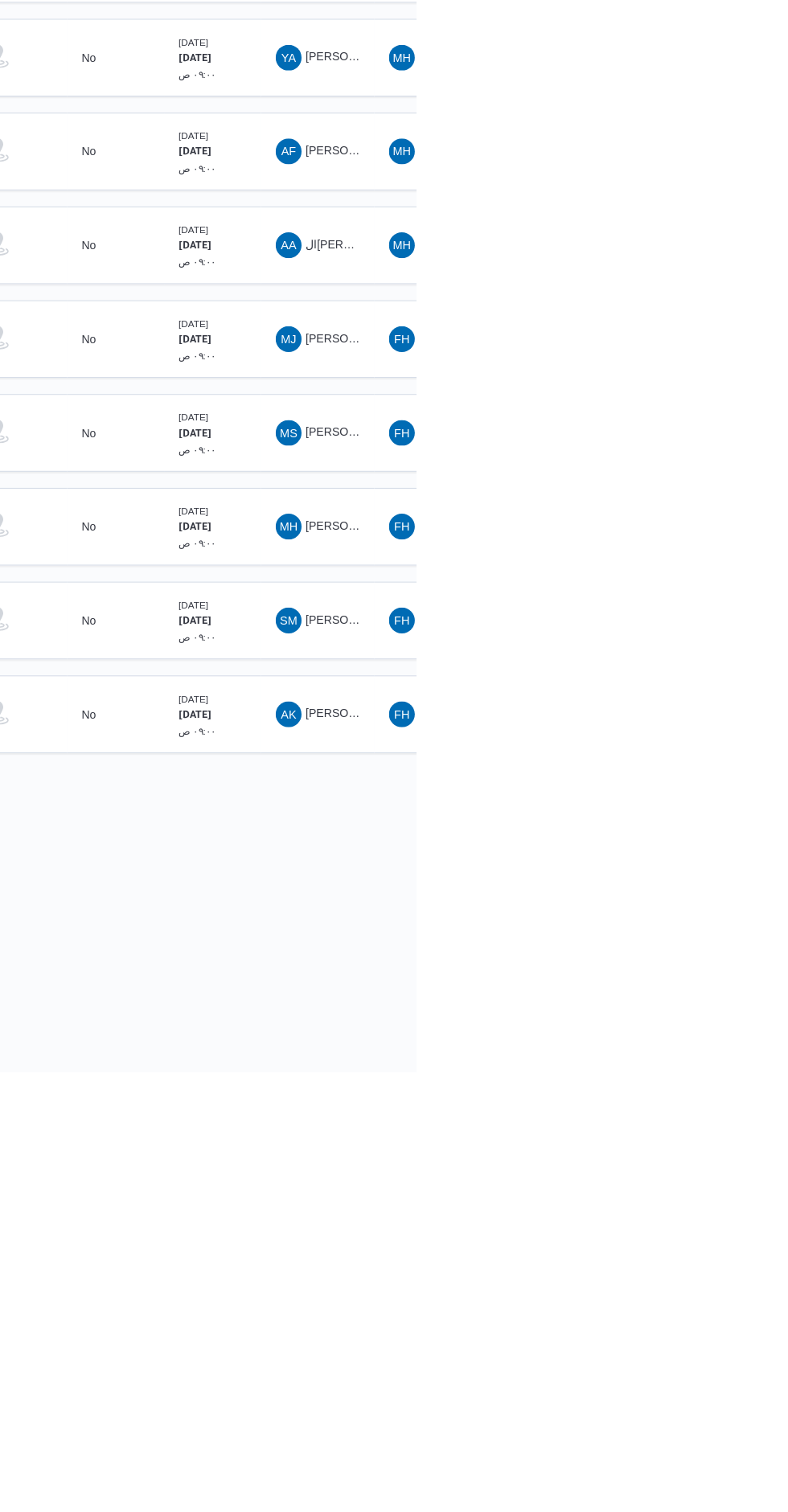
scroll to position [0, 26]
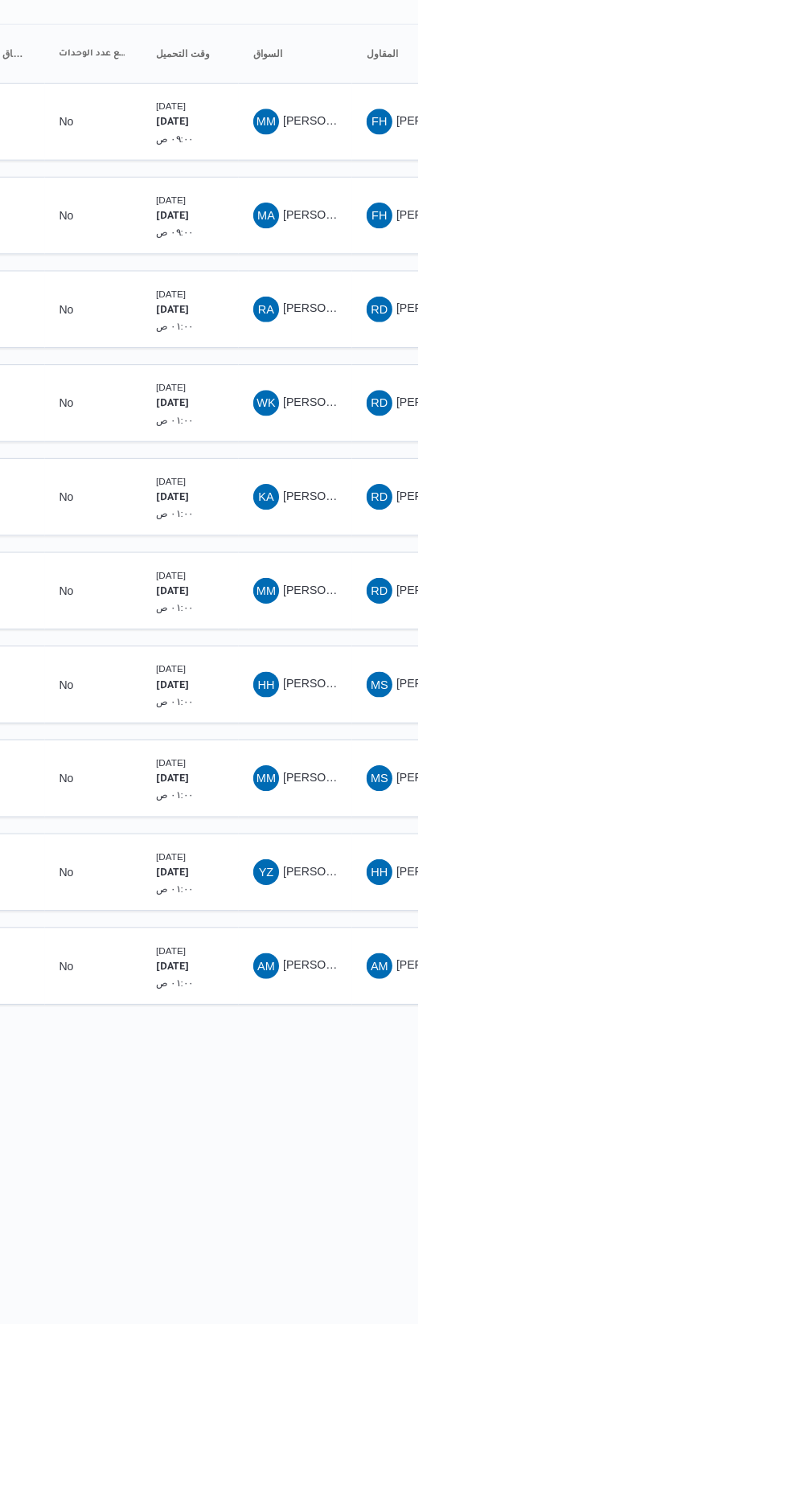
scroll to position [0, 19]
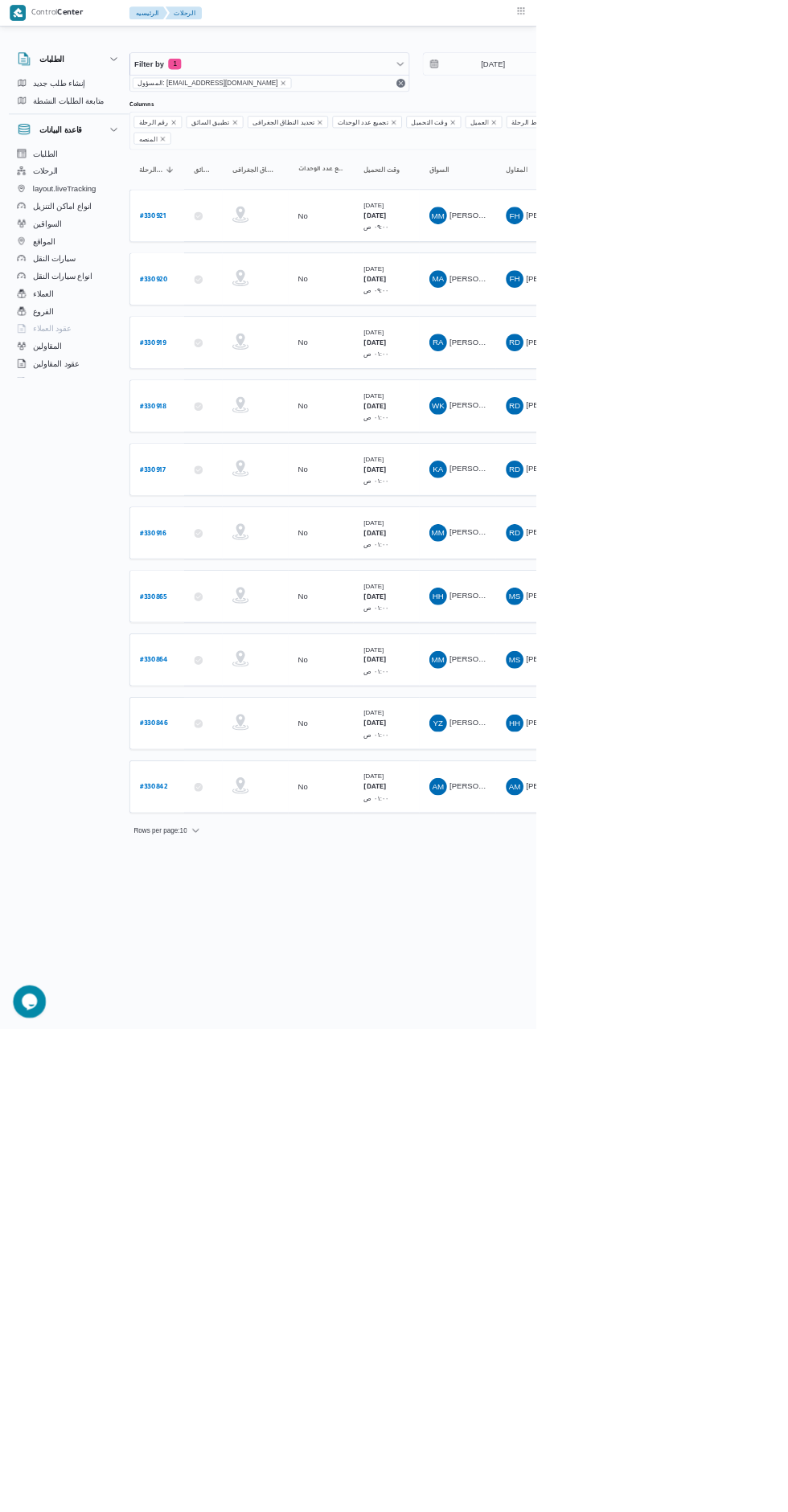
click at [226, 966] on b "# 330864" at bounding box center [226, 971] width 41 height 12
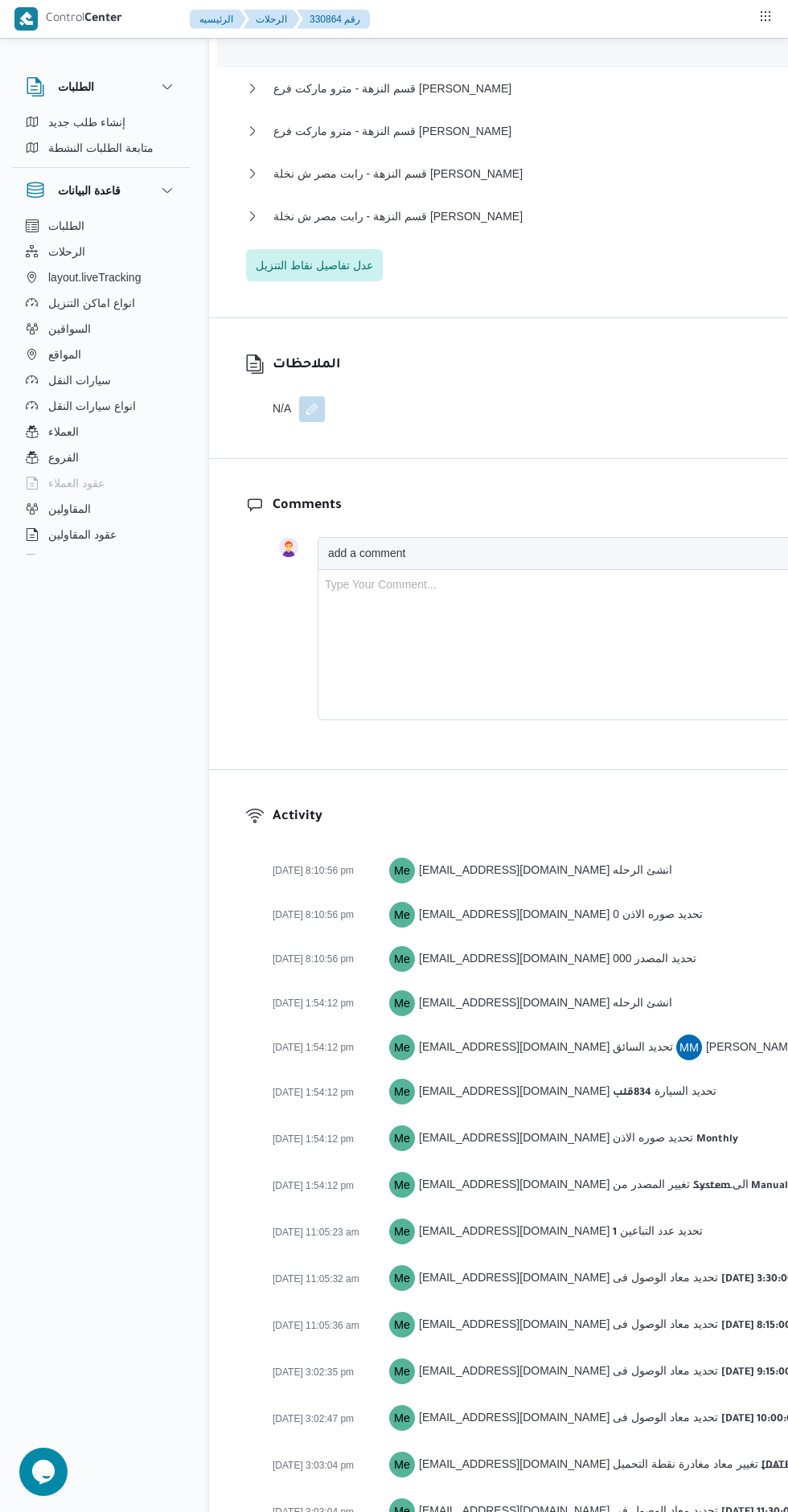
scroll to position [1911, 0]
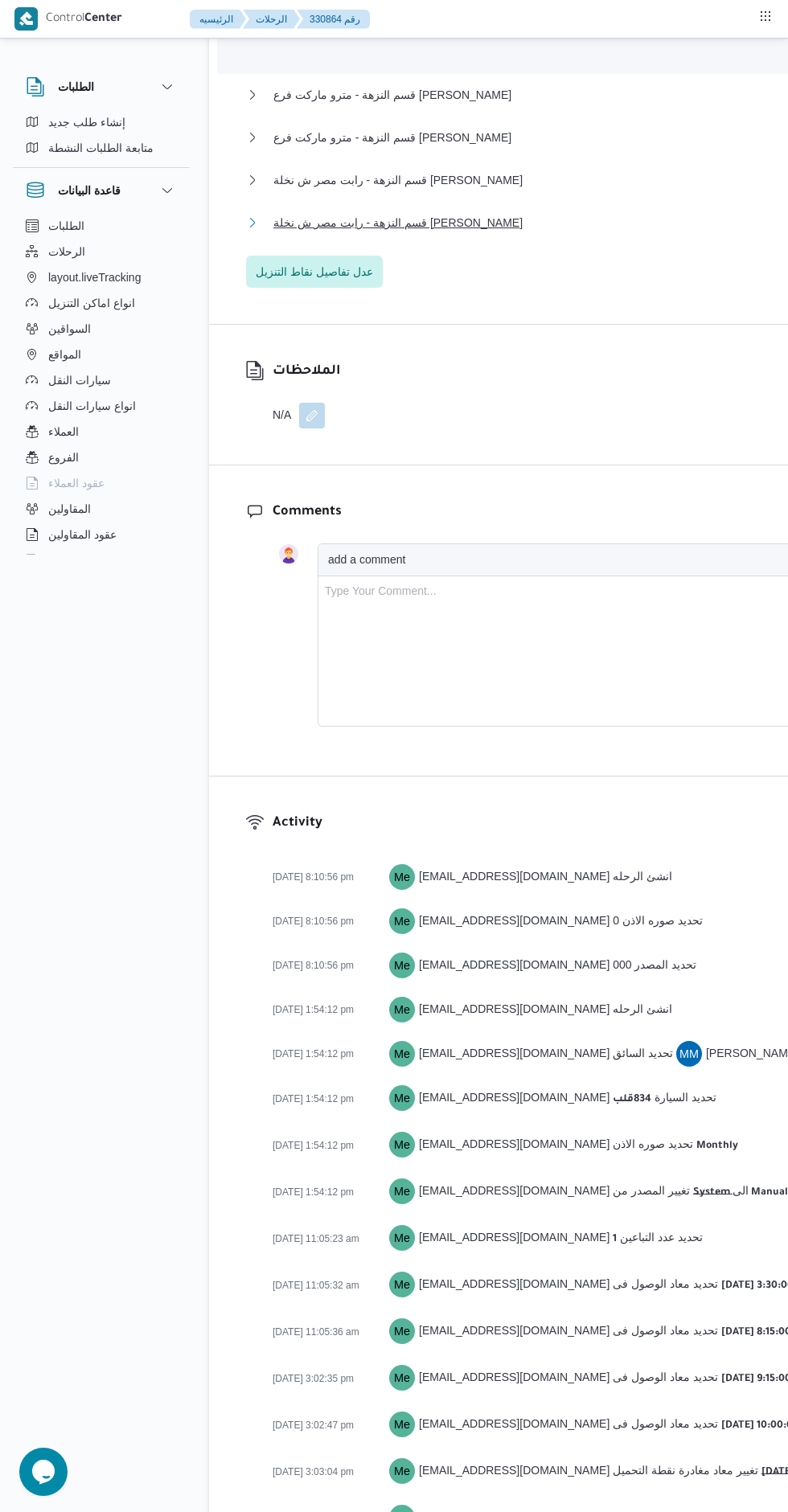
click at [586, 232] on button "قسم النزهة - رابت مصر ش نخلة المطيعى" at bounding box center [621, 222] width 751 height 20
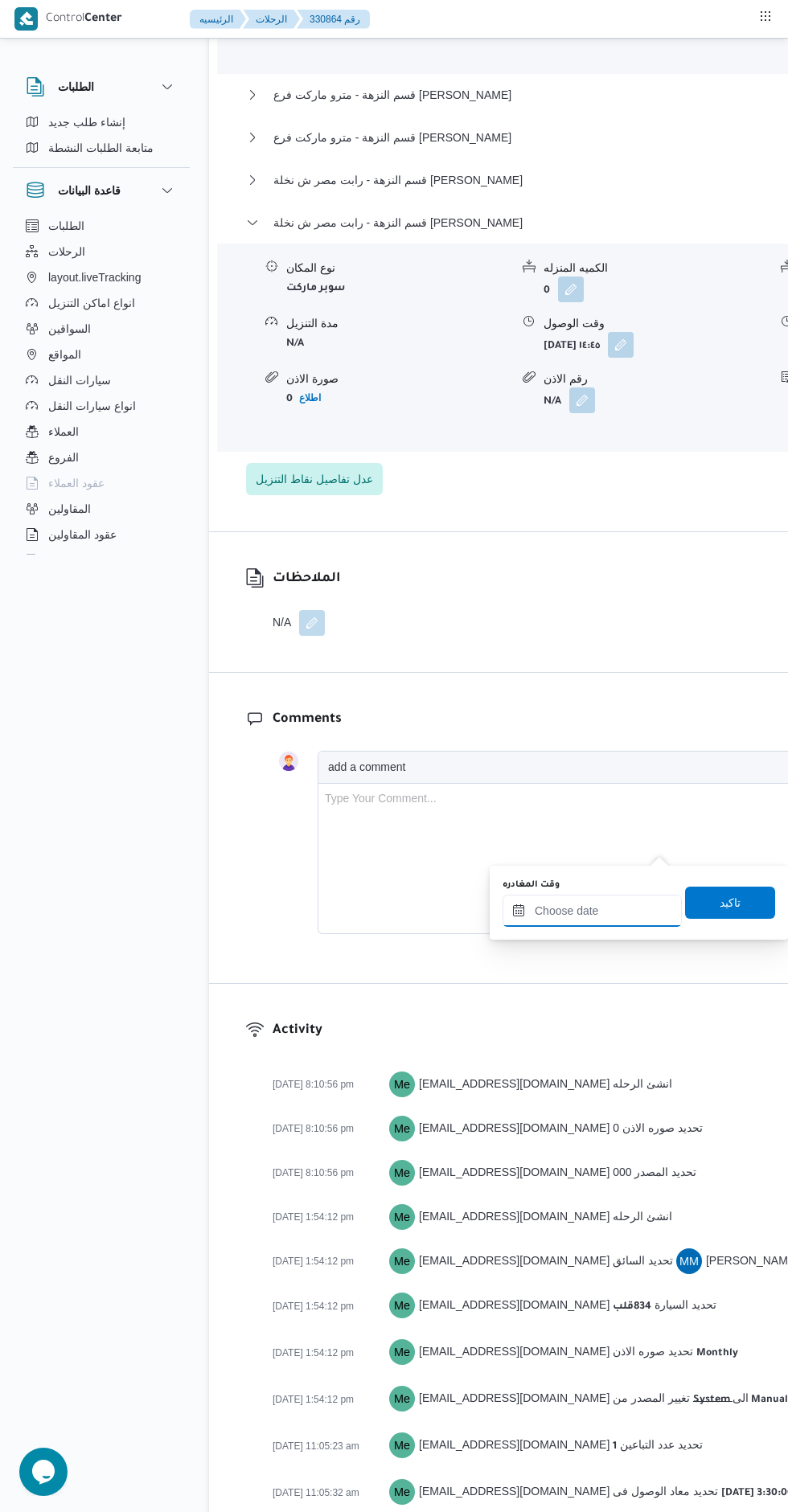
click at [605, 910] on input "وقت المغادره" at bounding box center [591, 910] width 179 height 32
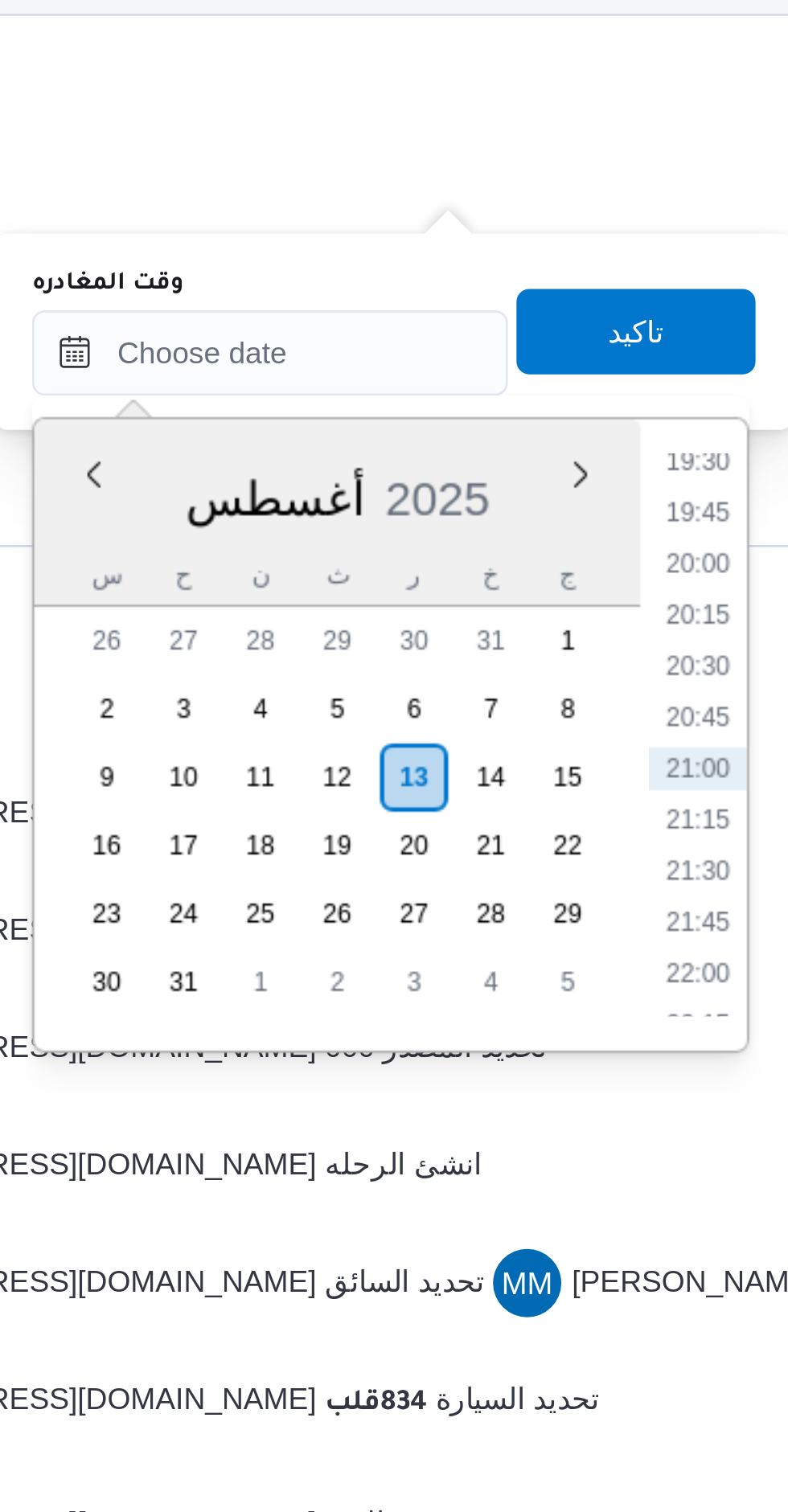
click at [751, 952] on li "19:30" at bounding box center [753, 951] width 37 height 16
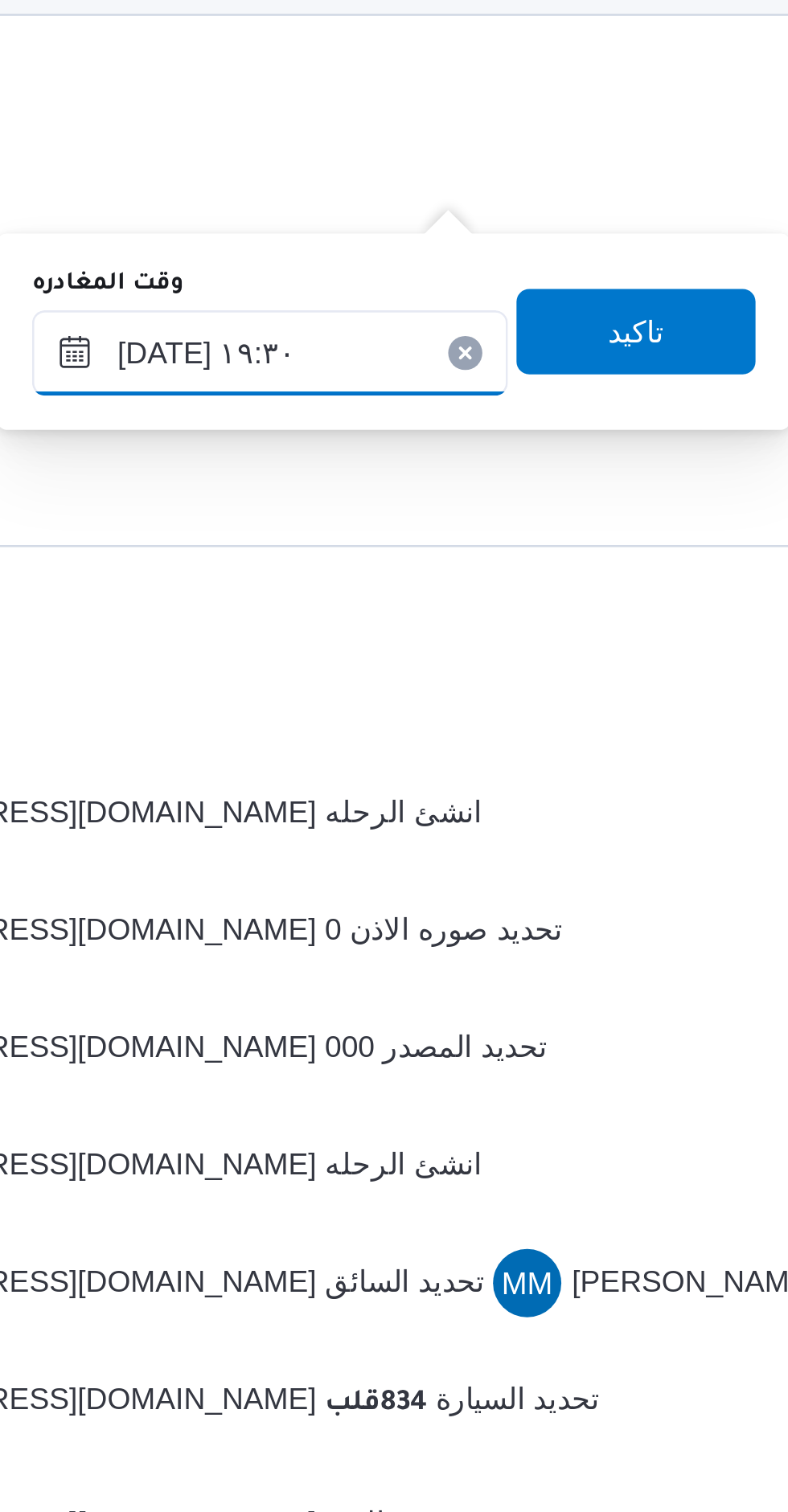
click at [620, 911] on input "١٣/٠٨/٢٠٢٥ ١٩:٣٠" at bounding box center [591, 910] width 179 height 32
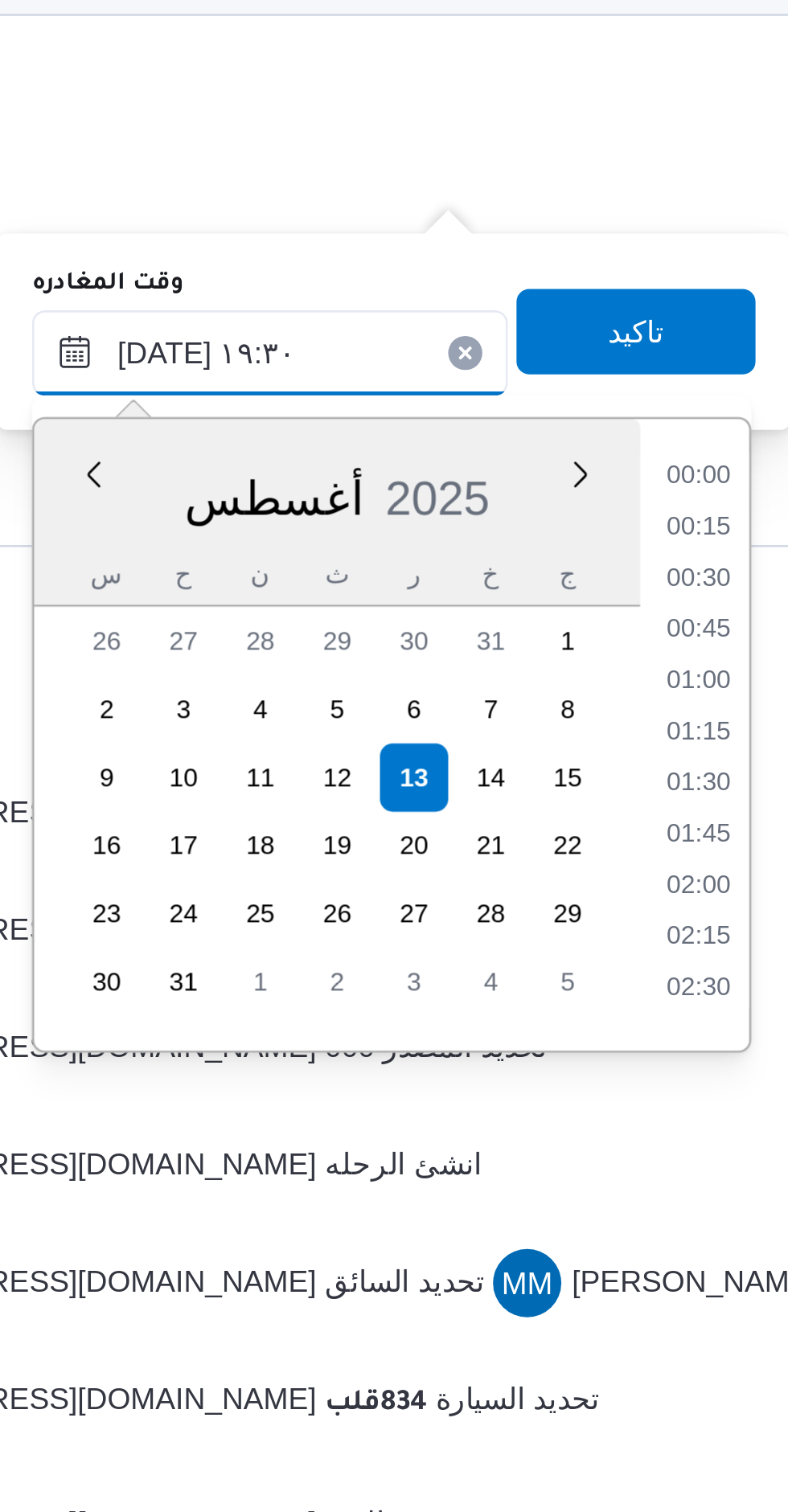
scroll to position [1394, 0]
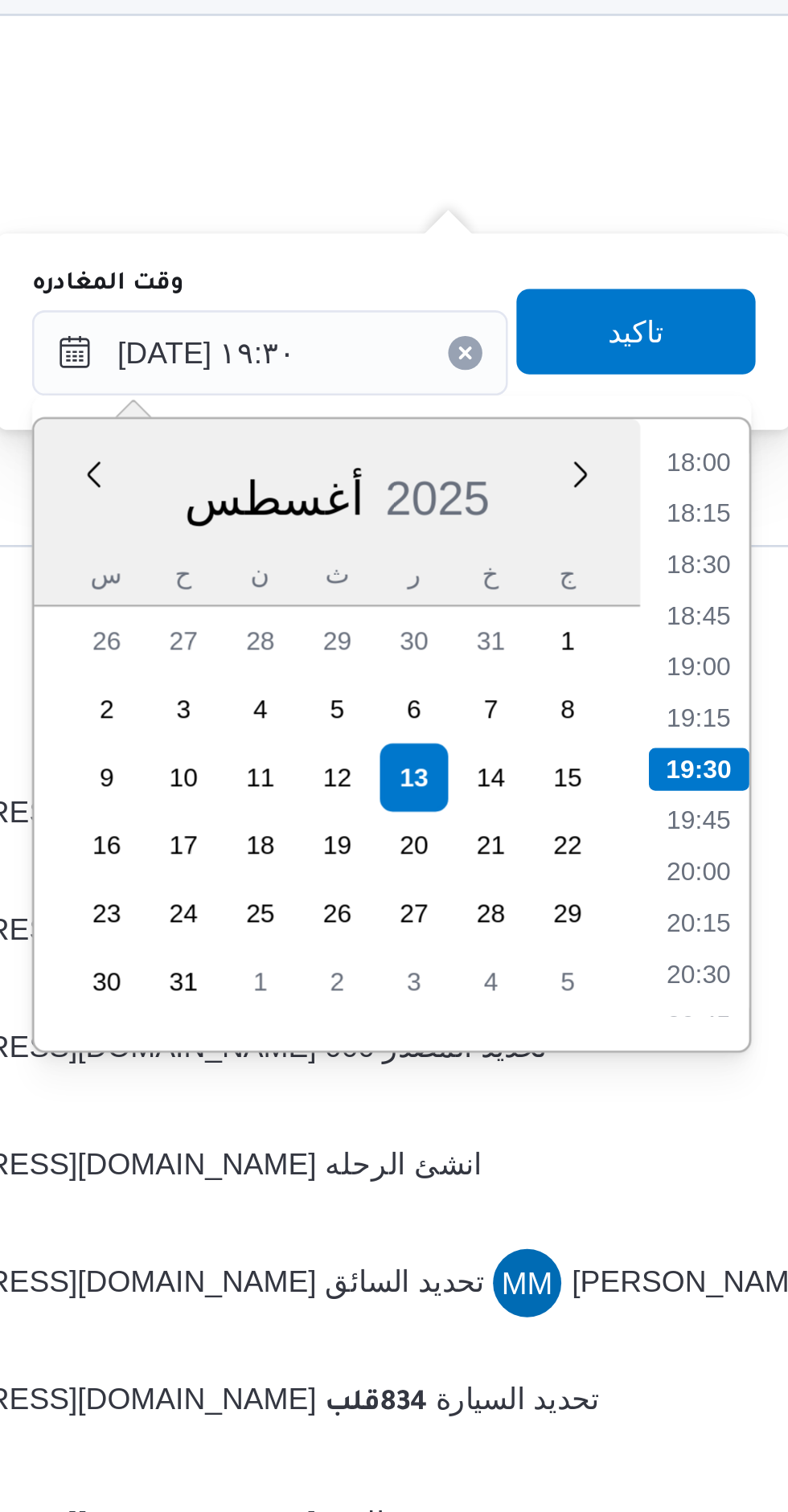
click at [751, 950] on li "18:00" at bounding box center [753, 951] width 37 height 16
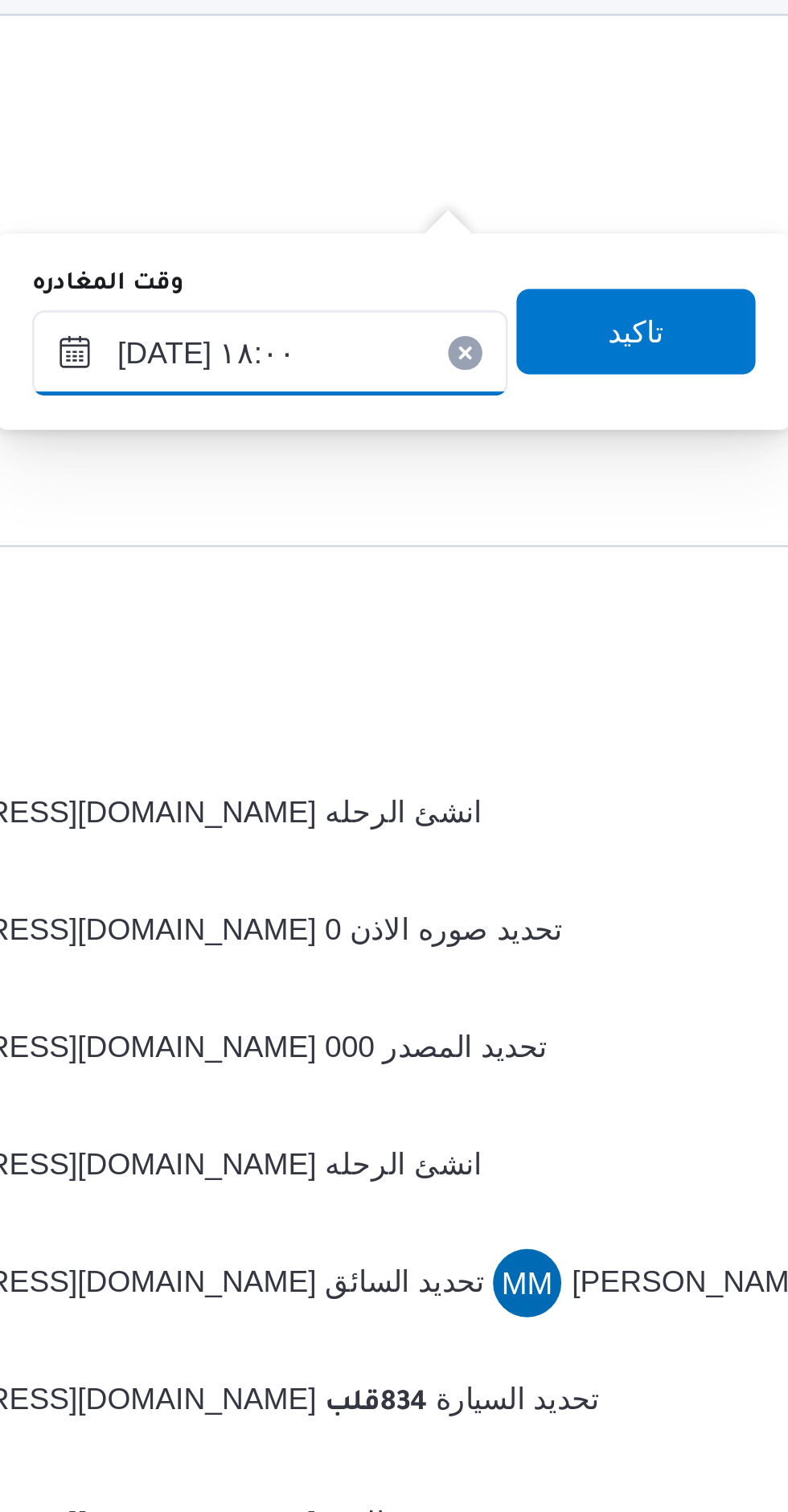
click at [621, 913] on input "١٣/٠٨/٢٠٢٥ ١٨:٠٠" at bounding box center [591, 910] width 179 height 32
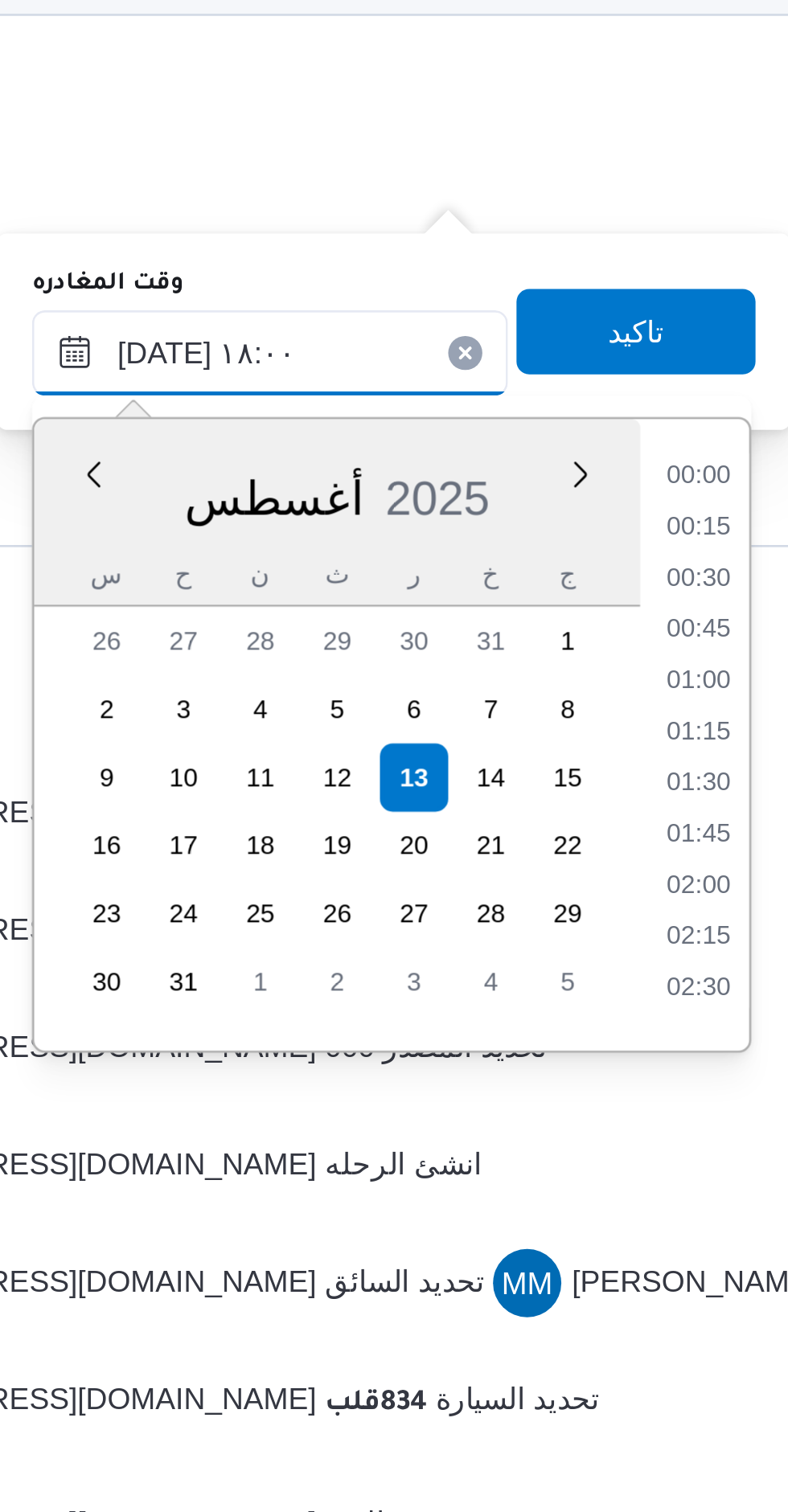
scroll to position [1278, 0]
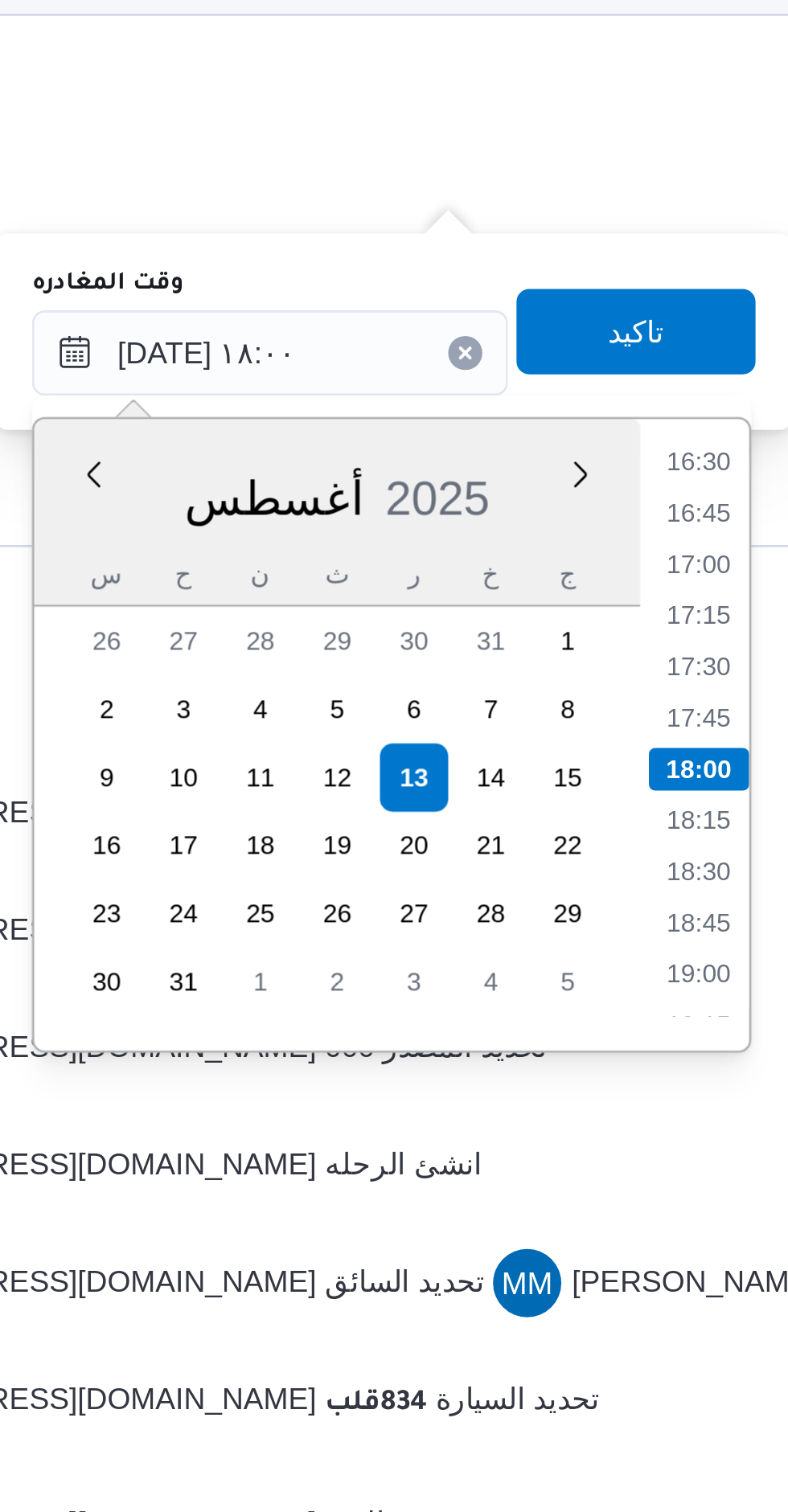
click at [763, 974] on li "16:45" at bounding box center [753, 971] width 37 height 16
type input "١٣/٠٨/٢٠٢٥ ١٦:٤٥"
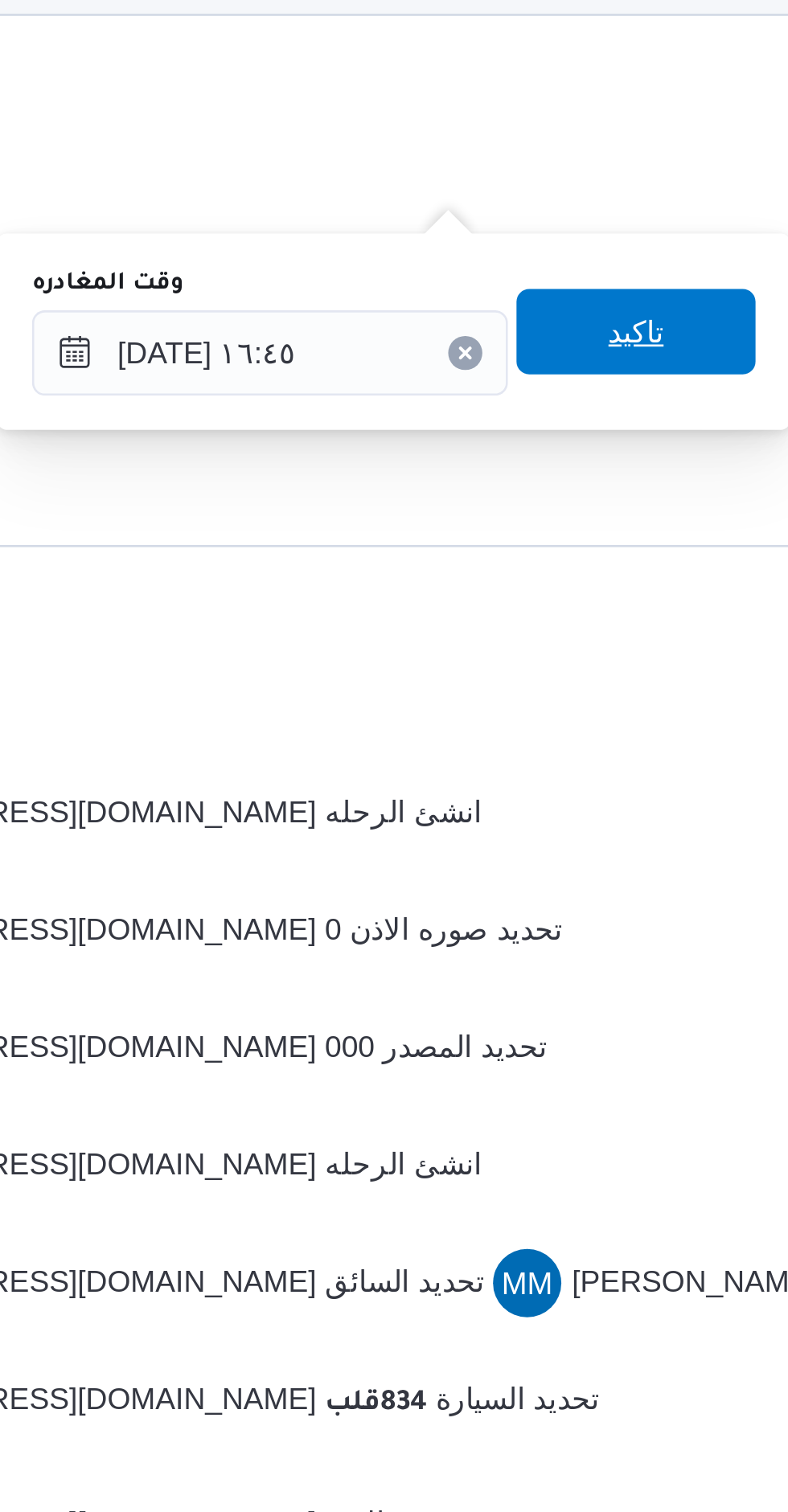
click at [753, 908] on span "تاكيد" at bounding box center [729, 902] width 90 height 32
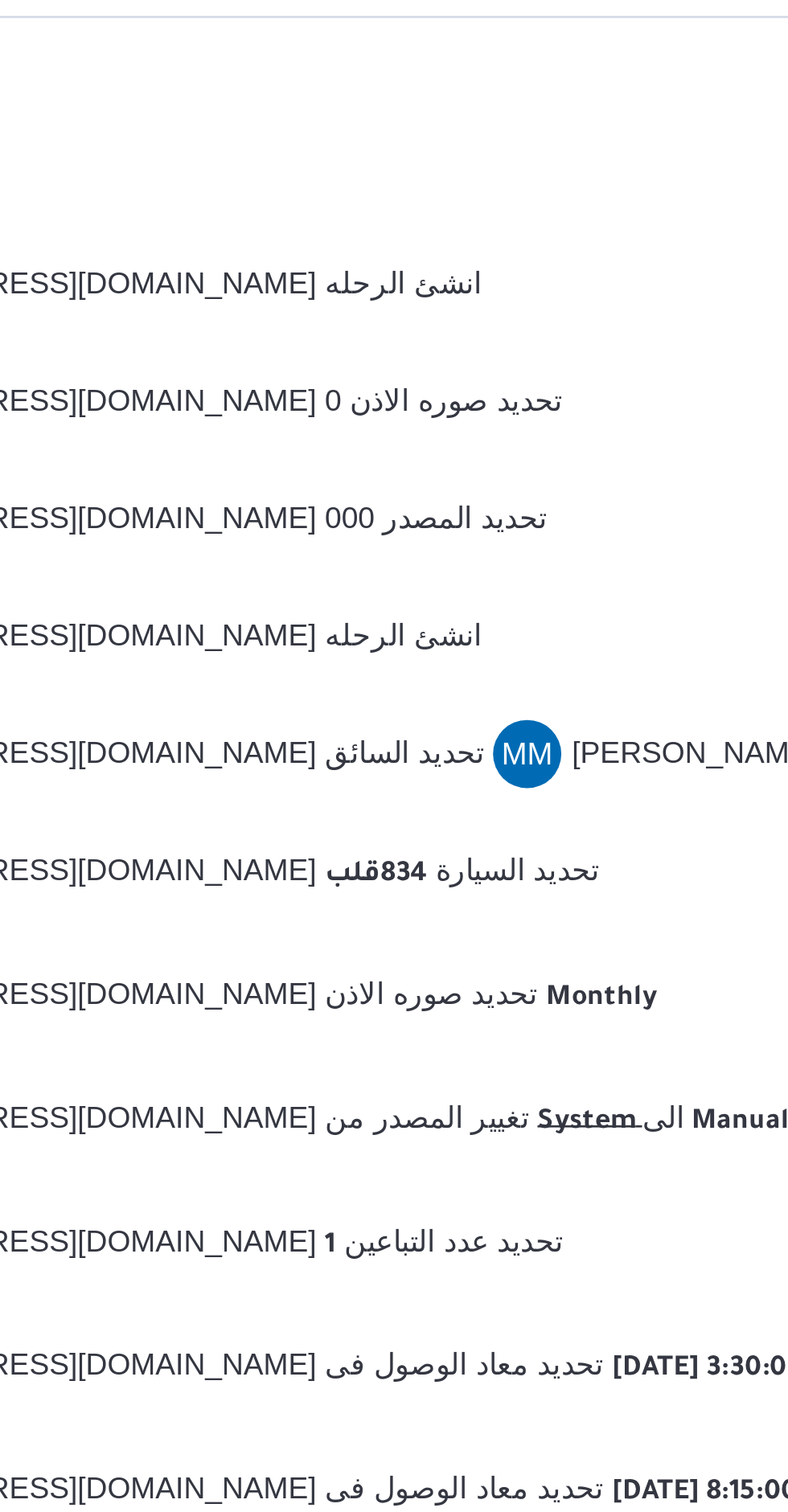
scroll to position [1911, 0]
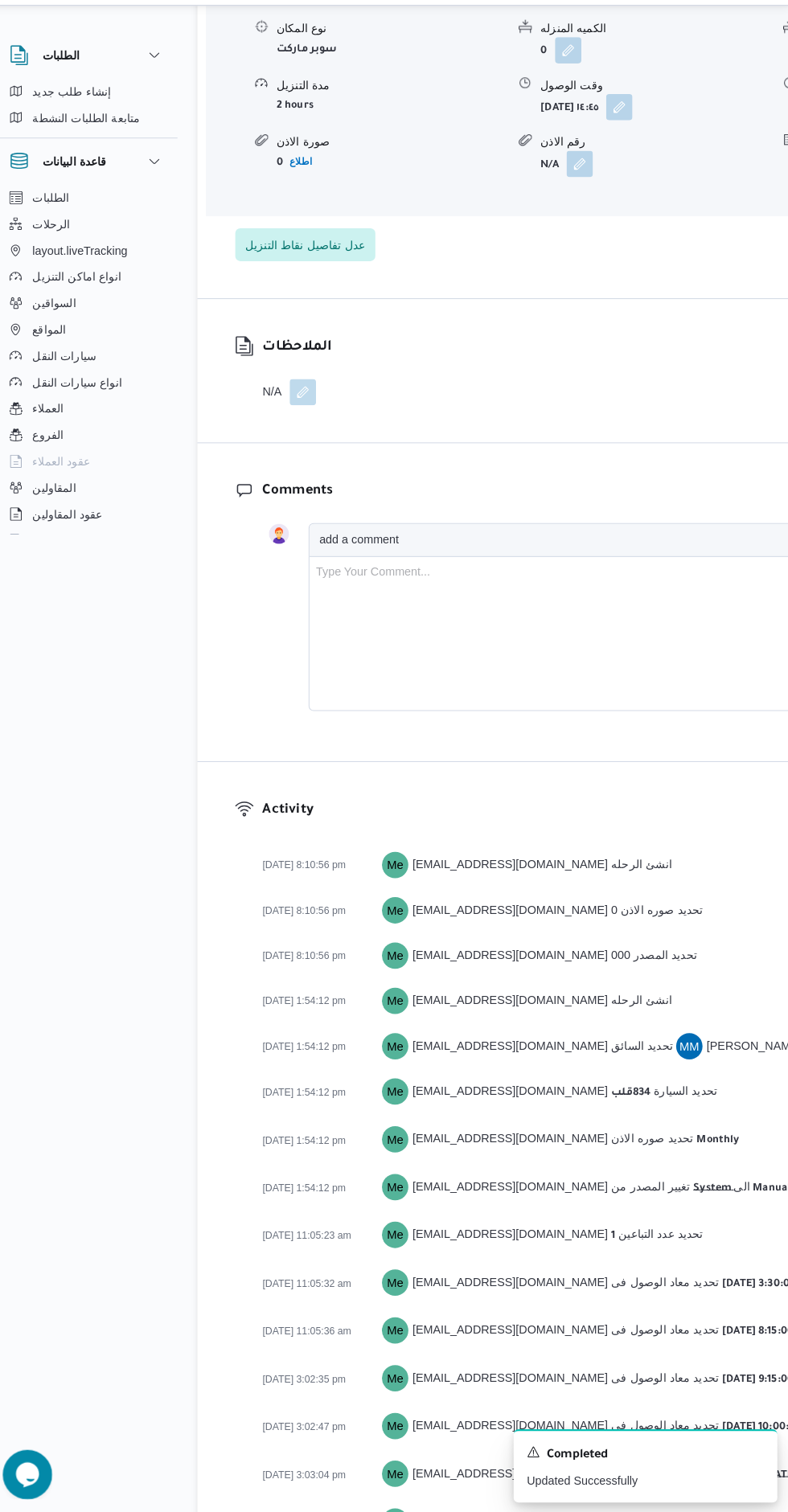
click at [611, 25] on button "قسم النزهة - رابت مصر ش نخلة المطيعى" at bounding box center [621, 15] width 751 height 20
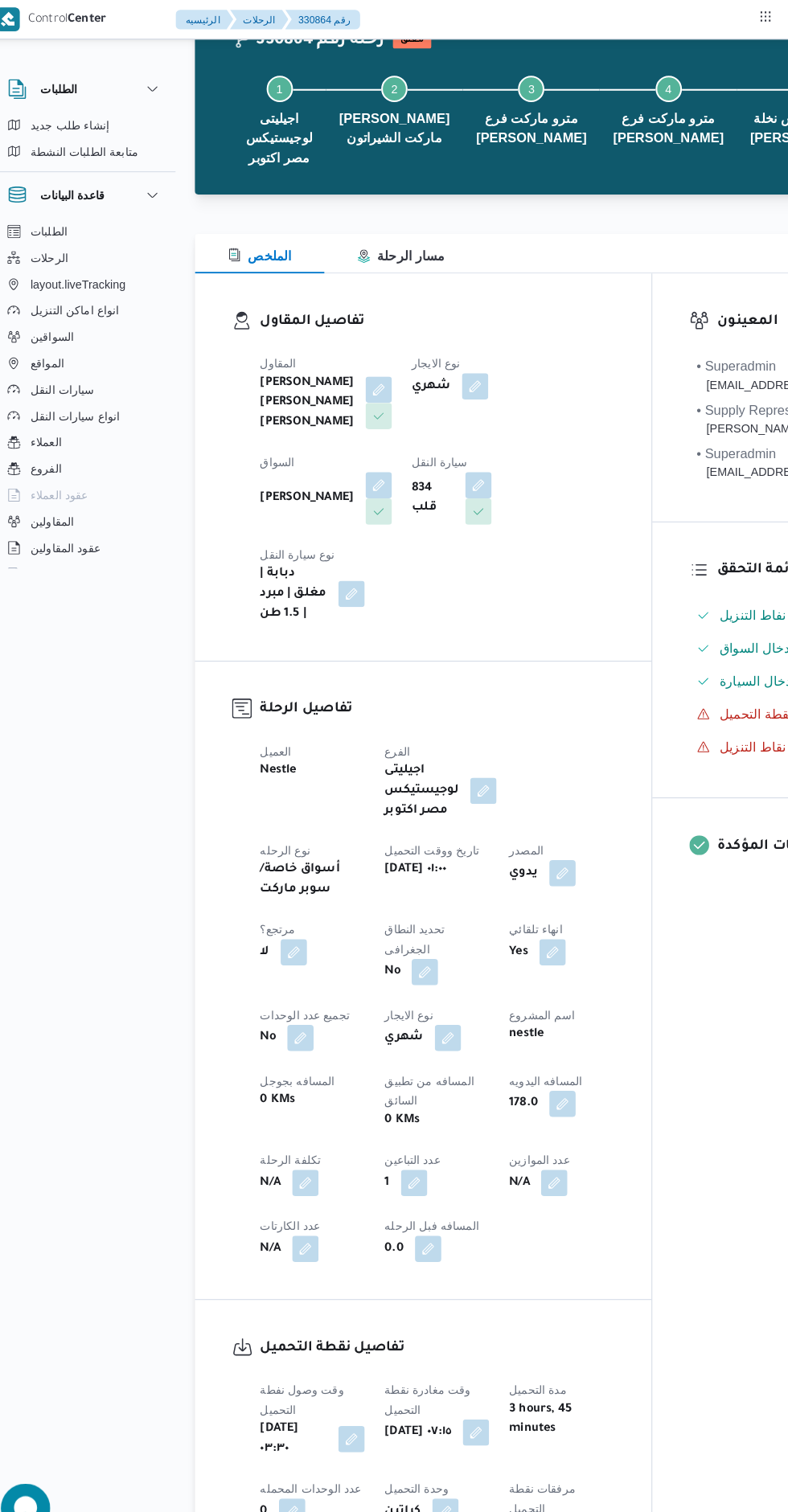
scroll to position [0, 0]
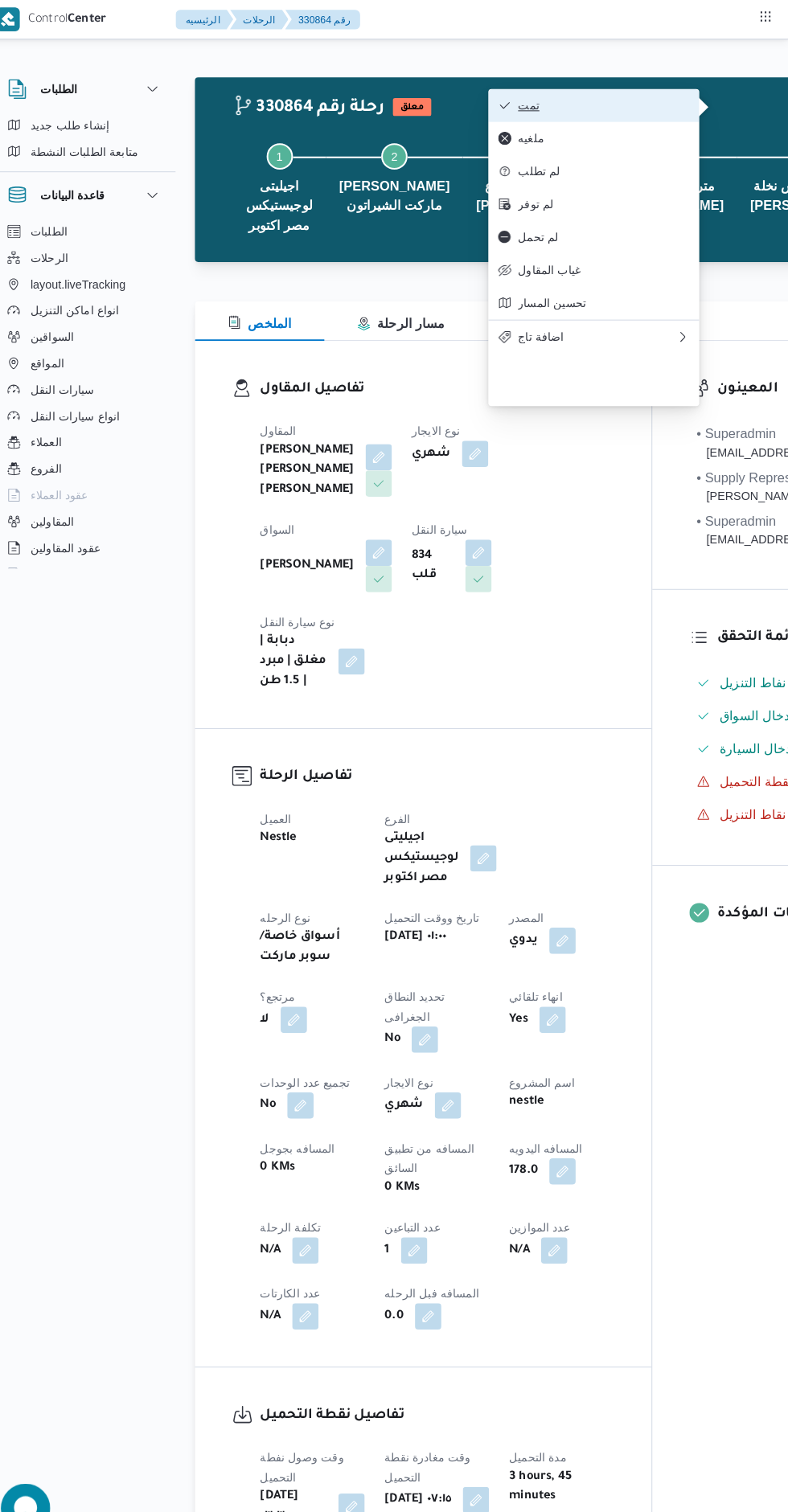
click at [623, 109] on span "تمت" at bounding box center [608, 102] width 167 height 12
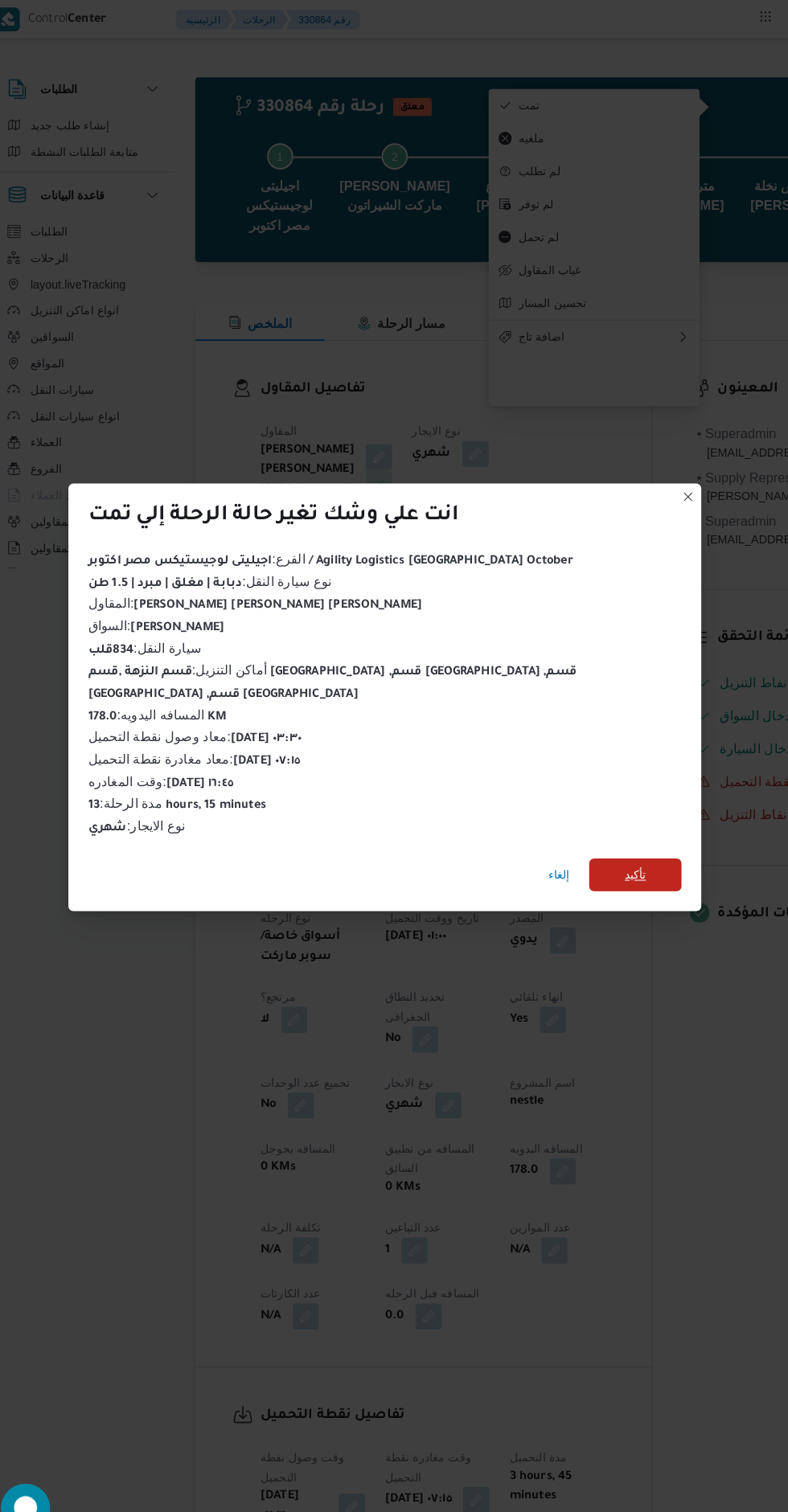
click at [594, 842] on span "تأكيد" at bounding box center [638, 853] width 90 height 32
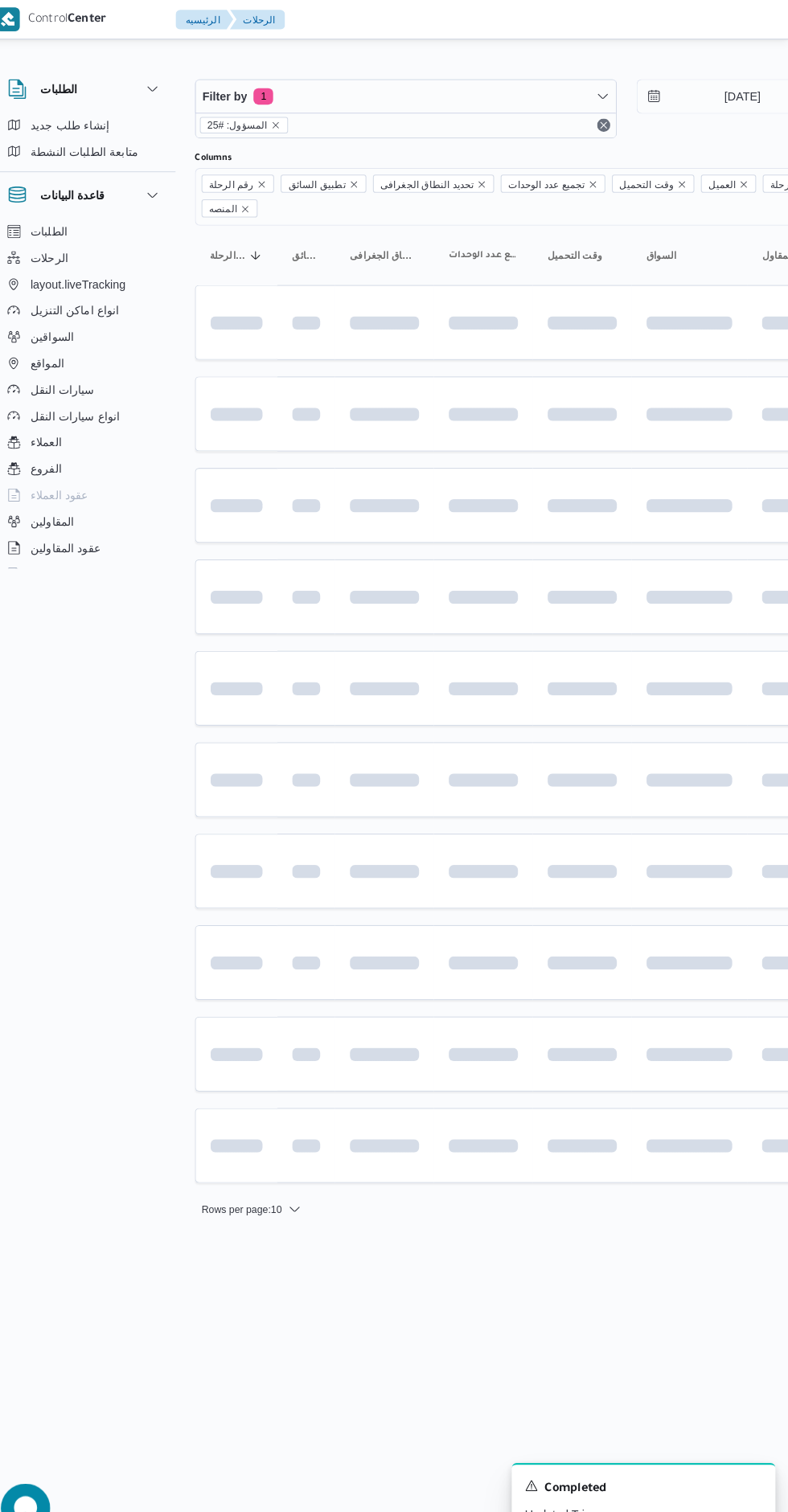
scroll to position [0, 19]
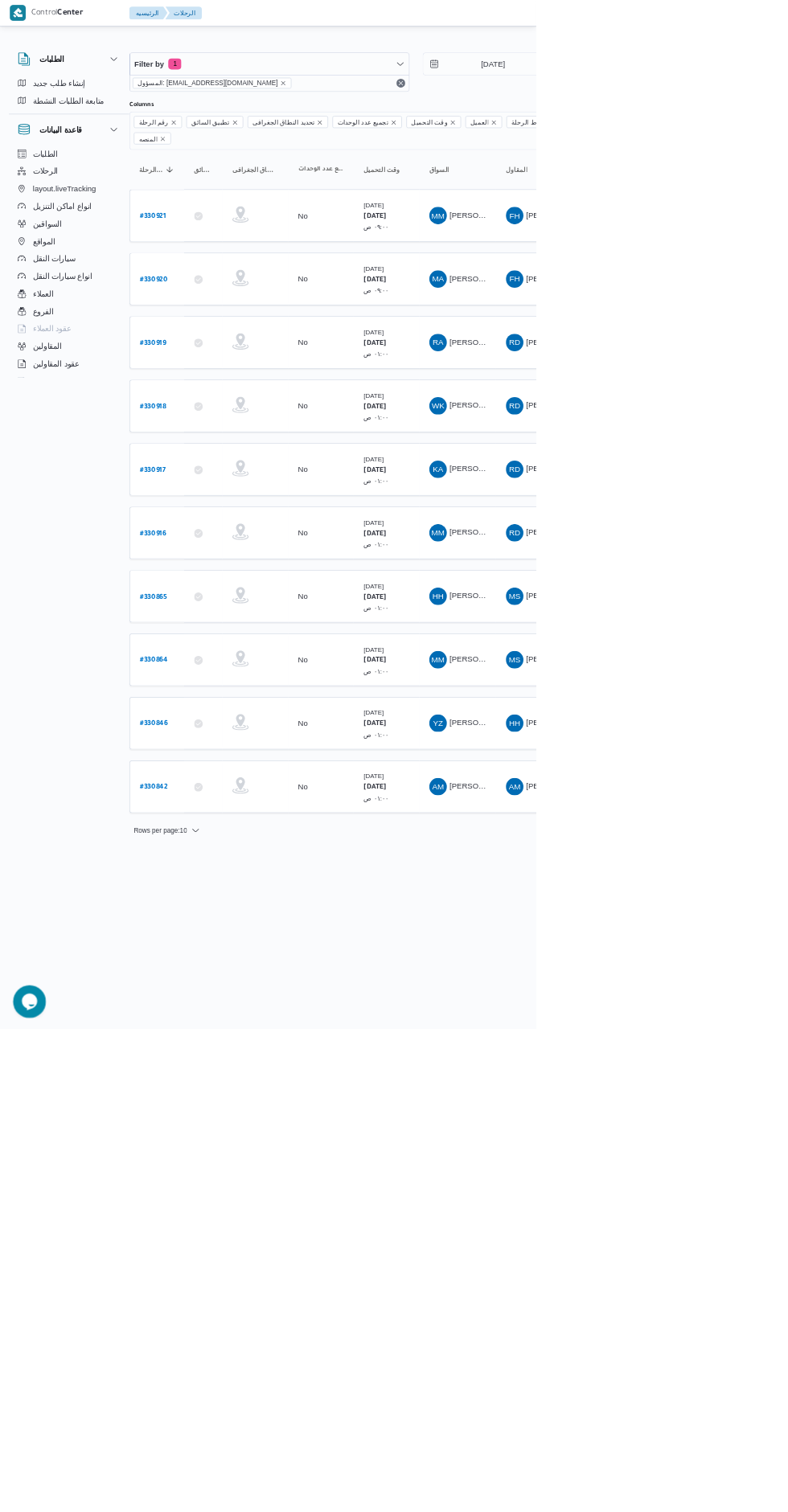
click at [237, 866] on link "# 330865" at bounding box center [225, 877] width 40 height 21
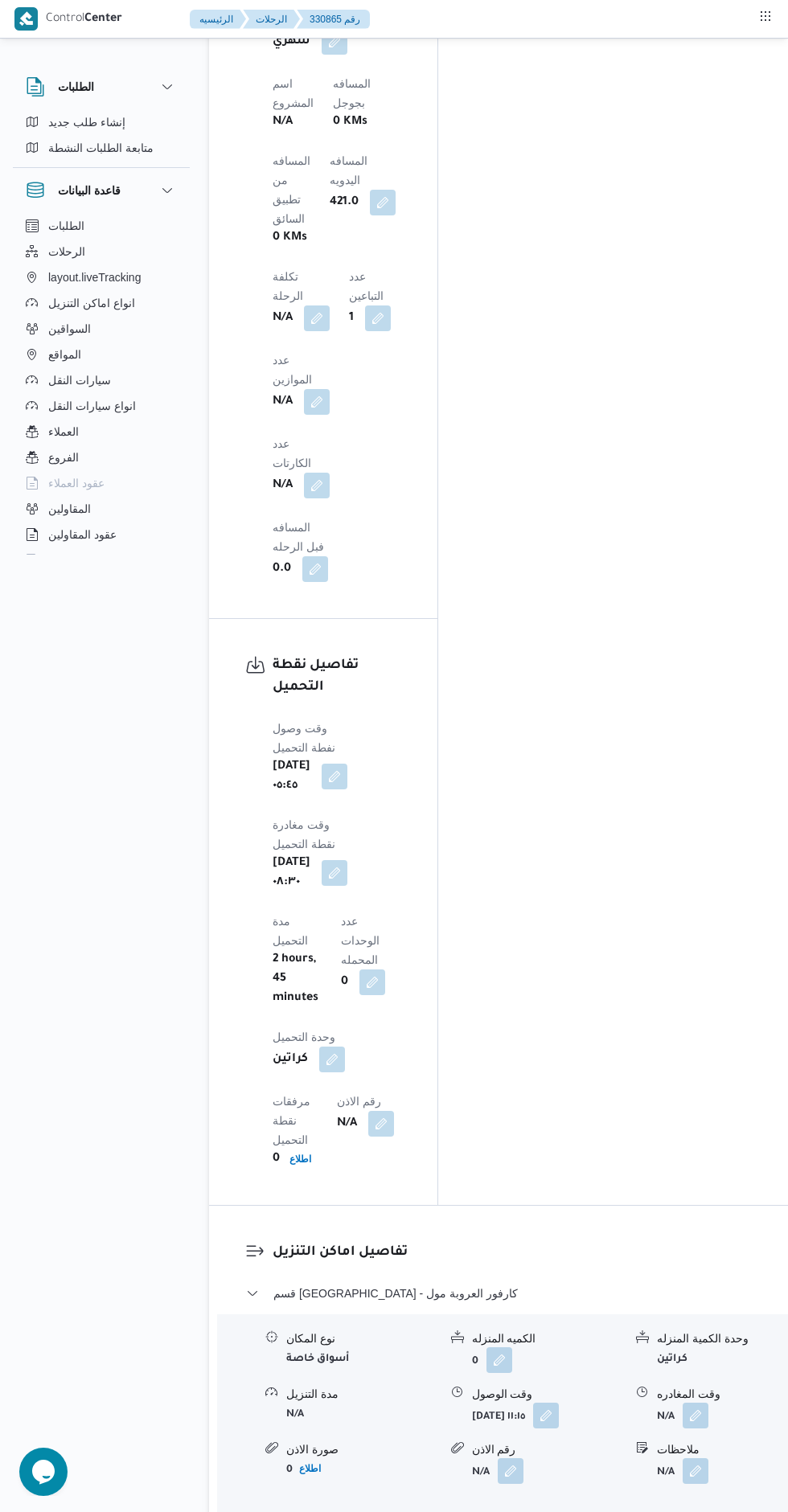
scroll to position [1507, 0]
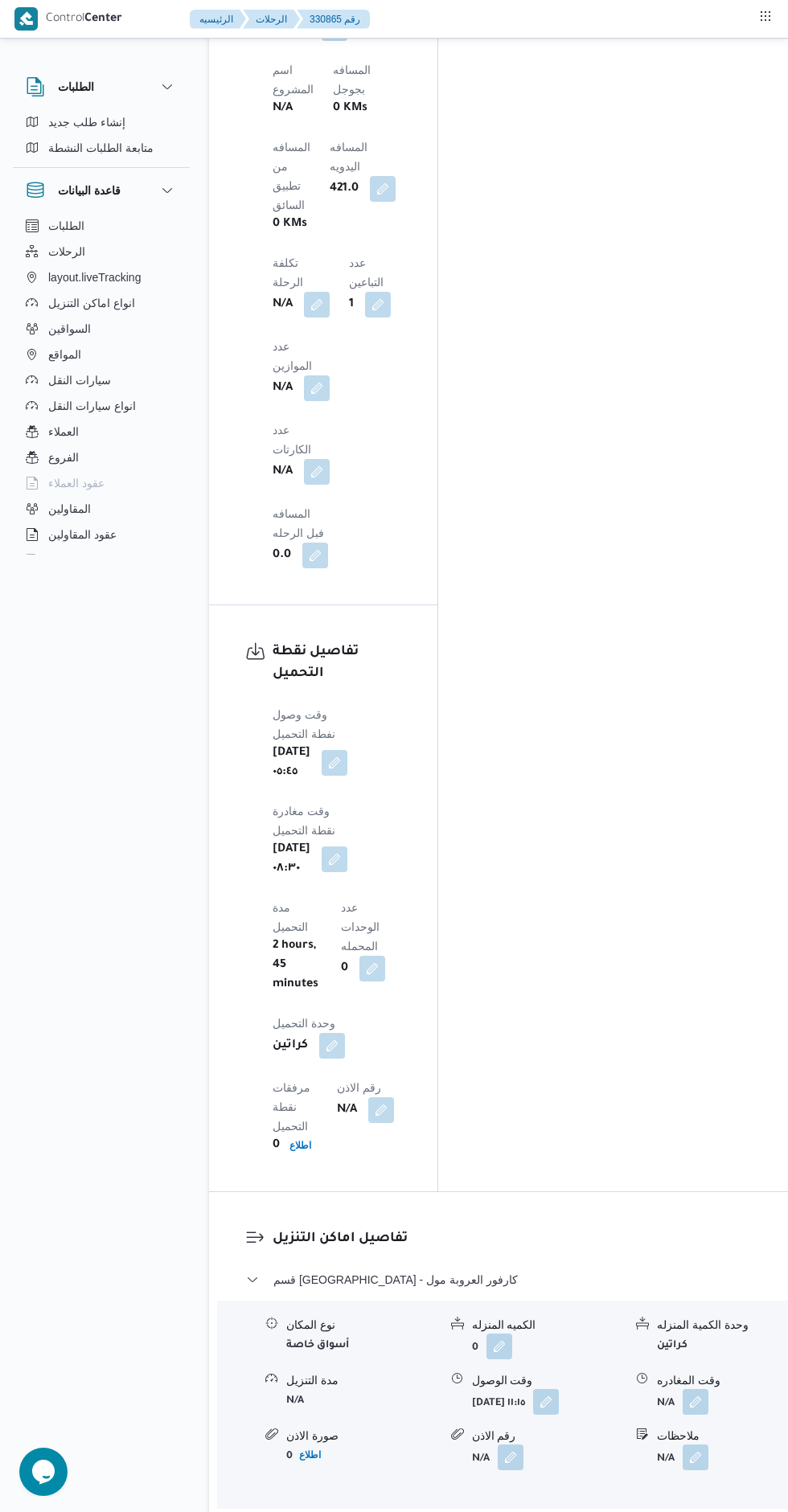
click at [677, 1389] on span at bounding box center [692, 1402] width 34 height 26
click at [683, 1389] on button "button" at bounding box center [695, 1402] width 26 height 26
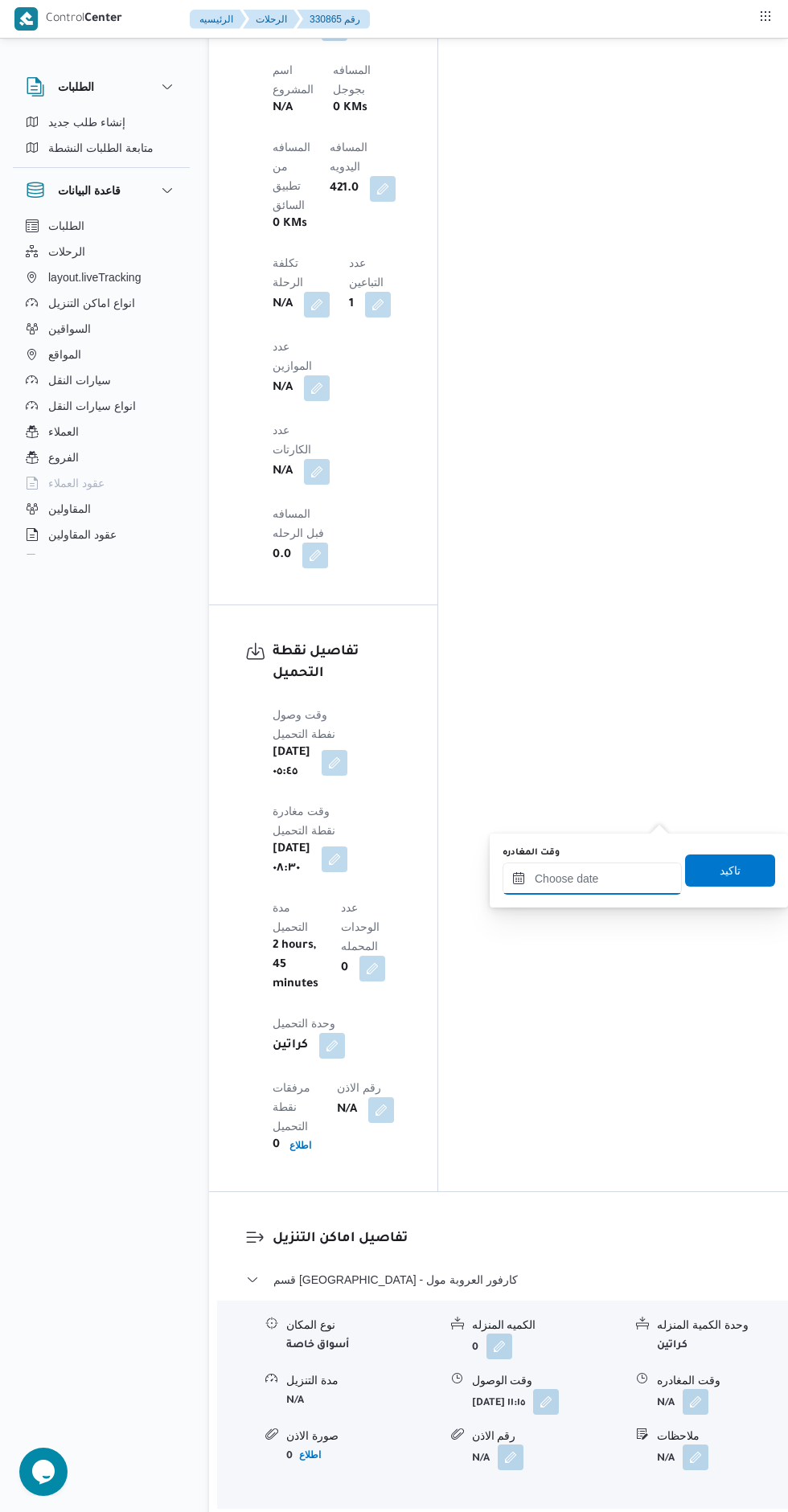
click at [606, 875] on input "وقت المغادره" at bounding box center [591, 878] width 179 height 32
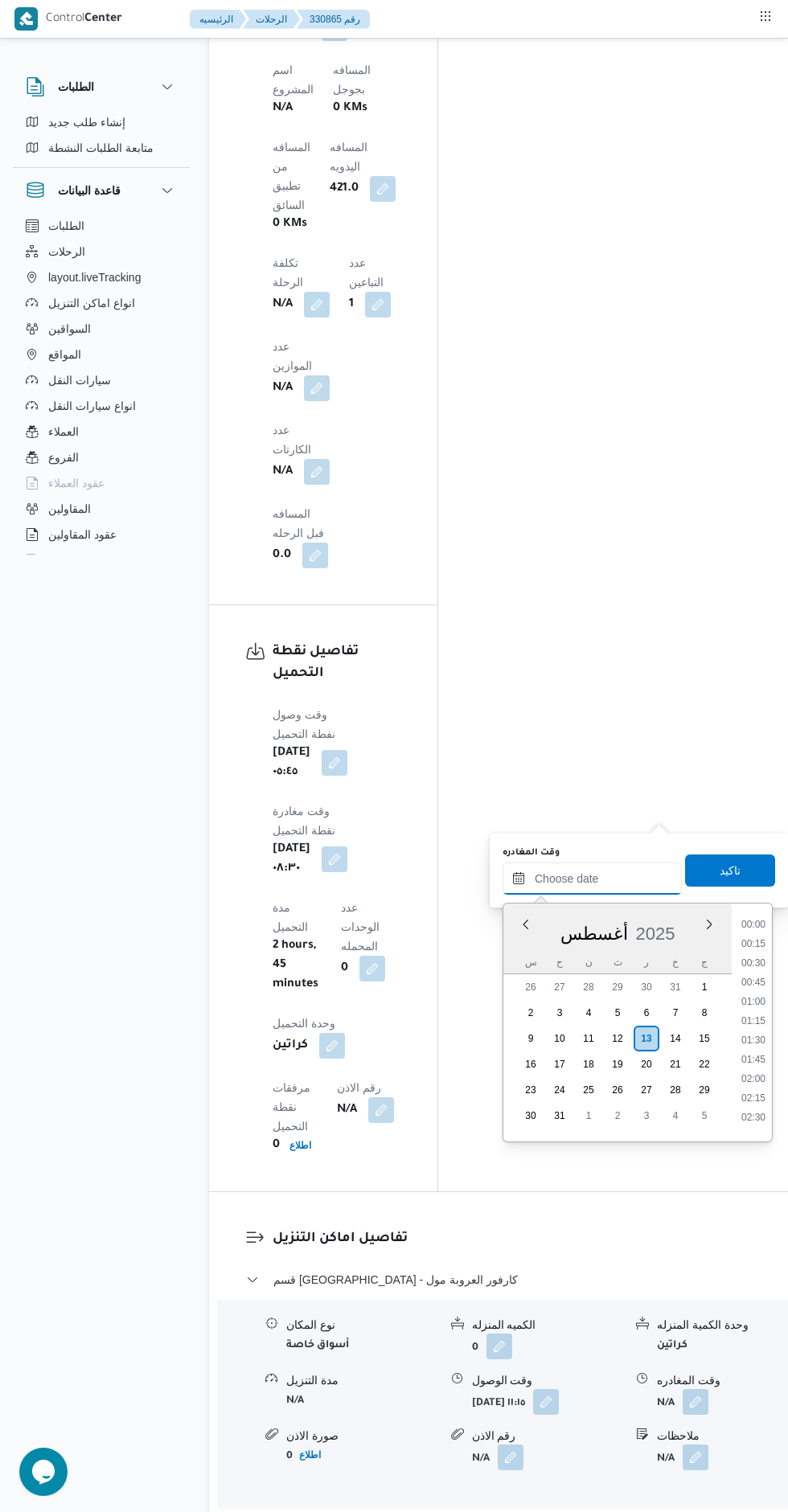
scroll to position [1509, 0]
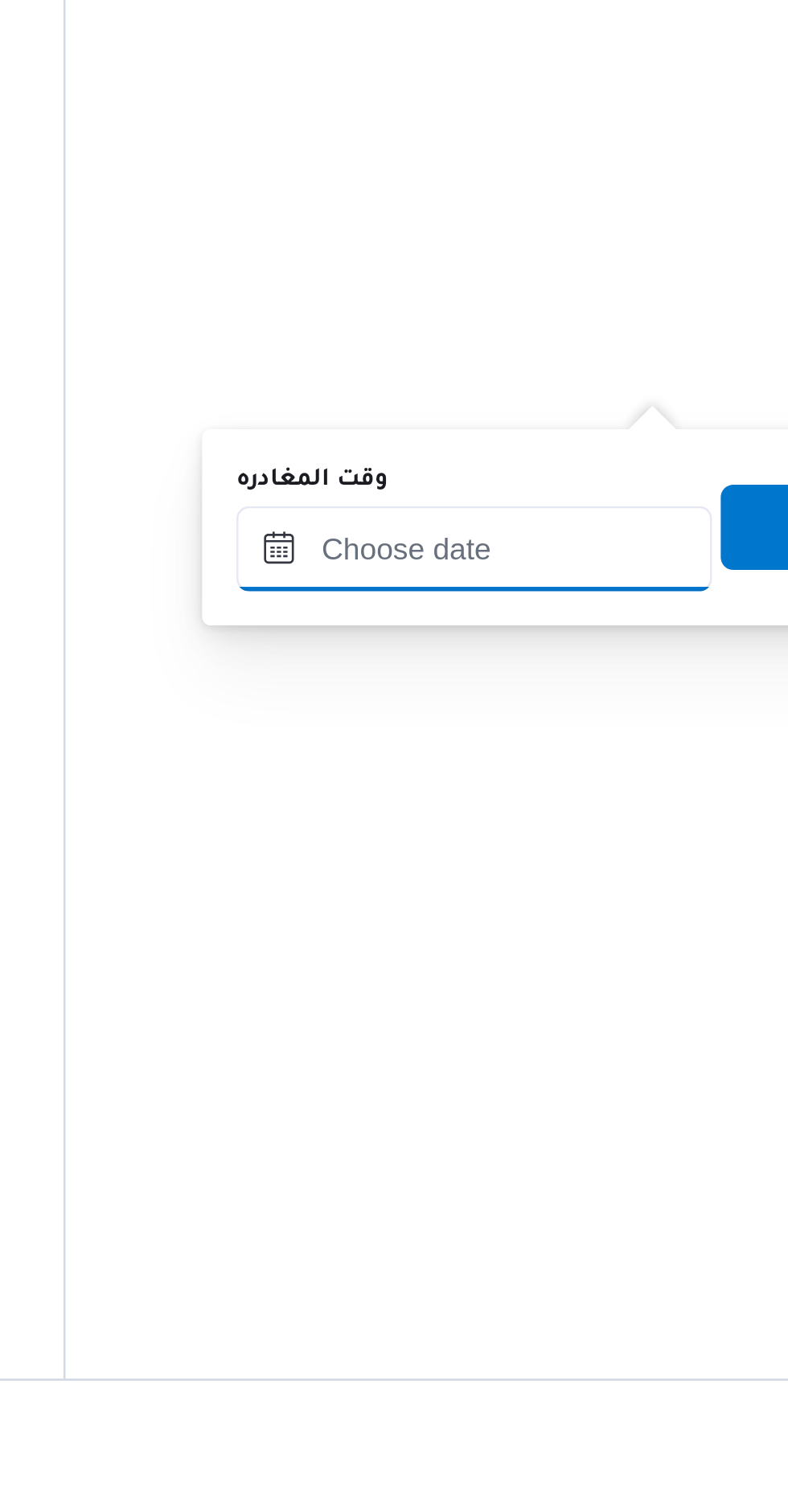
click at [621, 874] on input "وقت المغادره" at bounding box center [591, 878] width 179 height 32
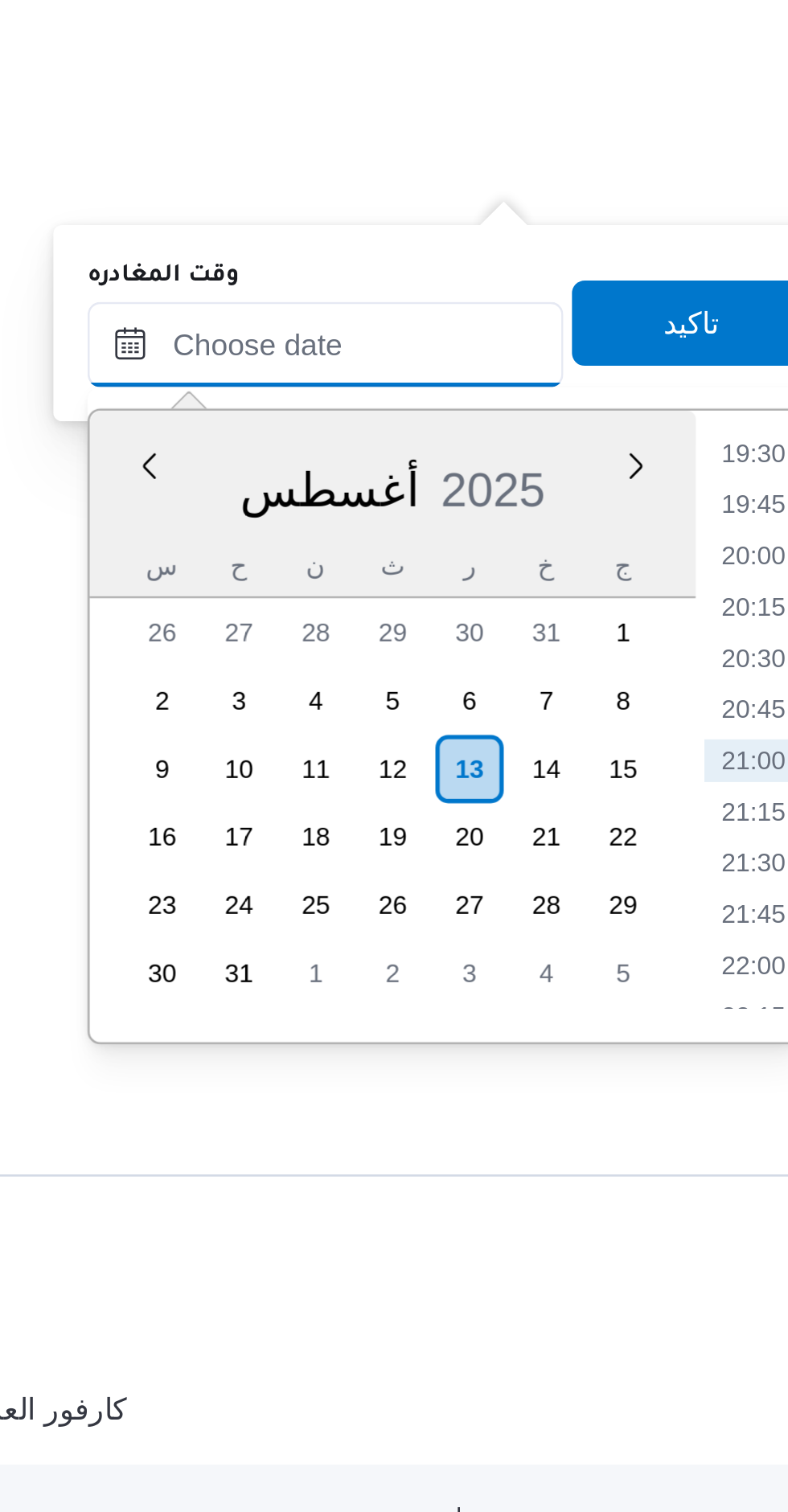
scroll to position [1507, 0]
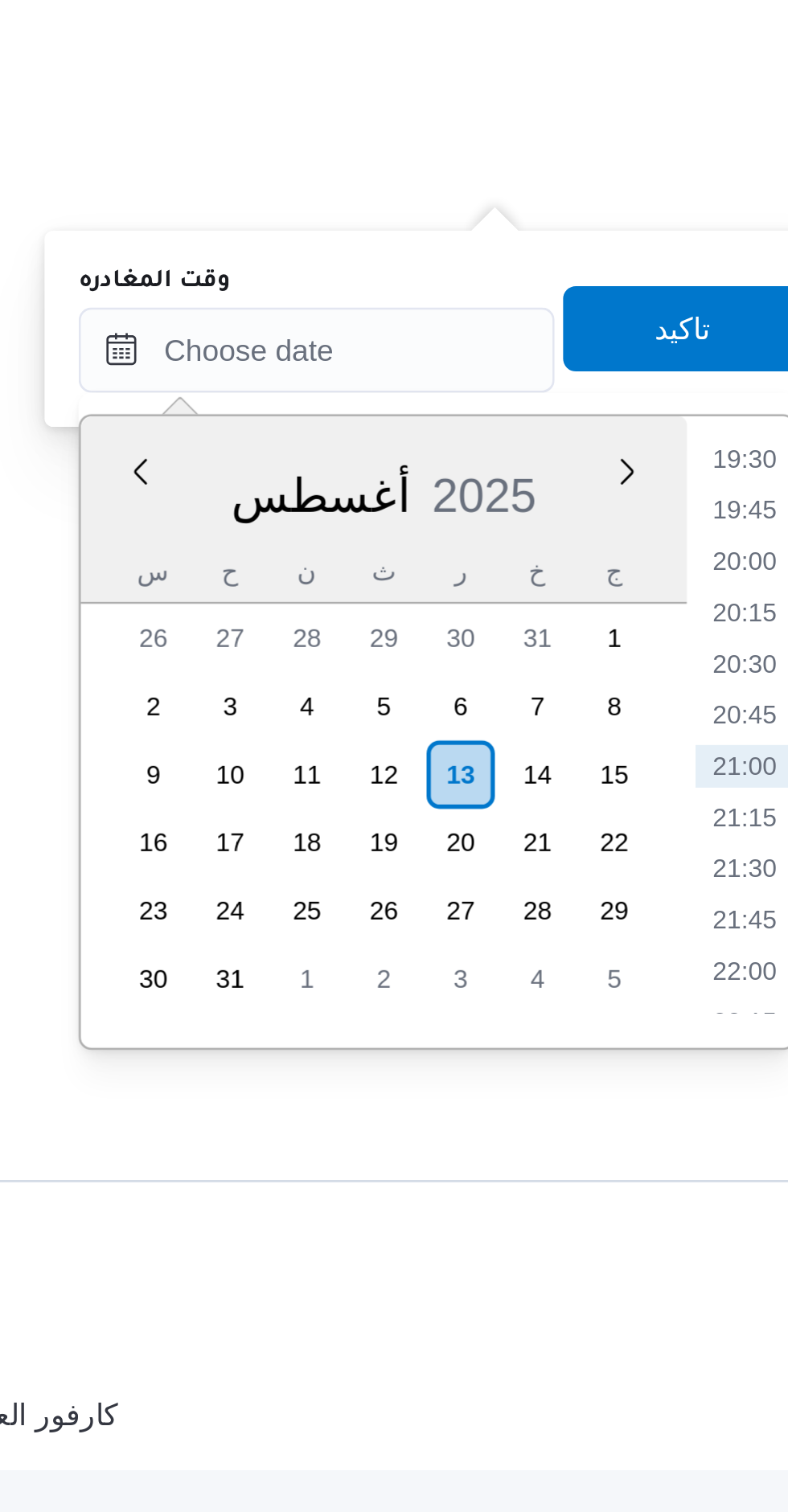
click at [751, 926] on li "19:30" at bounding box center [753, 919] width 37 height 16
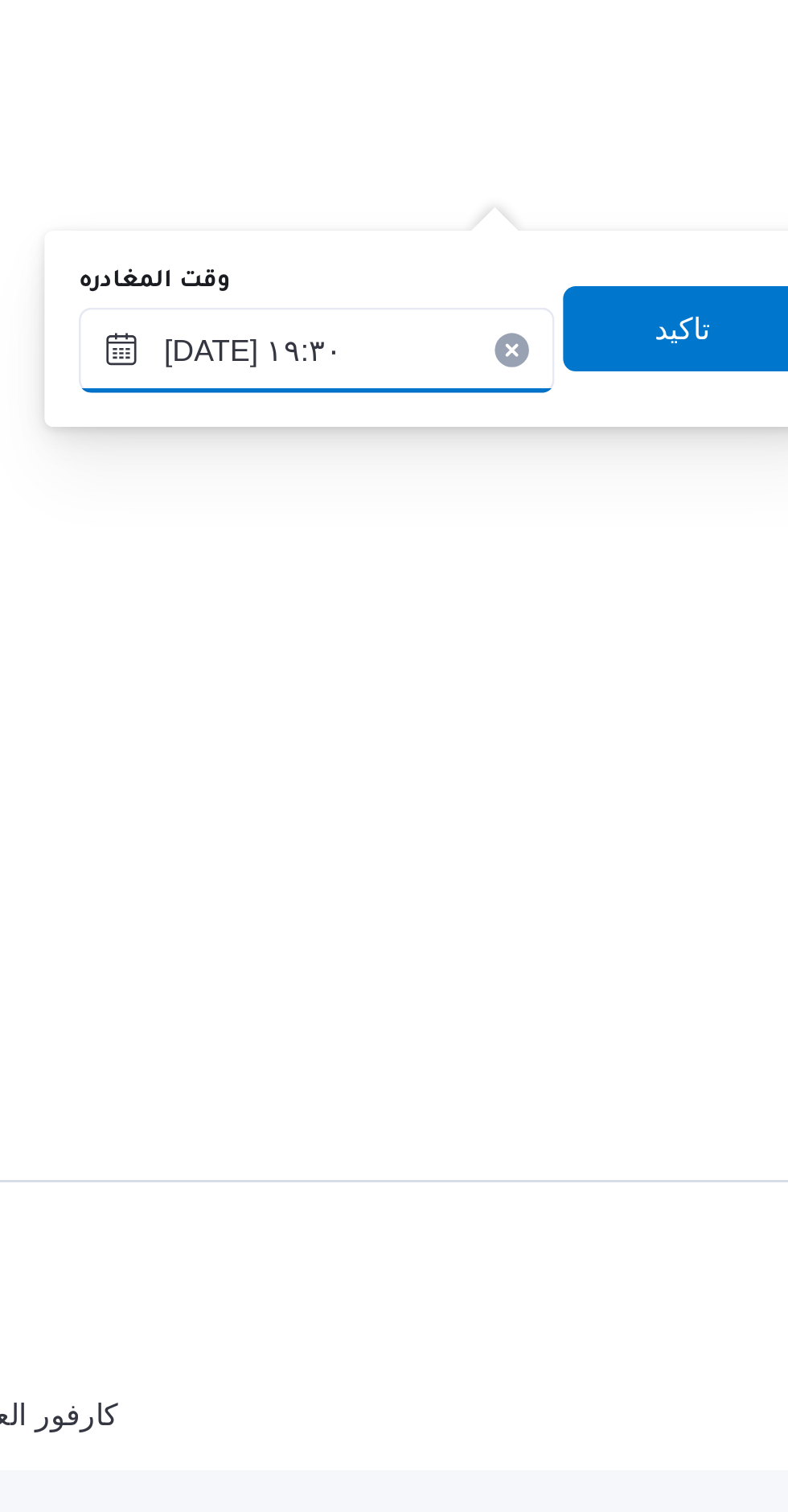
click at [583, 879] on input "١٣/٠٨/٢٠٢٥ ١٩:٣٠" at bounding box center [591, 878] width 179 height 32
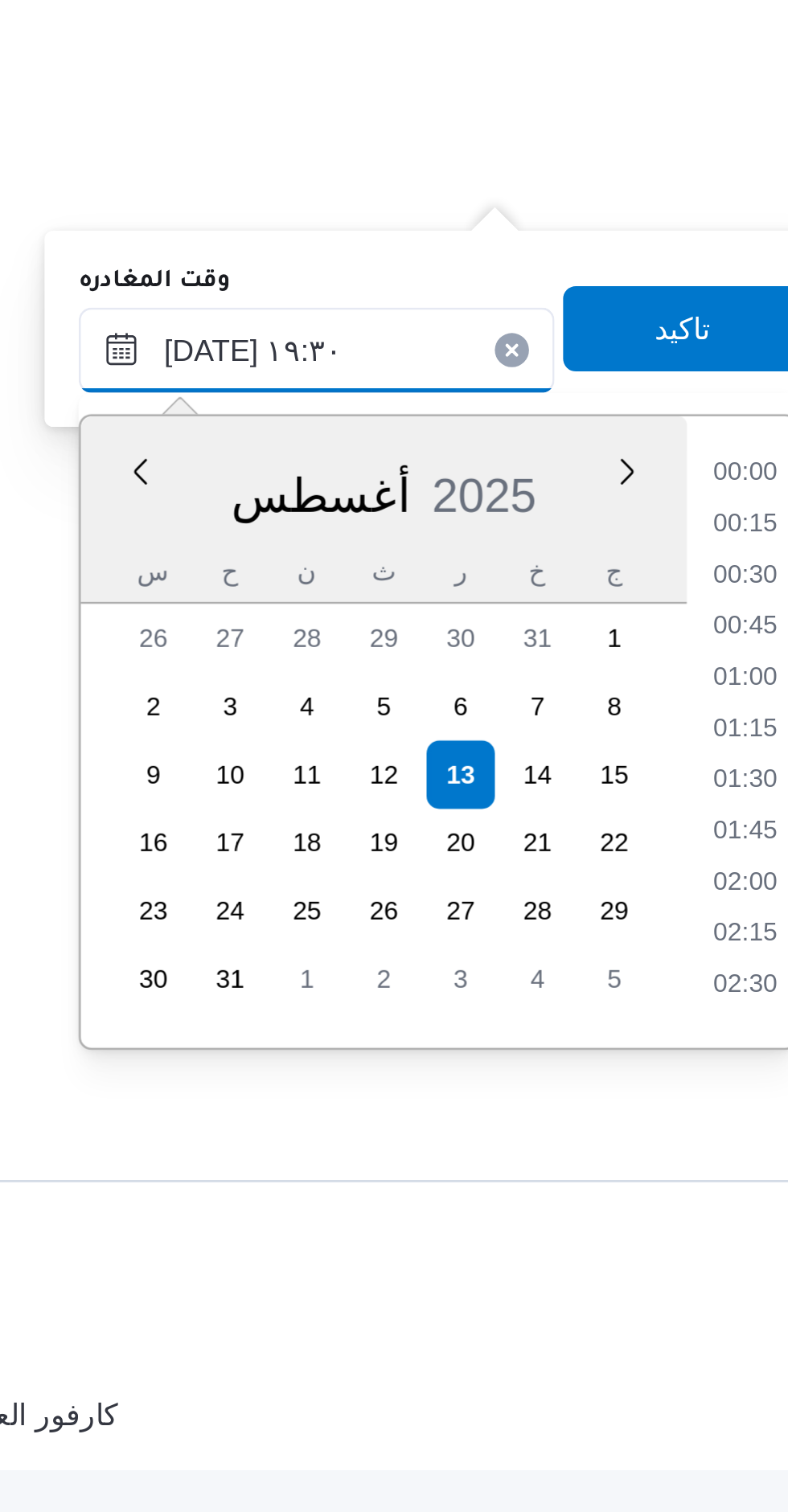
scroll to position [1394, 0]
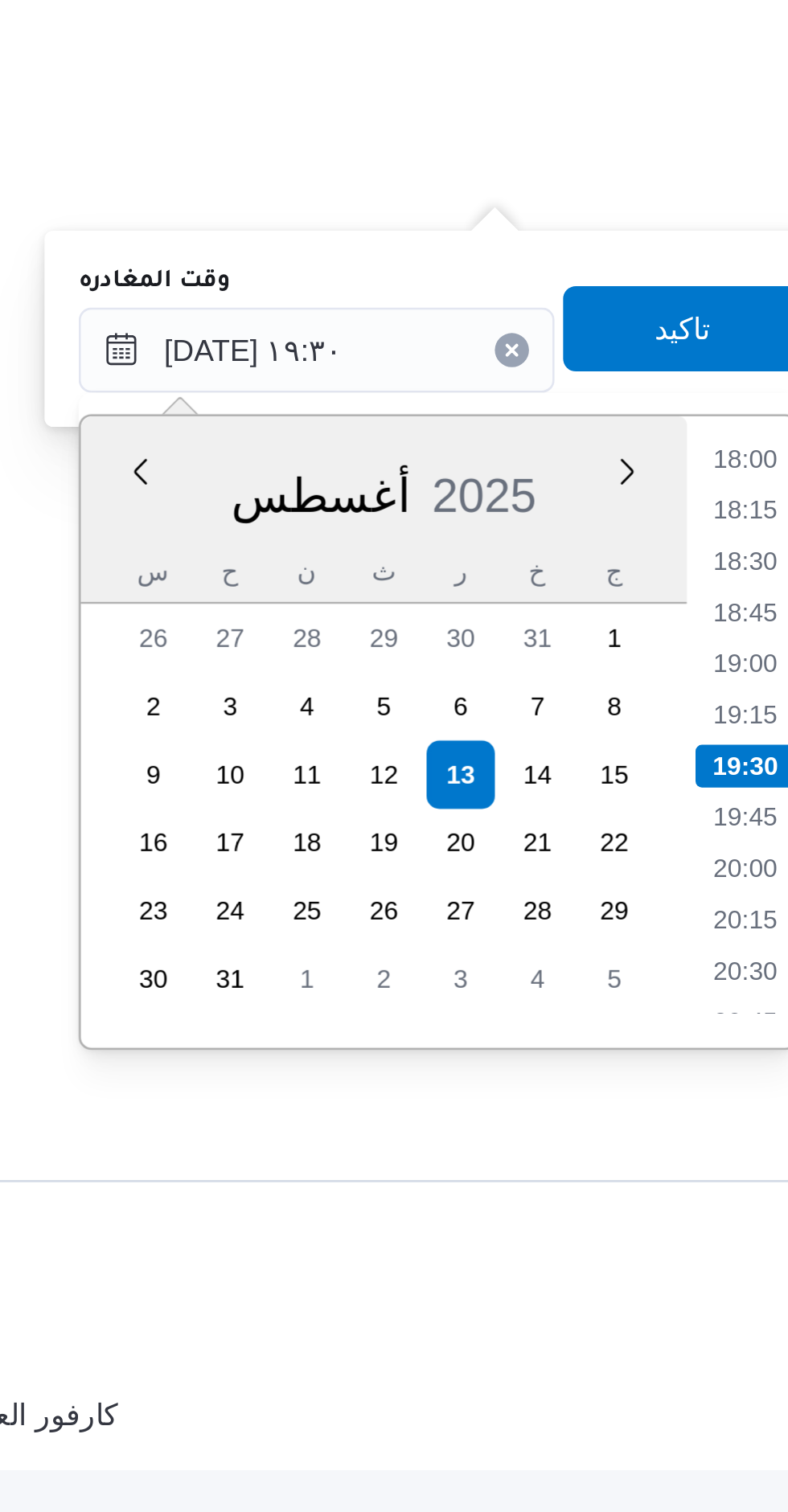
click at [749, 934] on li "18:15" at bounding box center [753, 939] width 37 height 16
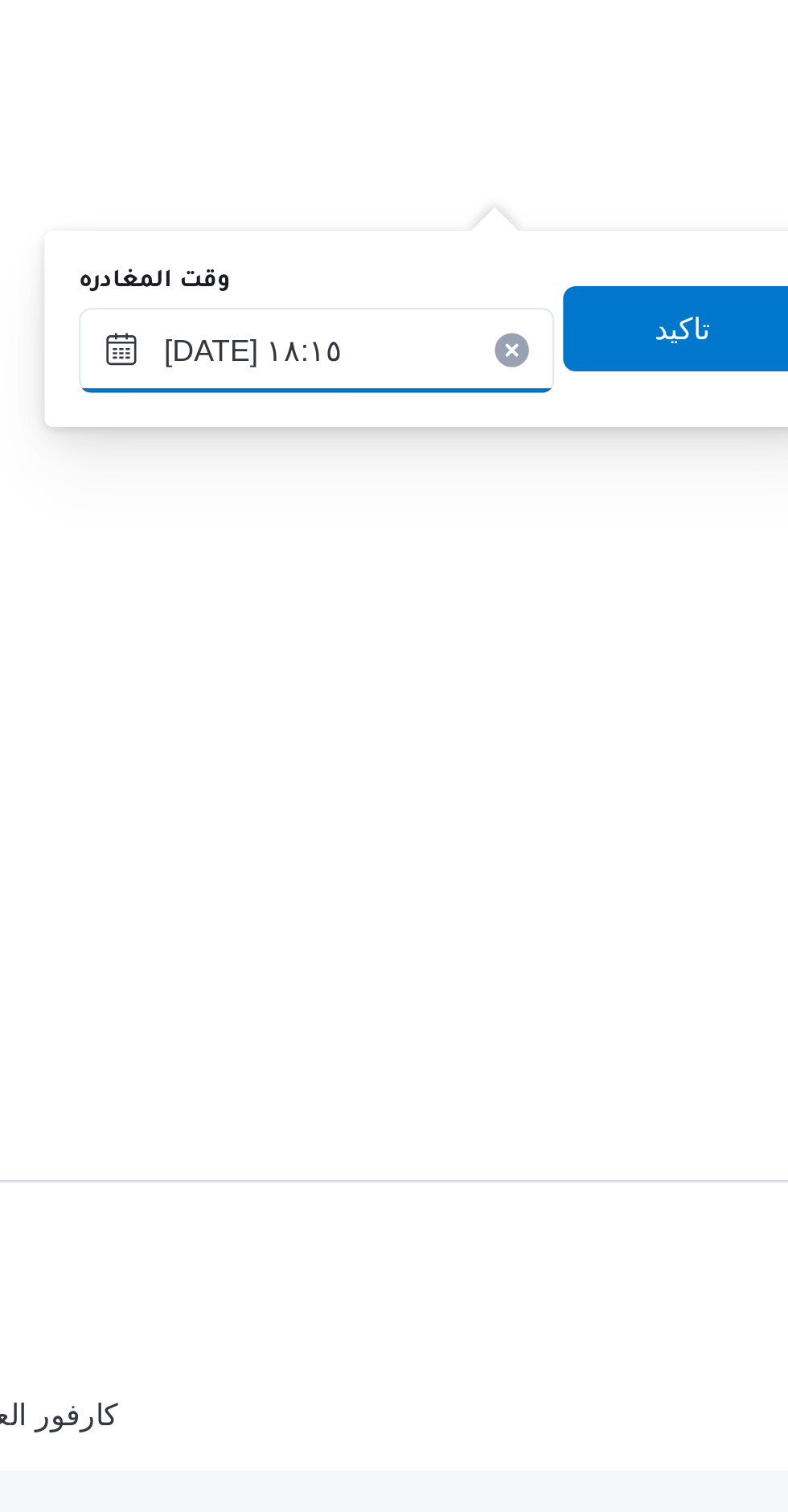
click at [577, 877] on input "[DATE] ١٨:١٥" at bounding box center [591, 878] width 179 height 32
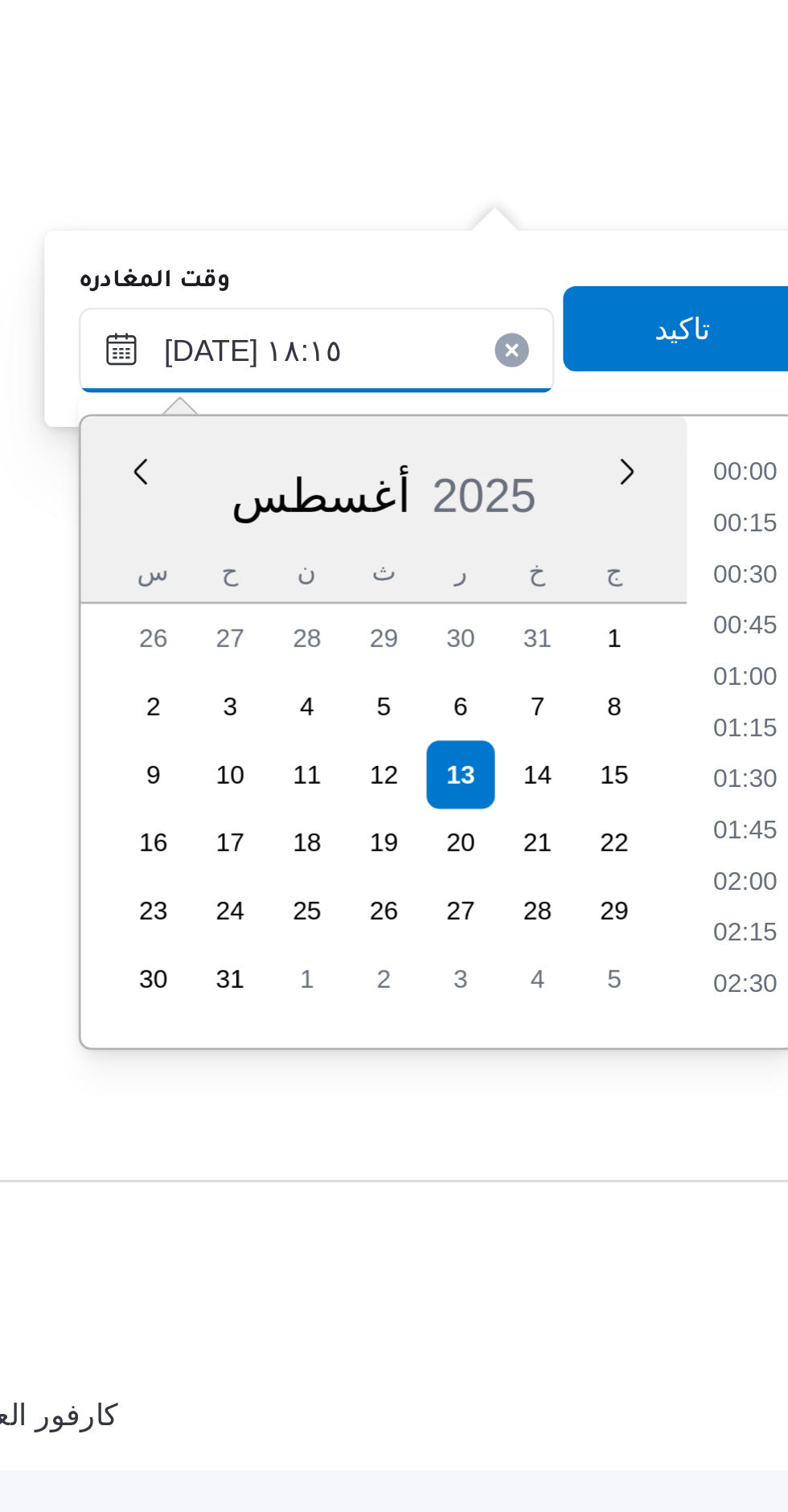
scroll to position [1298, 0]
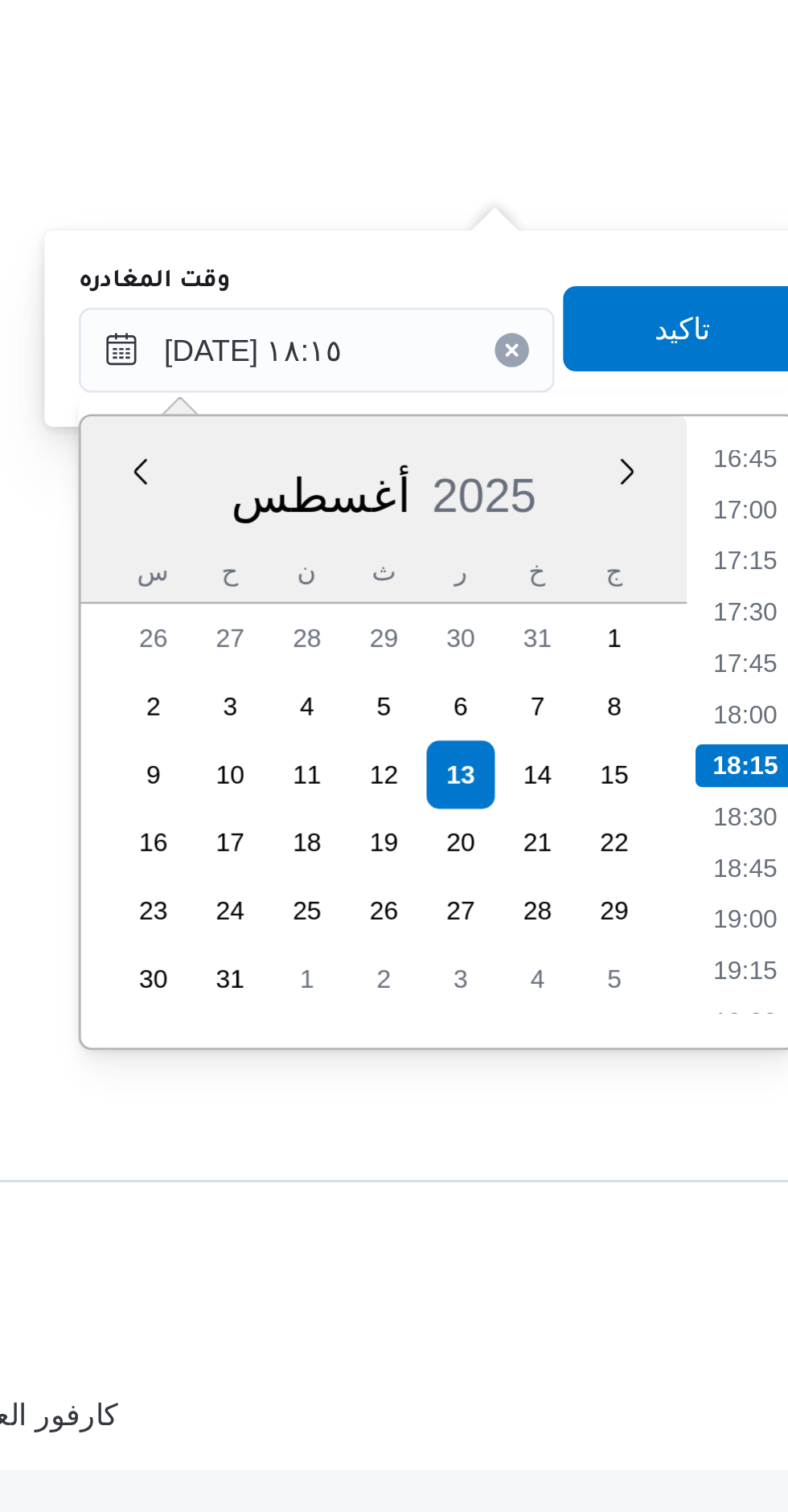
click at [750, 979] on li "17:30" at bounding box center [753, 977] width 37 height 16
type input "١٣/٠٨/٢٠٢٥ ١٧:٣٠"
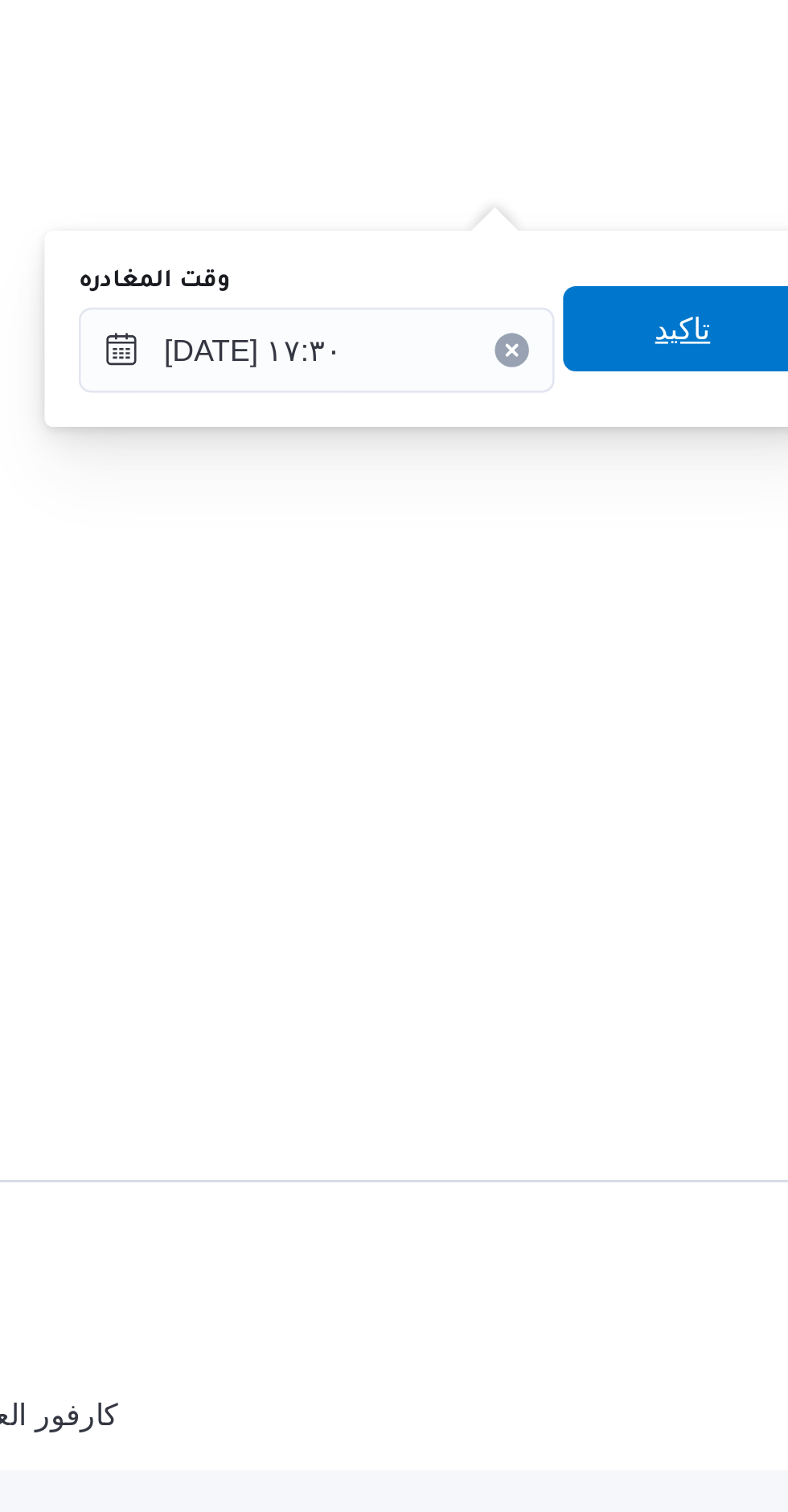
click at [733, 870] on span "تاكيد" at bounding box center [729, 870] width 90 height 32
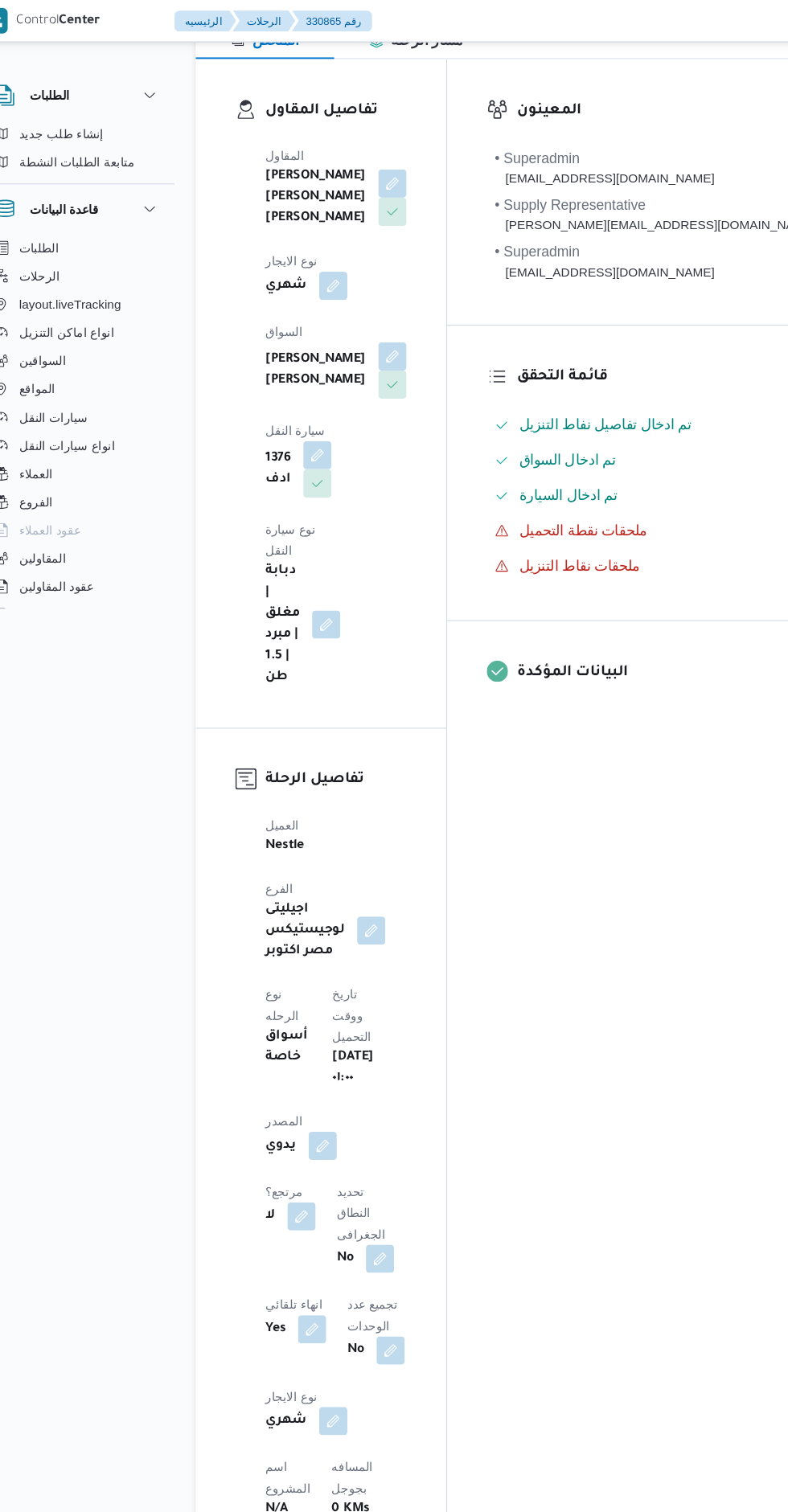
scroll to position [0, 0]
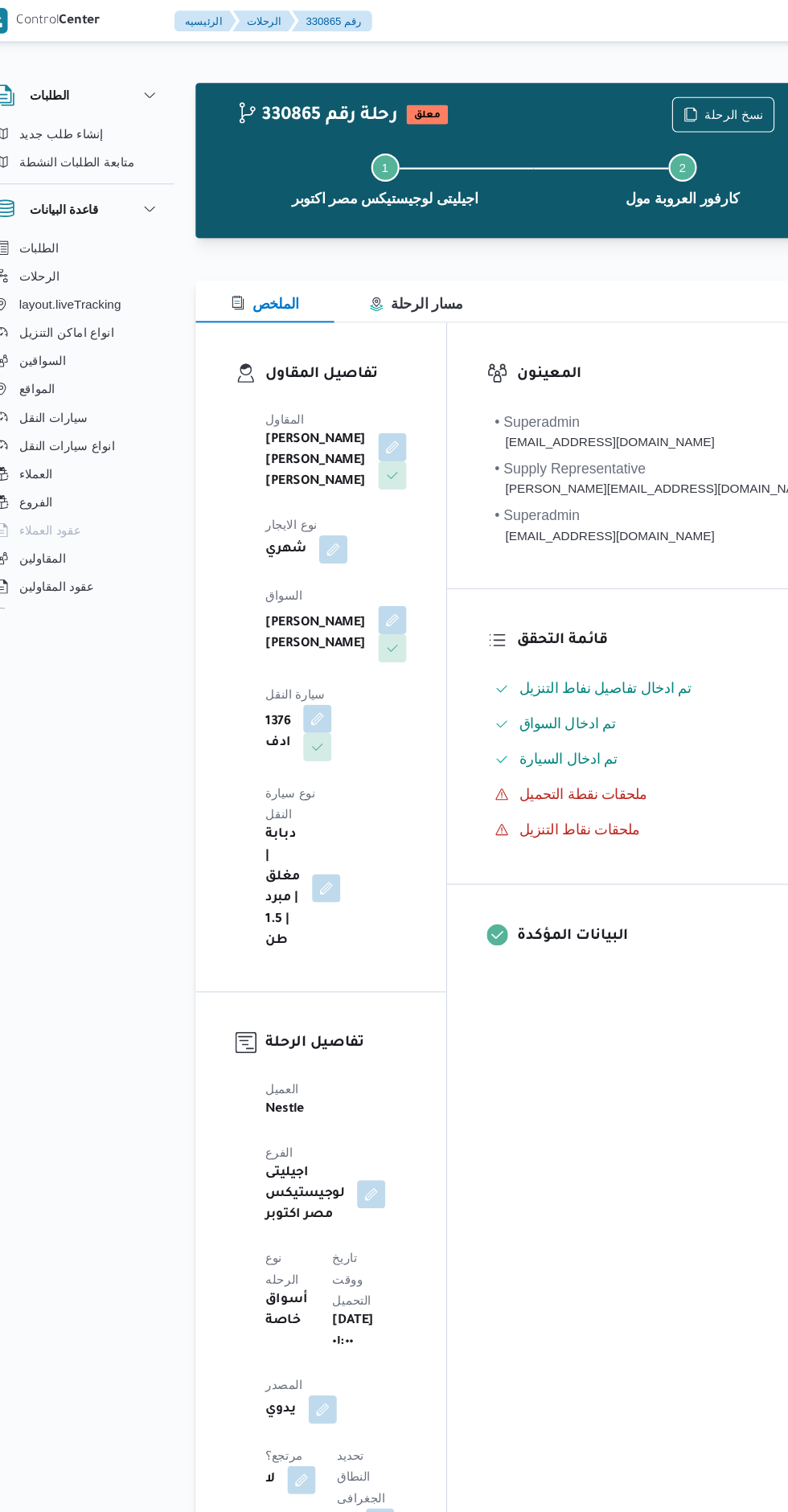
click at [756, 103] on button "Actions" at bounding box center [772, 104] width 32 height 32
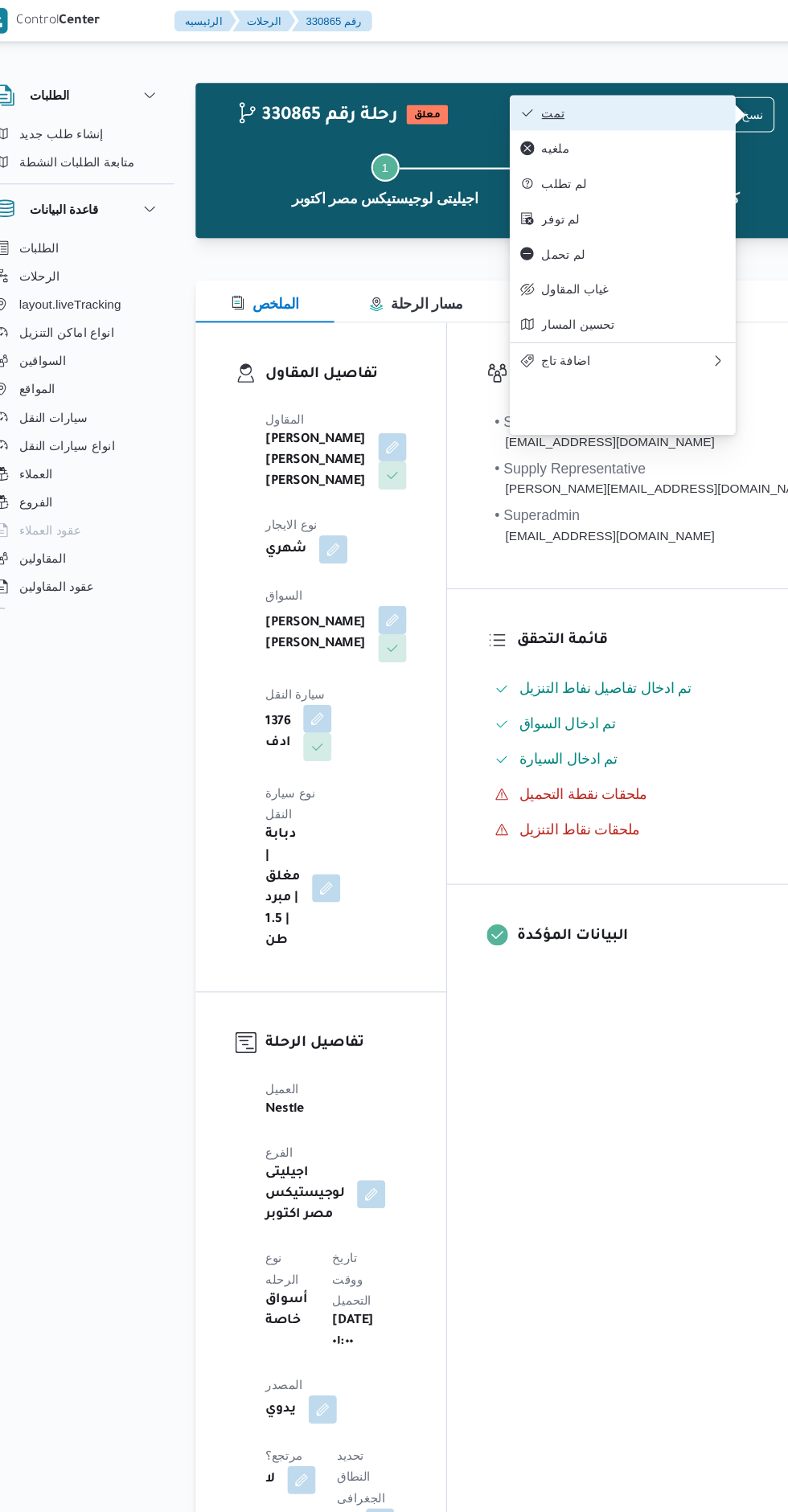
click at [668, 89] on button "تمت" at bounding box center [597, 103] width 206 height 32
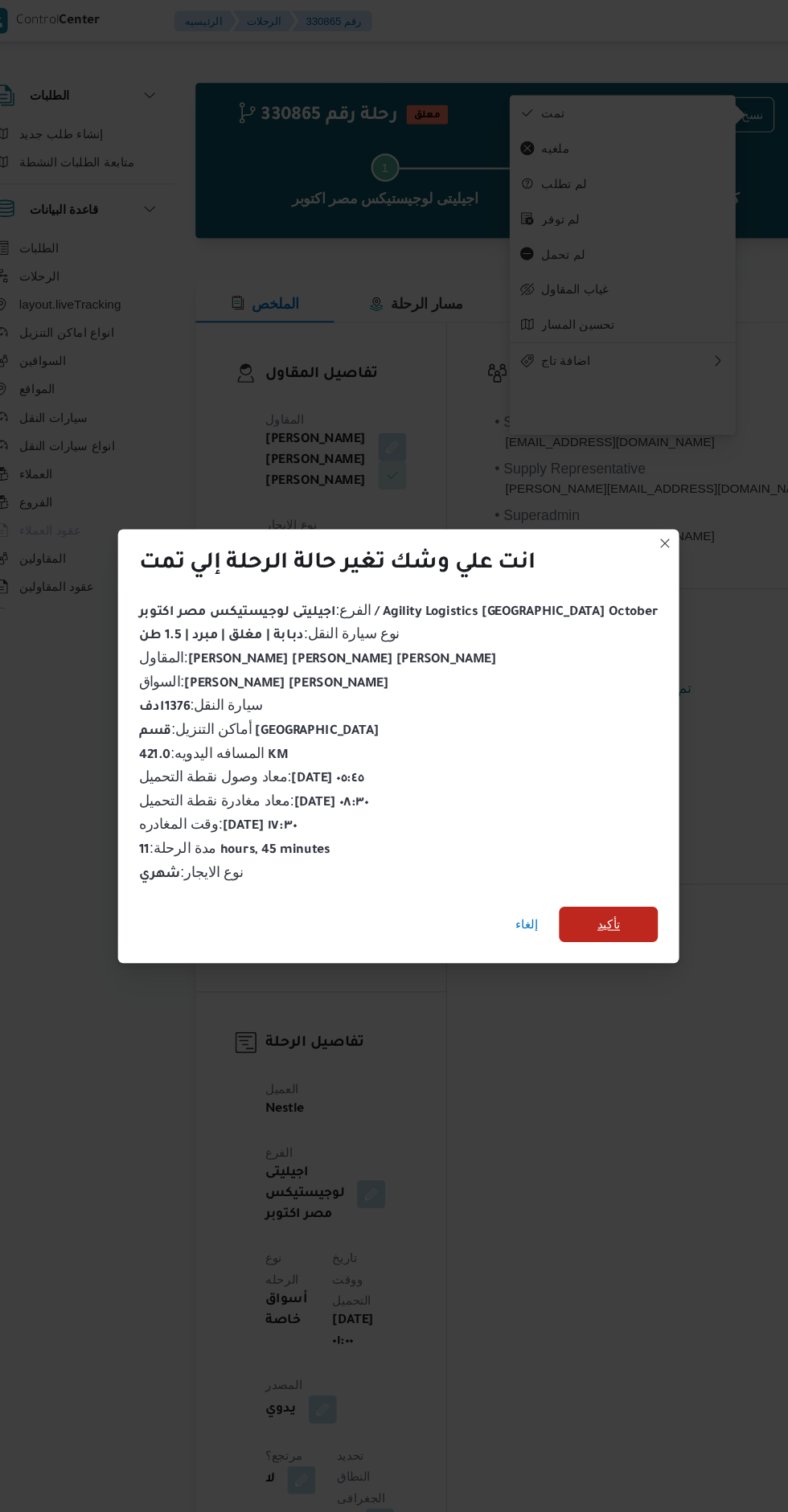
click at [564, 848] on span "تأكيد" at bounding box center [585, 842] width 90 height 32
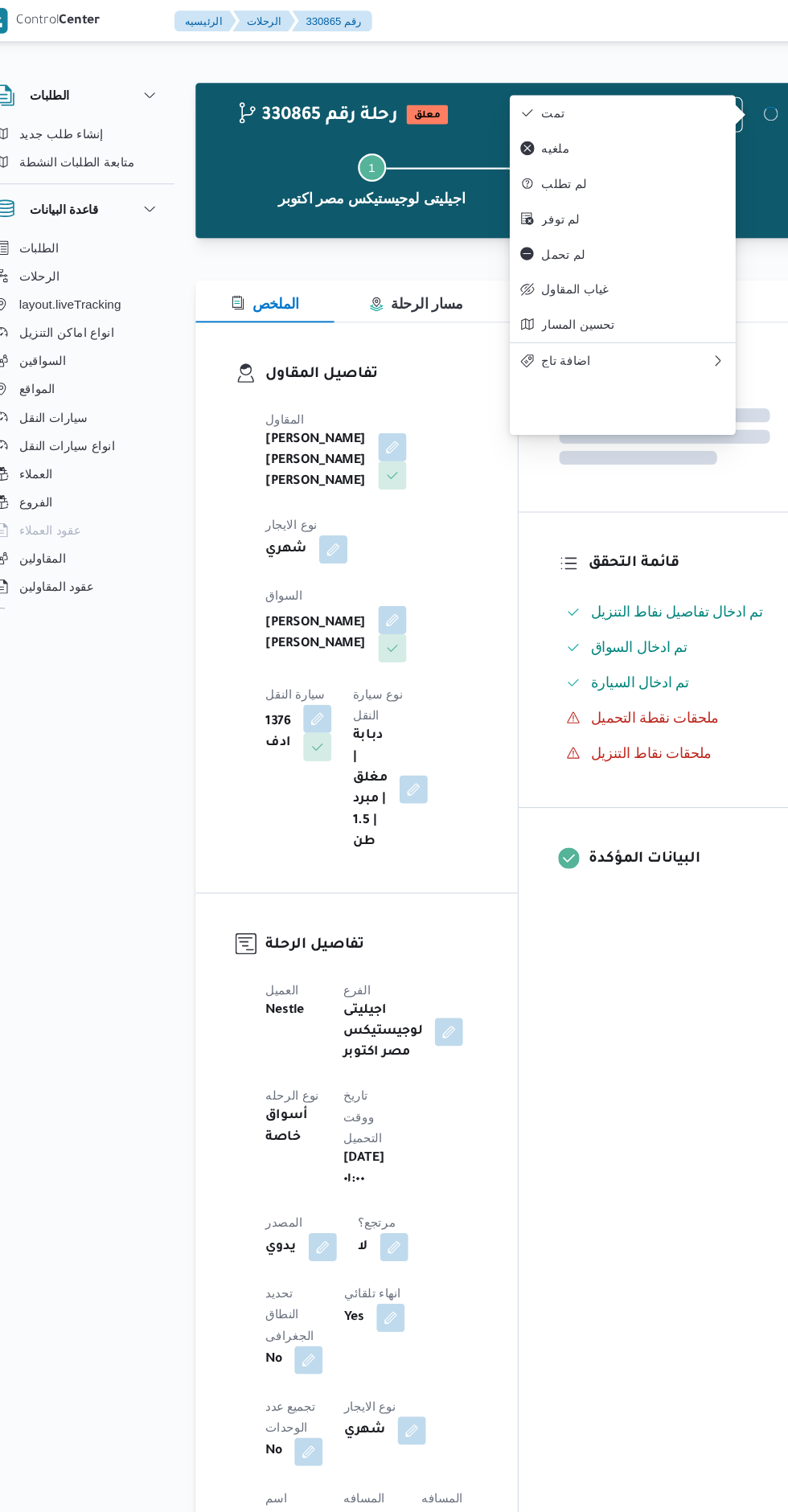
click at [619, 957] on div "المعينون قائمة التحقق تم ادخال تفاصيل نفاط التنزيل تم ادخال السواق تم ادخال الس…" at bounding box center [636, 1241] width 265 height 1894
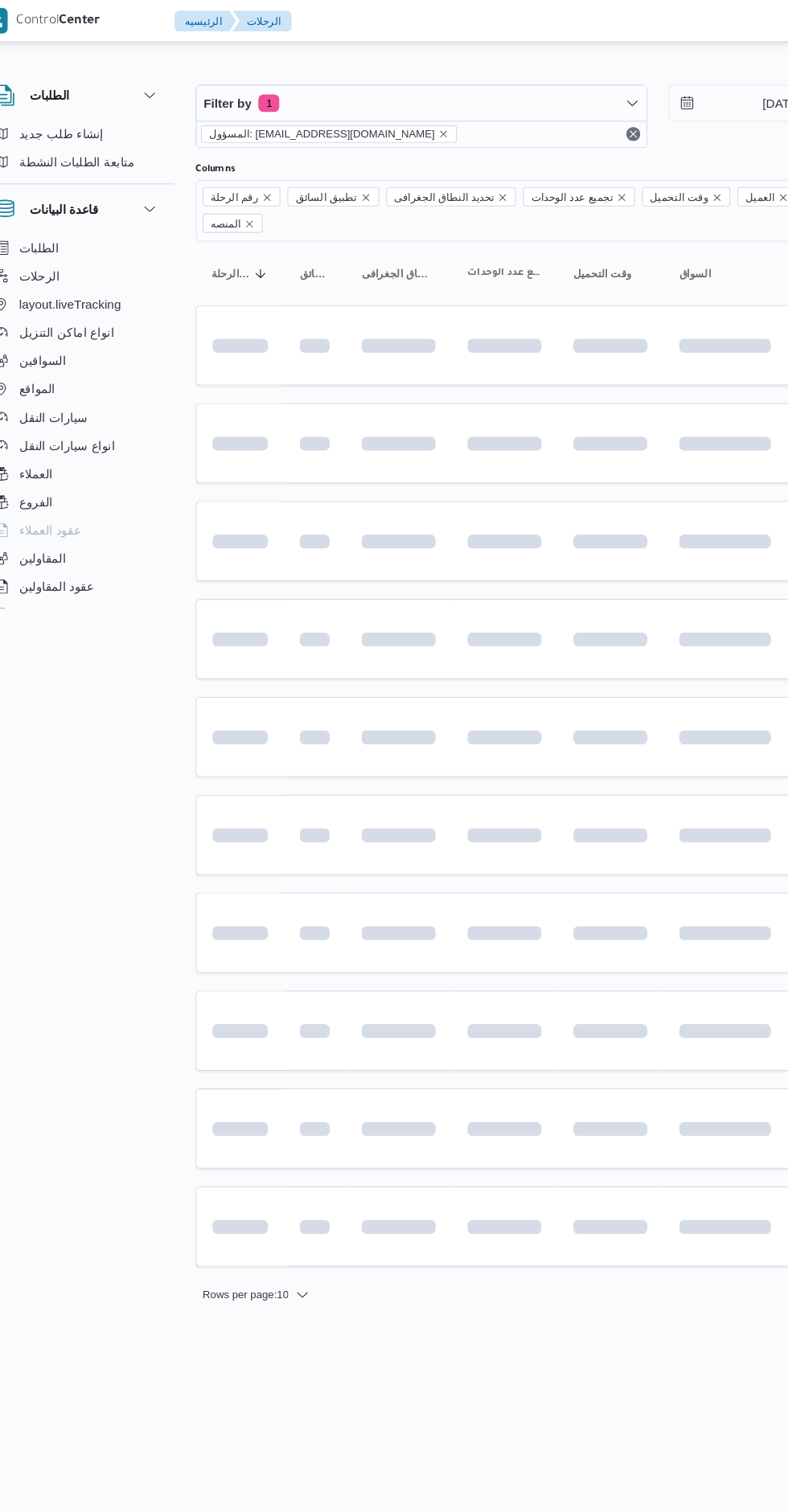
scroll to position [0, 19]
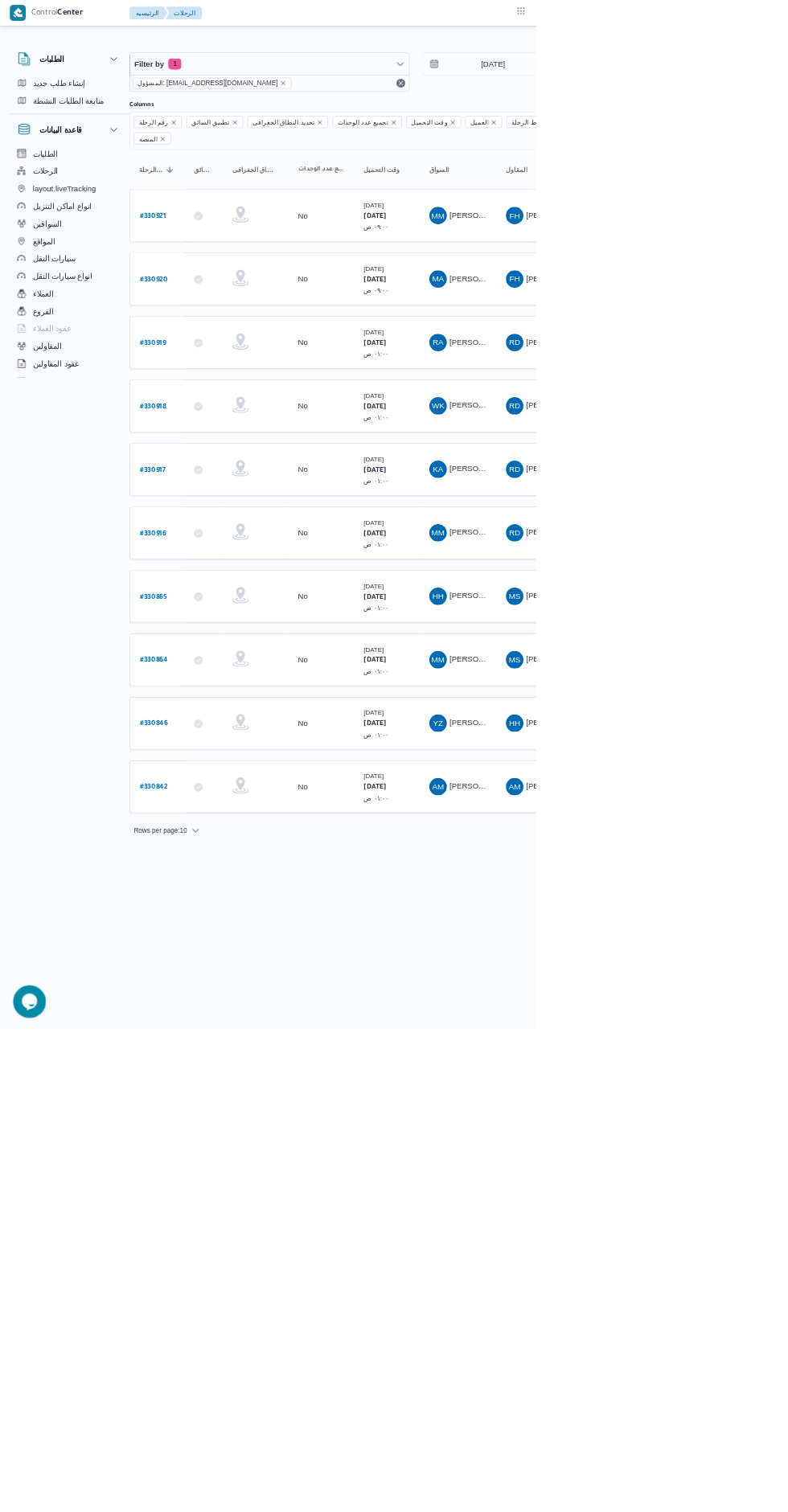
click at [208, 779] on b "# 330916" at bounding box center [224, 784] width 38 height 12
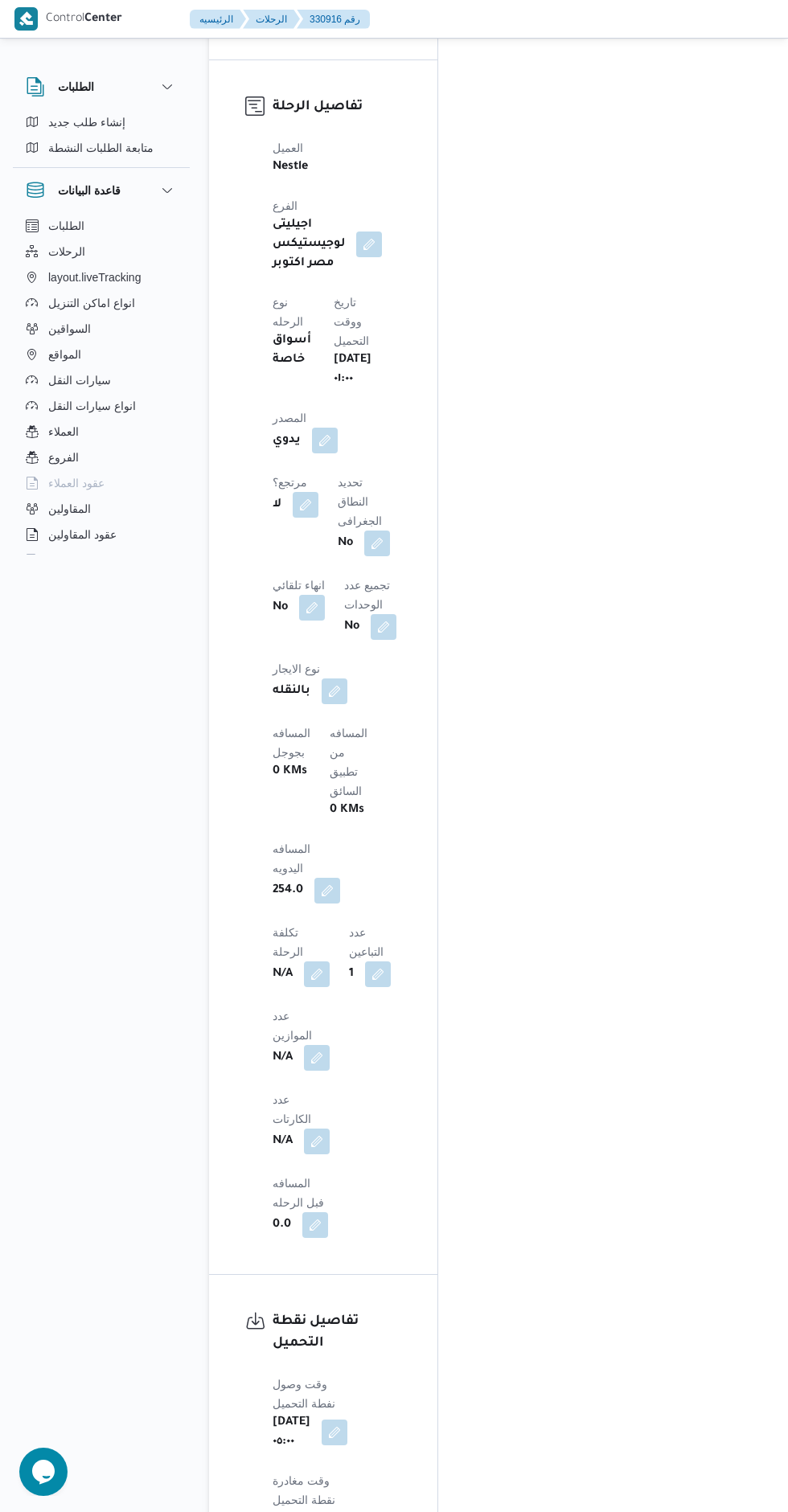
scroll to position [1143, 0]
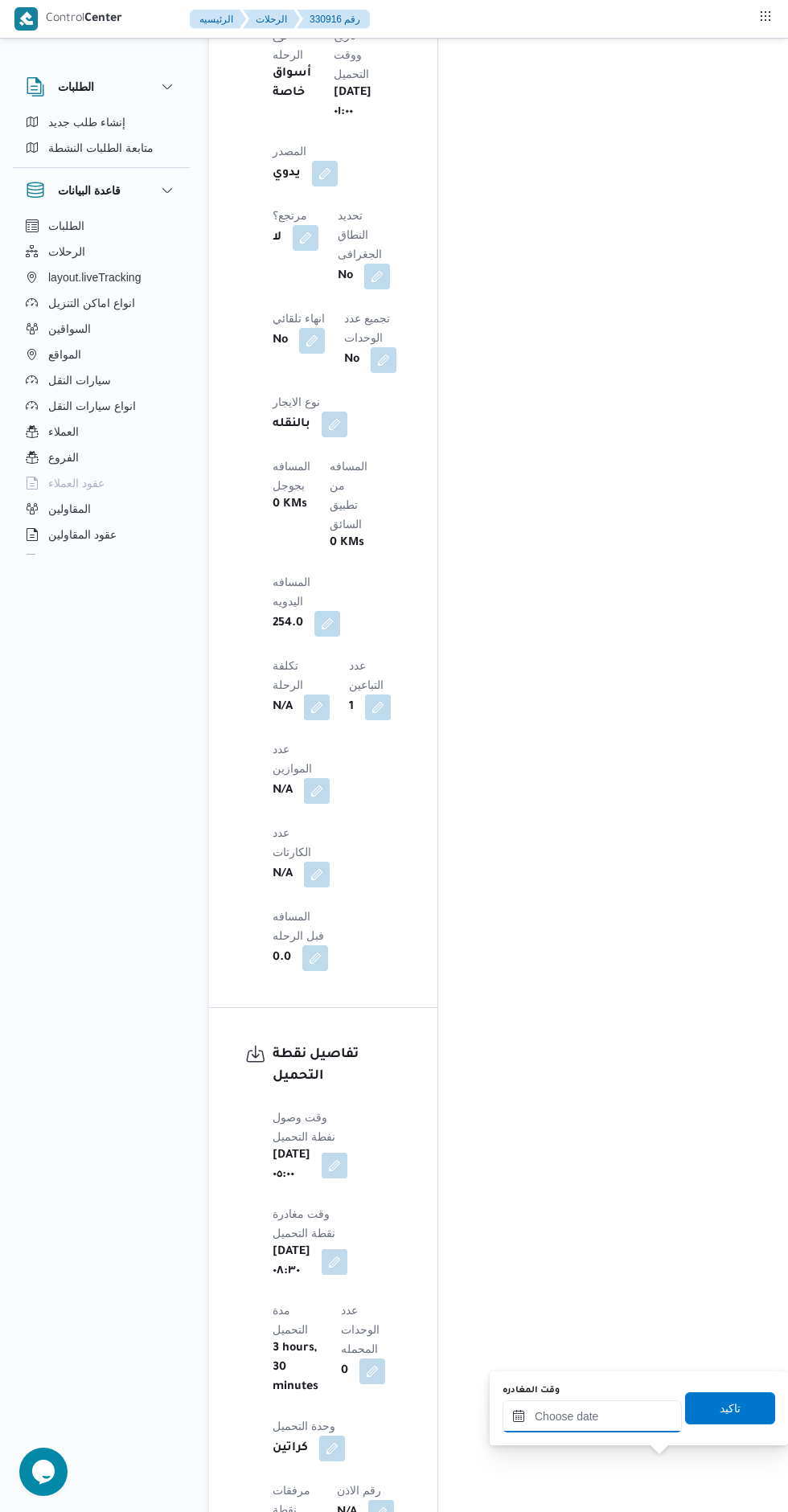
click at [613, 1415] on input "وقت المغادره" at bounding box center [591, 1416] width 179 height 32
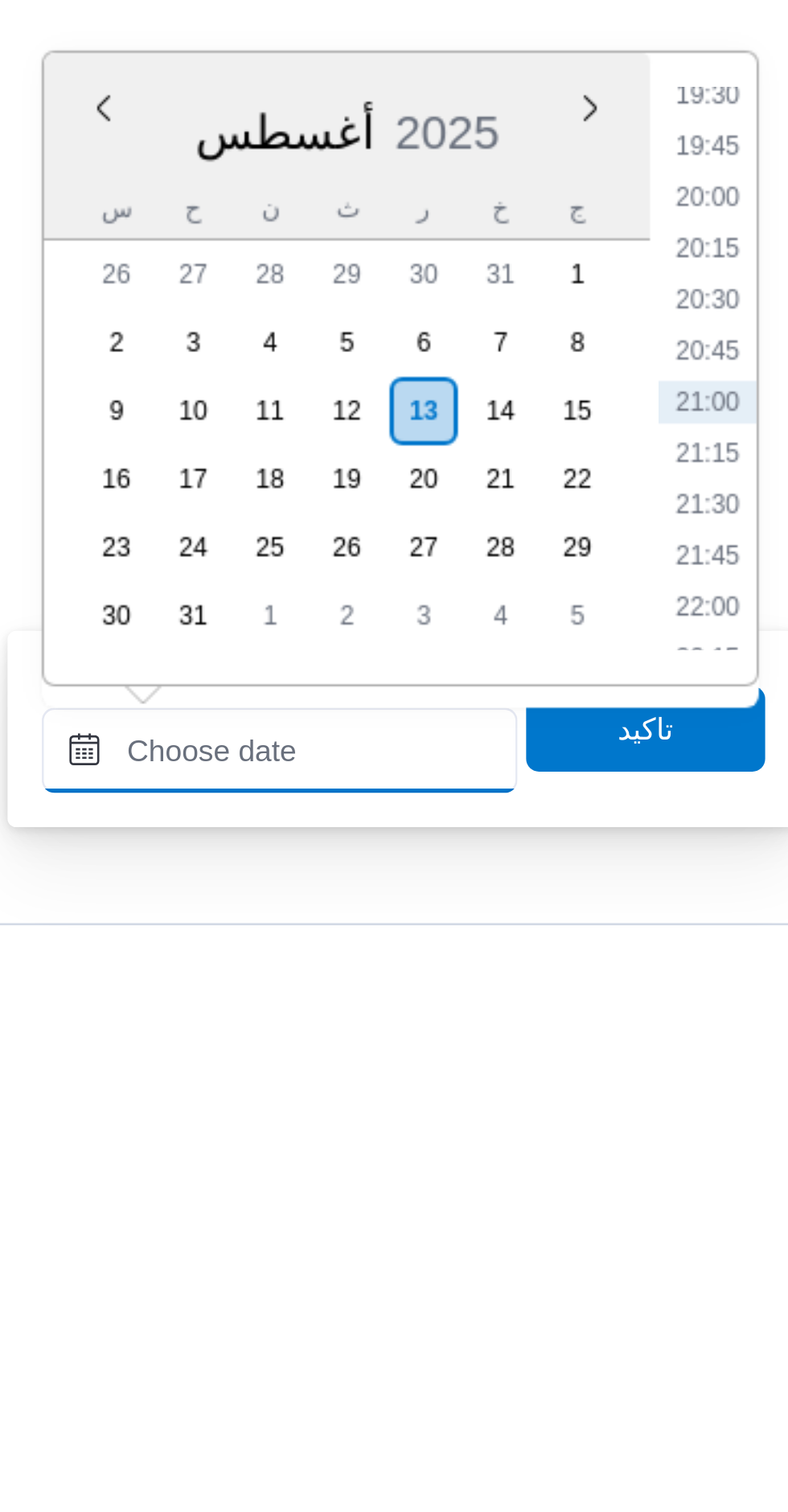
scroll to position [1265, 0]
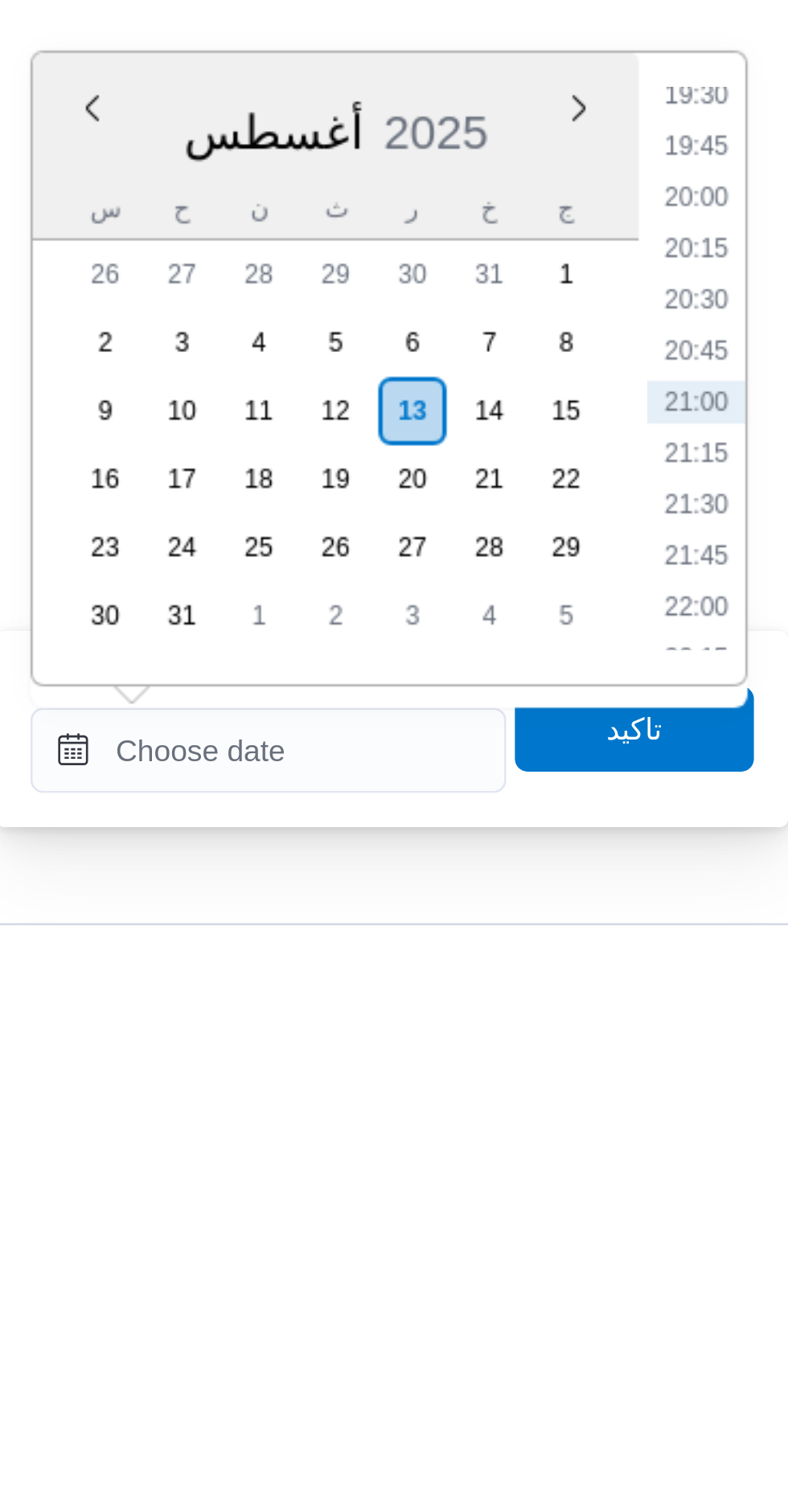
click at [762, 1175] on li "19:45" at bounding box center [753, 1179] width 37 height 16
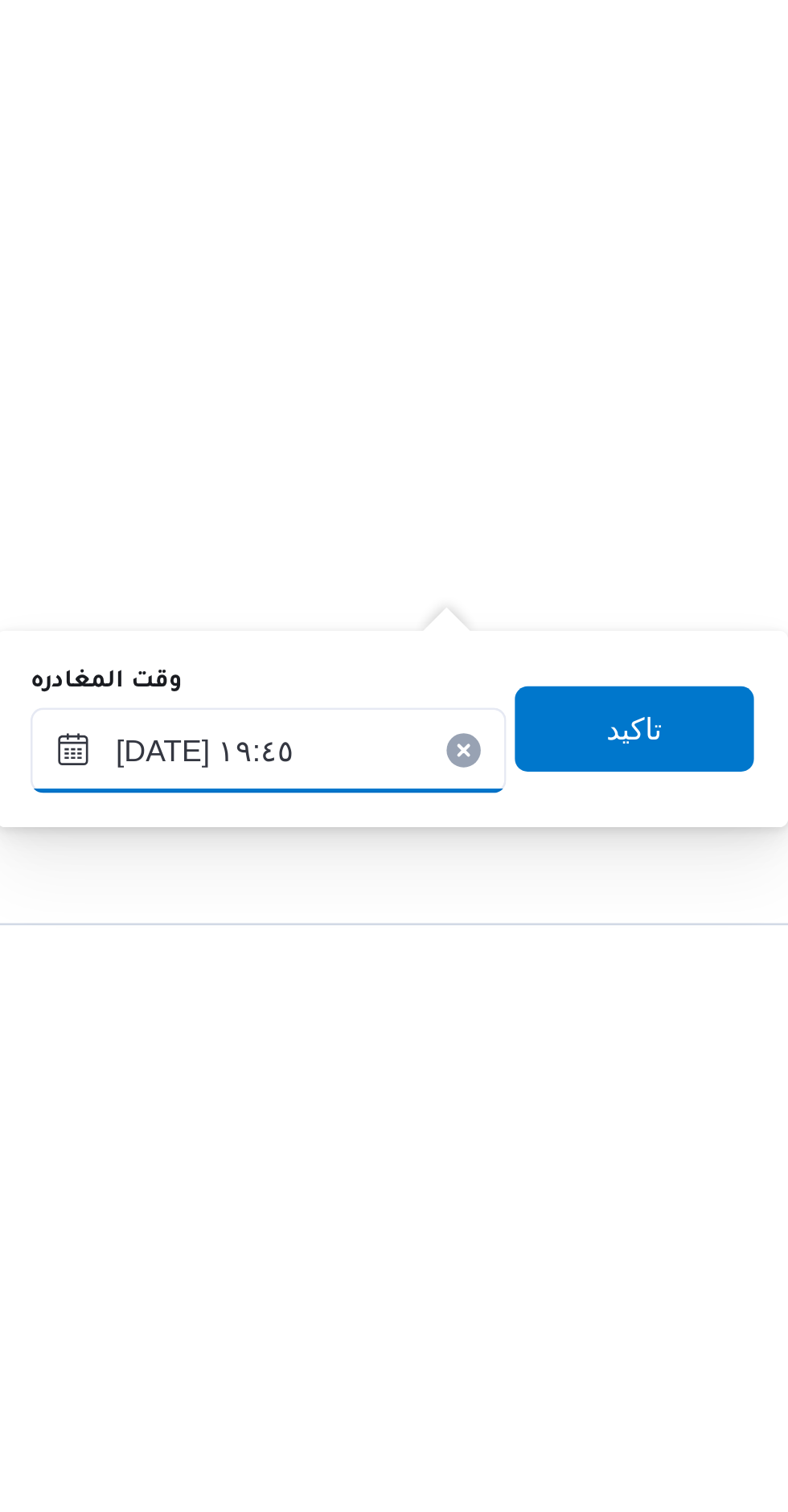
scroll to position [1290, 0]
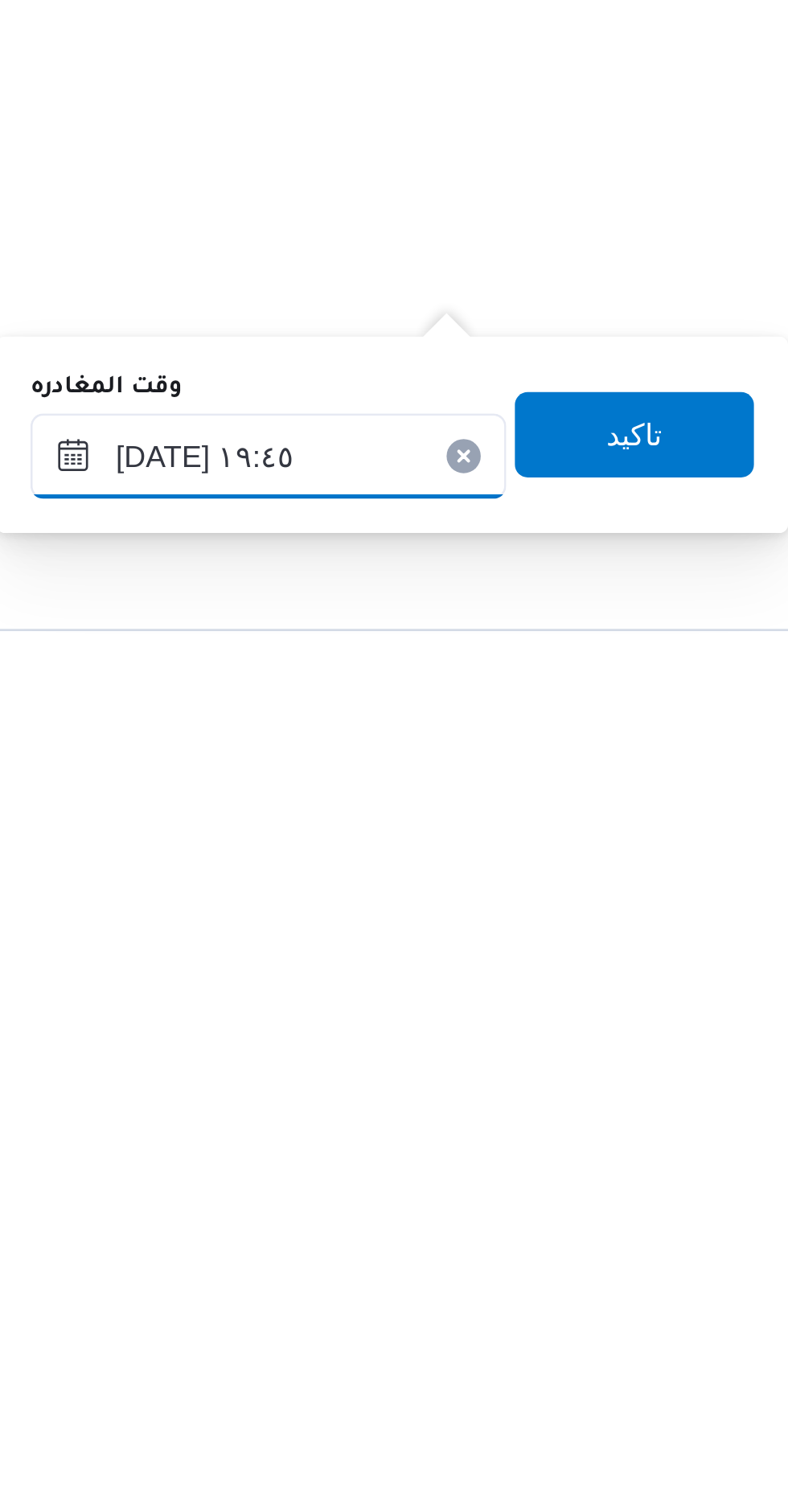
click at [635, 1379] on input "١٣/٠٨/٢٠٢٥ ١٩:٤٥" at bounding box center [591, 1381] width 179 height 32
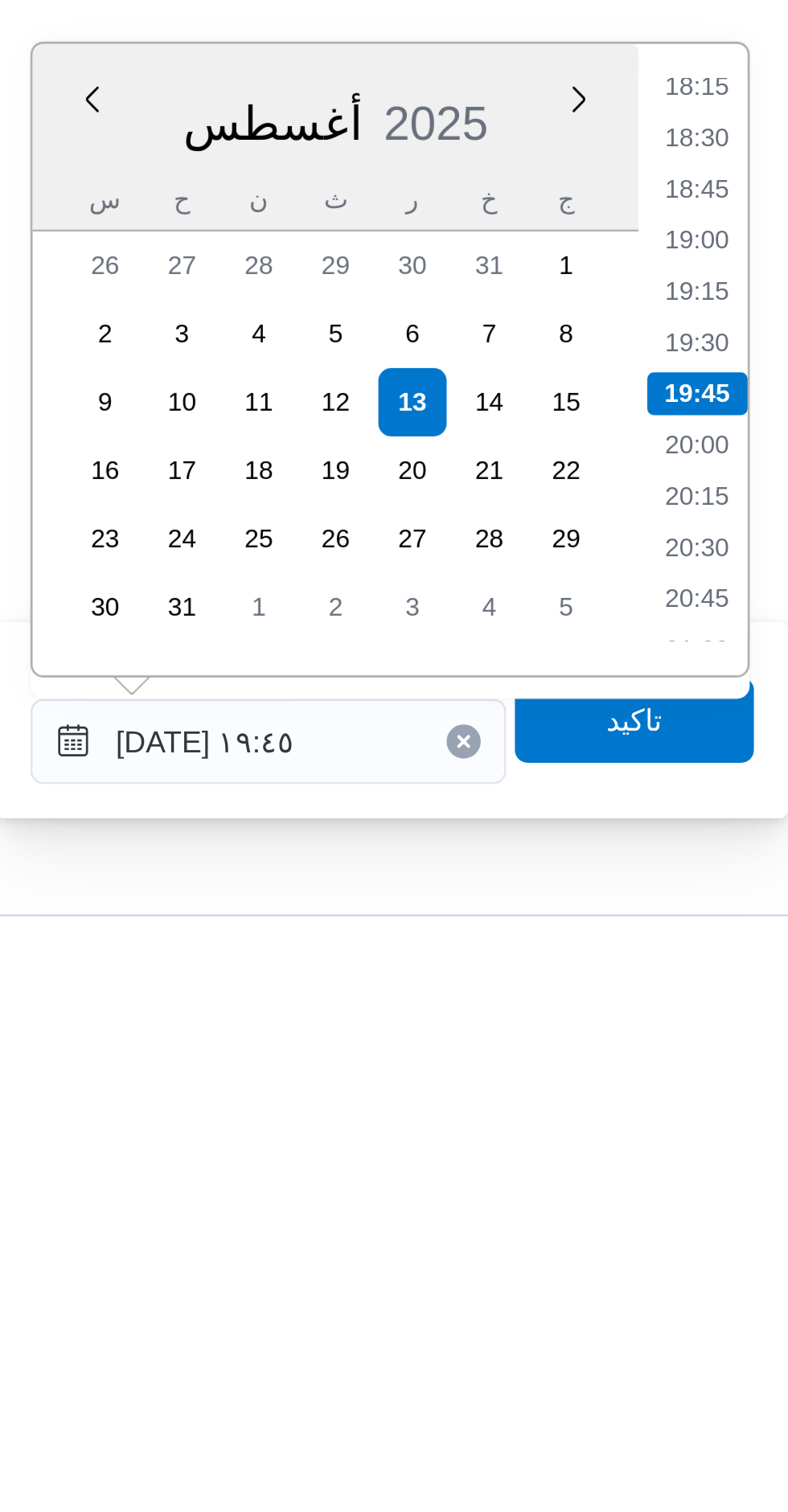
click at [760, 1136] on li "18:15" at bounding box center [753, 1135] width 37 height 16
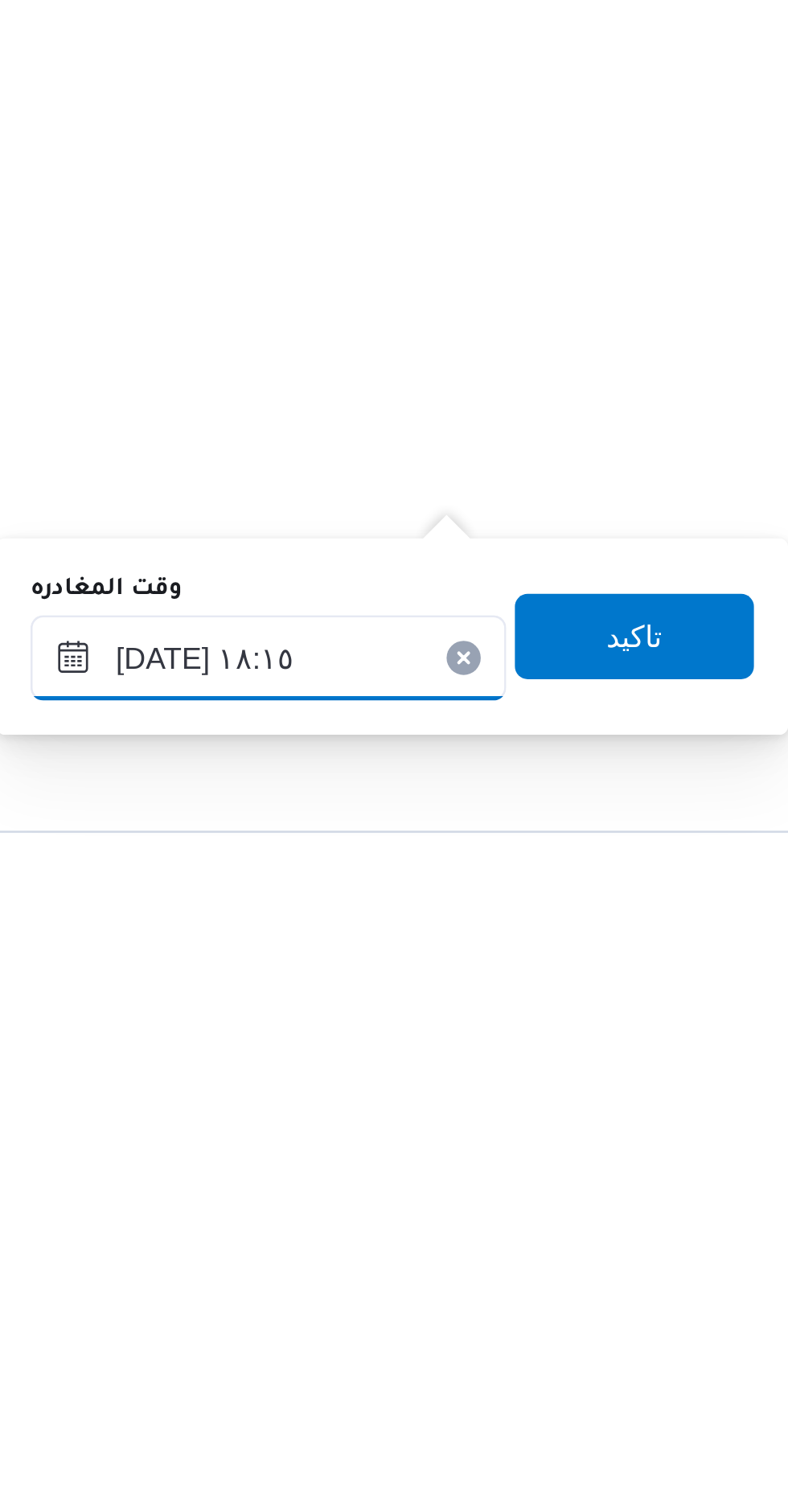
click at [622, 1378] on input "١٣/٠٨/٢٠٢٥ ١٨:١٥" at bounding box center [591, 1381] width 179 height 32
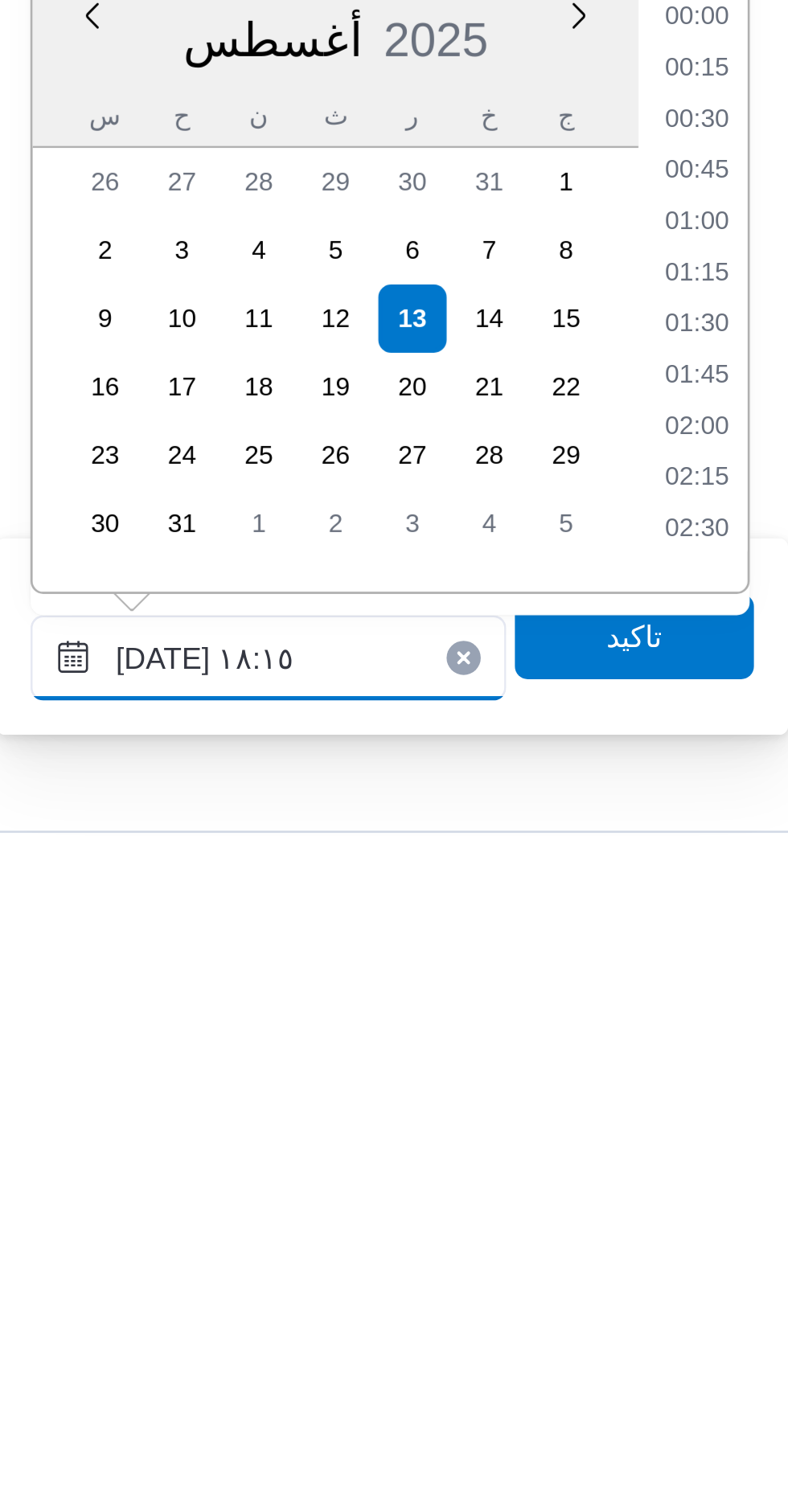
scroll to position [1298, 0]
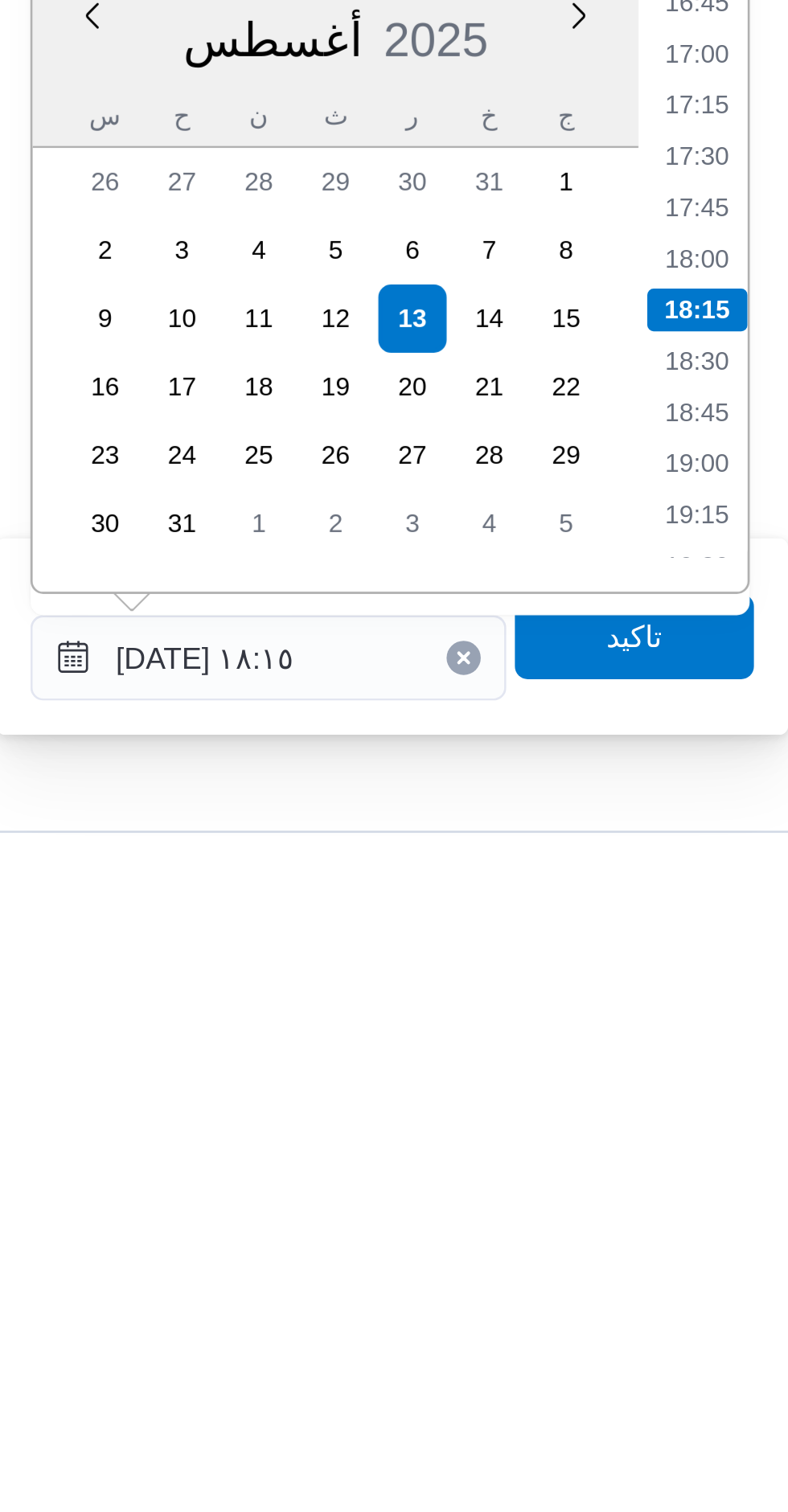
click at [757, 1233] on li "18:00" at bounding box center [753, 1232] width 37 height 16
type input "١٣/٠٨/٢٠٢٥ ١٨:٠٠"
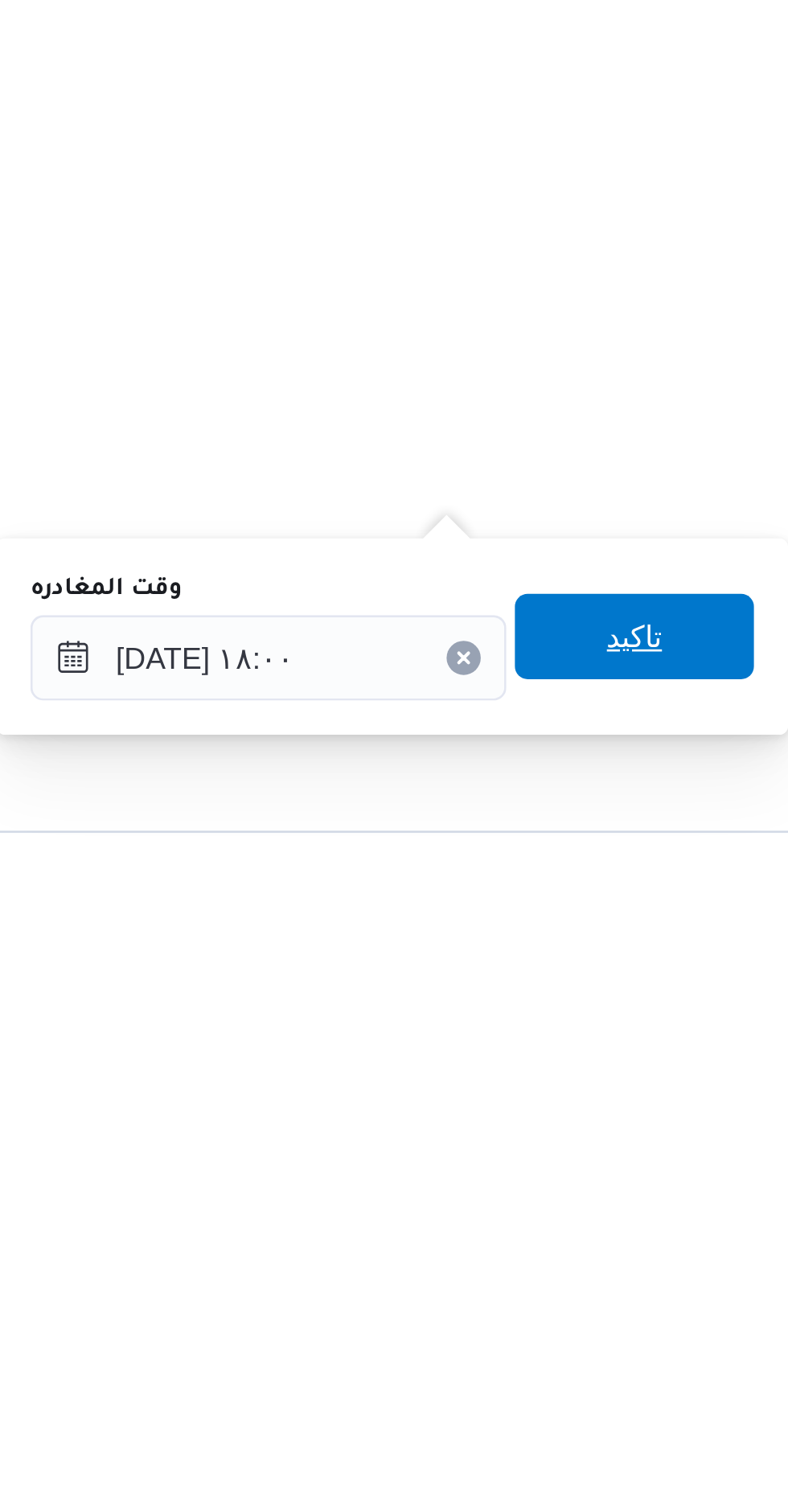
click at [743, 1364] on span "تاكيد" at bounding box center [729, 1373] width 90 height 32
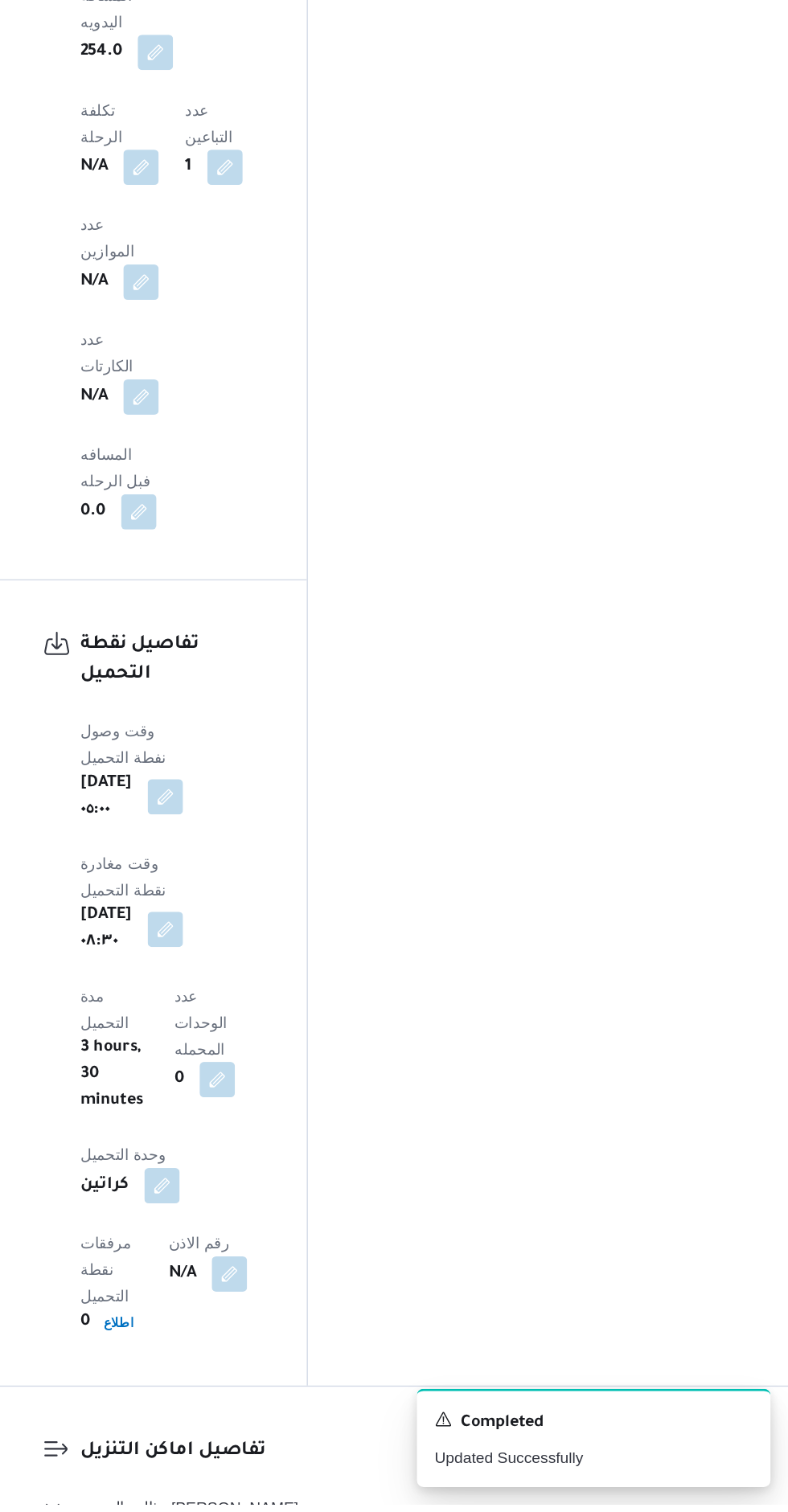
scroll to position [1340, 0]
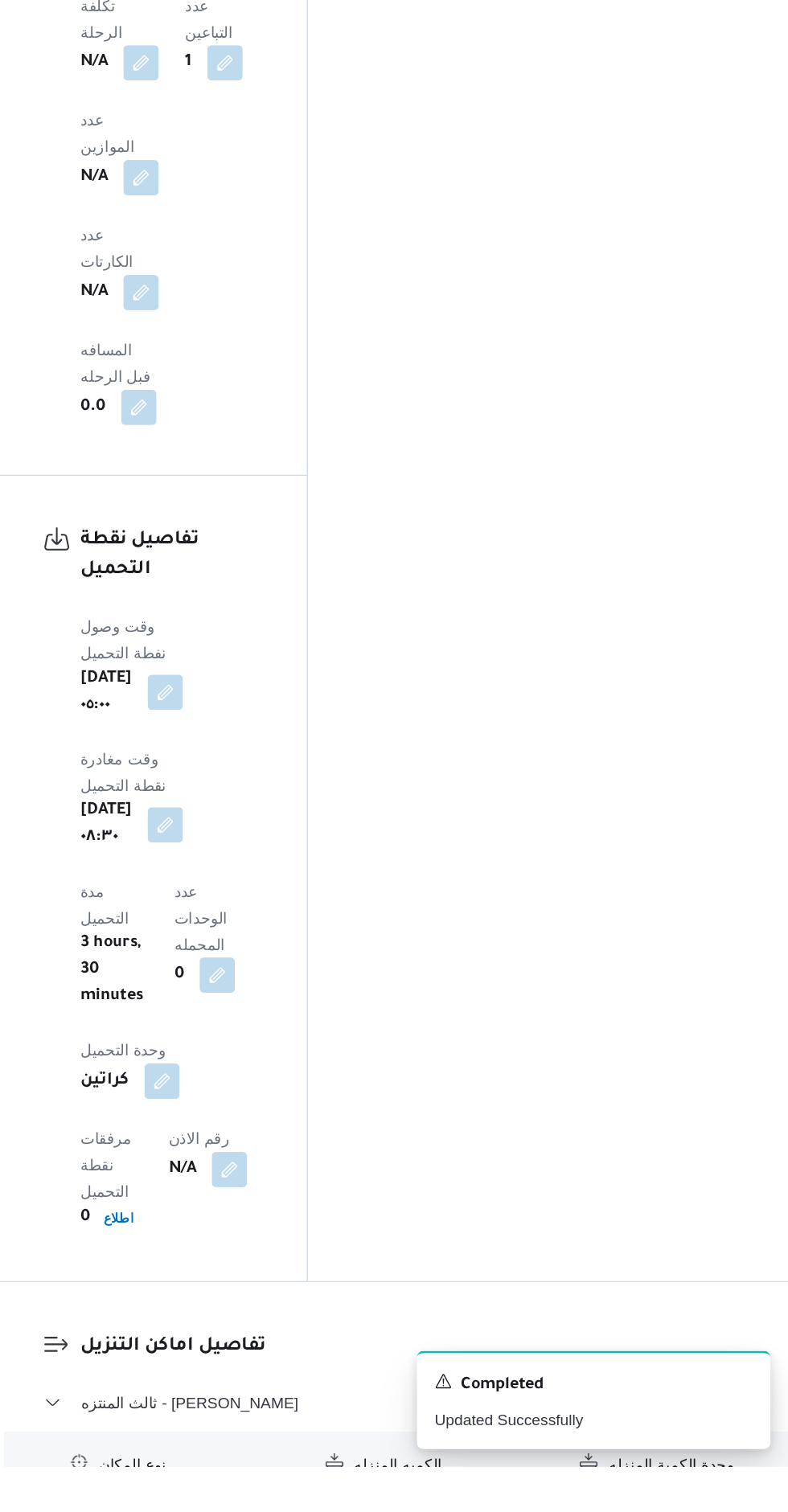
scroll to position [1362, 0]
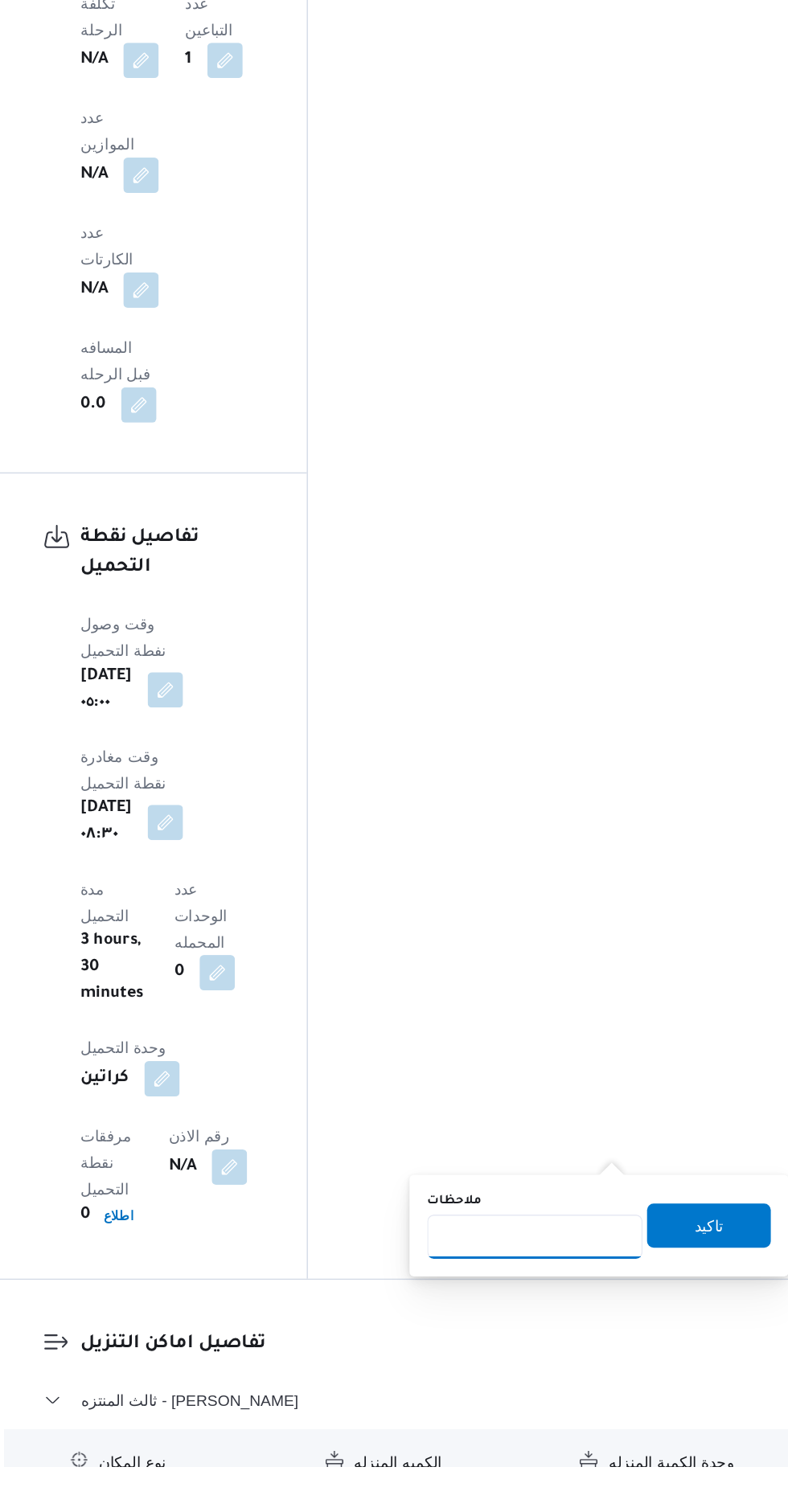
click at [614, 1341] on input "ملاحظات" at bounding box center [604, 1345] width 157 height 32
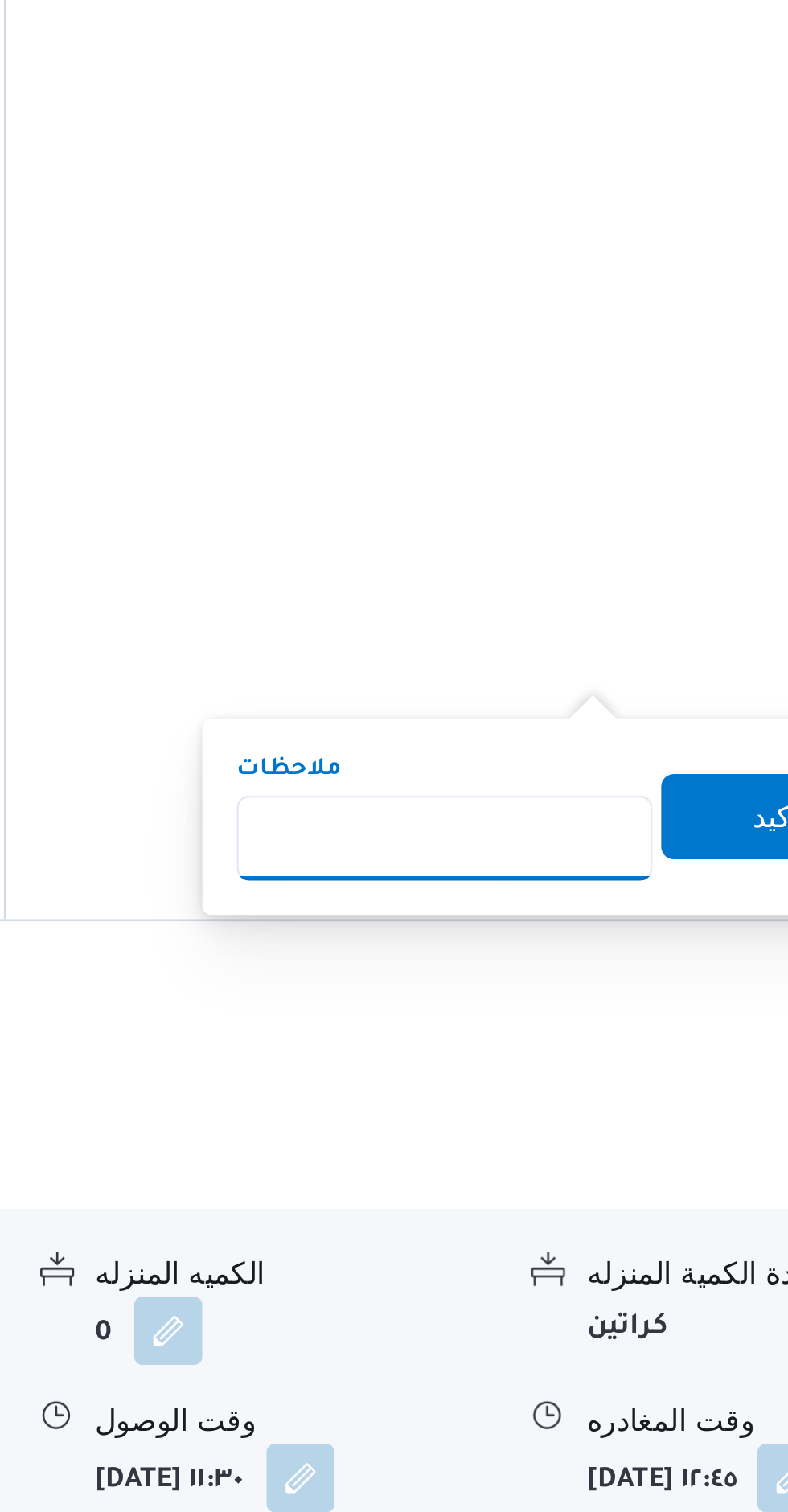
scroll to position [1491, 0]
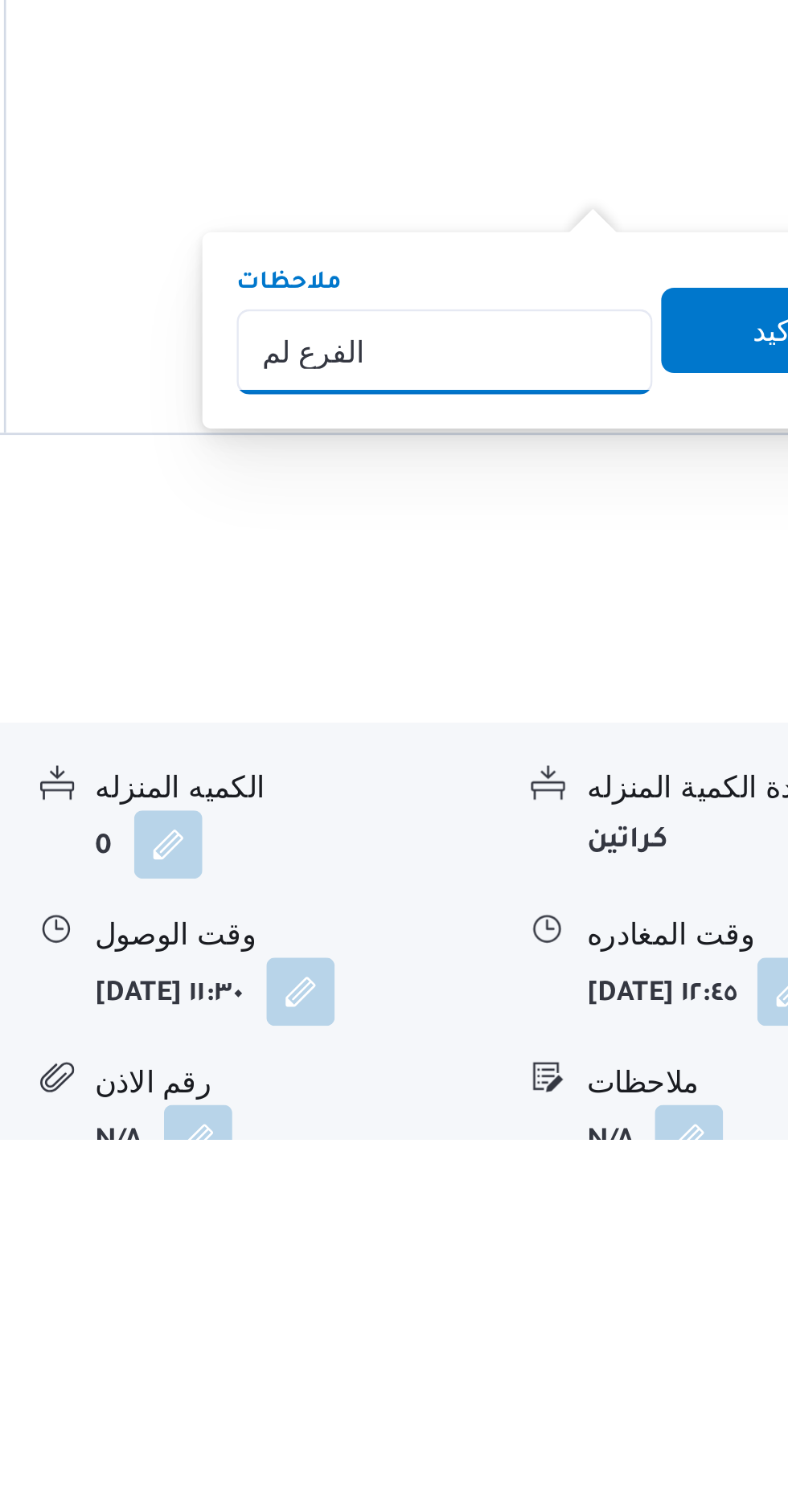
type input "الفرع لم يسلم"
click at [719, 1202] on span "تاكيد" at bounding box center [729, 1208] width 20 height 20
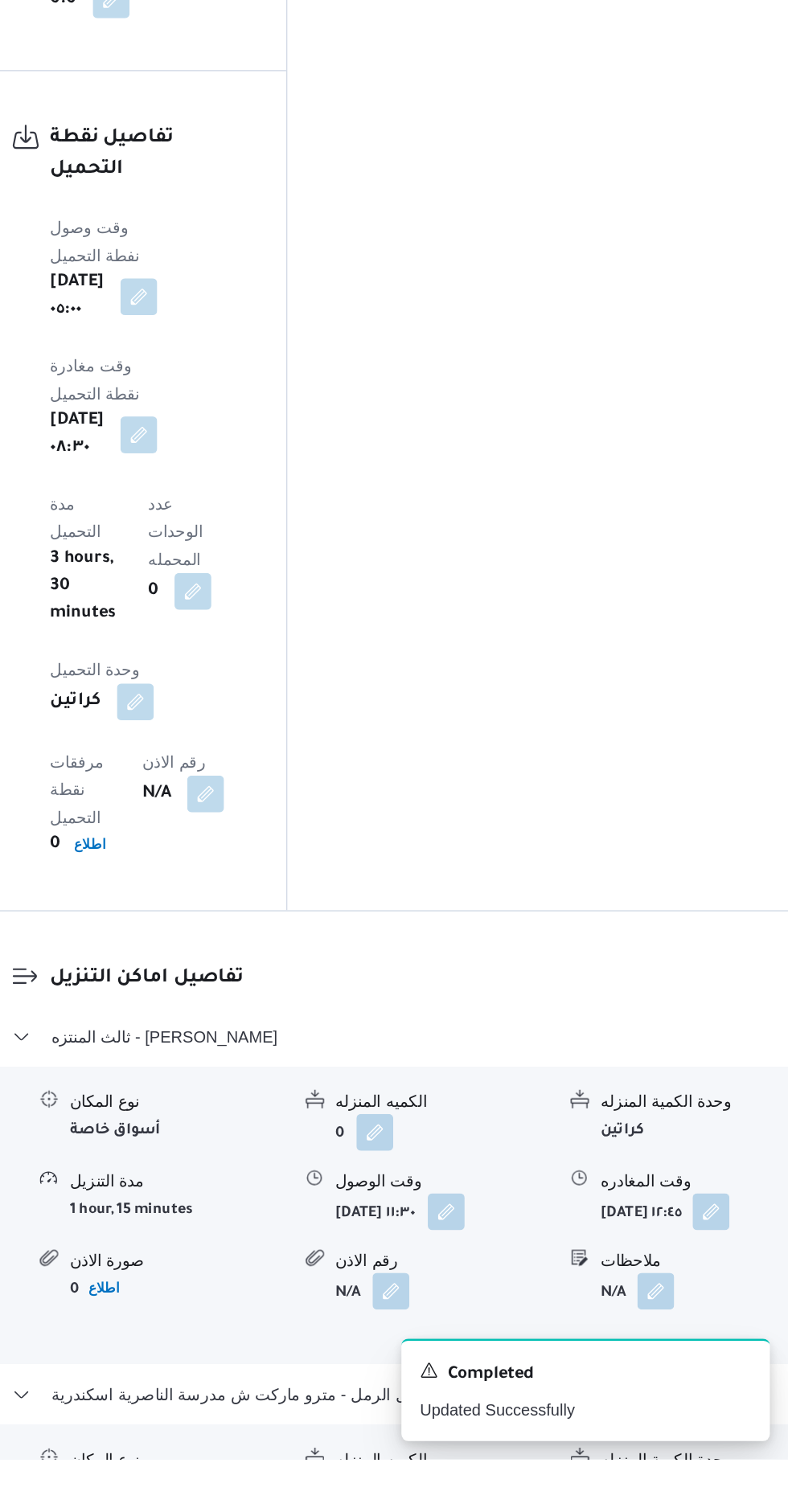
scroll to position [1608, 0]
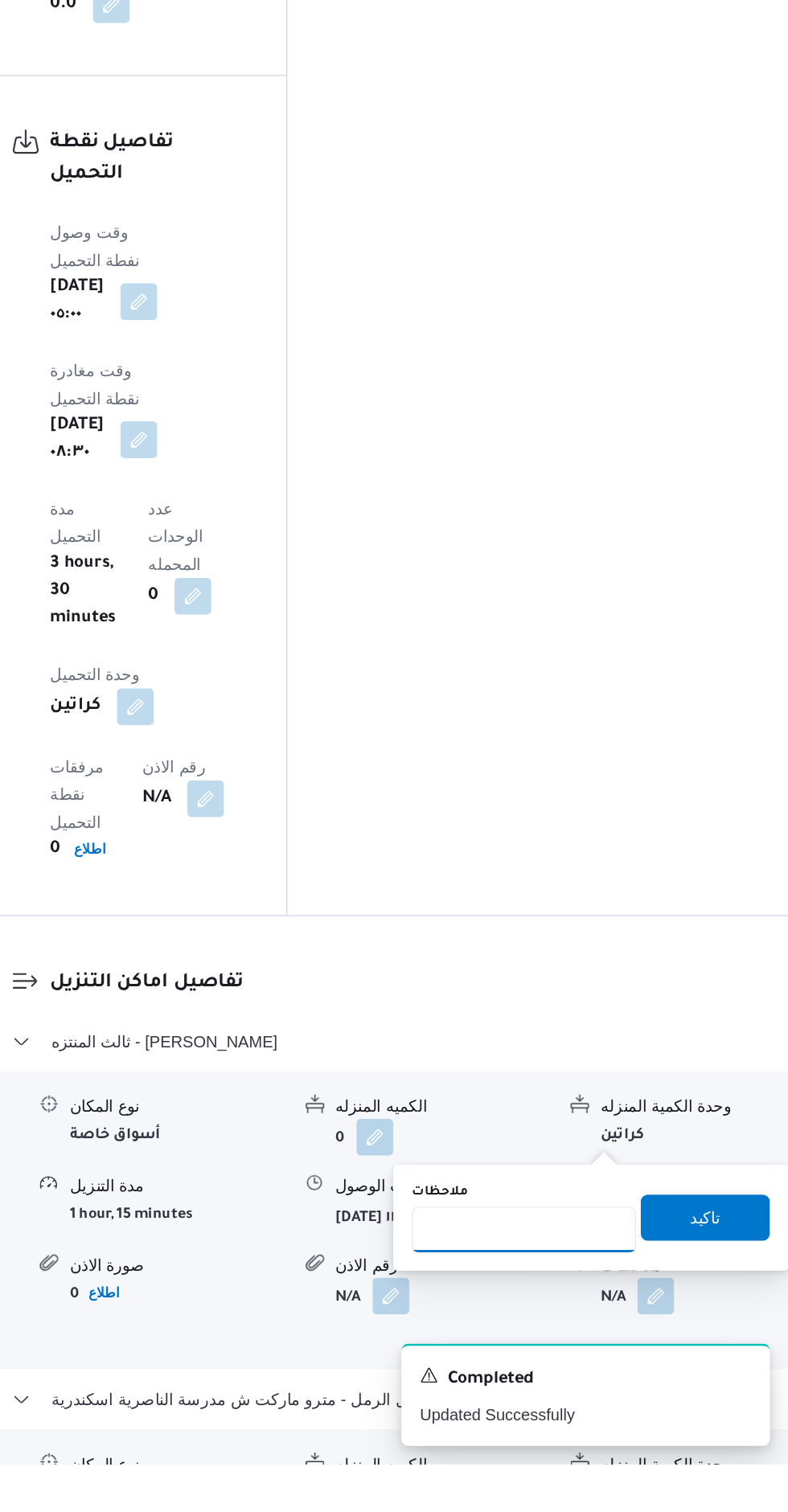
click at [615, 1347] on input "ملاحظات" at bounding box center [604, 1348] width 157 height 32
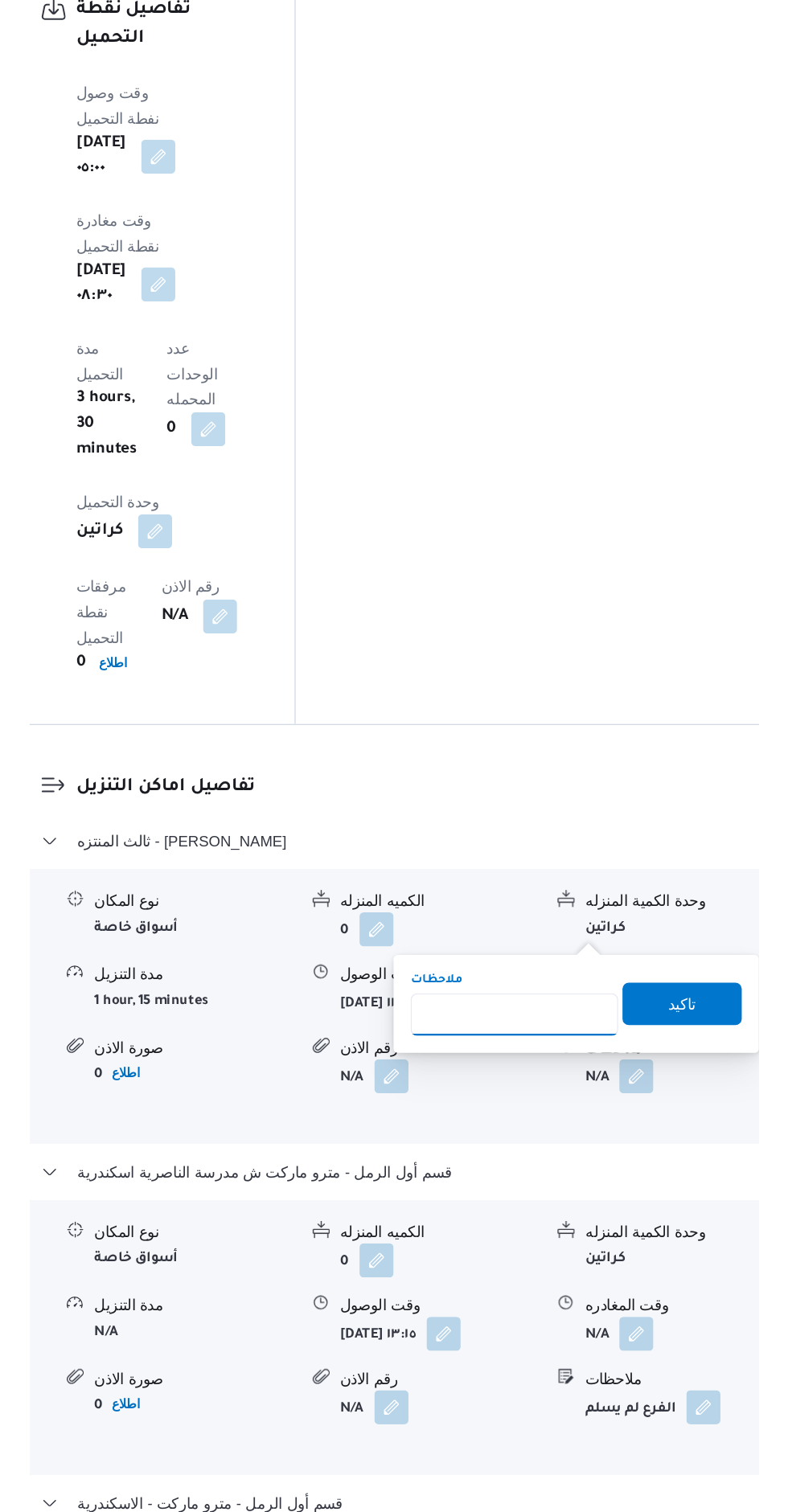
scroll to position [1734, 0]
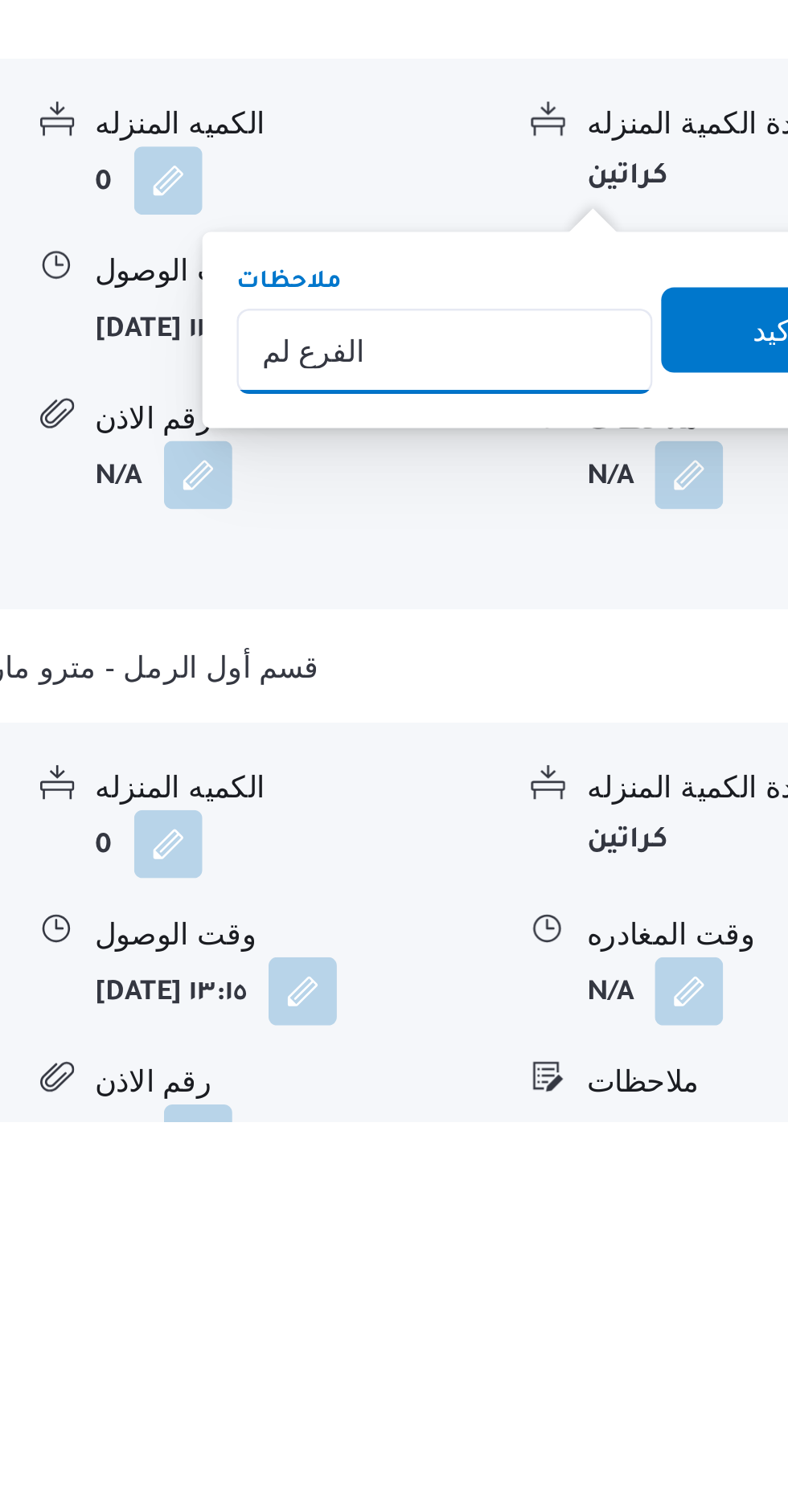
type input "الفرع لم يسلم"
click at [719, 1206] on span "تاكيد" at bounding box center [729, 1214] width 20 height 20
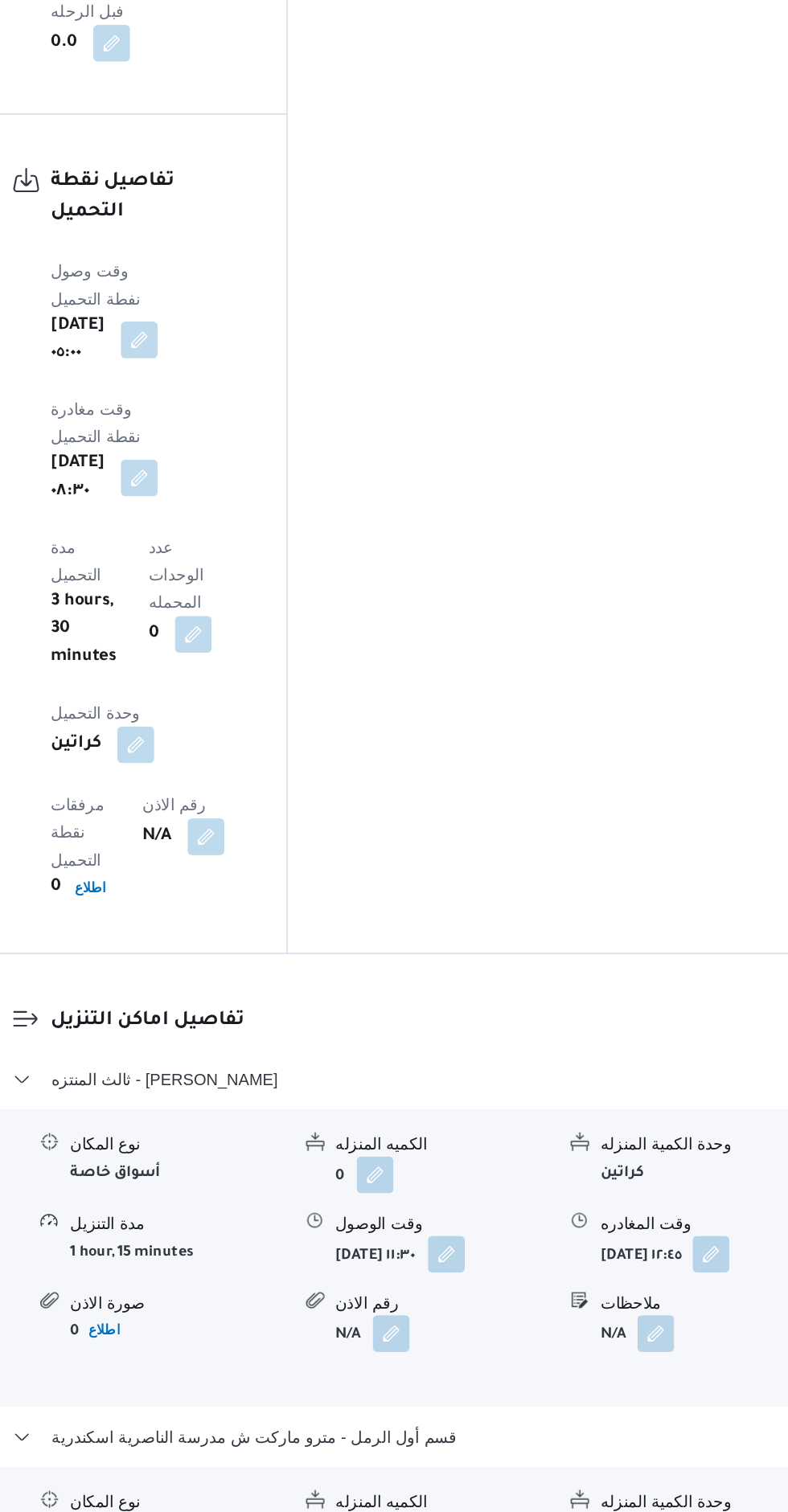
scroll to position [1734, 0]
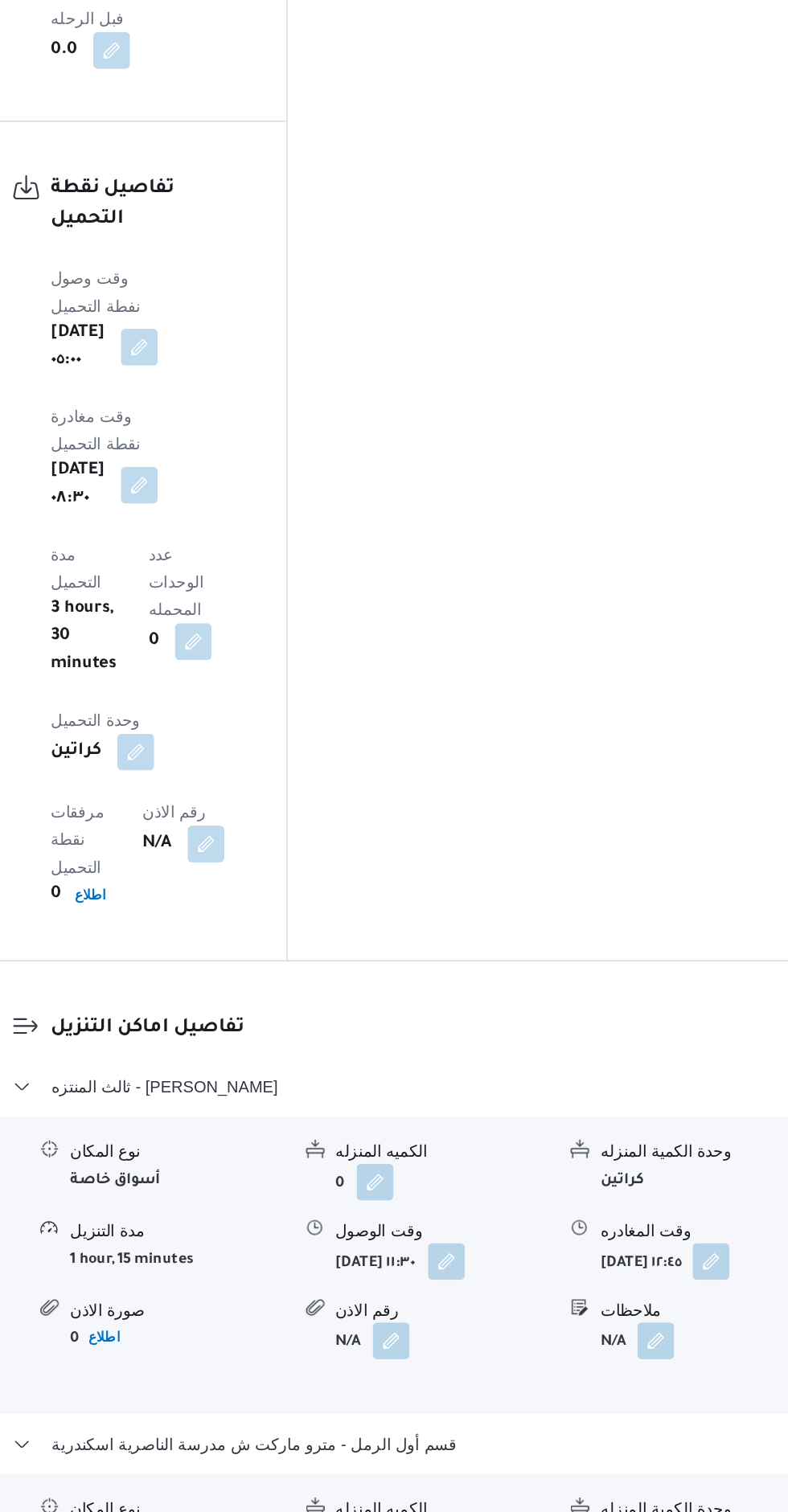
click at [537, 1451] on button "button" at bounding box center [549, 1463] width 26 height 26
click at [721, 1201] on button "button" at bounding box center [734, 1213] width 26 height 26
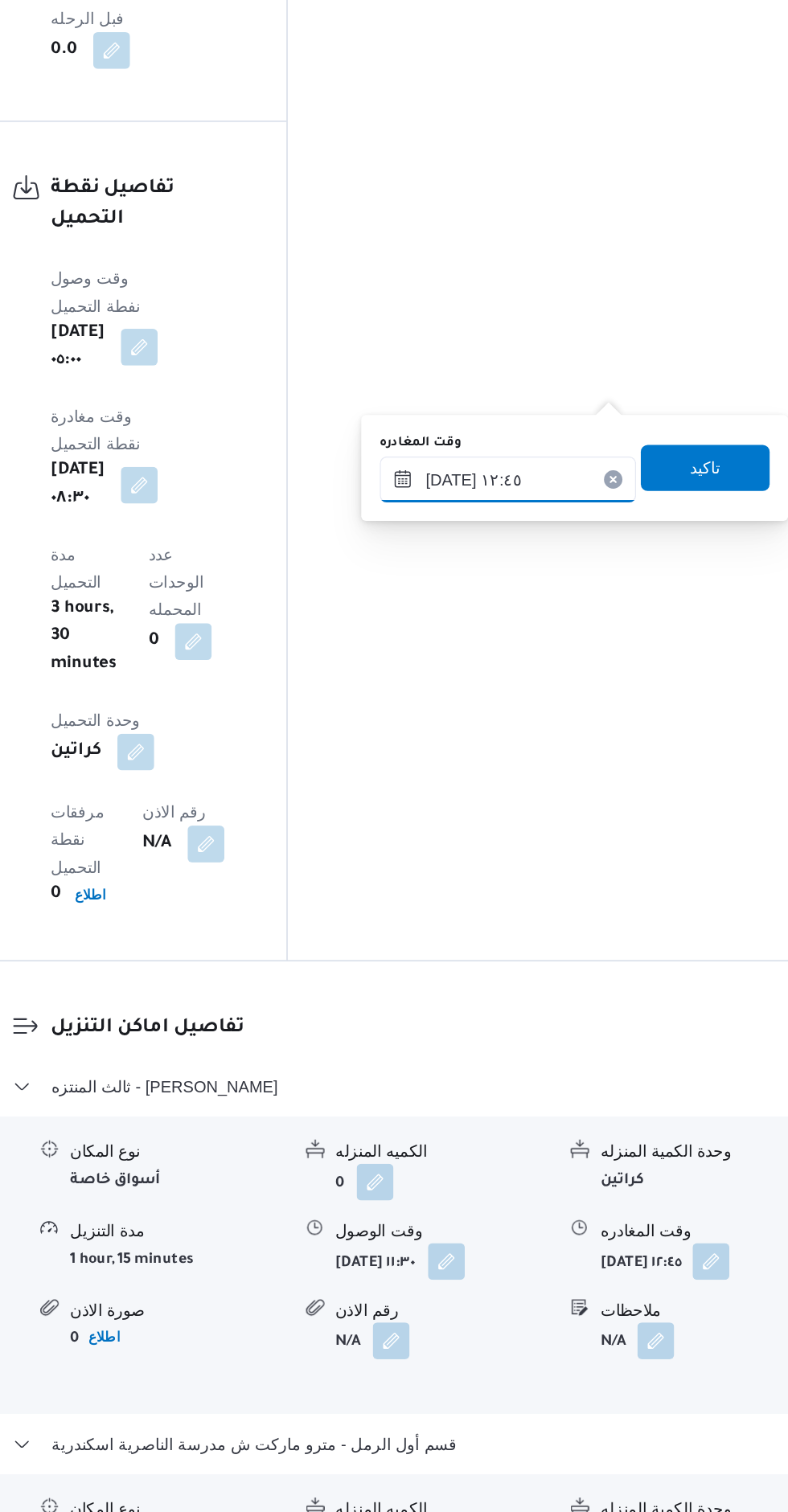
click at [619, 672] on input "١٣/٠٨/٢٠٢٥ ١٢:٤٥" at bounding box center [591, 667] width 179 height 32
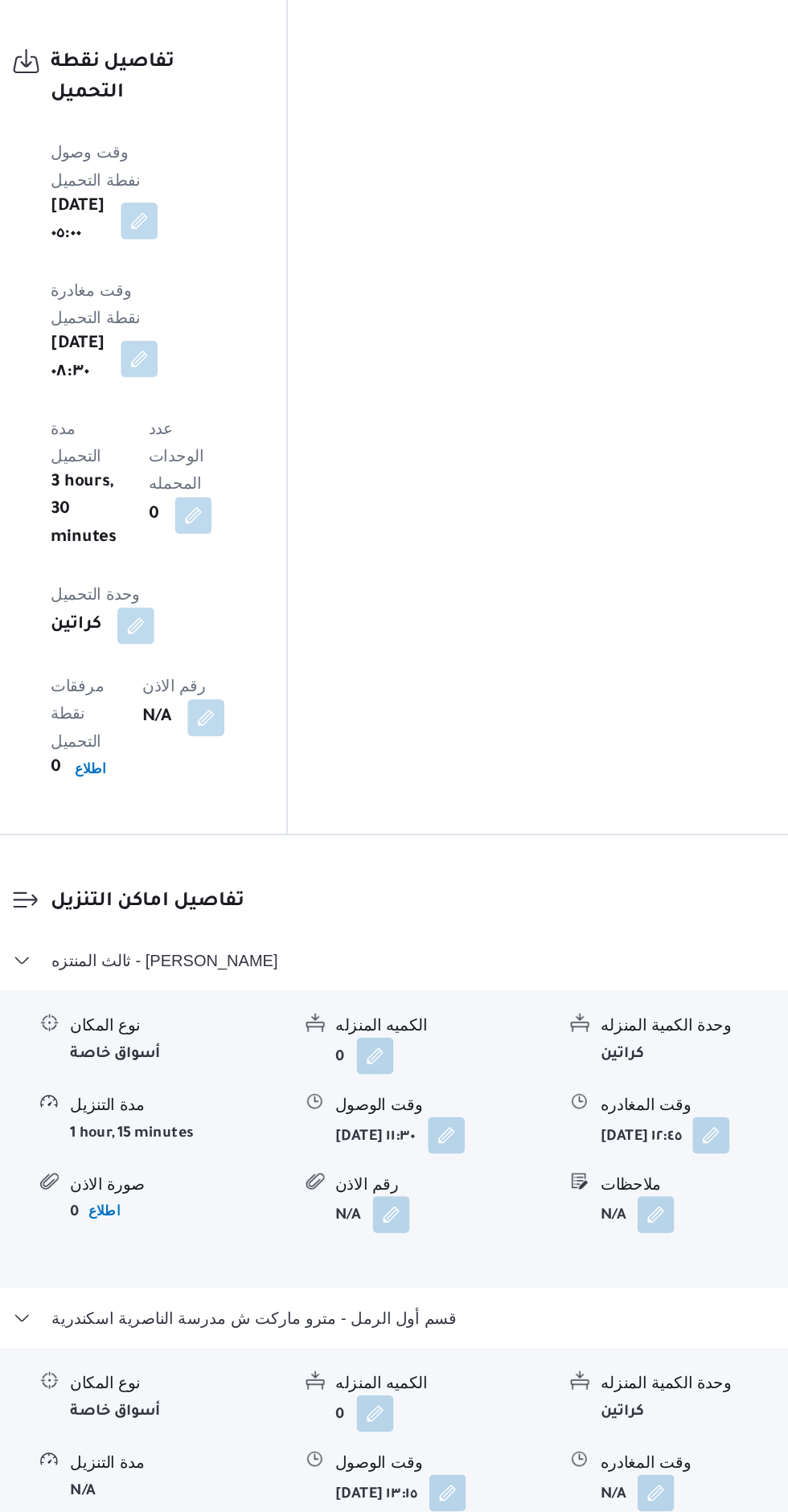
click at [721, 1201] on button "button" at bounding box center [734, 1213] width 26 height 26
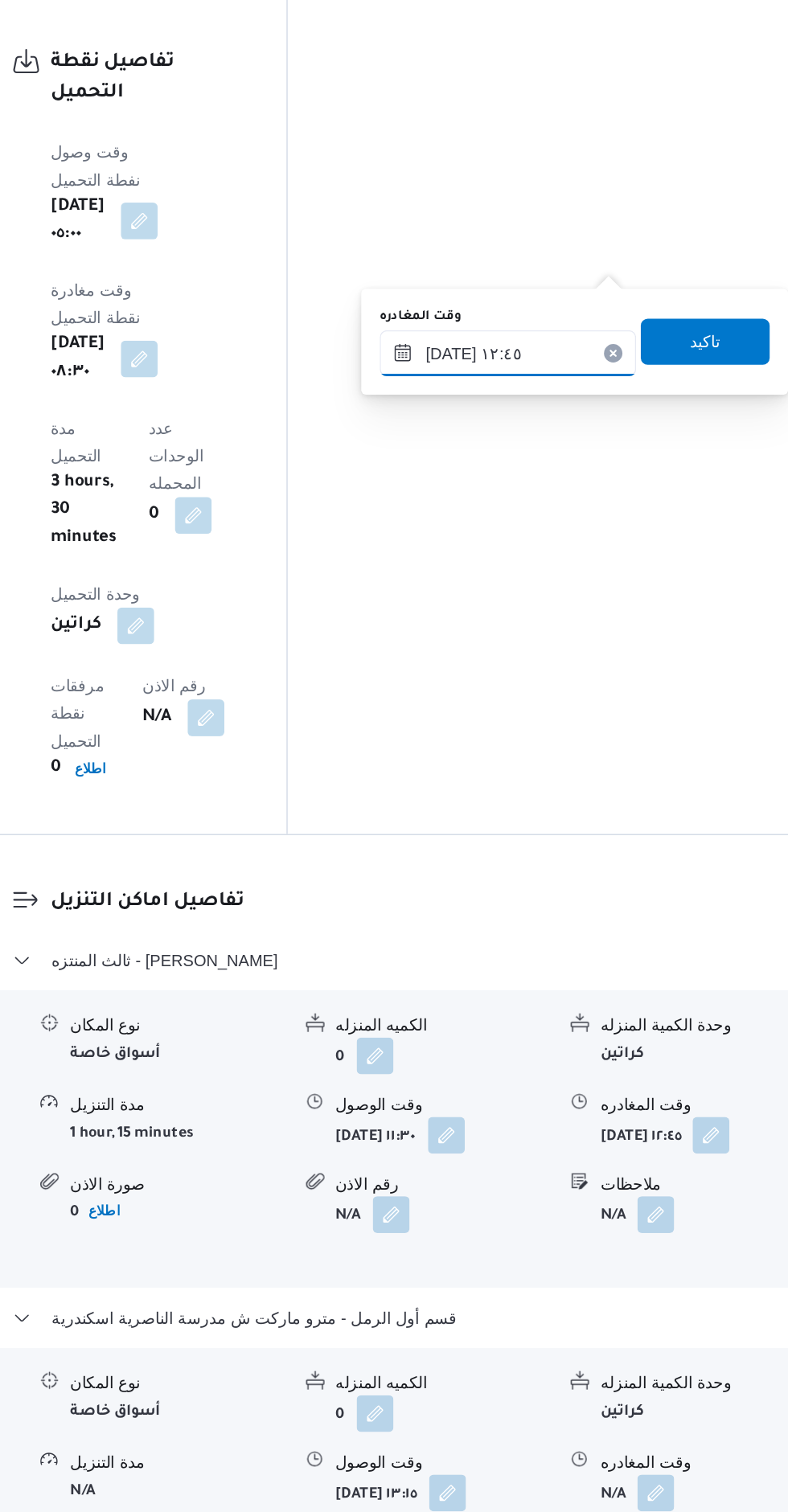
click at [619, 675] on input "١٣/٠٨/٢٠٢٥ ١٢:٤٥" at bounding box center [591, 667] width 179 height 32
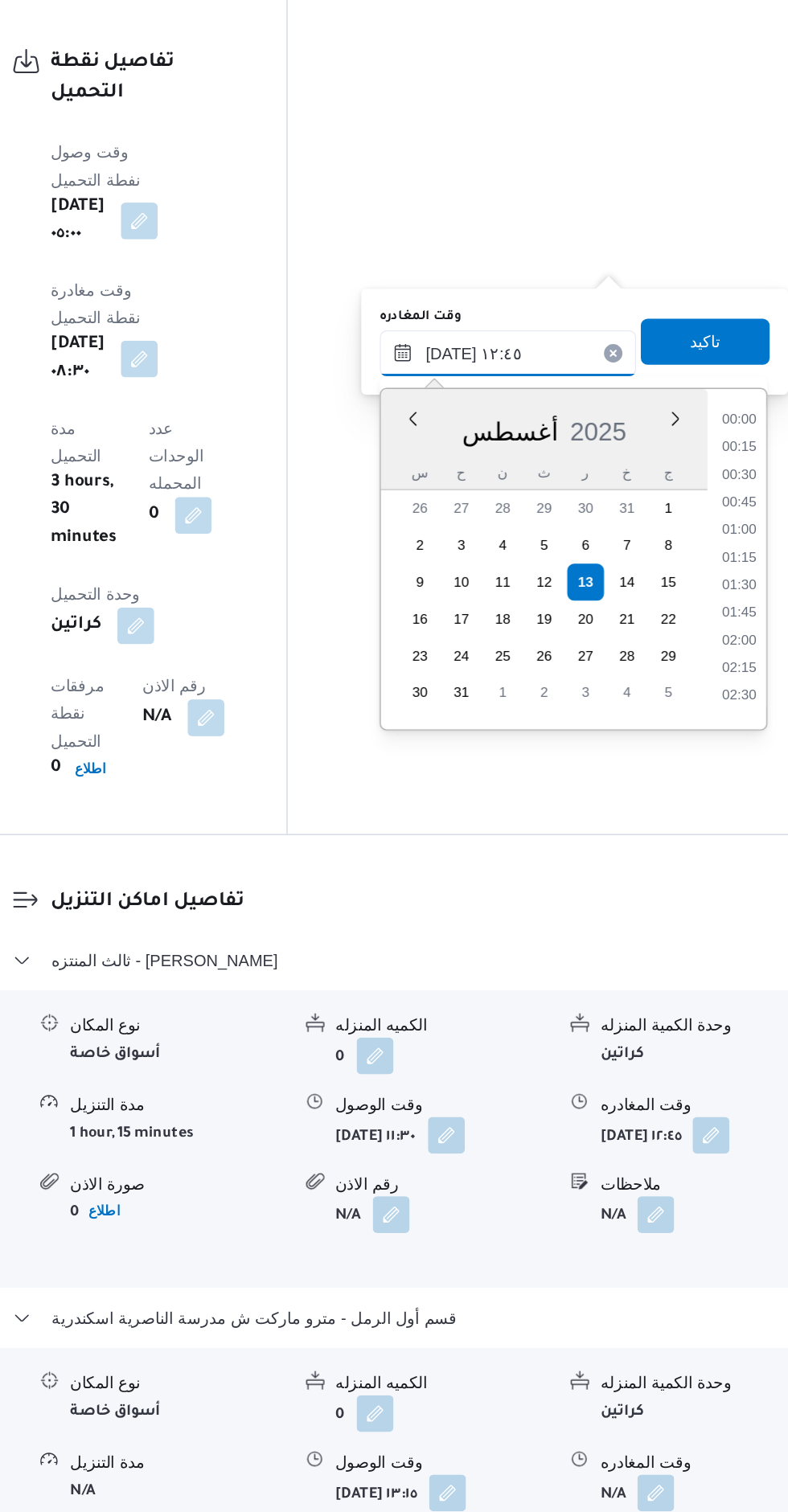
scroll to position [873, 0]
click at [752, 726] on li "11:30" at bounding box center [753, 727] width 37 height 16
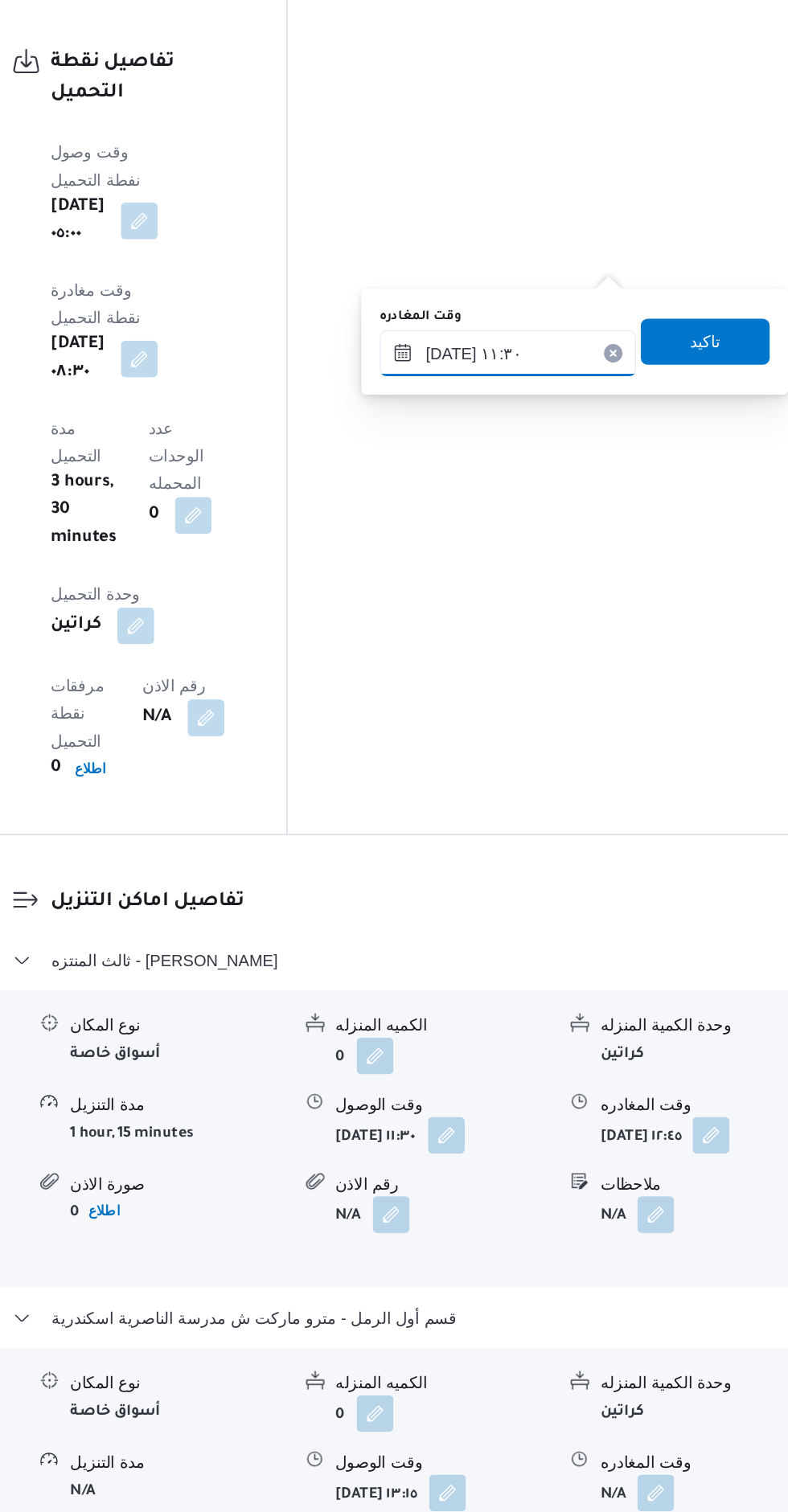
scroll to position [1734, 0]
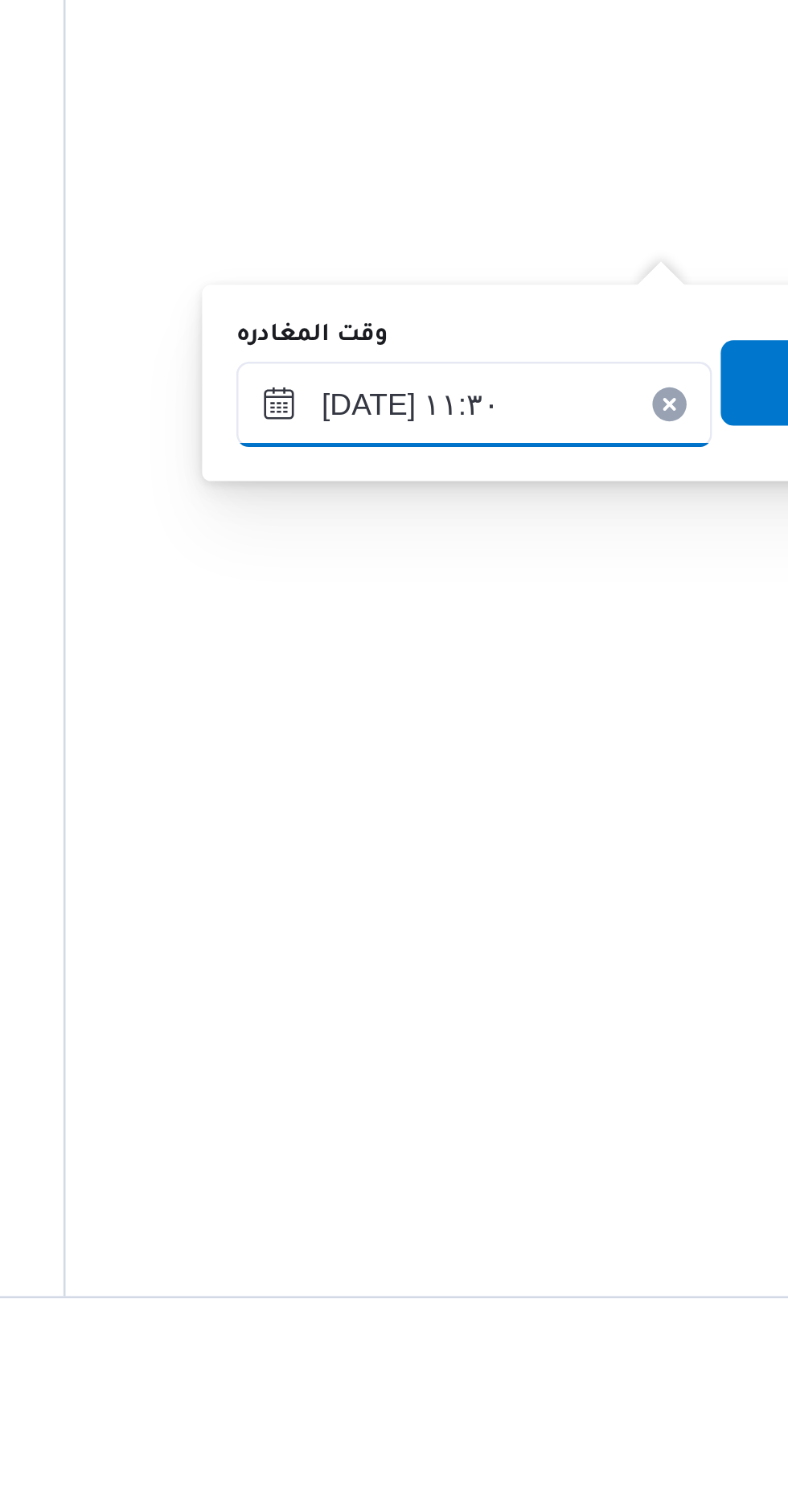
click at [619, 672] on input "١٣/٠٨/٢٠٢٥ ١١:٣٠" at bounding box center [591, 667] width 179 height 32
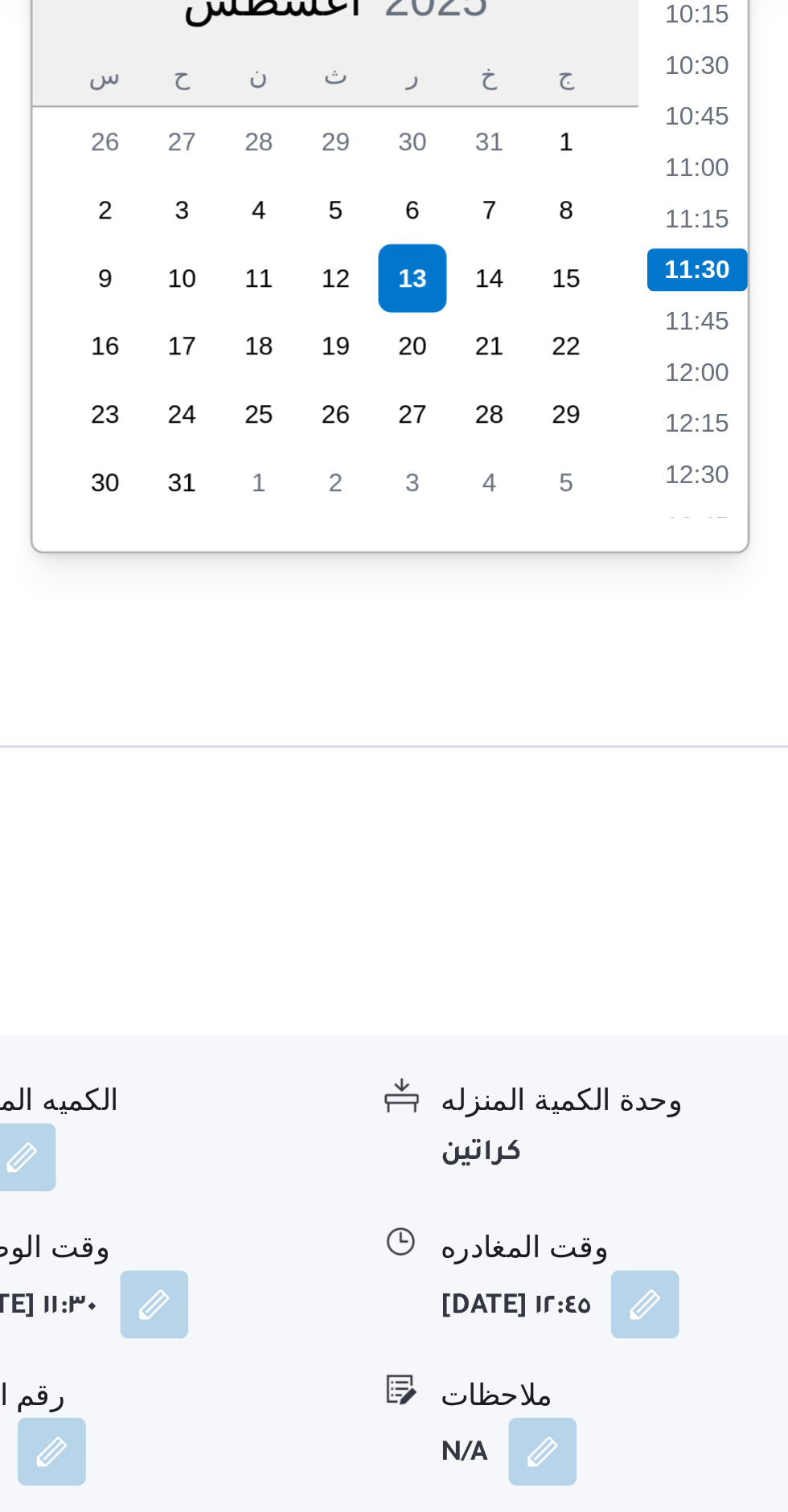
click at [760, 918] on div "Time 00:00 00:15 00:30 00:45 01:00 01:15 01:30 01:45 02:00 02:15 02:30 02:45 03…" at bounding box center [752, 811] width 41 height 238
click at [760, 909] on li "12:30" at bounding box center [753, 901] width 37 height 16
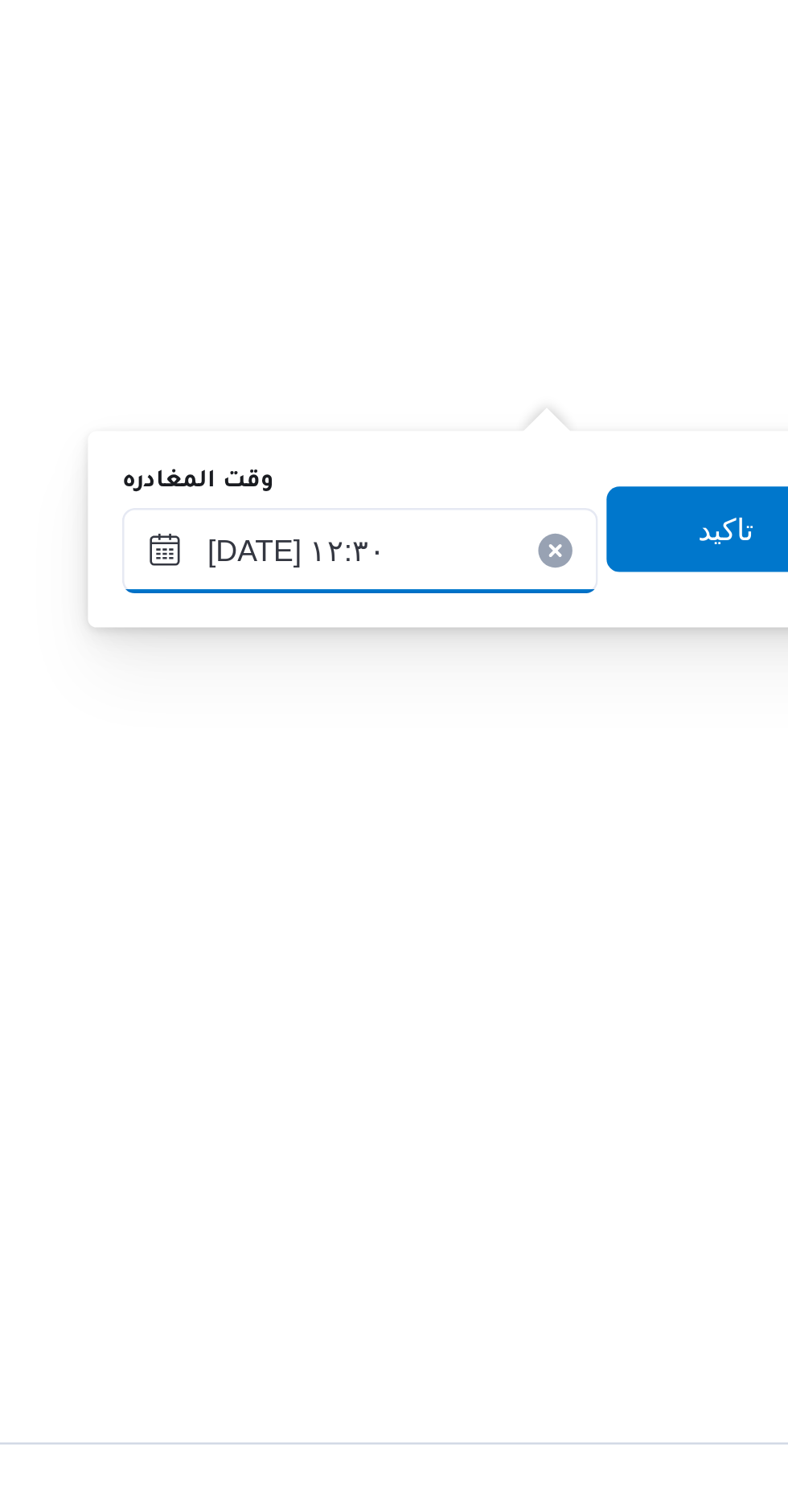
click at [544, 674] on input "١٣/٠٨/٢٠٢٥ ١٢:٣٠" at bounding box center [591, 667] width 179 height 32
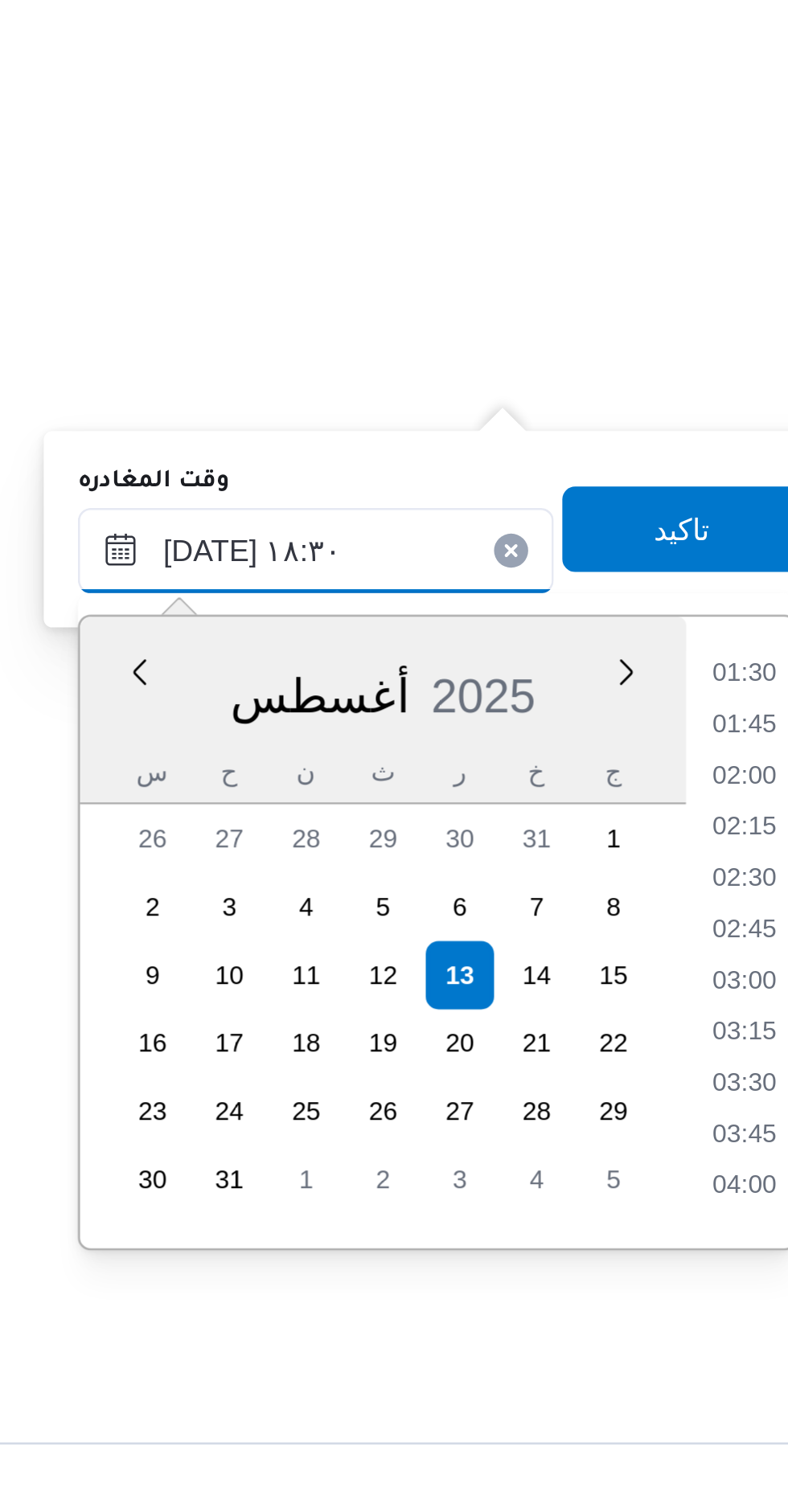
scroll to position [1232, 0]
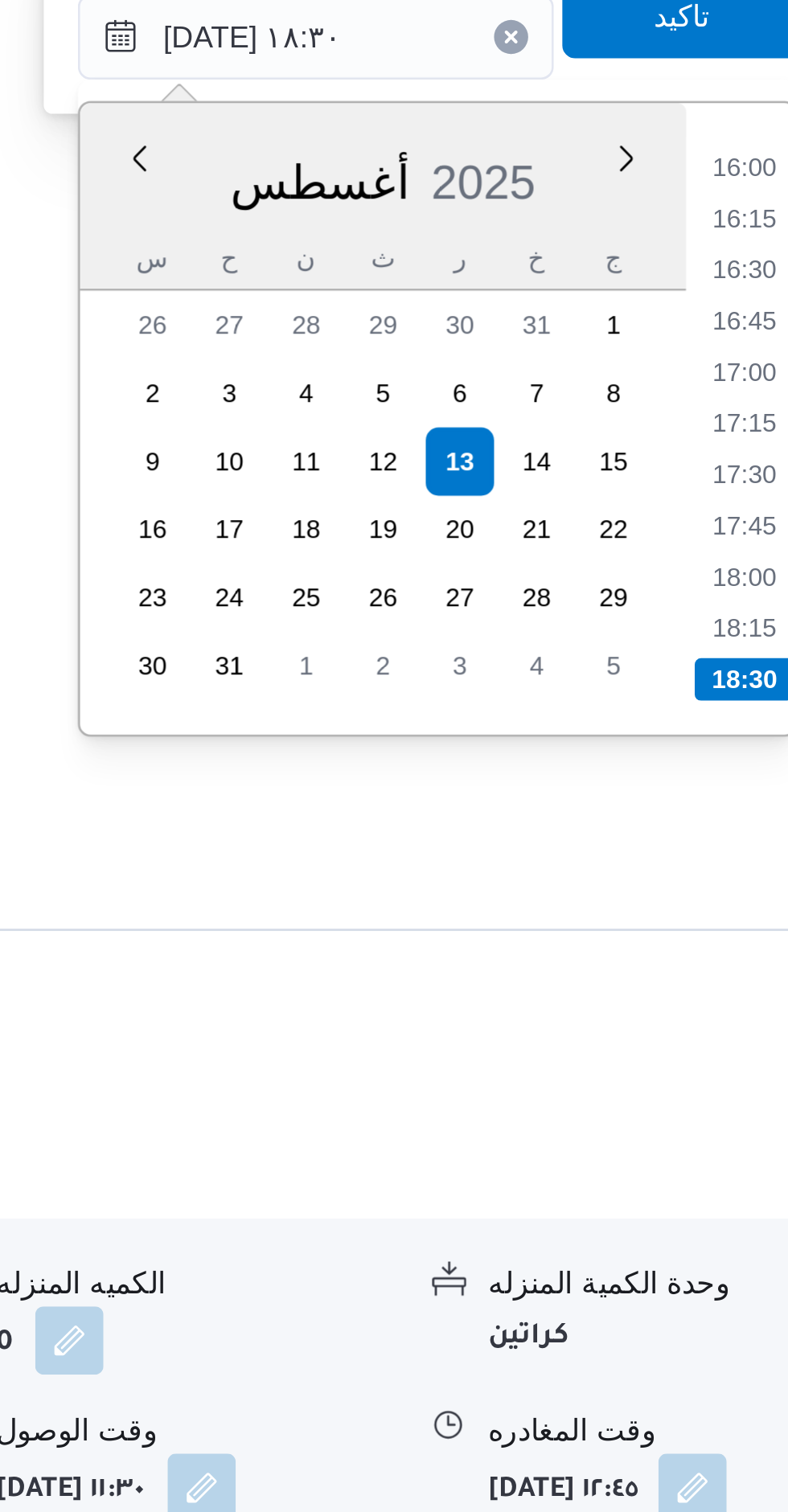
click at [753, 829] on li "17:30" at bounding box center [753, 832] width 37 height 16
type input "١٣/٠٨/٢٠٢٥ ١٧:٣٠"
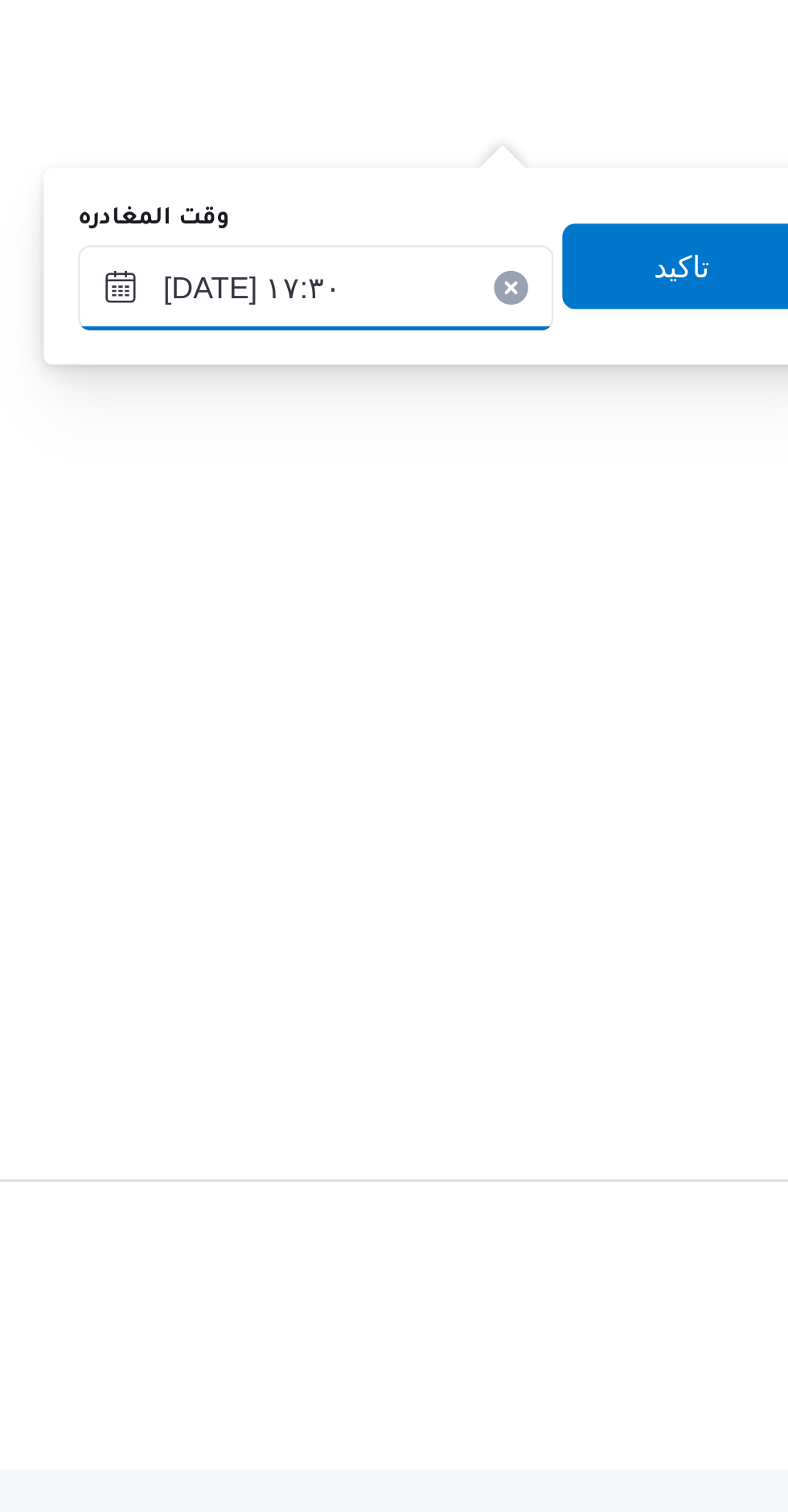
scroll to position [1734, 0]
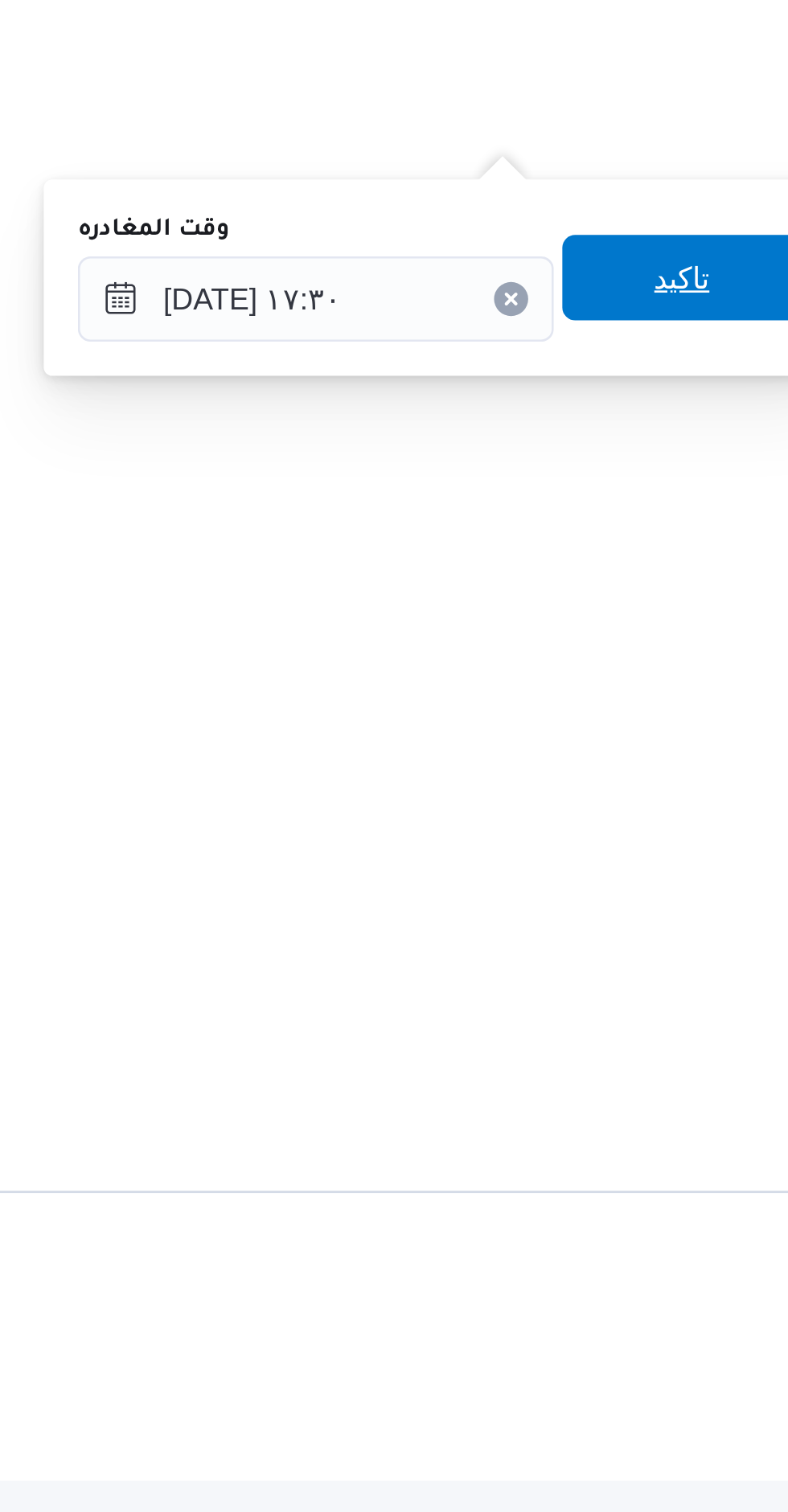
click at [735, 655] on span "تاكيد" at bounding box center [729, 659] width 90 height 32
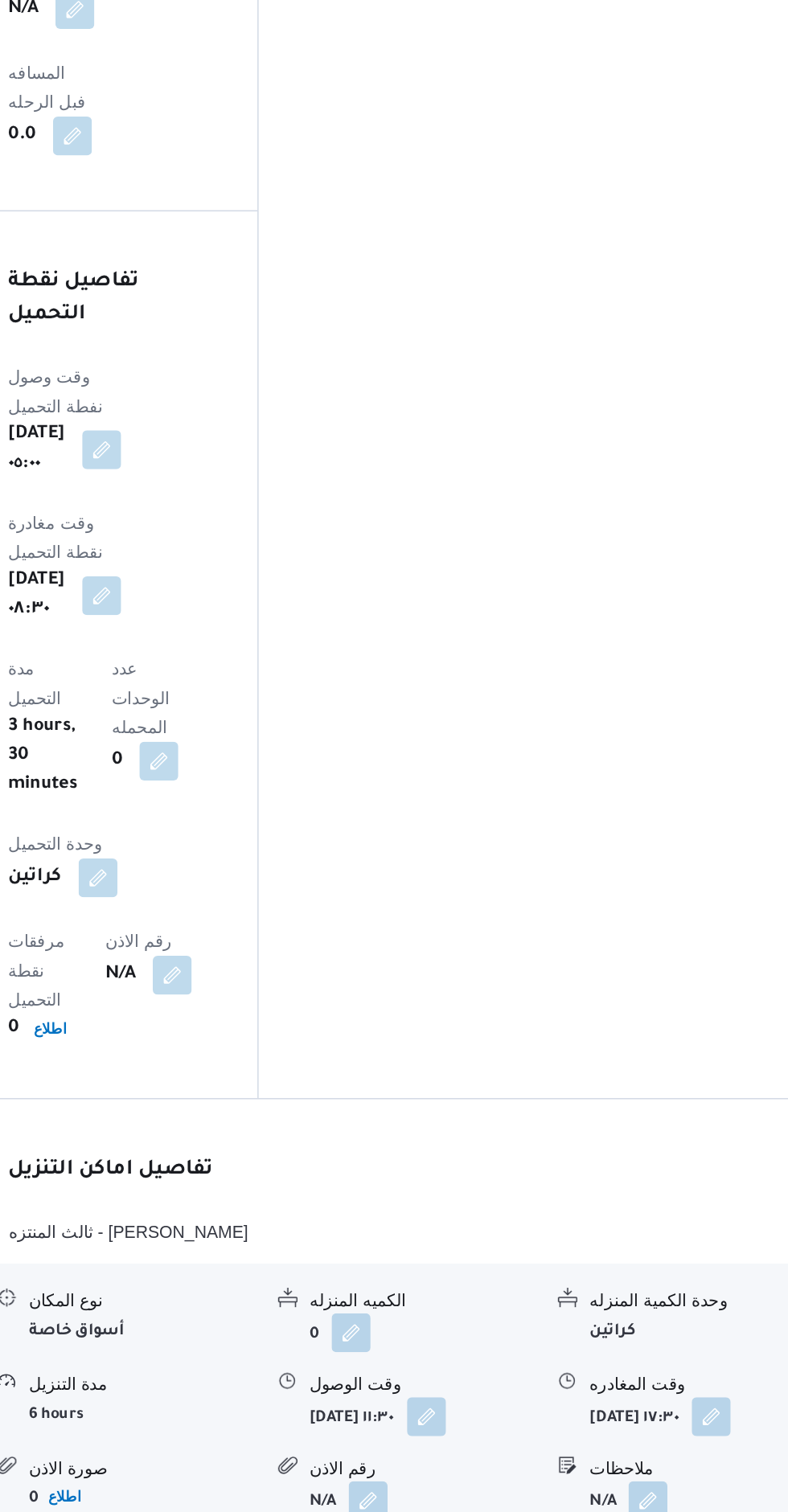
click at [625, 1114] on div "نوع المكان أسواق خاصة الكميه المنزله 0 وحدة الكمية المنزله كراتين مدة التنزيل 6…" at bounding box center [513, 1205] width 605 height 182
click at [556, 1332] on button "قسم أول الرمل - مترو ماركت ش مدرسة الناصرية اسكندرية" at bounding box center [513, 1342] width 535 height 20
click at [582, 1374] on button "قسم أول الرمل - مترو ماركت - الاسكندرية" at bounding box center [513, 1384] width 535 height 20
click at [500, 1082] on button "ثالث المنتزه - كارفور رويال بلازا" at bounding box center [513, 1092] width 535 height 20
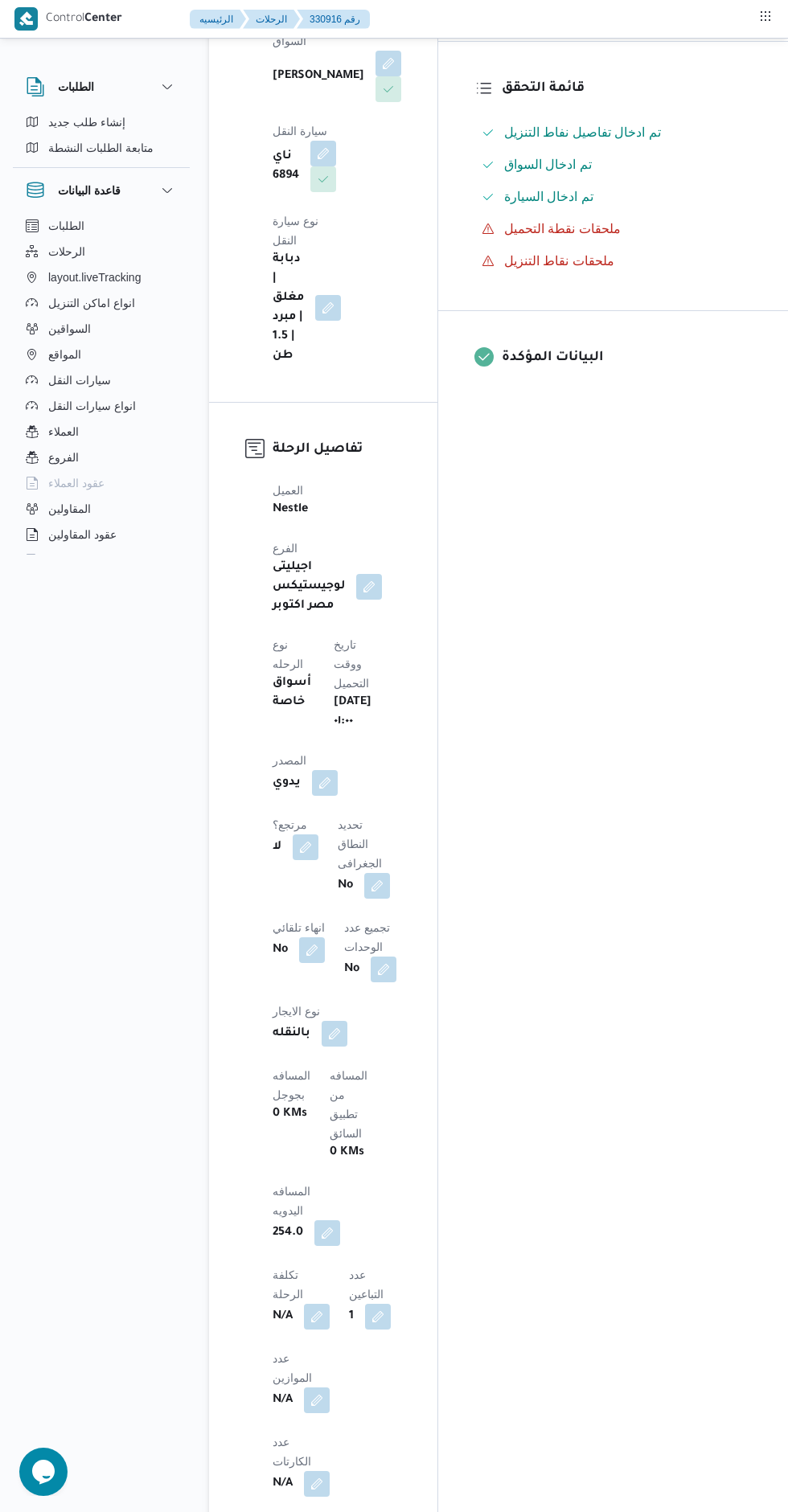
scroll to position [0, 0]
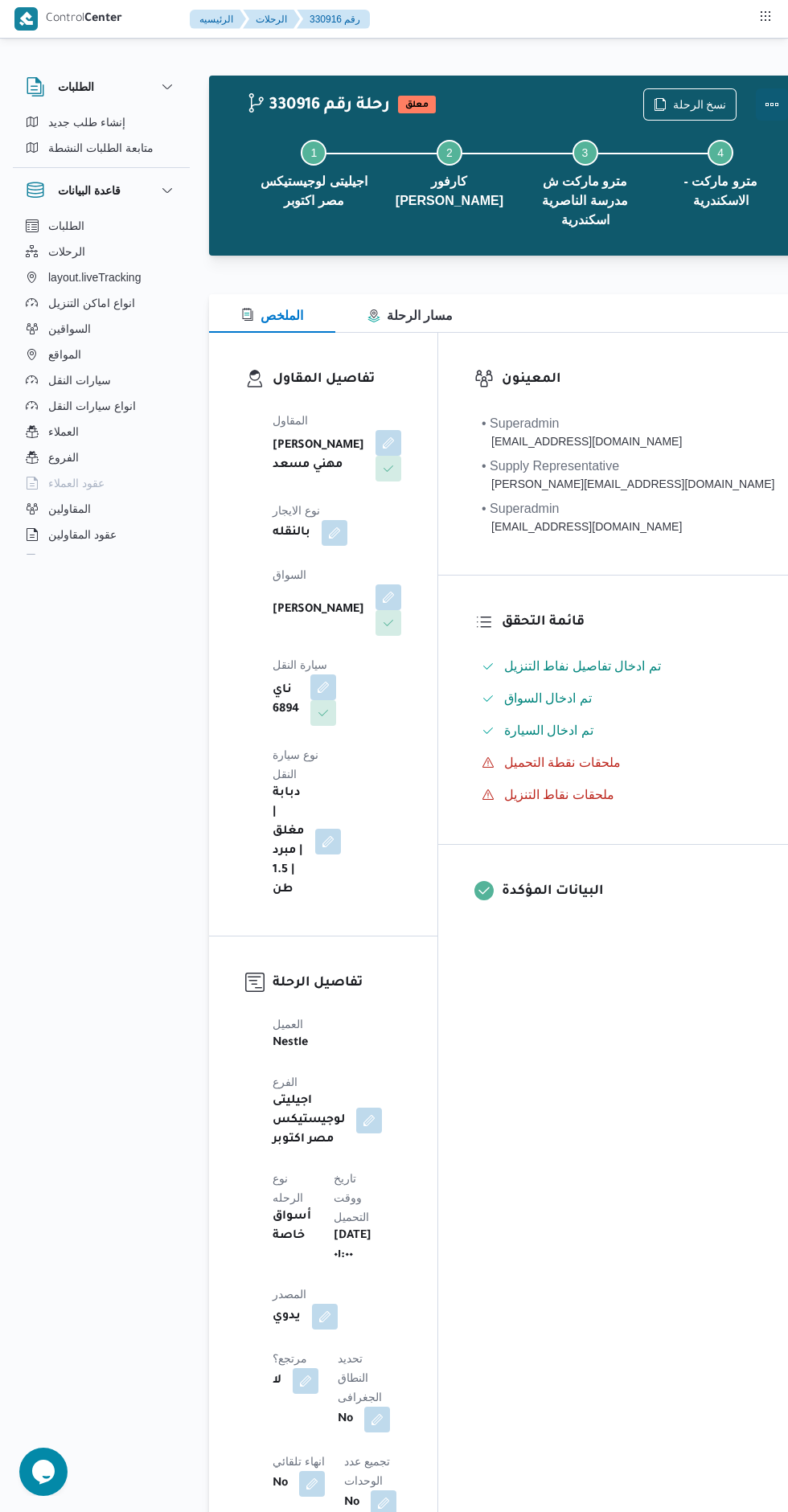
click at [756, 109] on button "Actions" at bounding box center [772, 104] width 32 height 32
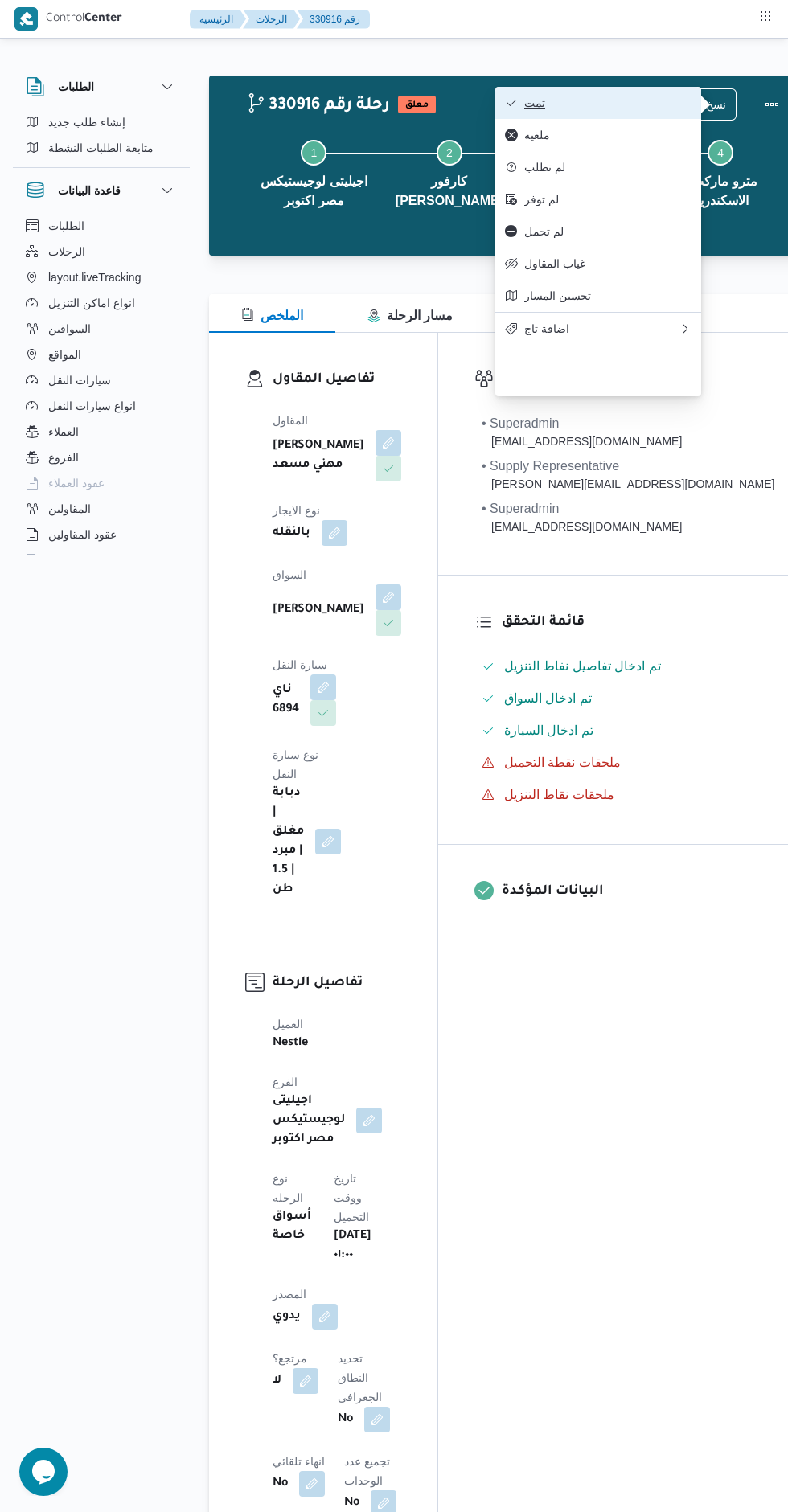
click at [652, 106] on span "تمت" at bounding box center [608, 102] width 167 height 12
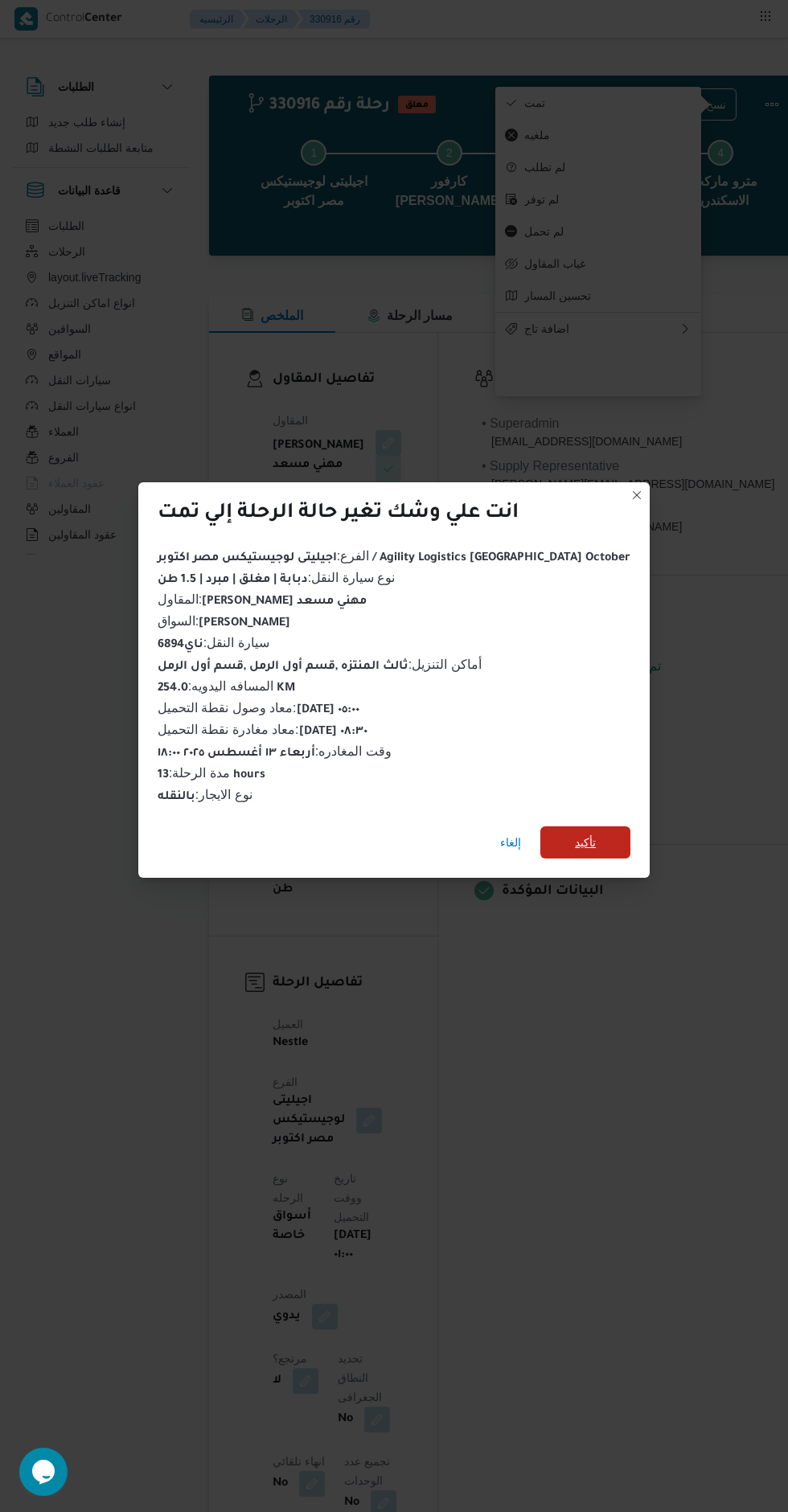
click at [574, 841] on span "تأكيد" at bounding box center [585, 842] width 90 height 32
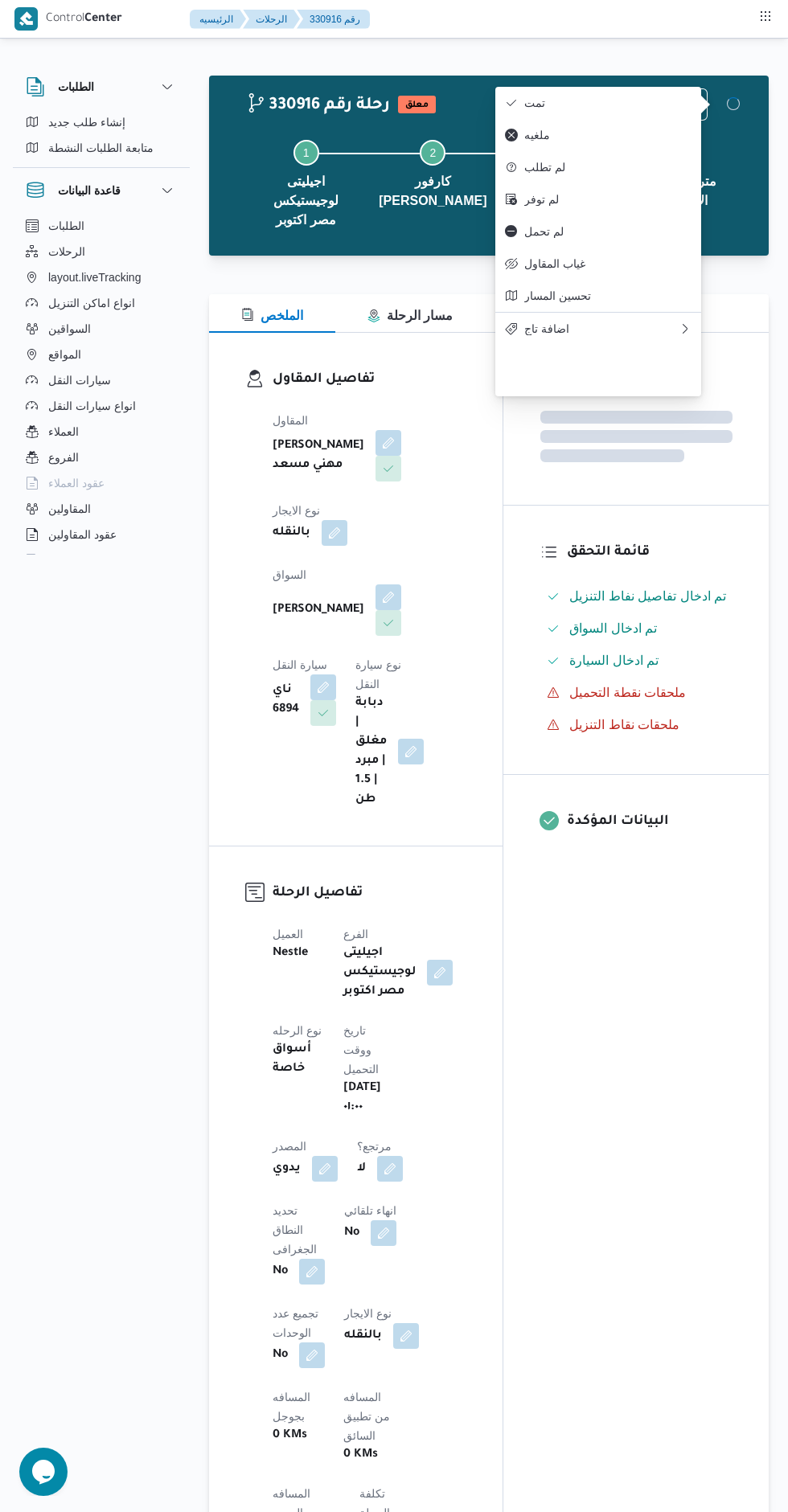
click at [627, 1039] on div "المعينون قائمة التحقق تم ادخال تفاصيل نفاط التنزيل تم ادخال السواق تم ادخال الس…" at bounding box center [636, 1276] width 265 height 1888
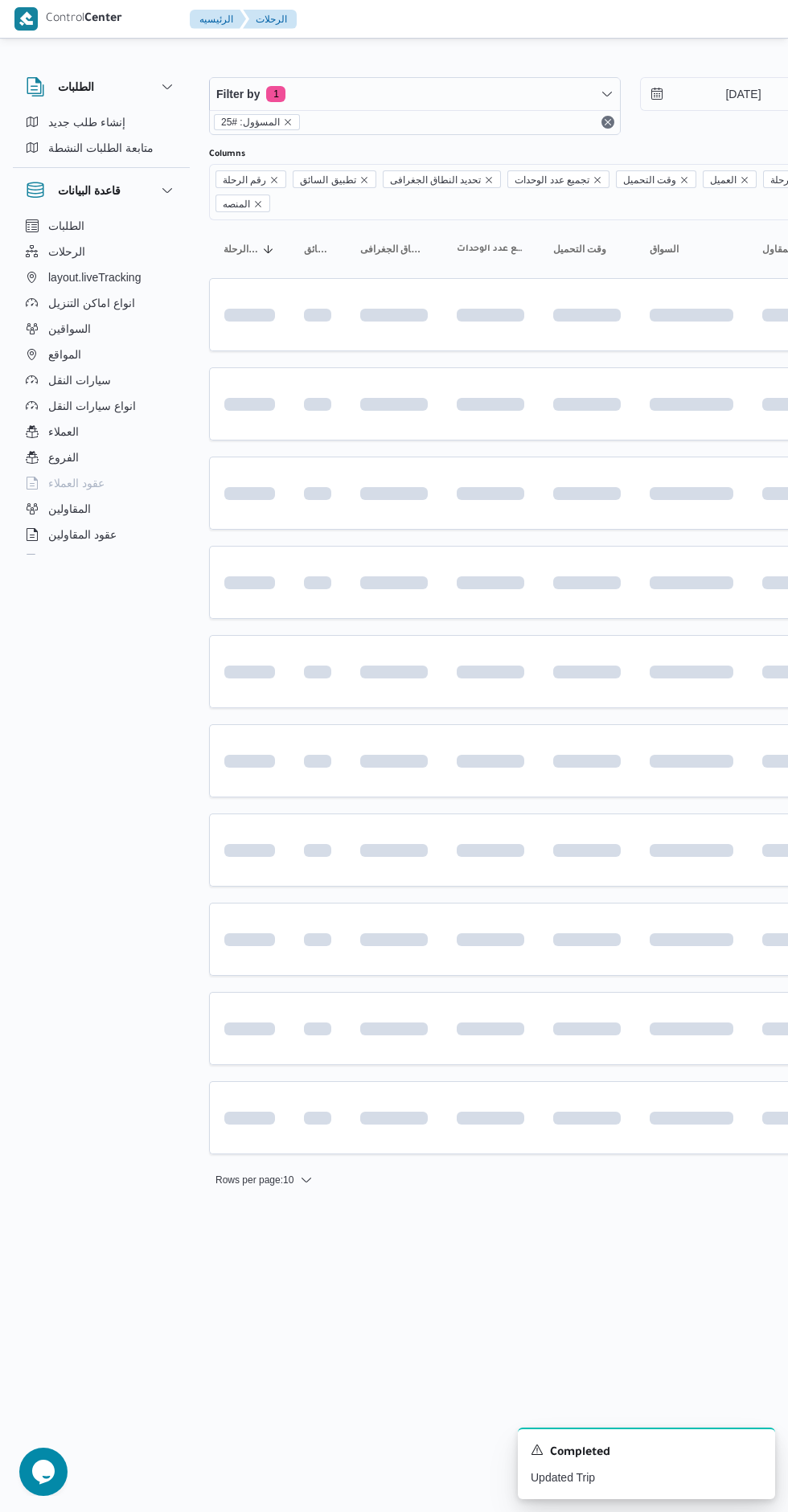
scroll to position [0, 19]
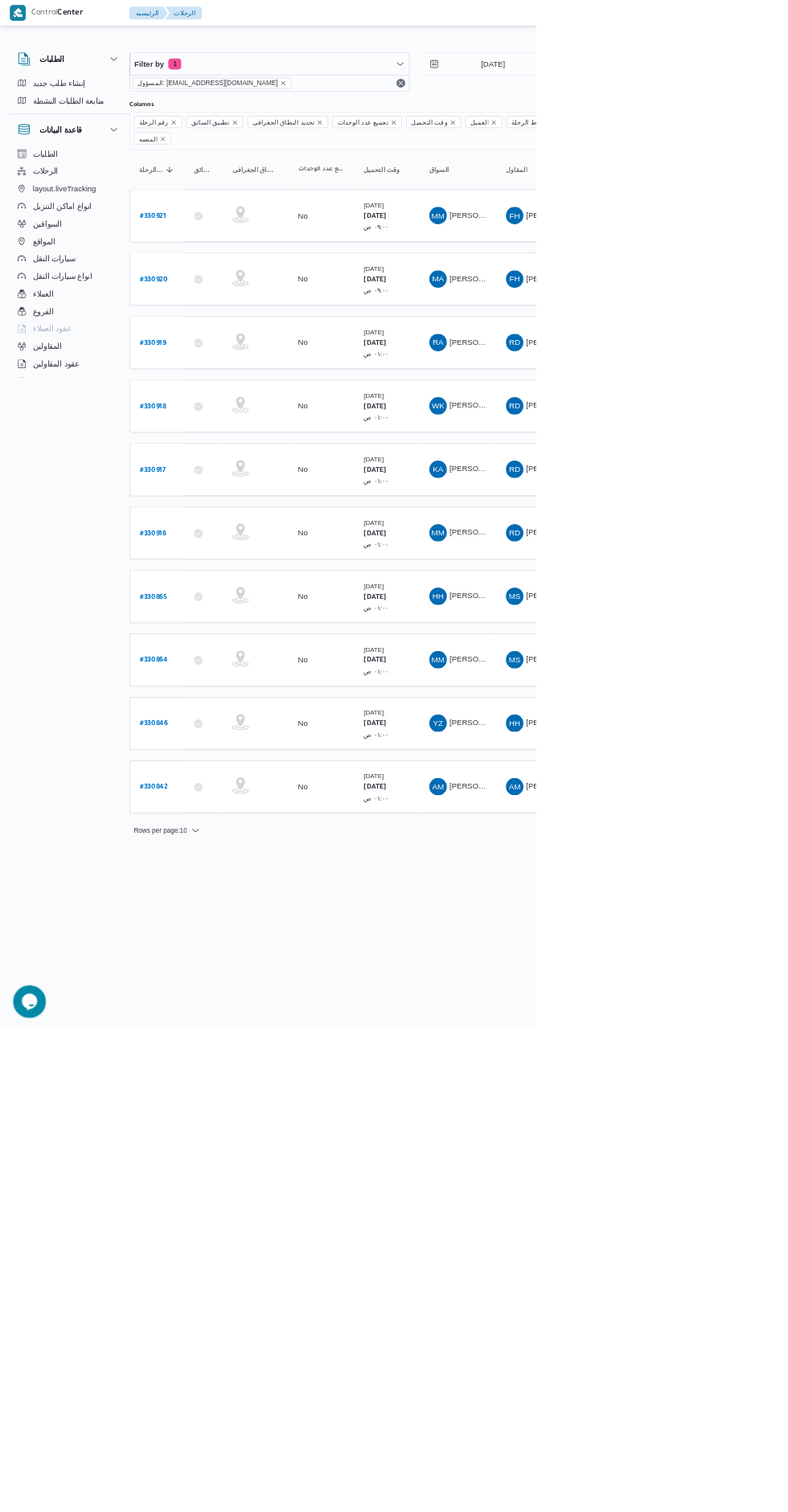
click at [238, 685] on b "# 330917" at bounding box center [224, 691] width 37 height 12
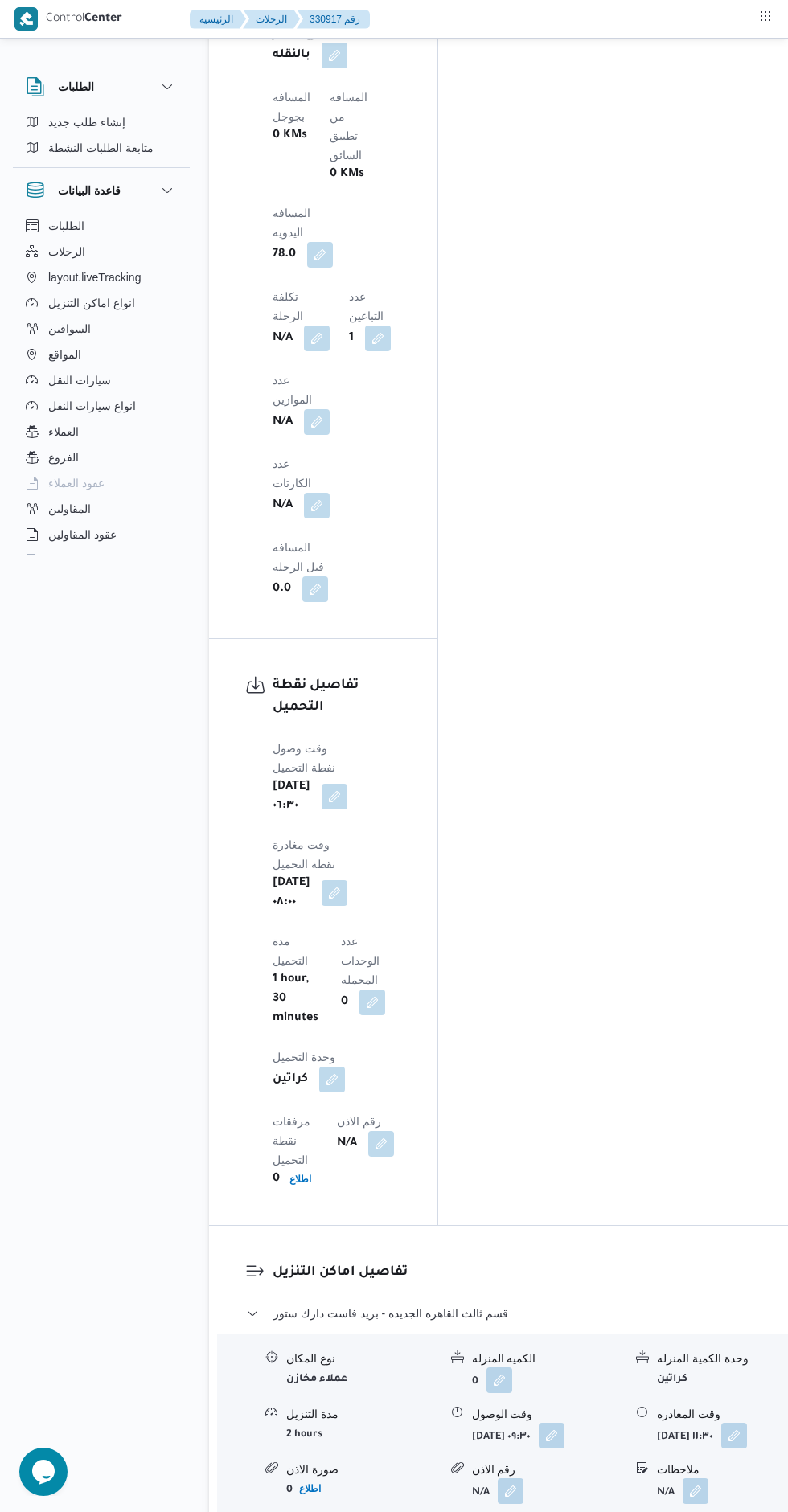
scroll to position [1524, 0]
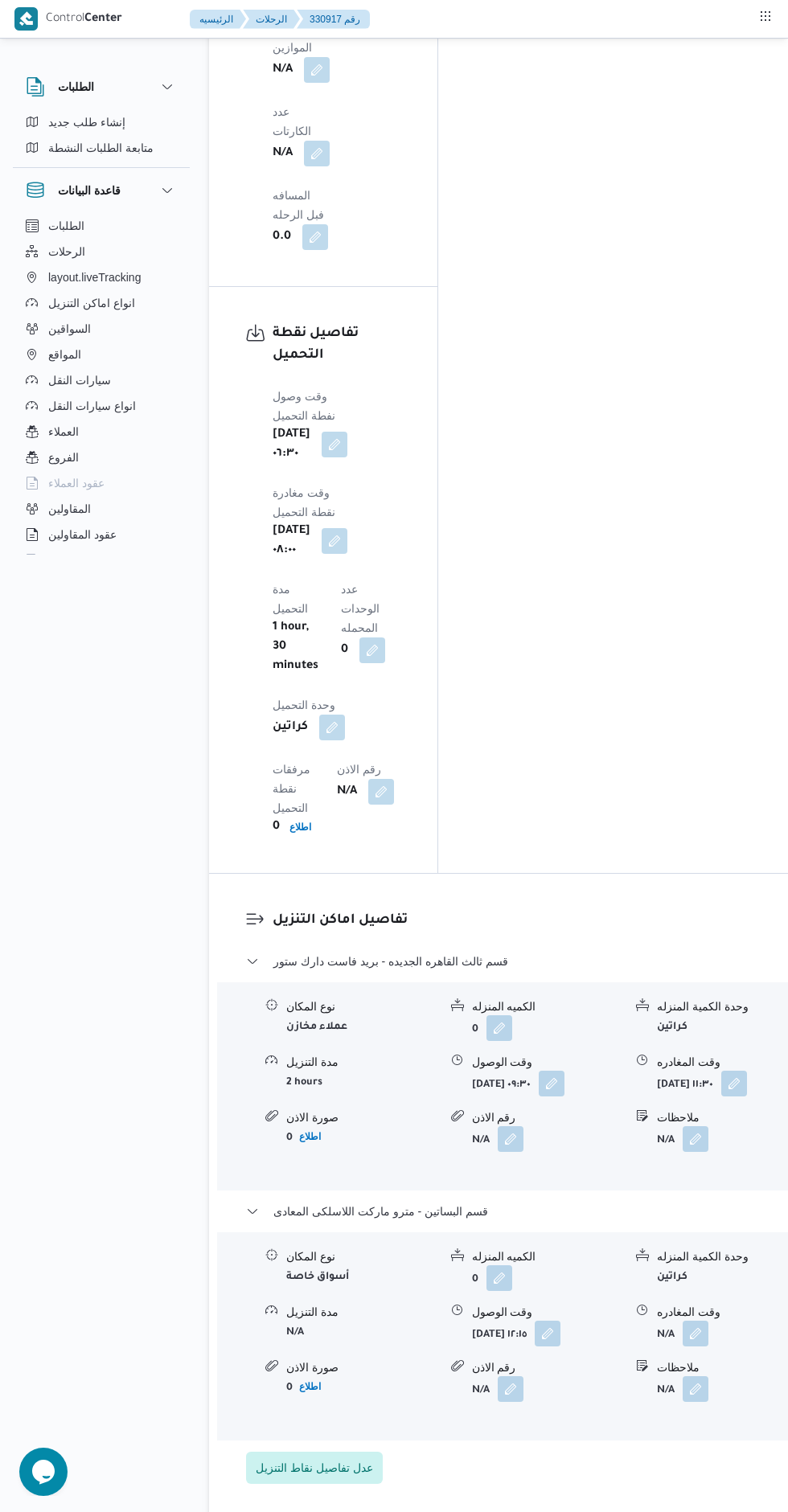
scroll to position [1862, 0]
click at [683, 1323] on button "button" at bounding box center [695, 1336] width 26 height 26
click at [621, 721] on div "وقت المغادره" at bounding box center [591, 723] width 179 height 12
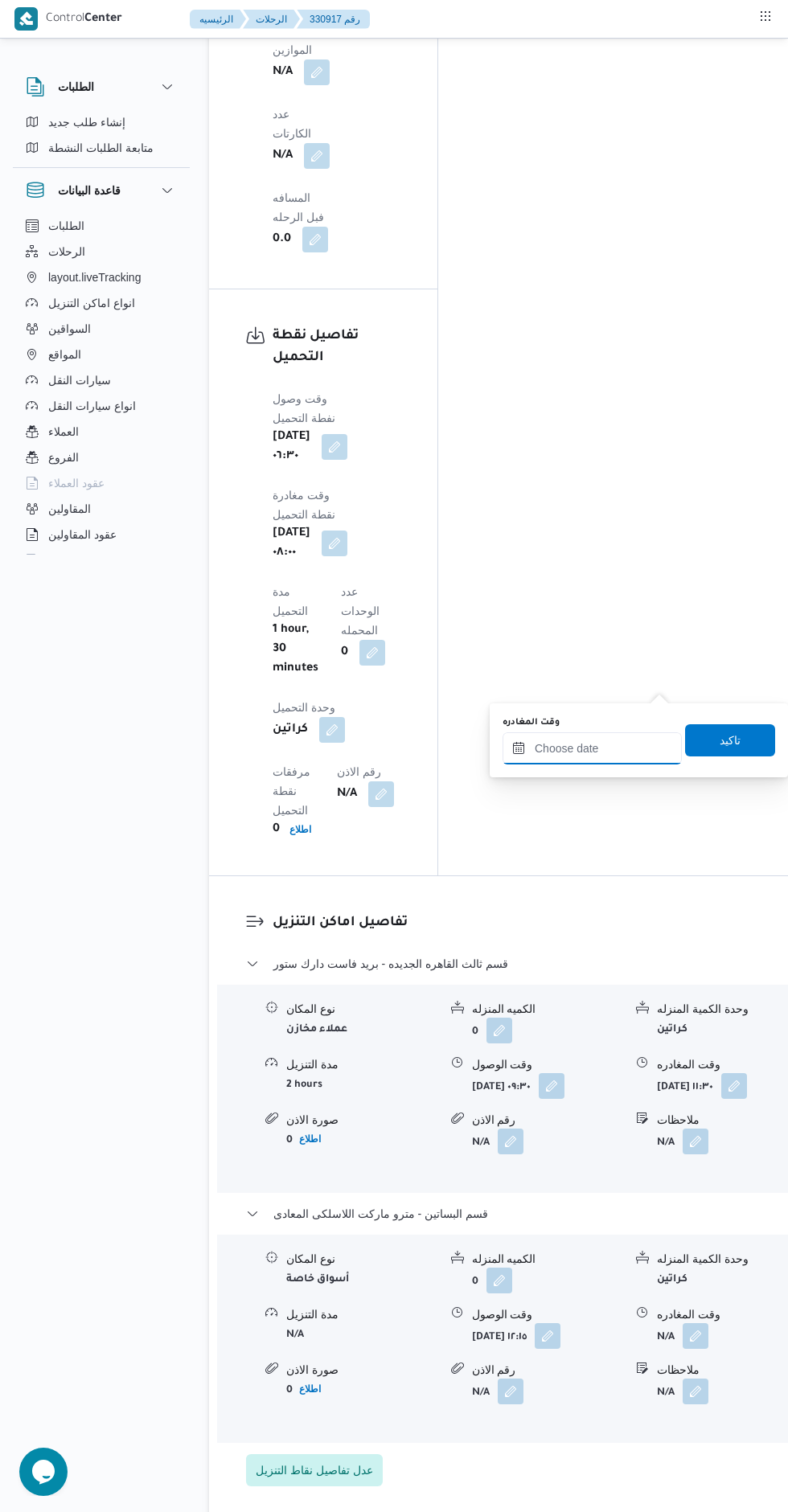
click at [579, 745] on input "وقت المغادره" at bounding box center [591, 748] width 179 height 32
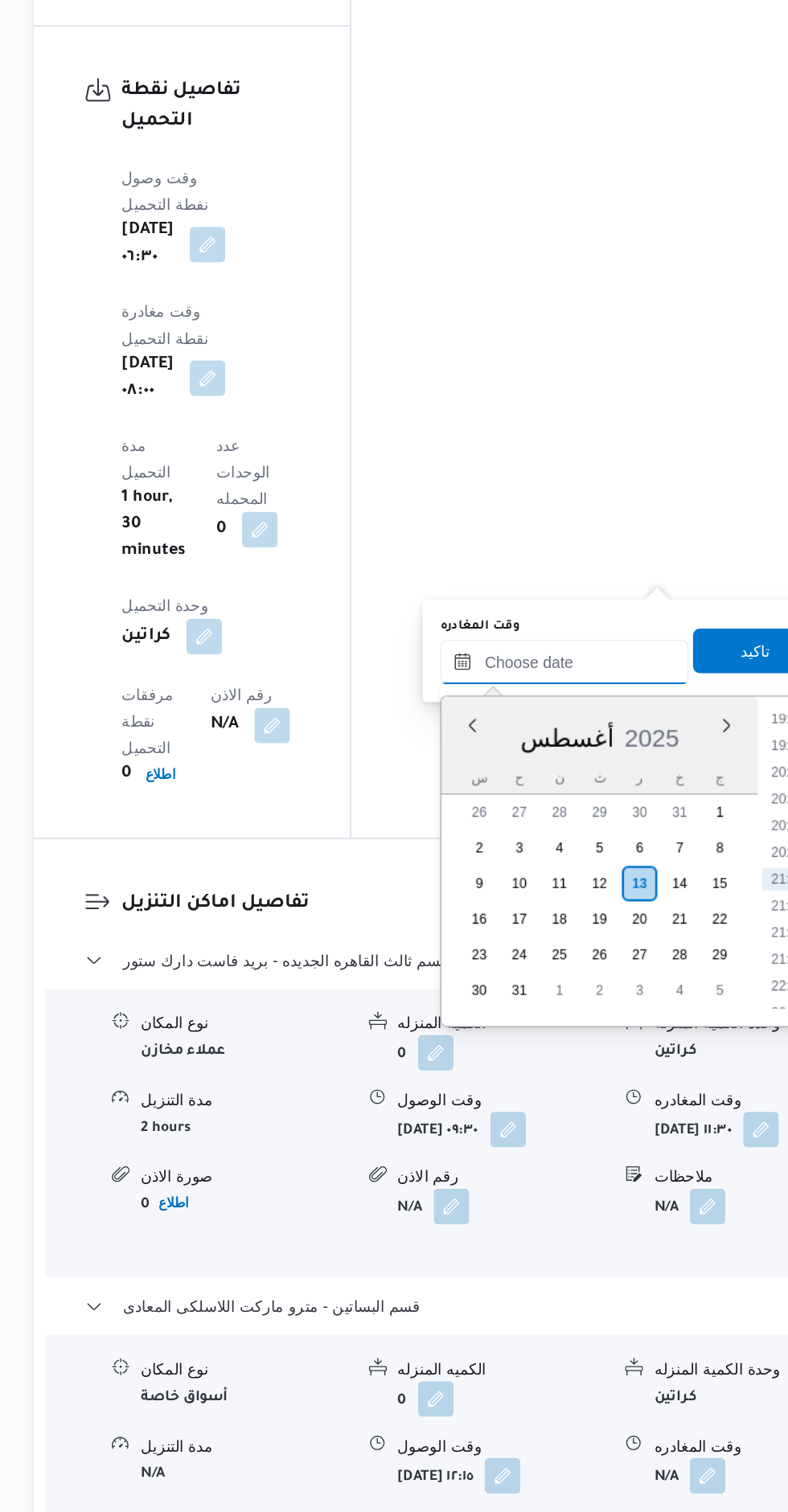
scroll to position [1961, 0]
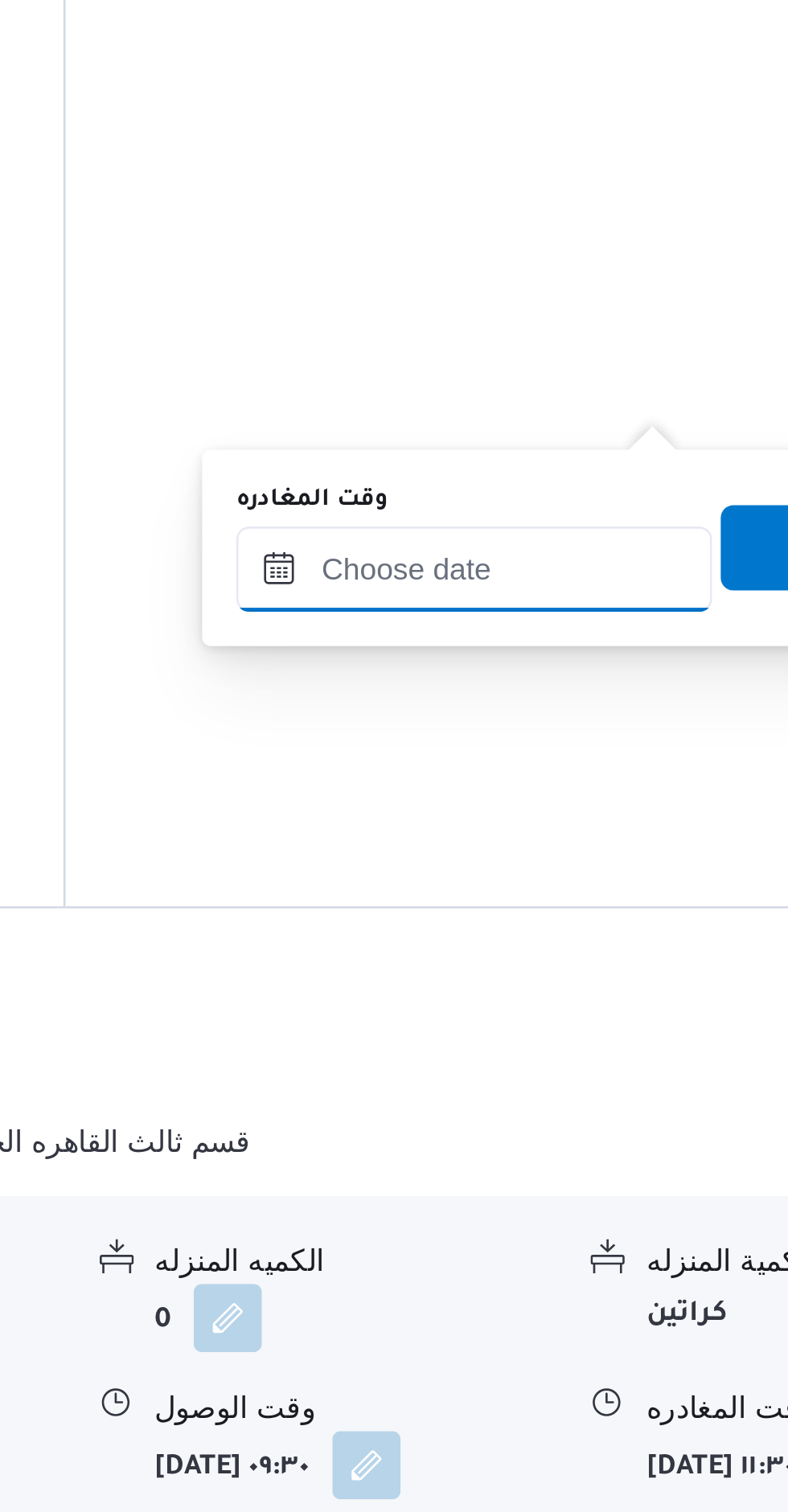
click at [605, 648] on input "وقت المغادره" at bounding box center [591, 650] width 179 height 32
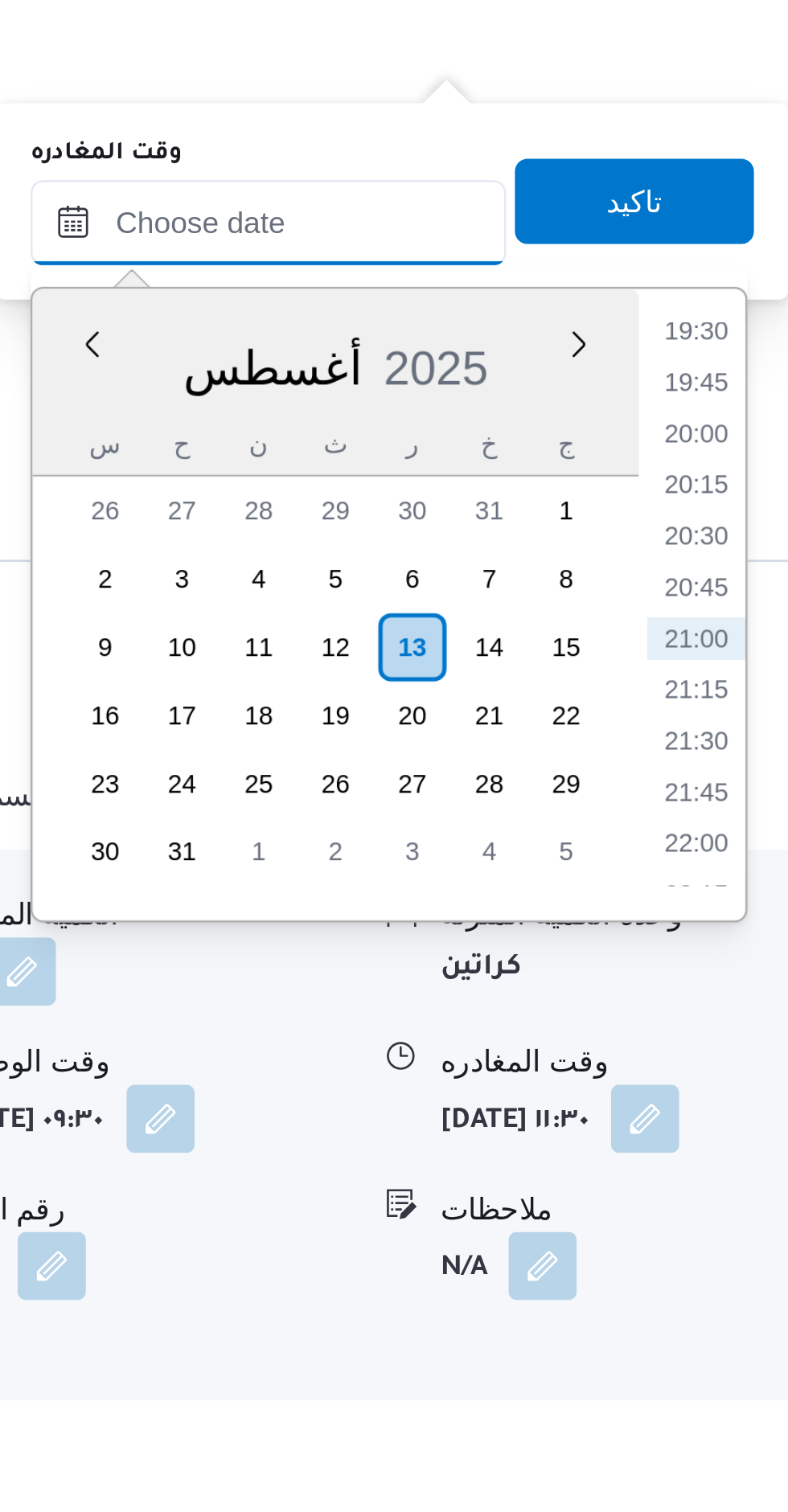
scroll to position [1900, 0]
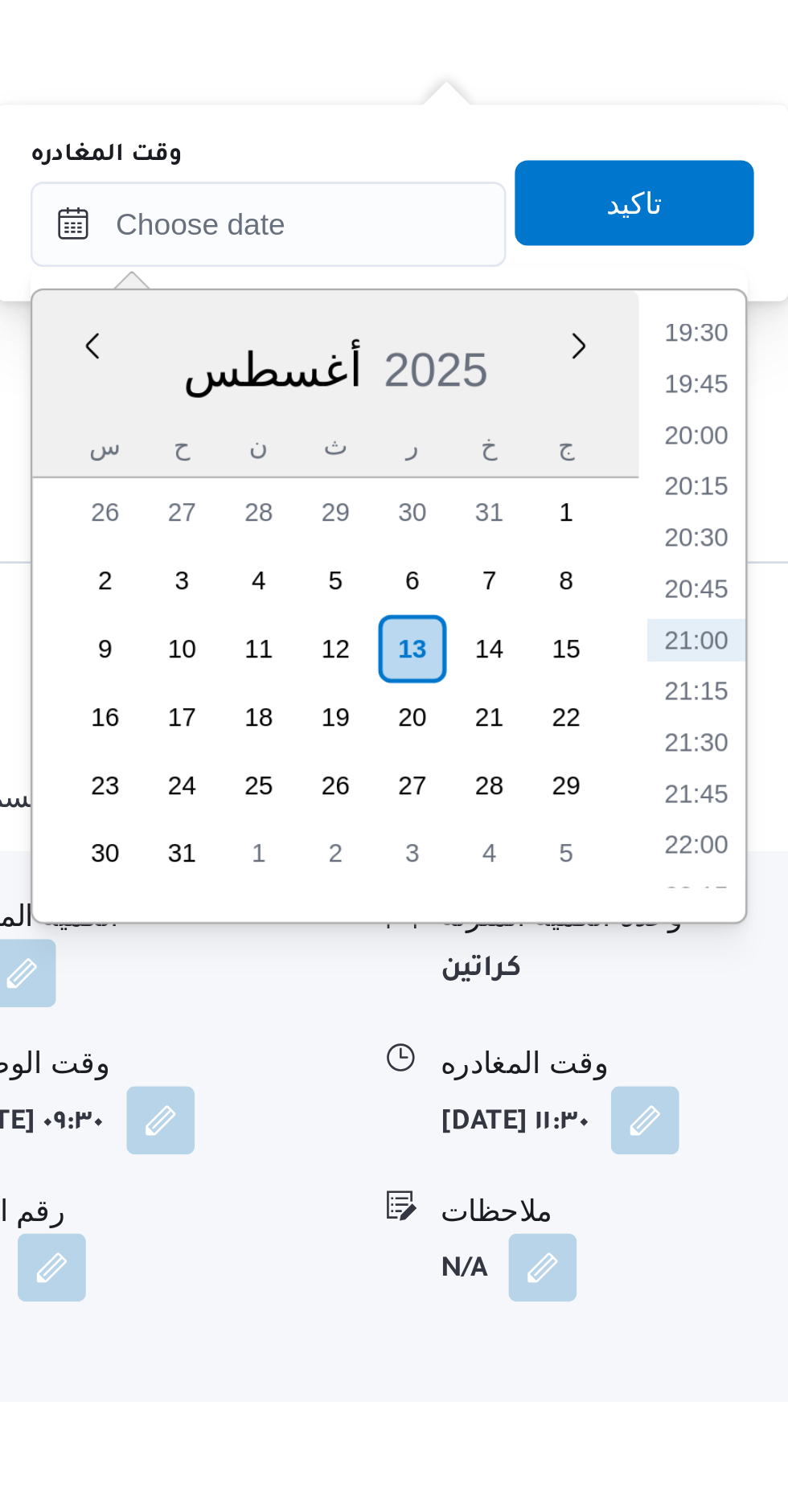
click at [754, 751] on li "19:30" at bounding box center [753, 751] width 37 height 16
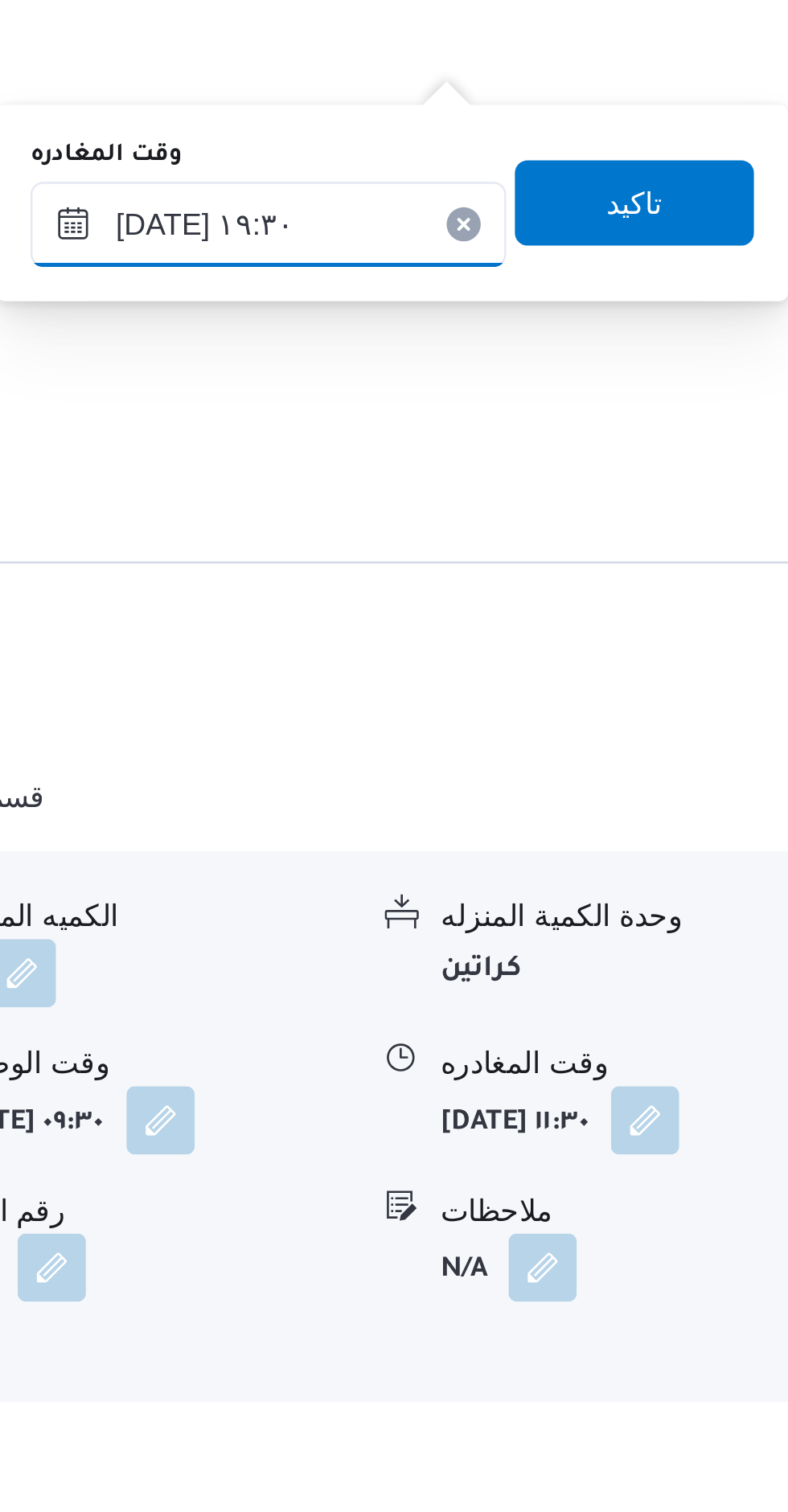
click at [627, 704] on input "١٣/٠٨/٢٠٢٥ ١٩:٣٠" at bounding box center [591, 709] width 179 height 32
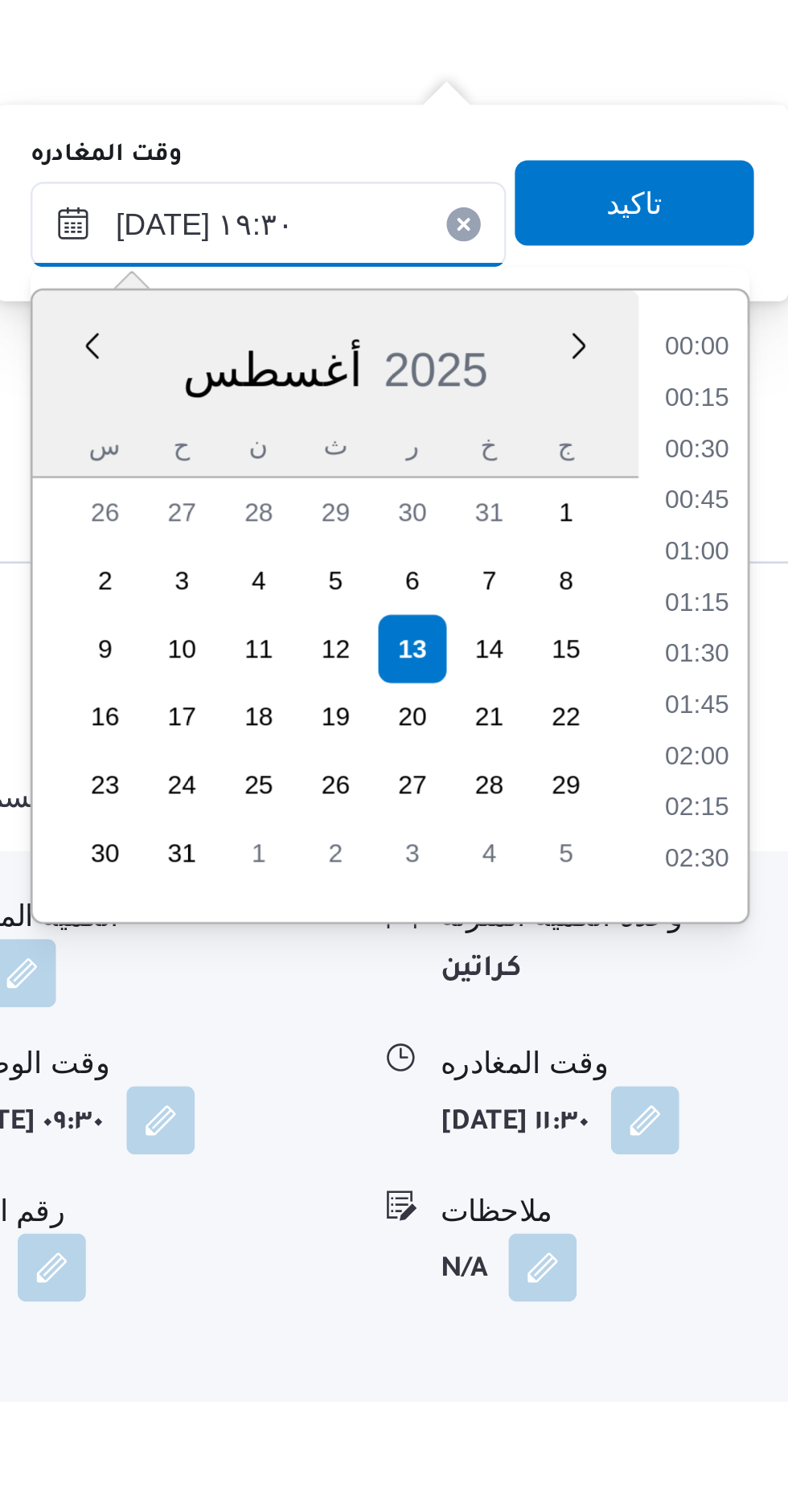
scroll to position [1394, 0]
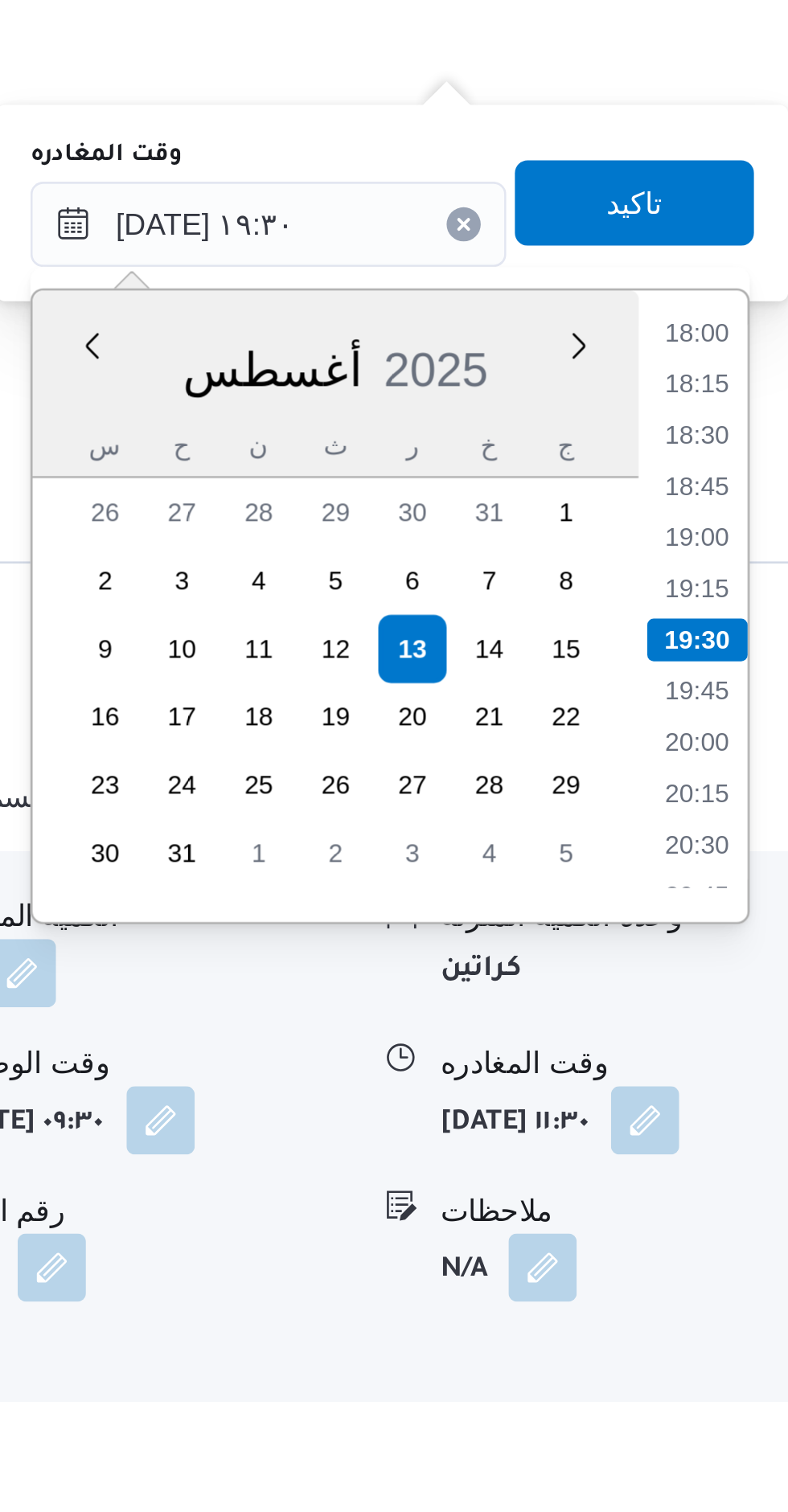
click at [763, 757] on li "18:00" at bounding box center [753, 751] width 37 height 16
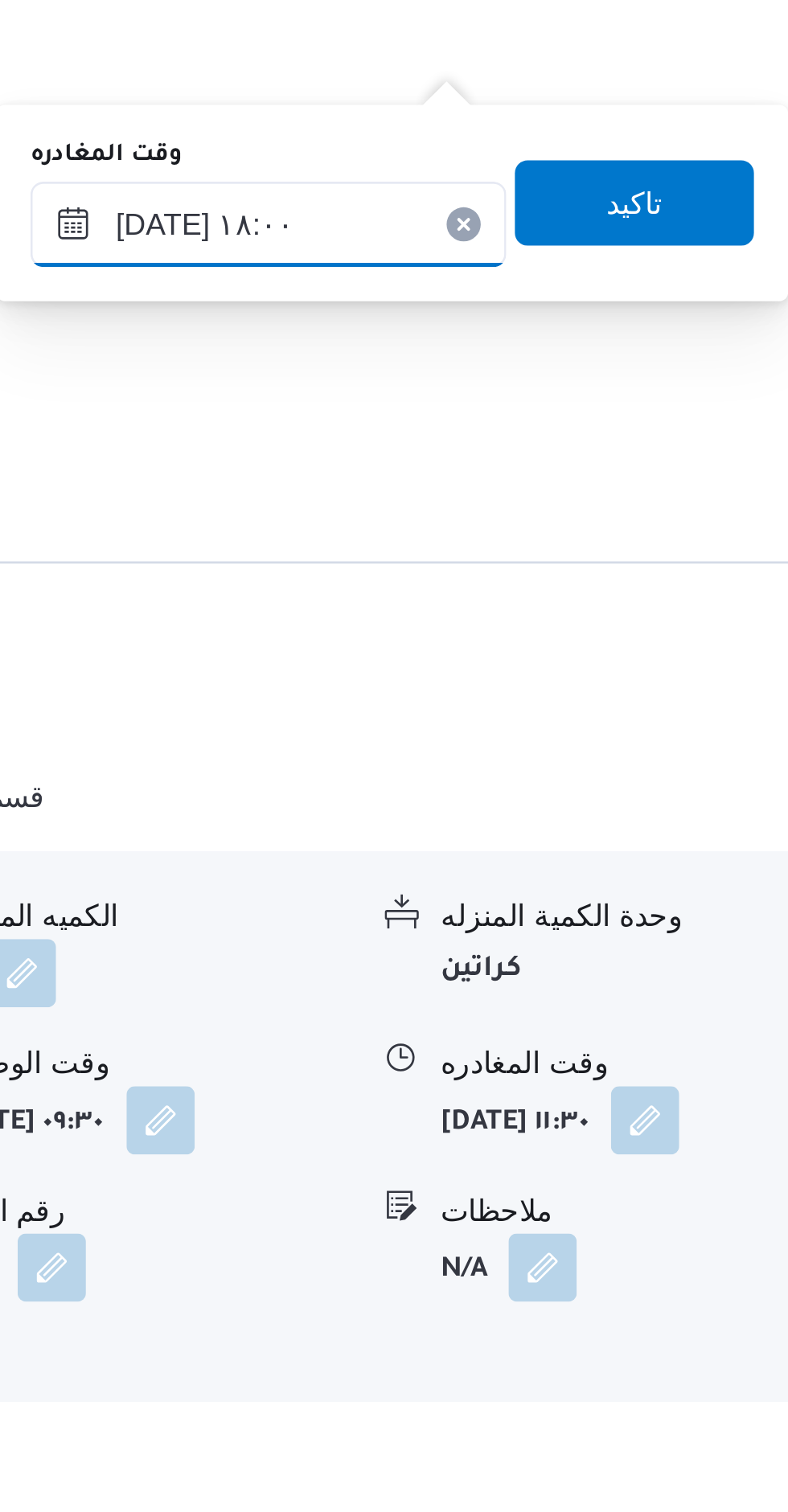
click at [627, 709] on input "١٣/٠٨/٢٠٢٥ ١٨:٠٠" at bounding box center [591, 709] width 179 height 32
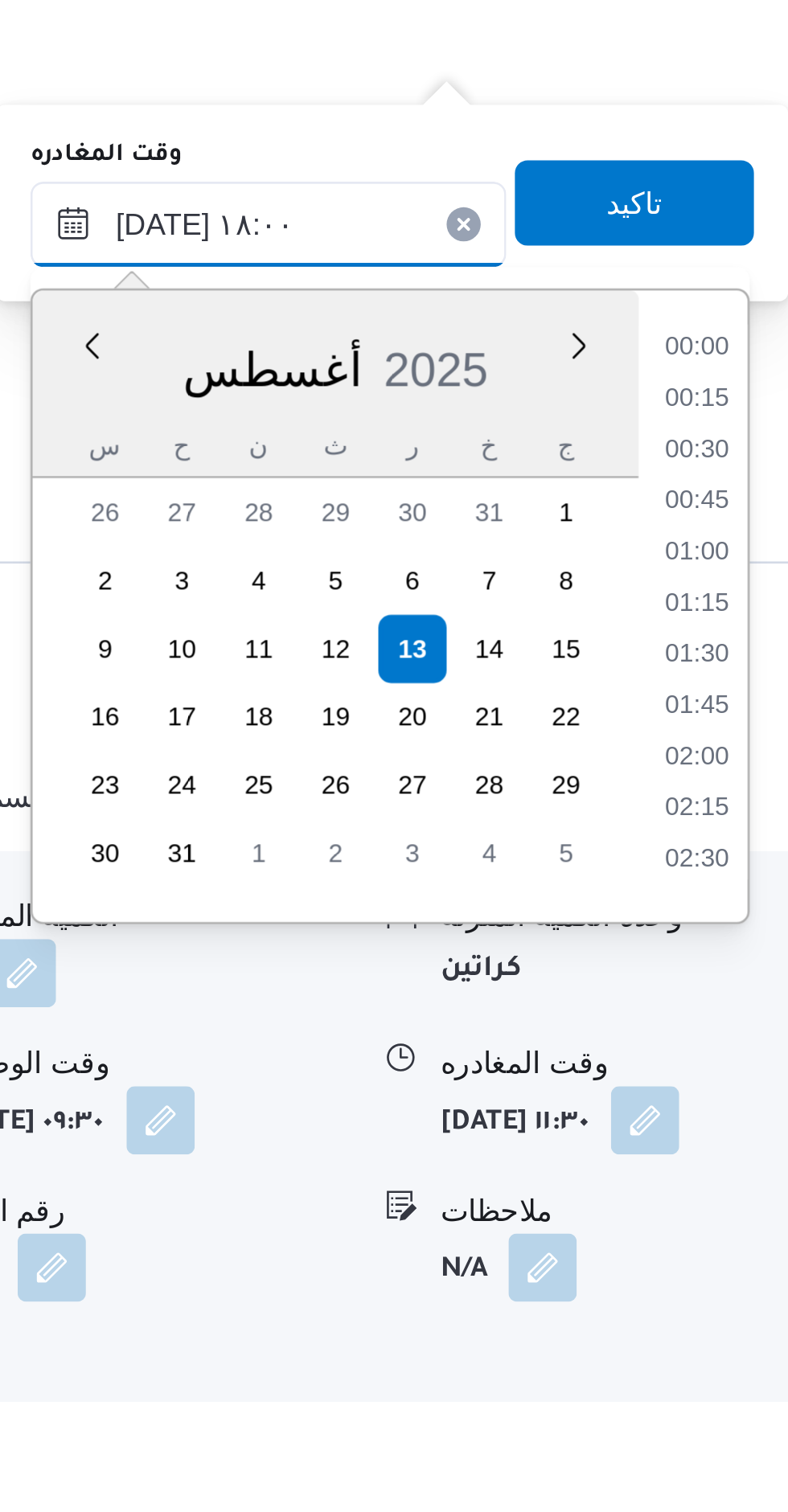
scroll to position [1278, 0]
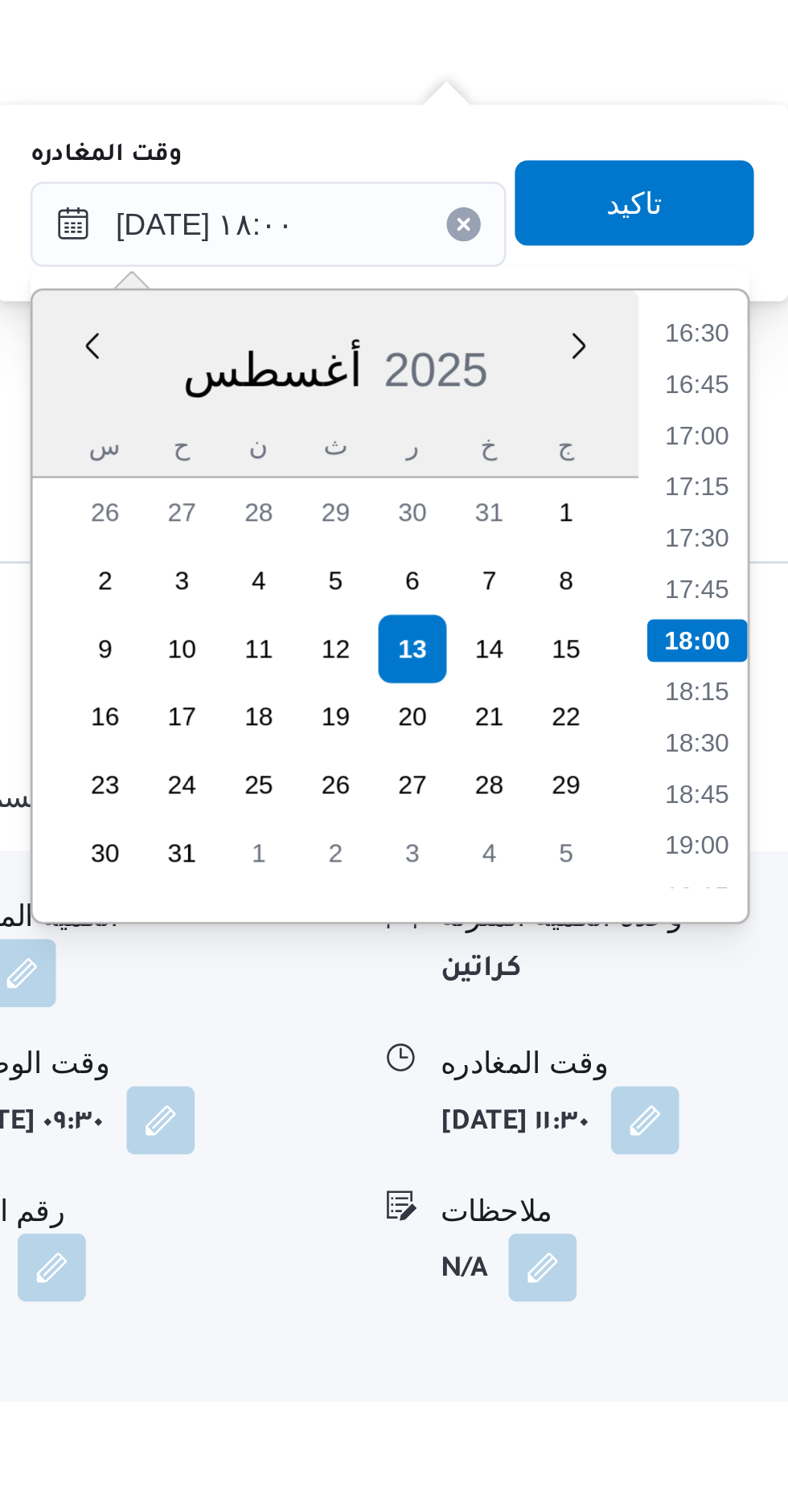
click at [760, 751] on li "16:30" at bounding box center [753, 751] width 37 height 16
type input "١٣/٠٨/٢٠٢٥ ١٦:٣٠"
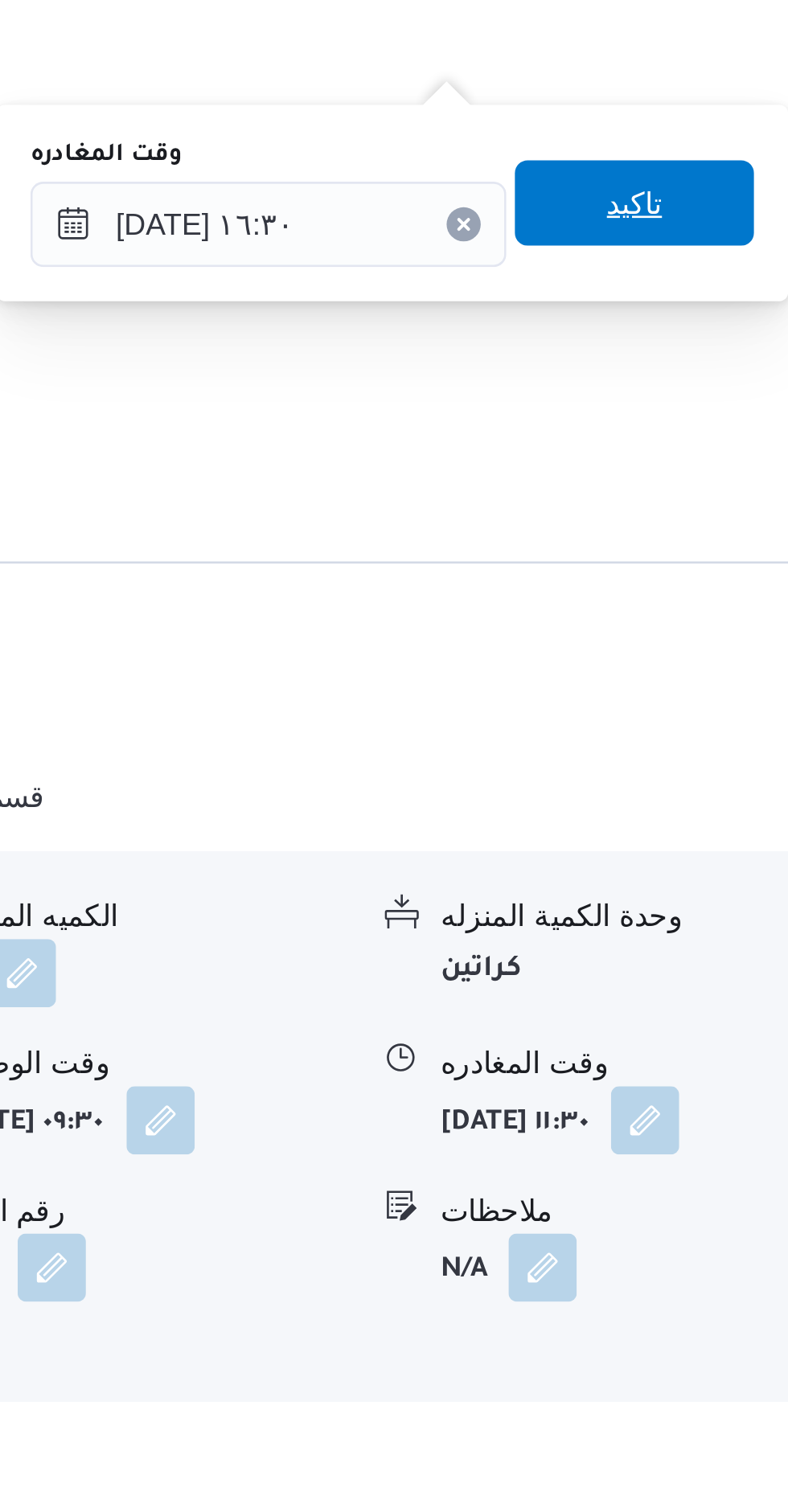
click at [747, 698] on span "تاكيد" at bounding box center [729, 701] width 90 height 32
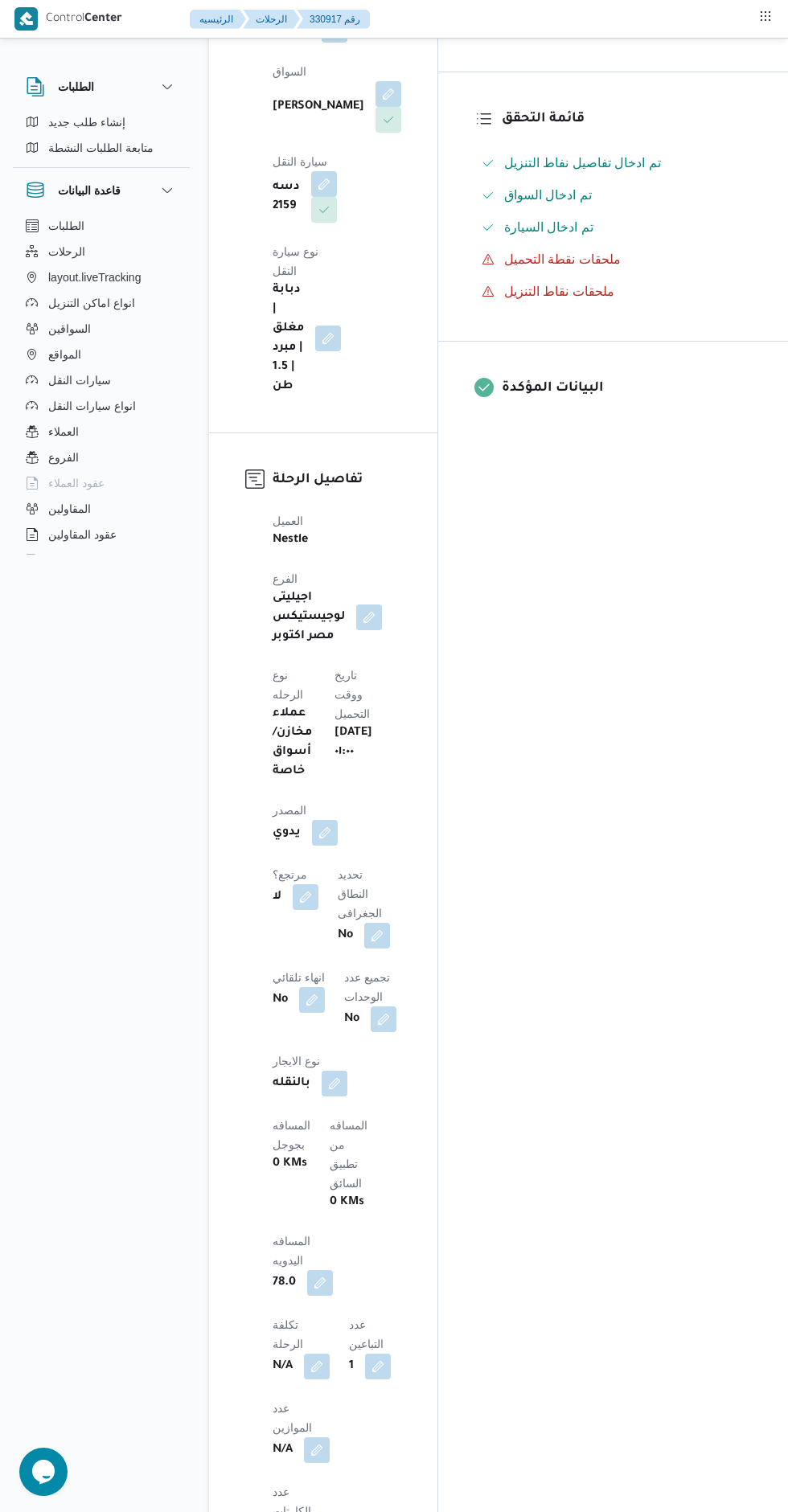
scroll to position [0, 0]
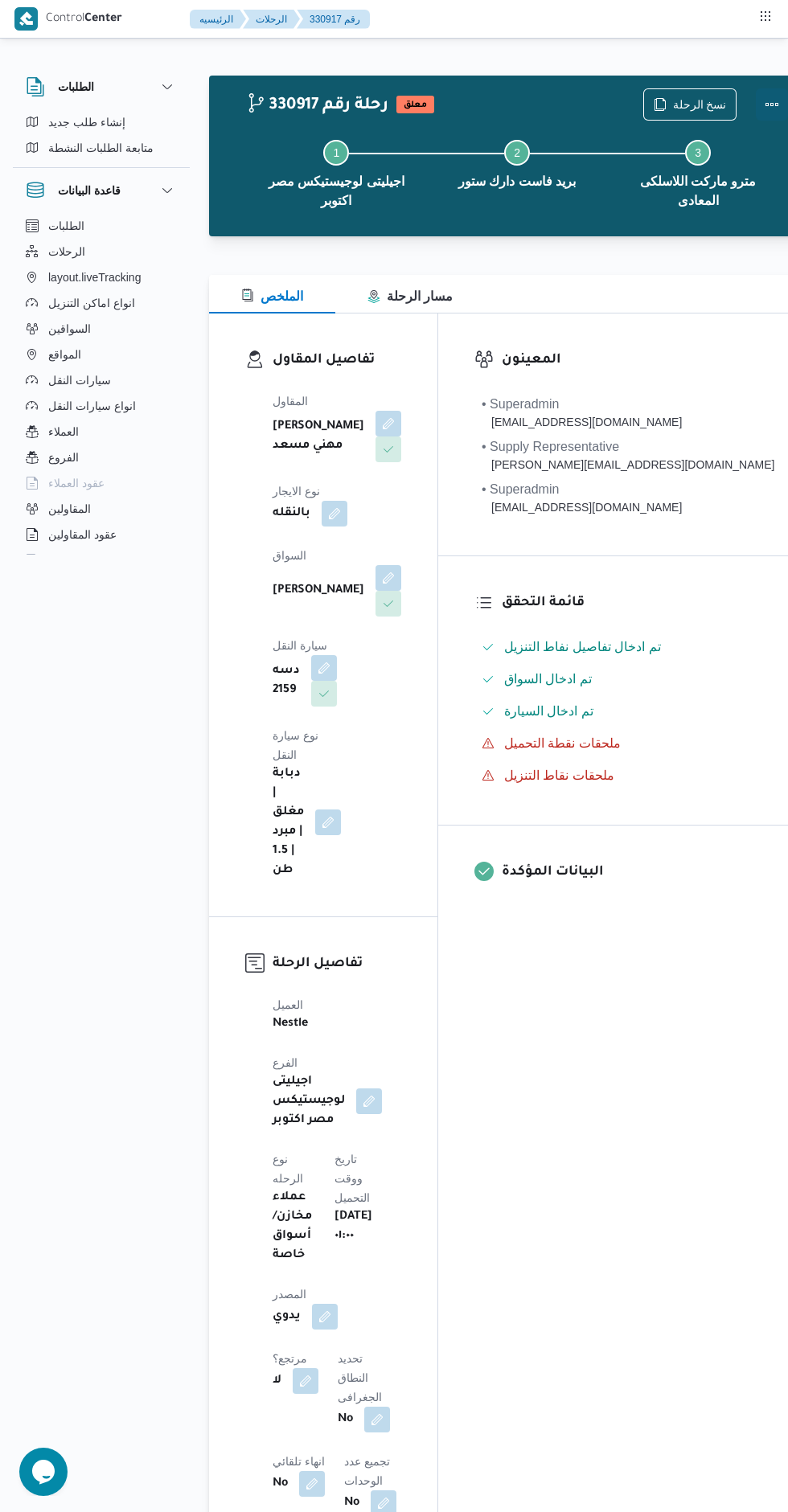
click at [756, 93] on button "Actions" at bounding box center [772, 104] width 32 height 32
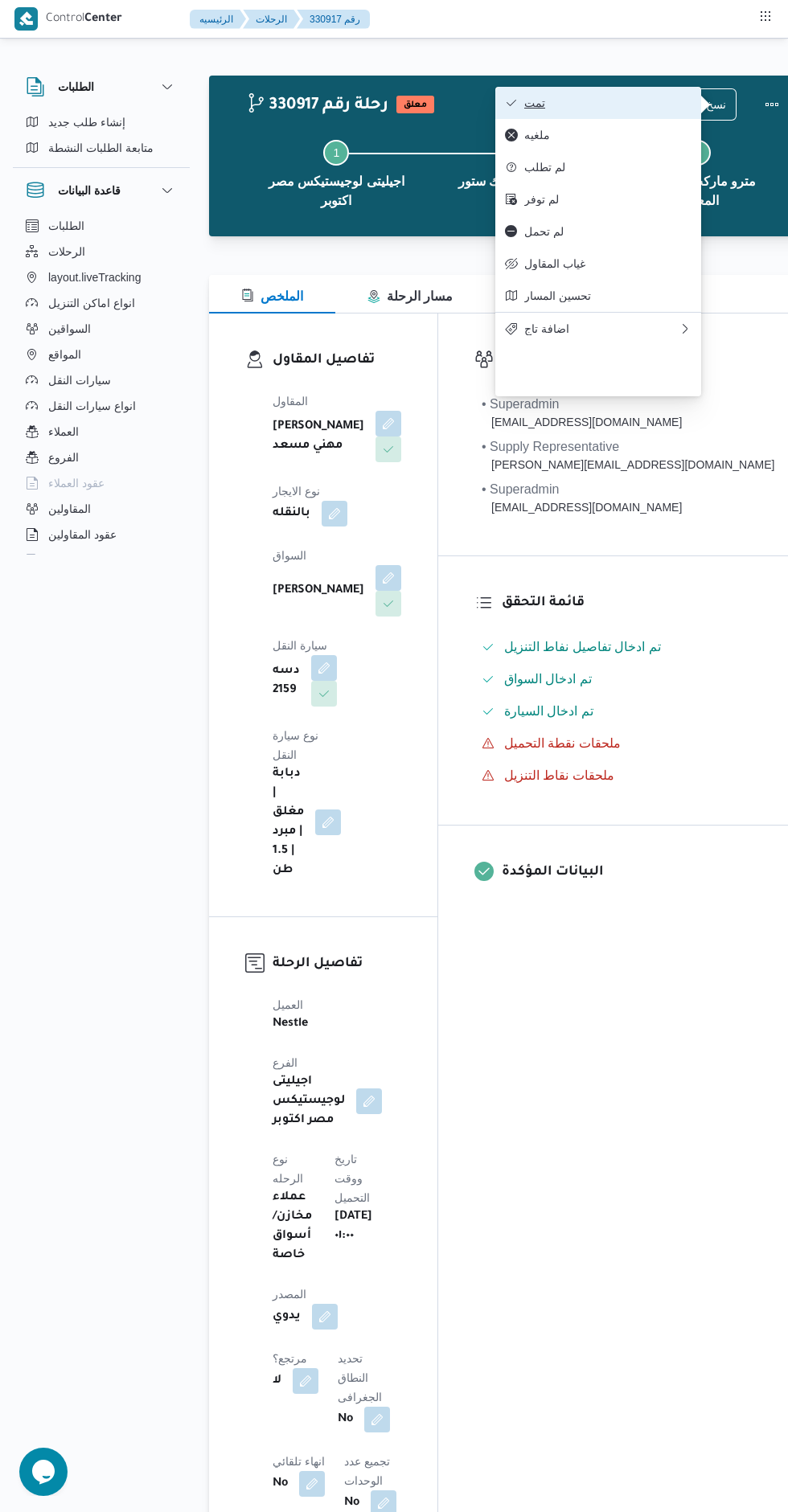
click at [626, 98] on span "تمت" at bounding box center [608, 102] width 167 height 12
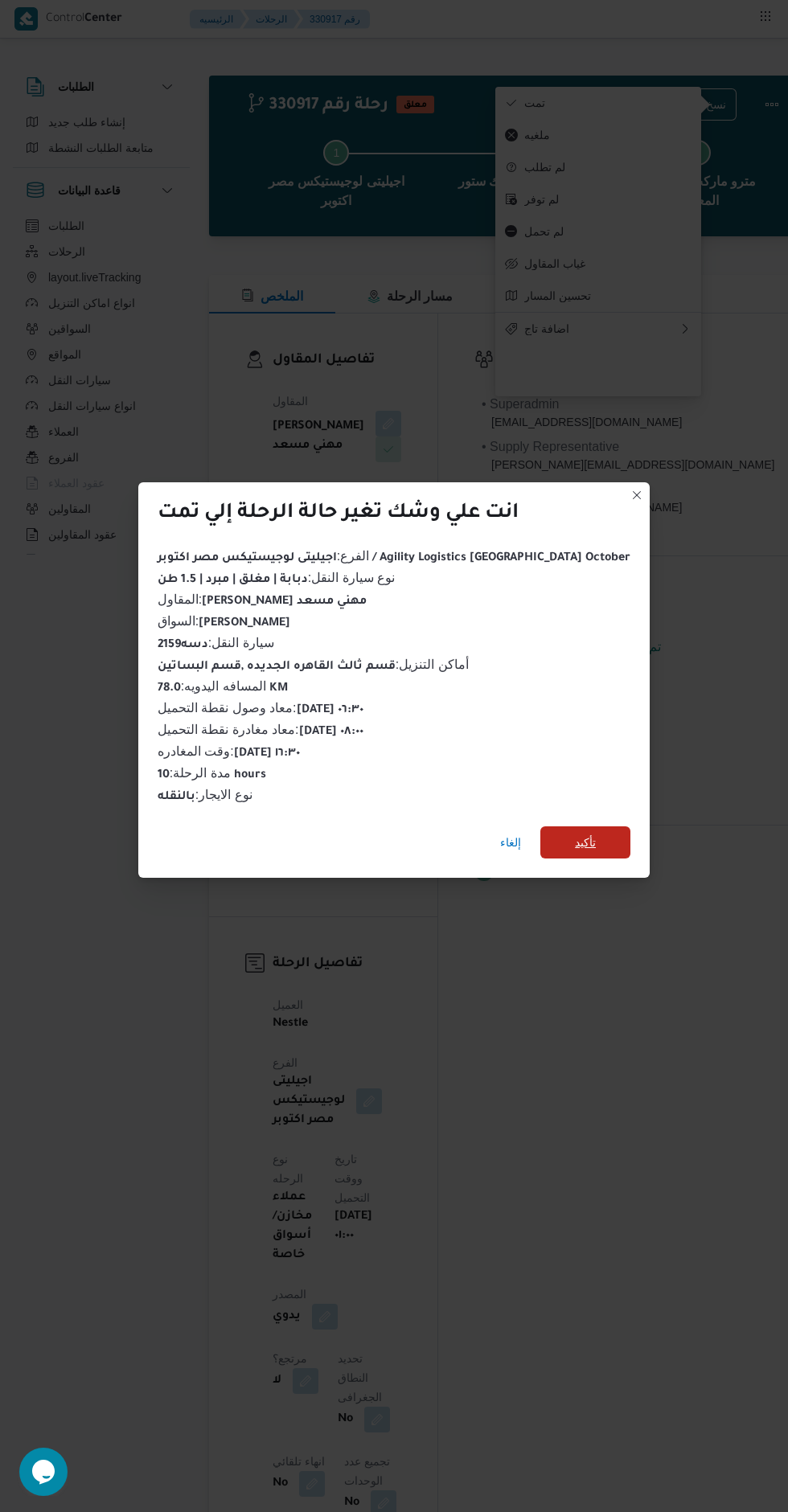
click at [565, 840] on span "تأكيد" at bounding box center [585, 842] width 90 height 32
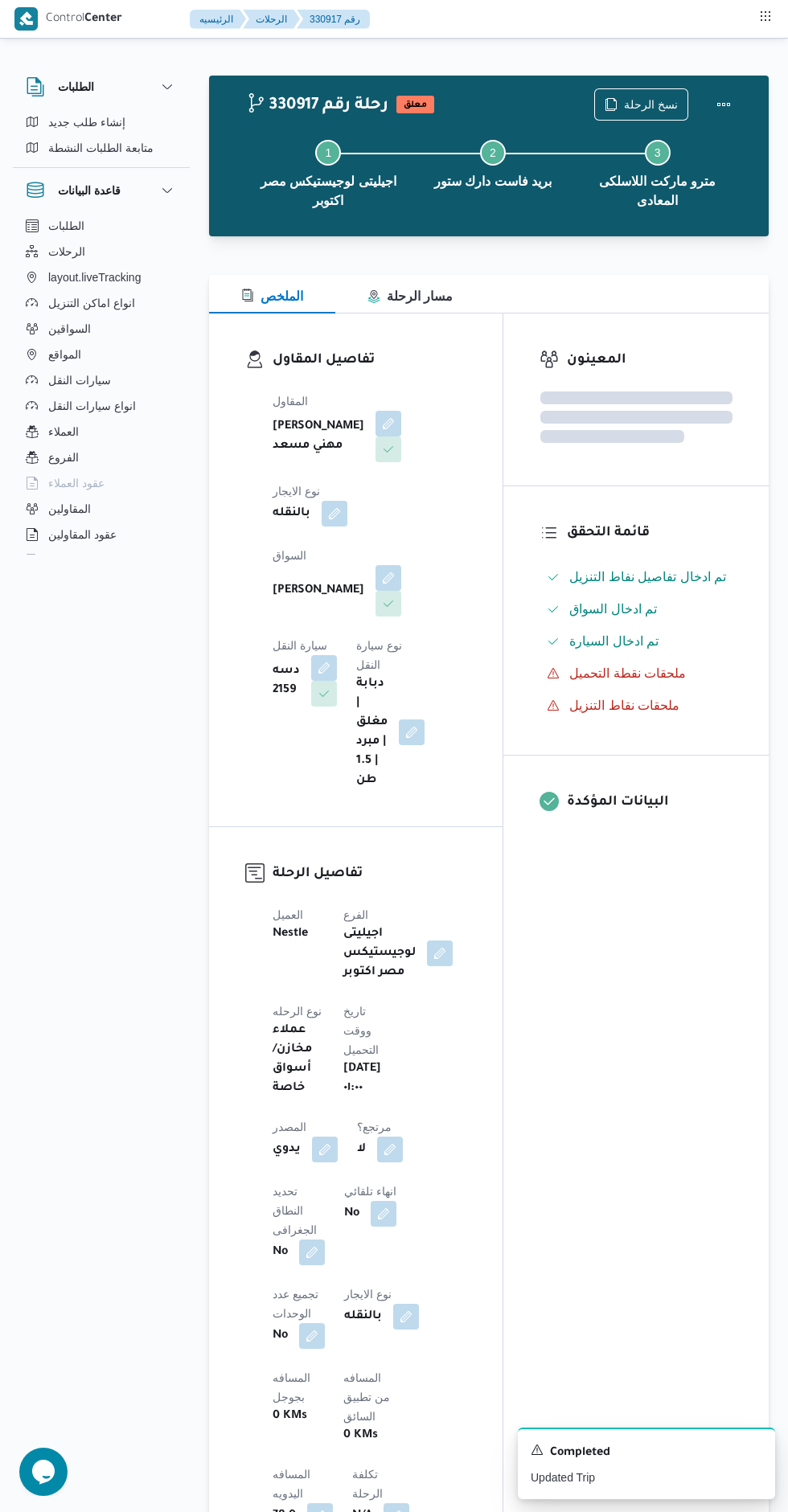
click at [654, 1013] on div "المعينون قائمة التحقق تم ادخال تفاصيل نفاط التنزيل تم ادخال السواق تم ادخال الس…" at bounding box center [636, 1257] width 265 height 1888
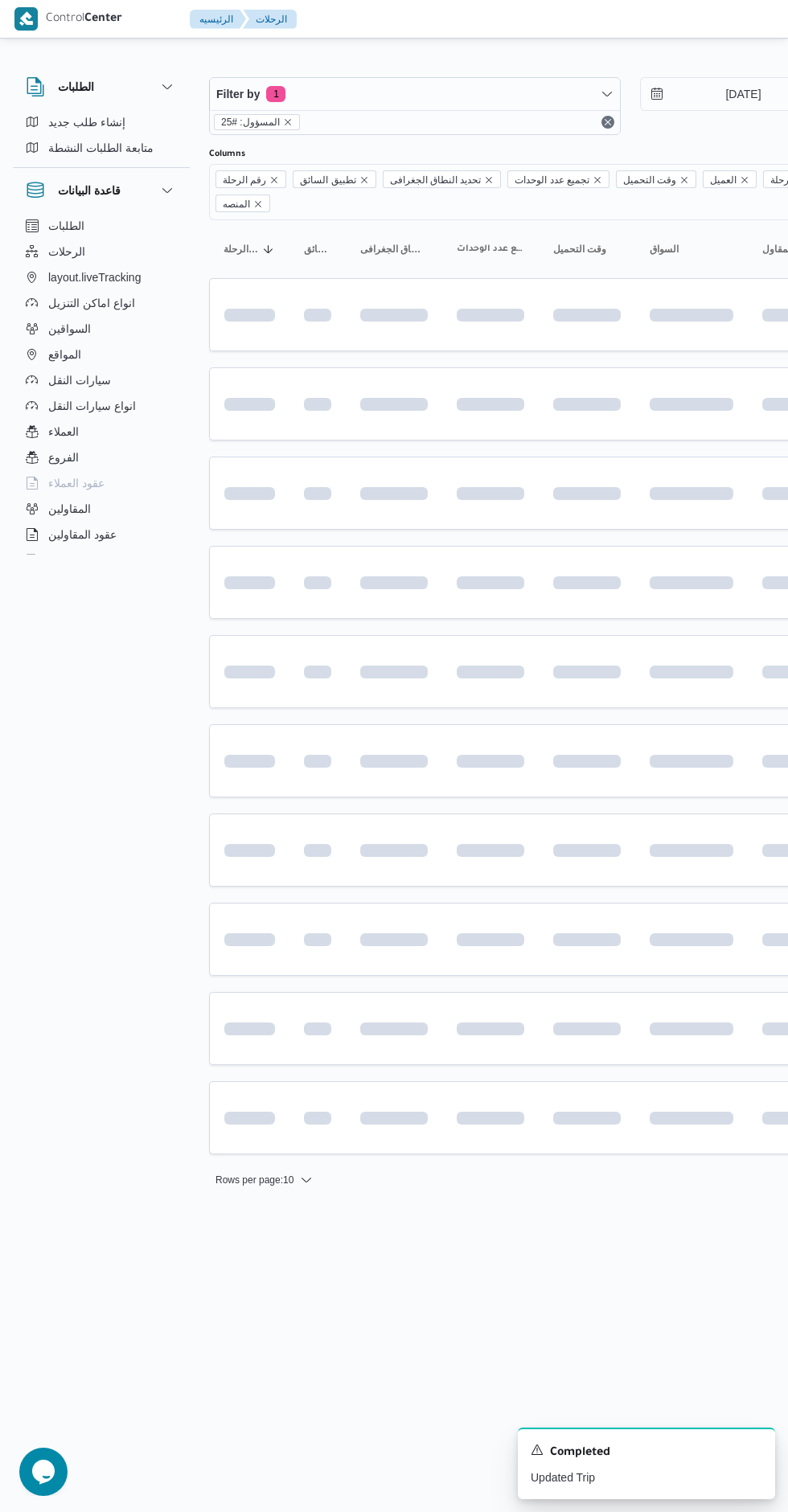
scroll to position [0, 19]
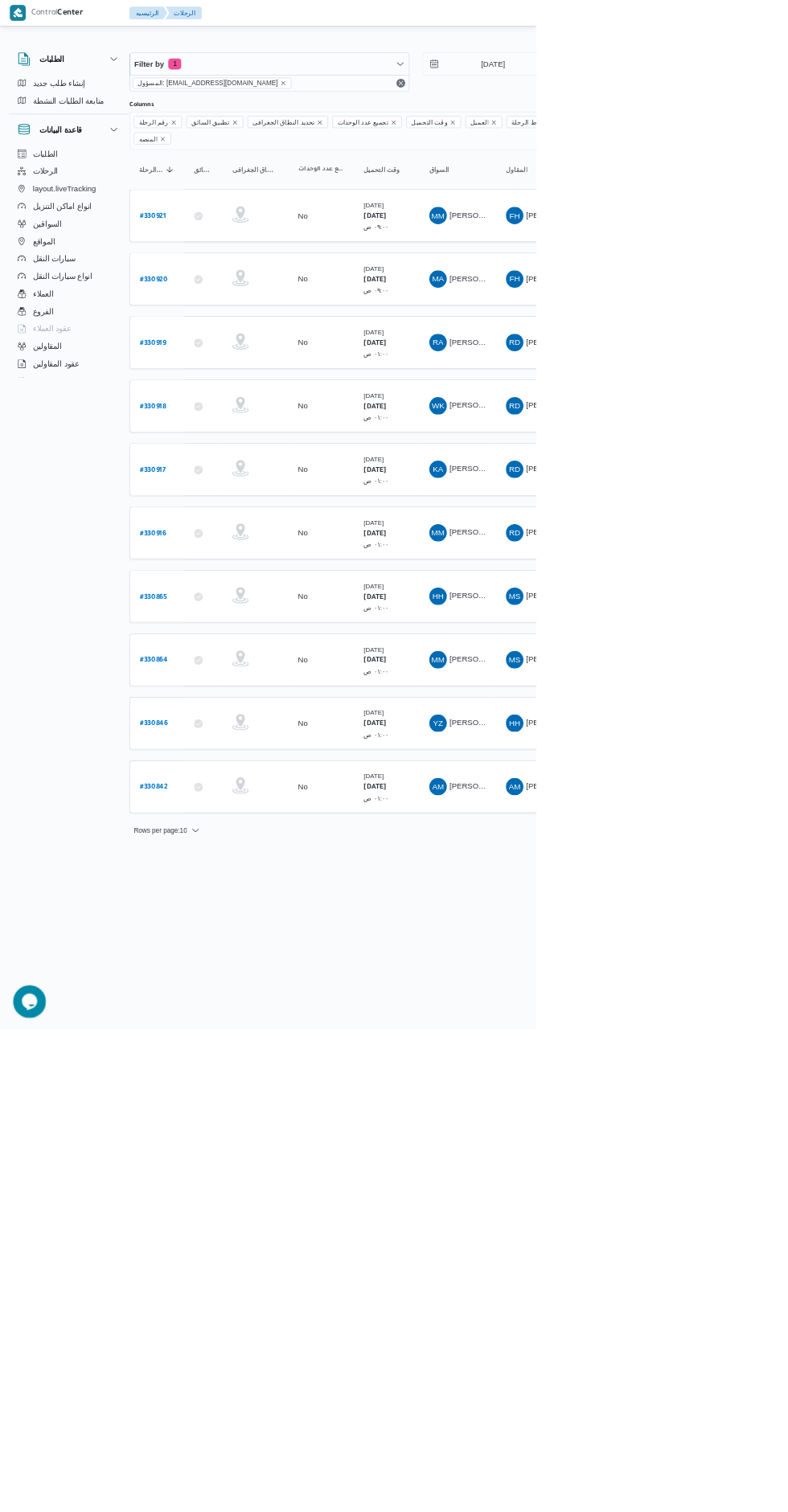
click at [229, 499] on b "# 330919" at bounding box center [224, 505] width 38 height 12
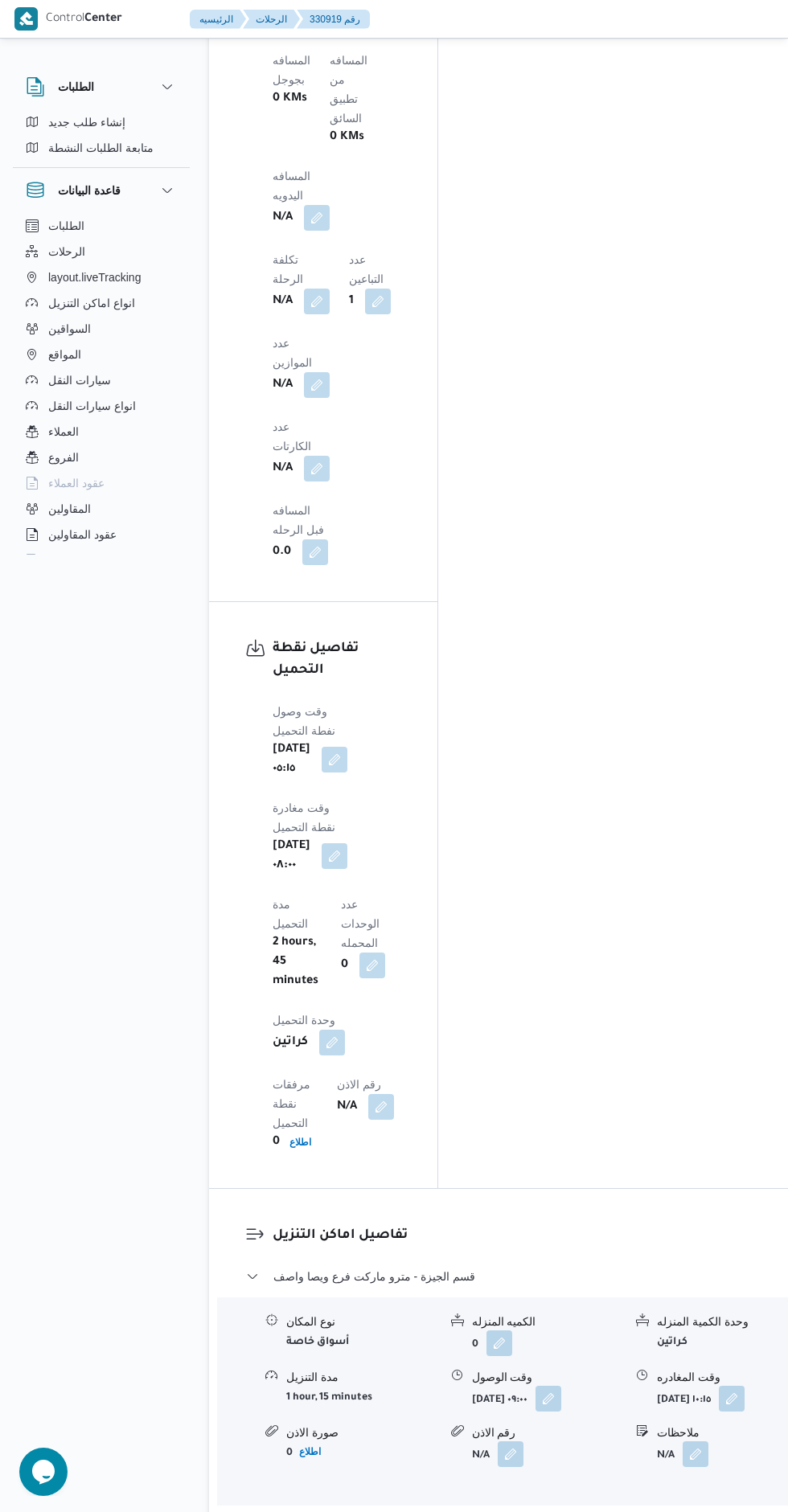
scroll to position [1540, 0]
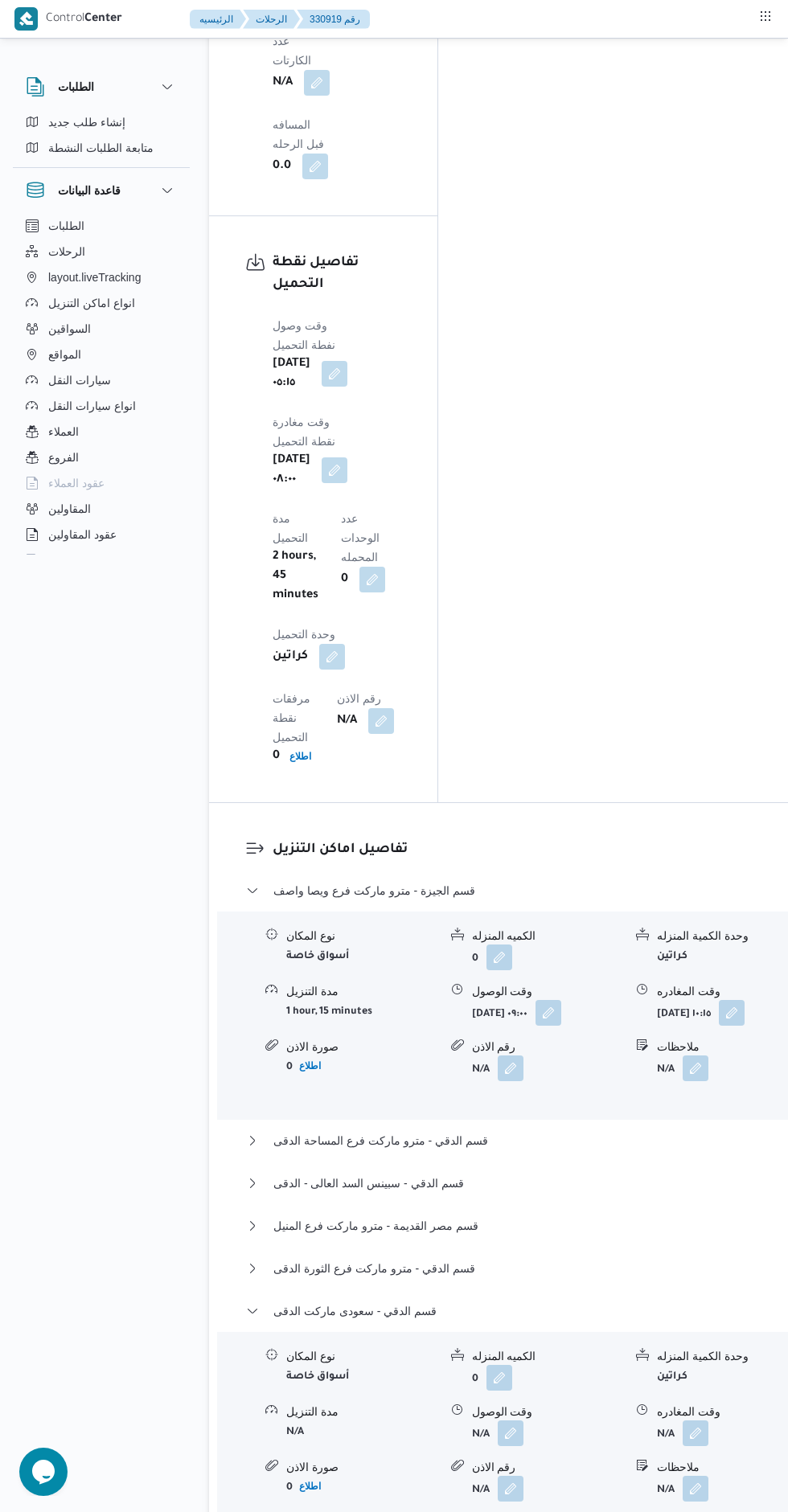
scroll to position [1916, 0]
click at [574, 1216] on button "قسم مصر القديمة - مترو ماركت فرع المنيل" at bounding box center [513, 1225] width 535 height 20
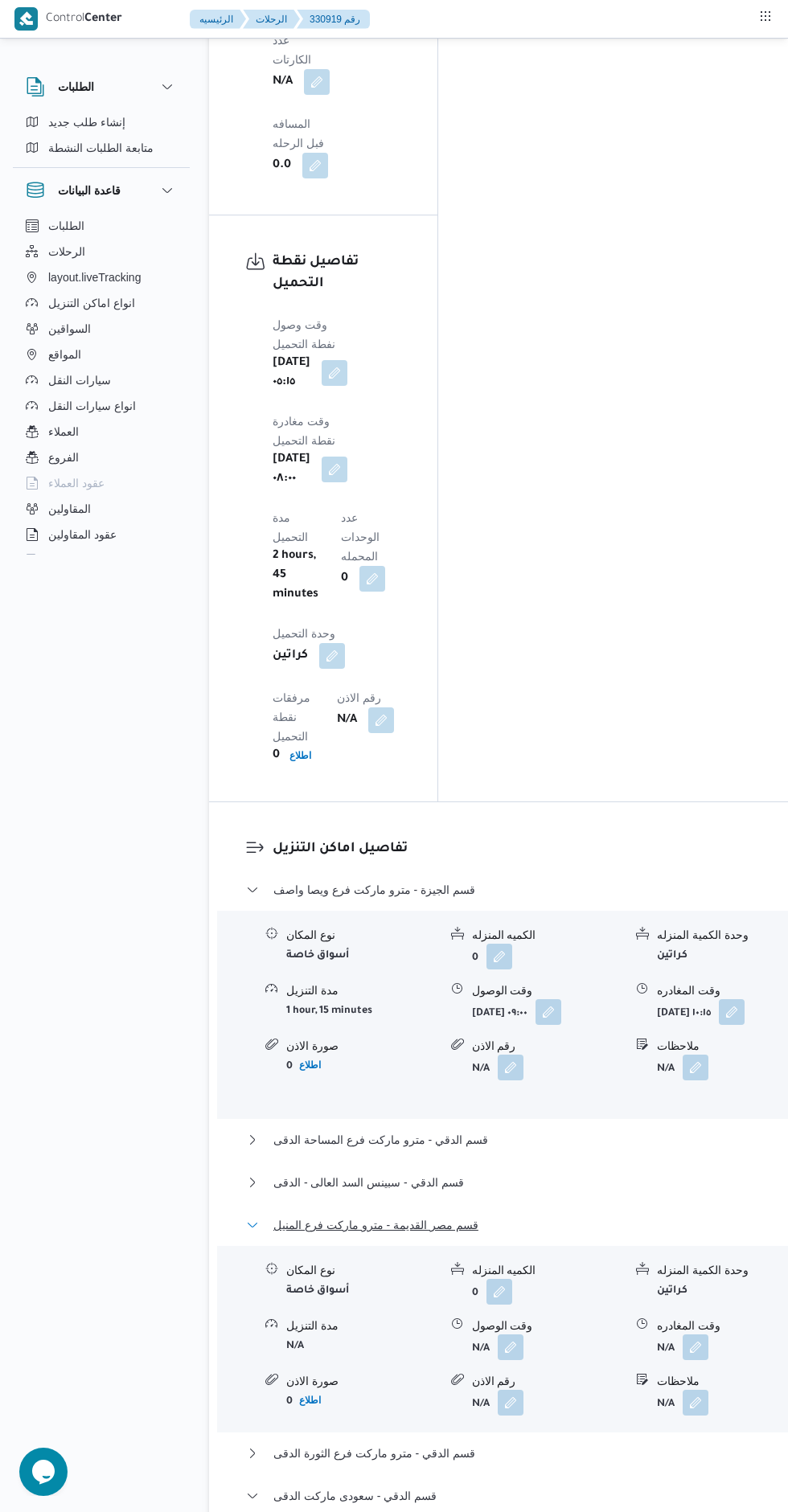
click at [578, 1216] on button "قسم مصر القديمة - مترو ماركت فرع المنيل" at bounding box center [513, 1225] width 535 height 20
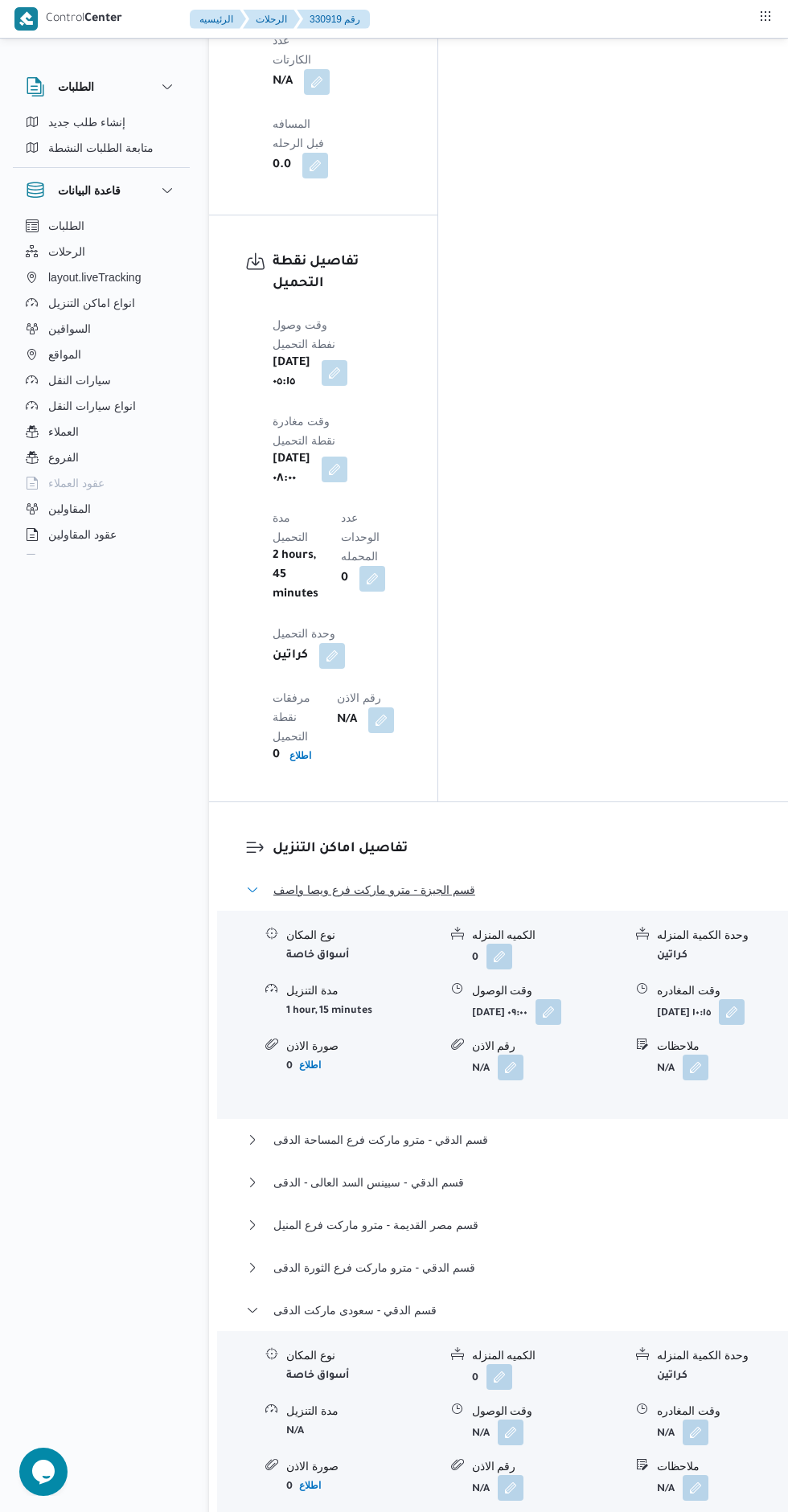
click at [582, 880] on button "قسم الجيزة - مترو ماركت فرع ويصا واصف" at bounding box center [513, 890] width 535 height 20
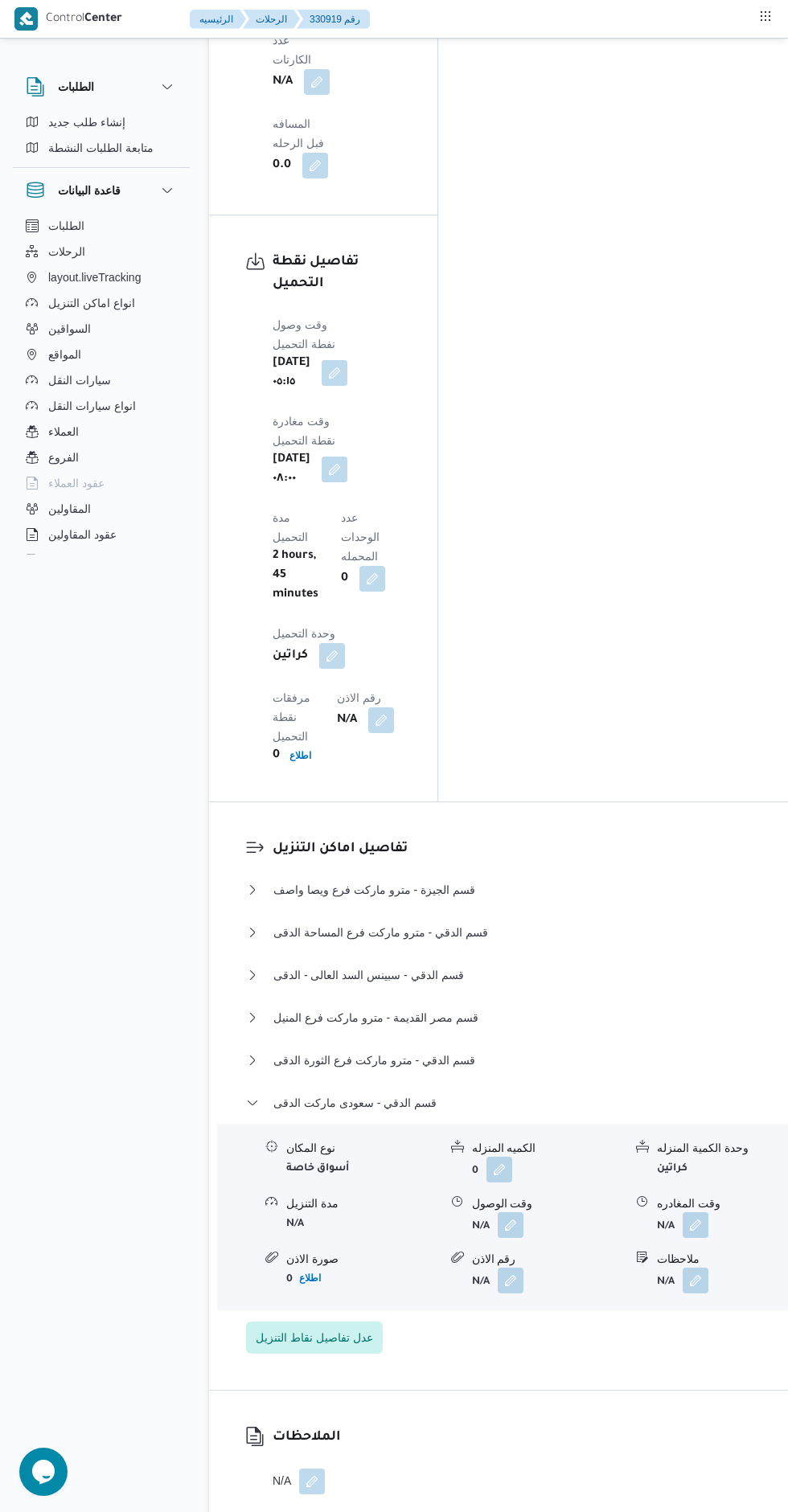
click at [683, 1212] on button "button" at bounding box center [695, 1225] width 26 height 26
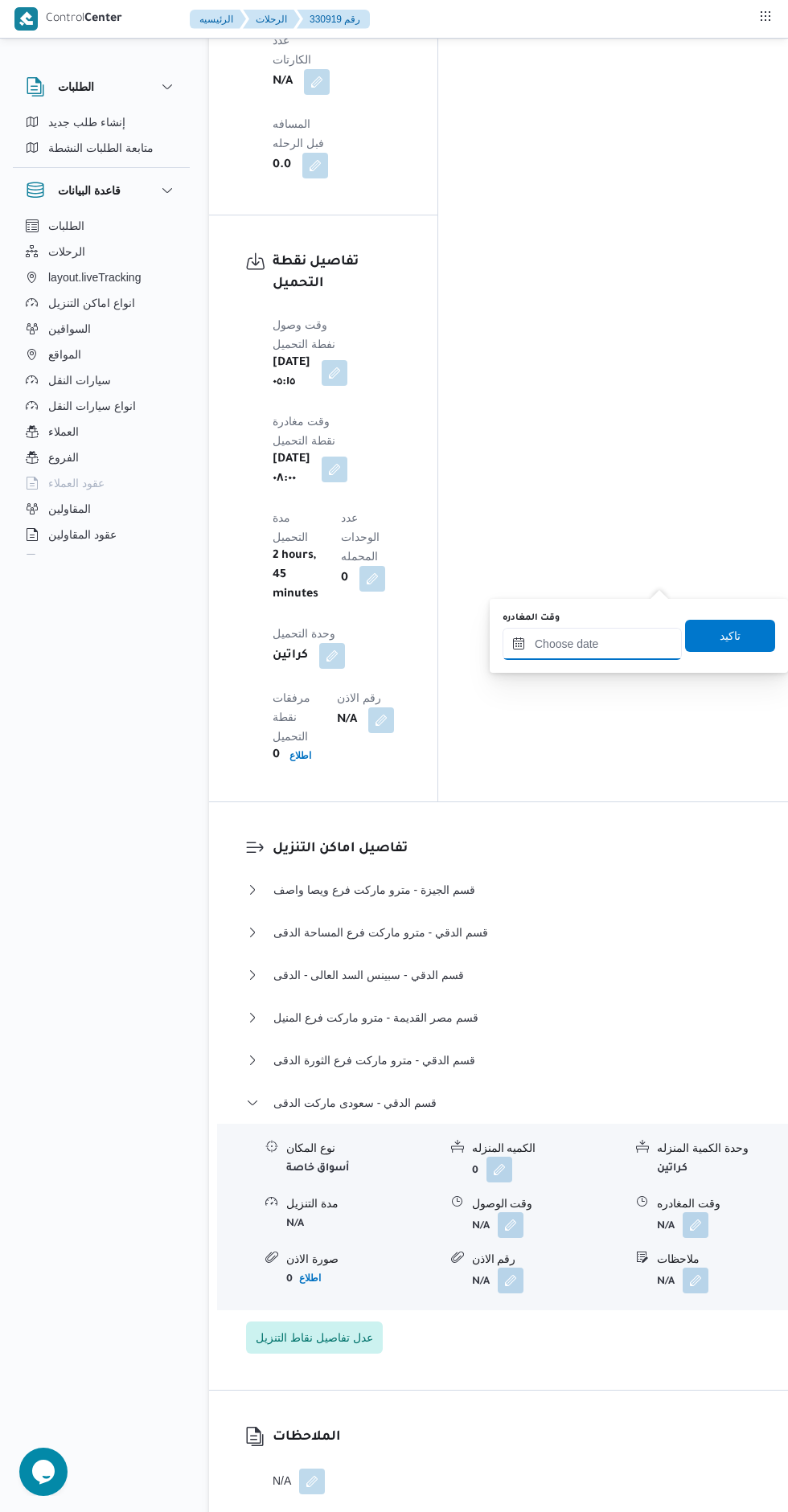
click at [600, 643] on input "وقت المغادره" at bounding box center [591, 643] width 179 height 32
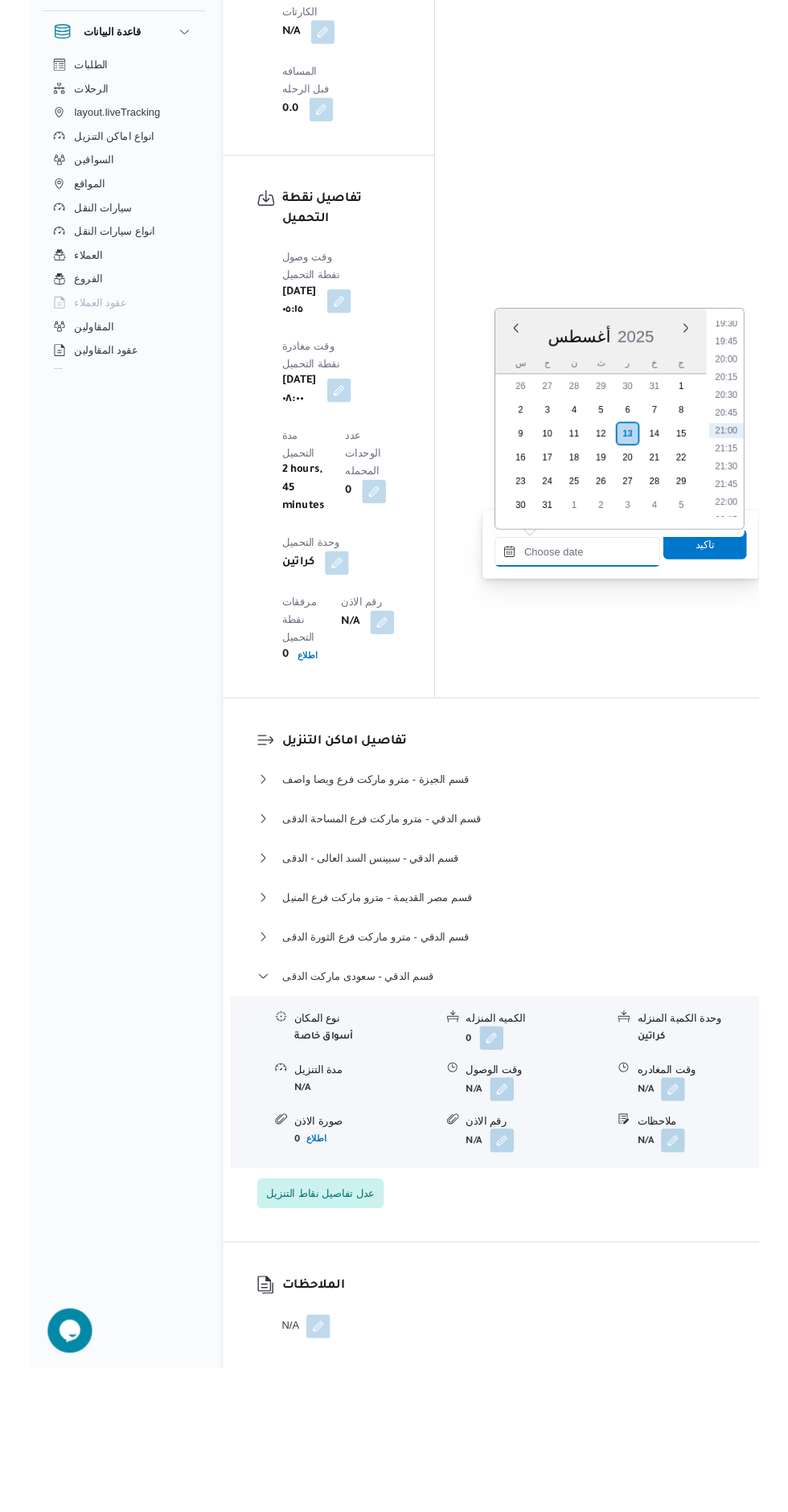
scroll to position [0, 0]
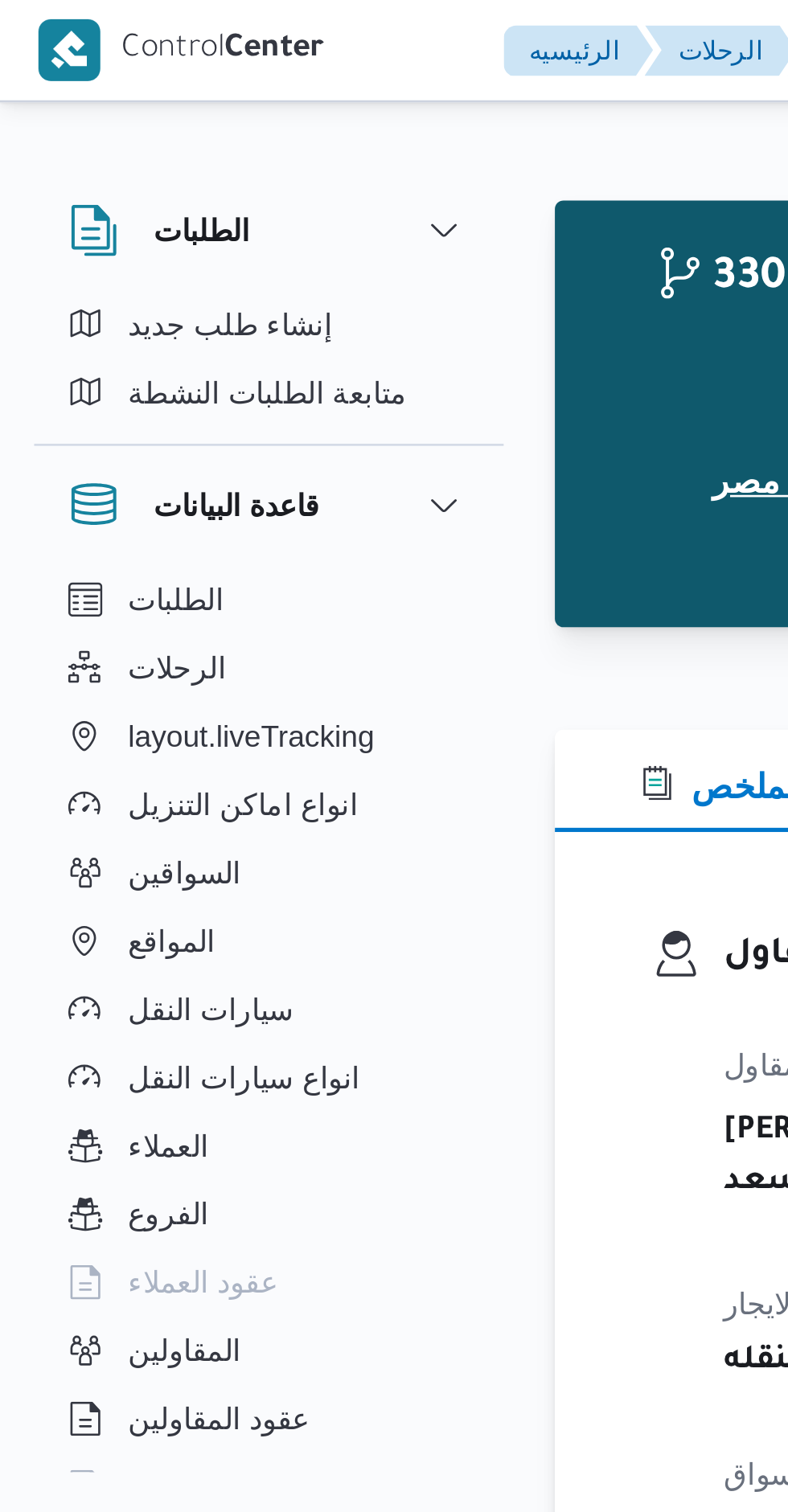
click at [249, 180] on button "Step 1 is incomplete 1 اجيليتى لوجيستيكس مصر اكتوبر" at bounding box center [336, 172] width 181 height 103
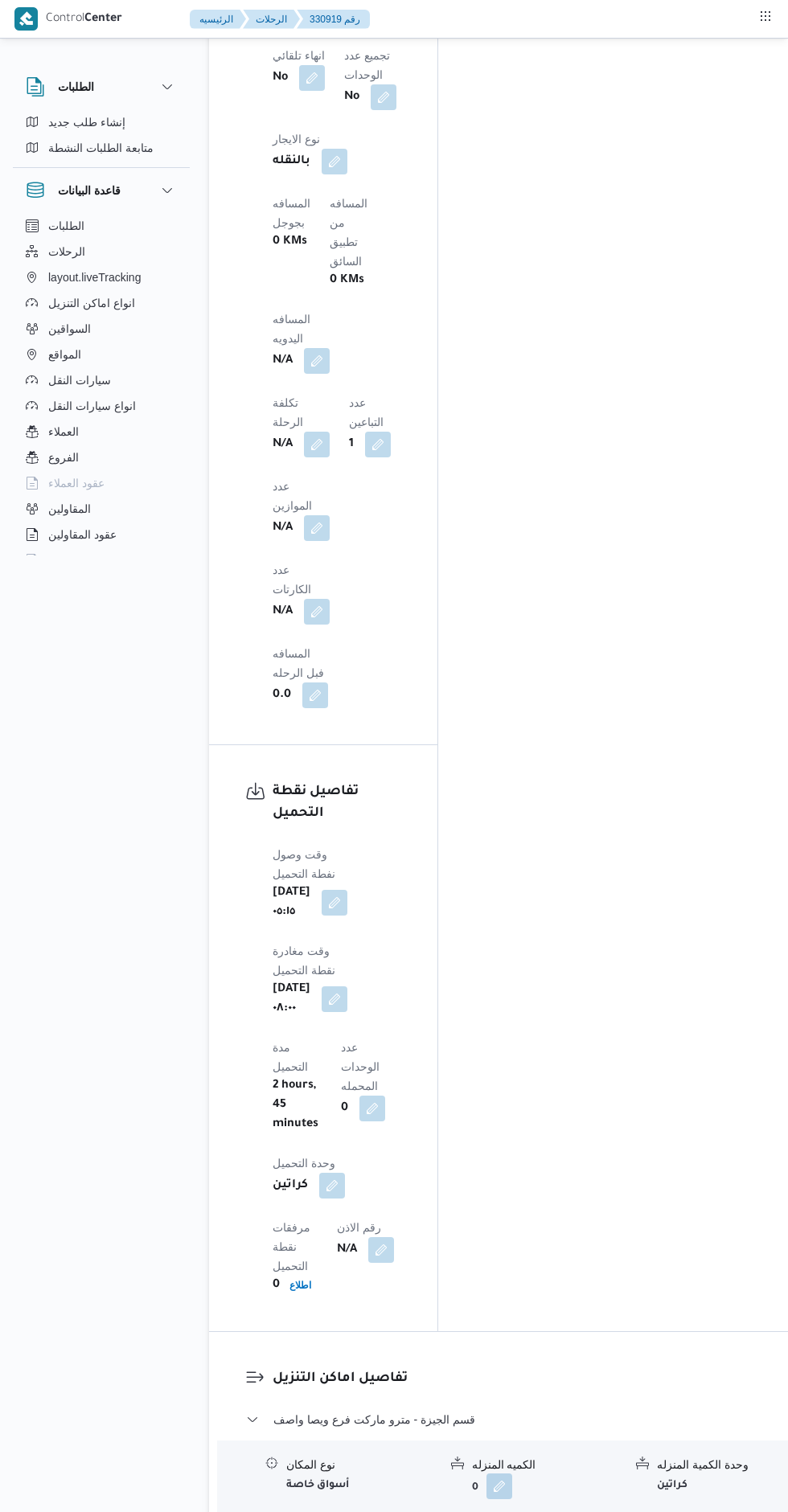
scroll to position [1422, 0]
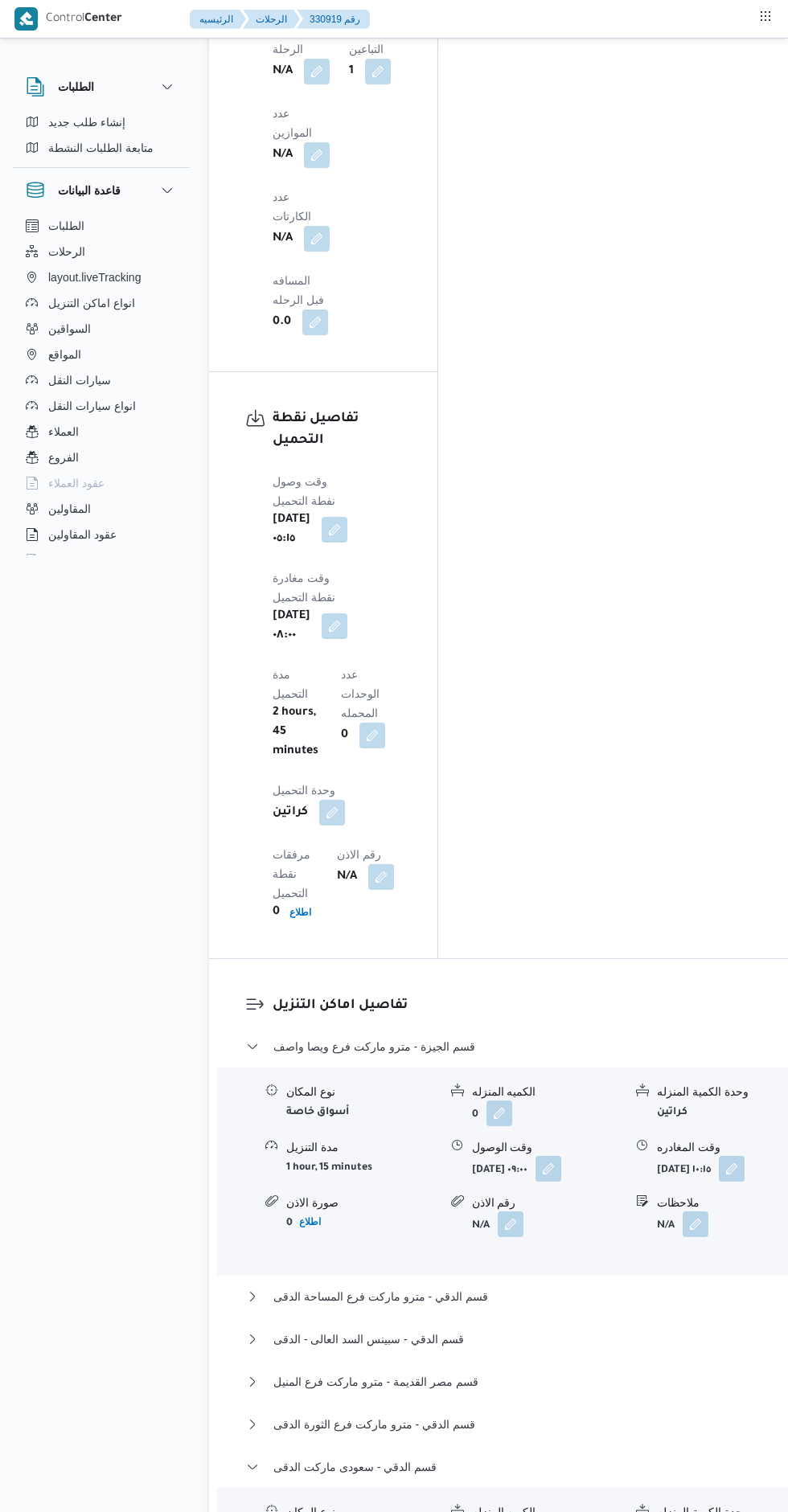
scroll to position [1882, 0]
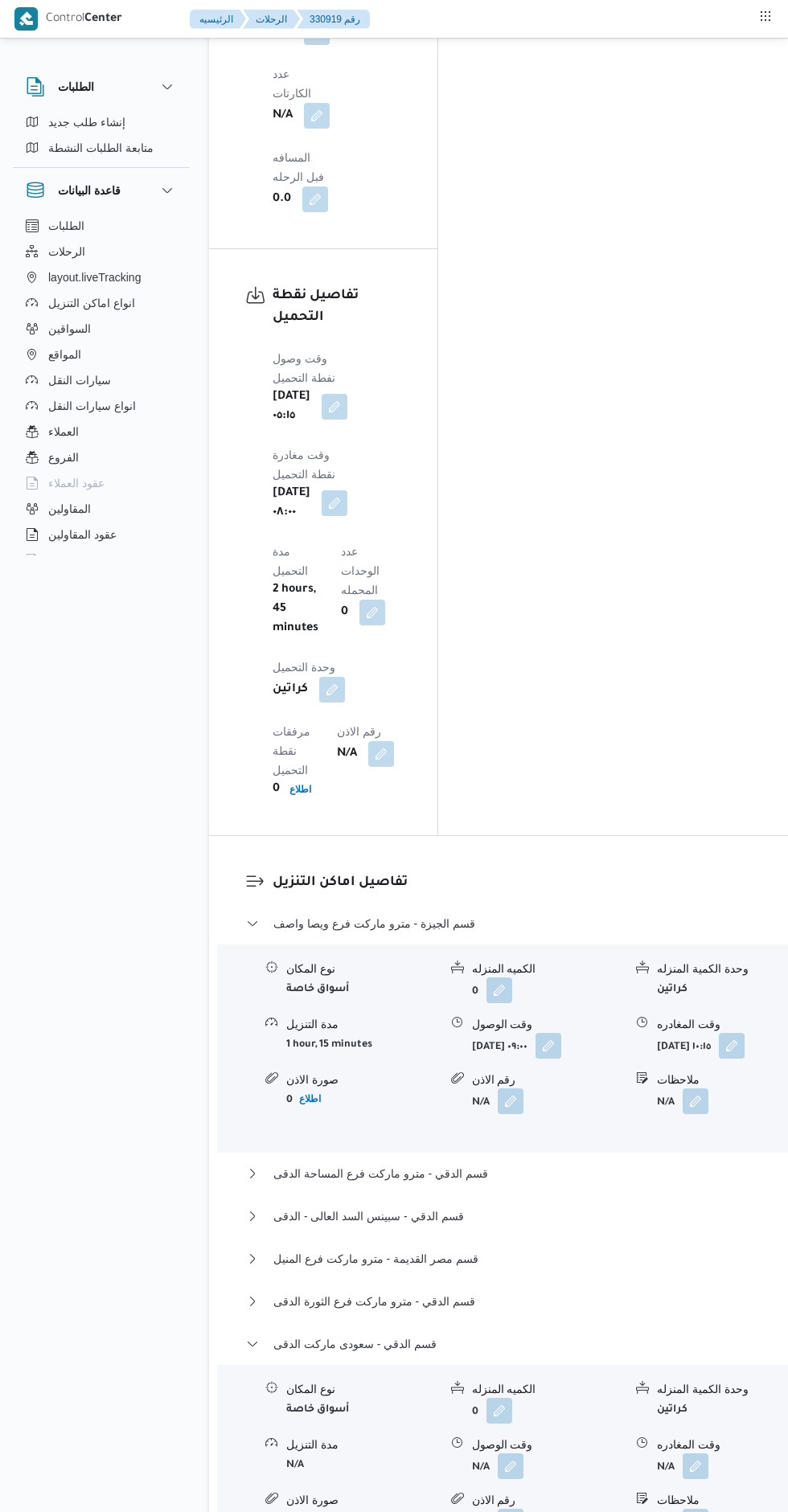
click at [683, 1453] on button "button" at bounding box center [695, 1466] width 26 height 26
click at [591, 885] on input "وقت المغادره" at bounding box center [591, 885] width 179 height 32
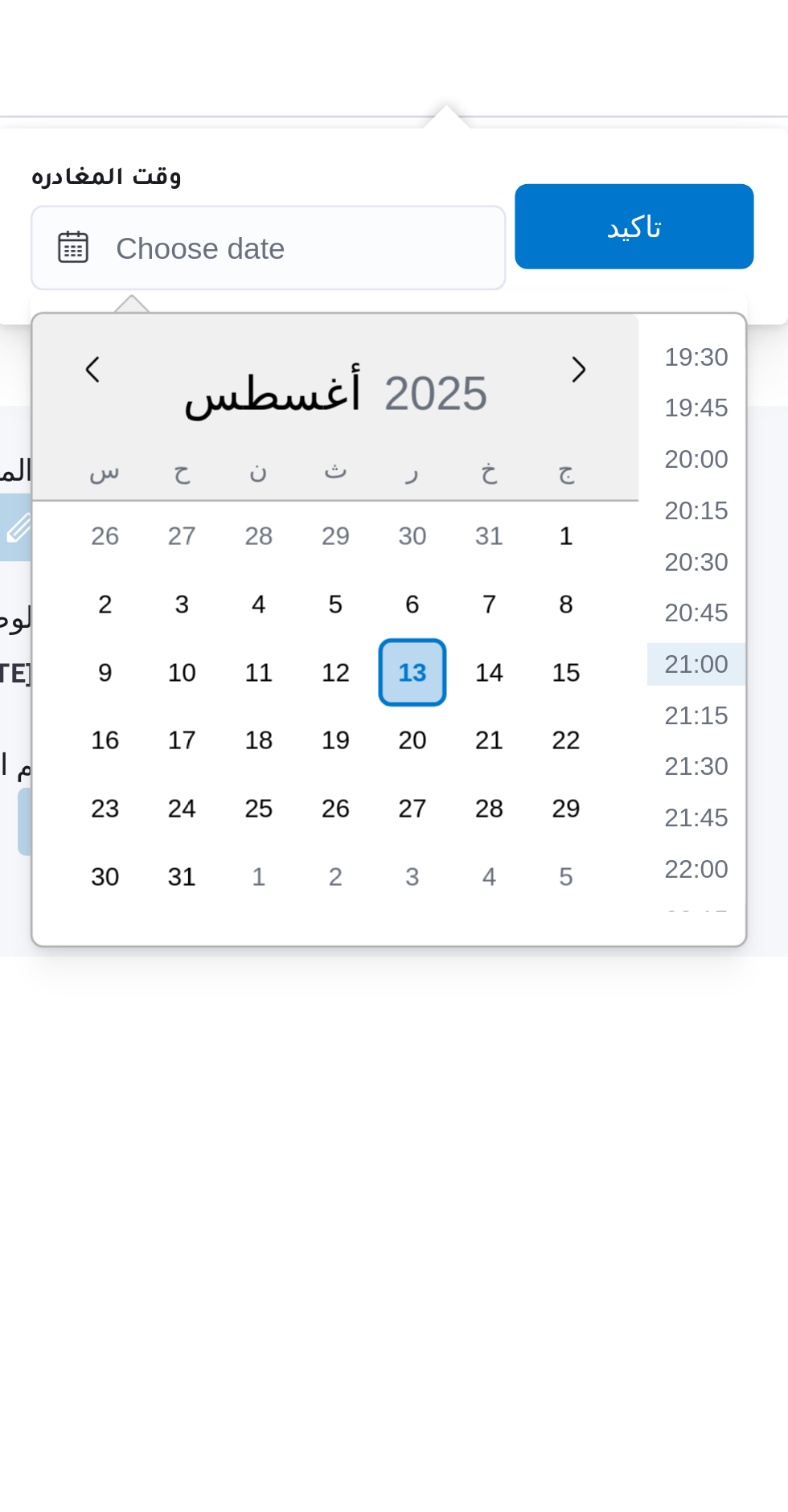
click at [754, 940] on li "19:45" at bounding box center [753, 945] width 37 height 16
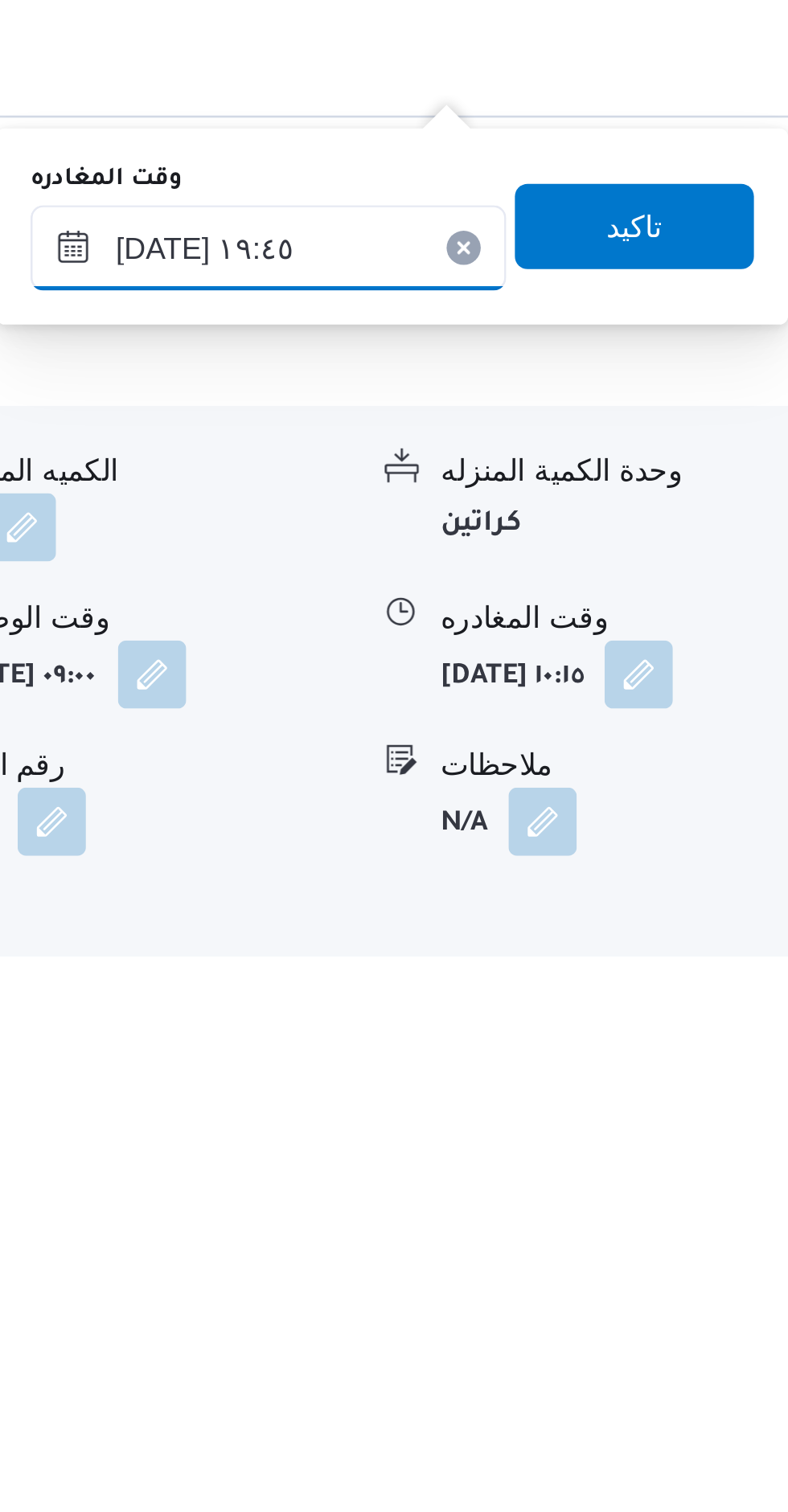
click at [625, 877] on input "١٣/٠٨/٢٠٢٥ ١٩:٤٥" at bounding box center [591, 885] width 179 height 32
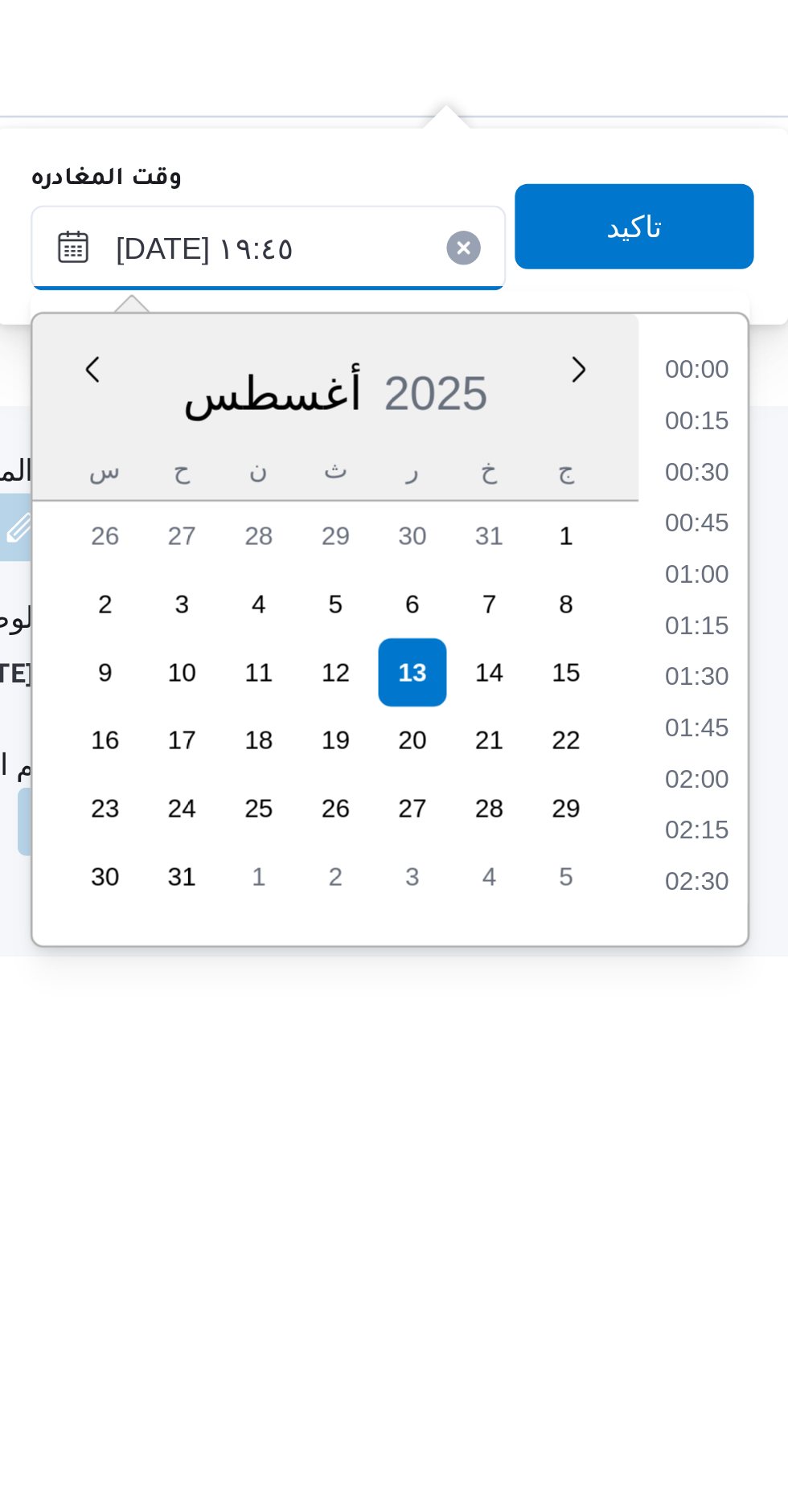
scroll to position [1413, 0]
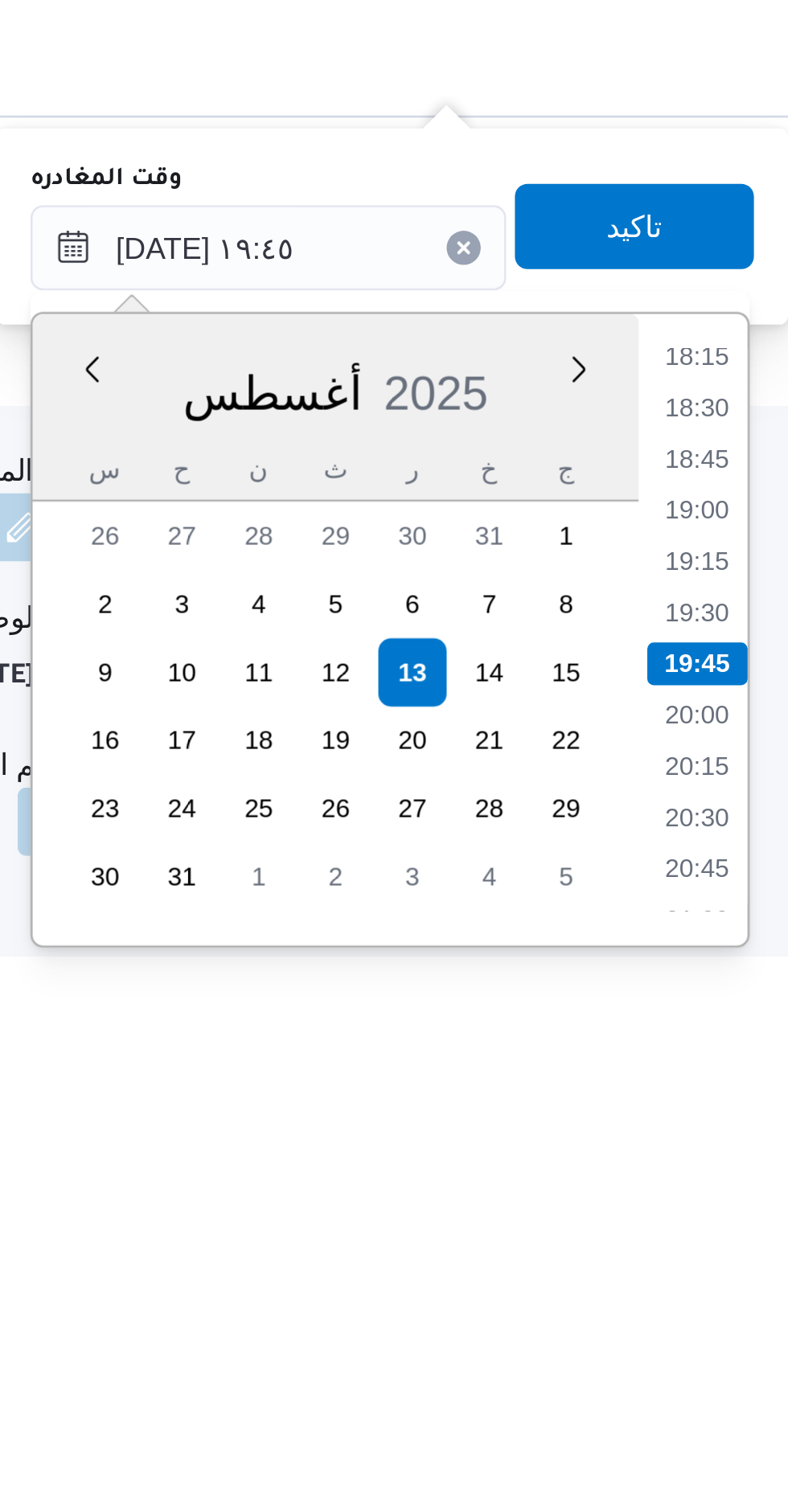
click at [760, 931] on li "18:15" at bounding box center [753, 926] width 37 height 16
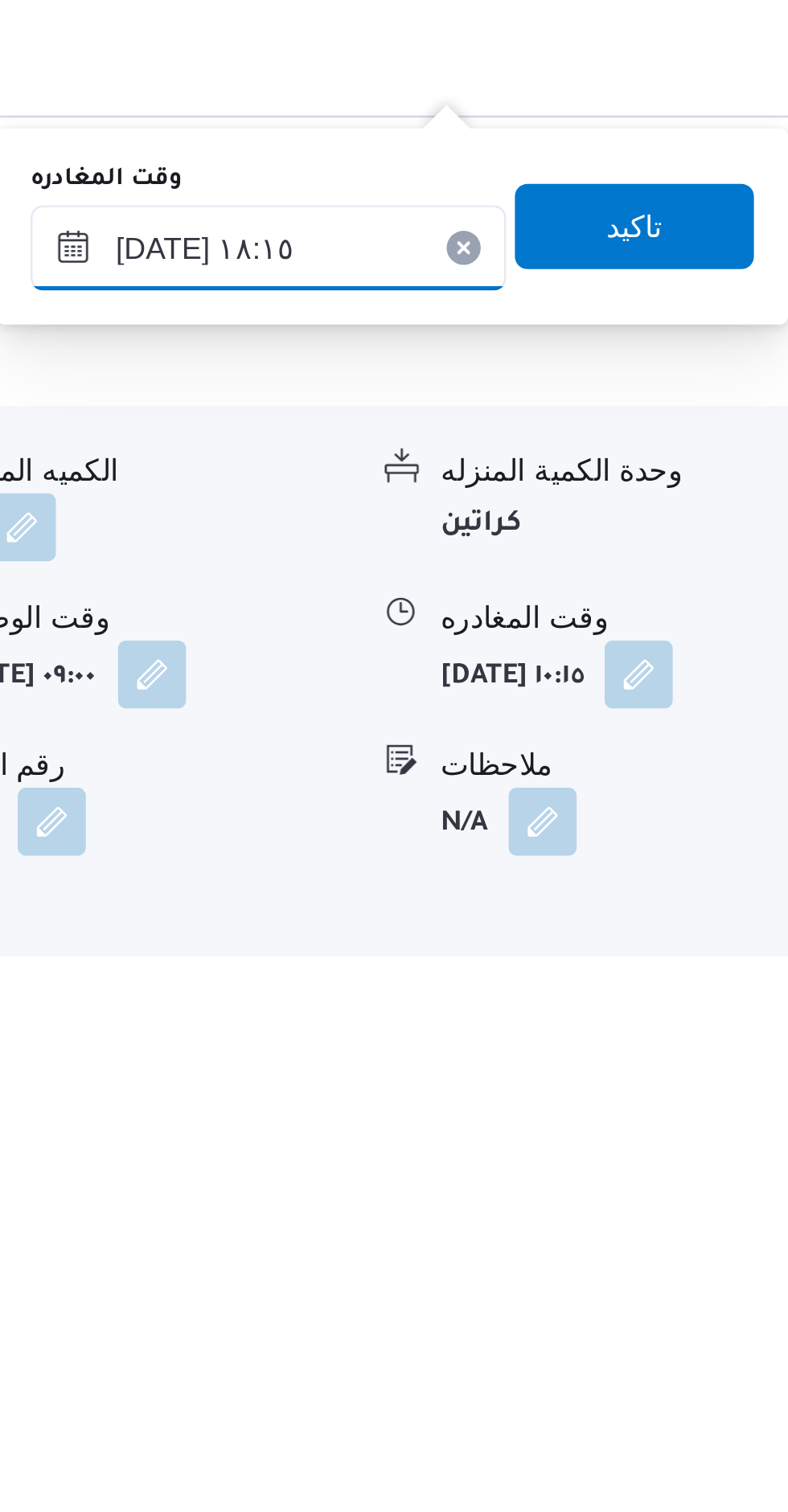
click at [621, 879] on input "١٣/٠٨/٢٠٢٥ ١٨:١٥" at bounding box center [591, 885] width 179 height 32
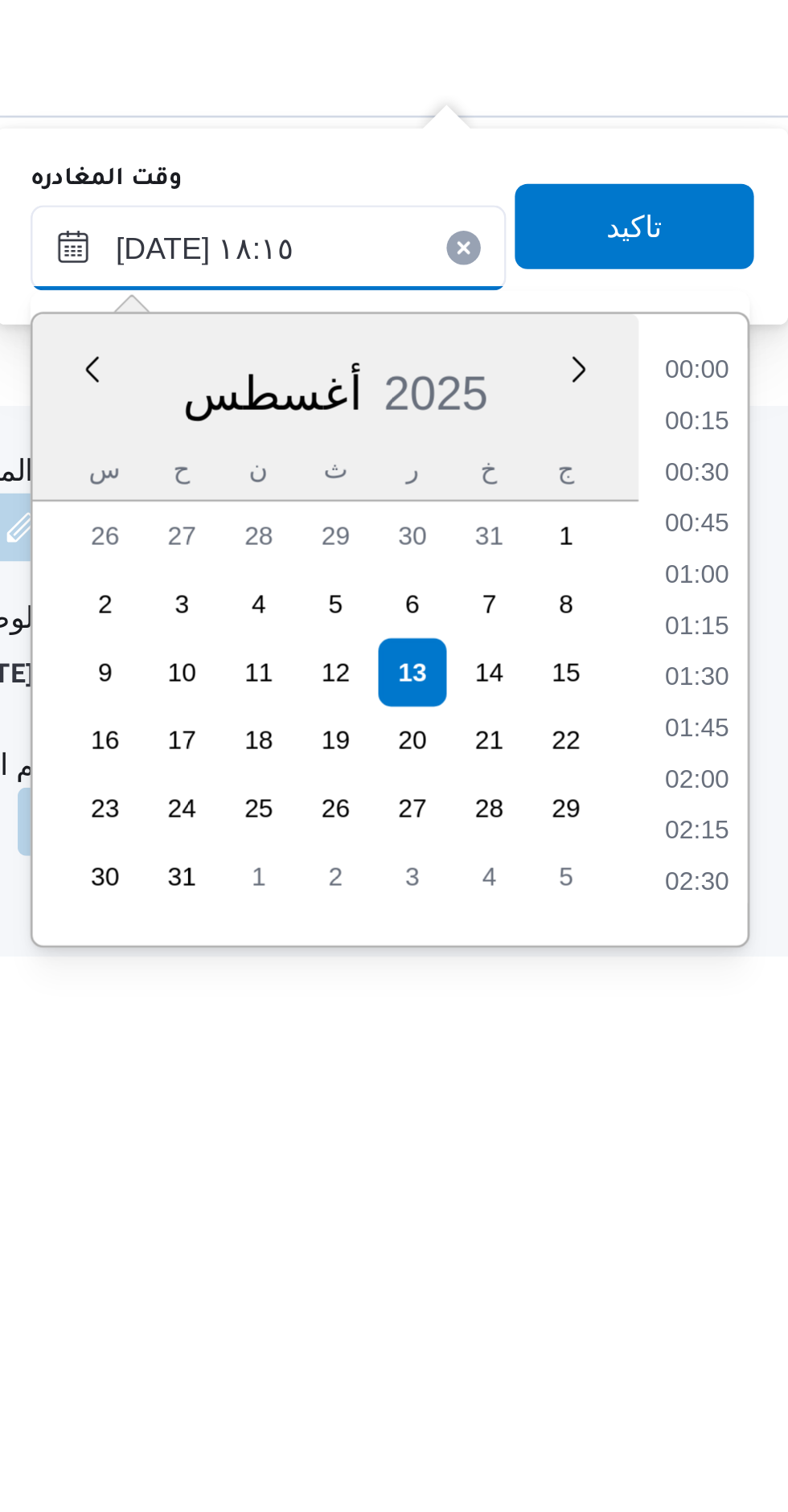
scroll to position [1298, 0]
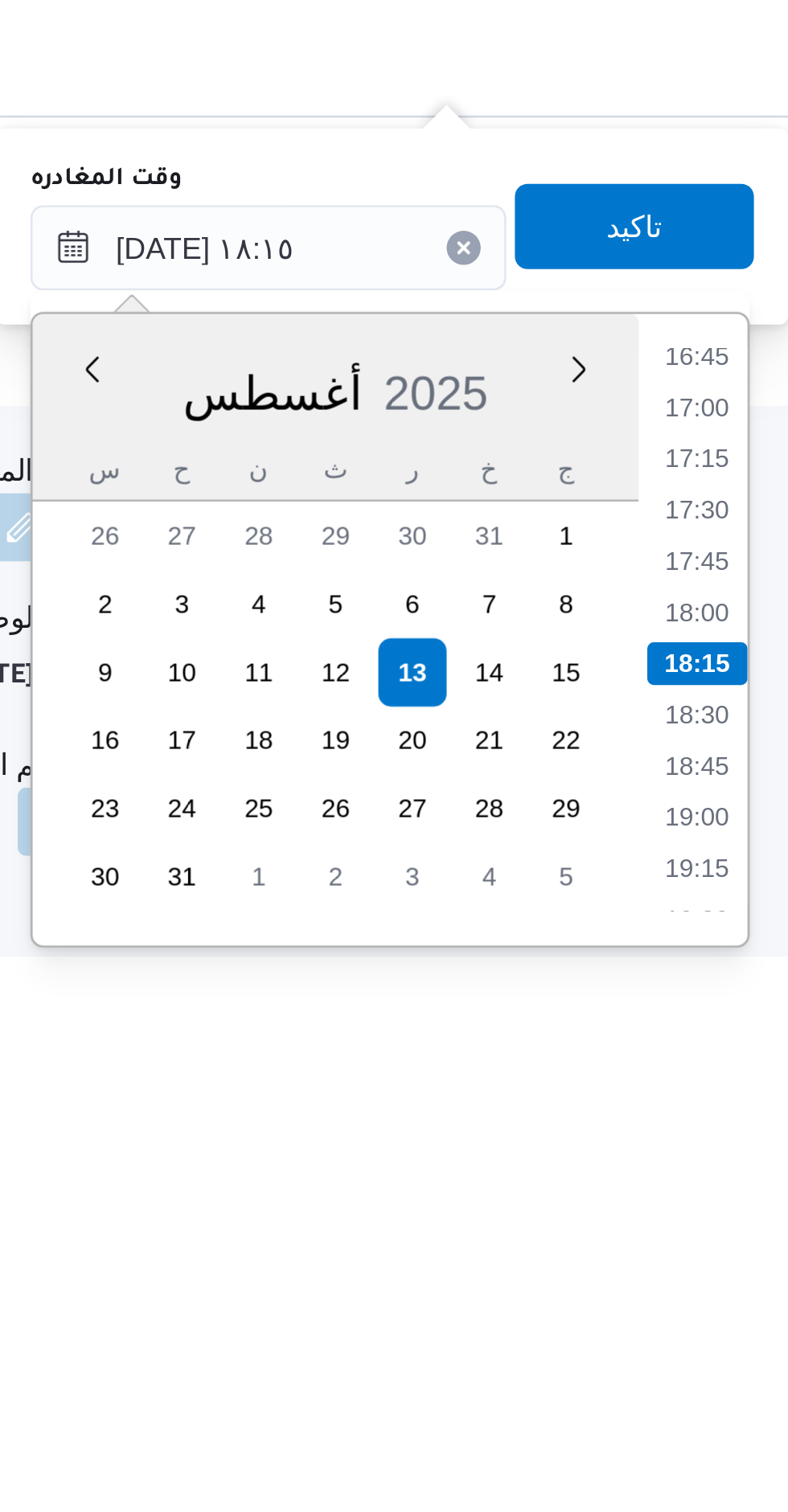
click at [762, 1022] on li "18:00" at bounding box center [753, 1023] width 37 height 16
type input "١٣/٠٨/٢٠٢٥ ١٨:٠٠"
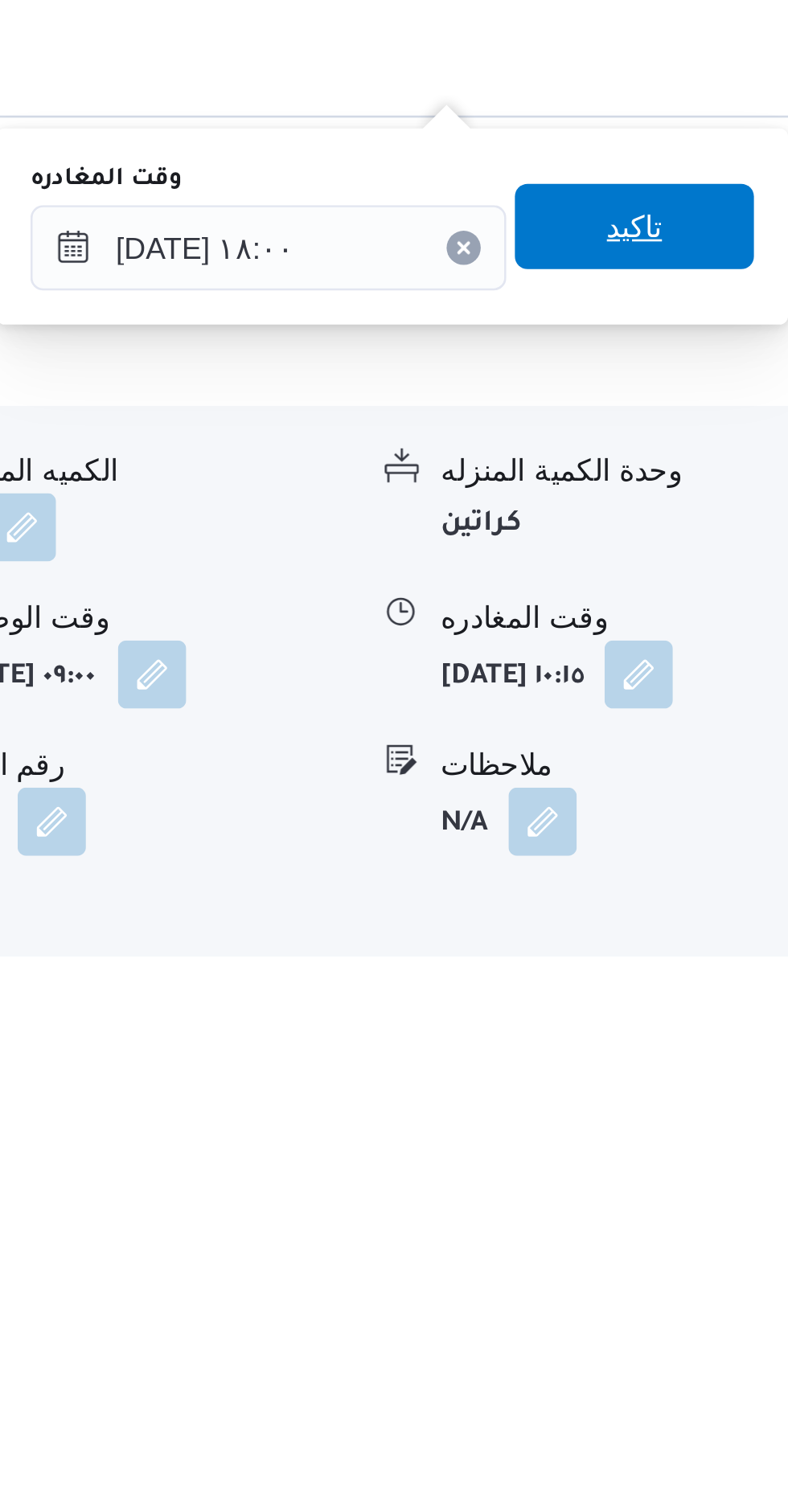
click at [742, 880] on span "تاكيد" at bounding box center [729, 877] width 90 height 32
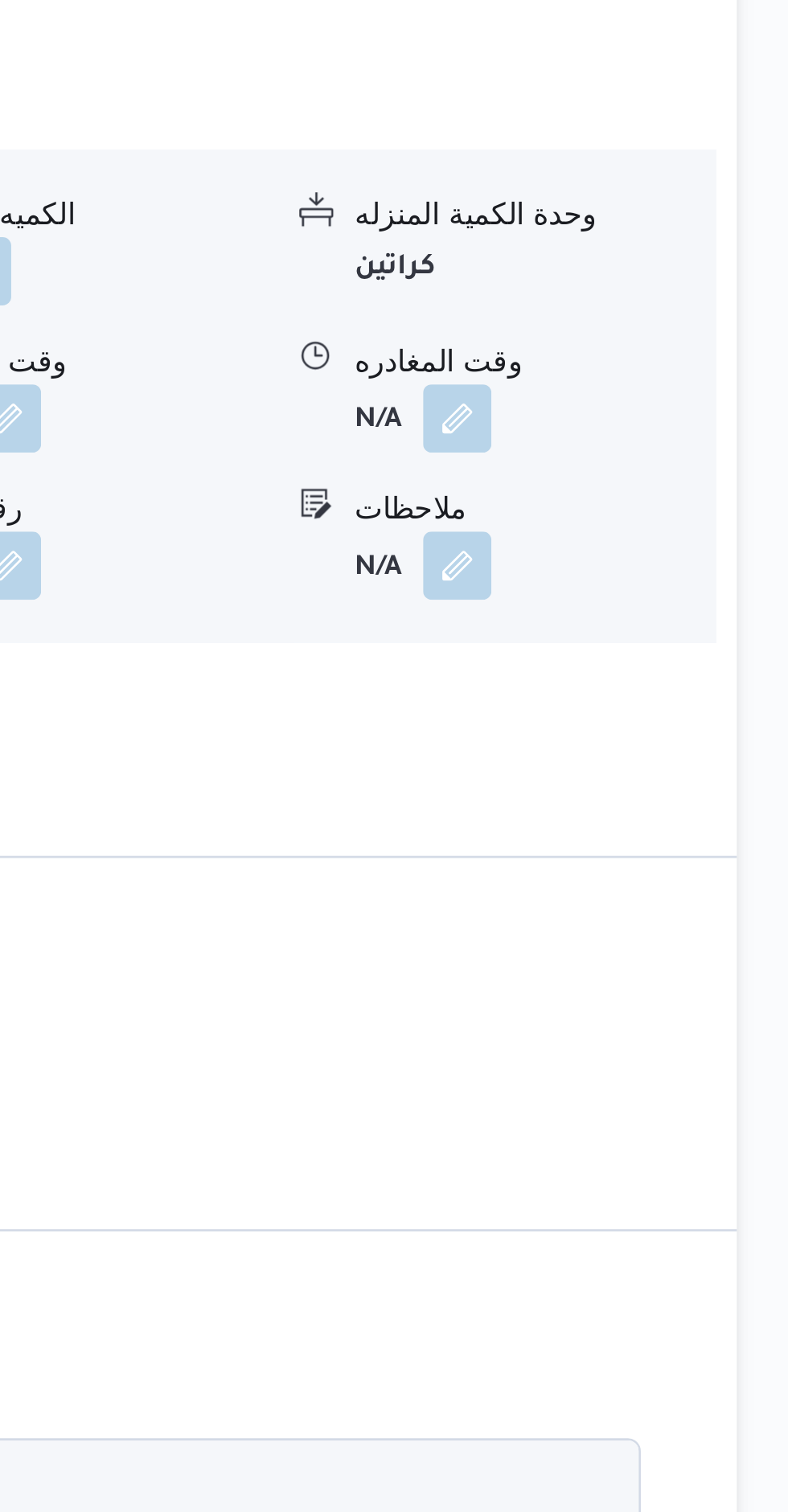
click at [663, 992] on button "button" at bounding box center [663, 1005] width 26 height 26
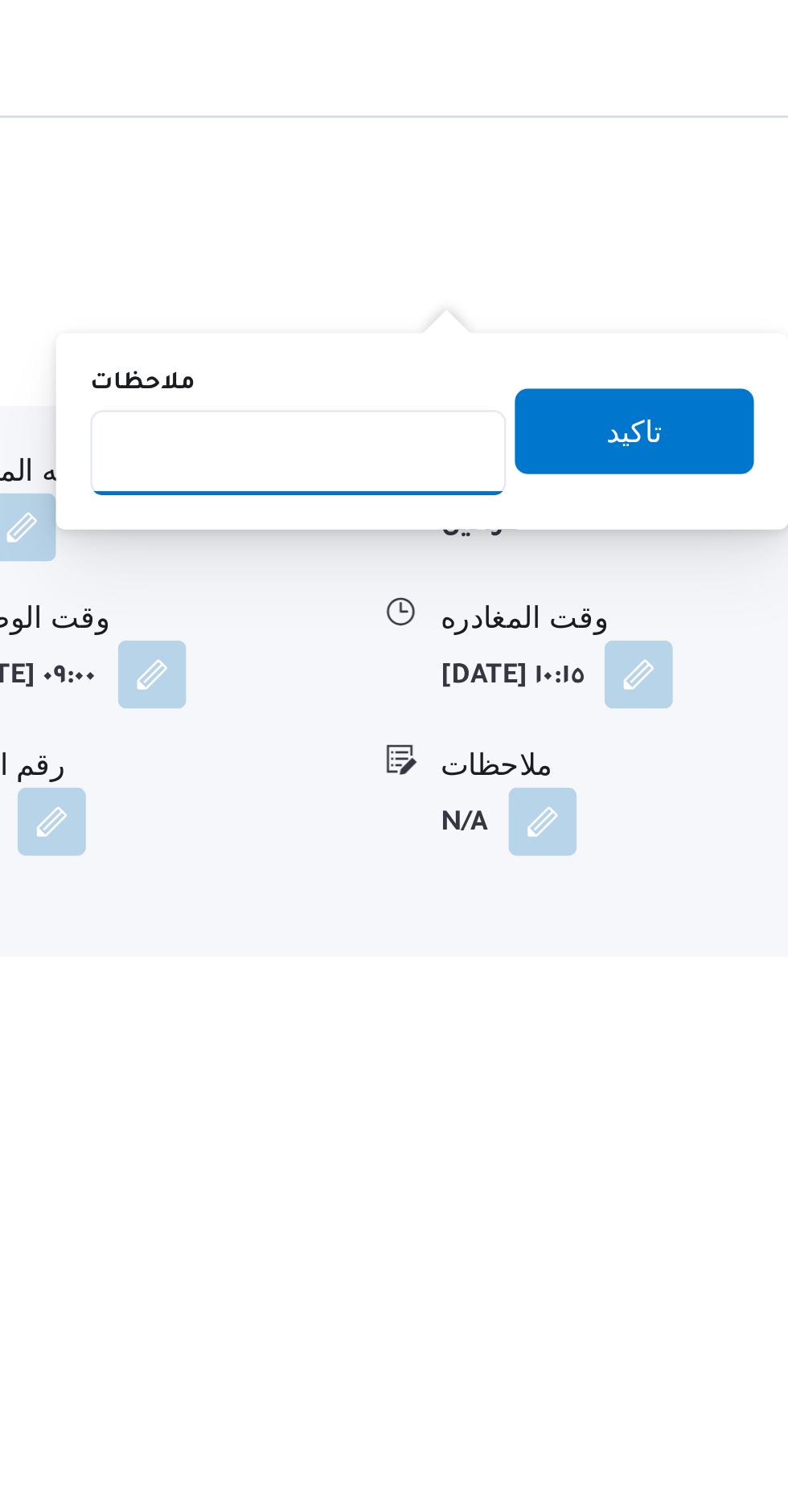
click at [628, 946] on input "ملاحظات" at bounding box center [604, 962] width 157 height 32
type input "الفرع لم يسلم"
click at [738, 958] on span "تاكيد" at bounding box center [729, 954] width 90 height 32
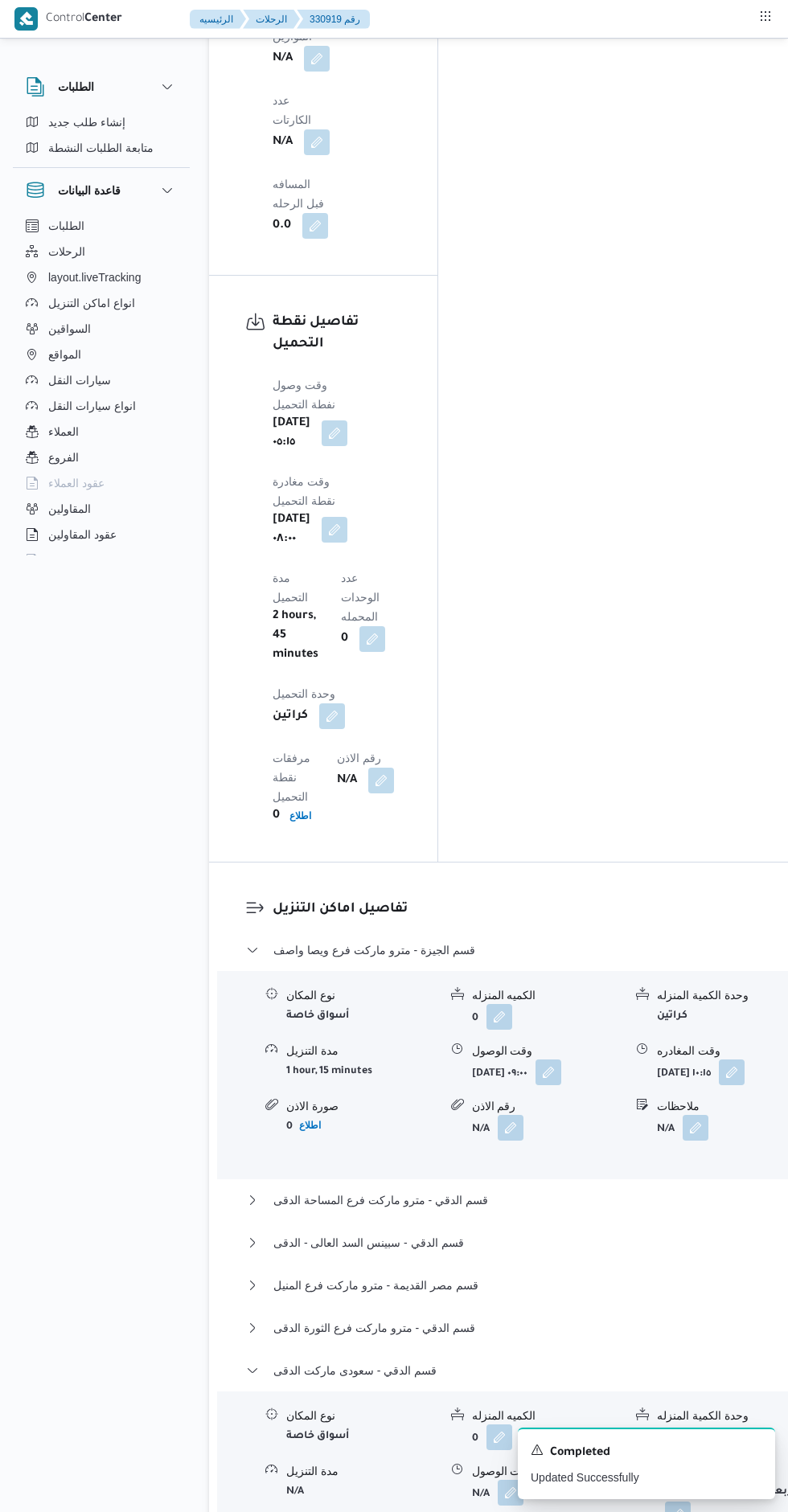
scroll to position [1823, 0]
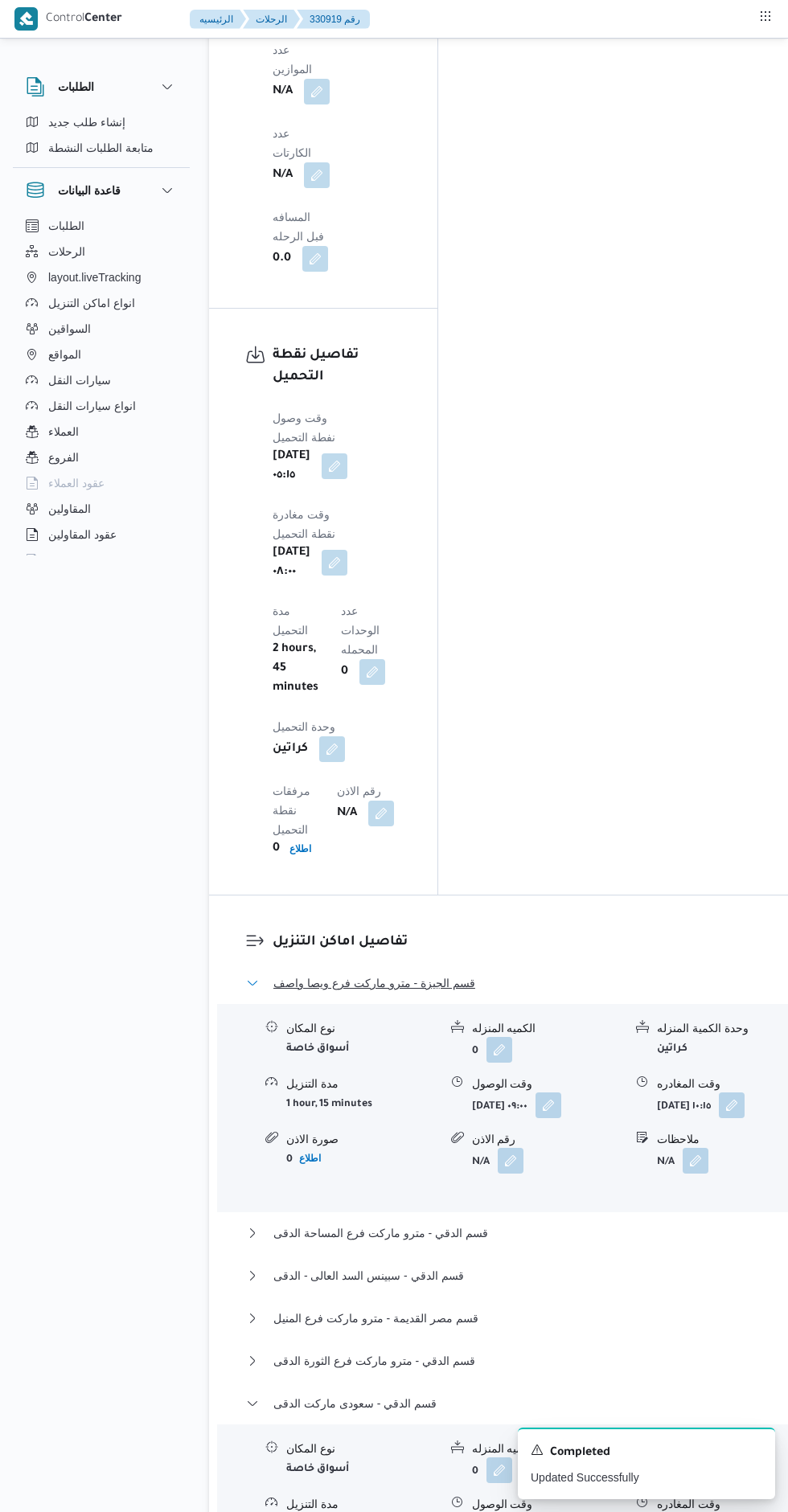
click at [594, 974] on button "قسم الجيزة - مترو ماركت فرع ويصا واصف" at bounding box center [513, 983] width 535 height 20
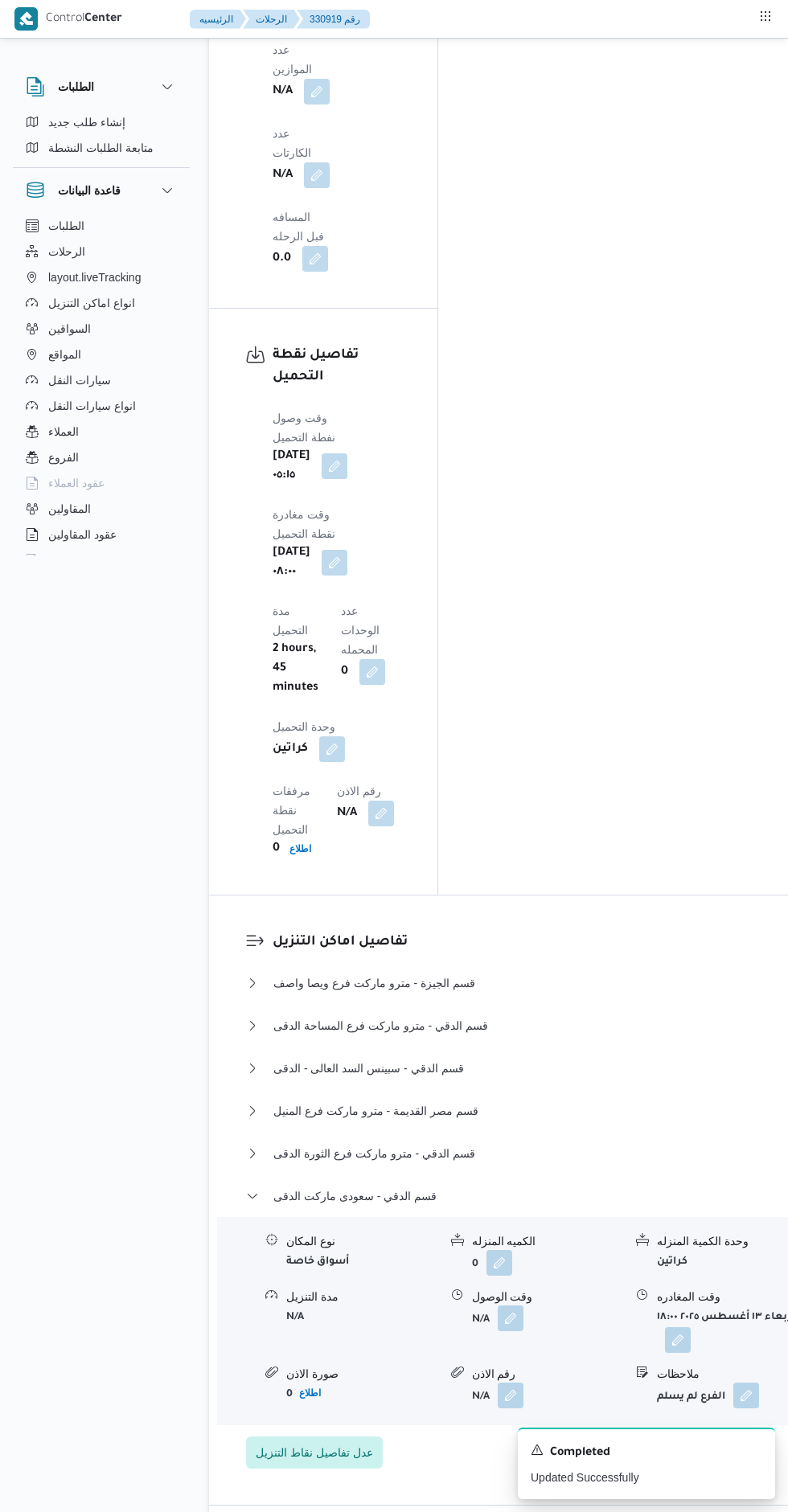
click at [549, 1218] on div "نوع المكان أسواق خاصة الكميه المنزله 0 وحدة الكمية المنزله كراتين مدة التنزيل N…" at bounding box center [513, 1320] width 605 height 204
click at [575, 1186] on button "قسم الدقي - سعودى ماركت الدقى" at bounding box center [513, 1196] width 535 height 20
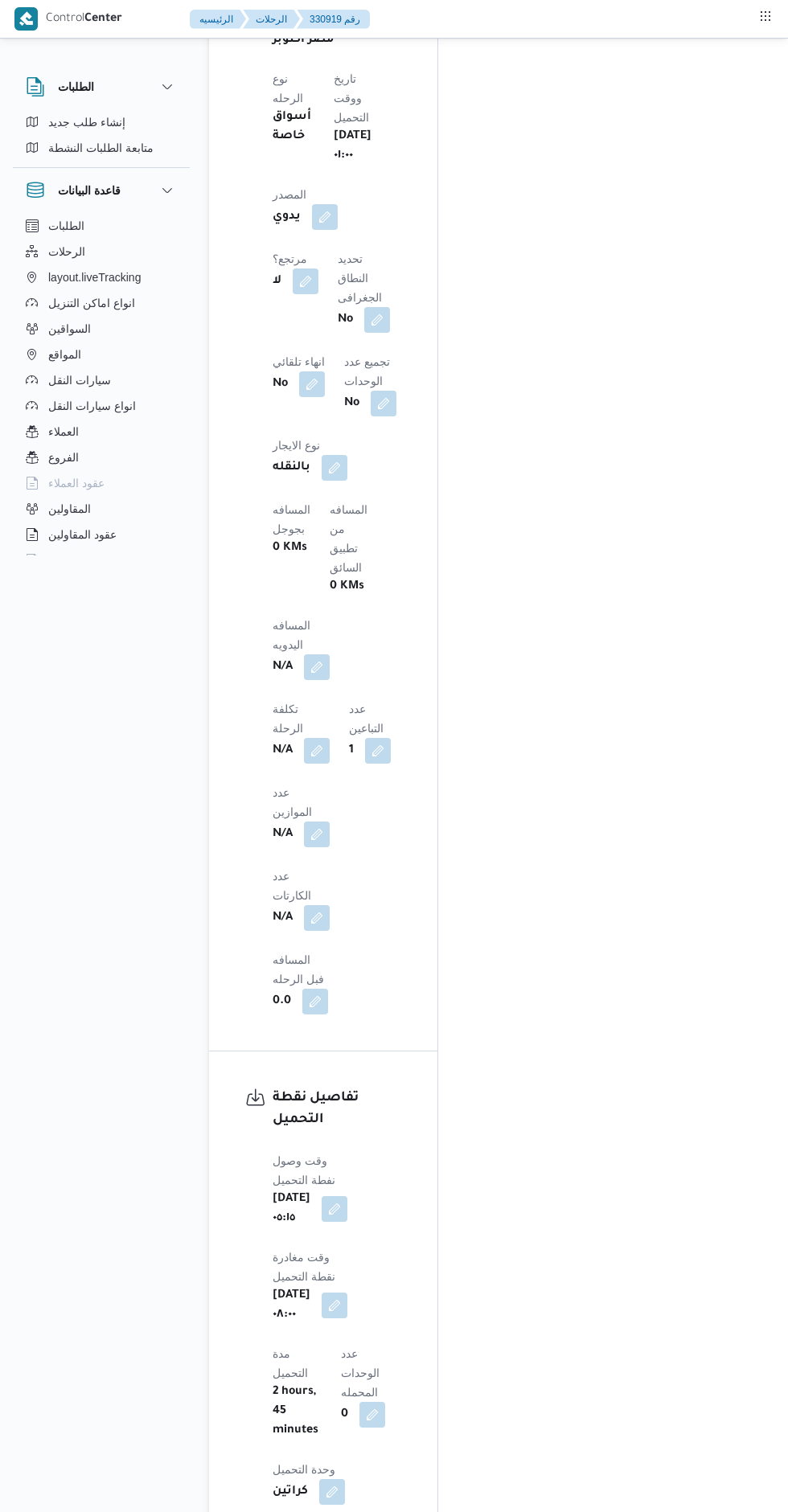
scroll to position [1079, 0]
click at [329, 656] on button "button" at bounding box center [316, 668] width 26 height 26
click at [362, 346] on input "المسافه اليدويه" at bounding box center [353, 347] width 160 height 32
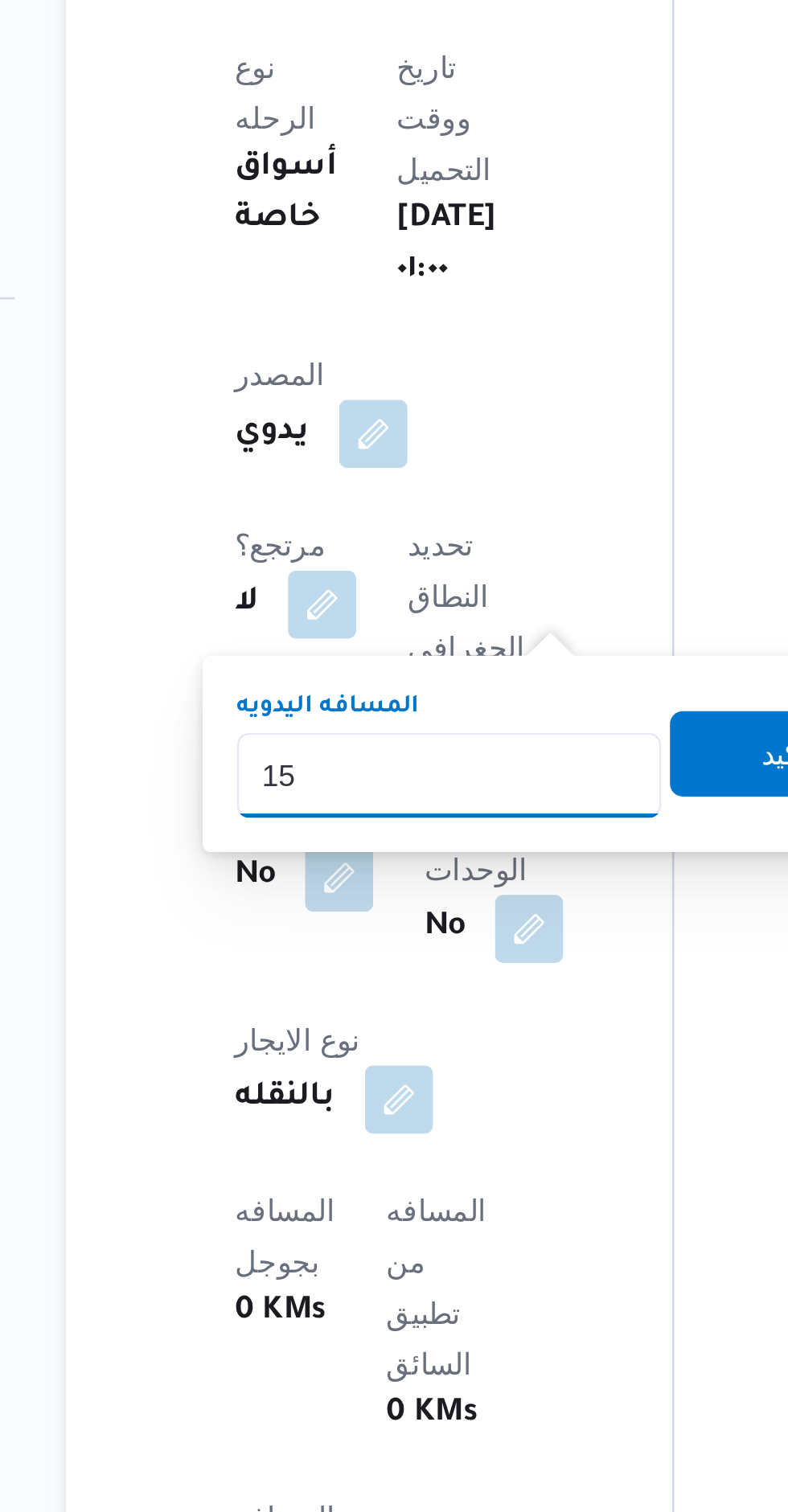
type input "154"
click at [440, 335] on span "تاكيد" at bounding box center [481, 339] width 90 height 32
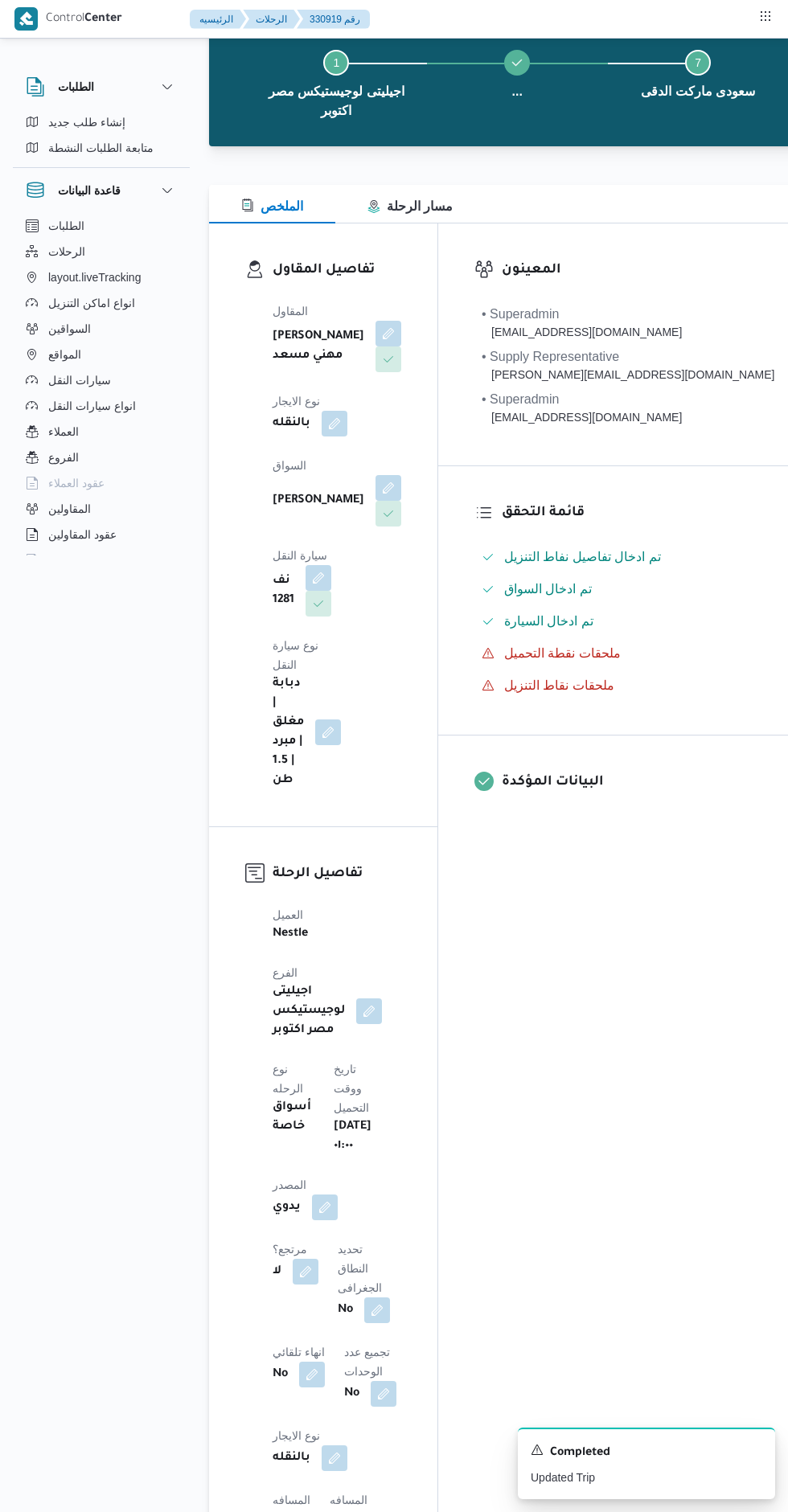
scroll to position [0, 0]
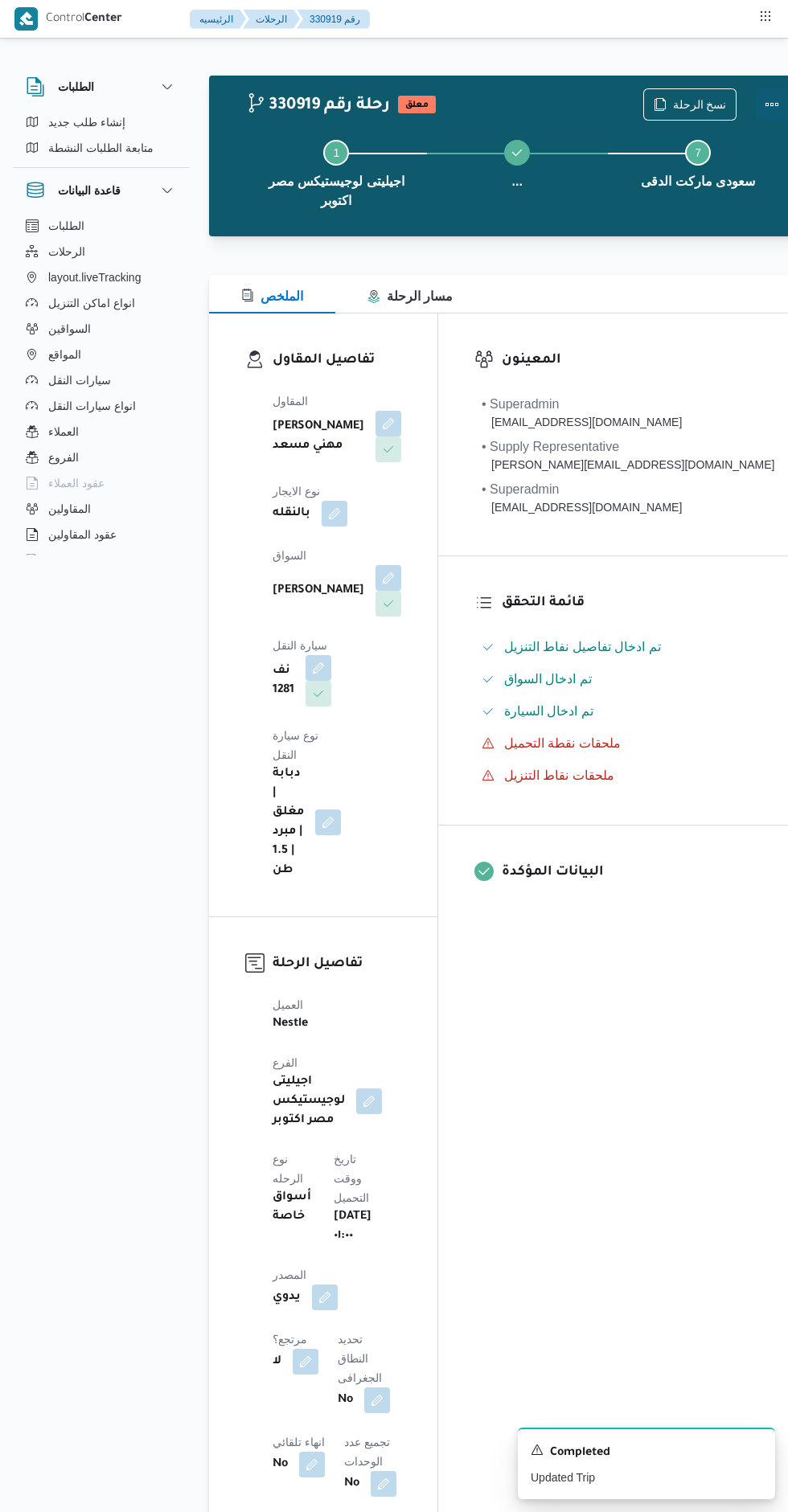
click at [756, 104] on button "Actions" at bounding box center [772, 104] width 32 height 32
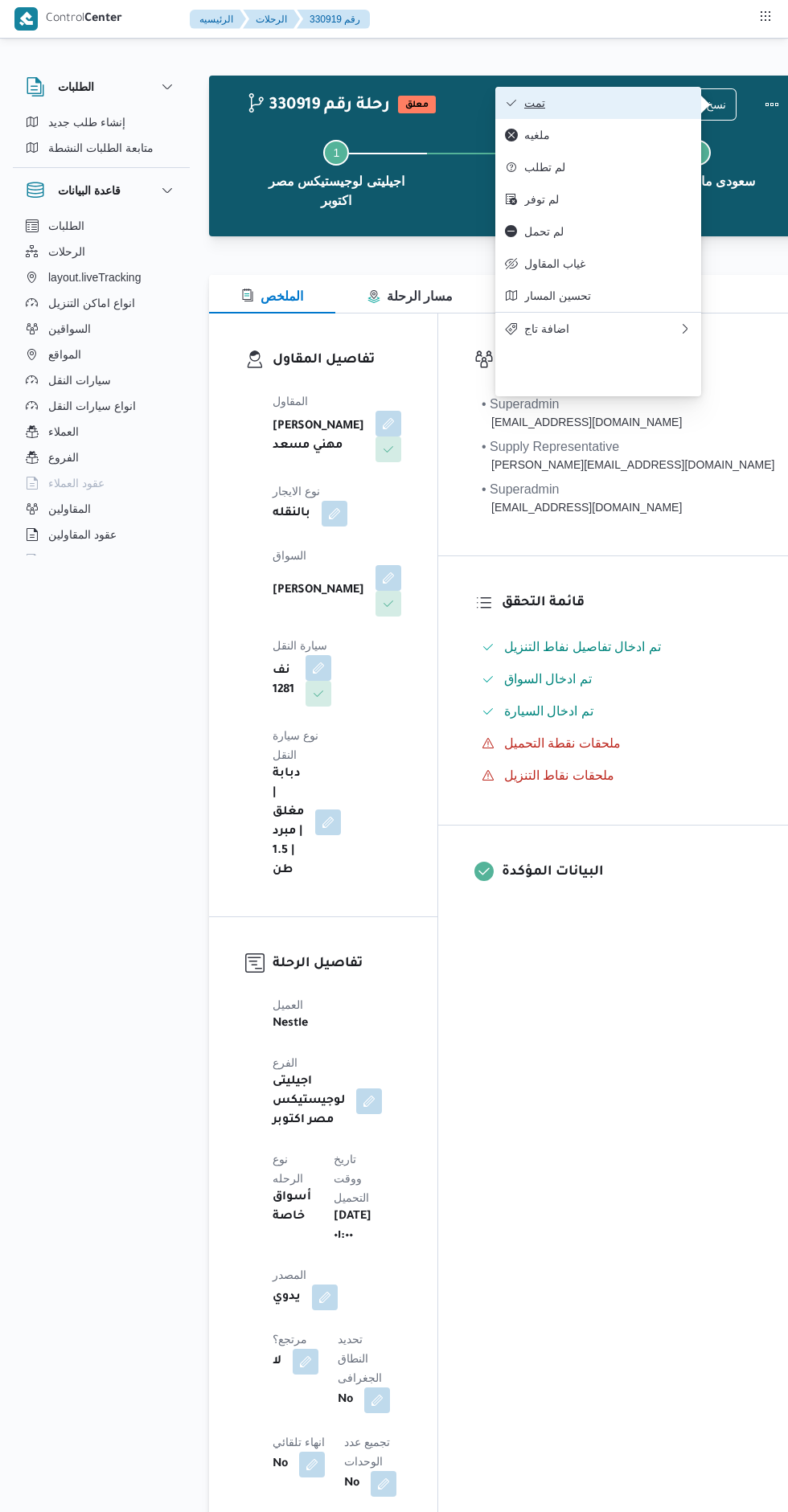
click at [644, 92] on button "تمت" at bounding box center [597, 103] width 206 height 32
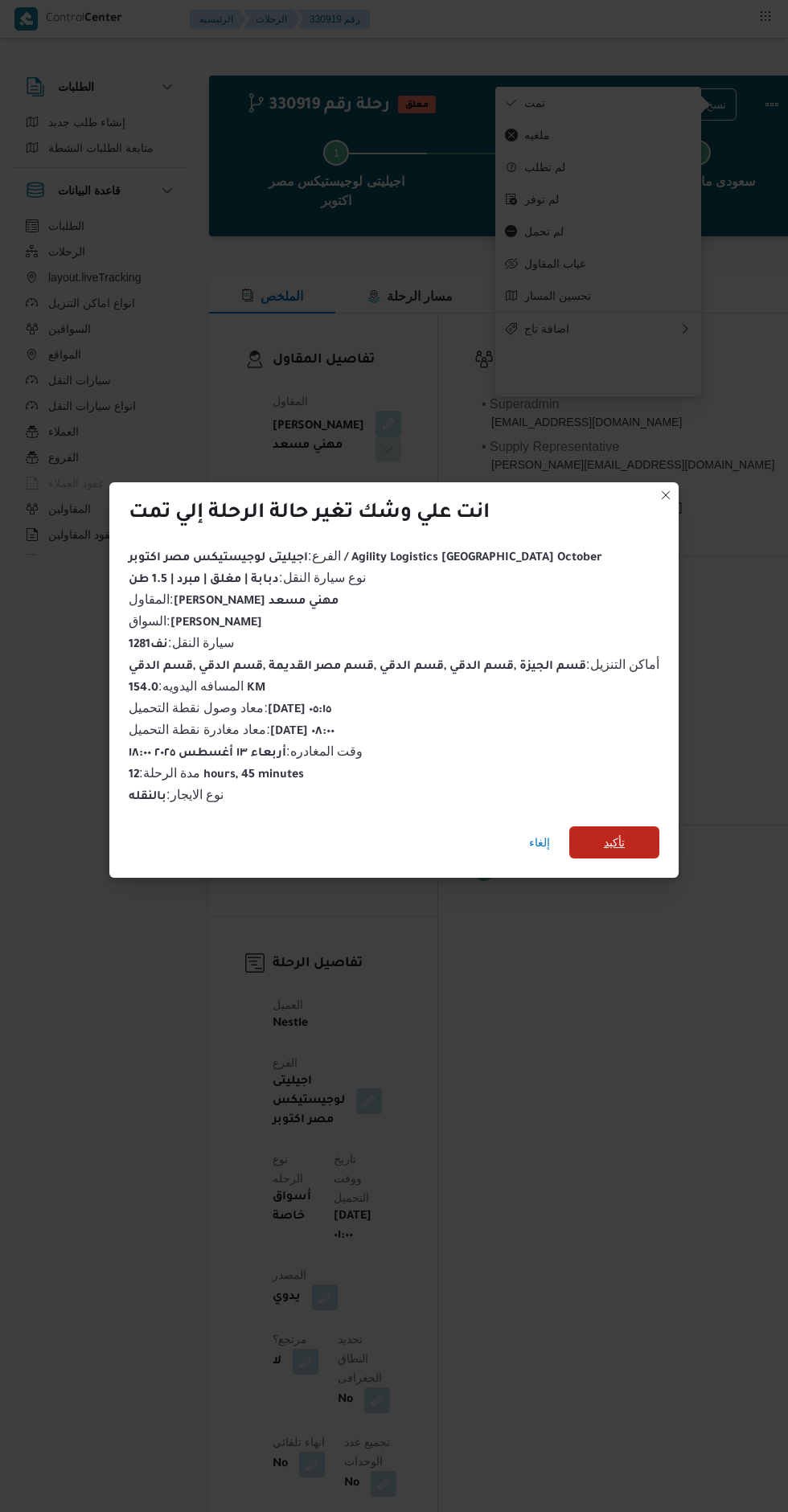
click at [631, 843] on span "تأكيد" at bounding box center [613, 842] width 90 height 32
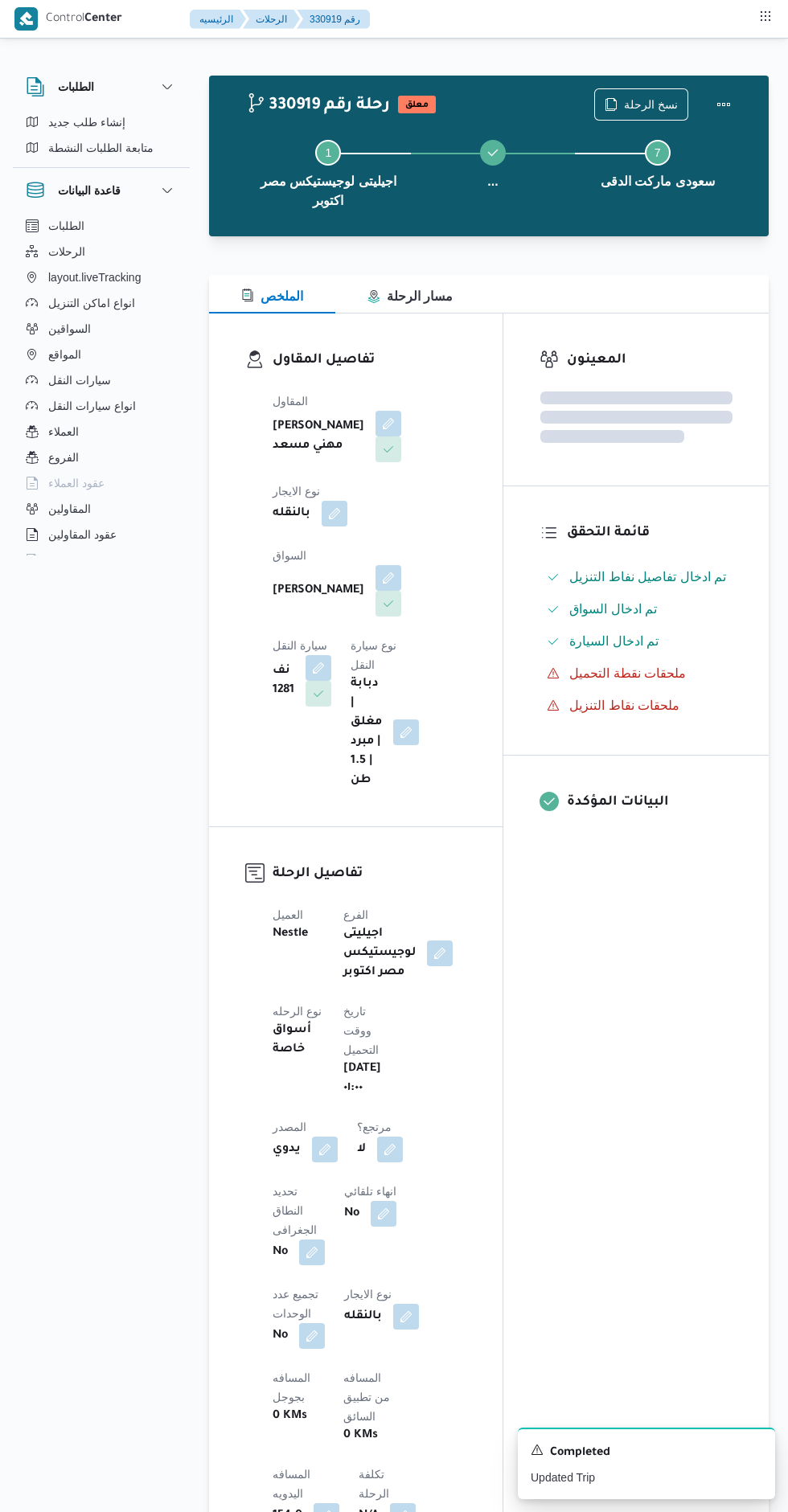
click at [649, 973] on div "المعينون قائمة التحقق تم ادخال تفاصيل نفاط التنزيل تم ادخال السواق تم ادخال الس…" at bounding box center [636, 1257] width 265 height 1888
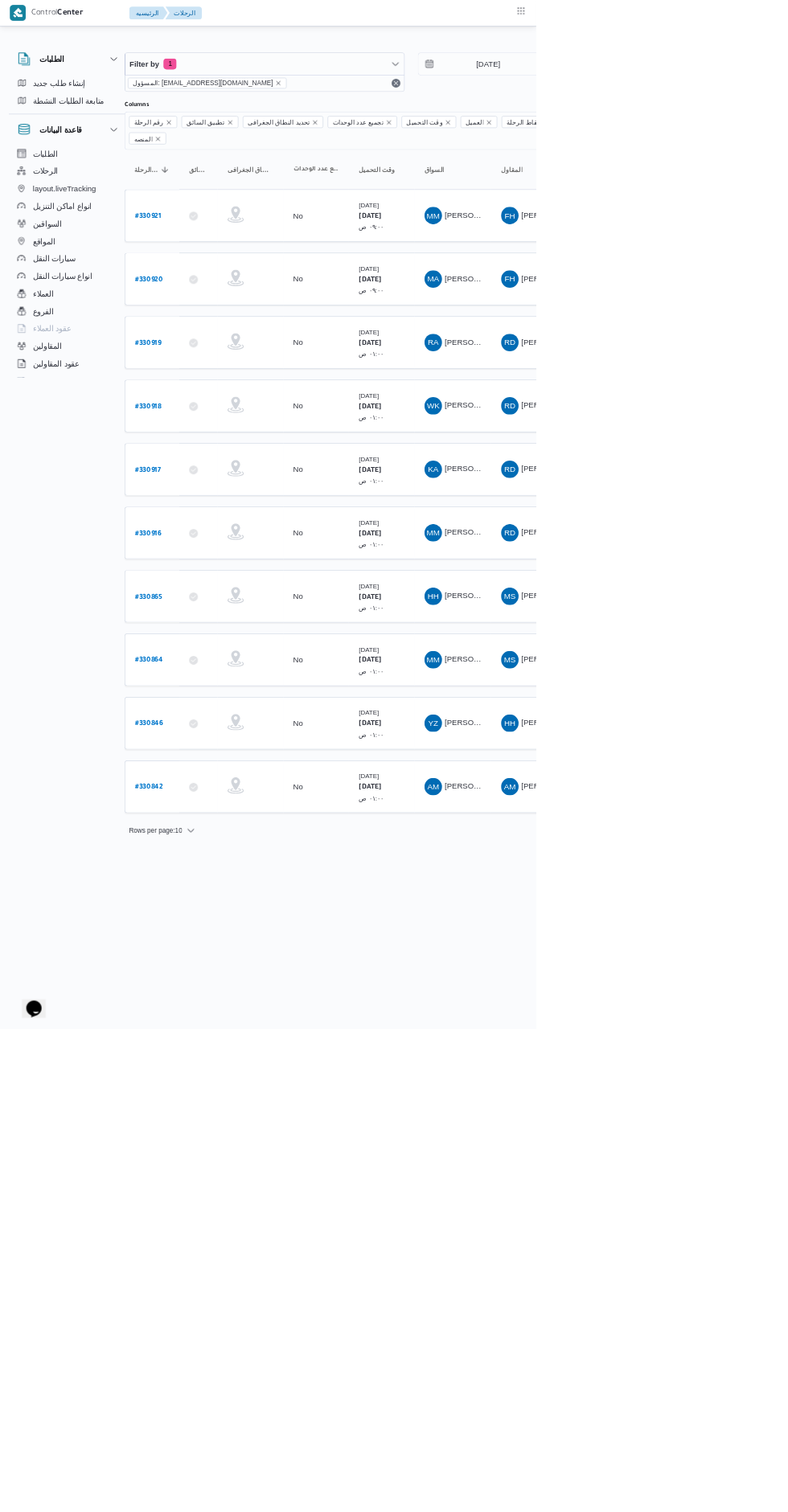
click at [220, 1152] on b "# 330922" at bounding box center [218, 1157] width 40 height 12
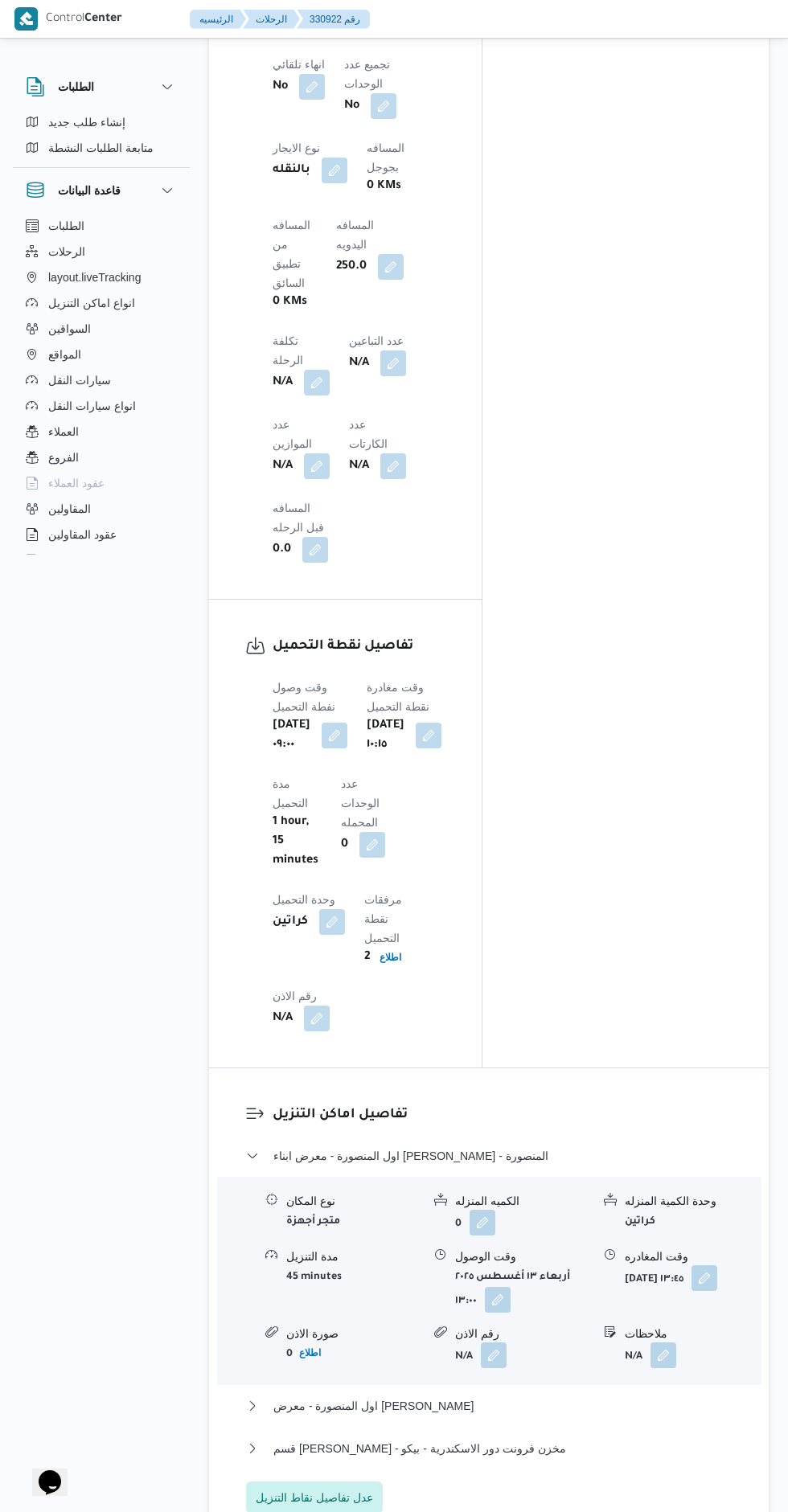
scroll to position [1387, 0]
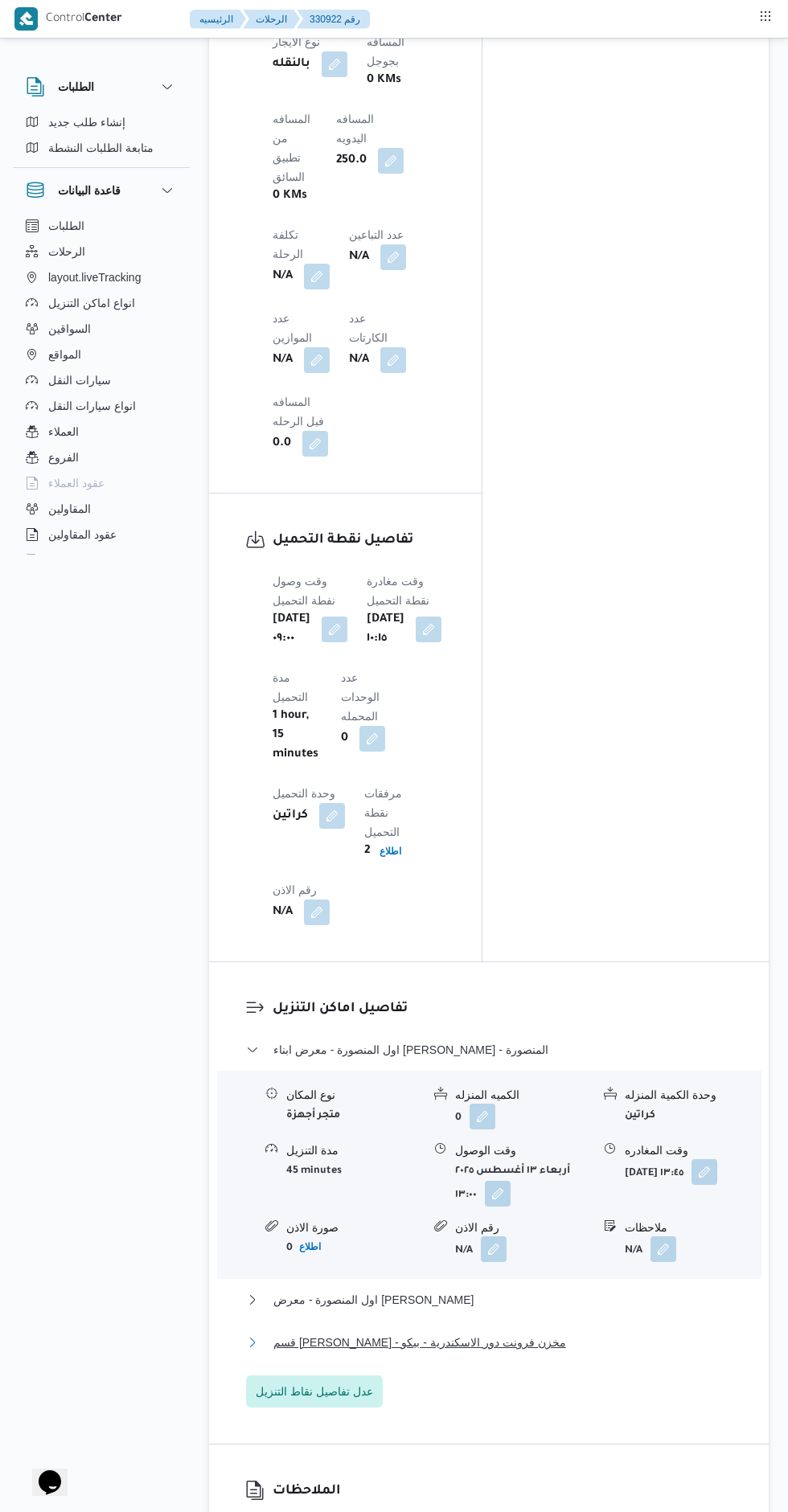
click at [525, 1332] on button "قسم [PERSON_NAME] - مخزن فرونت دور الاسكندرية - بيكو" at bounding box center [489, 1342] width 486 height 20
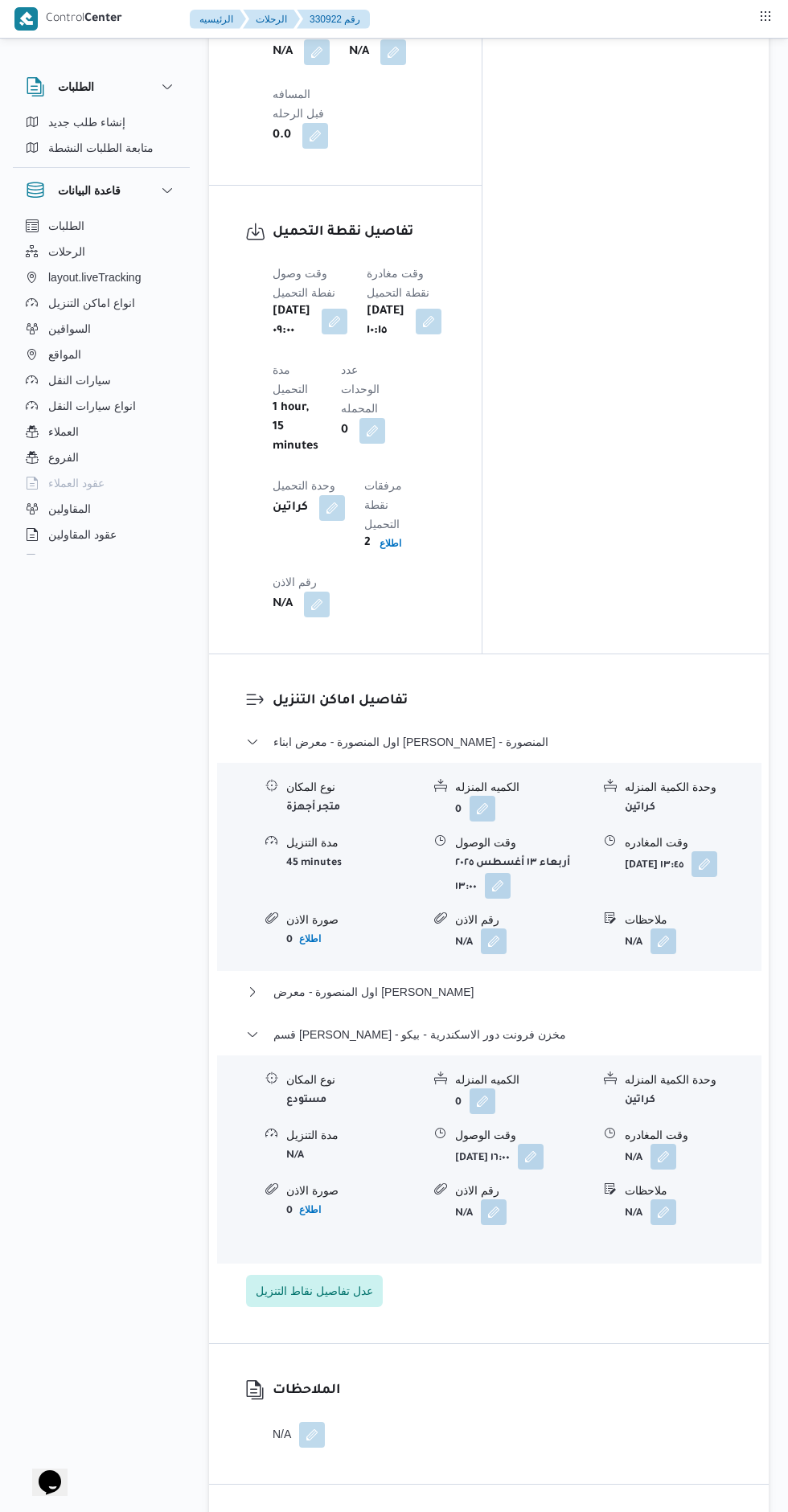
scroll to position [1696, 0]
click at [669, 1143] on button "button" at bounding box center [663, 1155] width 26 height 26
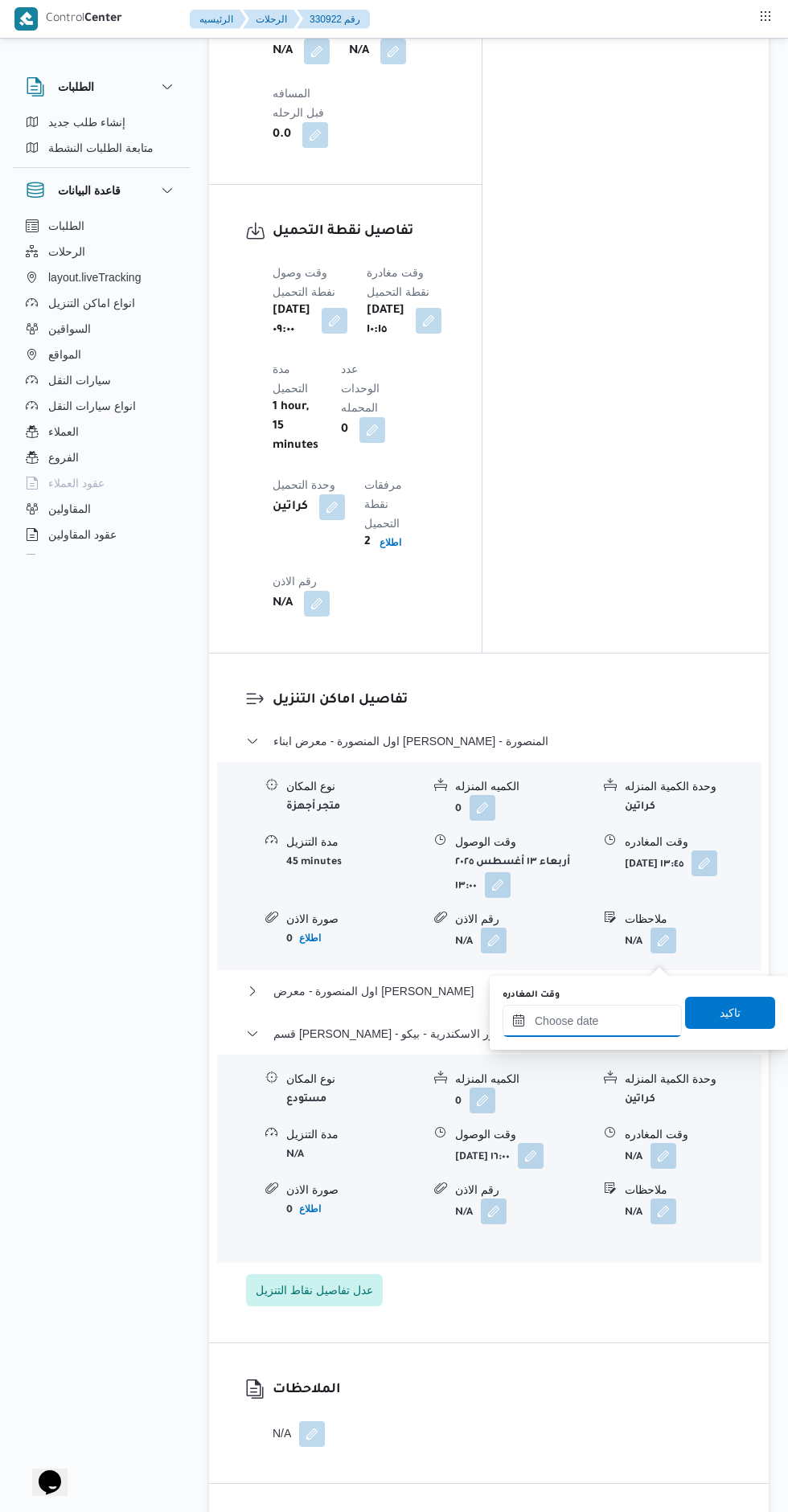
click at [632, 1020] on input "وقت المغادره" at bounding box center [591, 1021] width 179 height 32
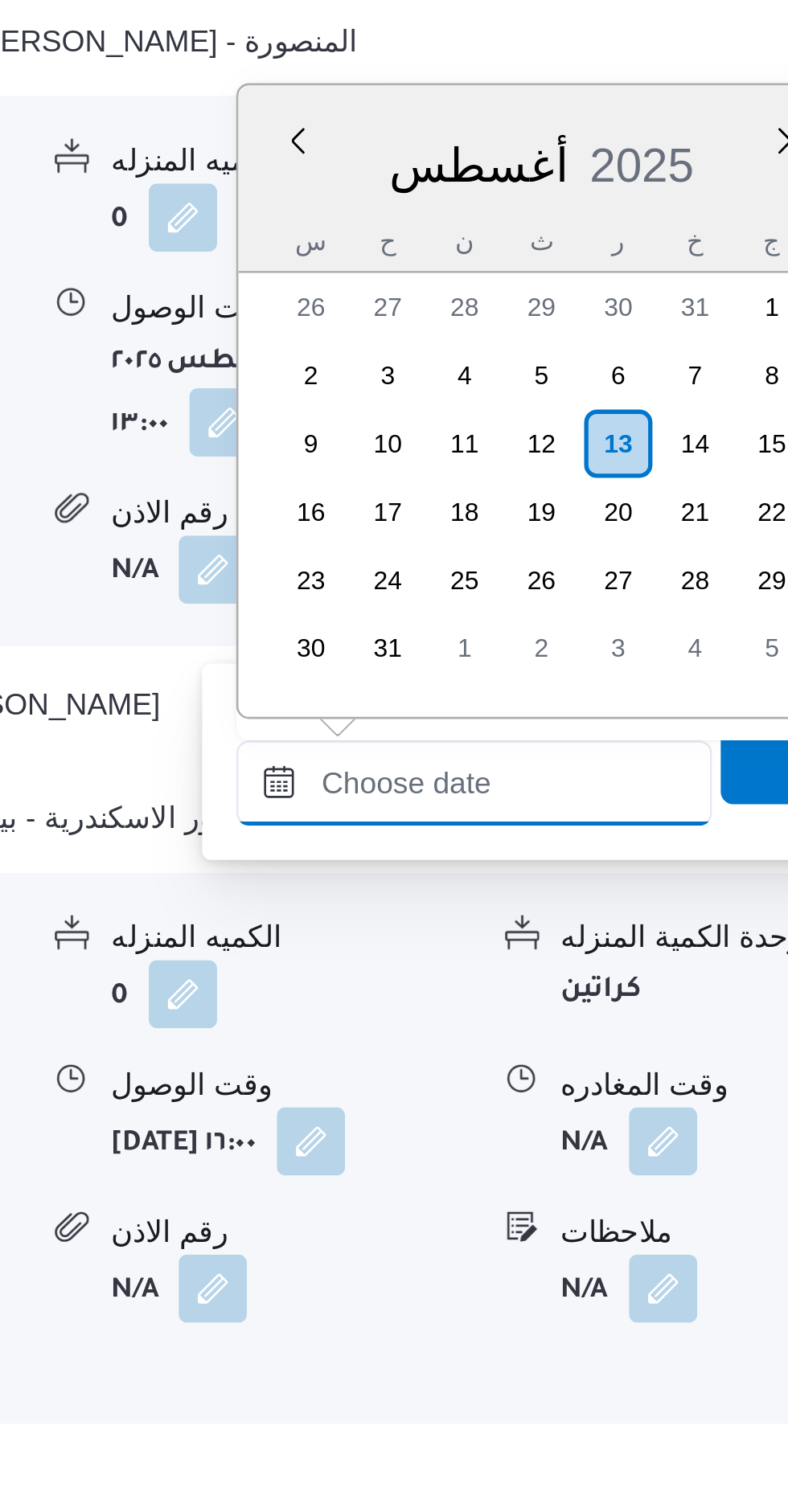
scroll to position [0, 0]
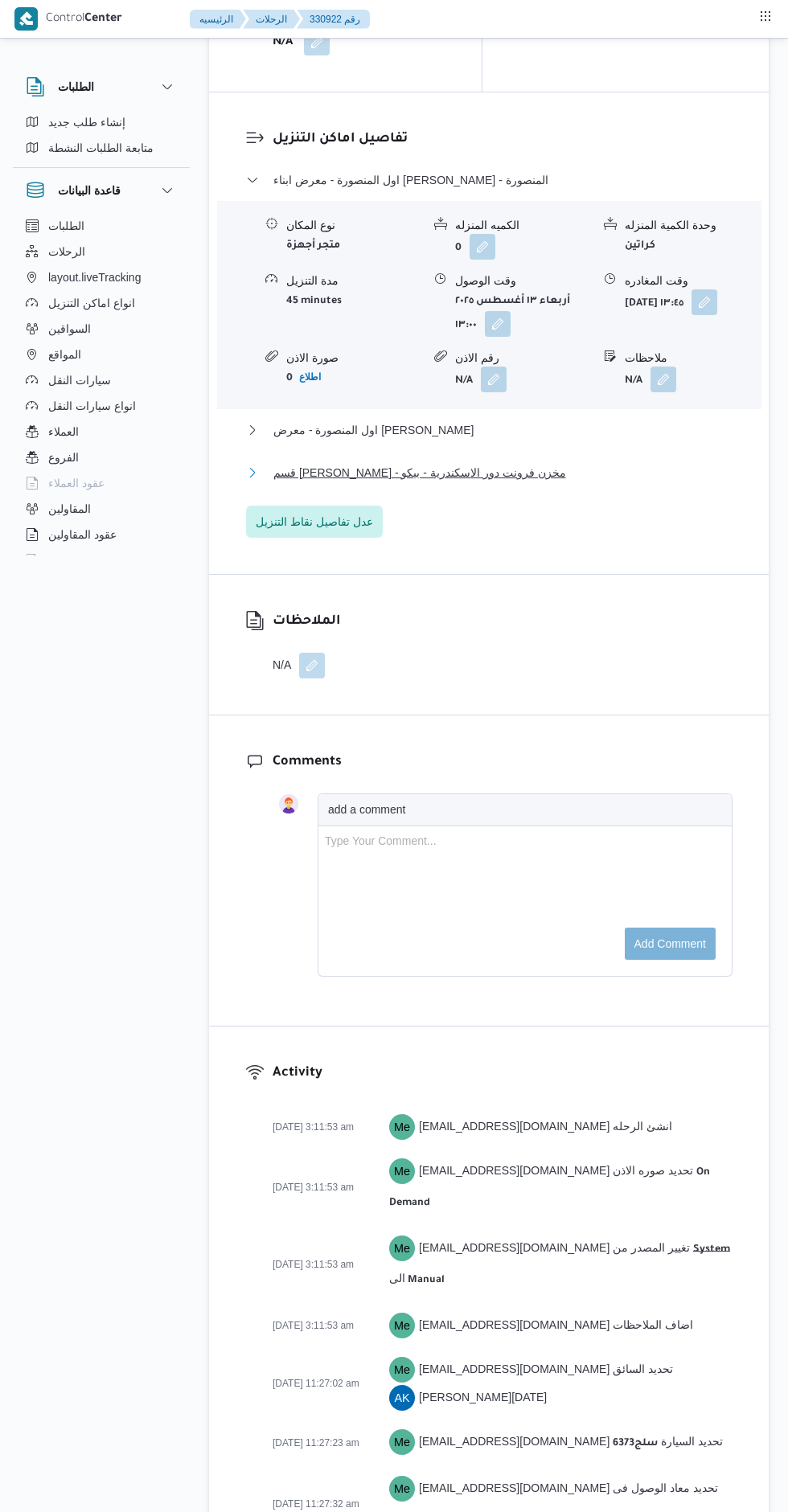
click at [626, 463] on button "قسم [PERSON_NAME] - مخزن فرونت دور الاسكندرية - بيكو" at bounding box center [489, 473] width 486 height 20
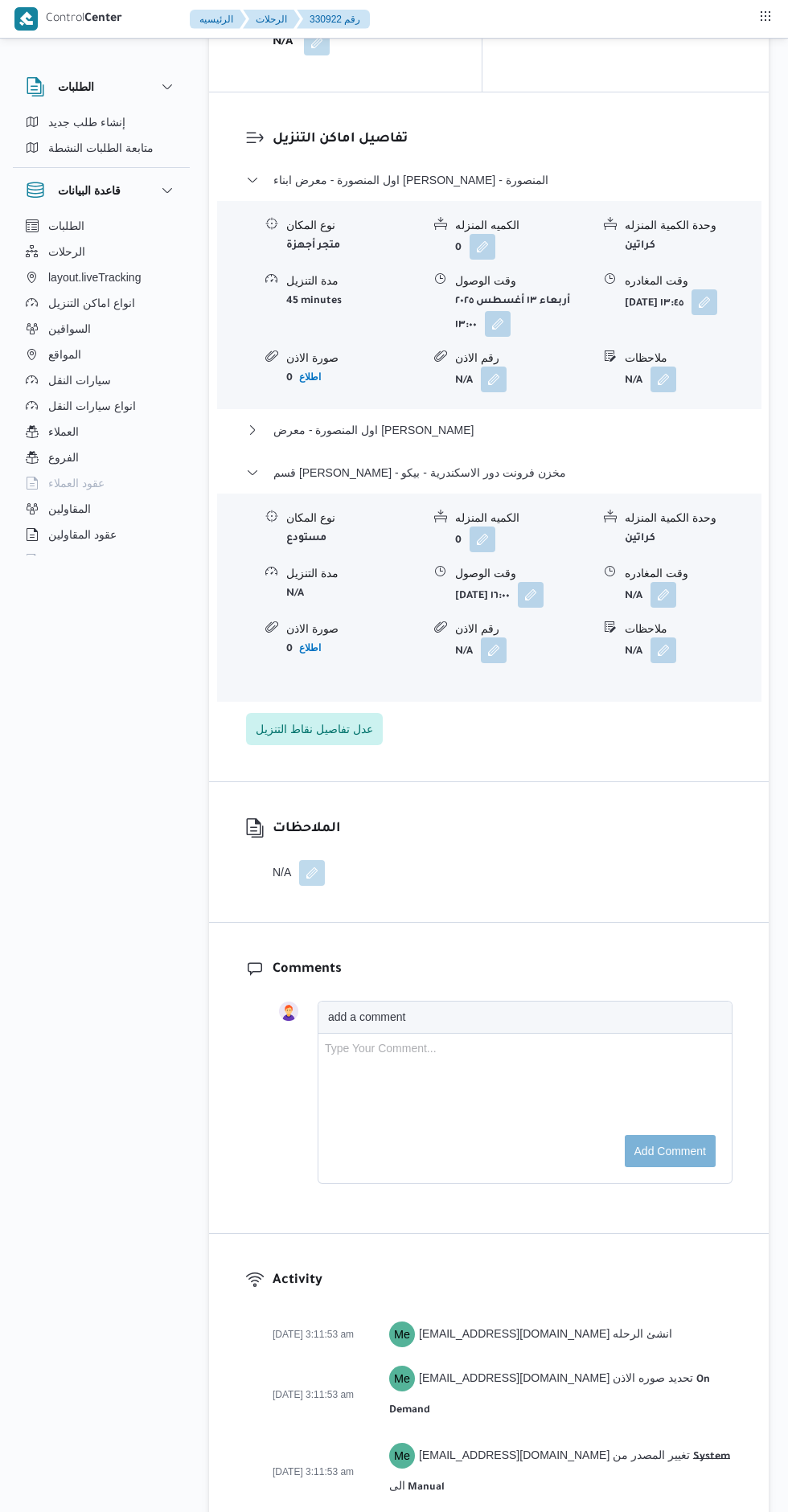
click at [666, 582] on button "button" at bounding box center [663, 594] width 26 height 26
click at [608, 436] on div "وقت المغادره" at bounding box center [591, 433] width 179 height 12
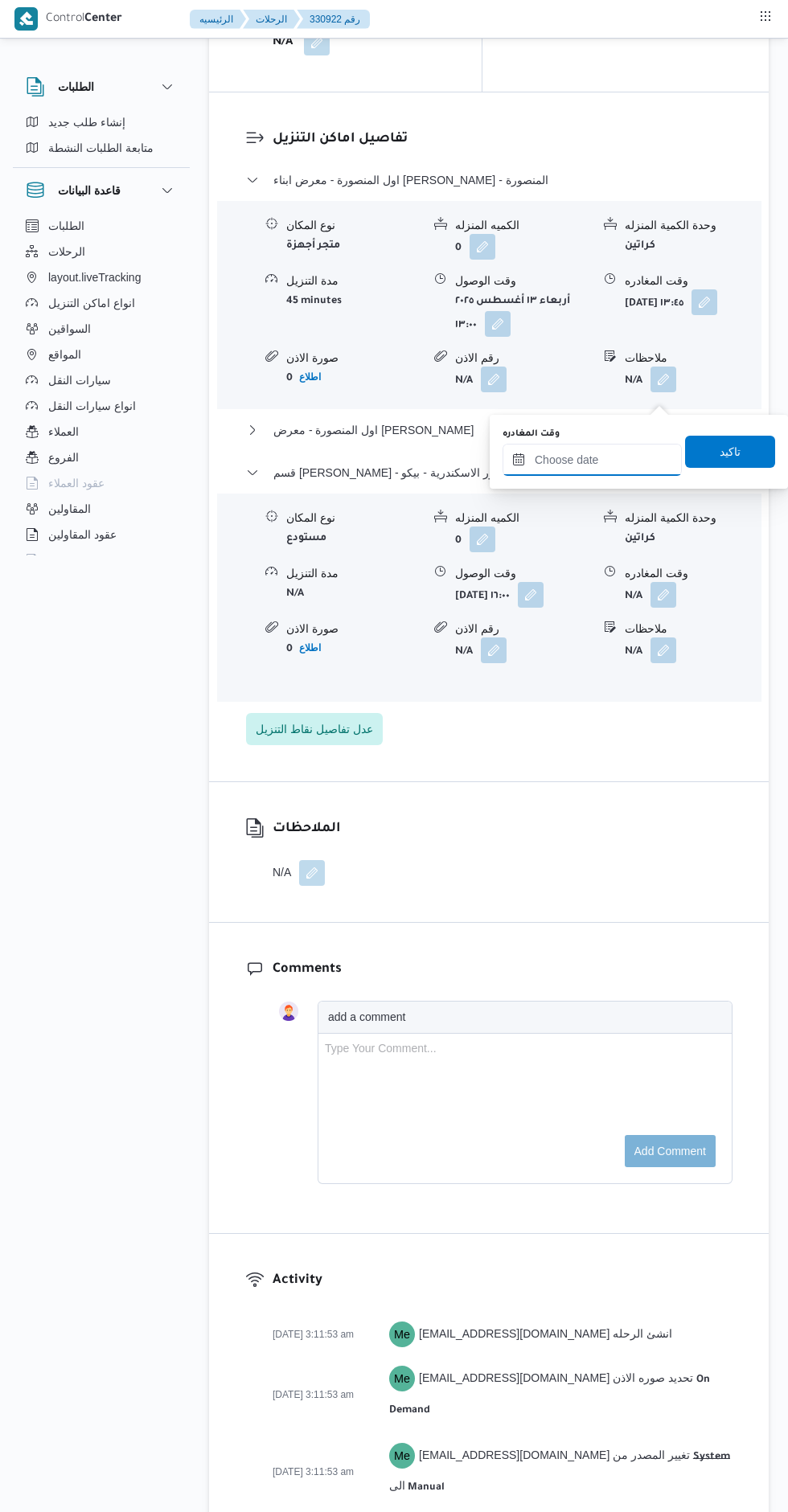
click at [571, 469] on input "وقت المغادره" at bounding box center [591, 460] width 179 height 32
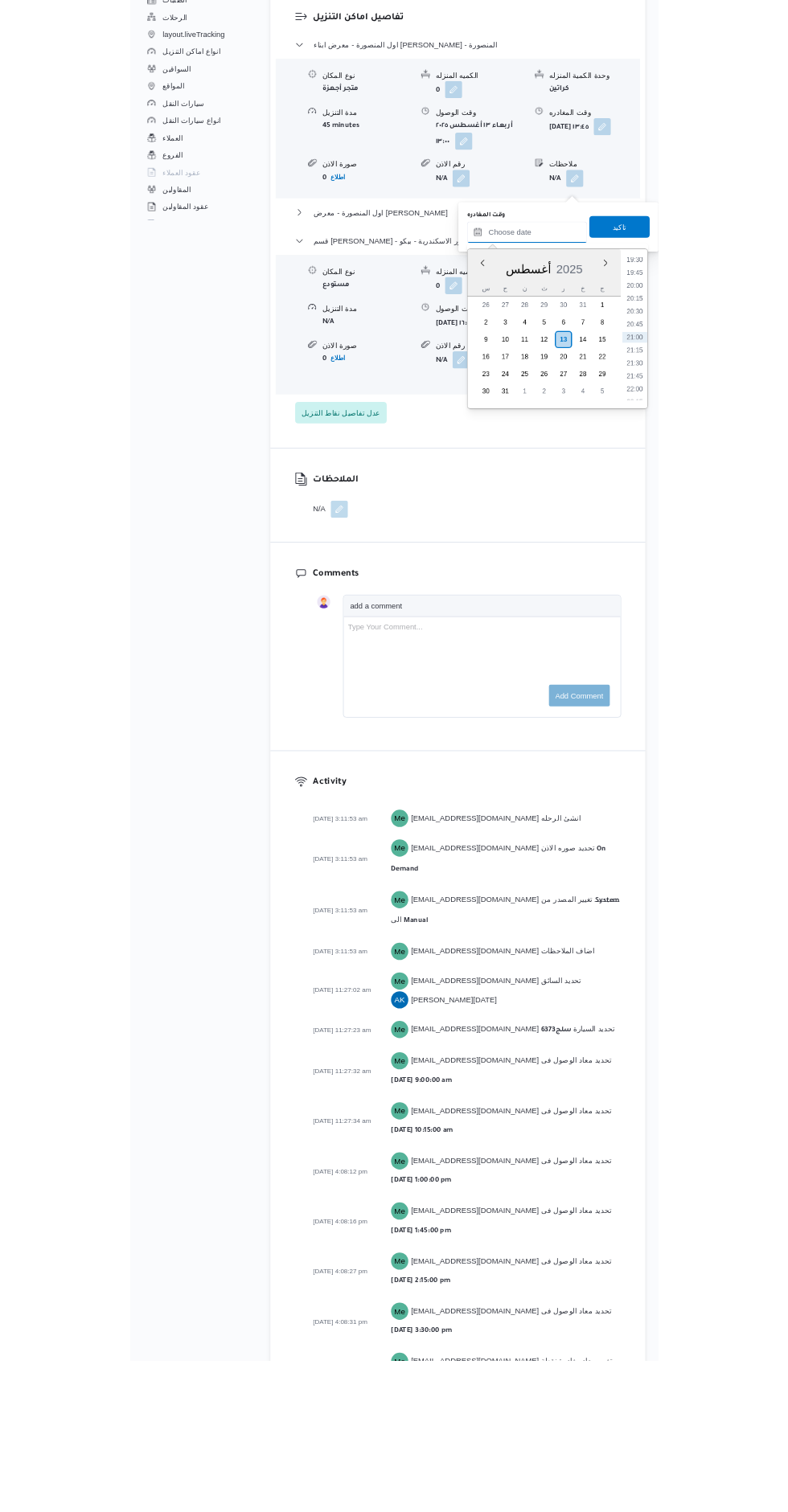
scroll to position [2144, 0]
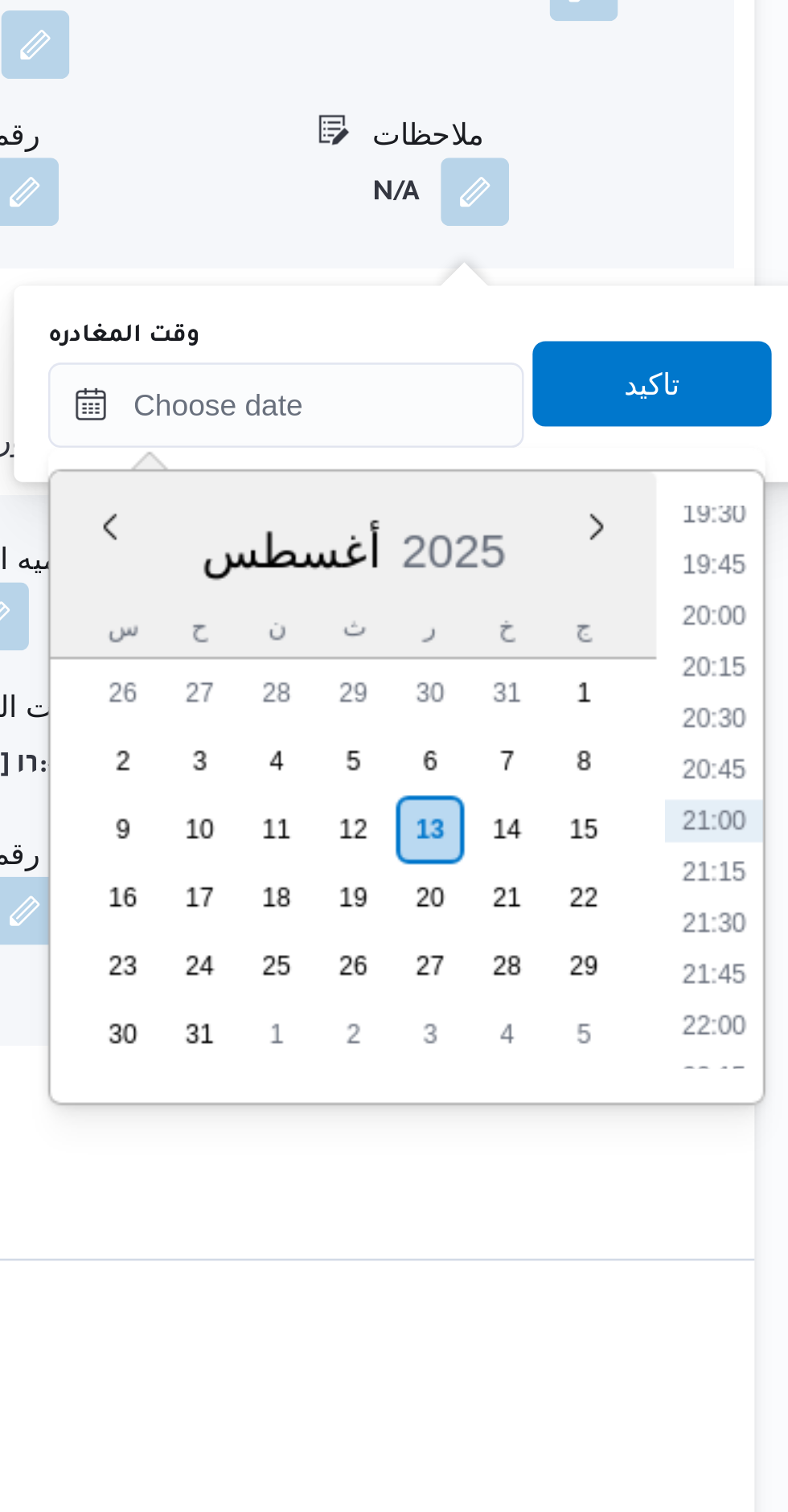
click at [746, 619] on li "19:30" at bounding box center [753, 614] width 37 height 16
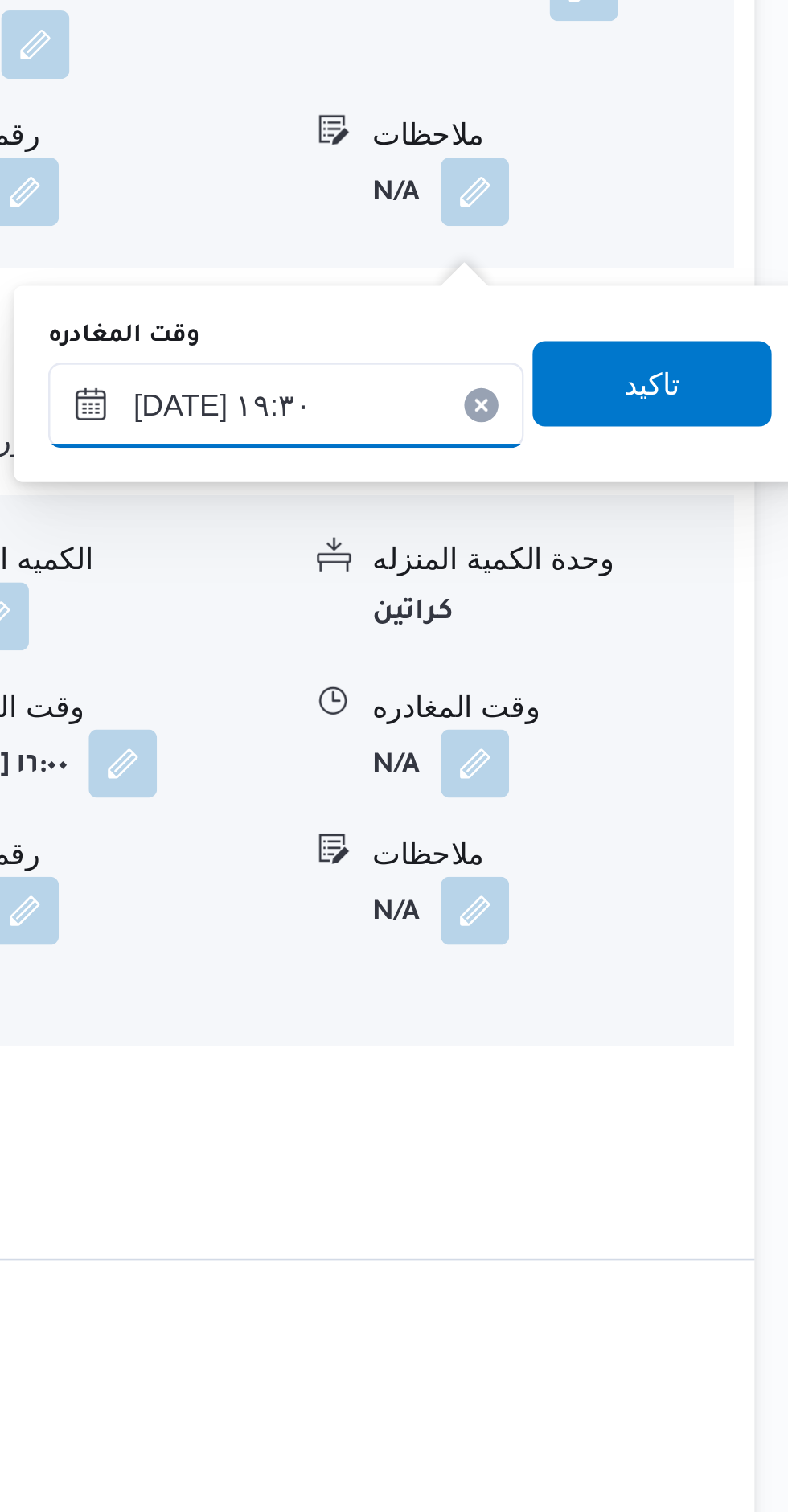
click at [630, 571] on input "[DATE] ١٩:٣٠" at bounding box center [591, 573] width 179 height 32
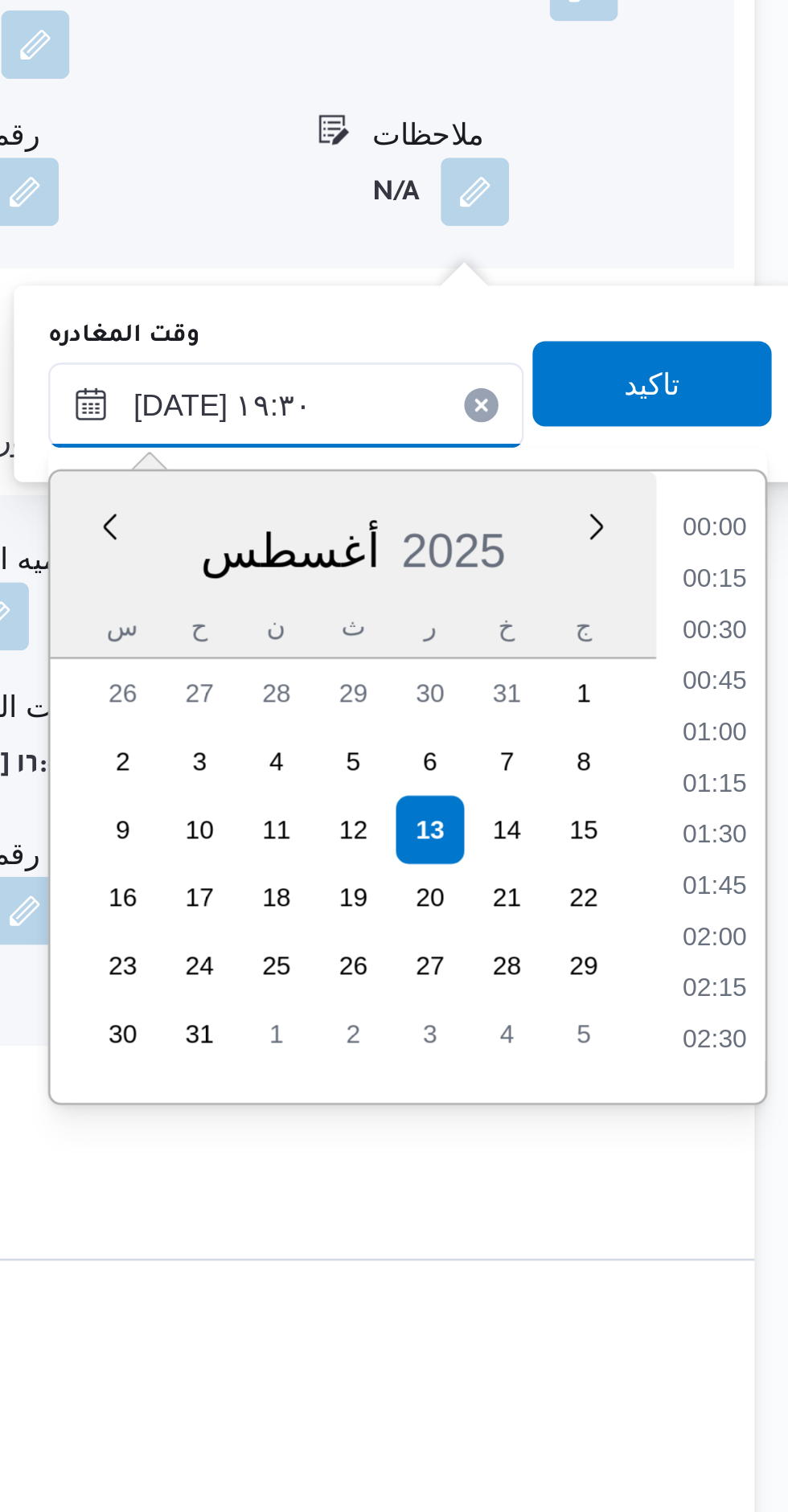
scroll to position [1394, 0]
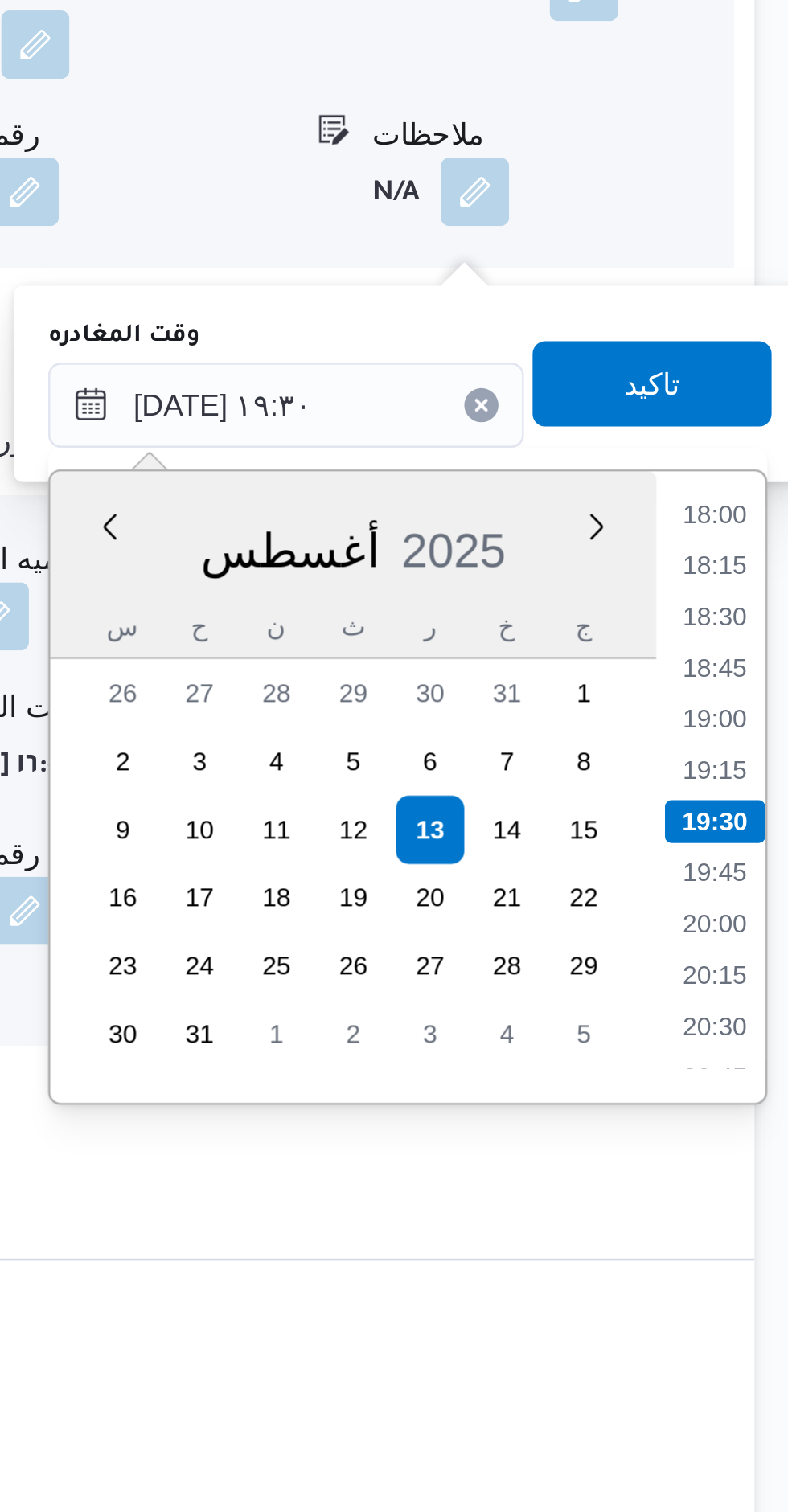
click at [760, 610] on li "18:00" at bounding box center [753, 614] width 37 height 16
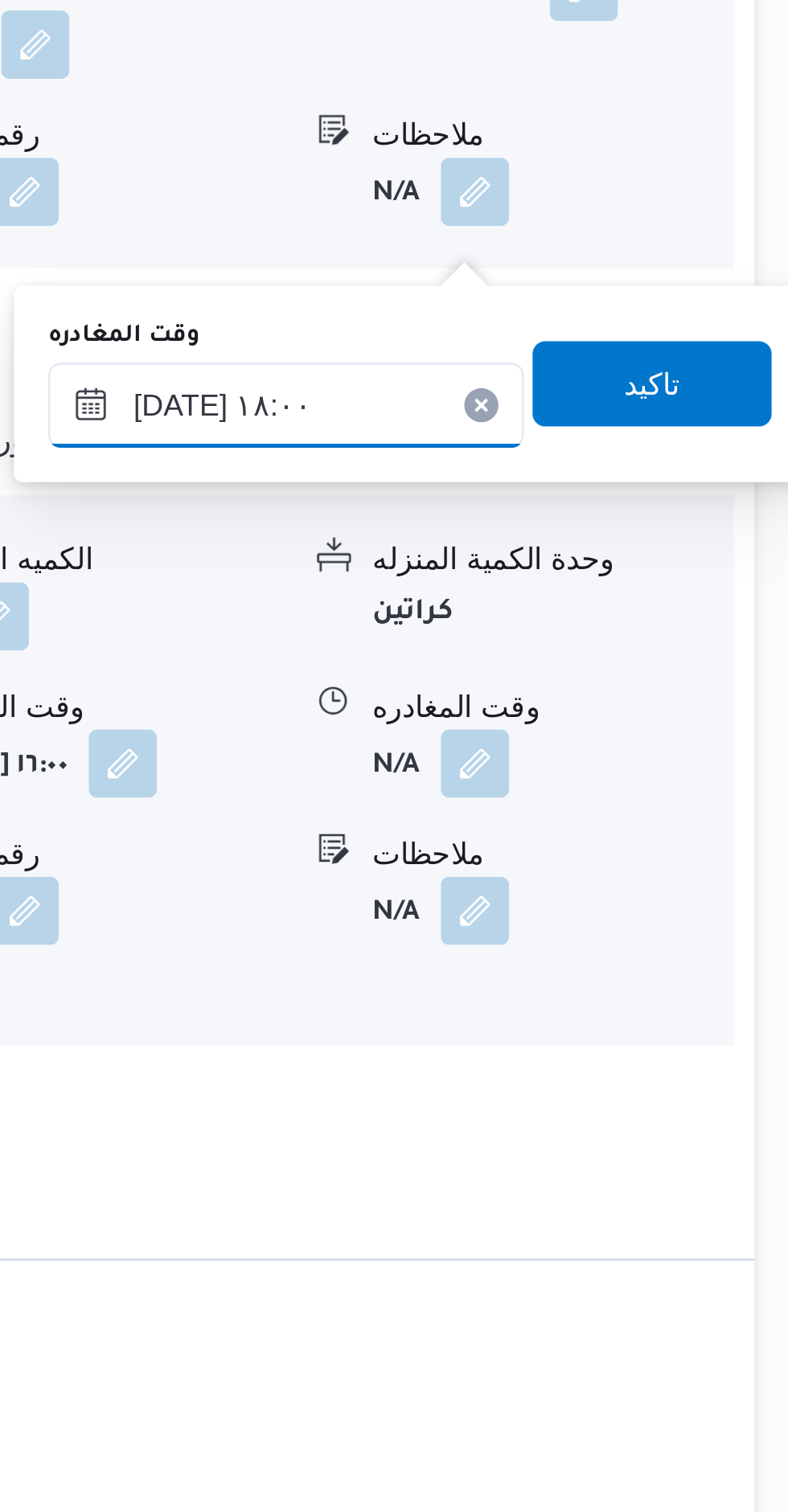
click at [639, 557] on input "[DATE] ١٨:٠٠" at bounding box center [591, 573] width 179 height 32
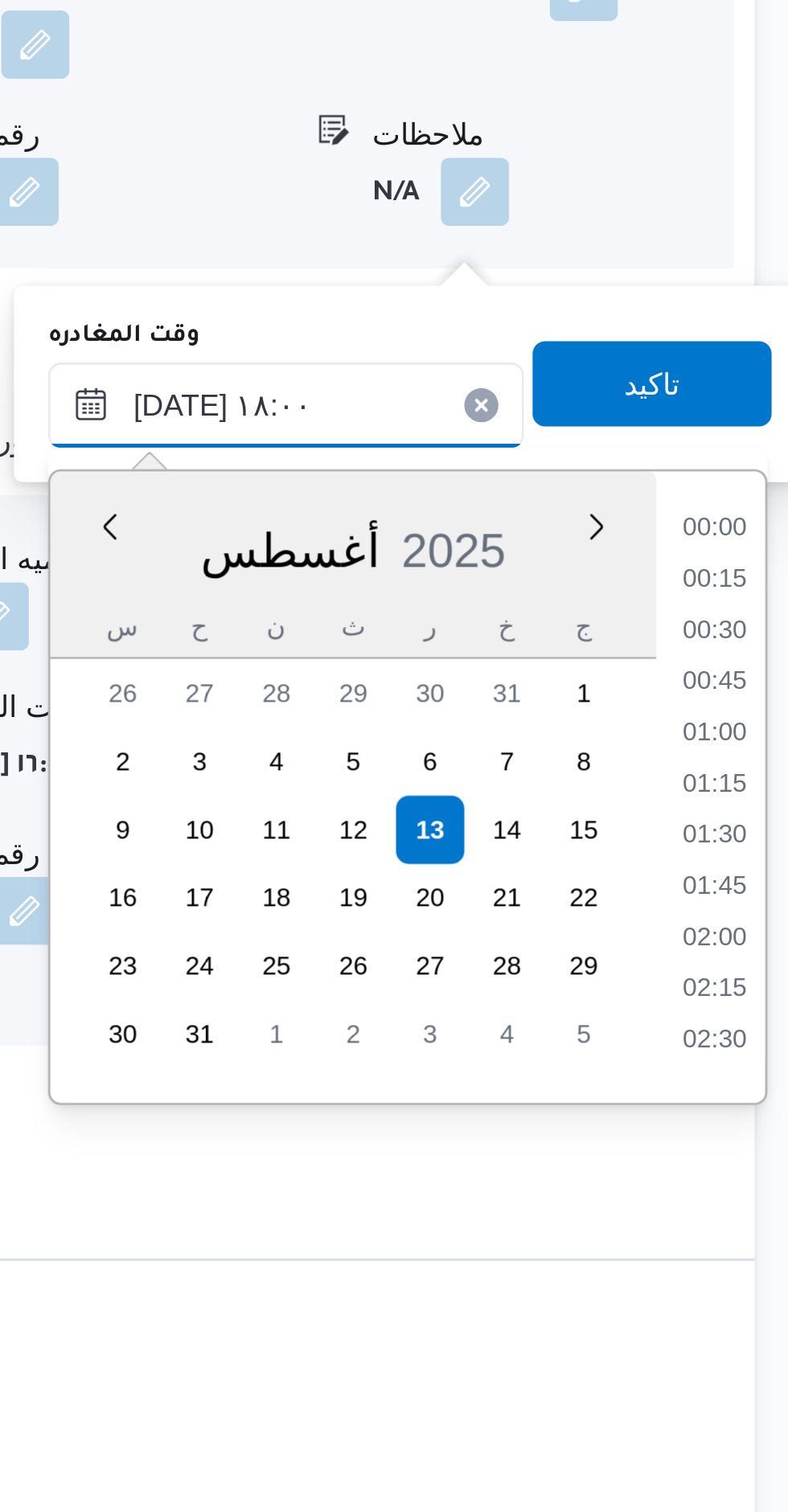
scroll to position [1278, 0]
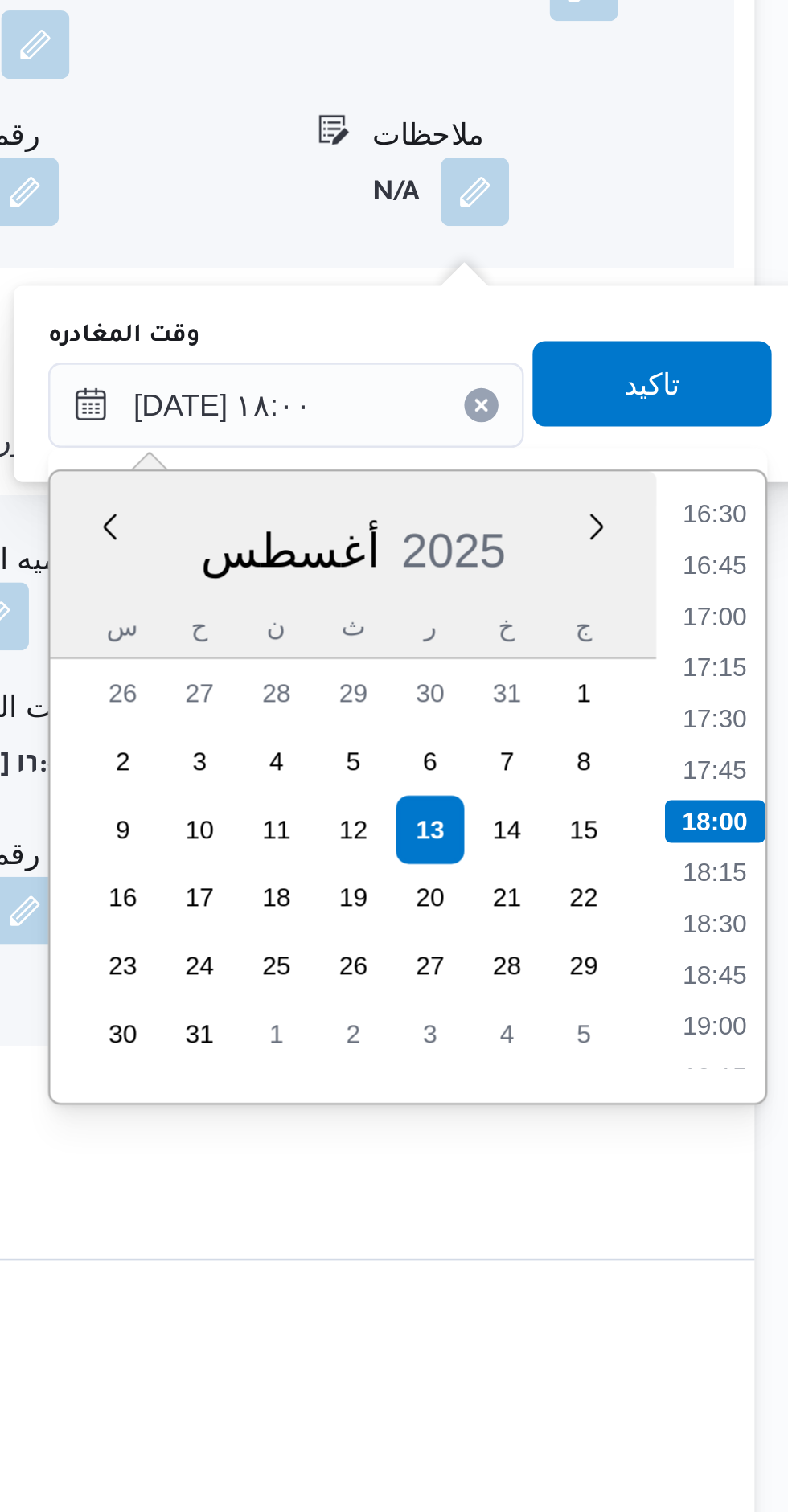
click at [760, 650] on li "17:00" at bounding box center [753, 652] width 37 height 16
type input "١٣/٠٨/٢٠٢٥ ١٧:٠٠"
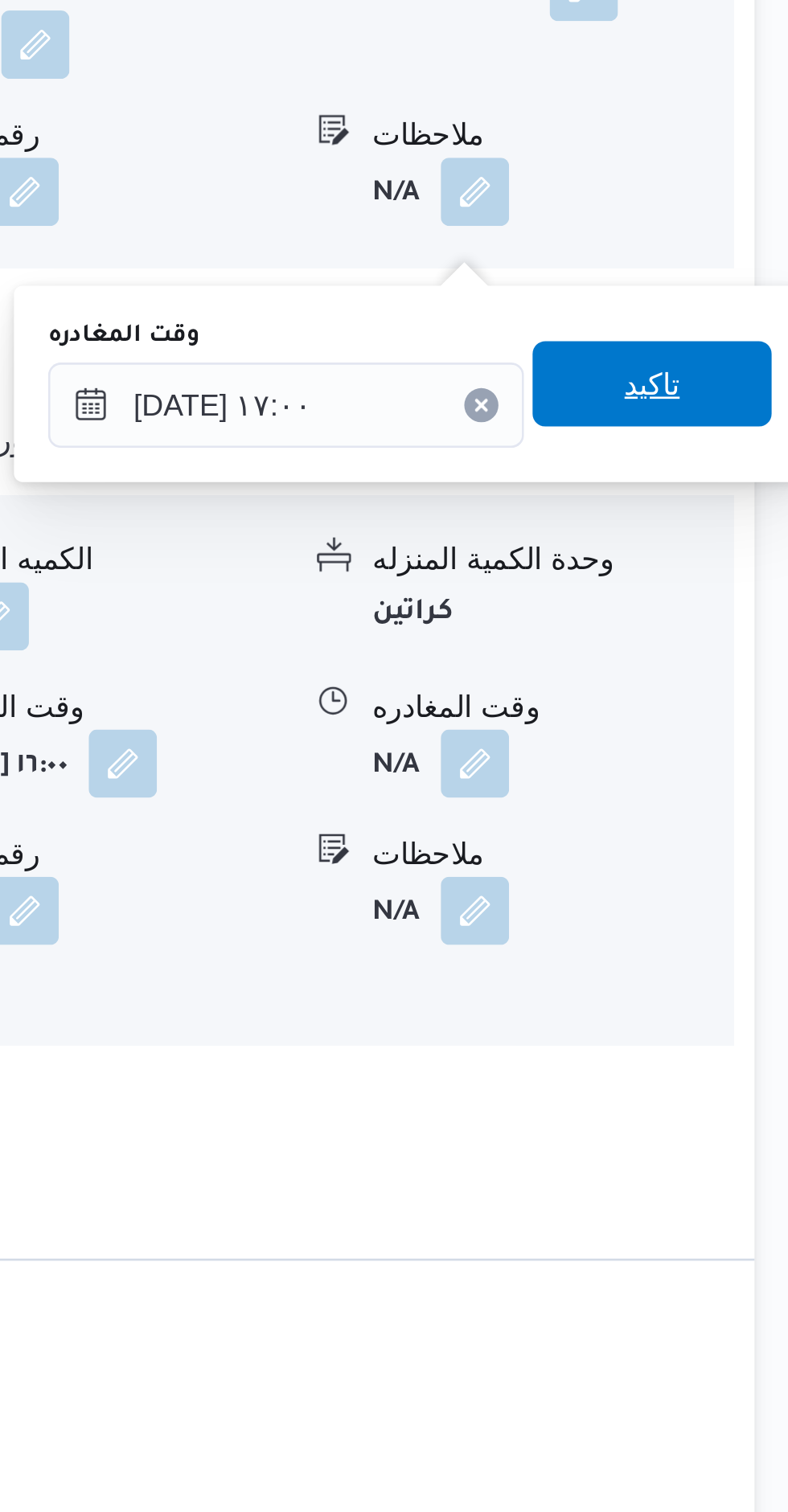
click at [745, 559] on span "تاكيد" at bounding box center [729, 565] width 90 height 32
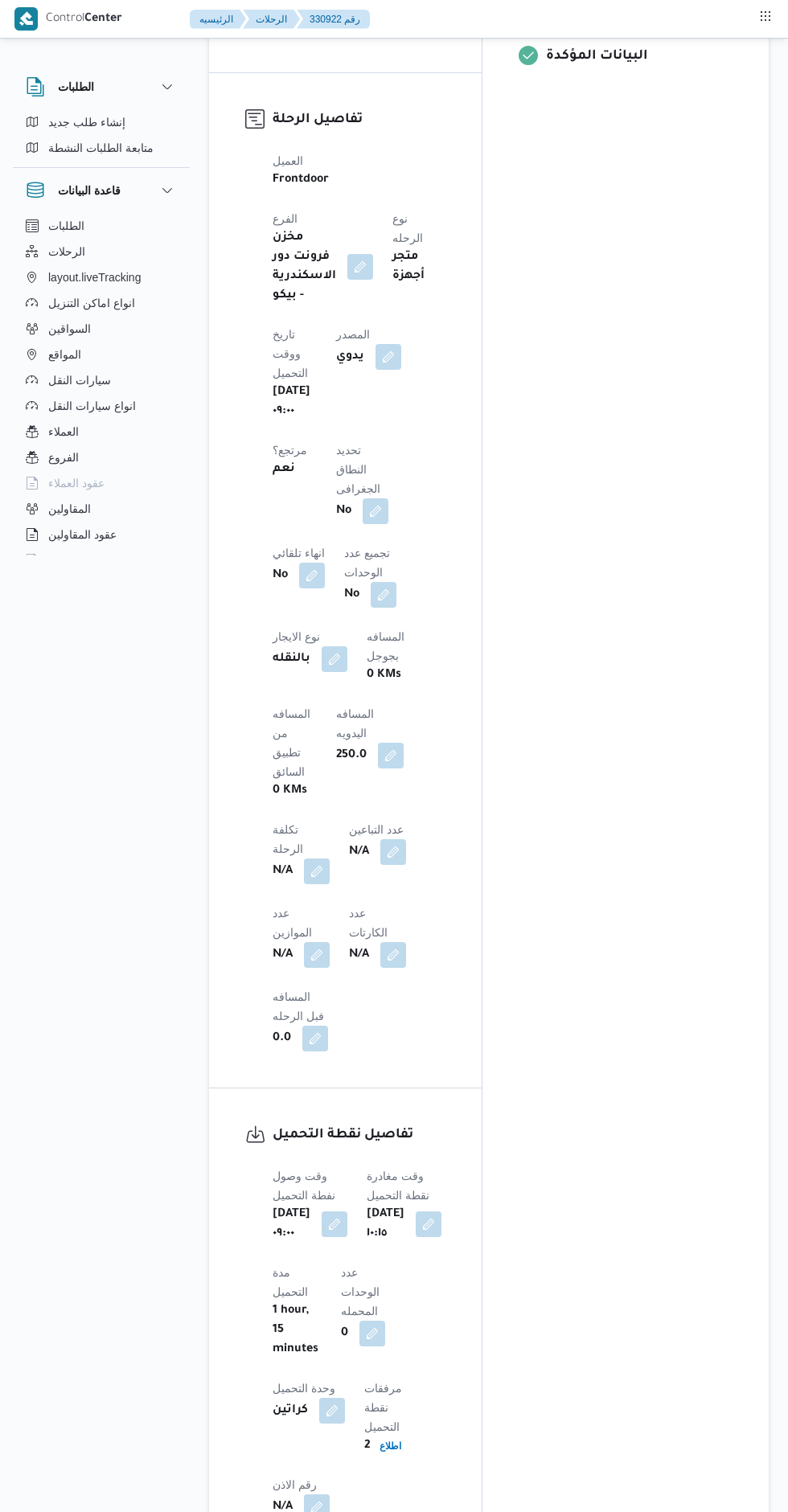
scroll to position [0, 0]
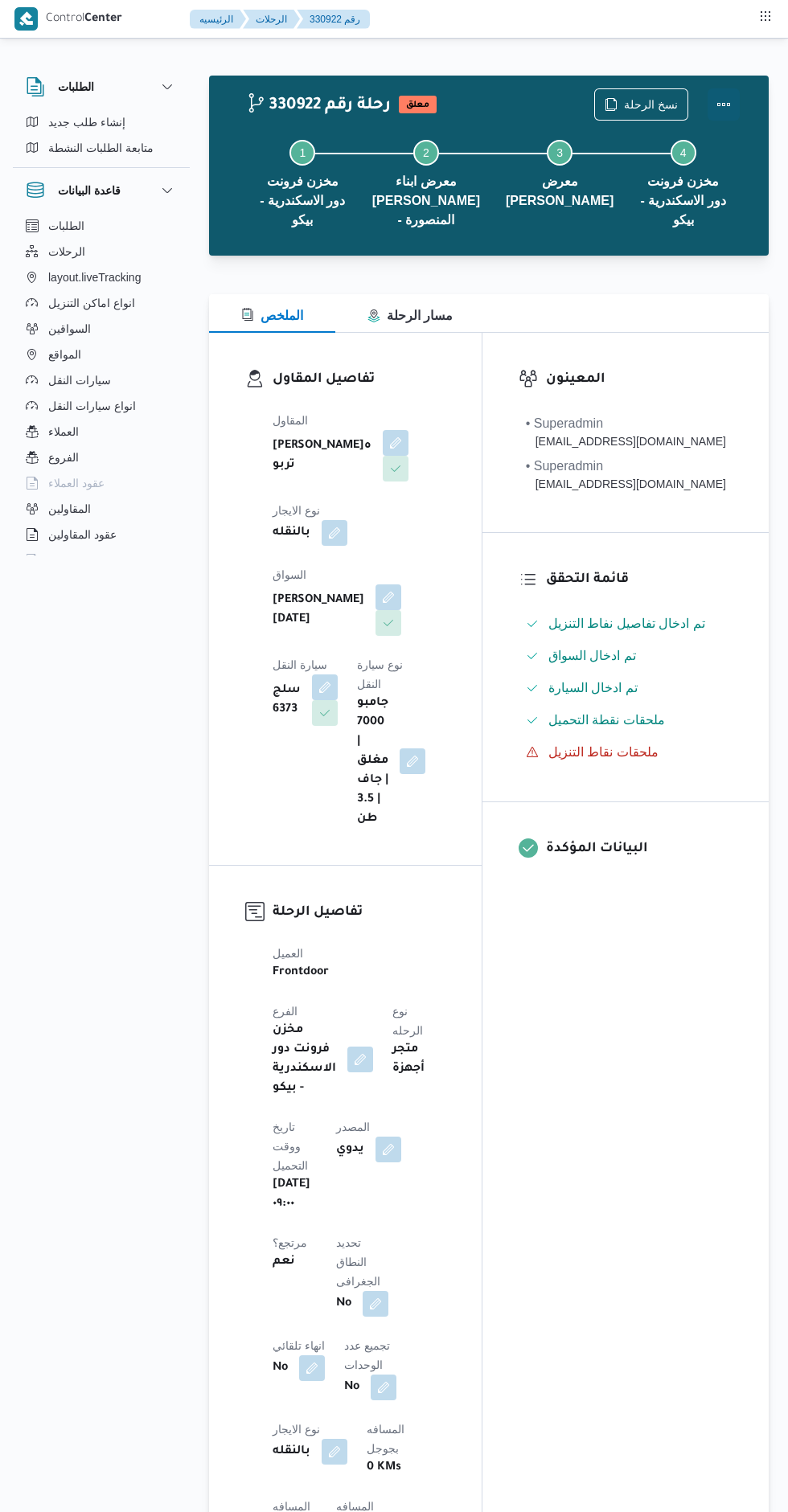
click at [730, 110] on button "Actions" at bounding box center [724, 104] width 32 height 32
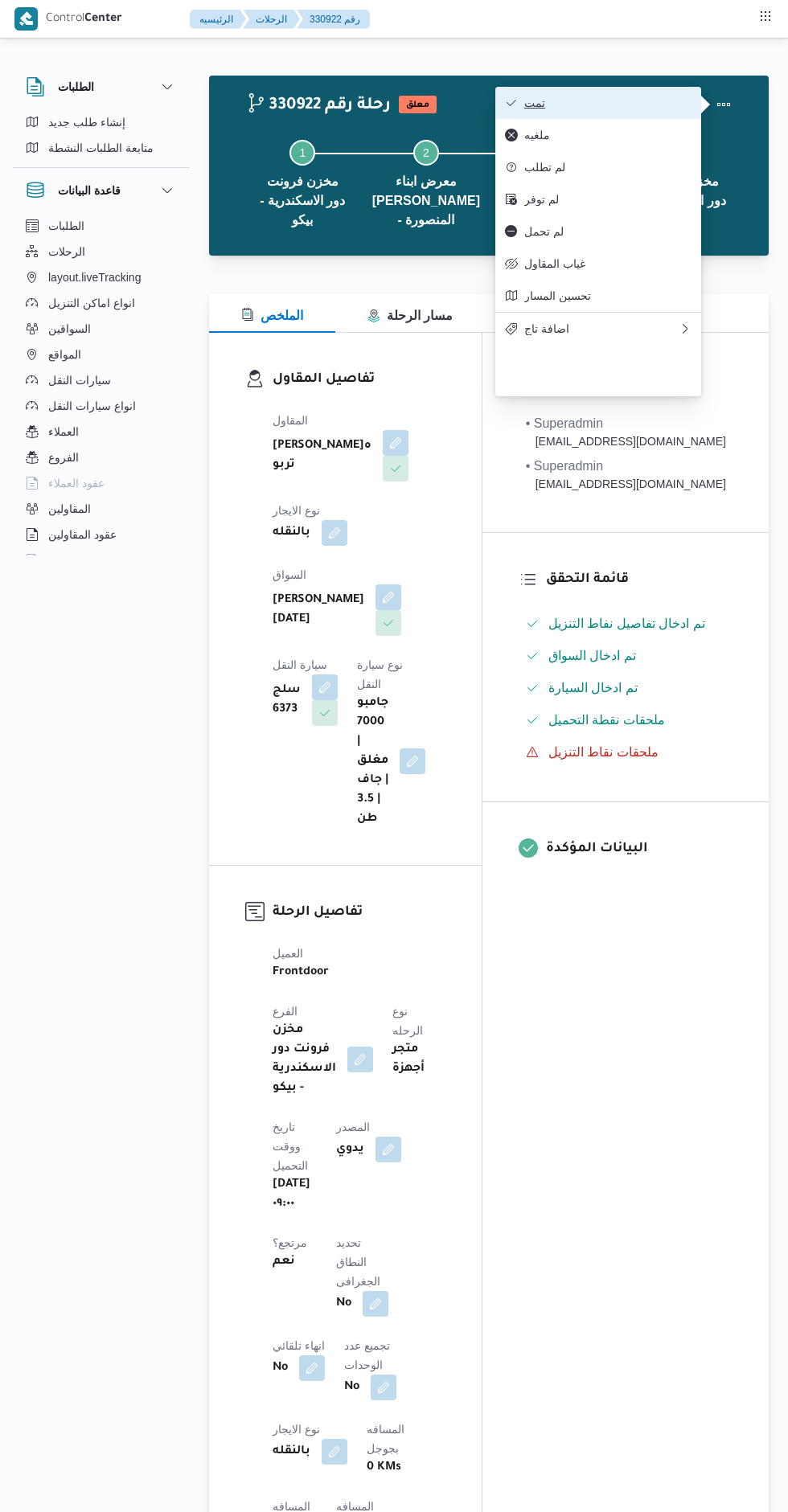
click at [613, 87] on button "تمت" at bounding box center [597, 103] width 206 height 32
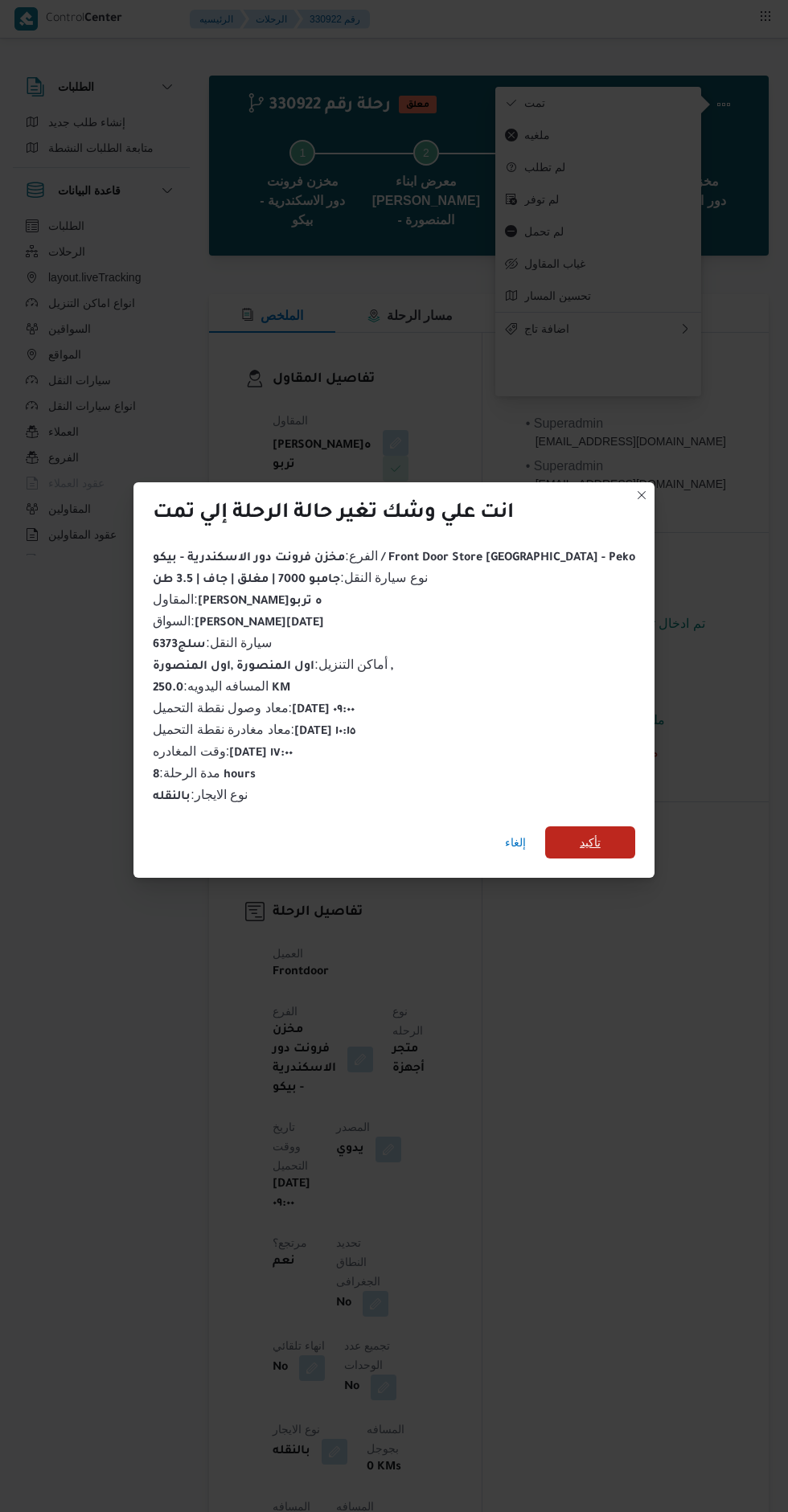
click at [574, 832] on span "تأكيد" at bounding box center [589, 842] width 90 height 32
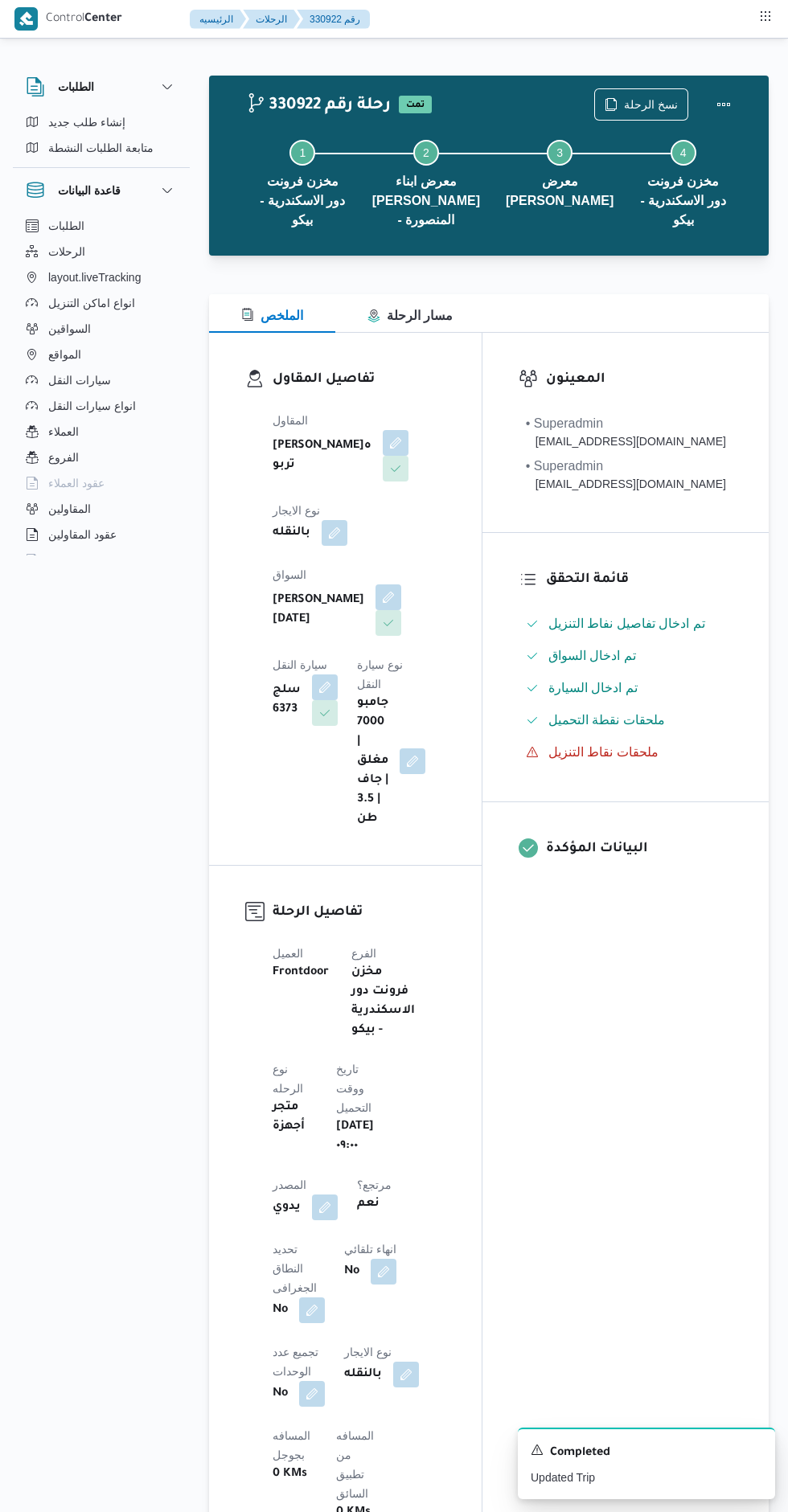
click at [706, 909] on div "المعينون • Superadmin [EMAIL_ADDRESS][DOMAIN_NAME] • Superadmin [EMAIL_ADDRESS]…" at bounding box center [626, 1306] width 287 height 1945
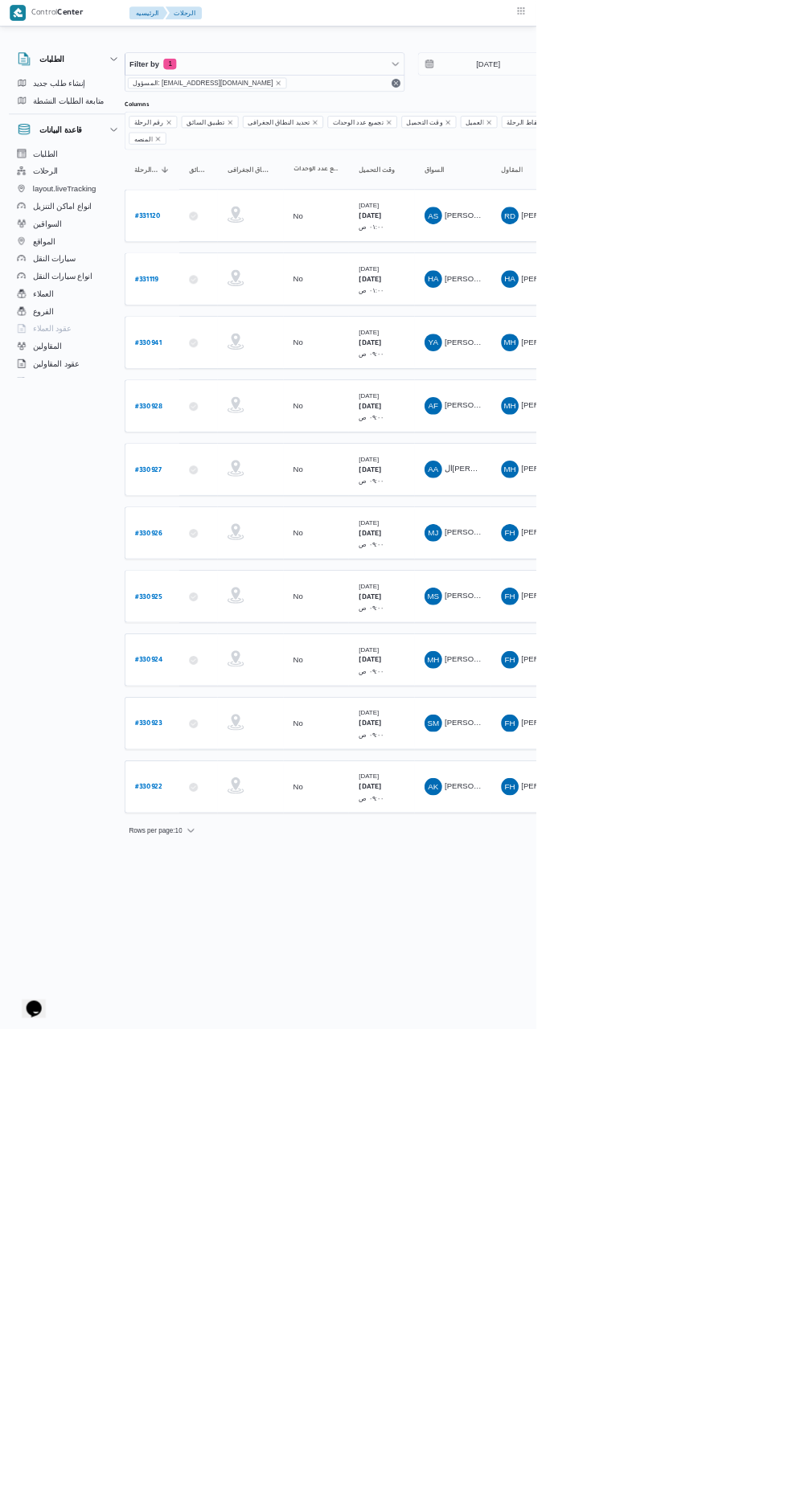
click at [219, 779] on b "# 330926" at bounding box center [218, 784] width 40 height 12
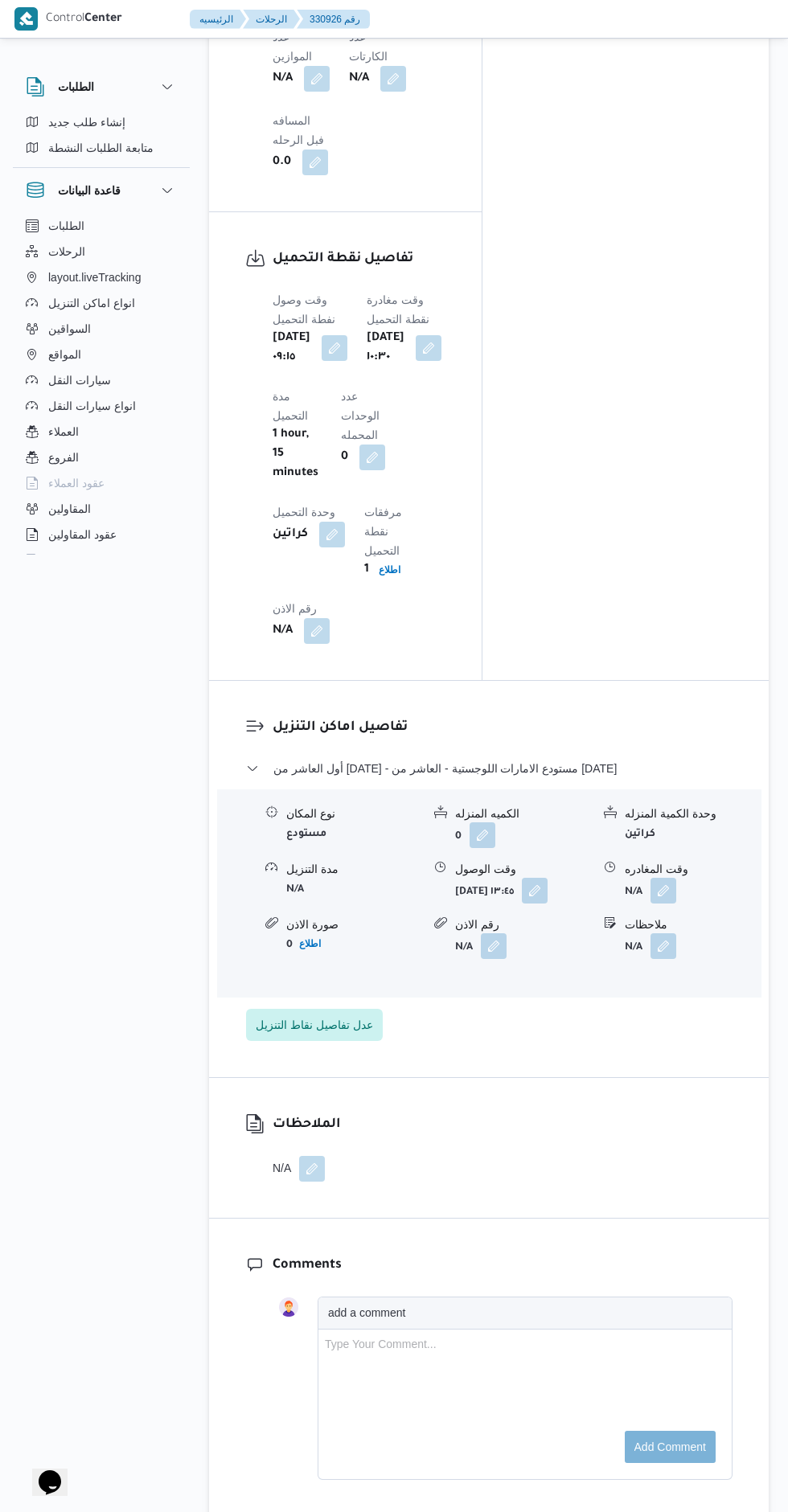
scroll to position [1653, 0]
click at [667, 875] on button "button" at bounding box center [663, 887] width 26 height 26
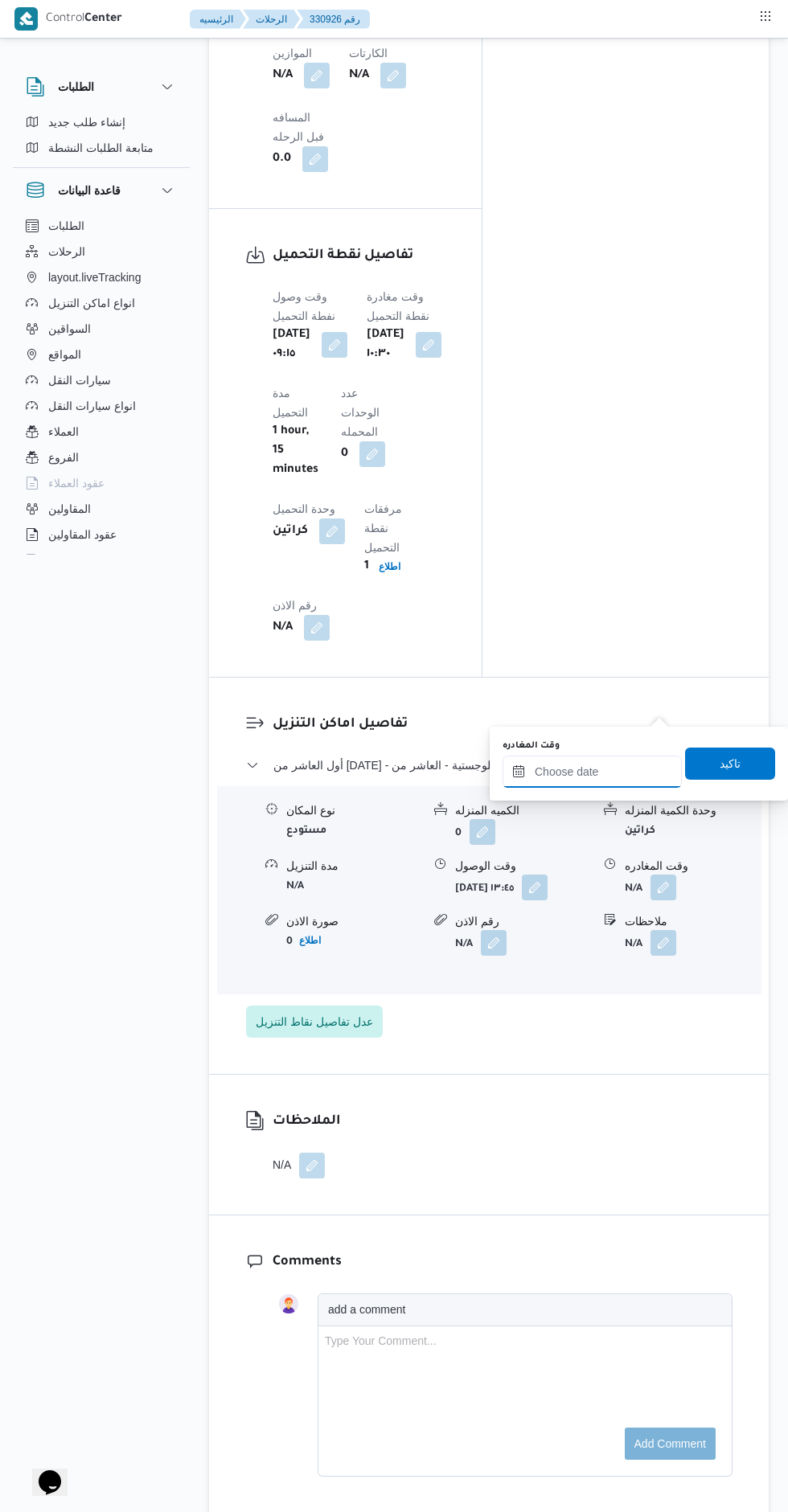
click at [634, 784] on input "وقت المغادره" at bounding box center [591, 772] width 179 height 32
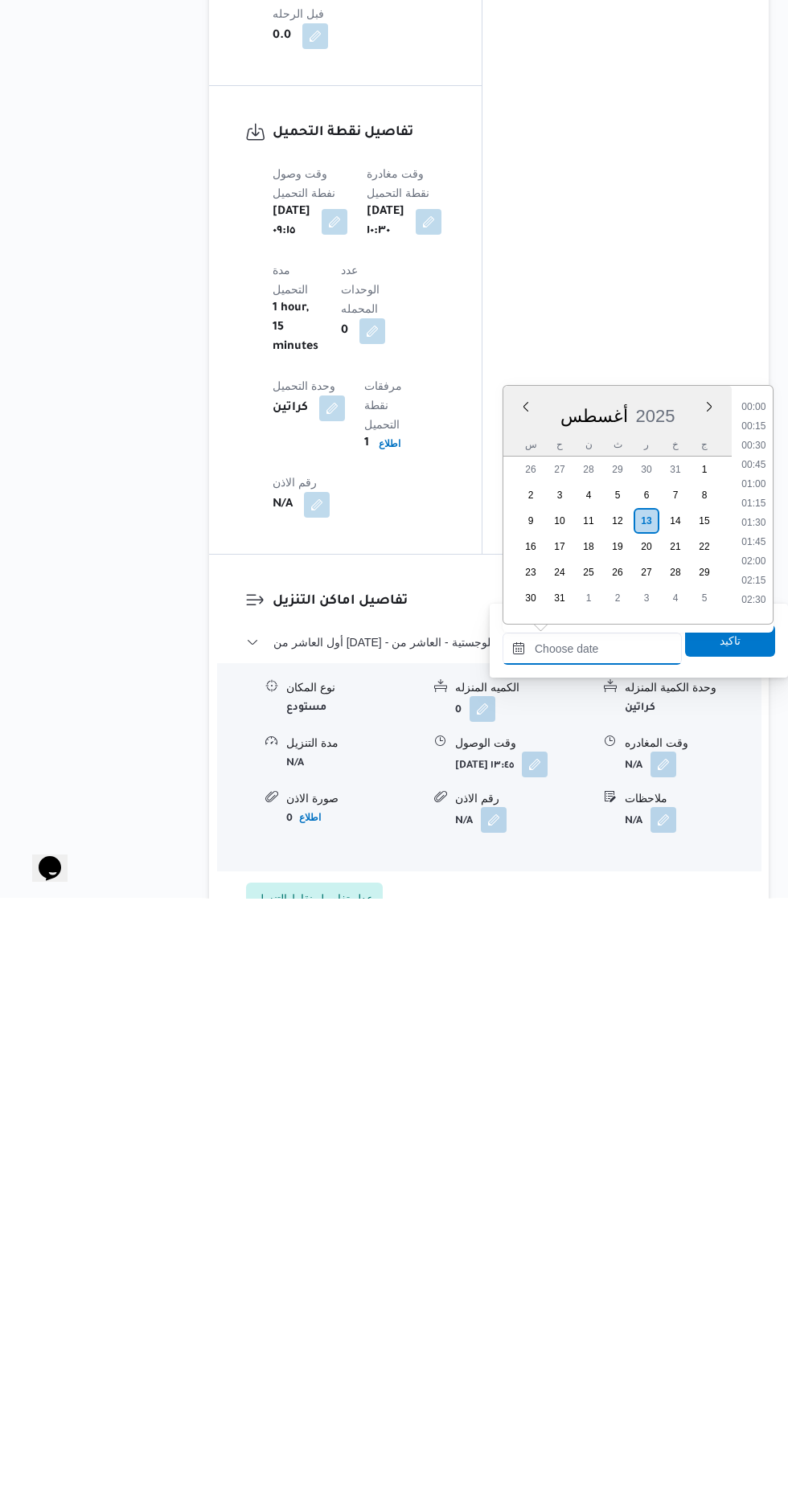
scroll to position [1529, 0]
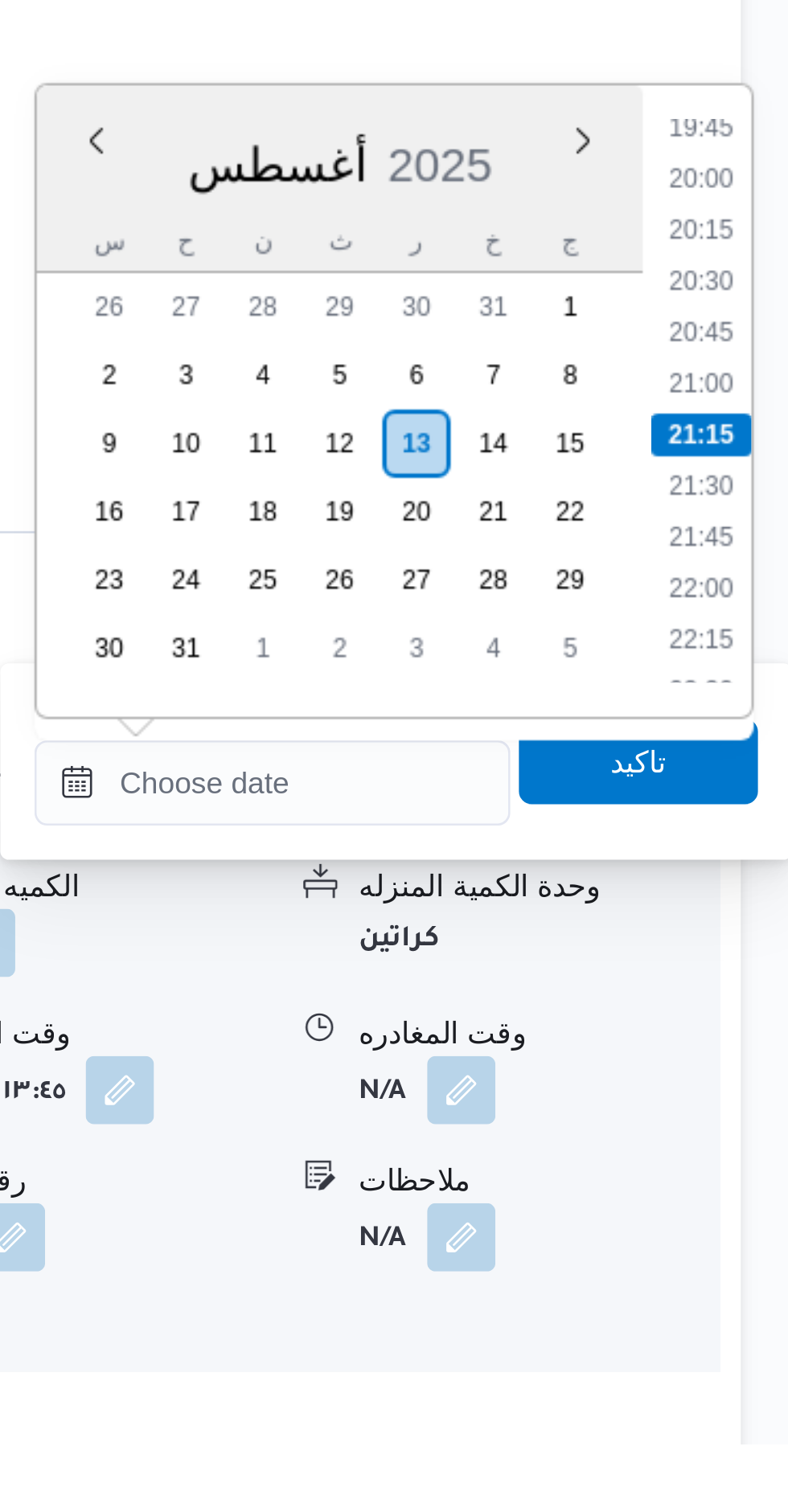
click at [755, 1011] on div "Time 00:00 00:15 00:30 00:45 01:00 01:15 01:30 01:45 02:00 02:15 02:30 02:45 03…" at bounding box center [752, 1119] width 41 height 238
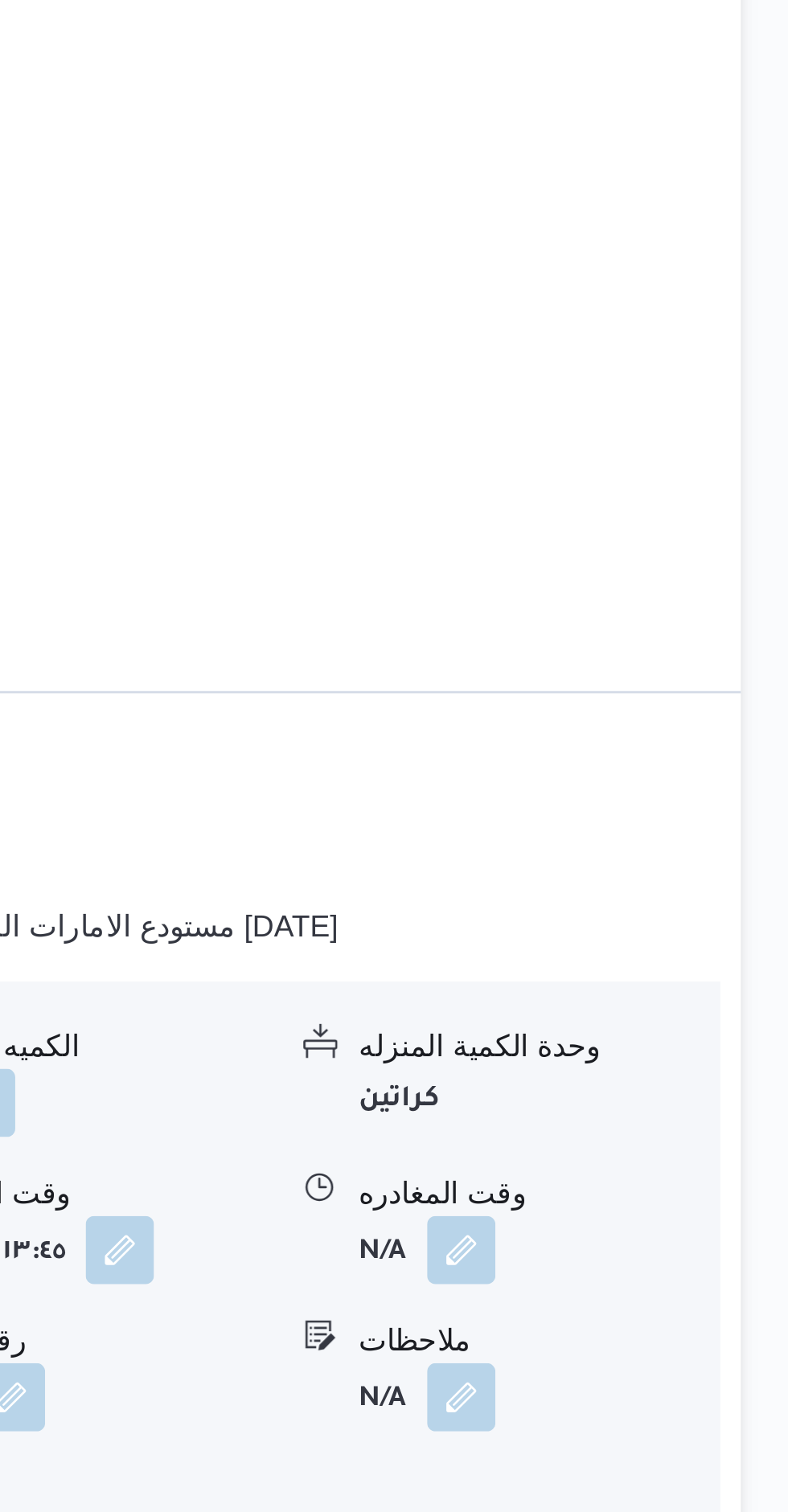
click at [759, 963] on div "المعينون • Superadmin mostafa.emad@illa.com.eg • Superadmin mostafa.elrouby@ill…" at bounding box center [626, 160] width 287 height 2016
click at [654, 1366] on button "button" at bounding box center [663, 1379] width 26 height 26
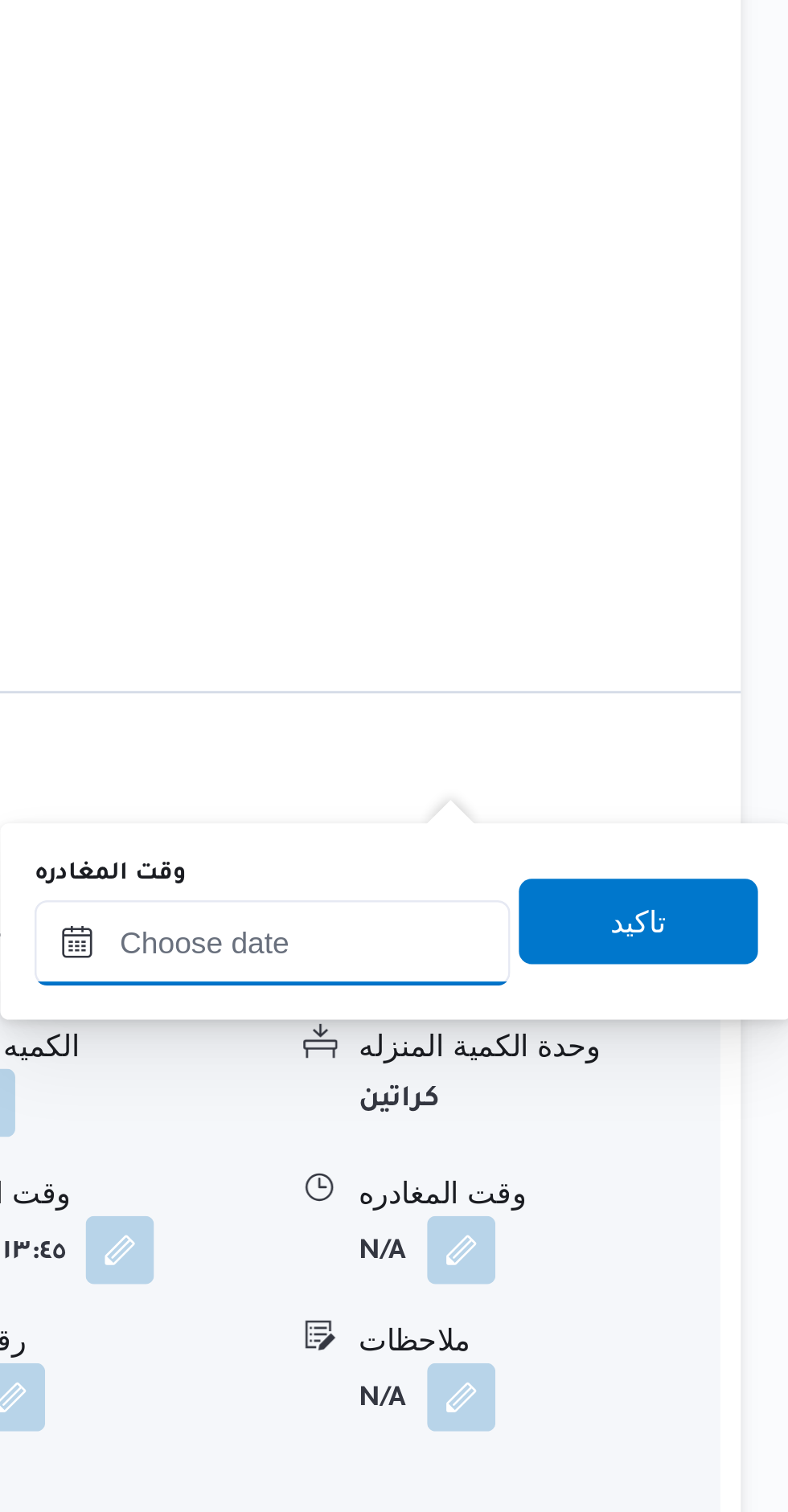
click at [635, 1257] on input "وقت المغادره" at bounding box center [591, 1264] width 179 height 32
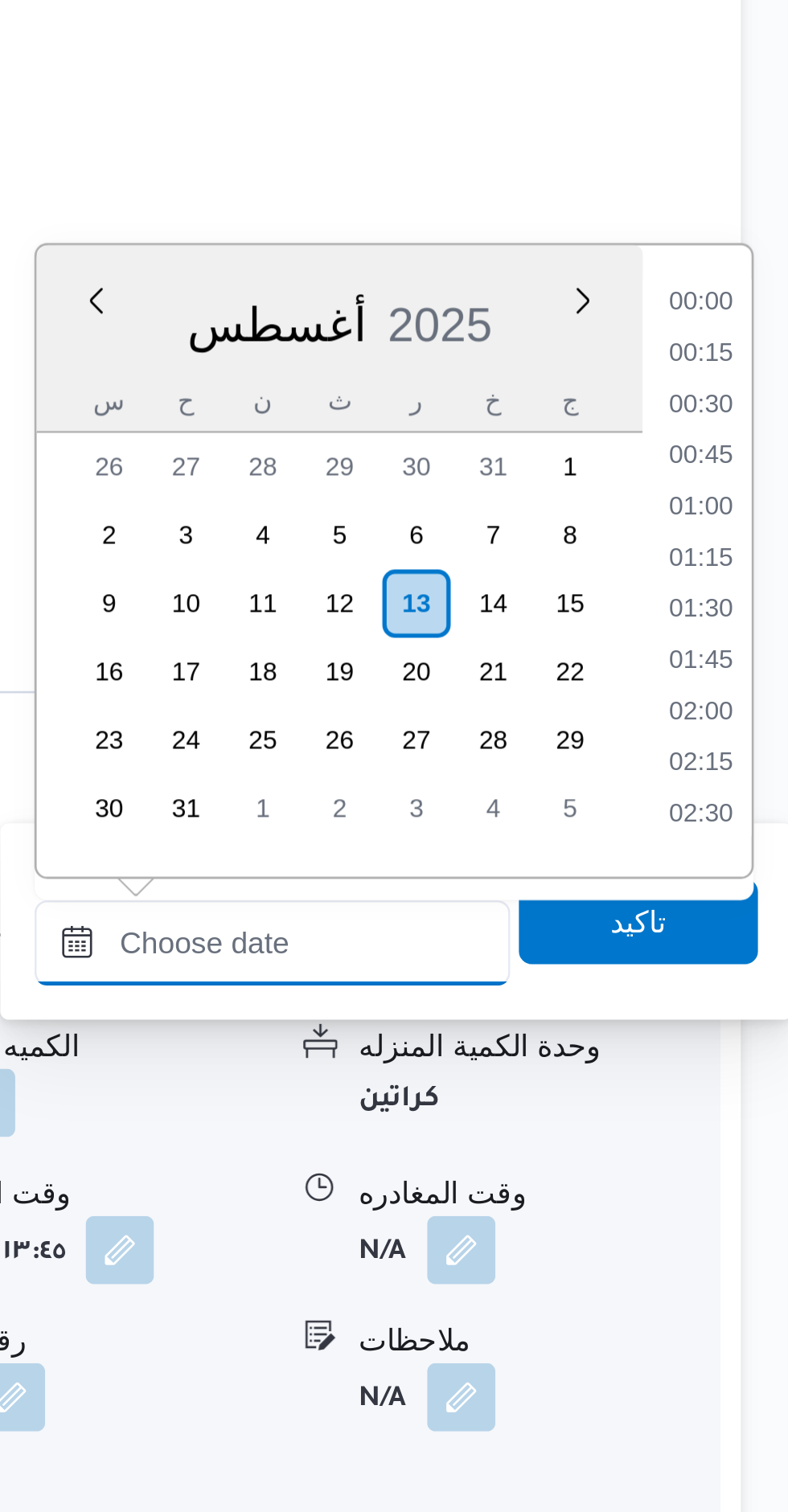
scroll to position [1529, 0]
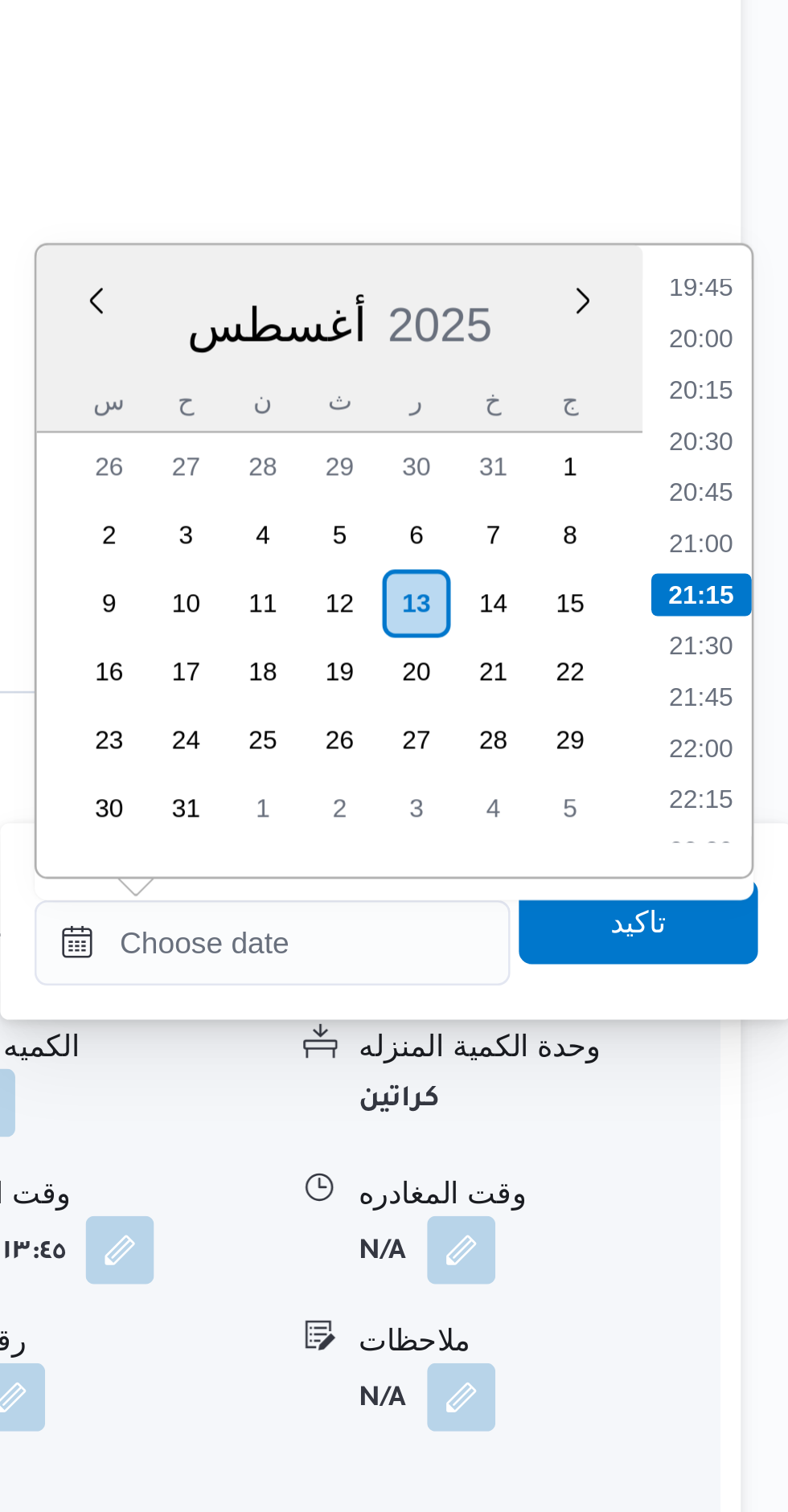
click at [751, 1017] on li "19:45" at bounding box center [753, 1016] width 37 height 16
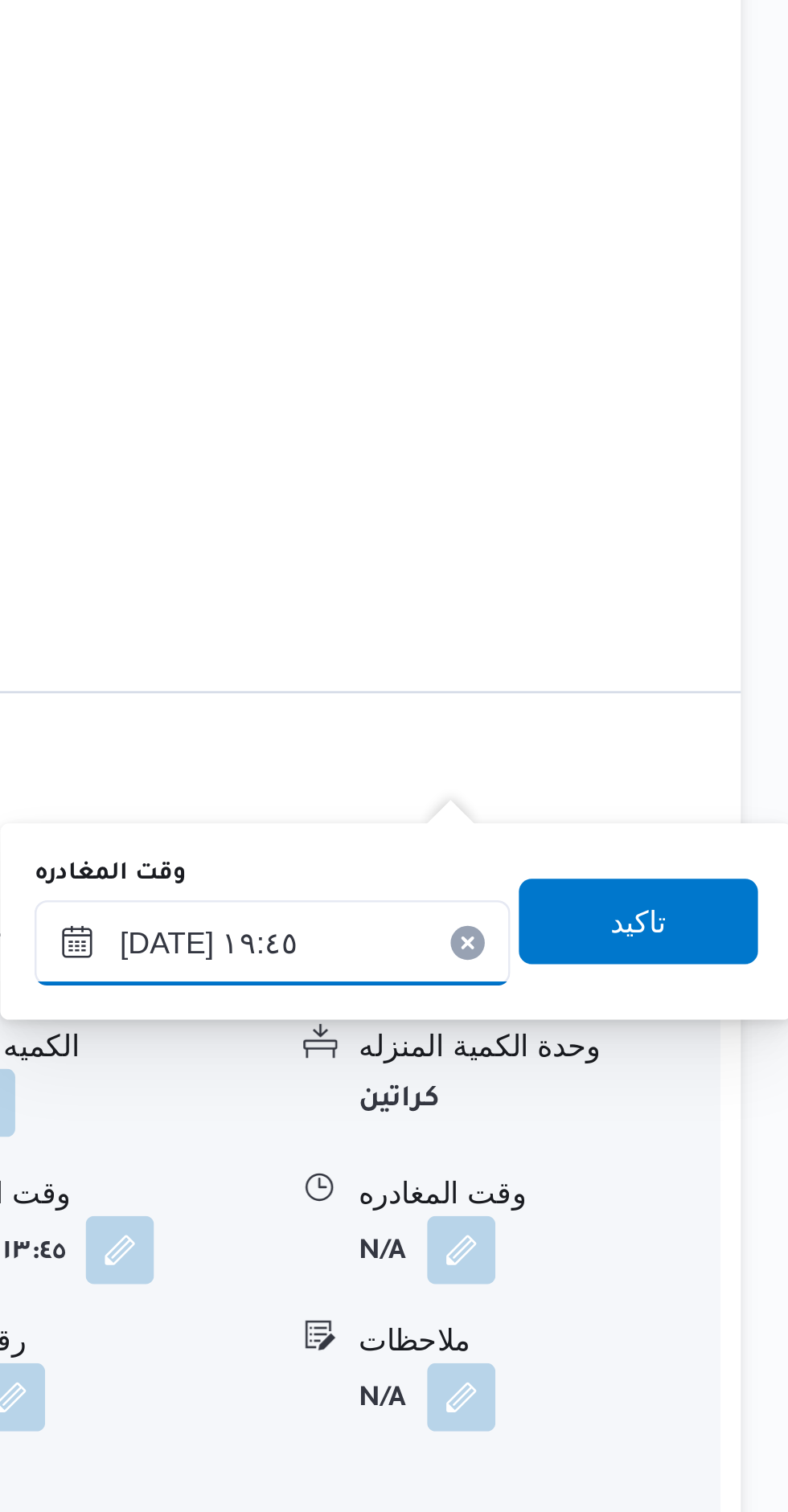
scroll to position [1160, 0]
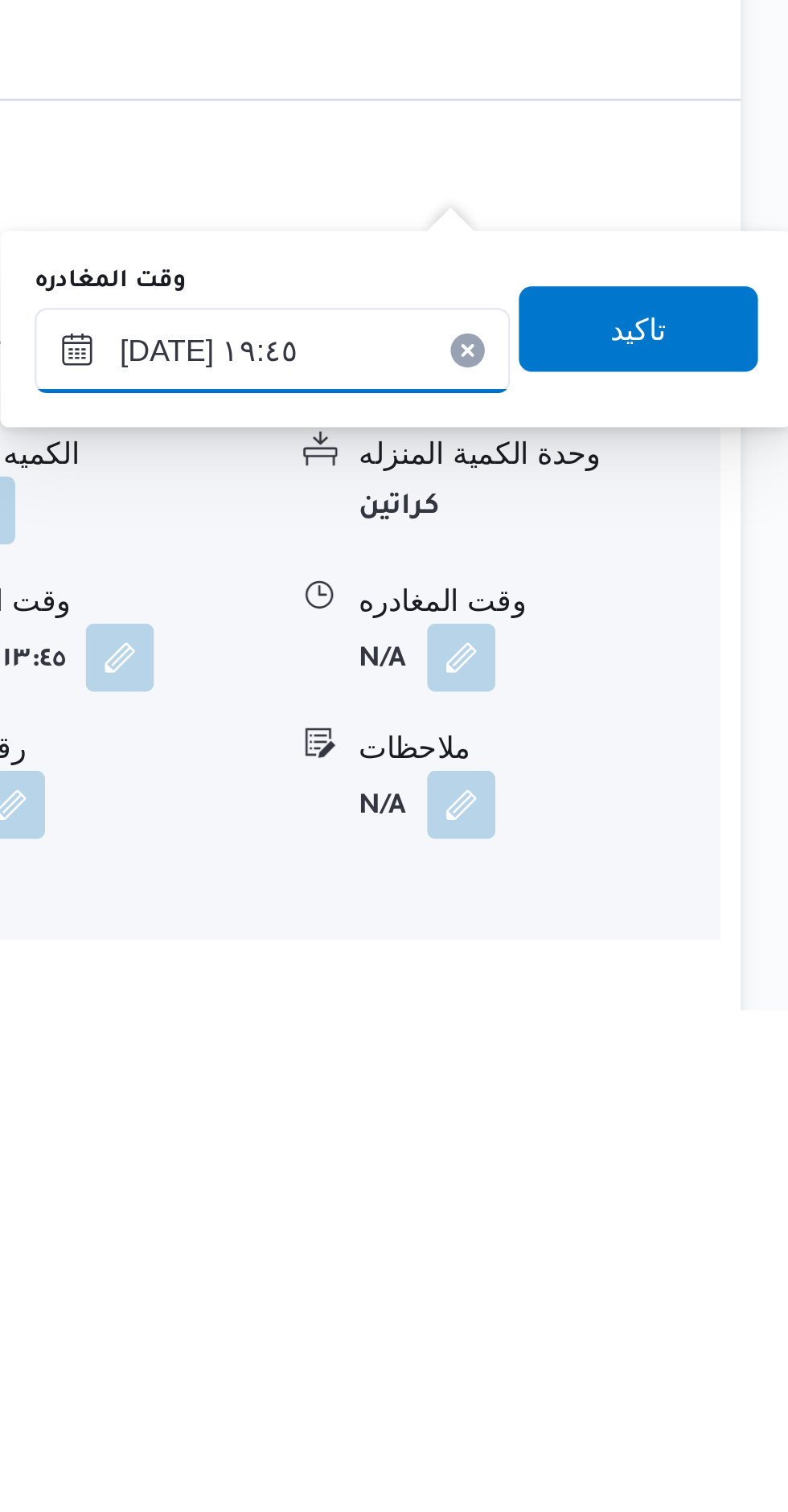
click at [622, 1258] on input "١٣/٠٨/٢٠٢٥ ١٩:٤٥" at bounding box center [591, 1264] width 179 height 32
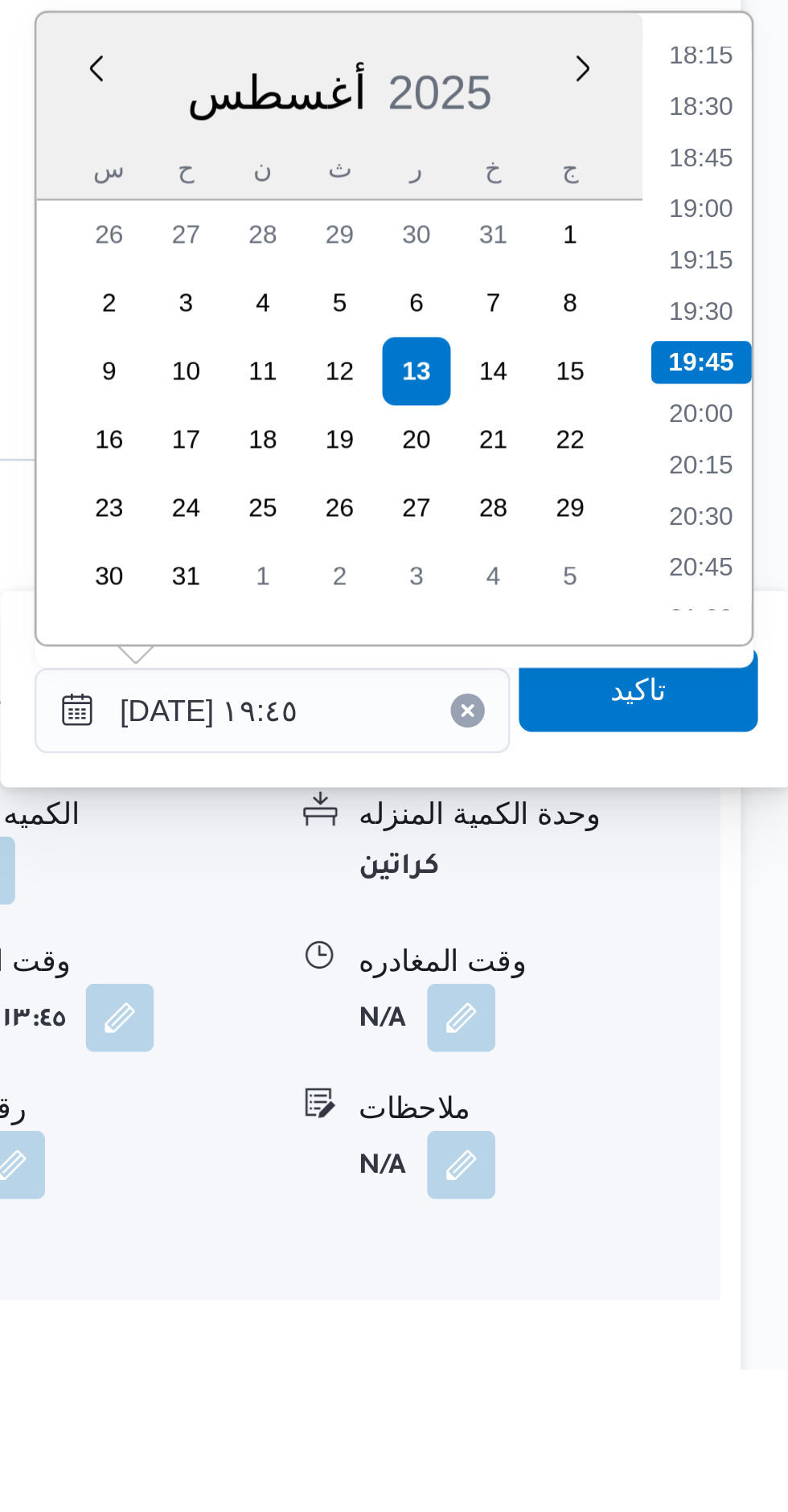
click at [755, 1020] on li "18:15" at bounding box center [753, 1016] width 37 height 16
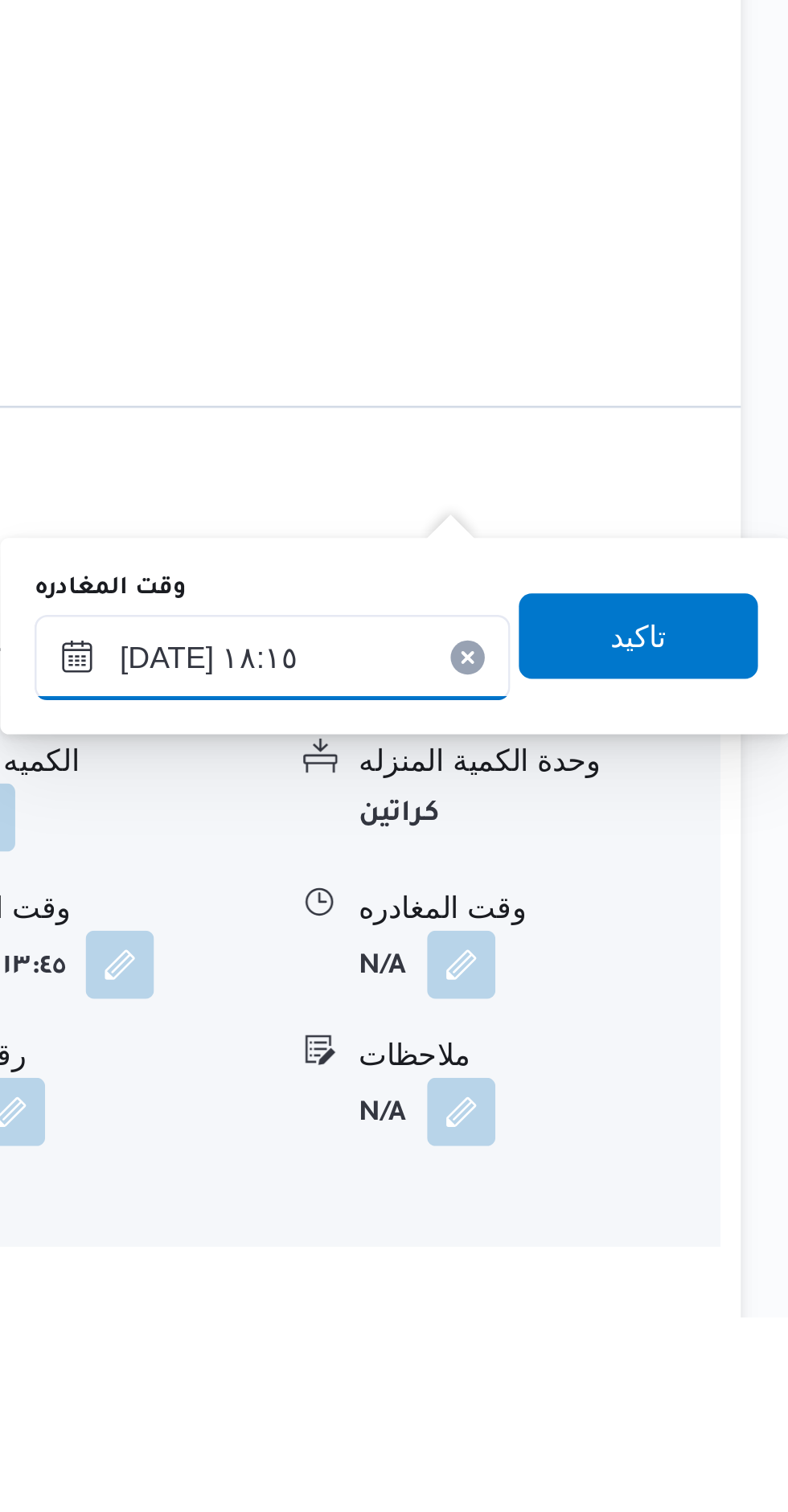
click at [623, 1256] on input "١٣/٠٨/٢٠٢٥ ١٨:١٥" at bounding box center [591, 1264] width 179 height 32
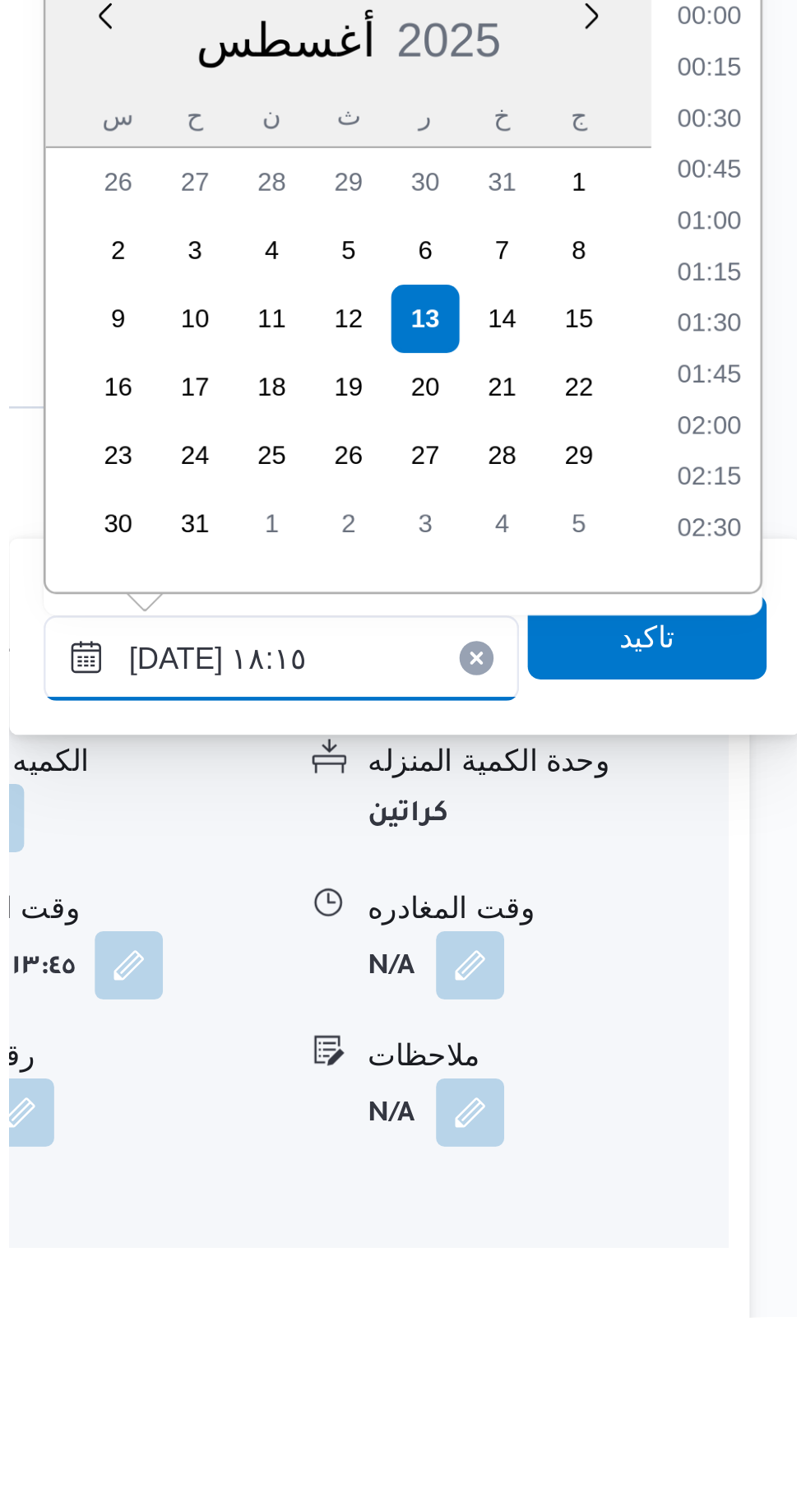
scroll to position [1328, 0]
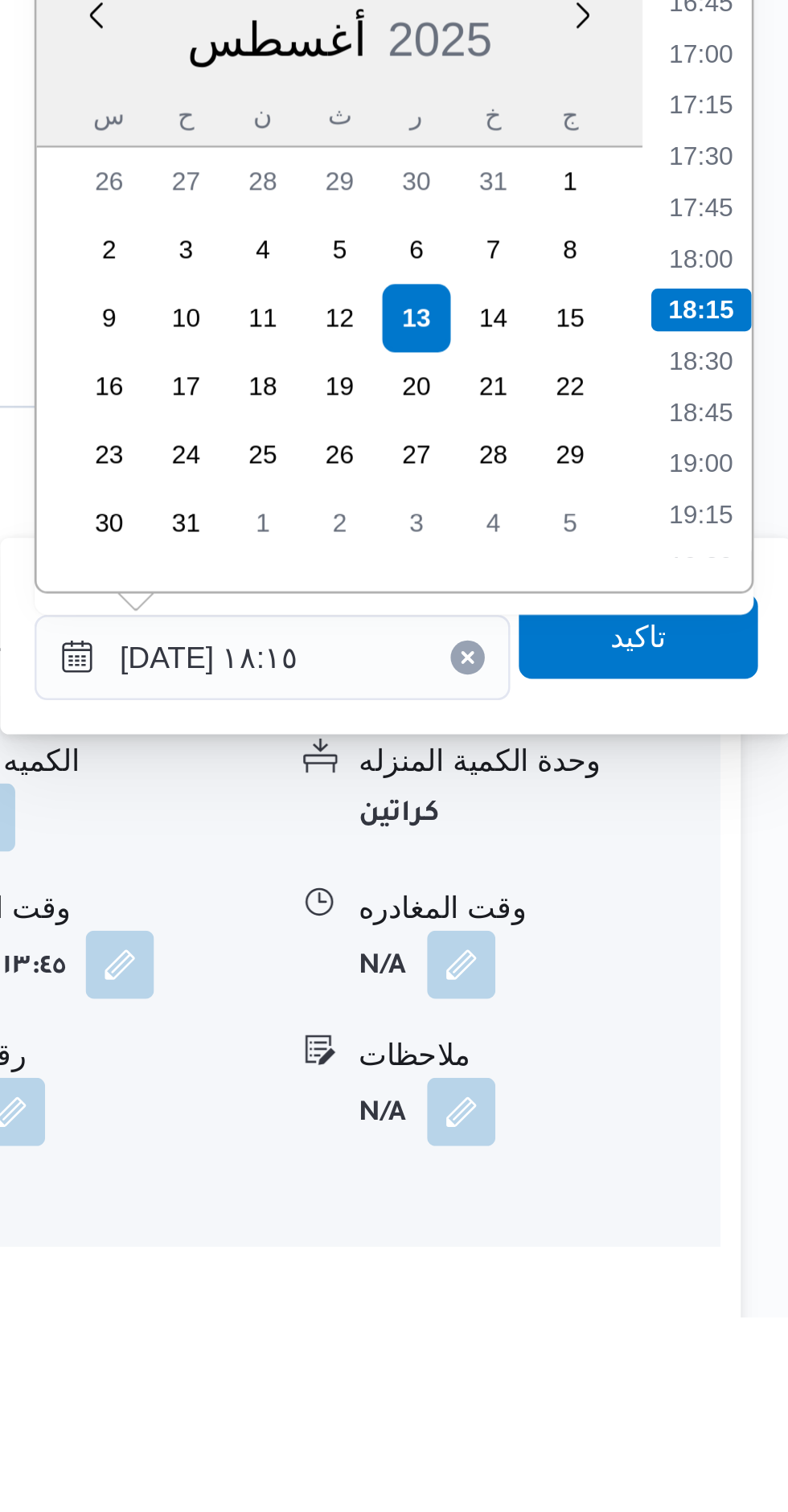
click at [757, 1112] on li "18:00" at bounding box center [753, 1113] width 37 height 16
type input "١٣/٠٨/٢٠٢٥ ١٨:٠٠"
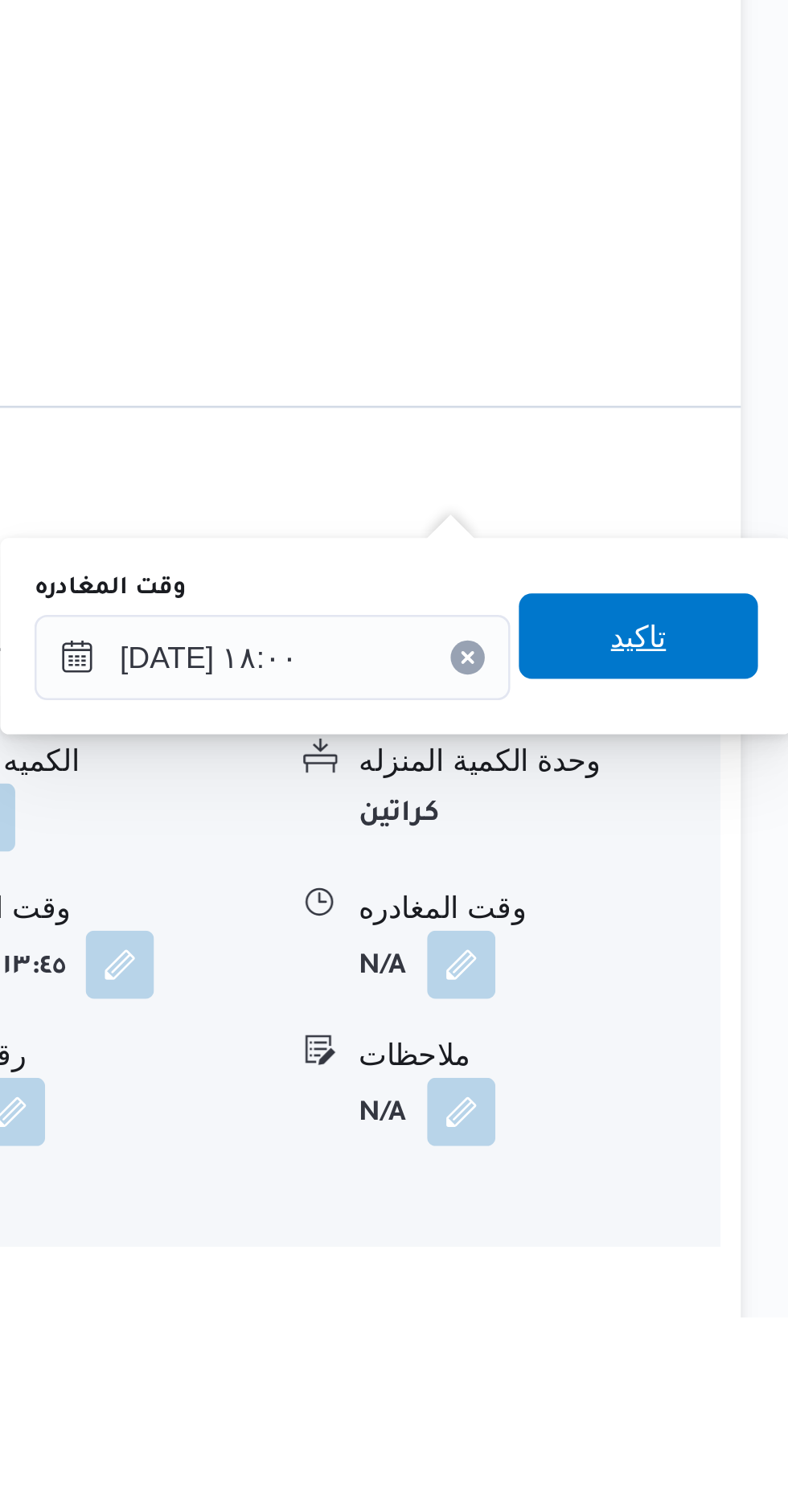
click at [727, 1245] on span "تاكيد" at bounding box center [729, 1256] width 90 height 32
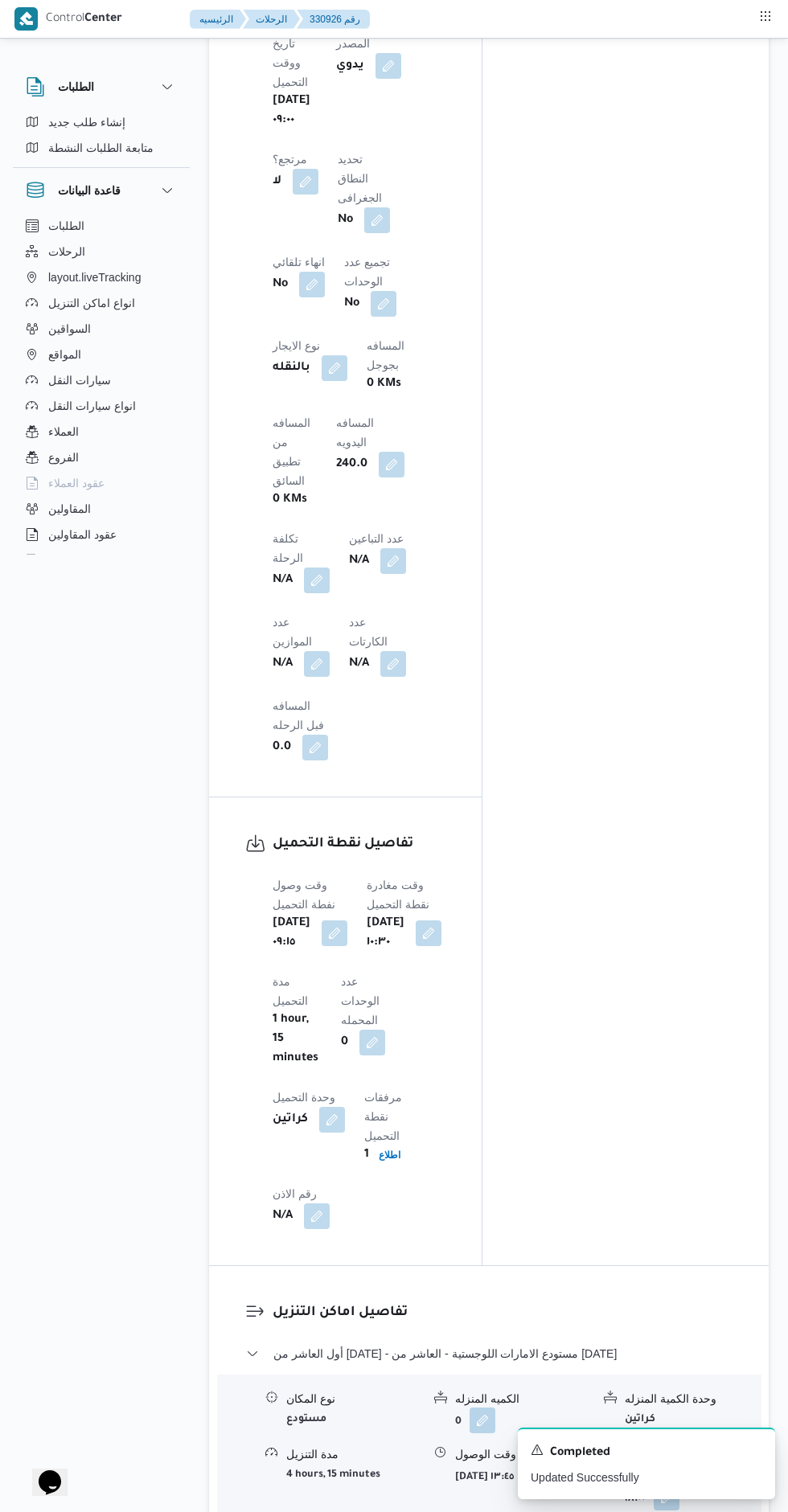
scroll to position [0, 0]
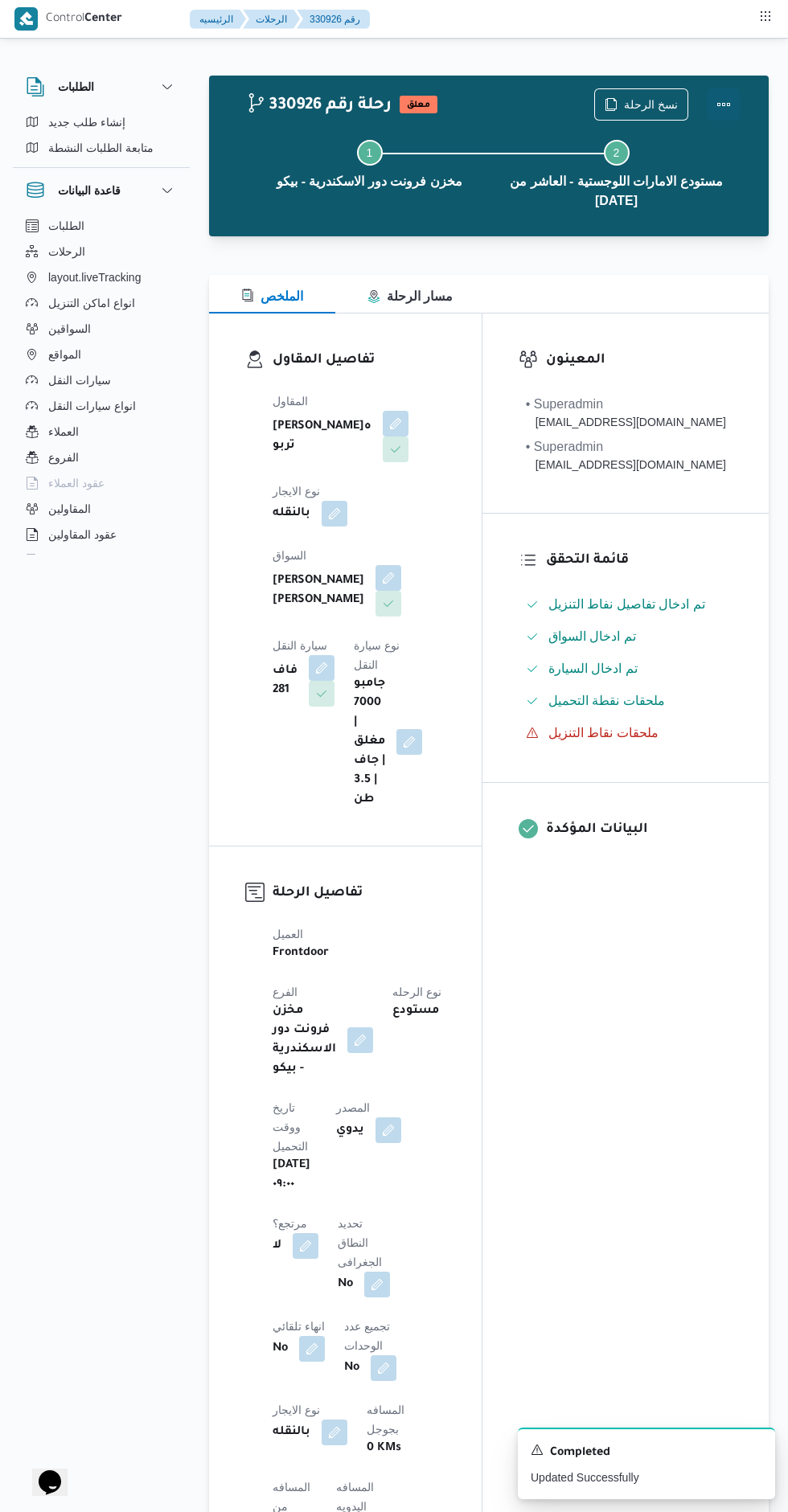
click at [729, 94] on button "Actions" at bounding box center [724, 104] width 32 height 32
click at [720, 107] on button "Actions" at bounding box center [724, 104] width 32 height 32
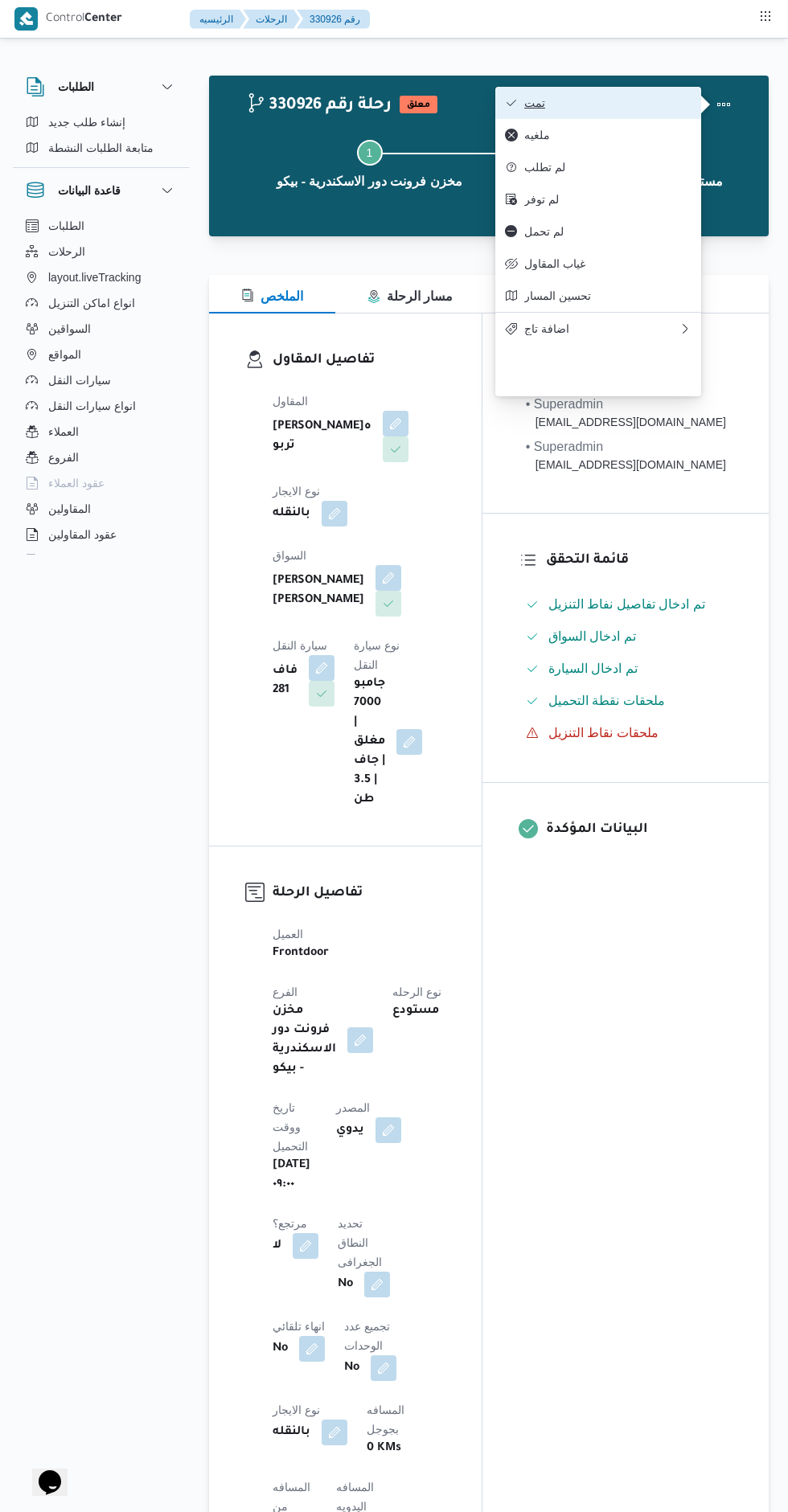
click at [602, 91] on button "تمت" at bounding box center [597, 103] width 206 height 32
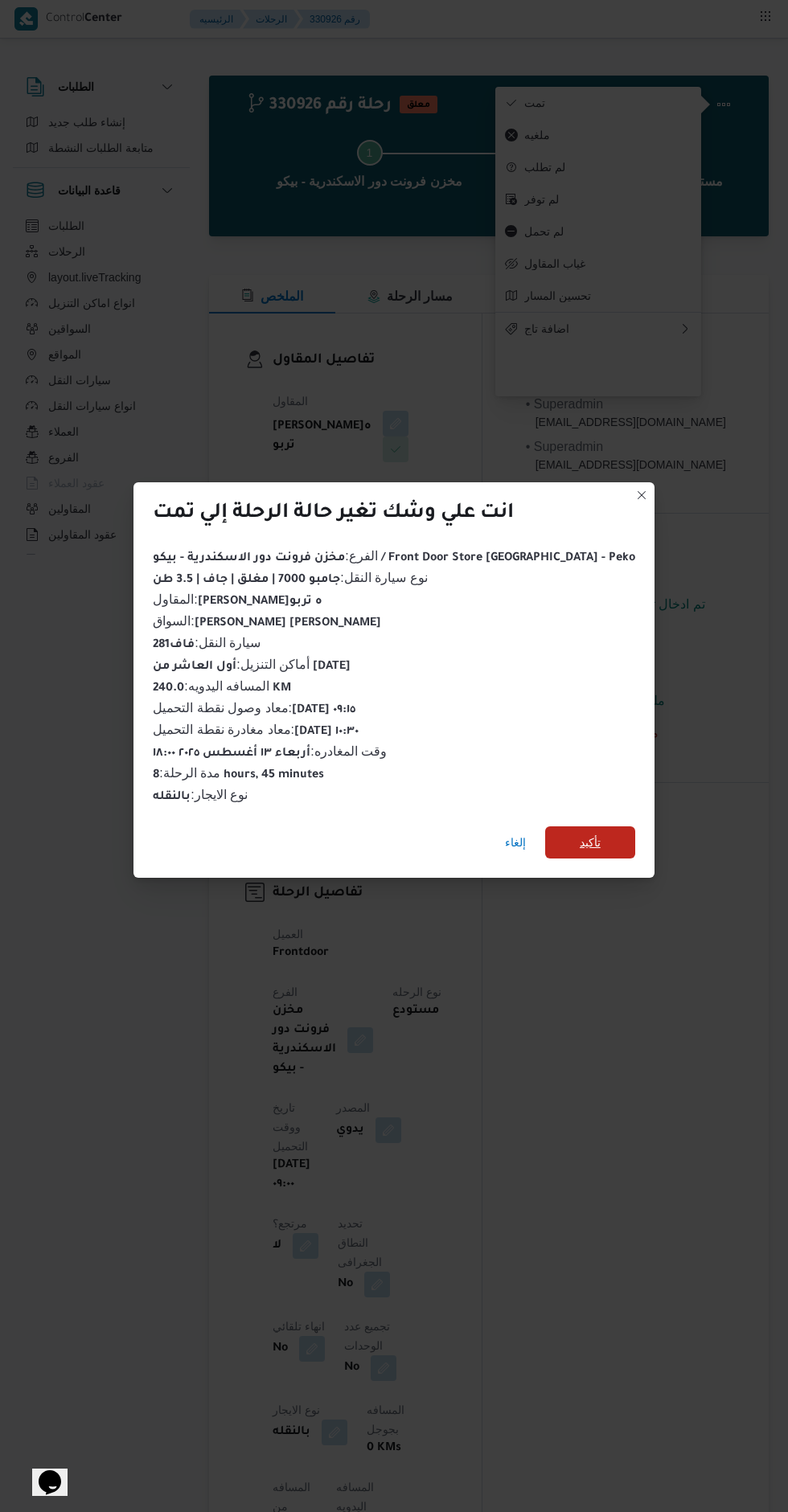
click at [590, 826] on span "تأكيد" at bounding box center [589, 842] width 90 height 32
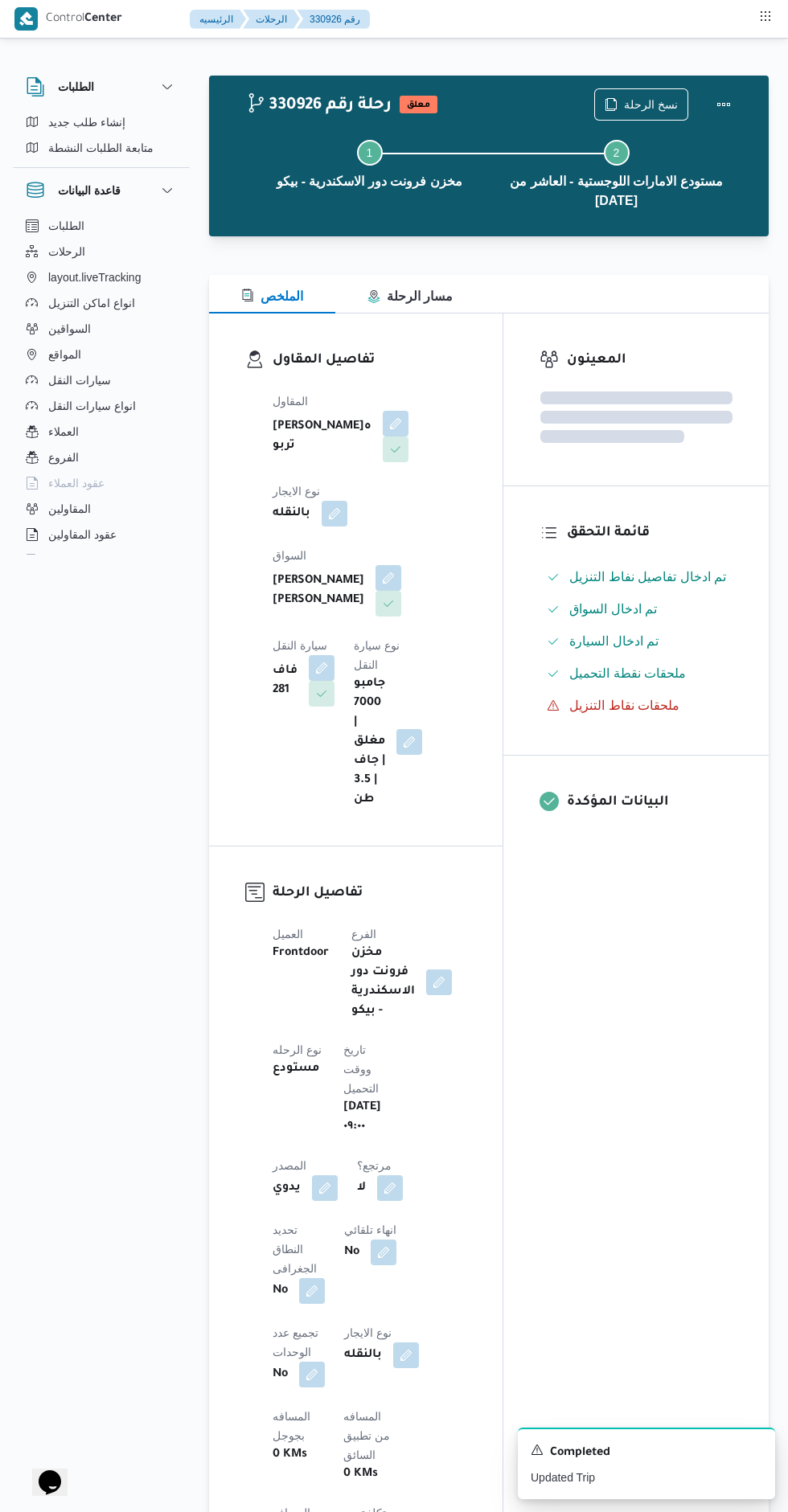
click at [640, 905] on div "المعينون قائمة التحقق تم ادخال تفاصيل نفاط التنزيل تم ادخال السواق تم ادخال الس…" at bounding box center [636, 1276] width 265 height 1926
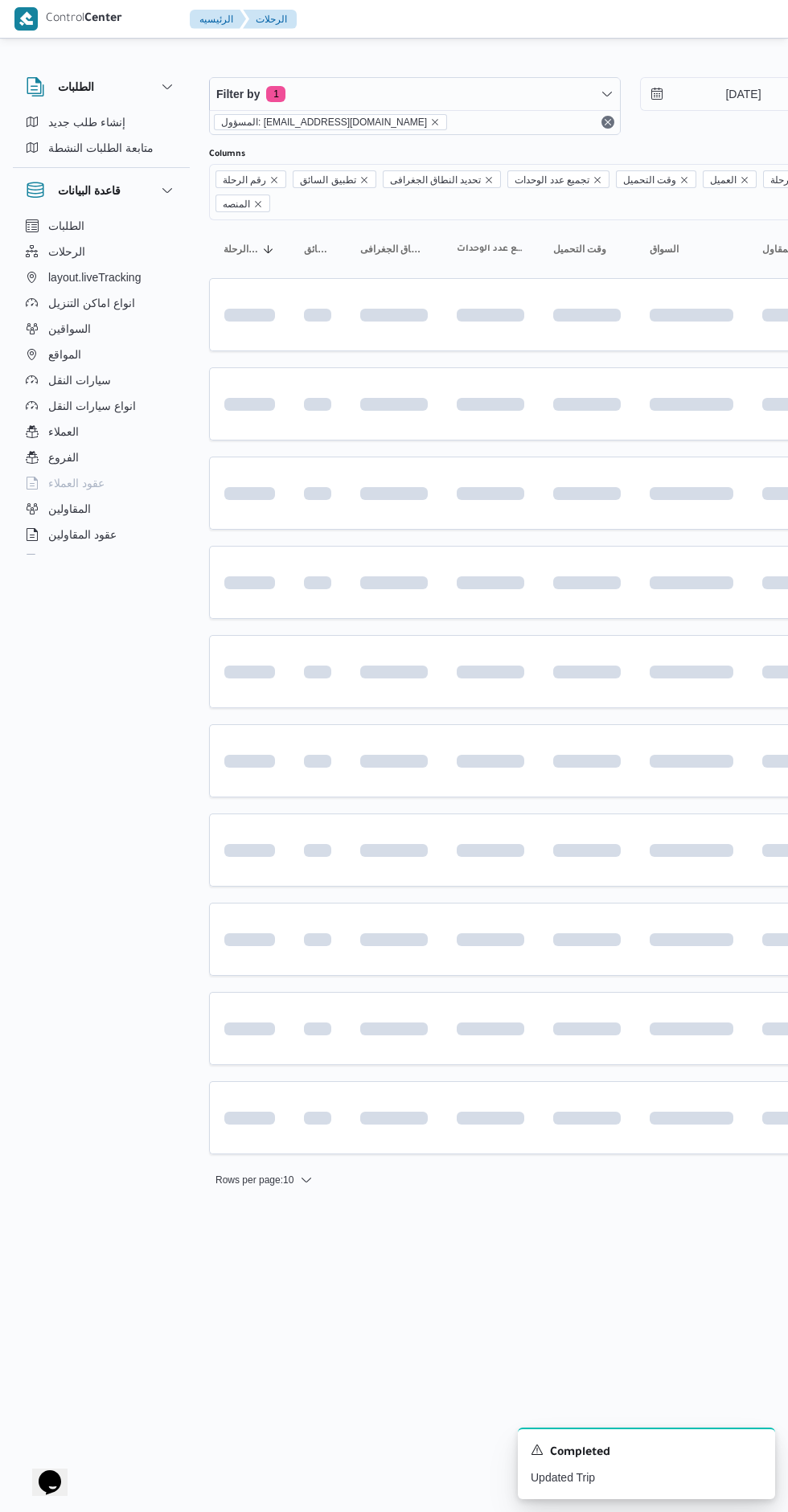
scroll to position [0, 26]
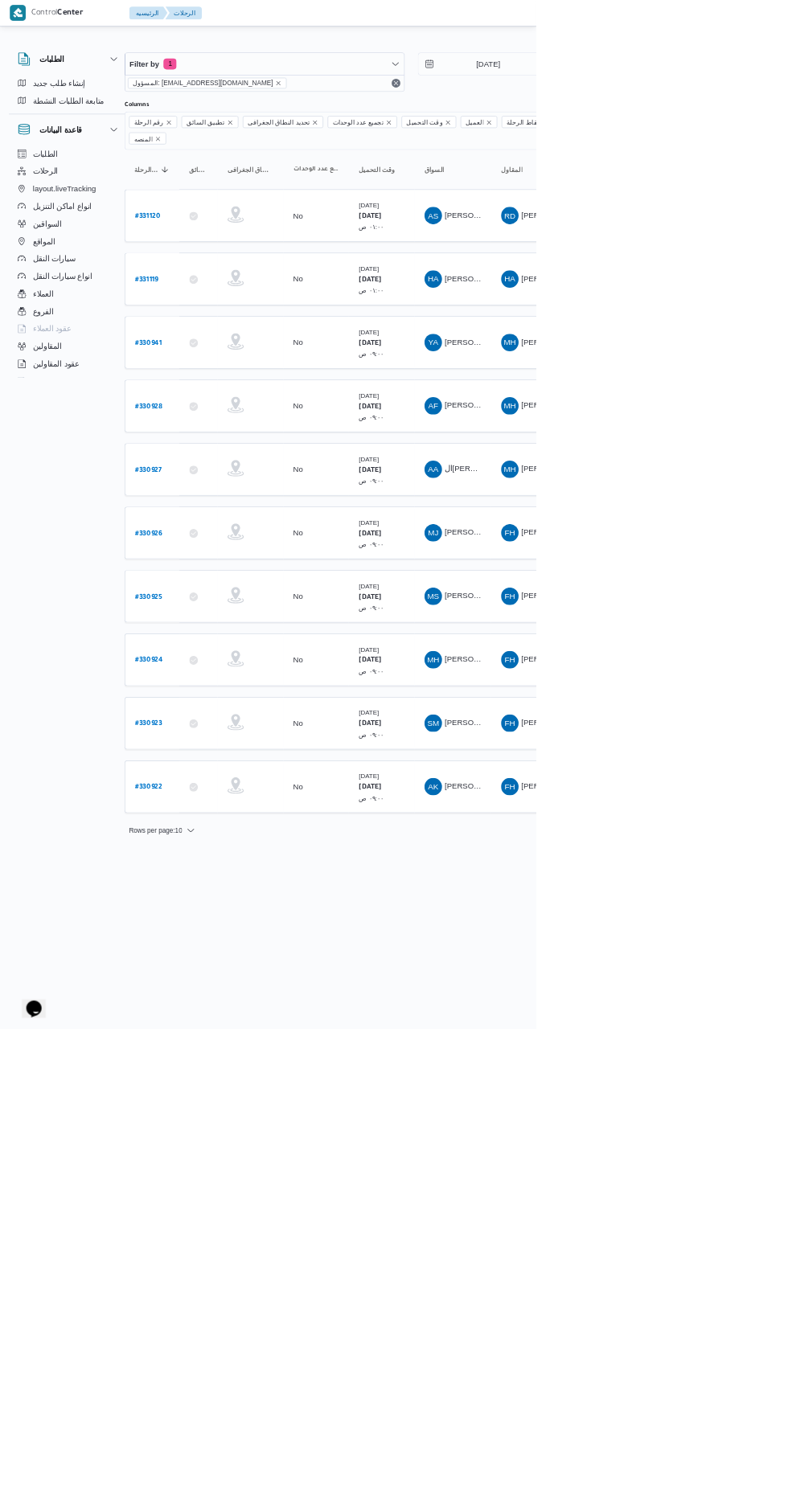
click at [221, 499] on b "# 330941" at bounding box center [218, 505] width 39 height 12
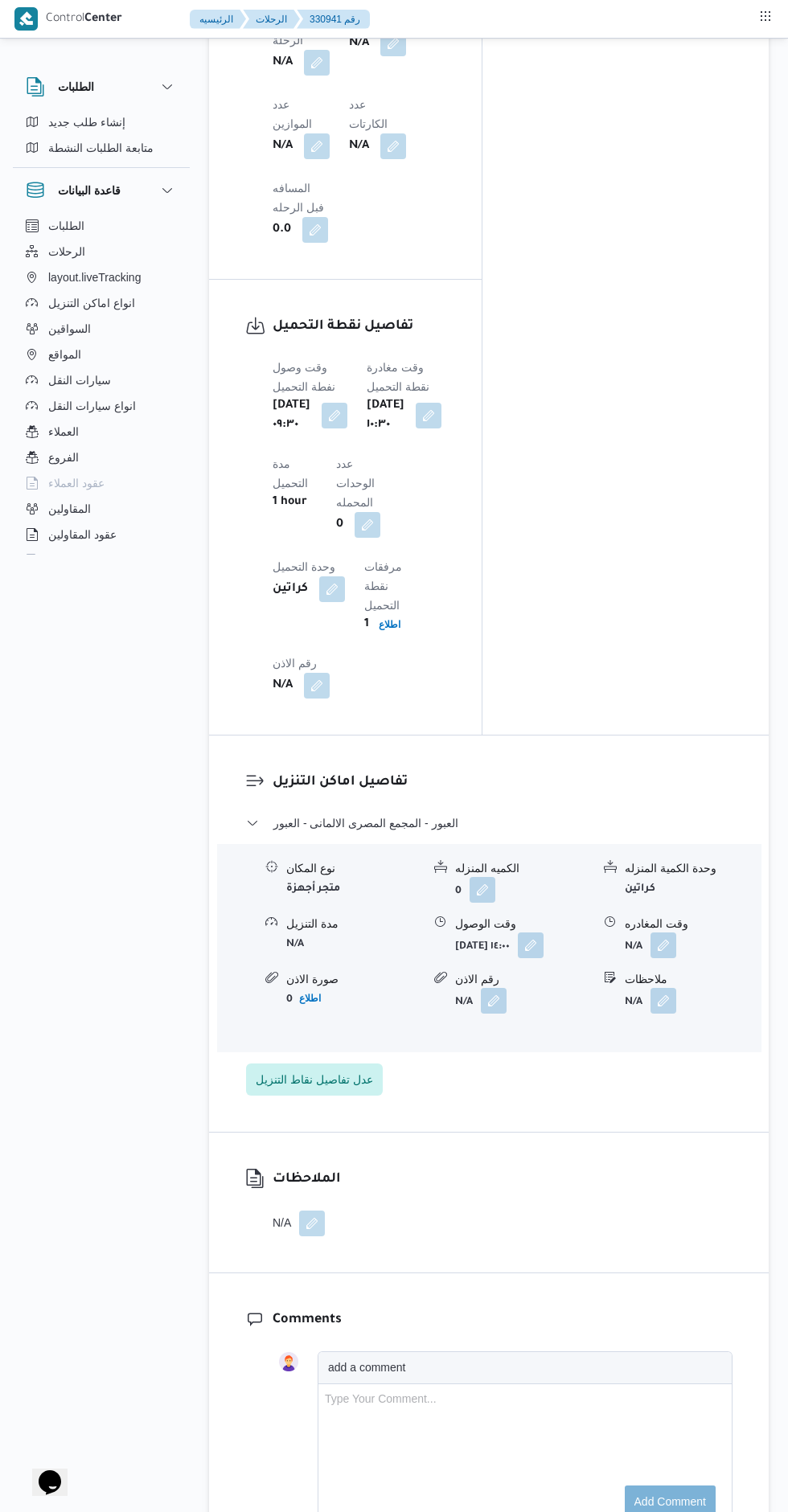
scroll to position [1567, 0]
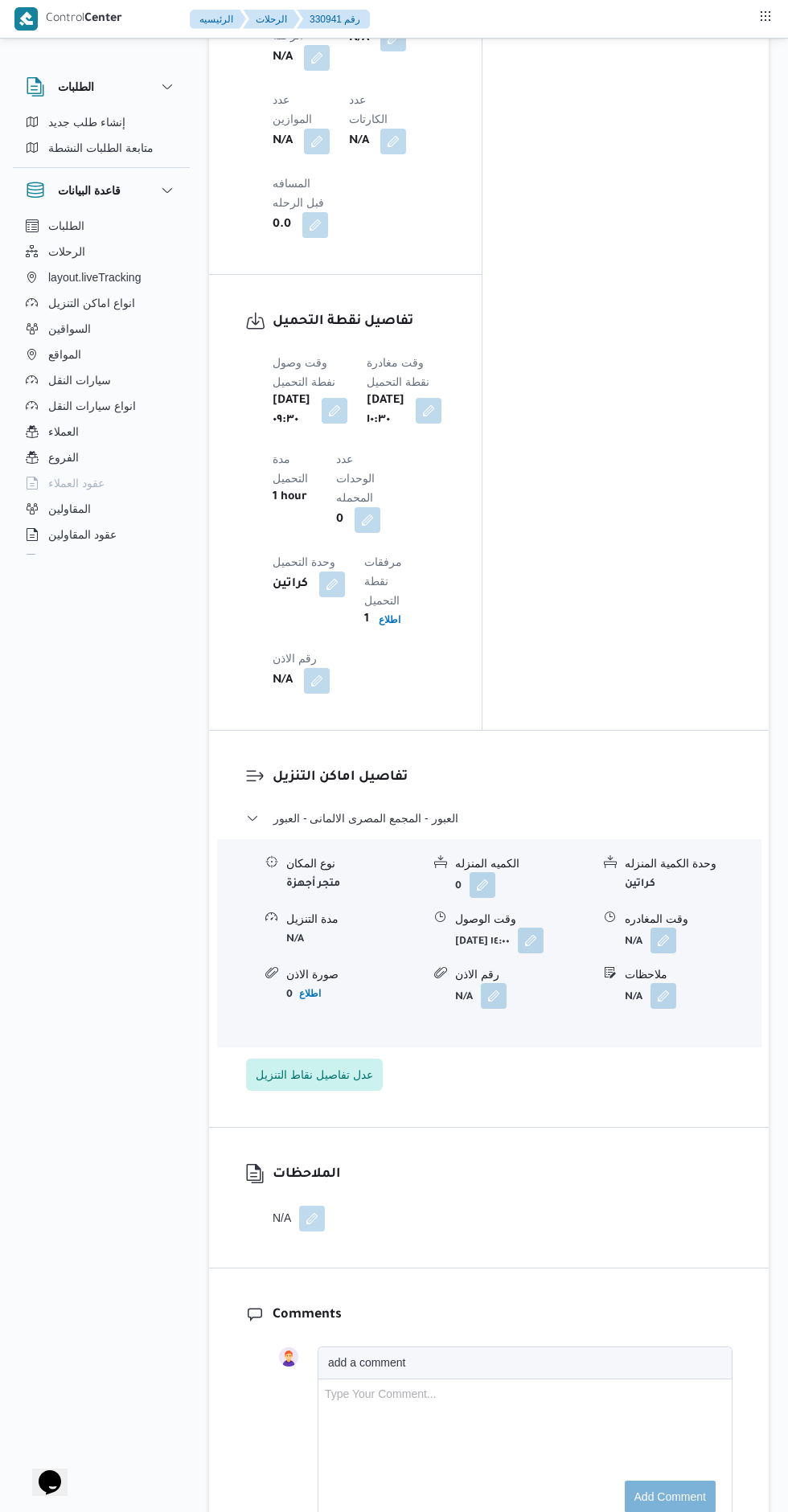
click at [673, 927] on button "button" at bounding box center [663, 940] width 26 height 26
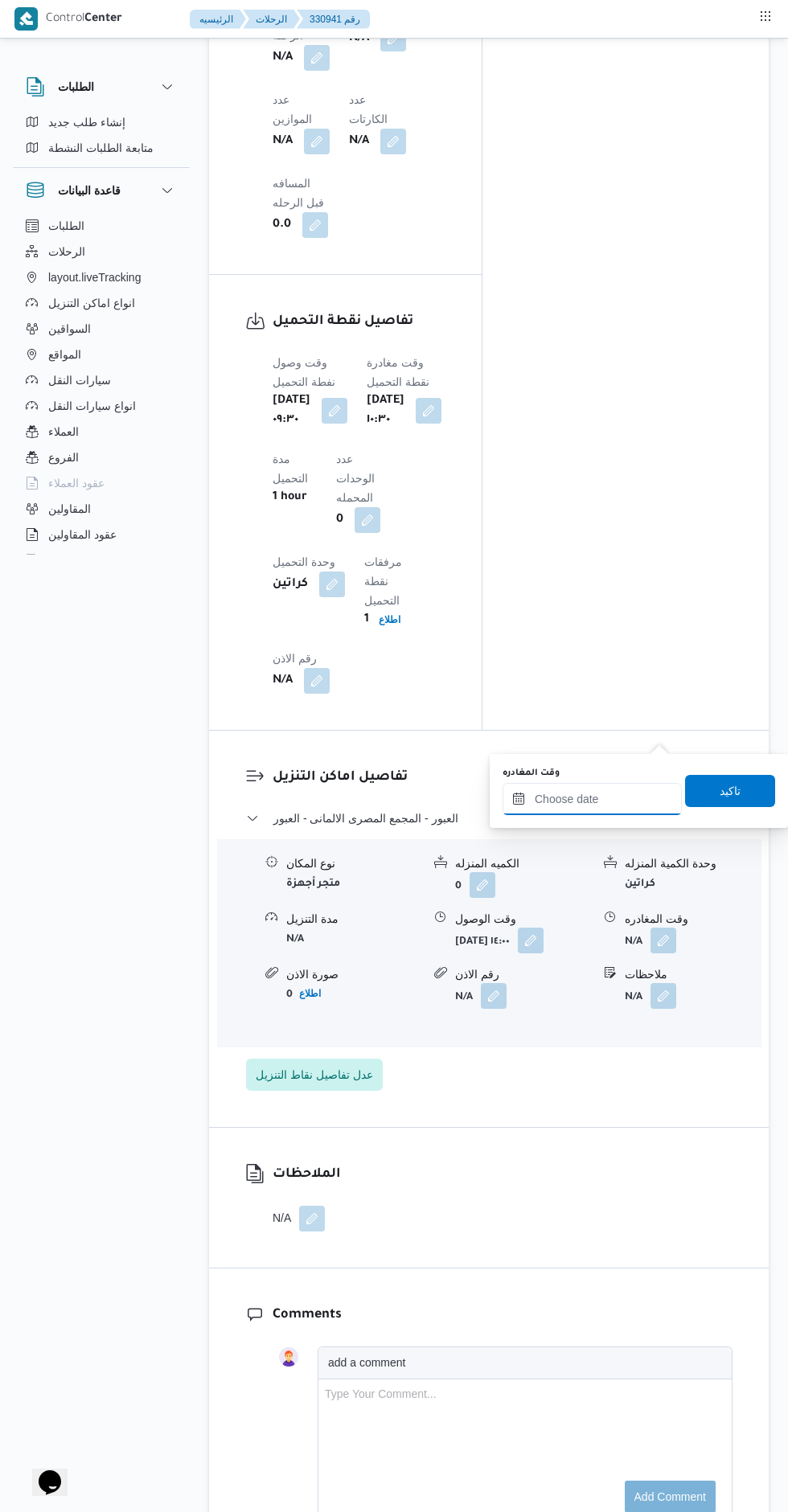
click at [634, 813] on input "وقت المغادره" at bounding box center [591, 799] width 179 height 32
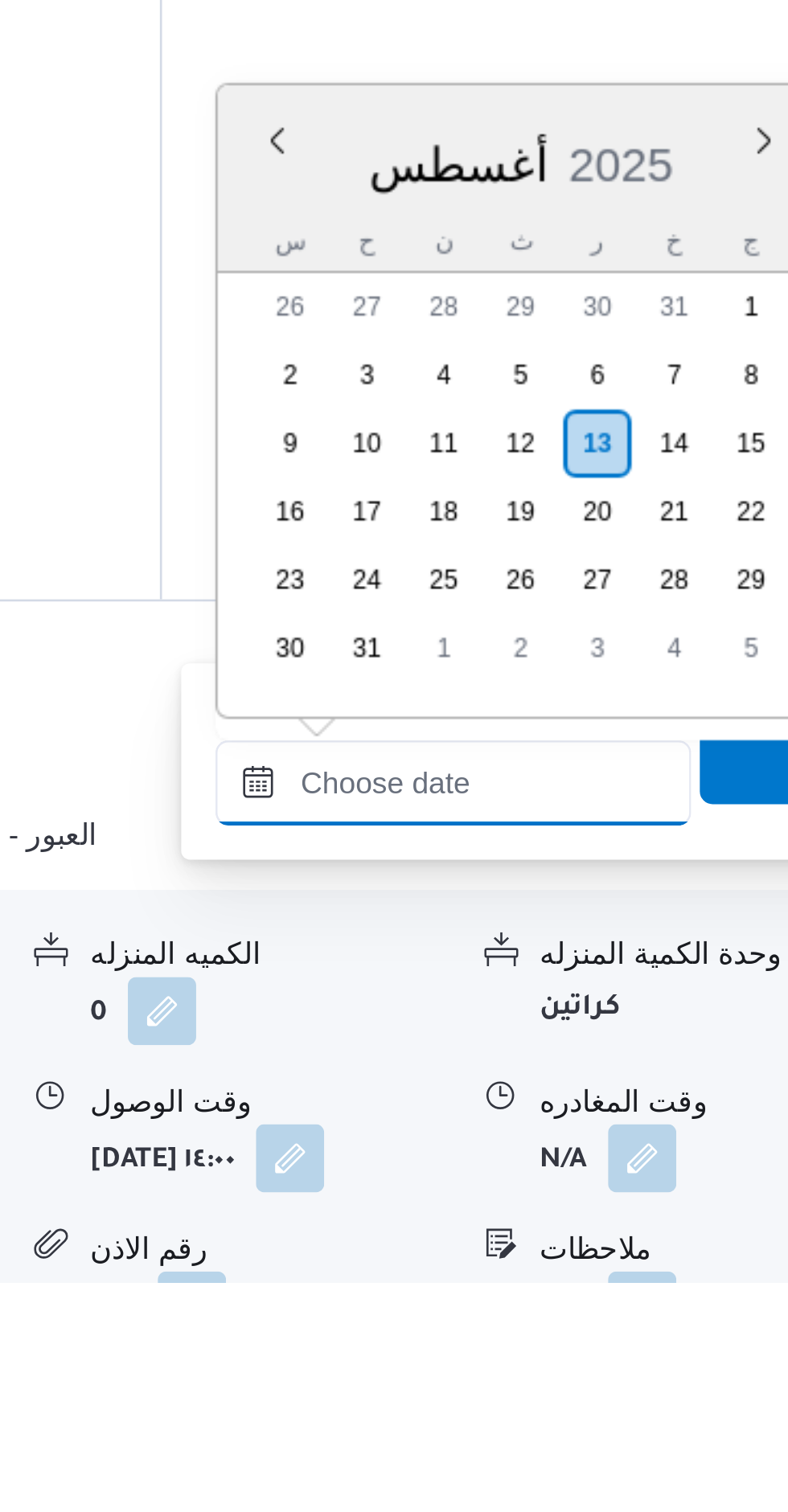
scroll to position [1042, 0]
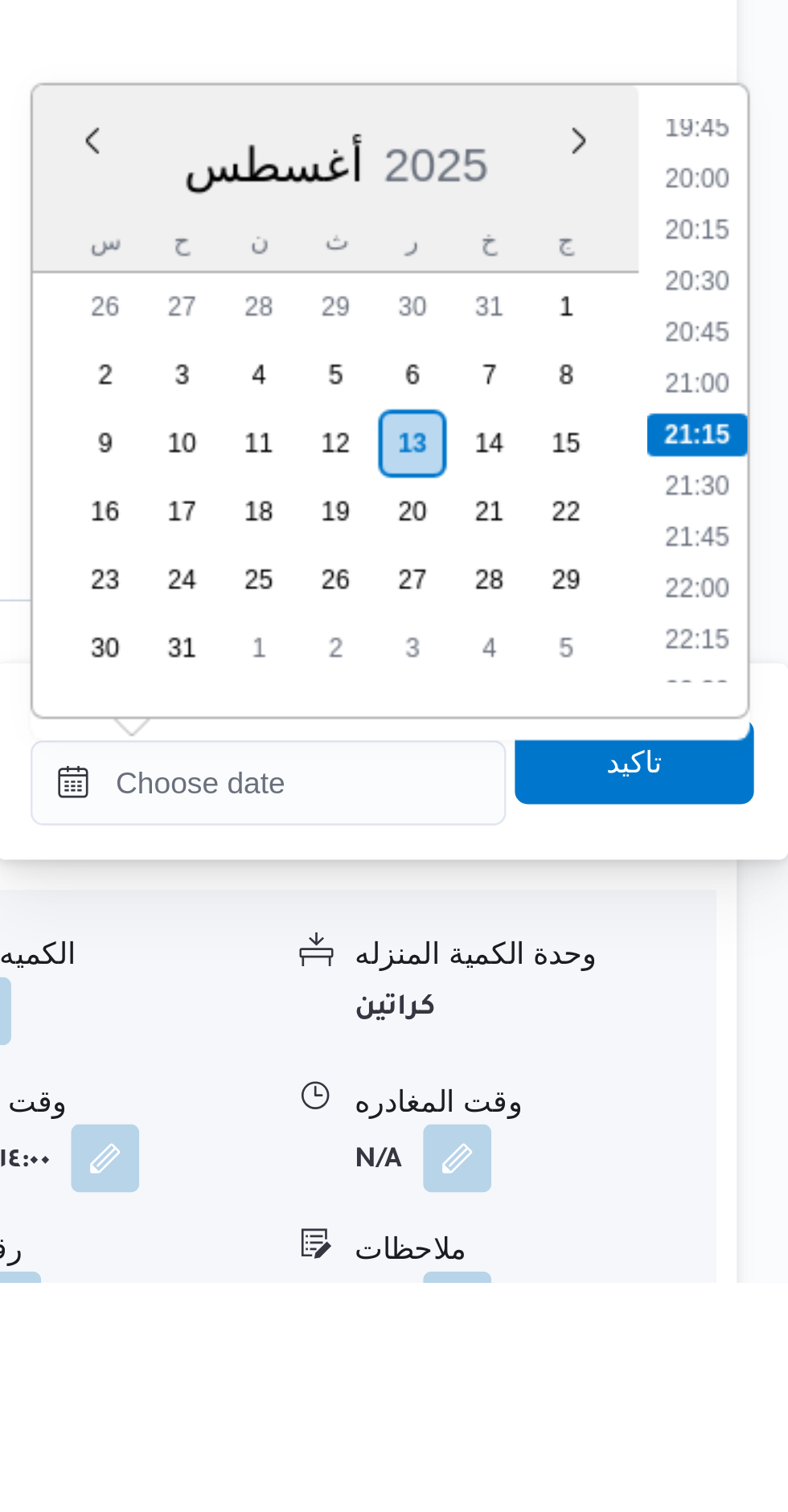
click at [757, 1075] on li "19:45" at bounding box center [753, 1077] width 37 height 16
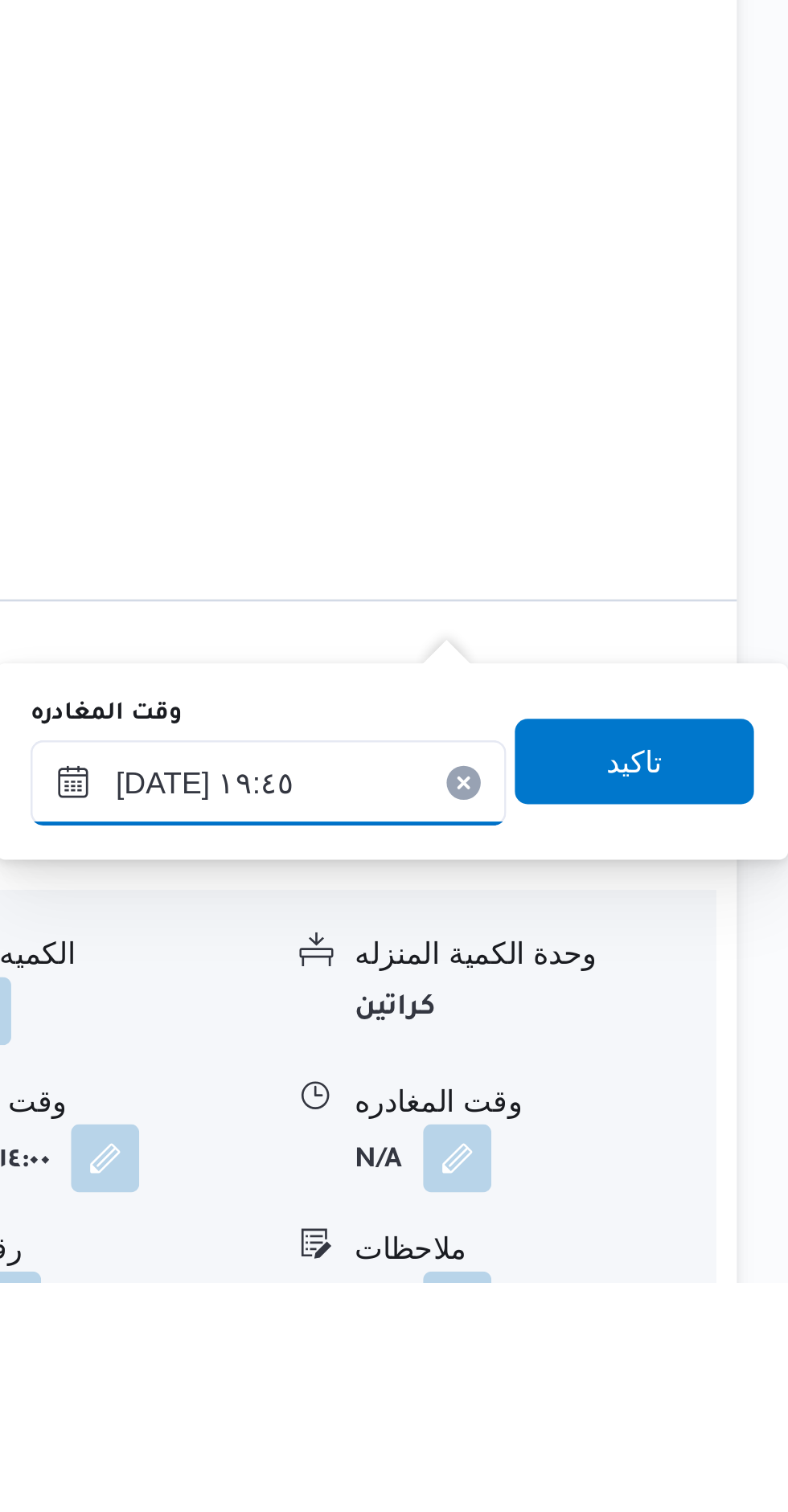
scroll to position [1041, 0]
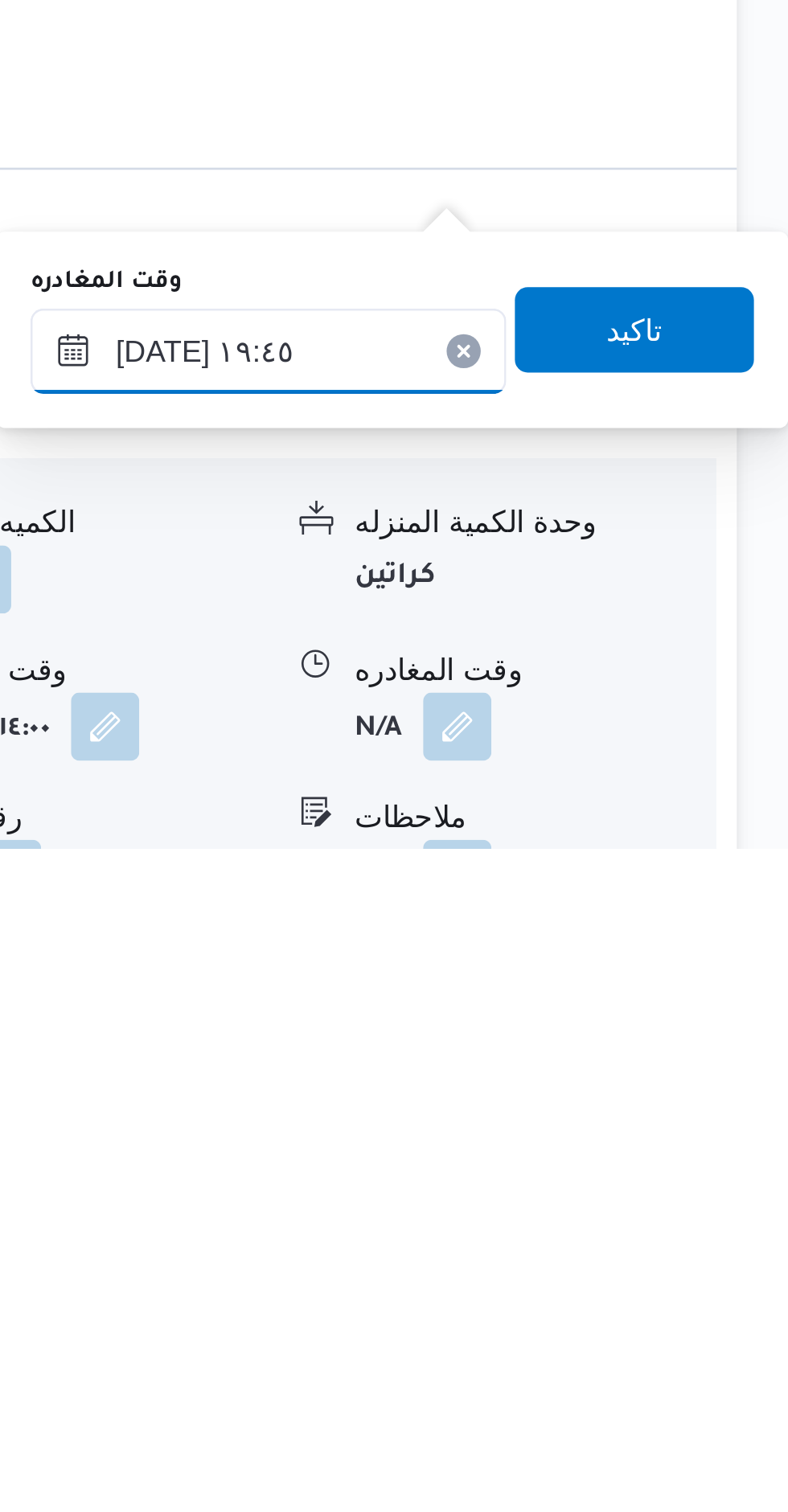
click at [624, 1315] on input "١٣/٠٨/٢٠٢٥ ١٩:٤٥" at bounding box center [591, 1324] width 179 height 32
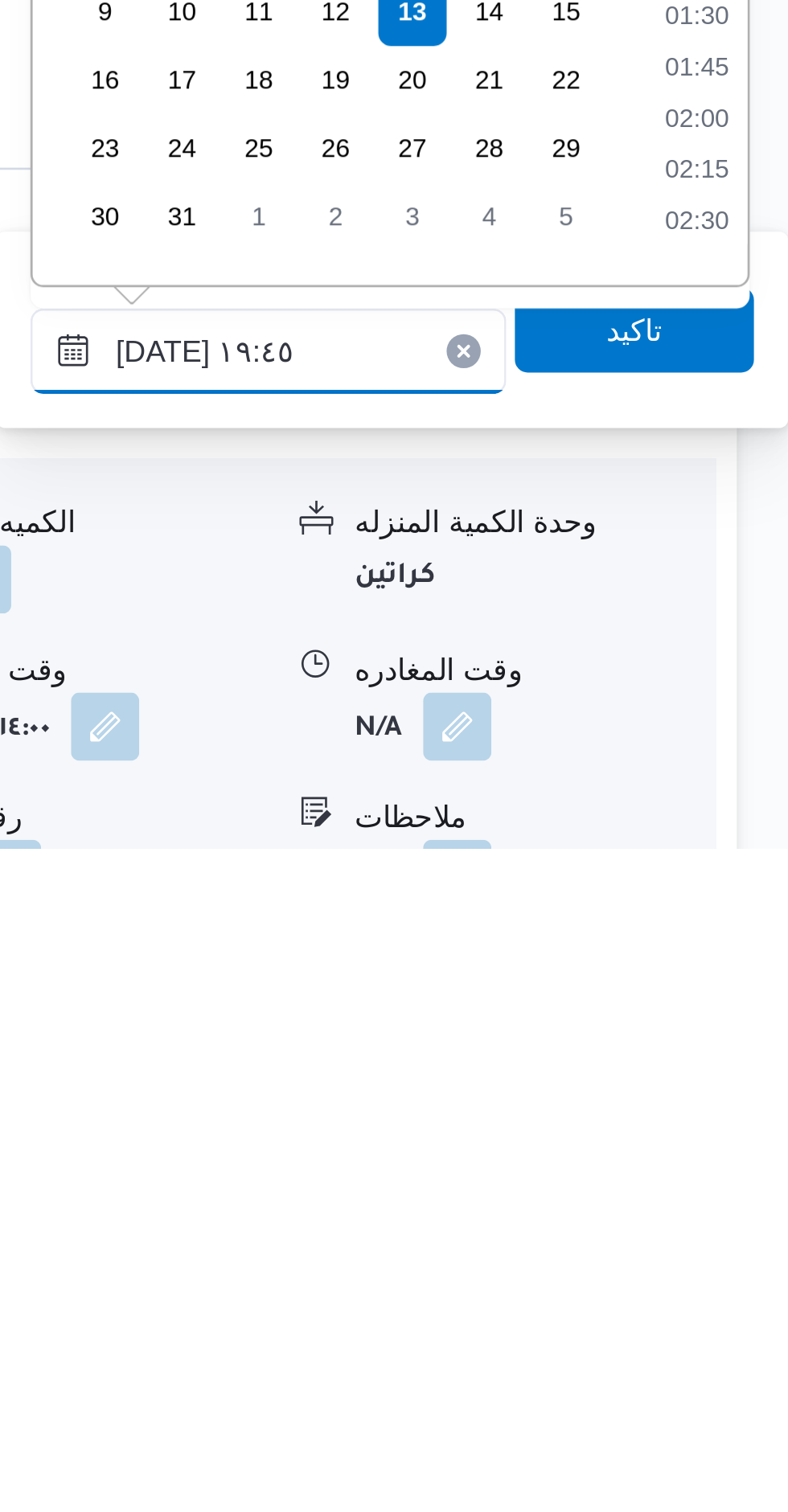
scroll to position [1413, 0]
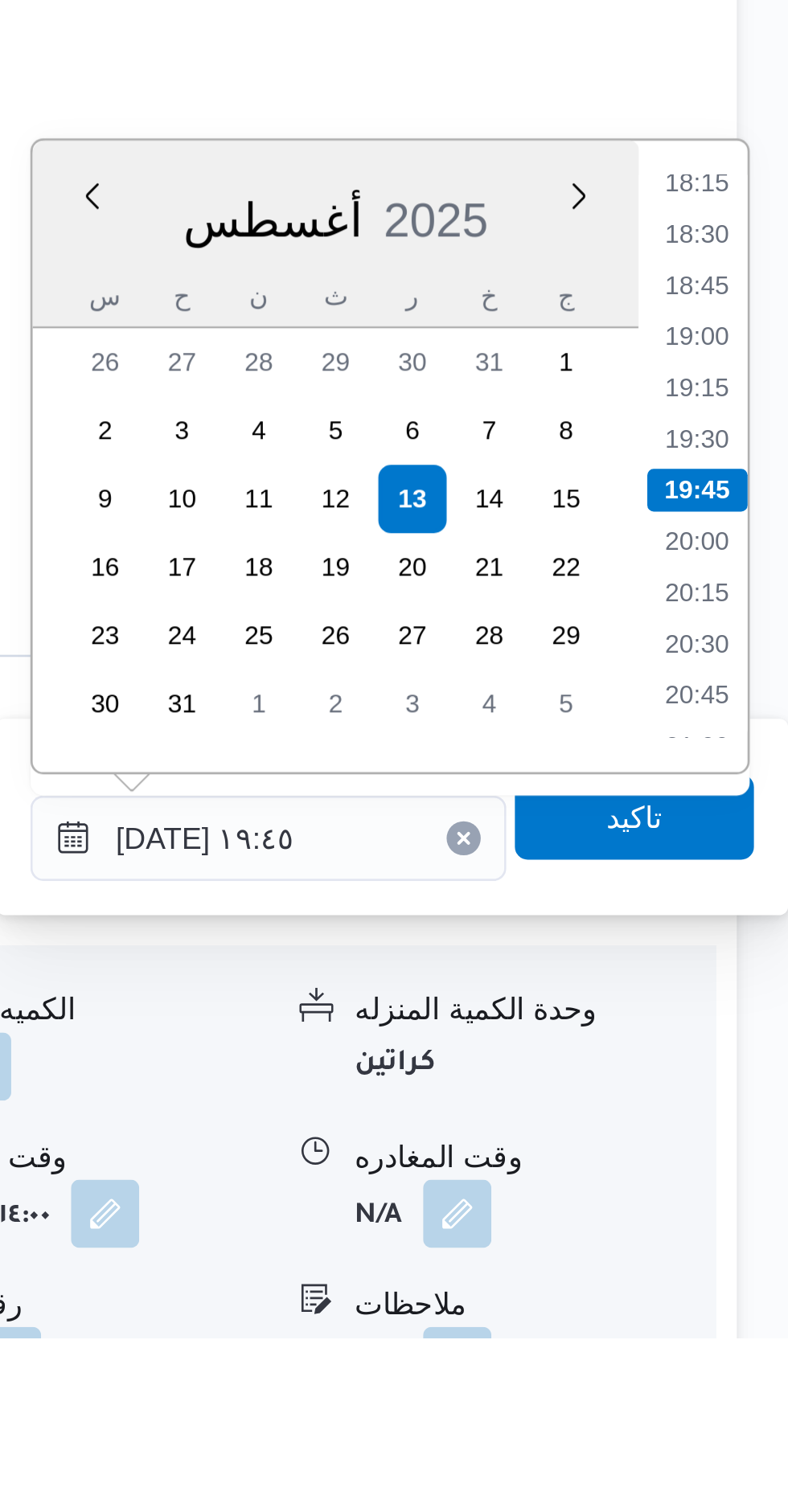
click at [754, 1078] on li "18:15" at bounding box center [753, 1077] width 37 height 16
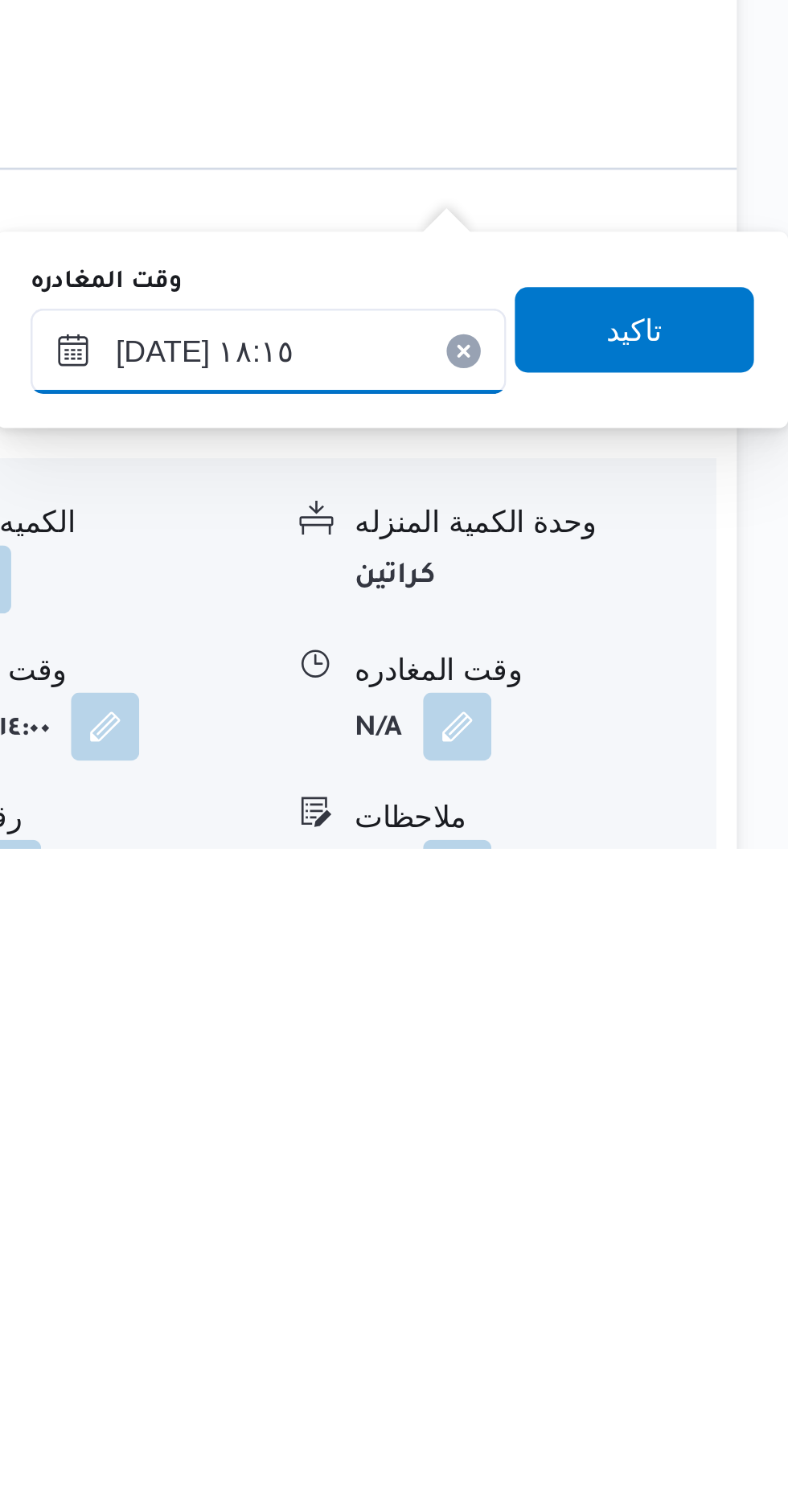
click at [626, 1321] on input "١٣/٠٨/٢٠٢٥ ١٨:١٥" at bounding box center [591, 1324] width 179 height 32
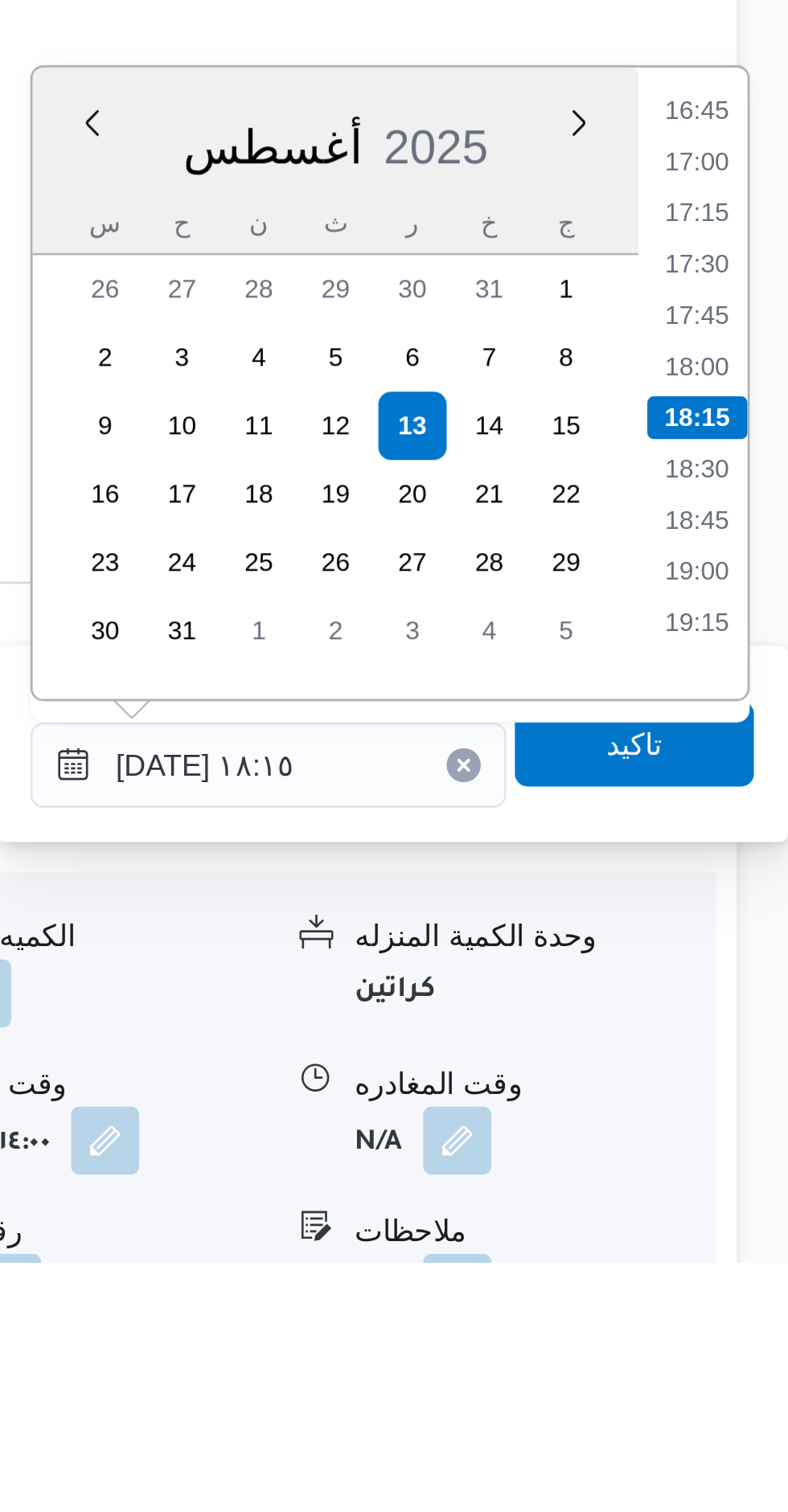
click at [761, 1081] on li "16:45" at bounding box center [753, 1078] width 37 height 16
type input "١٣/٠٨/٢٠٢٥ ١٦:٤٥"
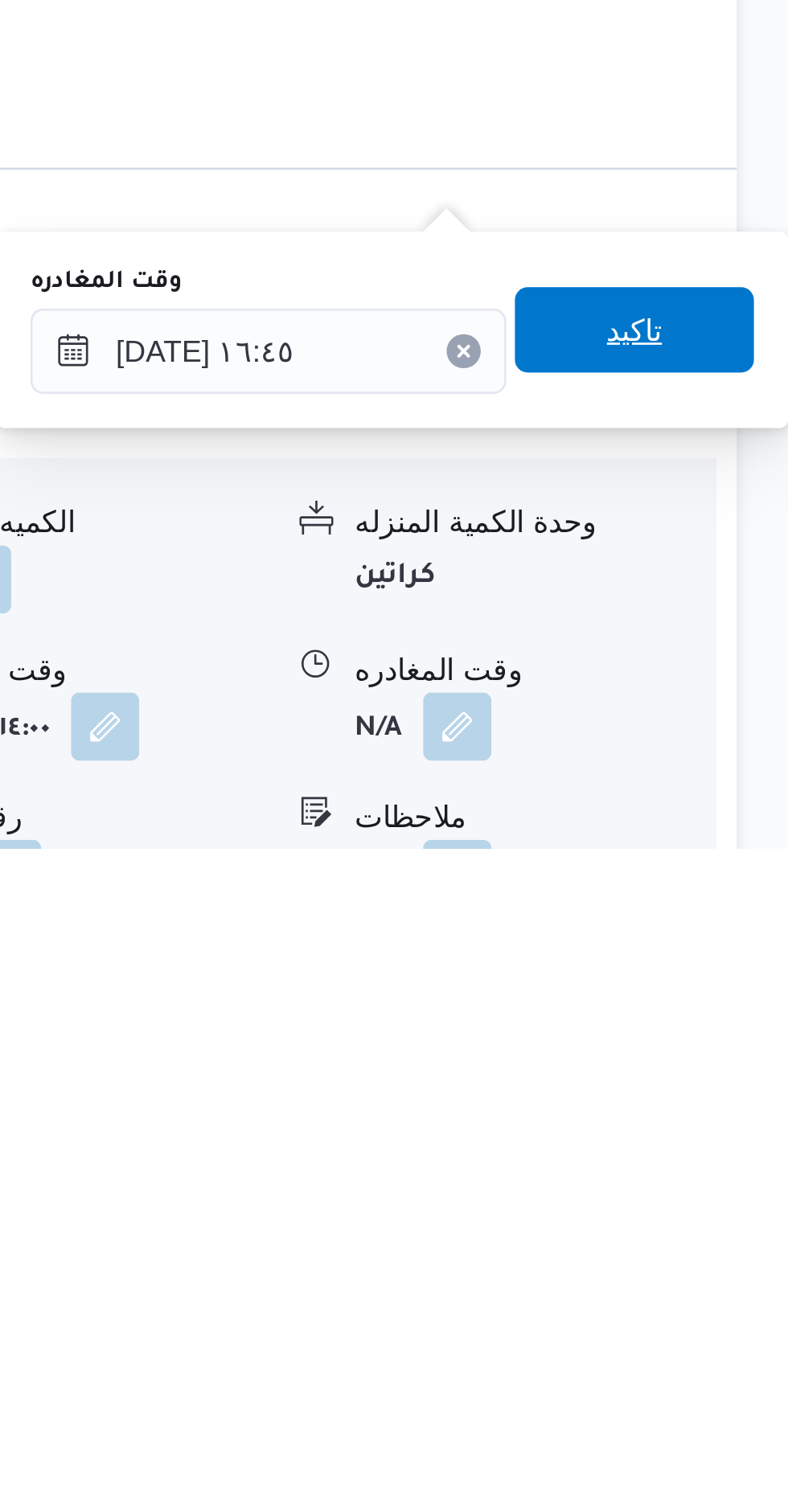
click at [734, 1324] on span "تاكيد" at bounding box center [729, 1316] width 90 height 32
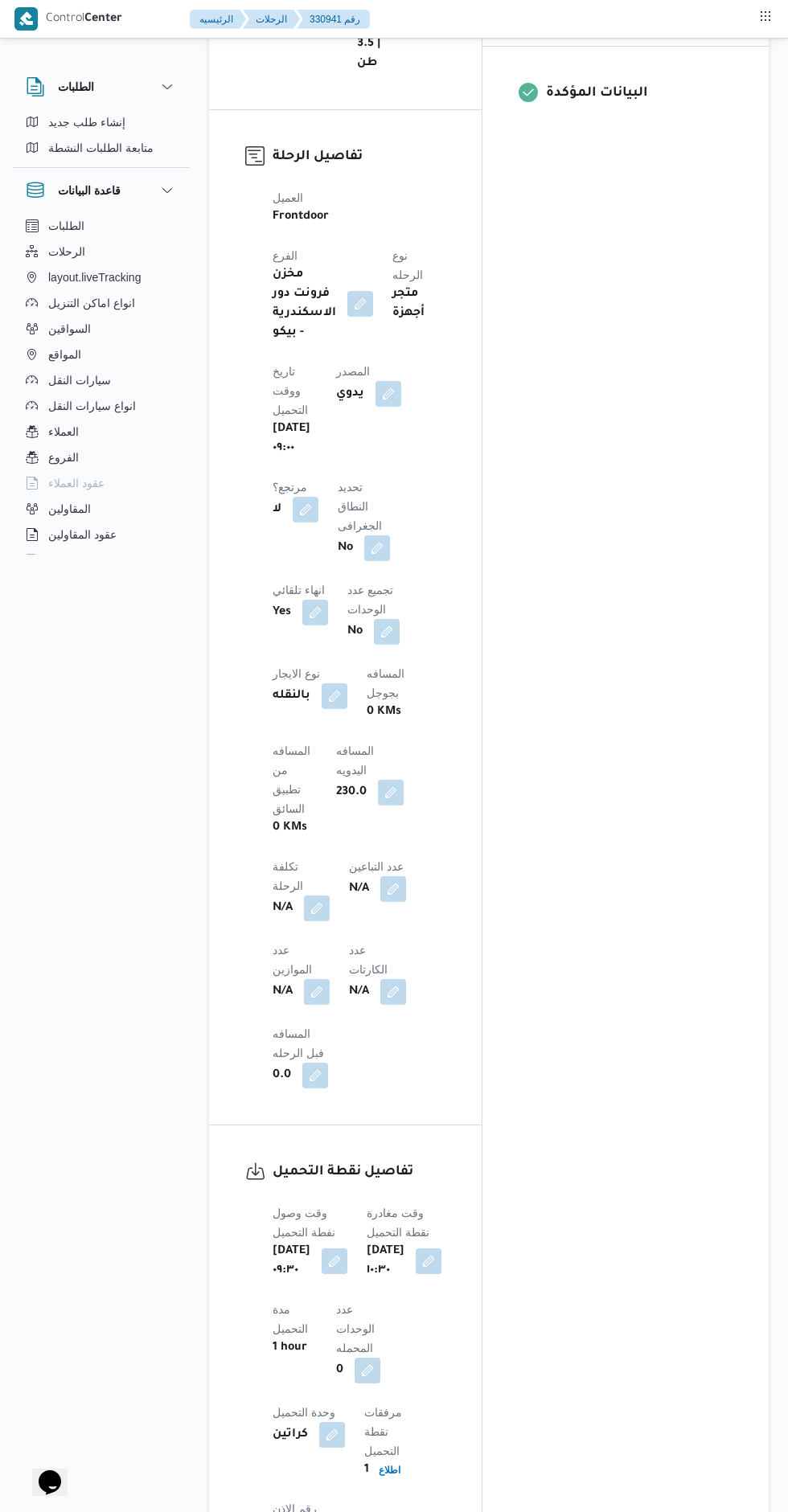
scroll to position [0, 0]
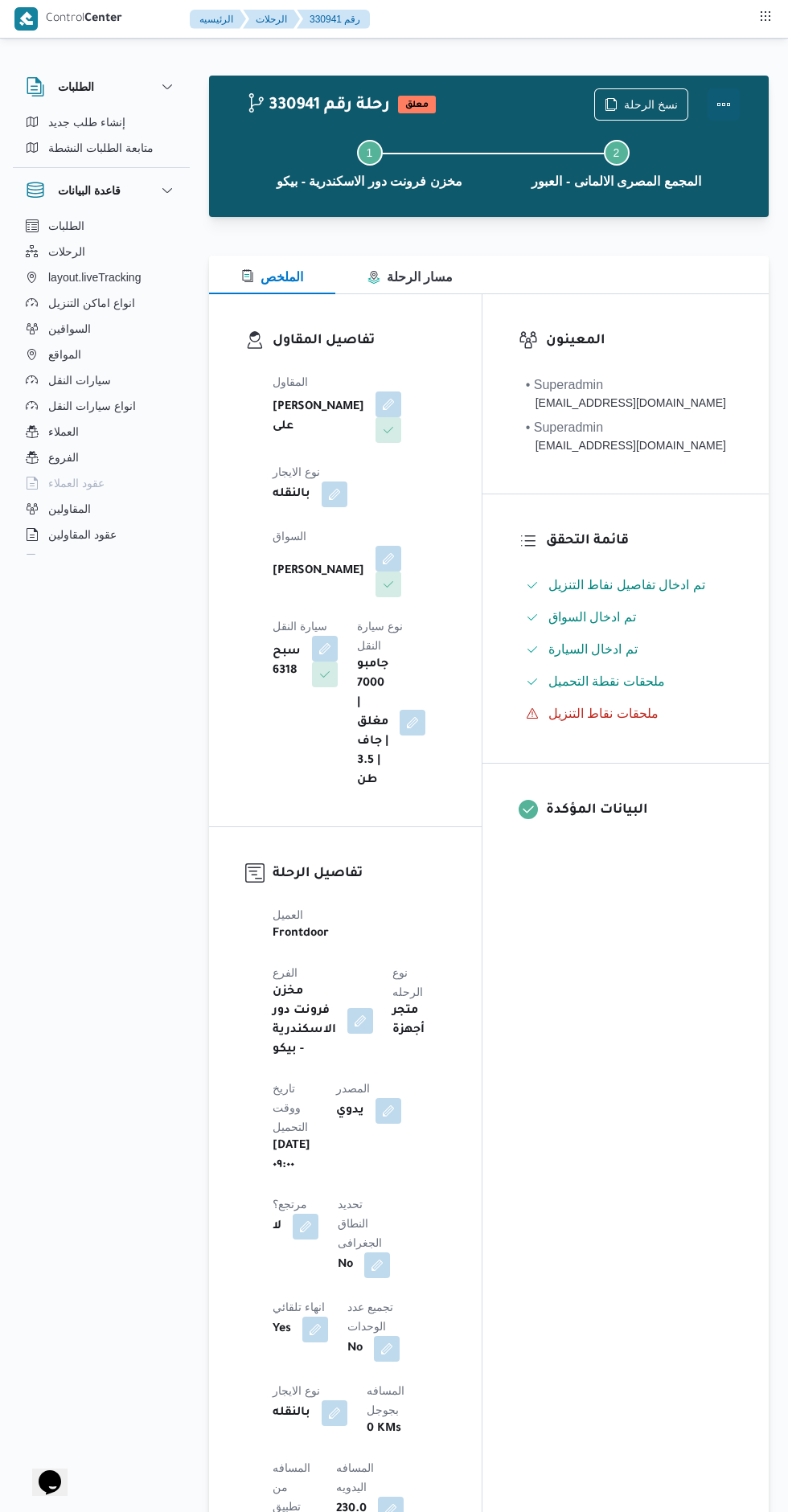
click at [733, 104] on button "Actions" at bounding box center [724, 104] width 32 height 32
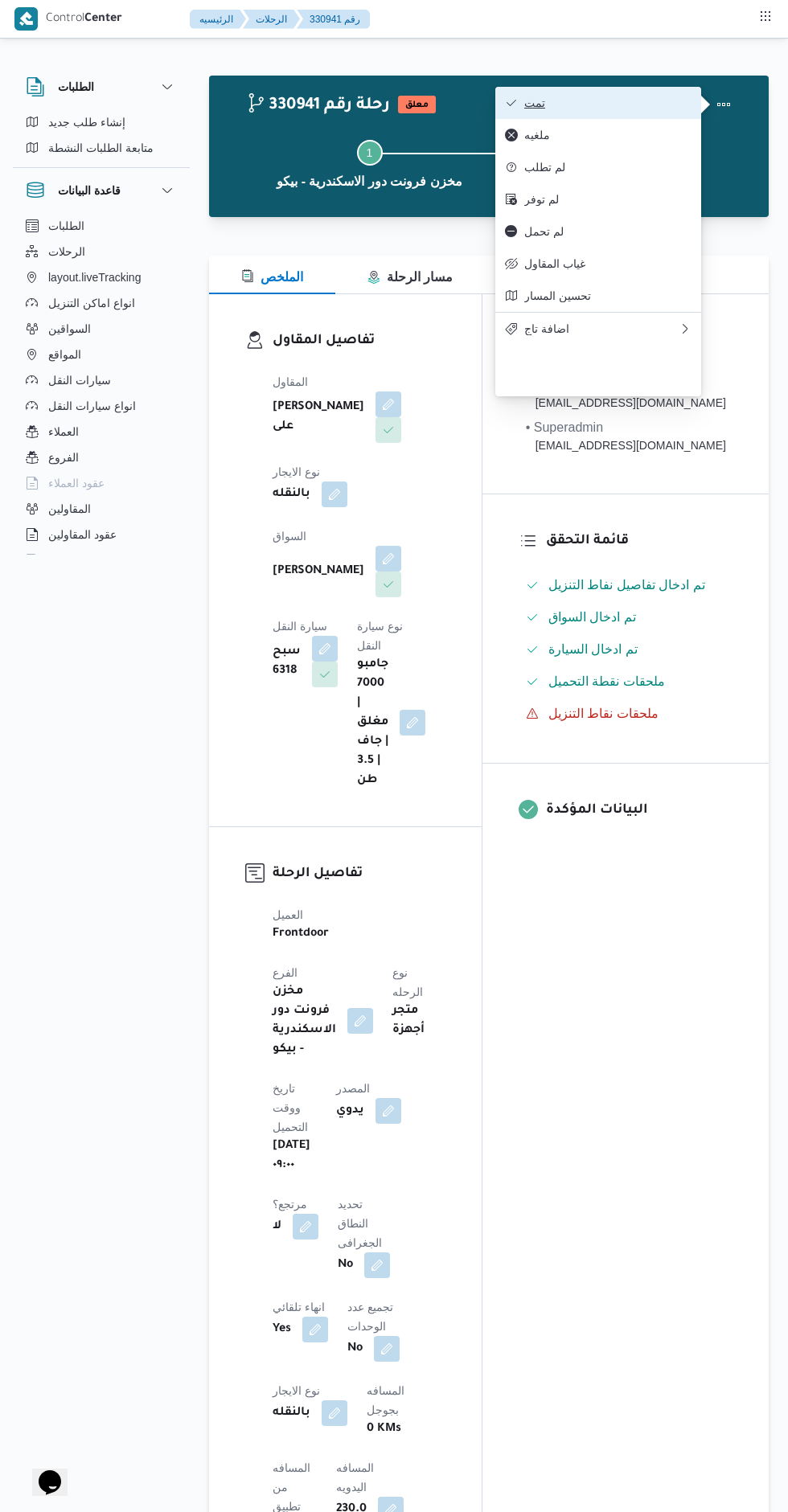
click at [630, 102] on span "تمت" at bounding box center [608, 102] width 167 height 12
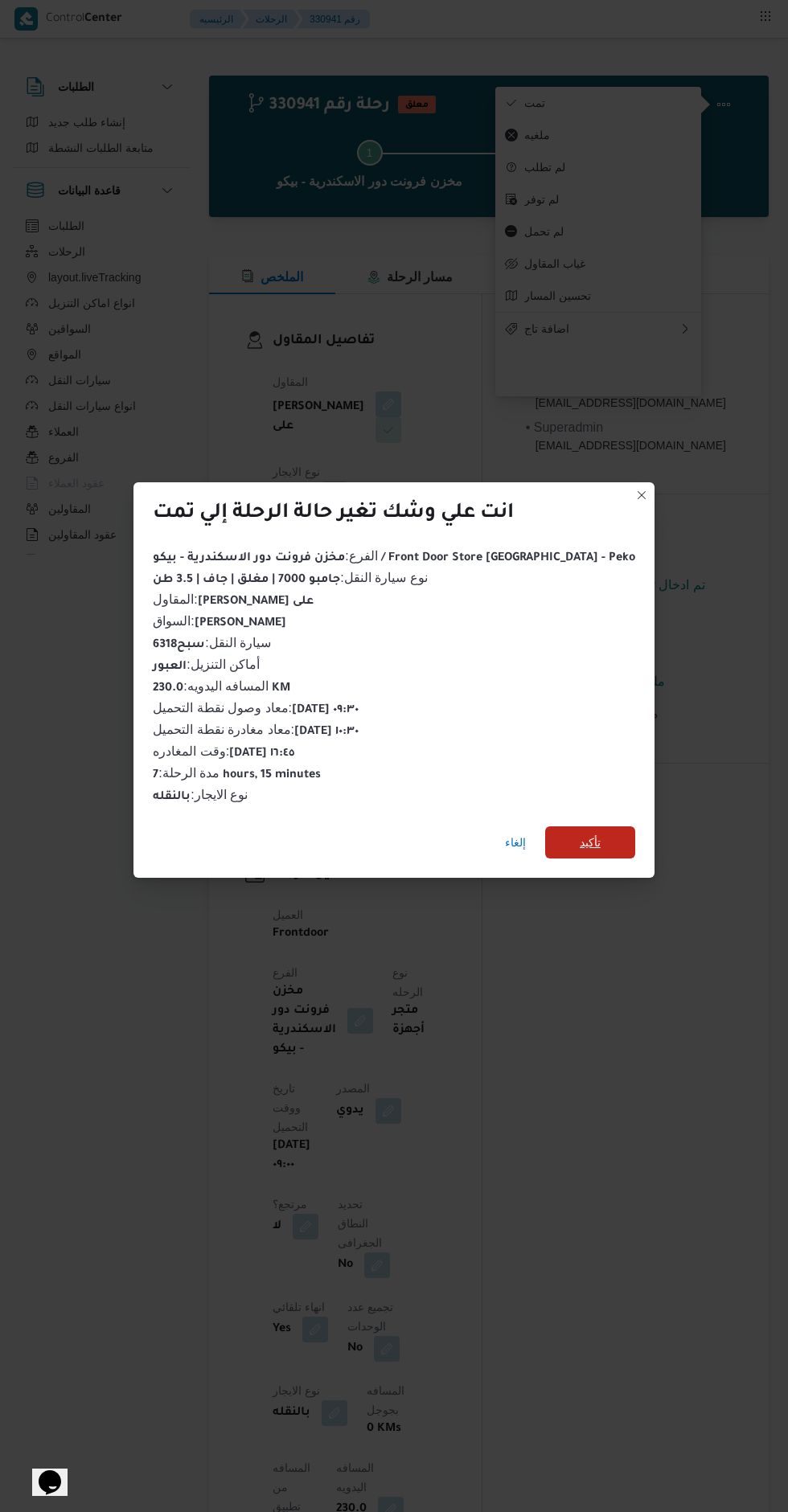
click at [581, 826] on span "تأكيد" at bounding box center [589, 842] width 90 height 32
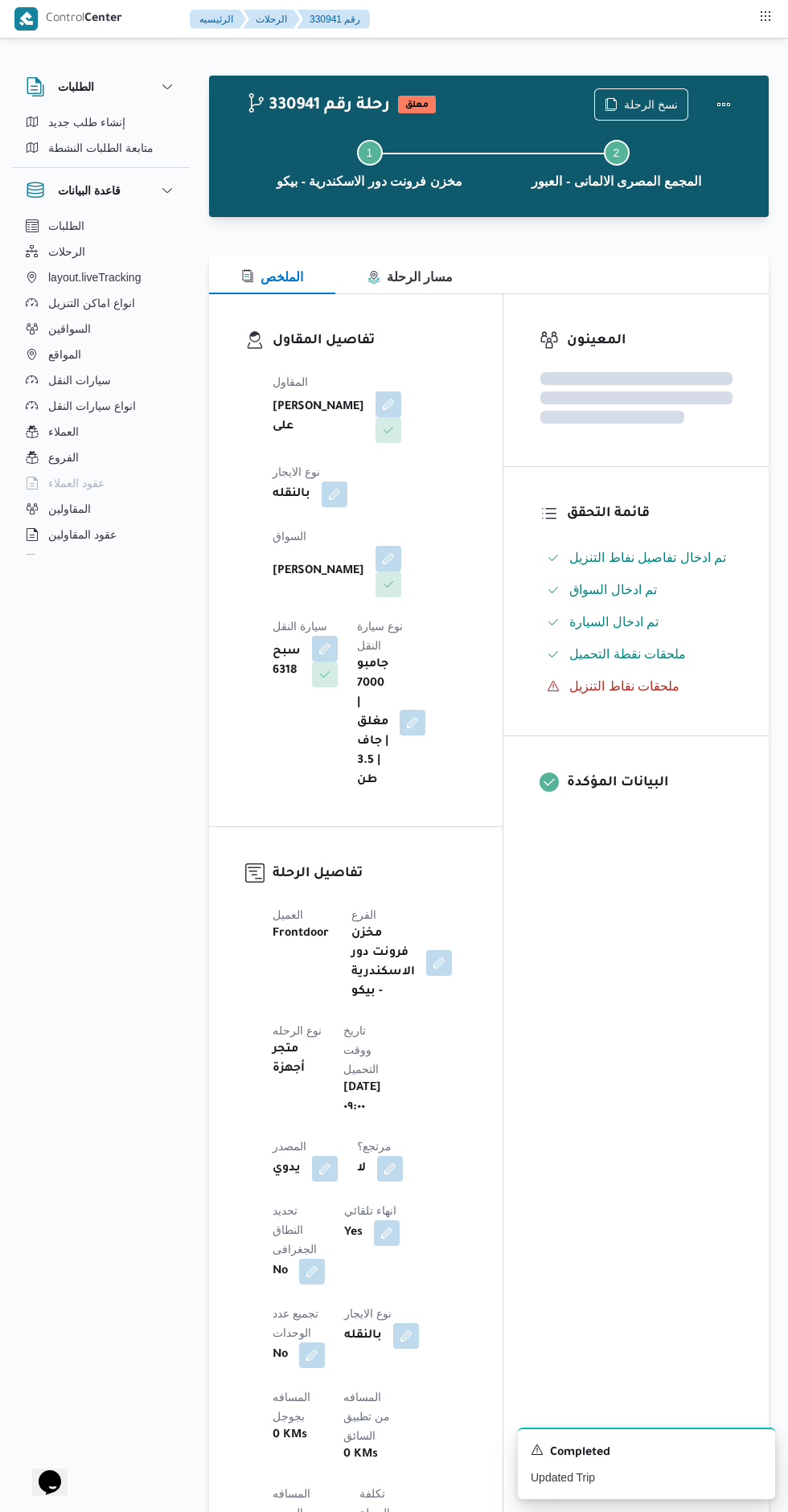
click at [678, 946] on div "المعينون قائمة التحقق تم ادخال تفاصيل نفاط التنزيل تم ادخال السواق تم ادخال الس…" at bounding box center [636, 1251] width 265 height 1913
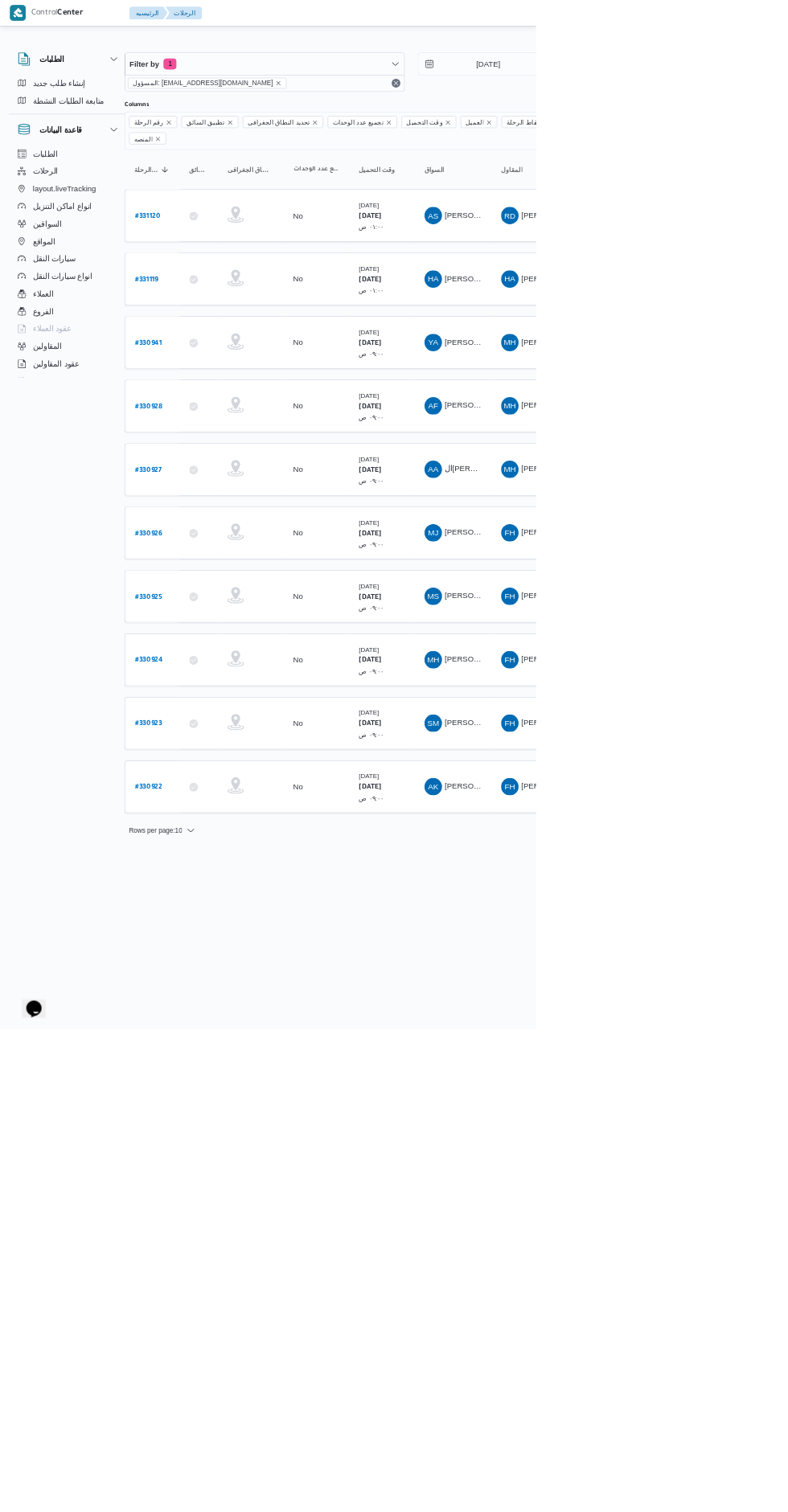
click at [225, 406] on b "# 331119" at bounding box center [215, 411] width 35 height 12
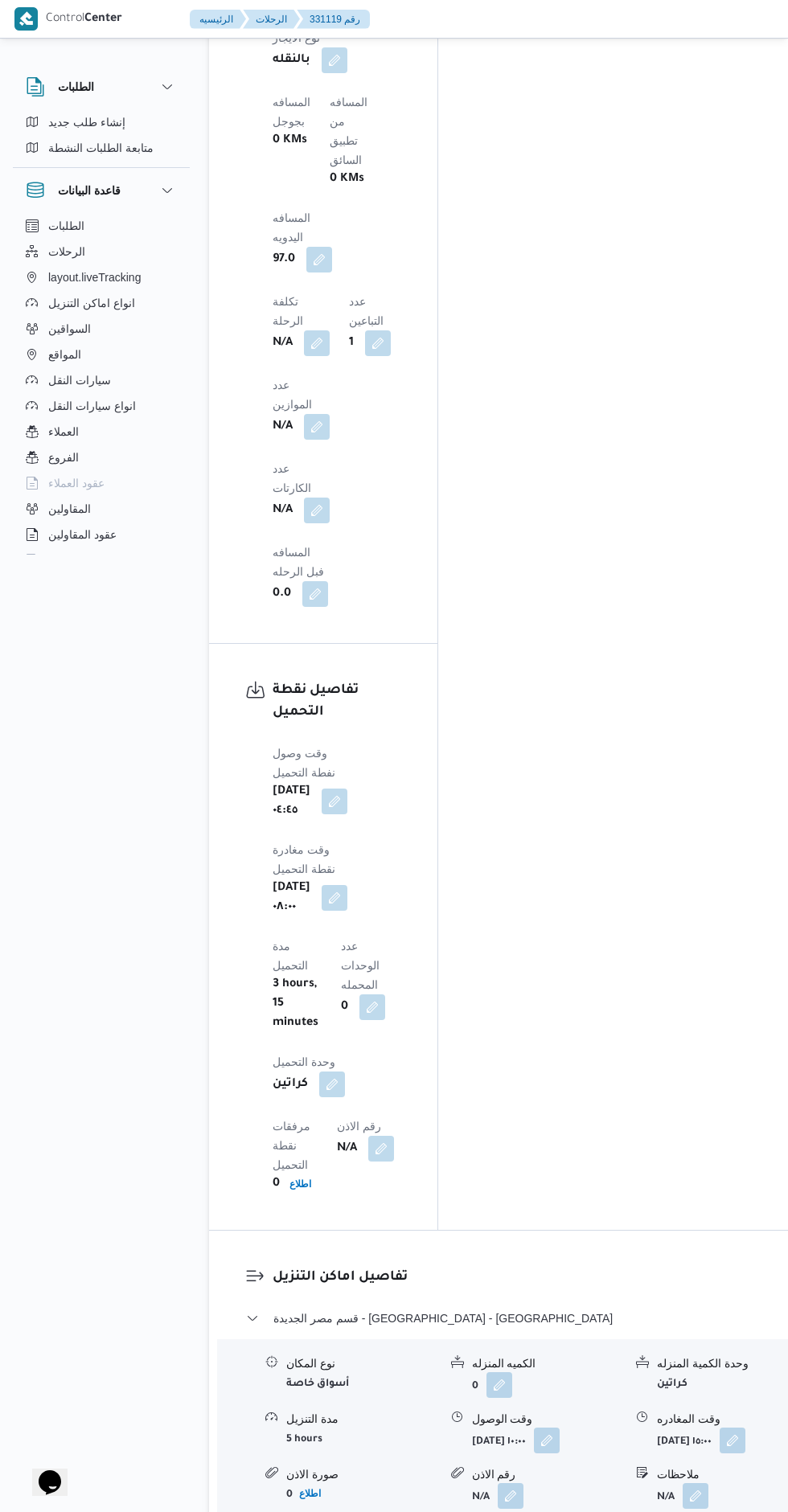
scroll to position [1555, 0]
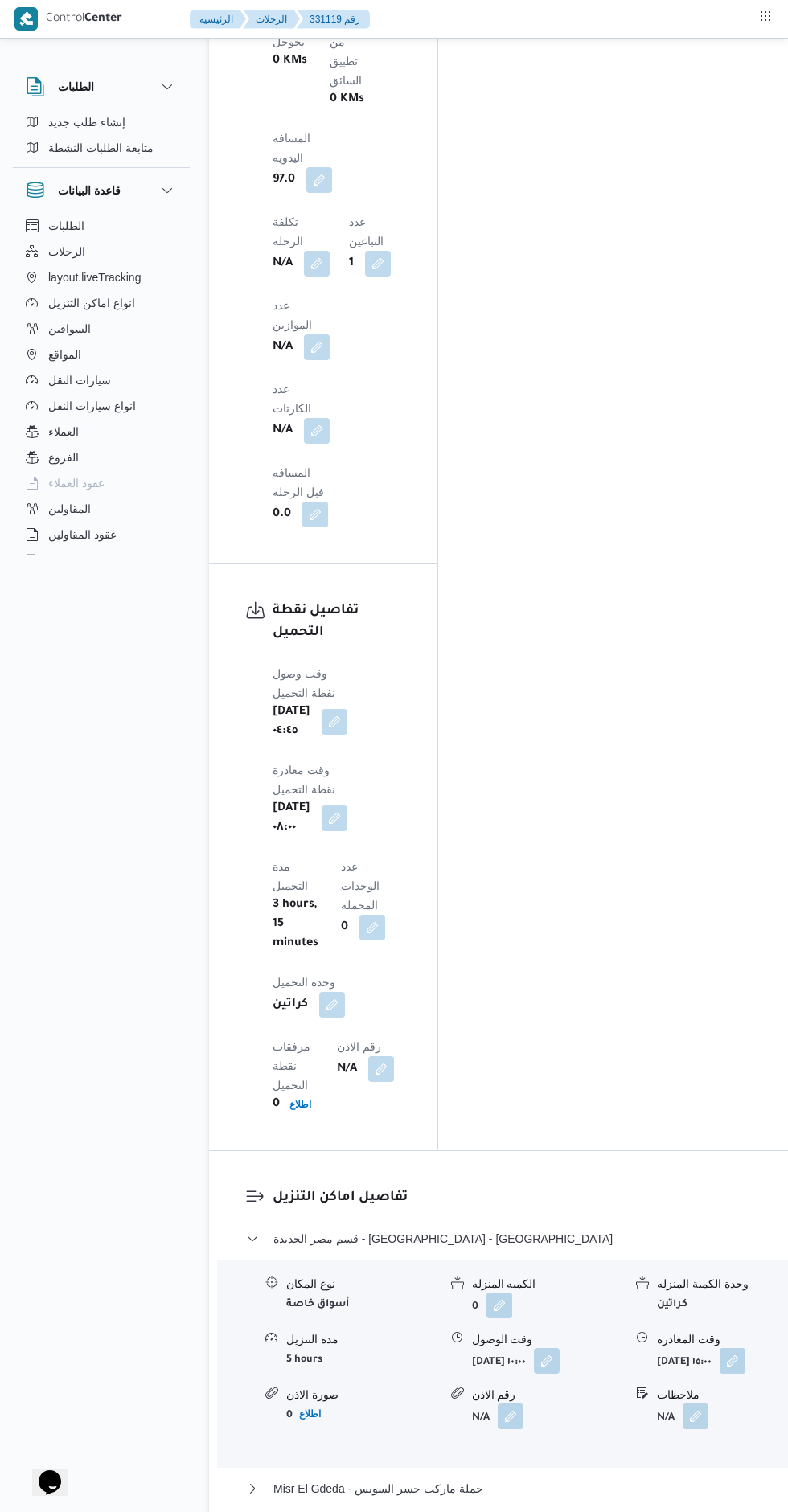
scroll to position [1827, 0]
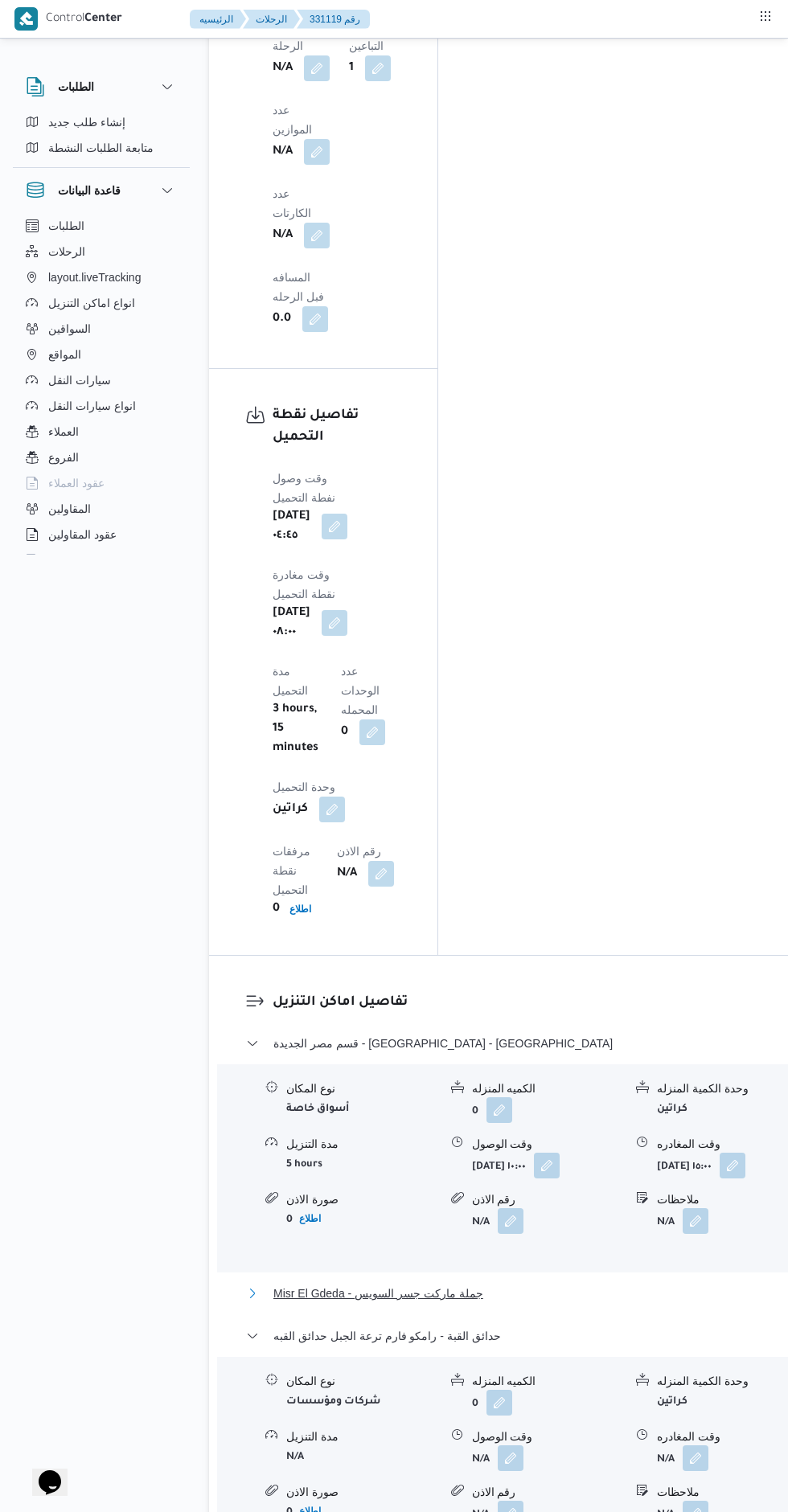
click at [614, 1283] on button "Misr El Gdeda - جملة ماركت جسر السويس" at bounding box center [513, 1293] width 535 height 20
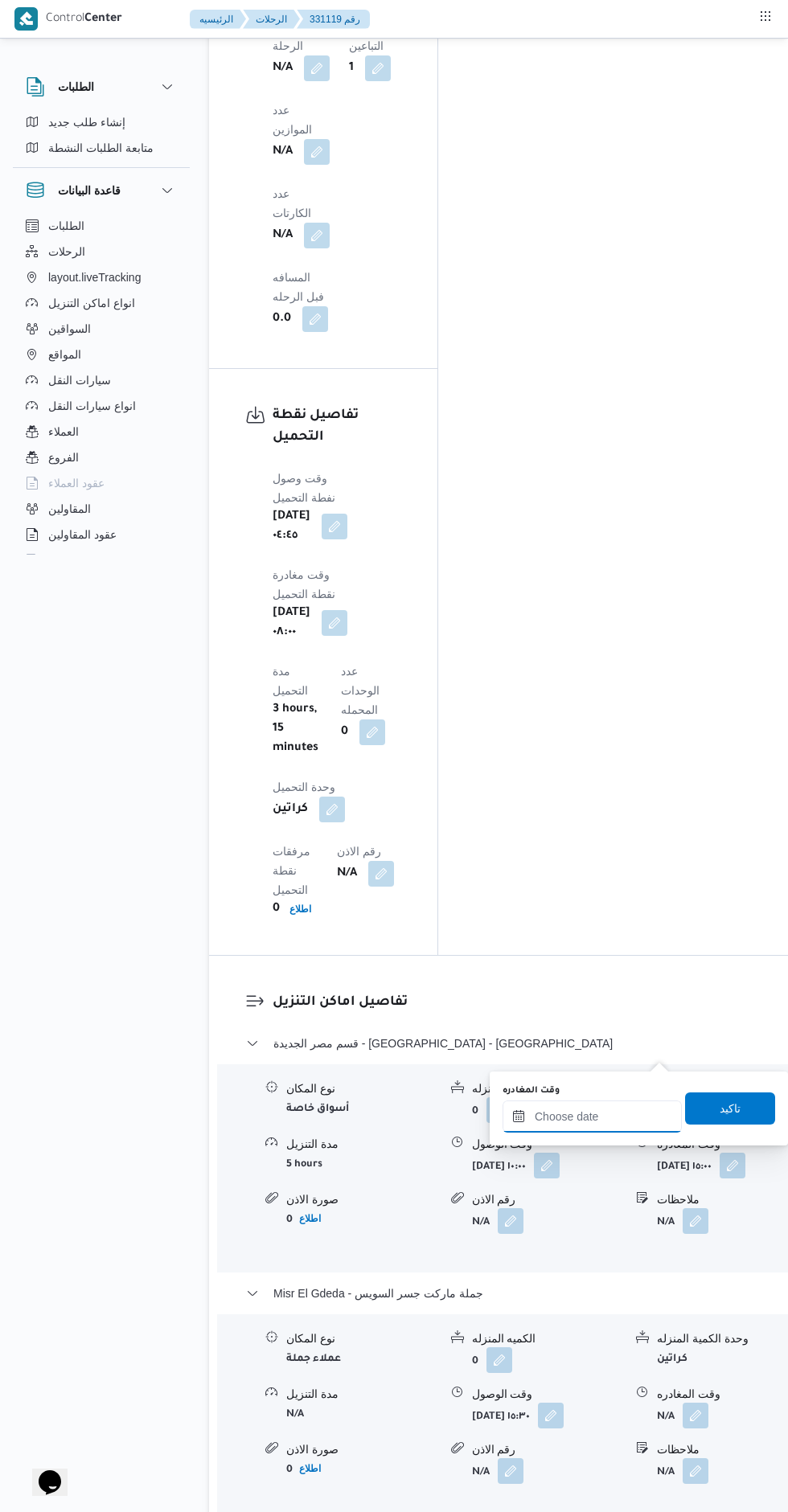
click at [605, 1116] on input "وقت المغادره" at bounding box center [591, 1116] width 179 height 32
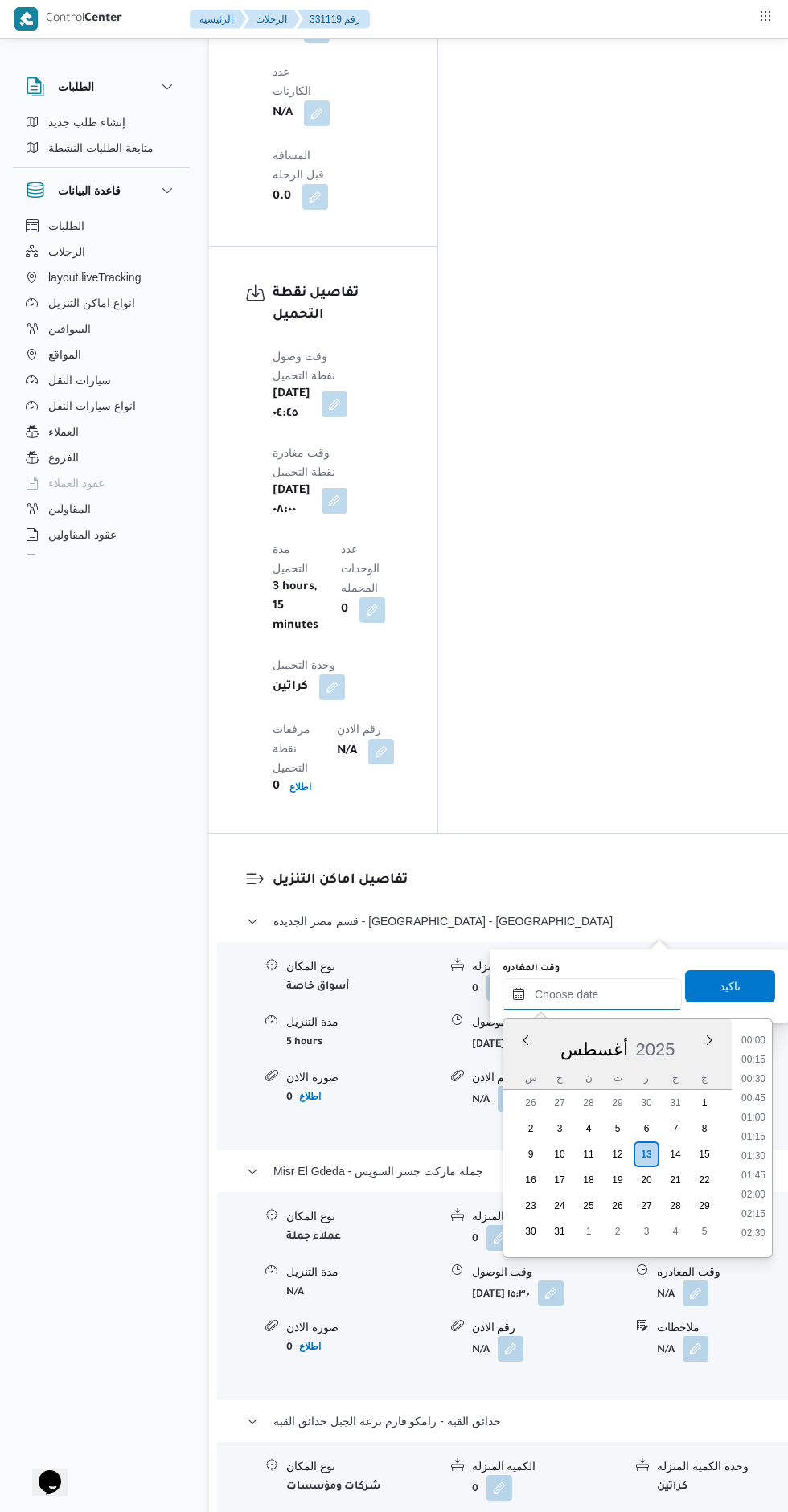
scroll to position [1529, 0]
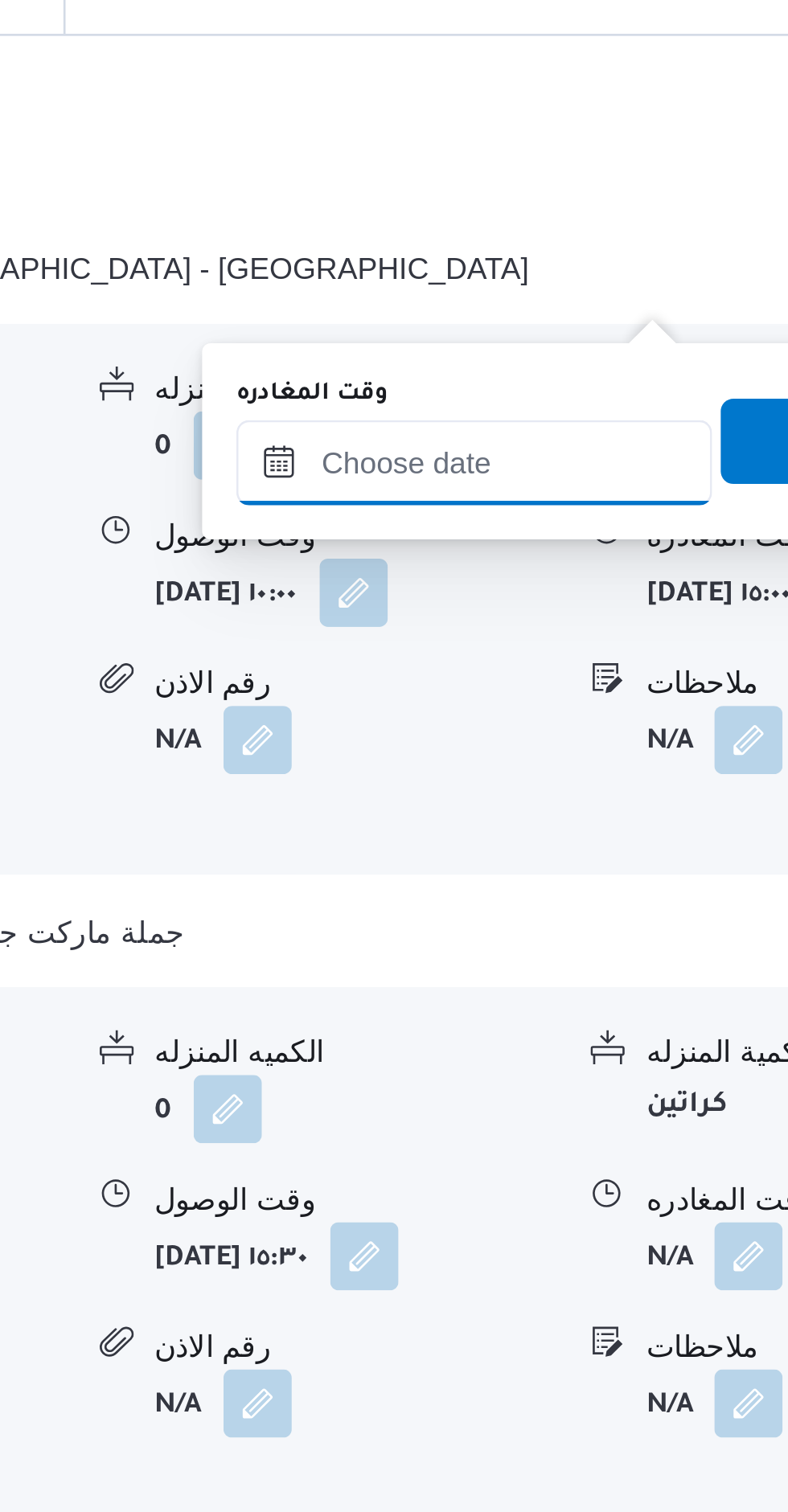
click at [610, 999] on input "وقت المغادره" at bounding box center [591, 994] width 179 height 32
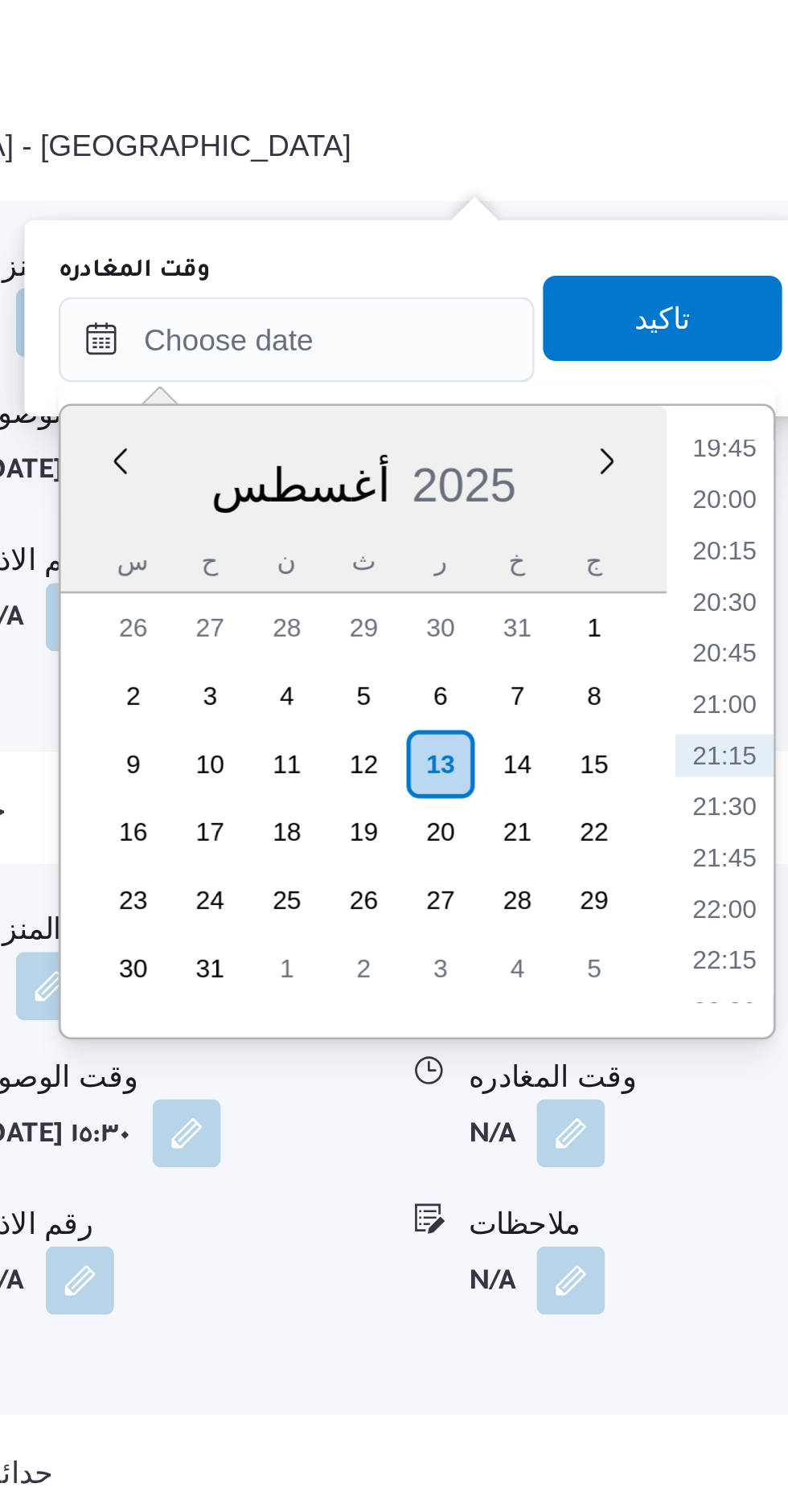
click at [754, 1032] on li "19:45" at bounding box center [753, 1035] width 37 height 16
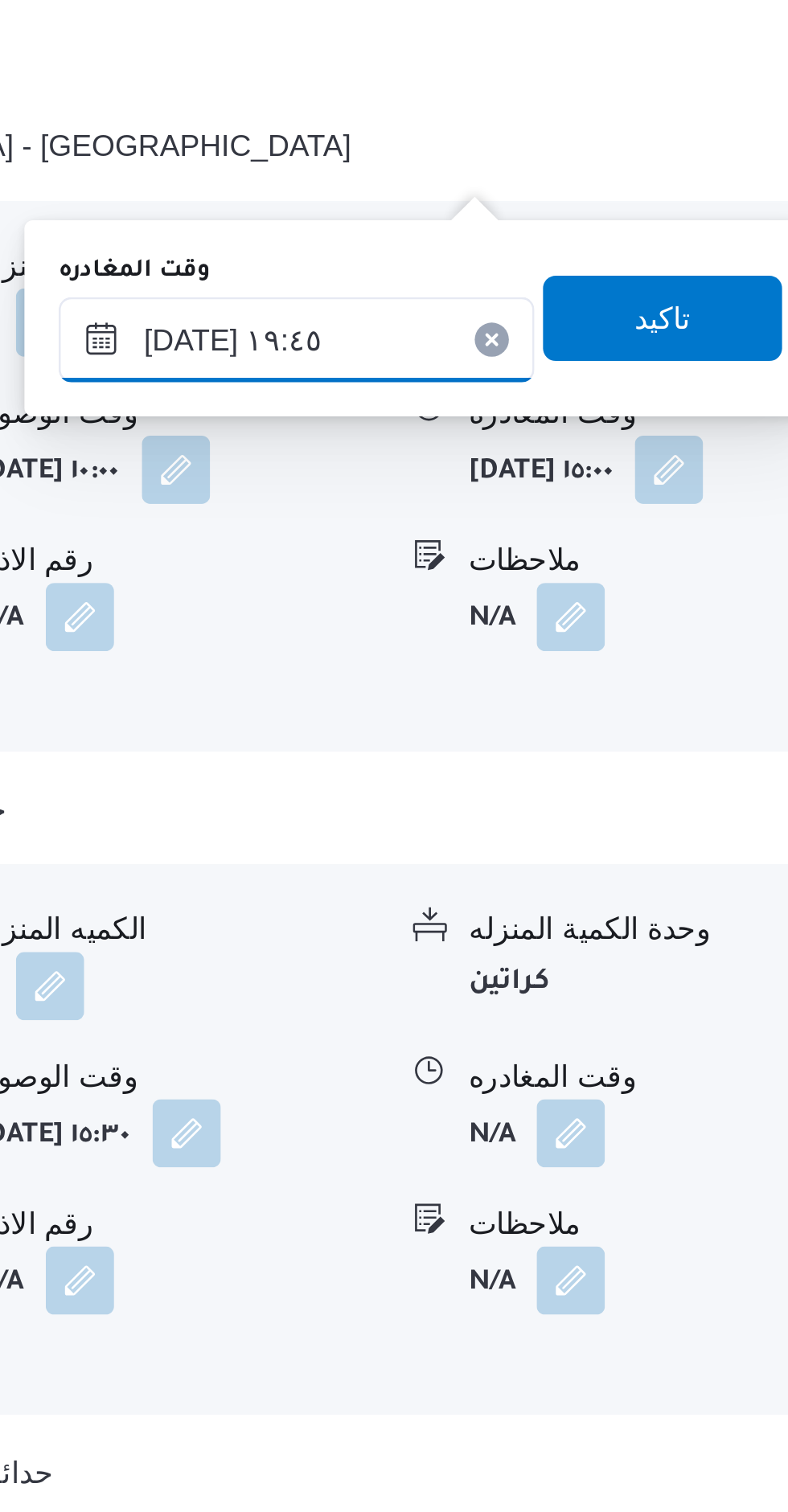
click at [621, 985] on input "١٣/٠٨/٢٠٢٥ ١٩:٤٥" at bounding box center [591, 994] width 179 height 32
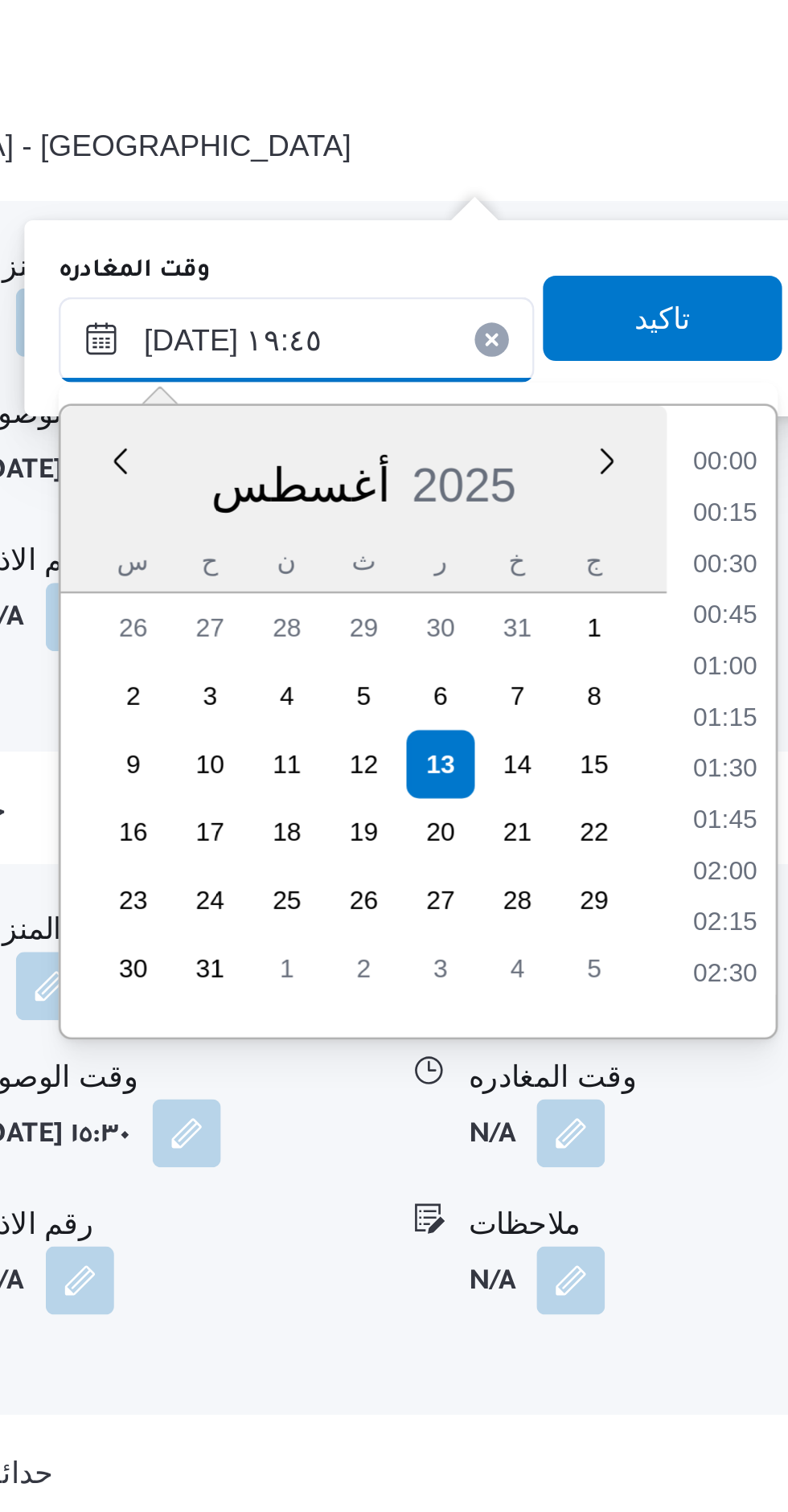
scroll to position [1413, 0]
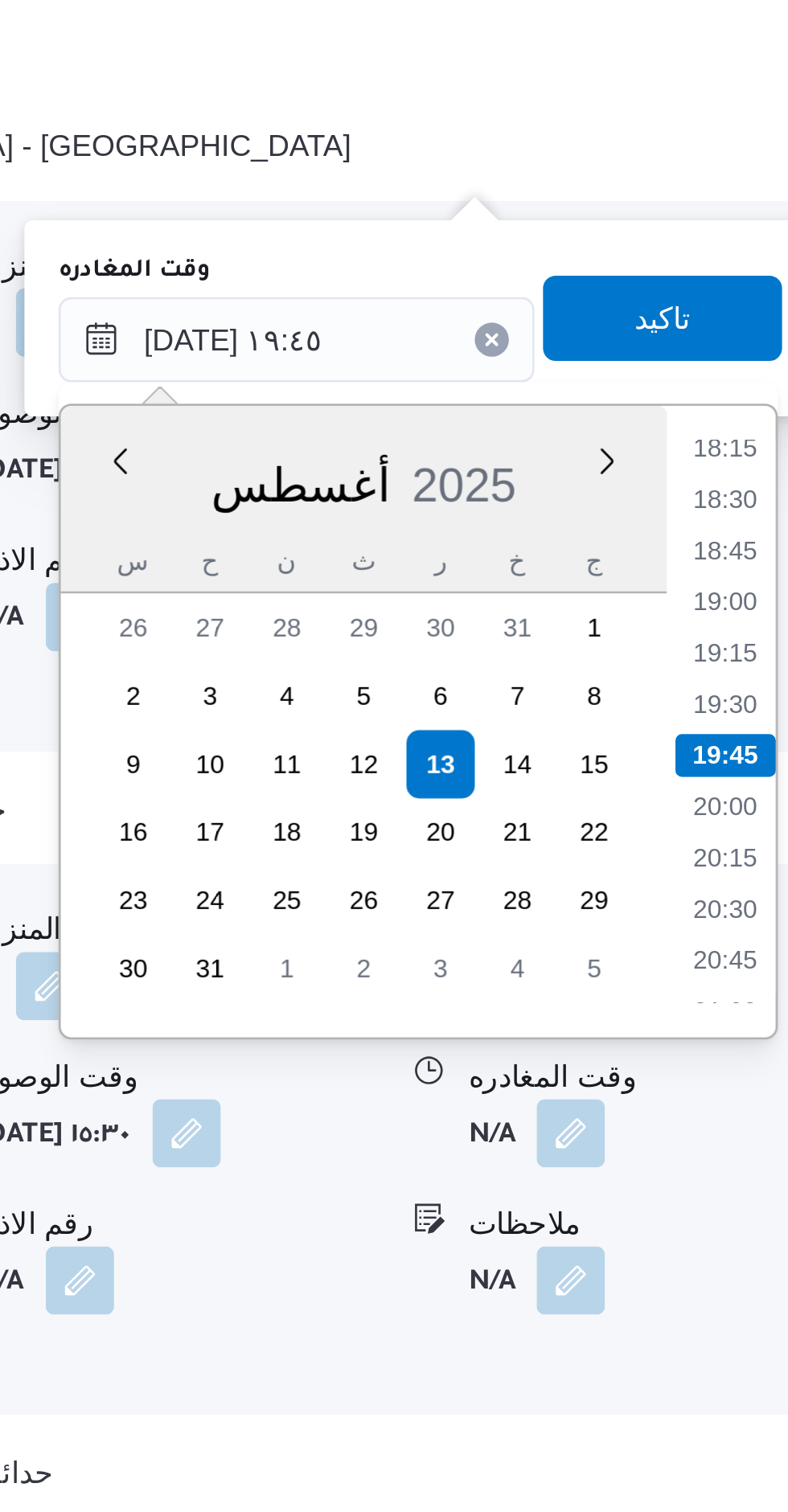
click at [753, 1034] on li "18:15" at bounding box center [753, 1035] width 37 height 16
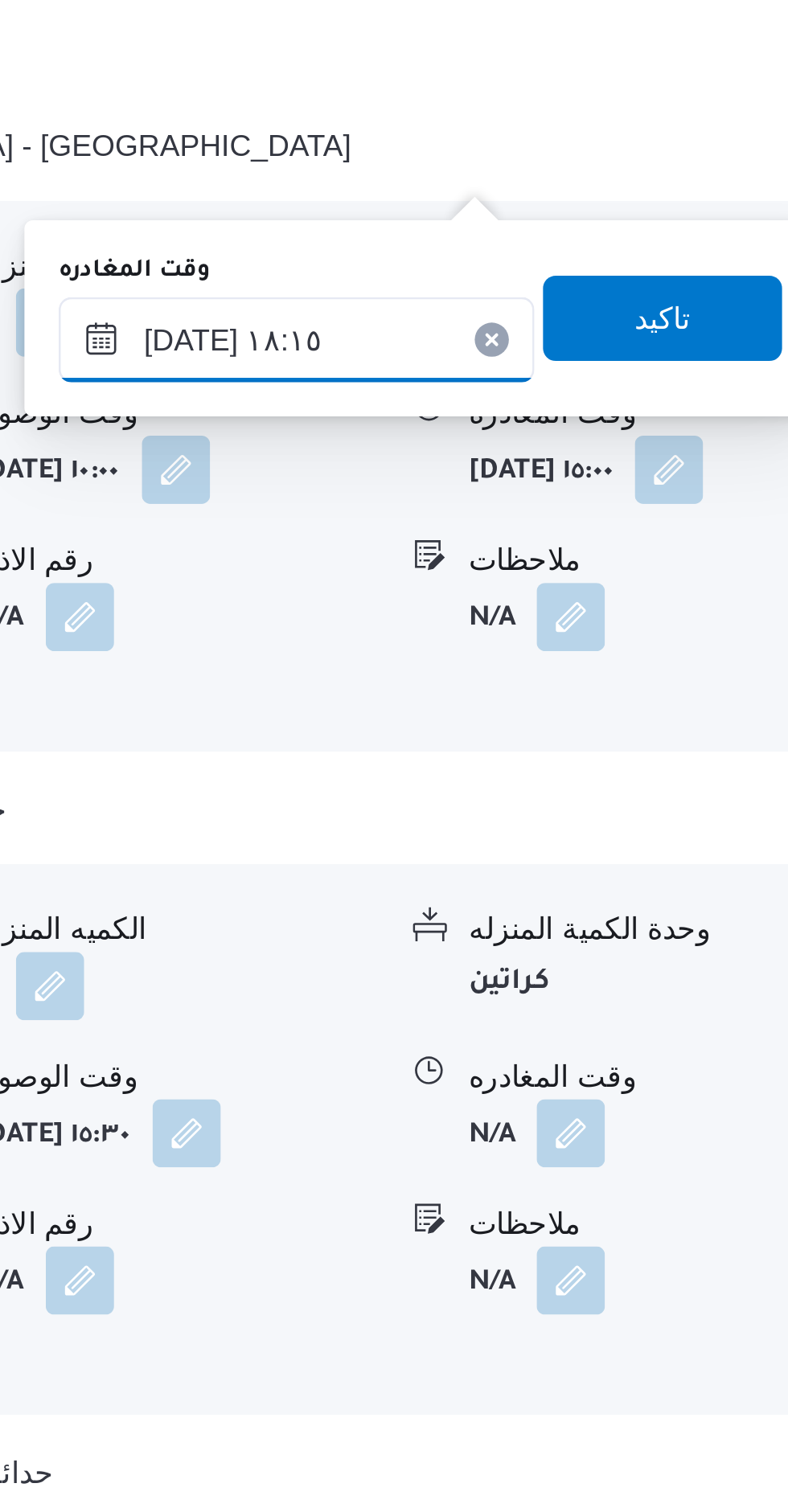
click at [623, 990] on input "١٣/٠٨/٢٠٢٥ ١٨:١٥" at bounding box center [591, 994] width 179 height 32
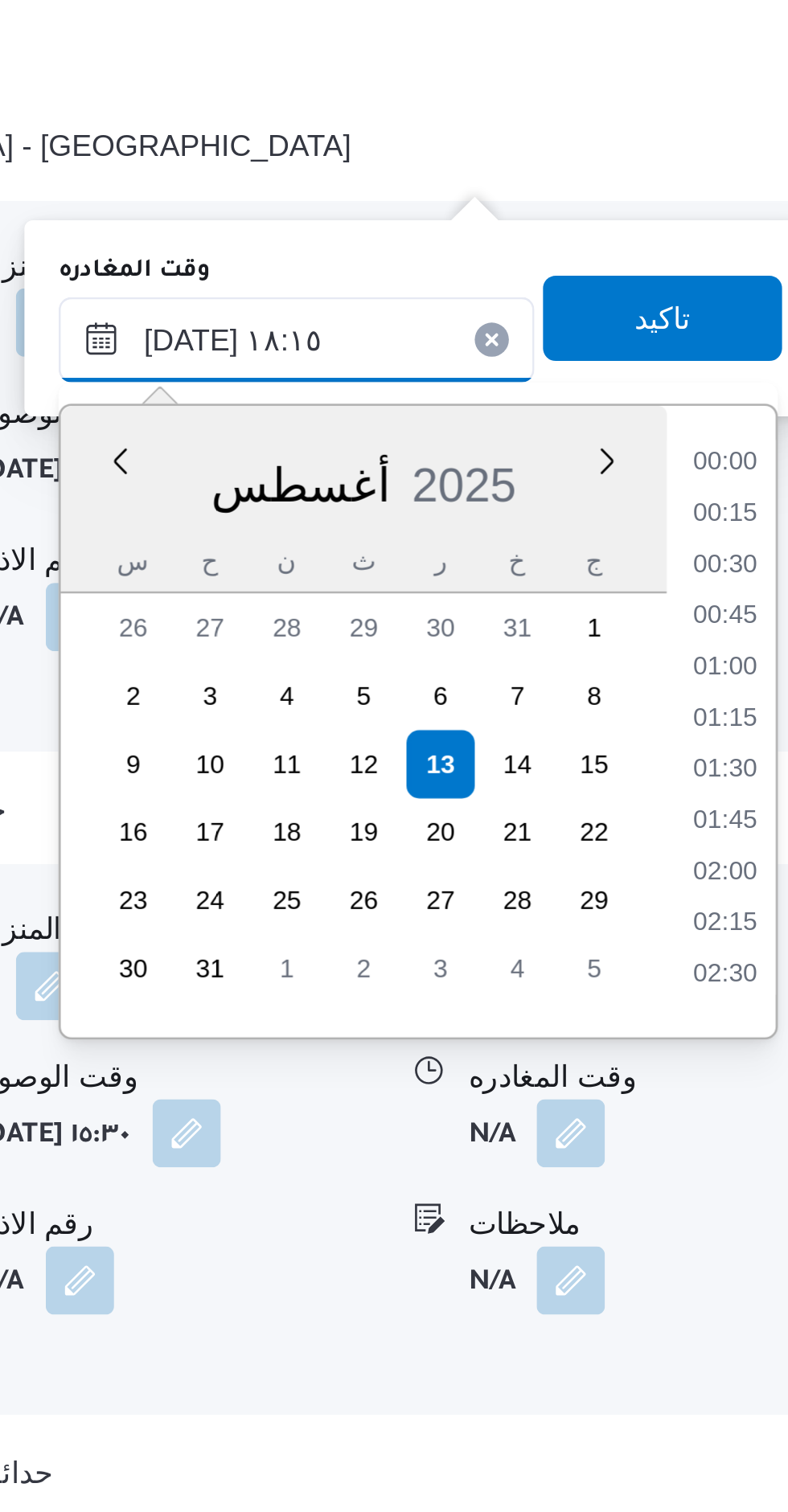
scroll to position [1298, 0]
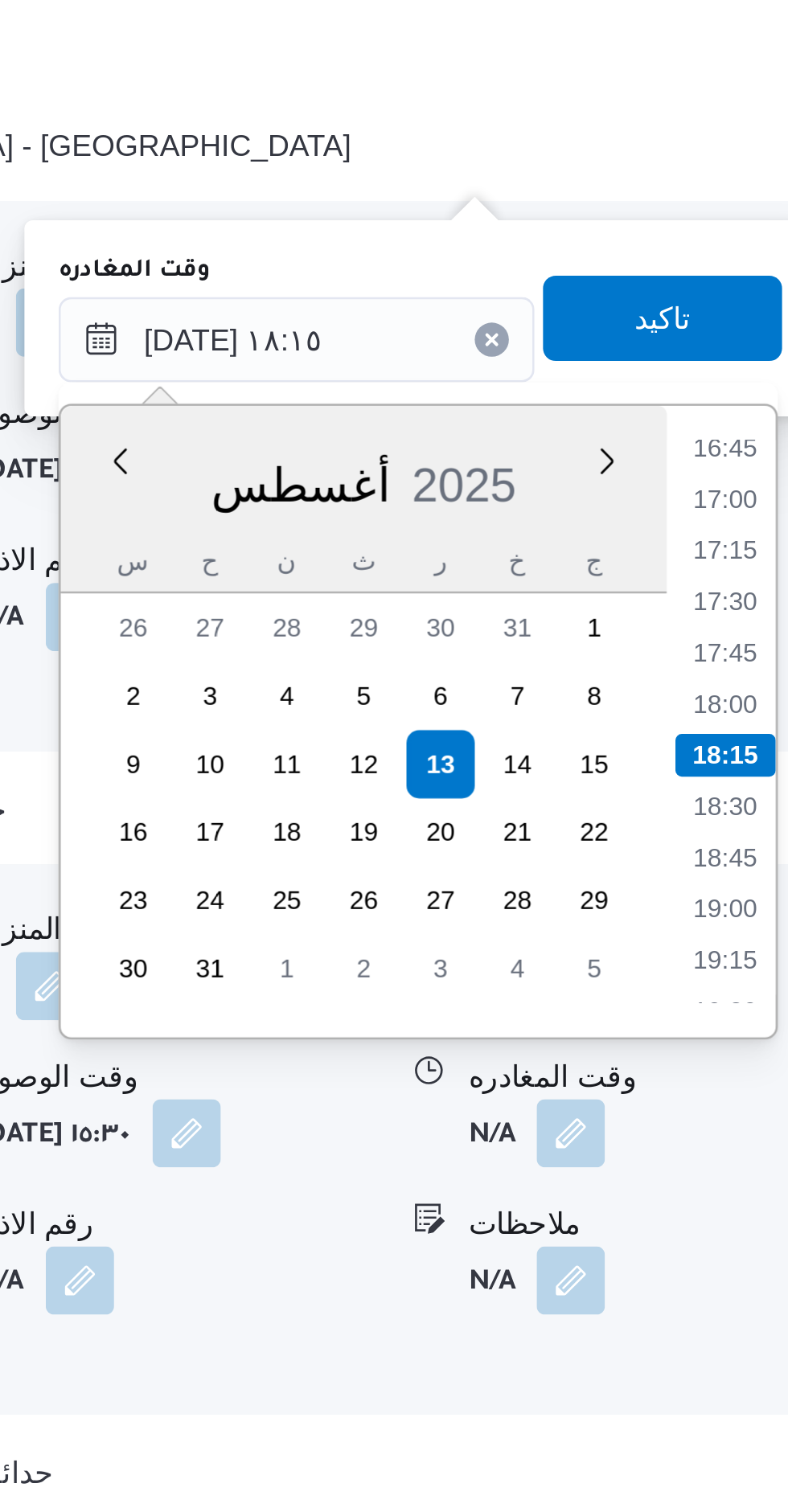
click at [757, 1053] on li "17:00" at bounding box center [753, 1055] width 37 height 16
type input "١٣/٠٨/٢٠٢٥ ١٧:٠٠"
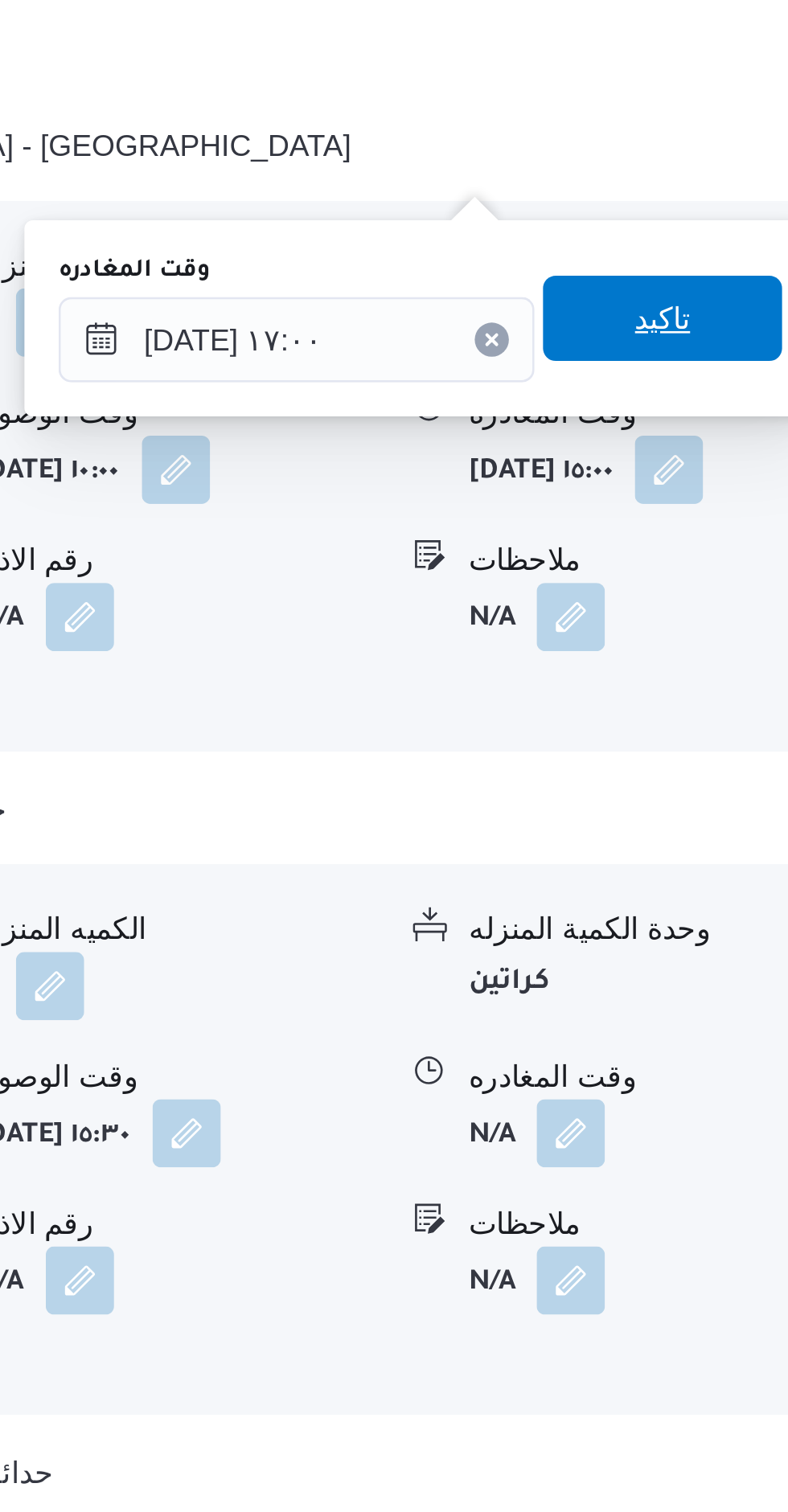
click at [744, 984] on span "تاكيد" at bounding box center [729, 986] width 90 height 32
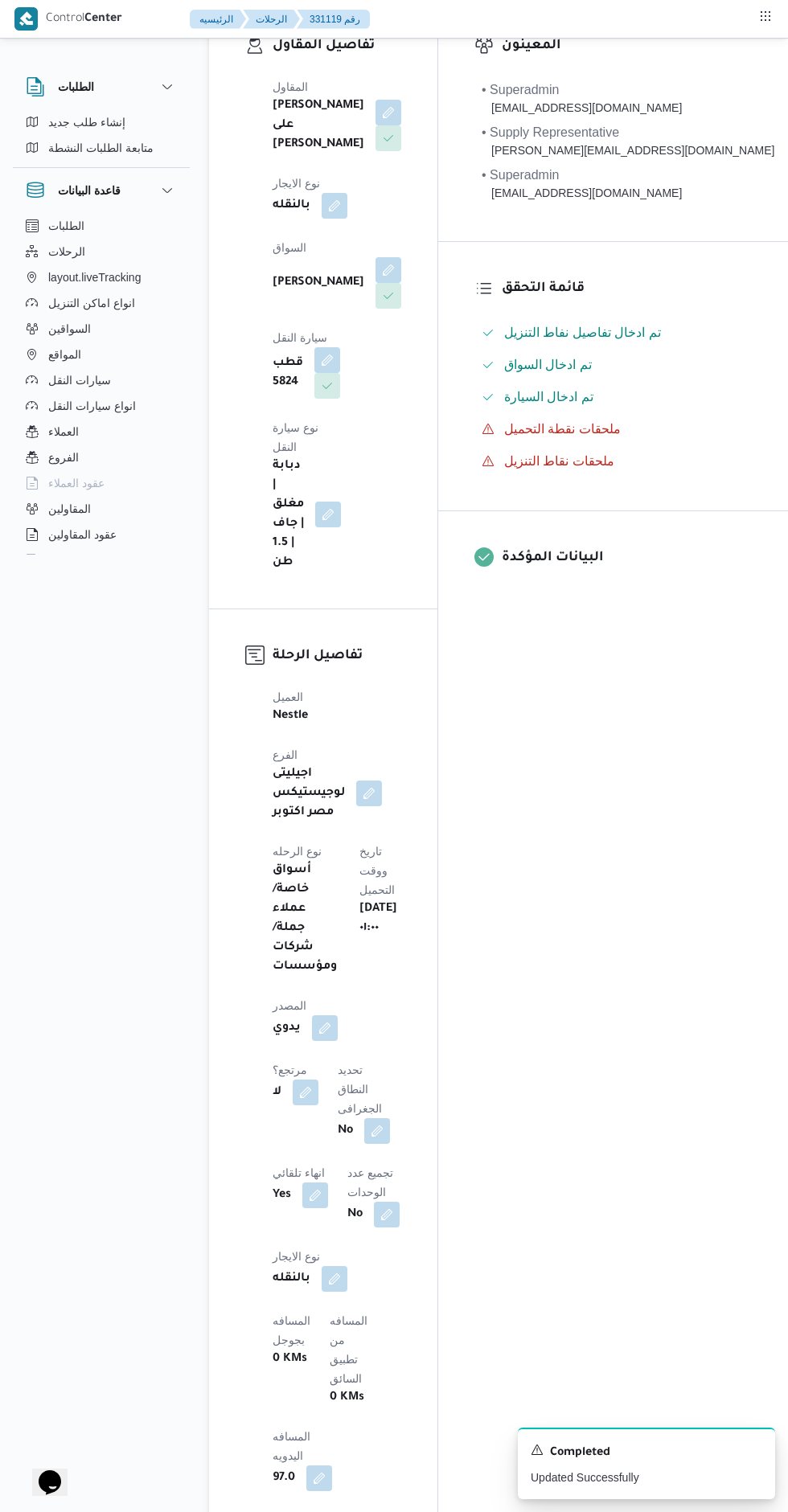
scroll to position [0, 0]
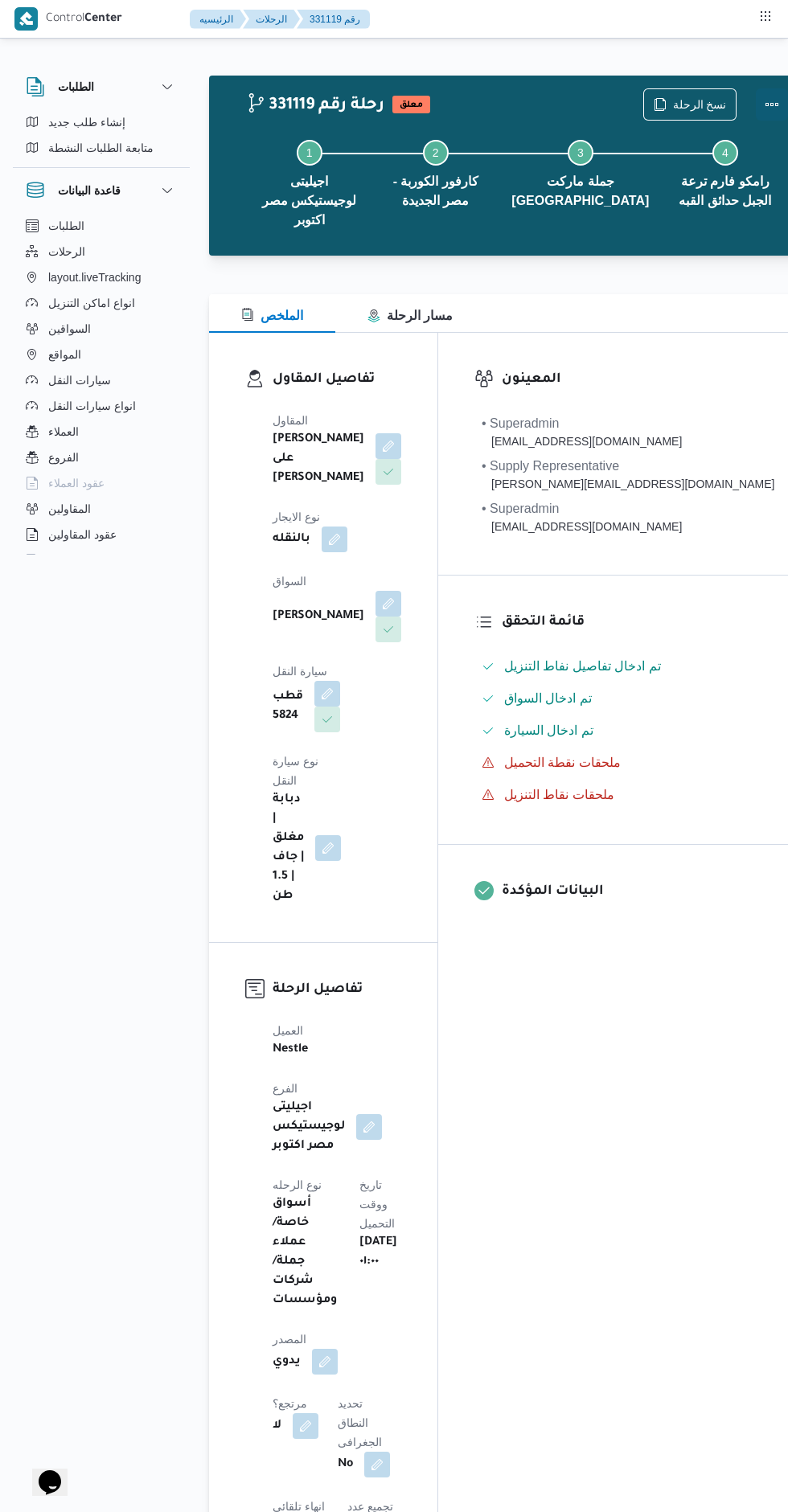
click at [756, 95] on button "Actions" at bounding box center [772, 104] width 32 height 32
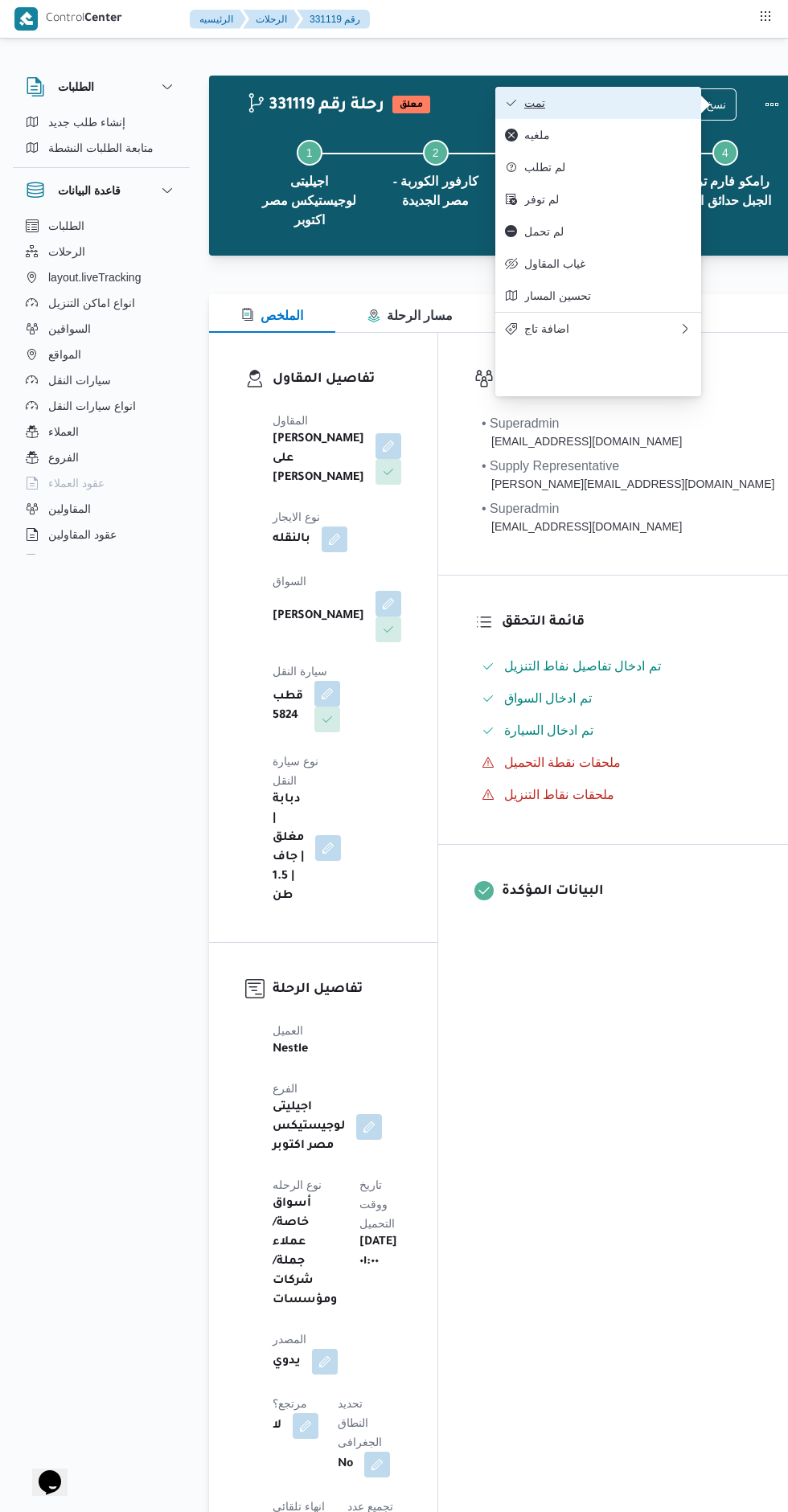
click at [622, 92] on button "تمت" at bounding box center [597, 103] width 206 height 32
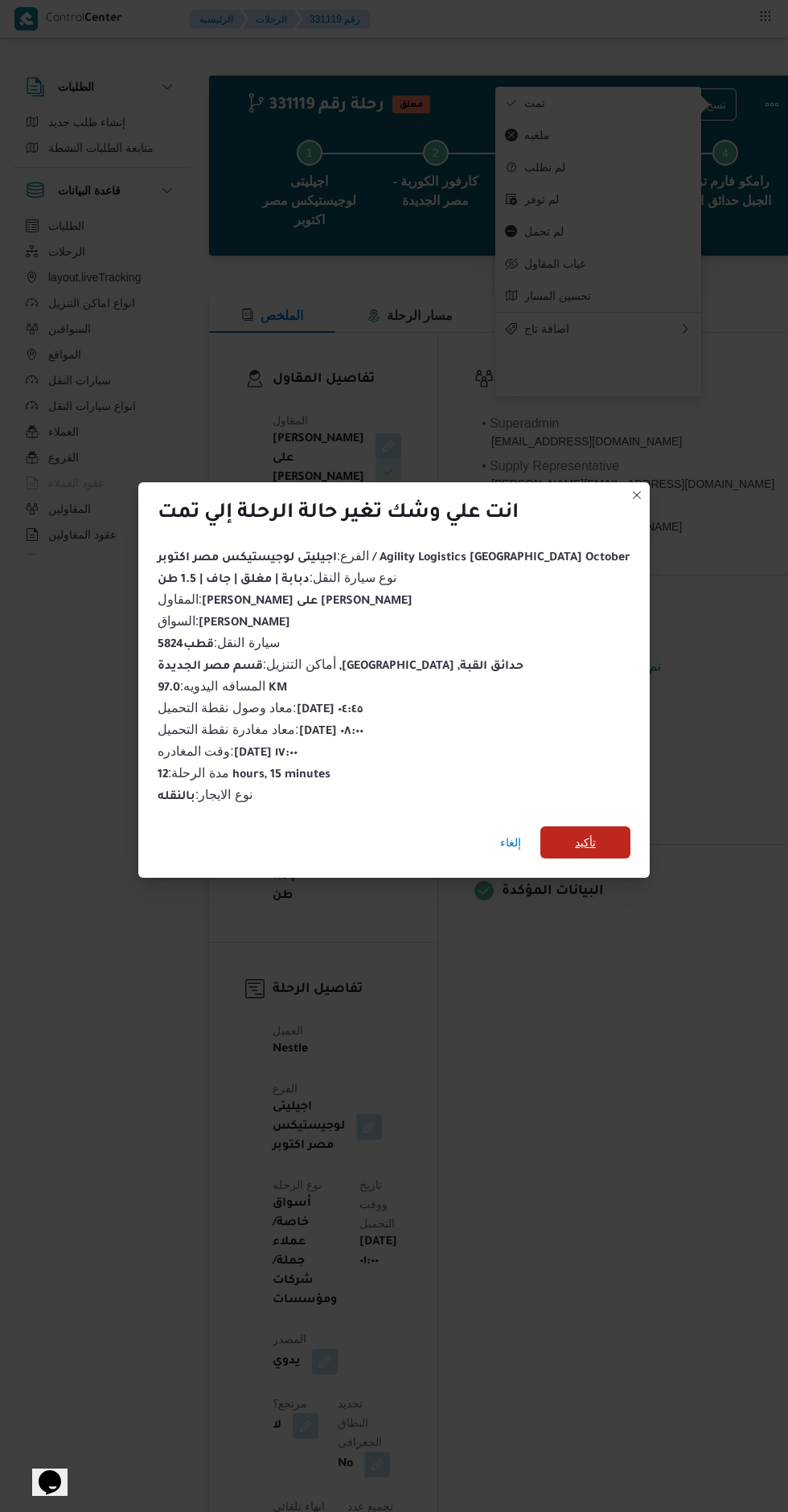
click at [564, 839] on span "تأكيد" at bounding box center [585, 842] width 90 height 32
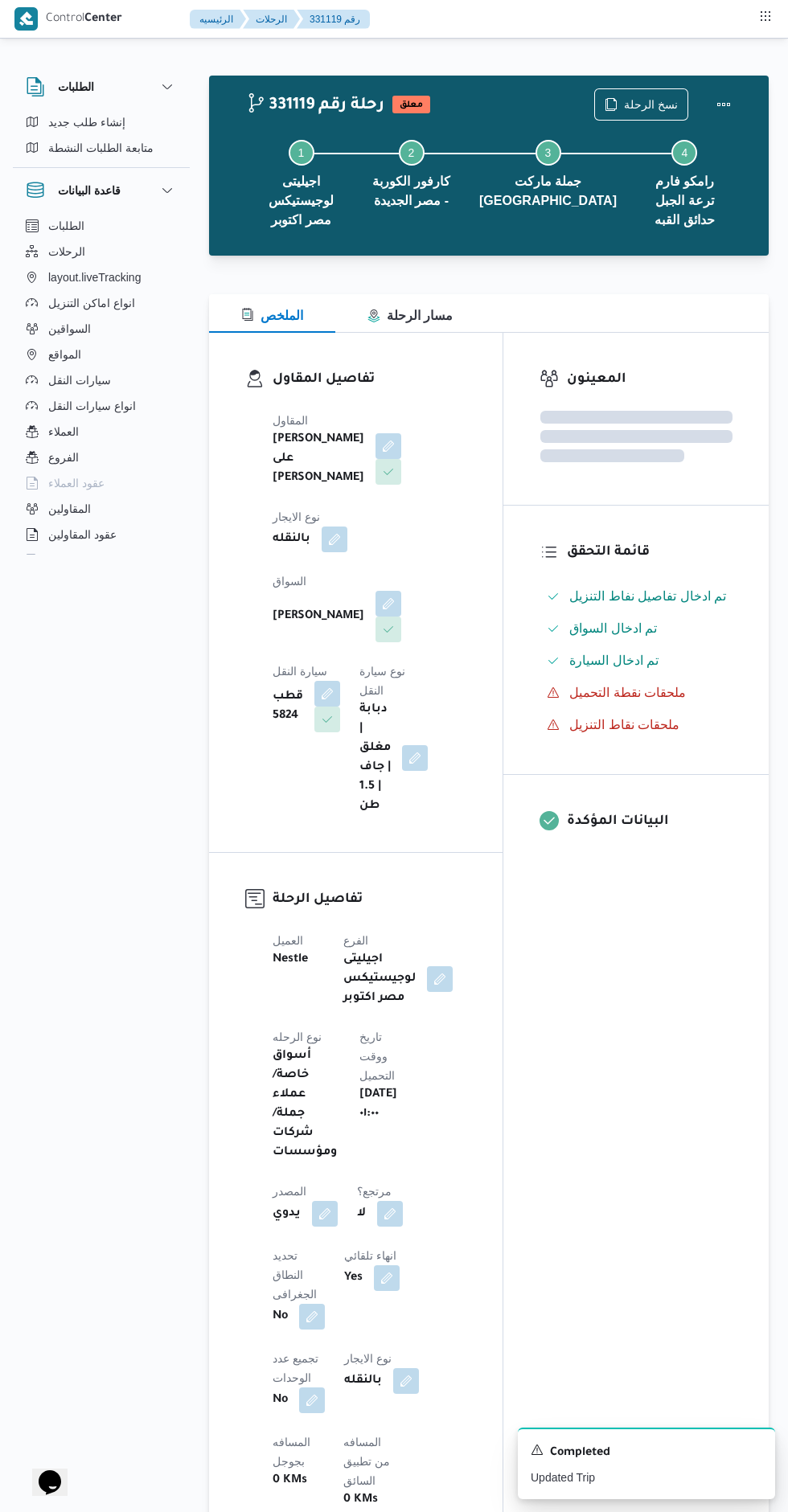
click at [654, 1016] on div "المعينون قائمة التحقق تم ادخال تفاصيل نفاط التنزيل تم ادخال السواق تم ادخال الس…" at bounding box center [636, 1298] width 265 height 1932
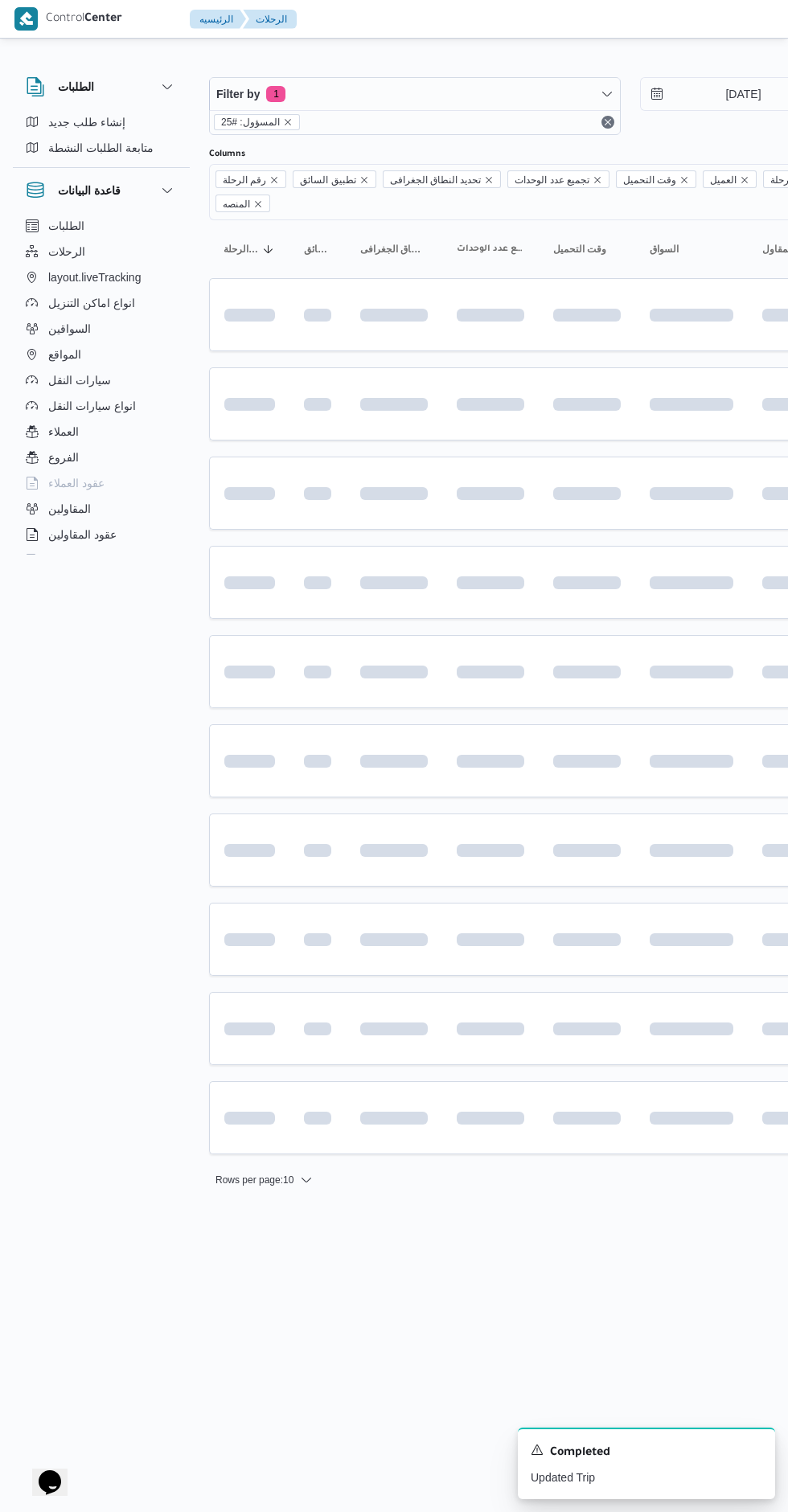
scroll to position [0, 26]
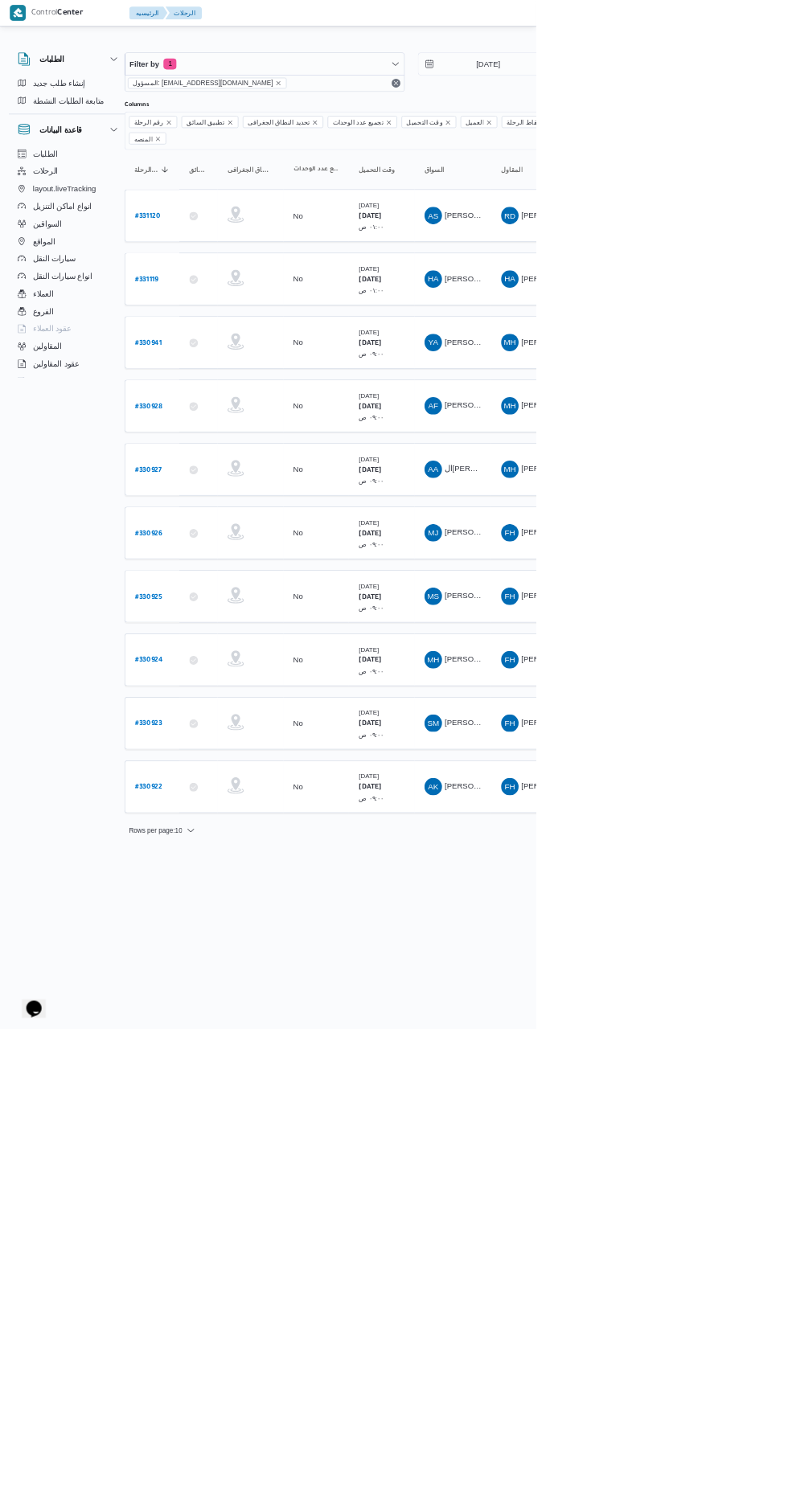
click at [226, 306] on link "# 331120" at bounding box center [217, 317] width 37 height 21
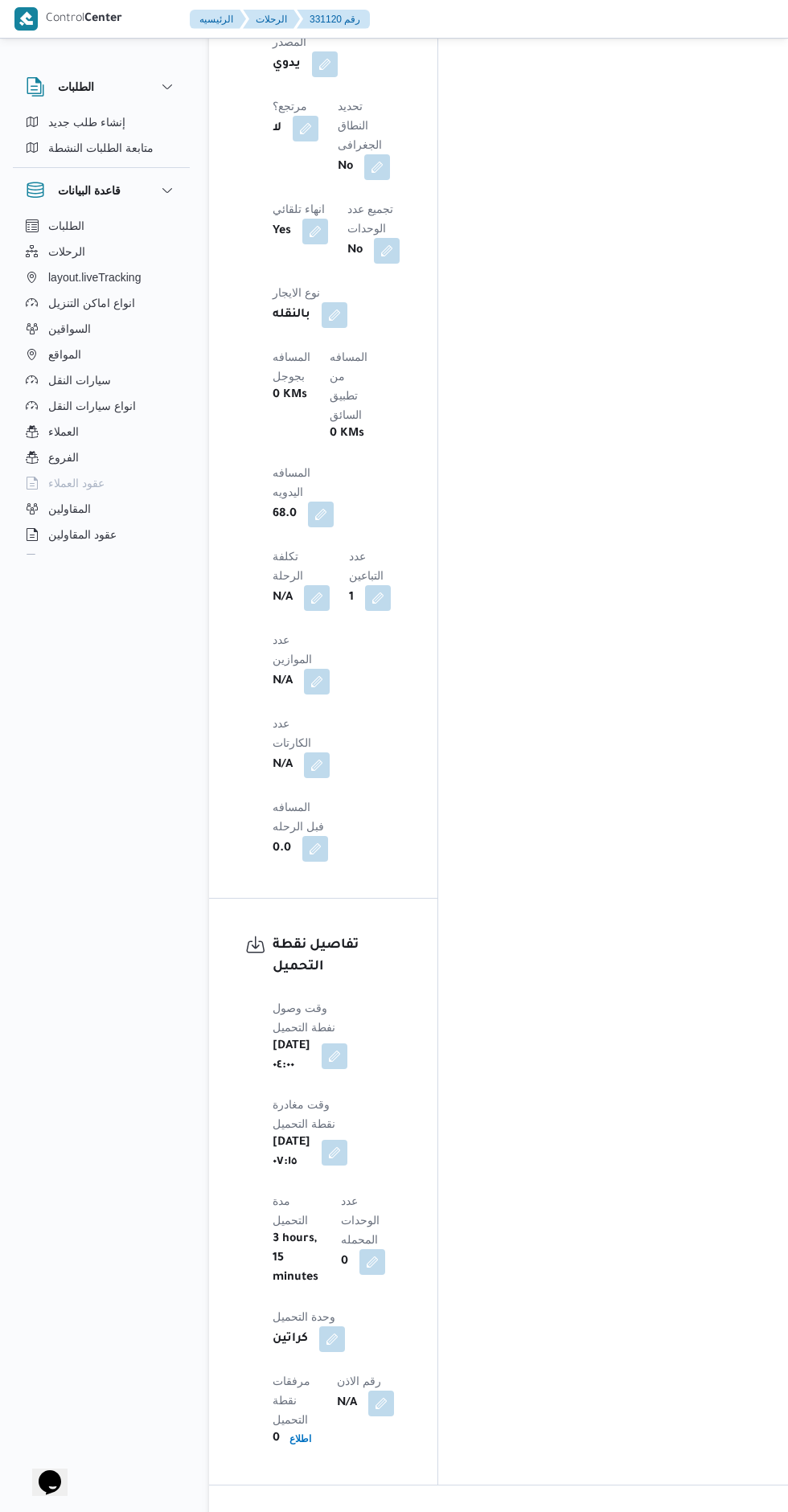
scroll to position [1265, 0]
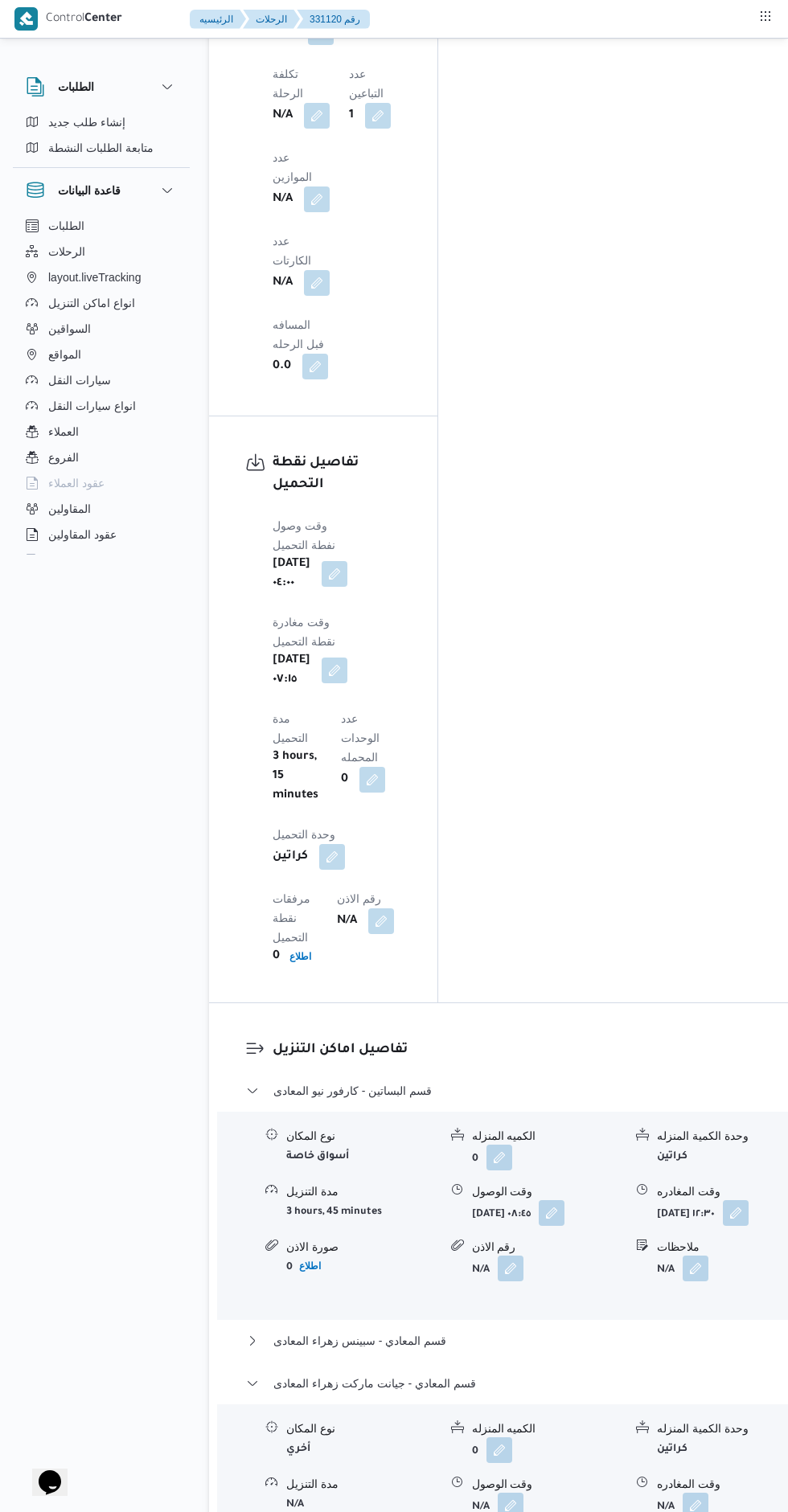
scroll to position [1734, 0]
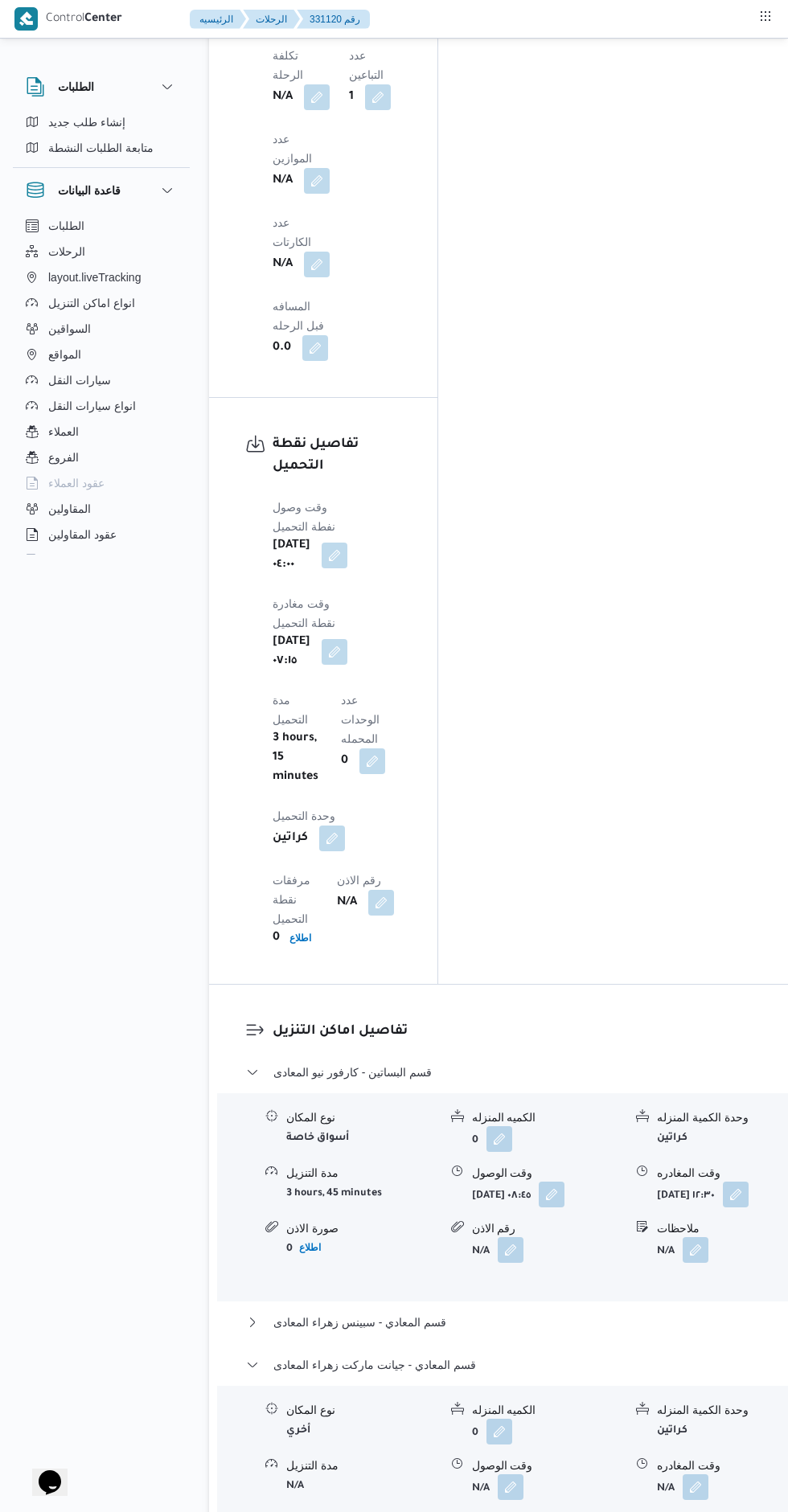
click at [683, 1474] on button "button" at bounding box center [695, 1486] width 26 height 26
click at [639, 918] on input "وقت المغادره" at bounding box center [591, 918] width 179 height 32
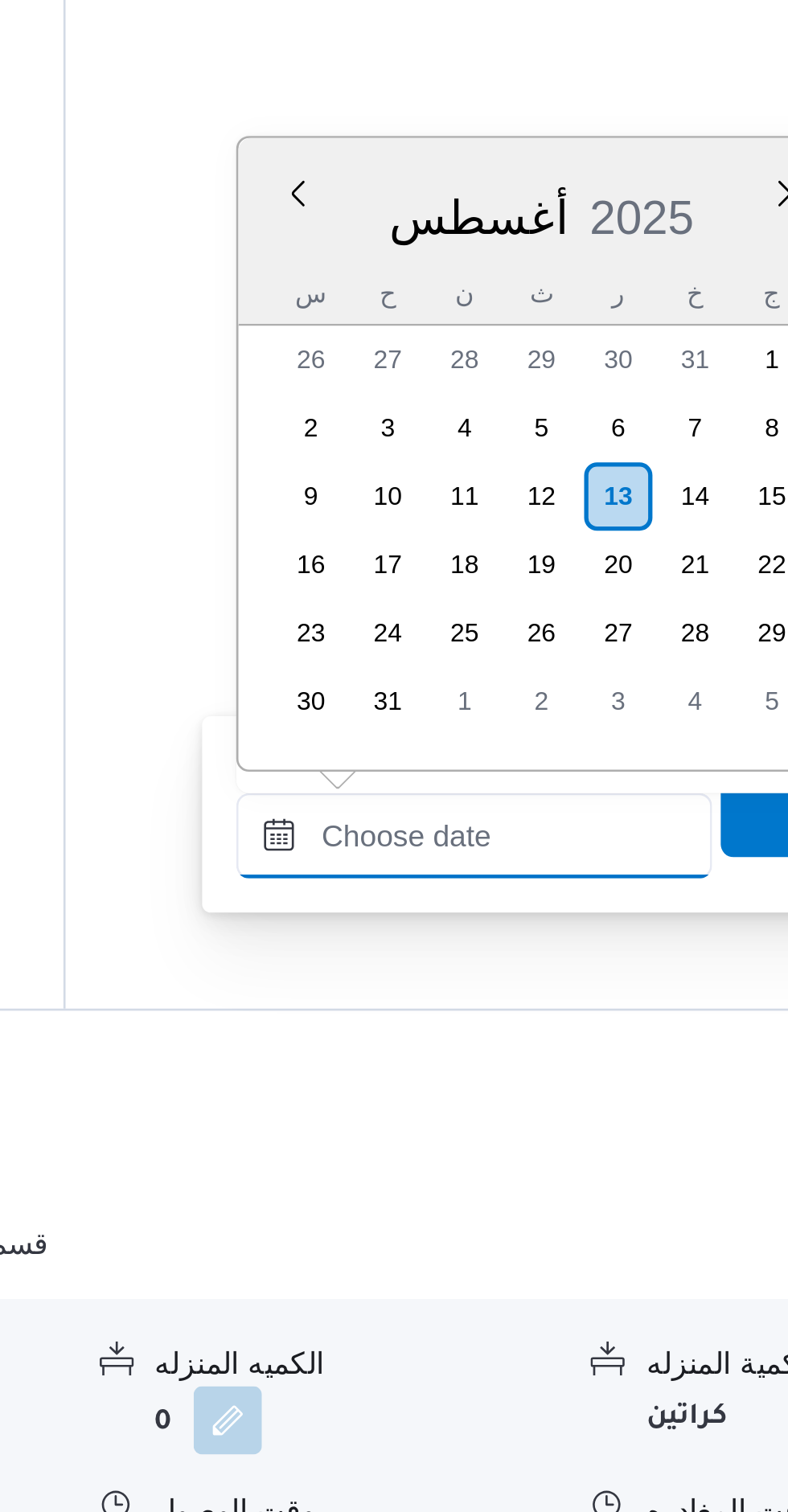
scroll to position [0, 0]
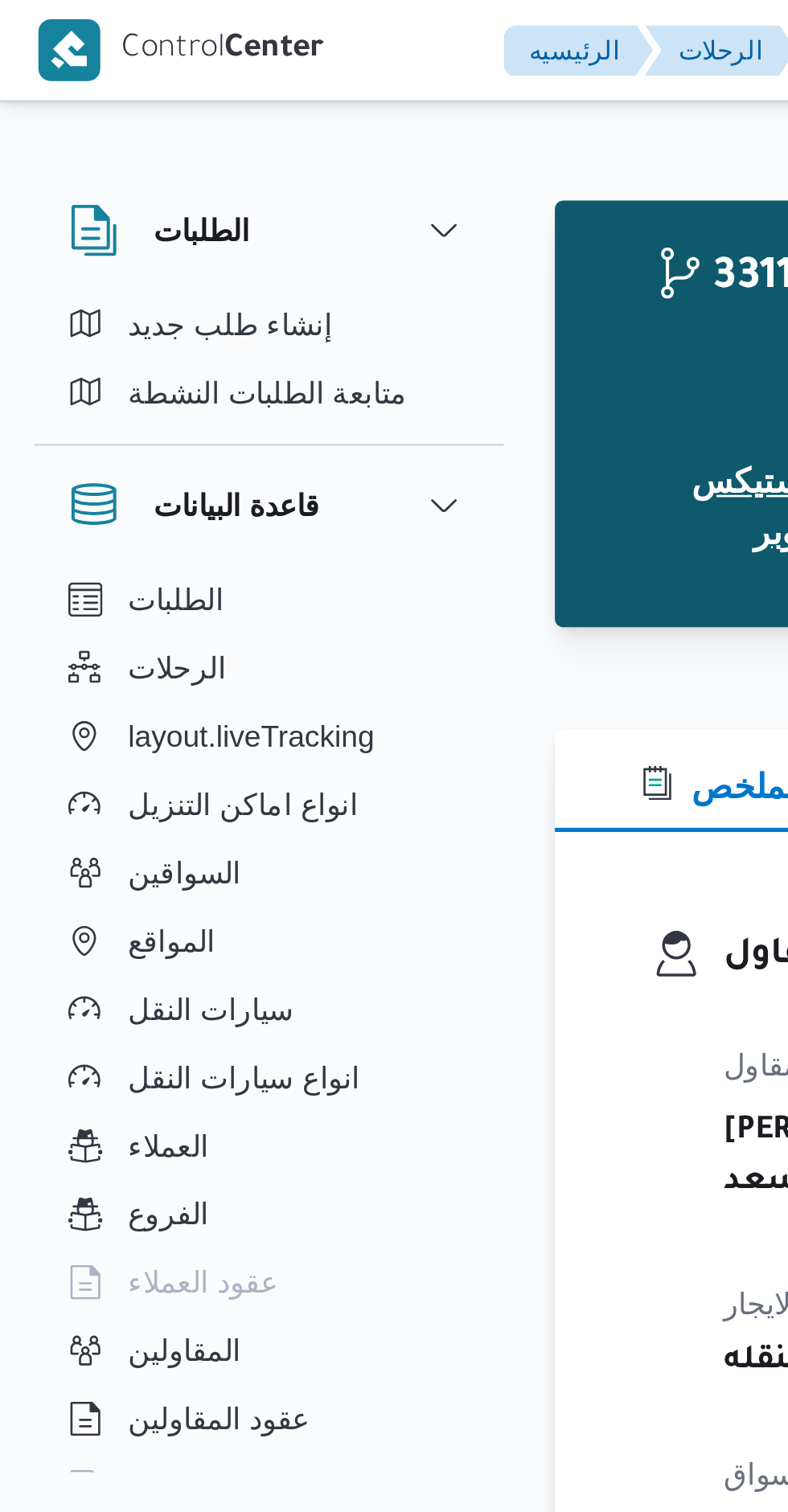
click at [247, 166] on button "Step 1 is incomplete 1 اجيليتى لوجيستيكس مصر اكتوبر" at bounding box center [313, 172] width 136 height 103
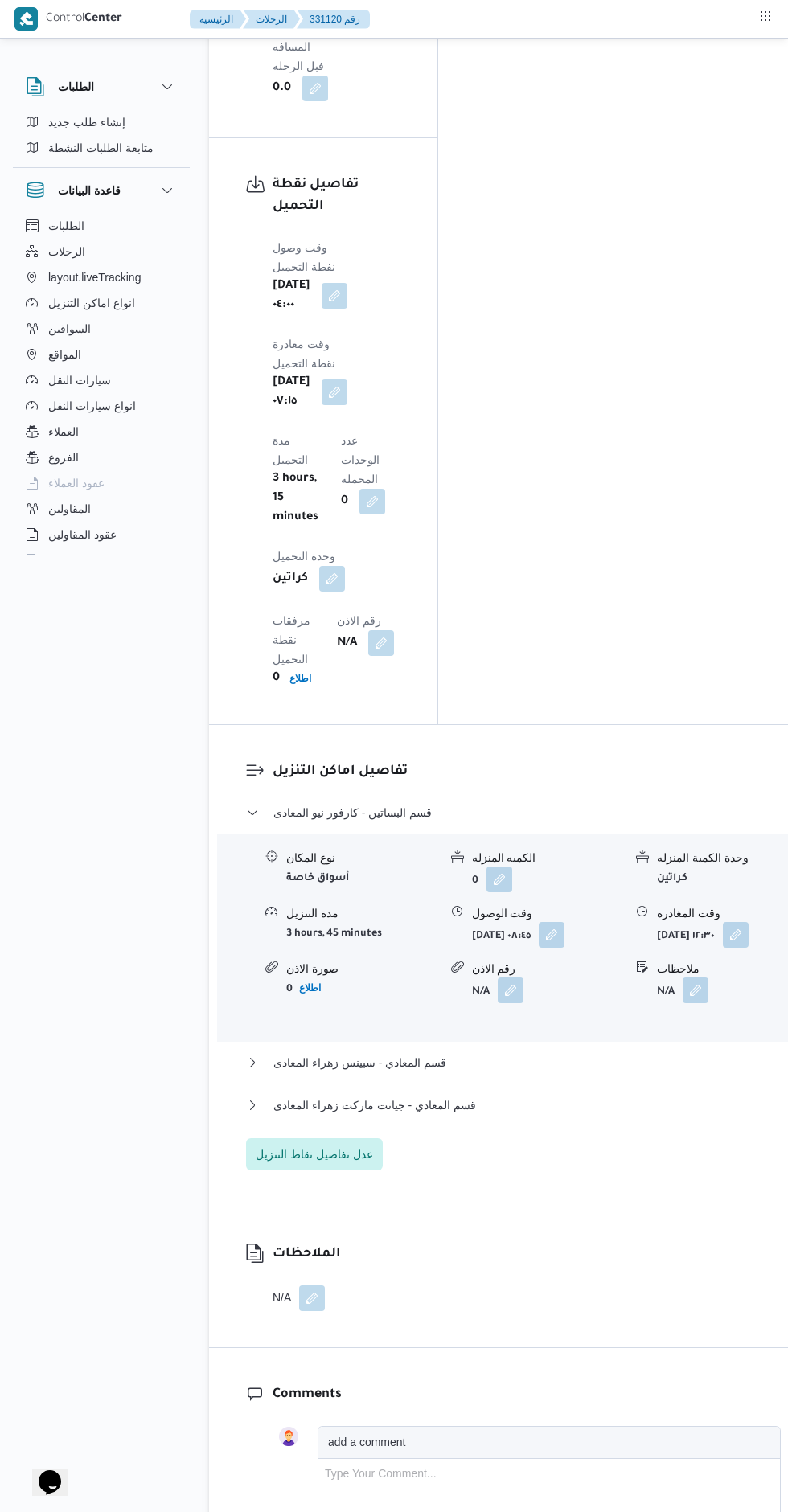
scroll to position [2005, 0]
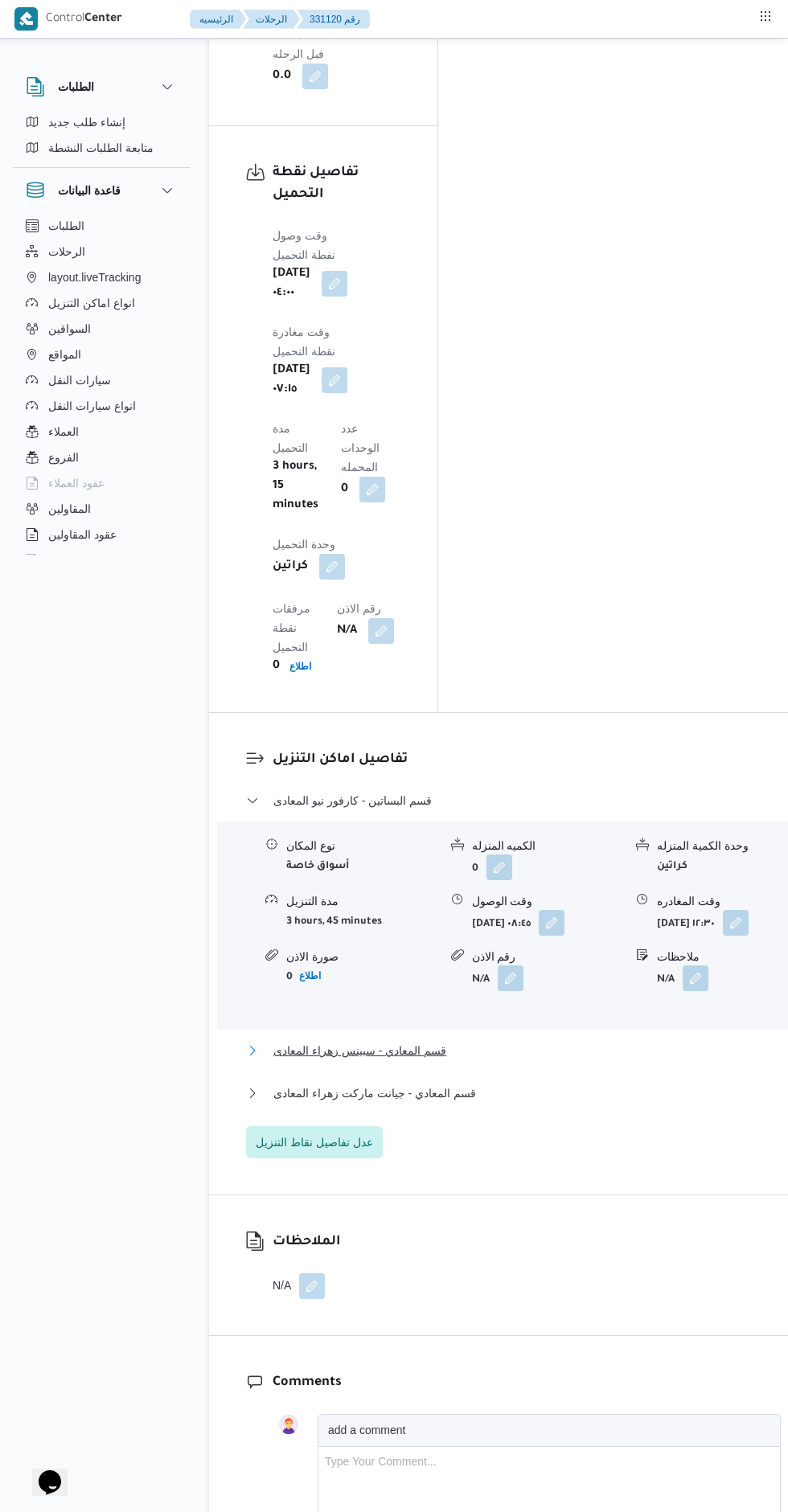
click at [528, 1041] on button "قسم المعادي - سبينس زهراء المعادى" at bounding box center [513, 1051] width 535 height 20
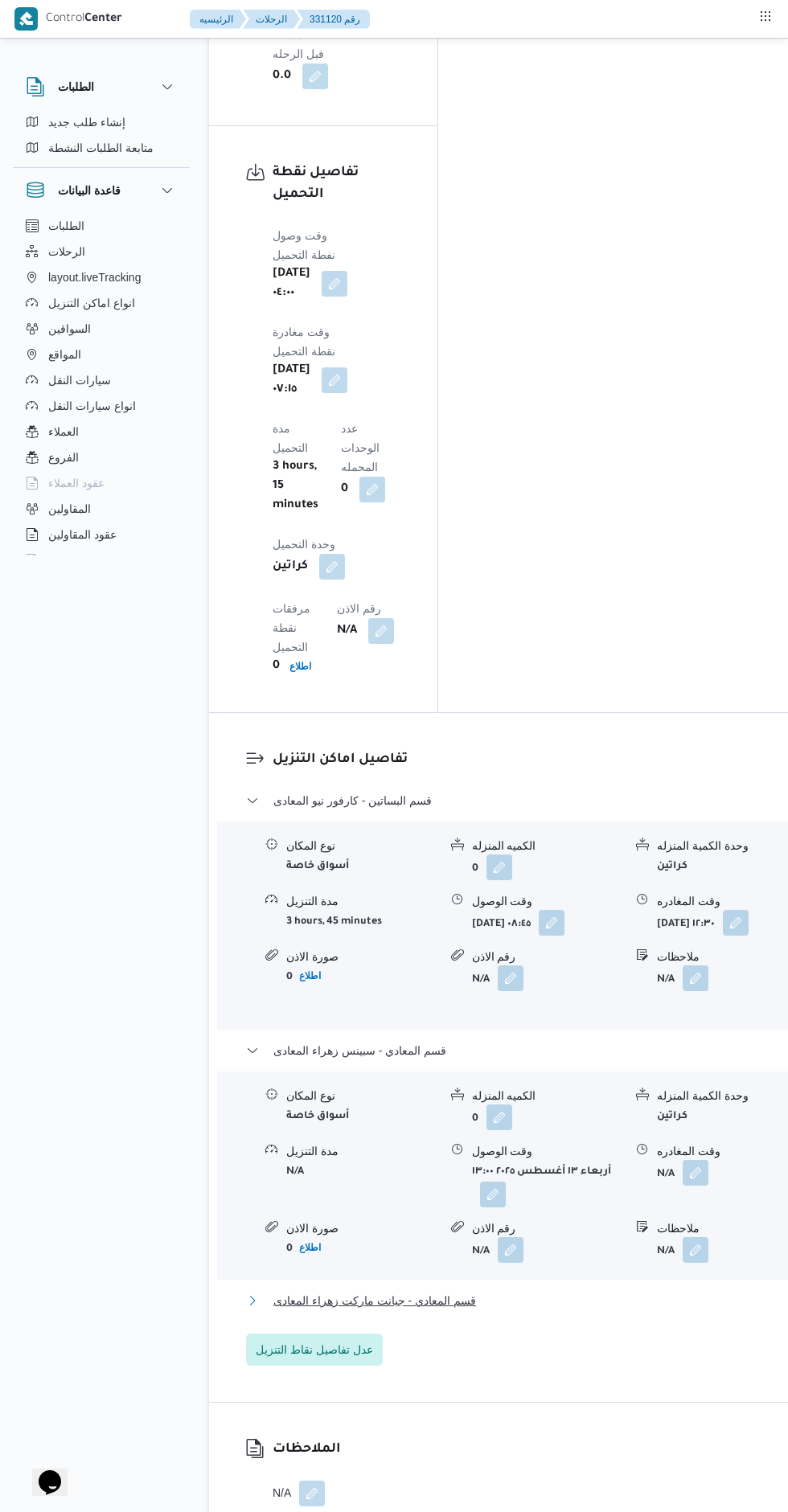
click at [567, 1290] on button "قسم المعادي - جيانت ماركت زهراء المعادى" at bounding box center [513, 1300] width 535 height 20
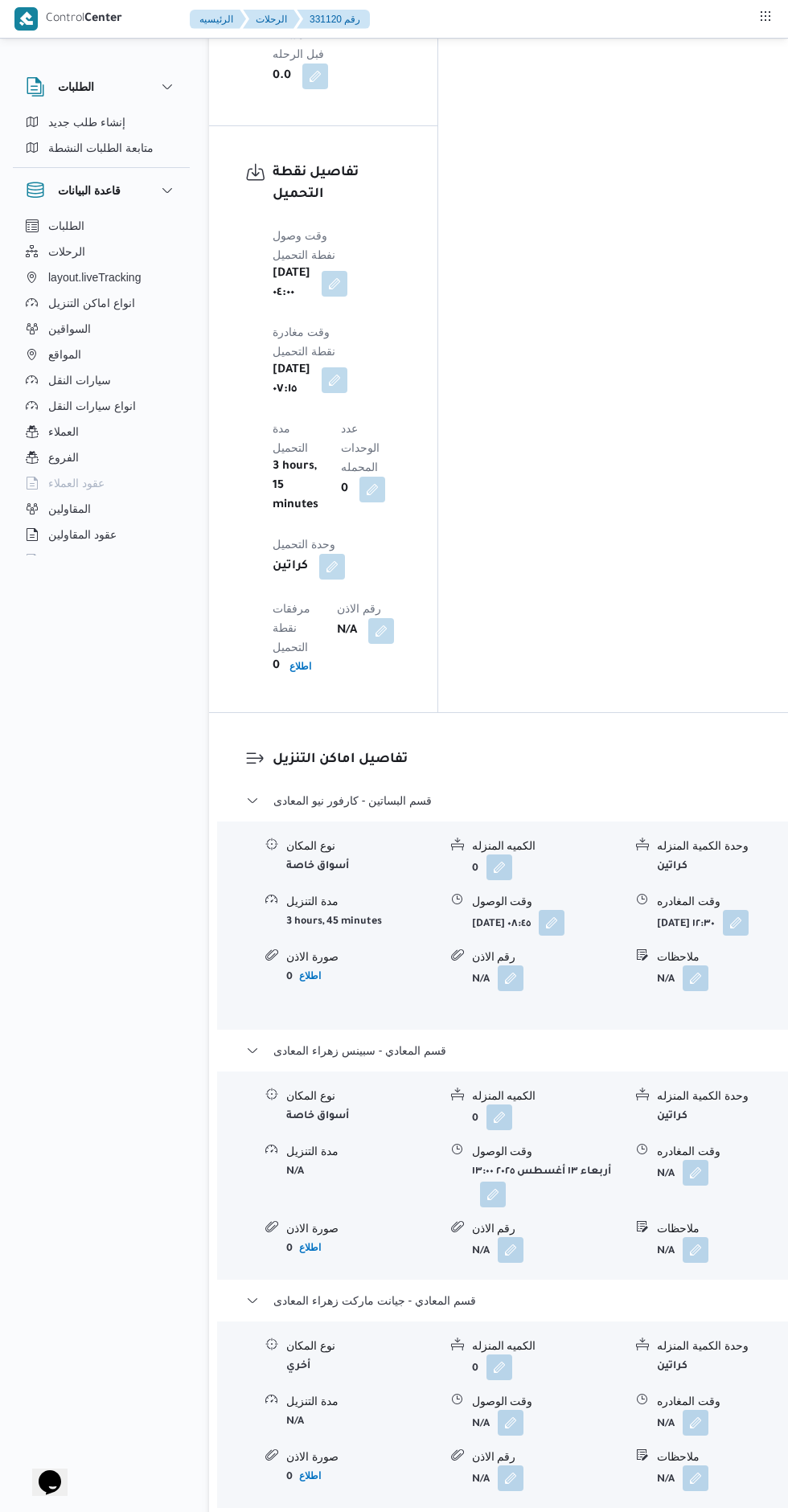
click at [683, 1410] on button "button" at bounding box center [695, 1422] width 26 height 26
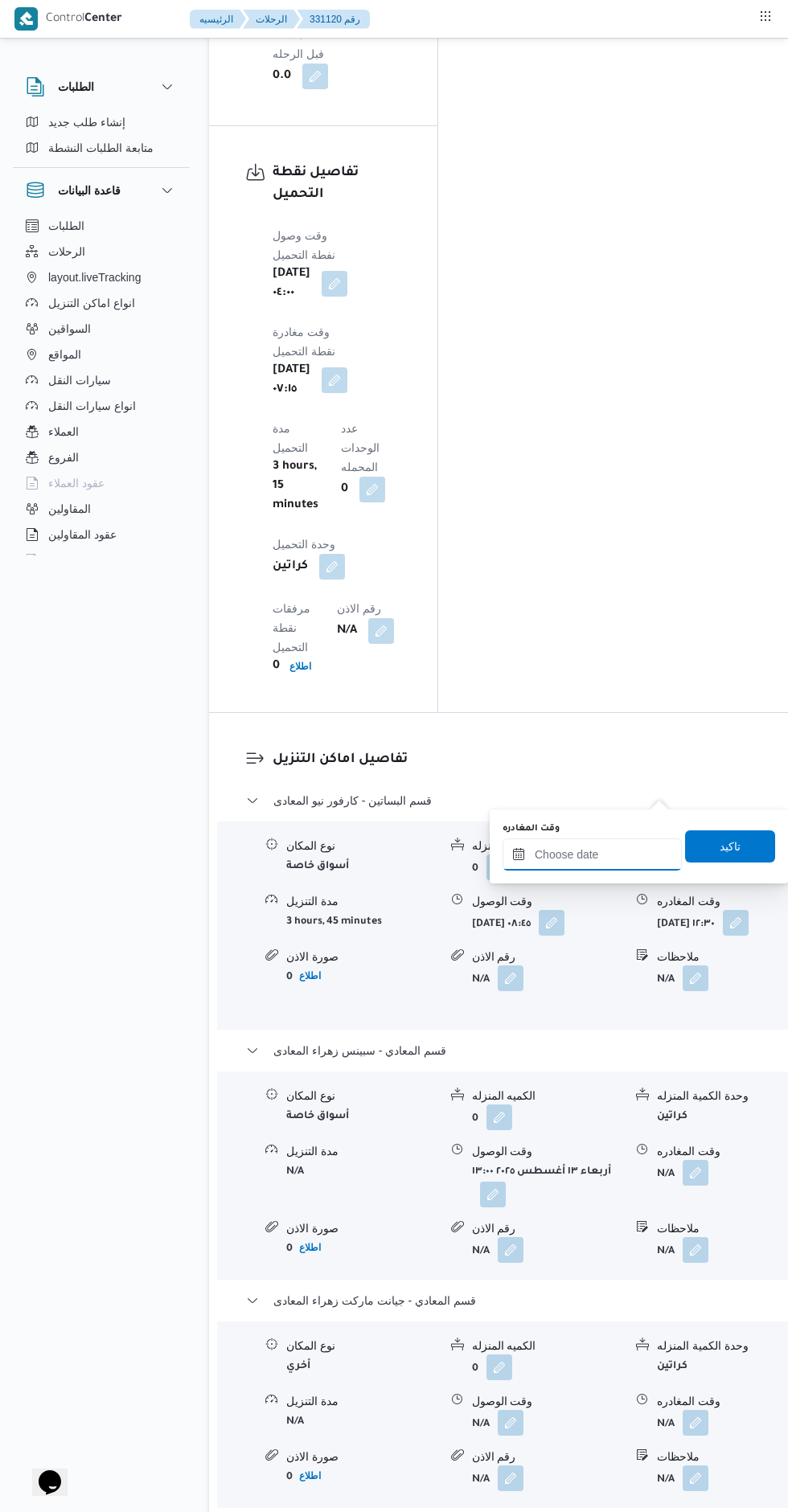
click at [589, 853] on input "وقت المغادره" at bounding box center [591, 854] width 179 height 32
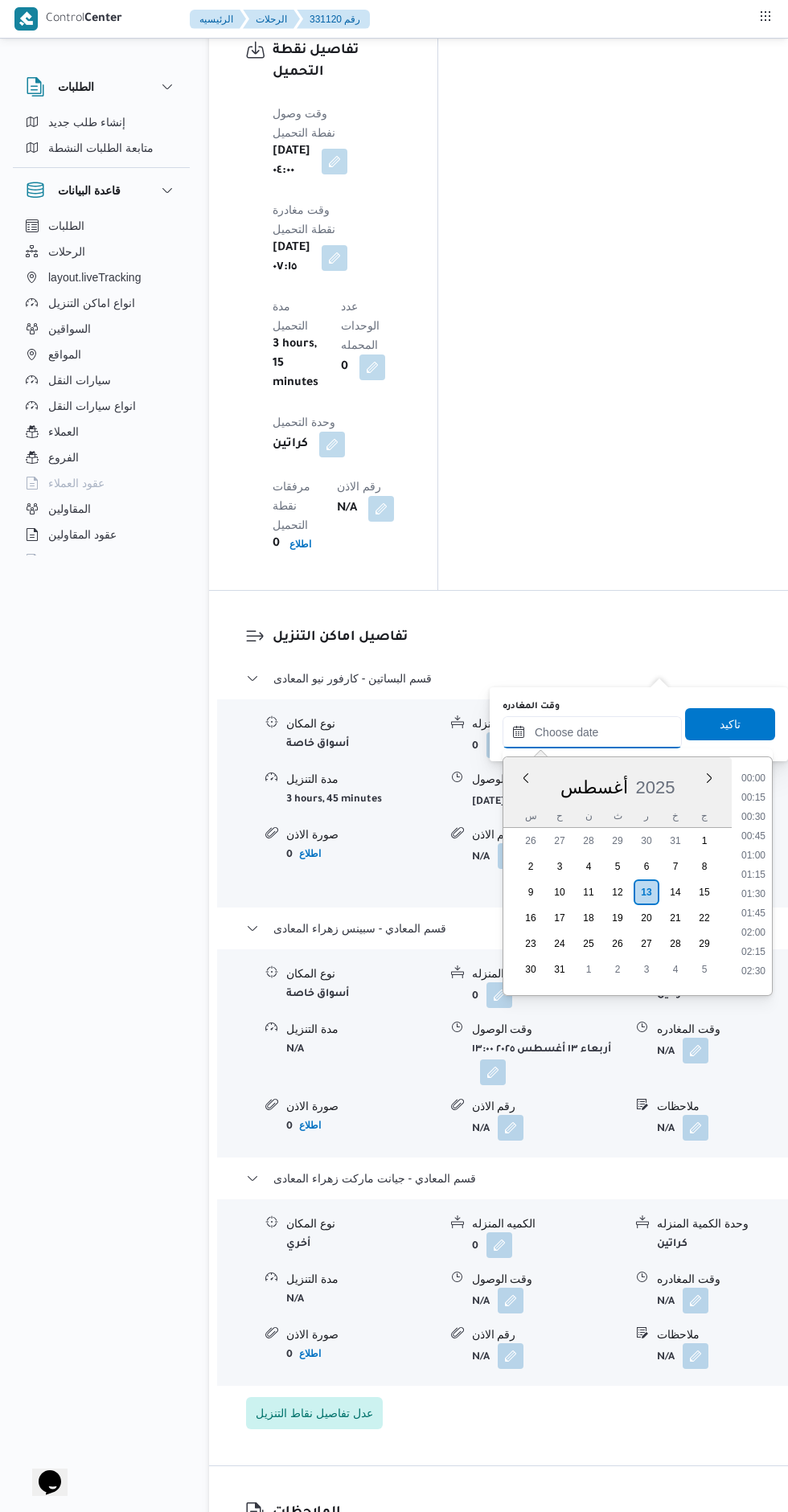
scroll to position [0, 0]
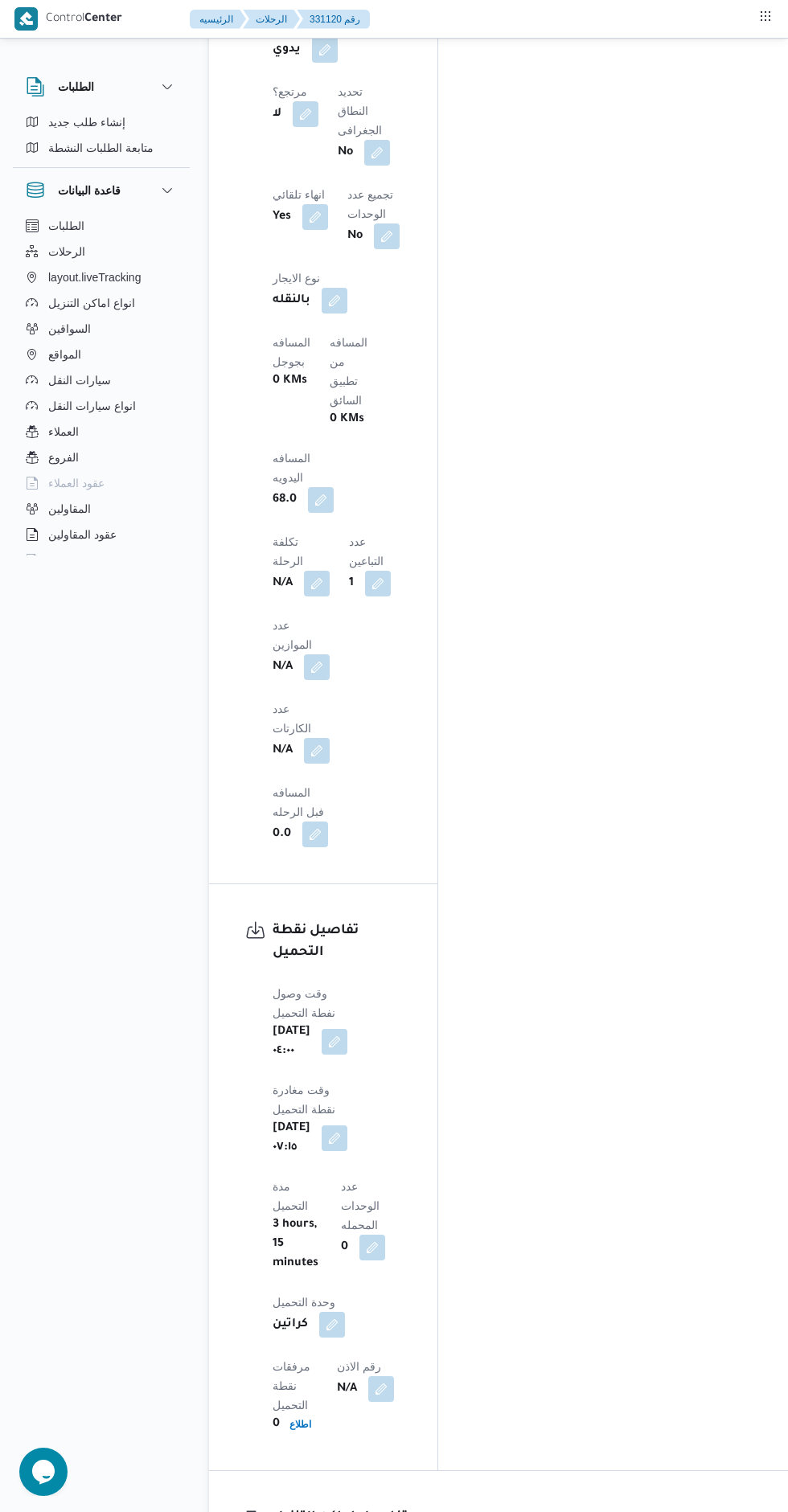
scroll to position [1277, 0]
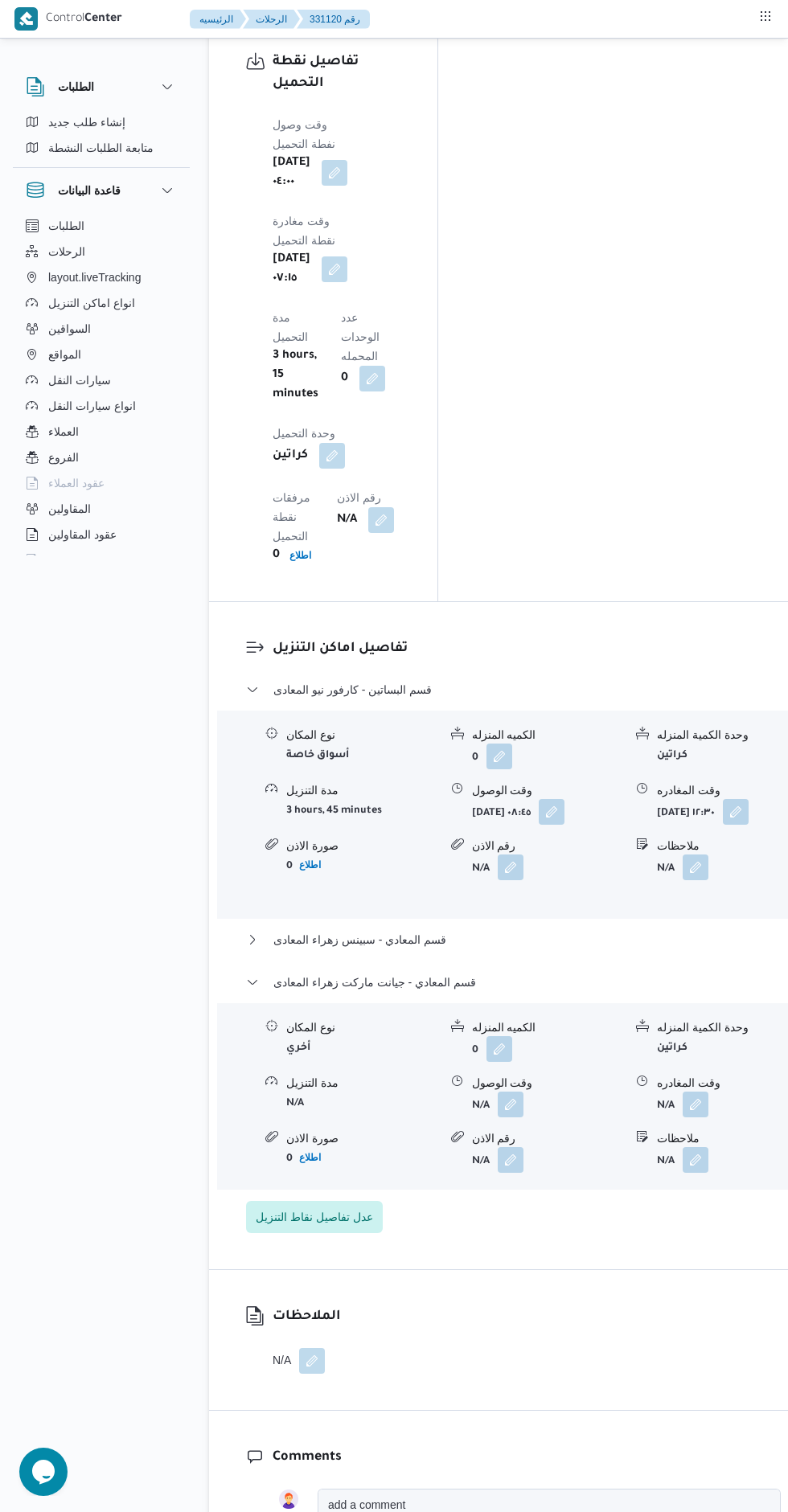
scroll to position [2121, 0]
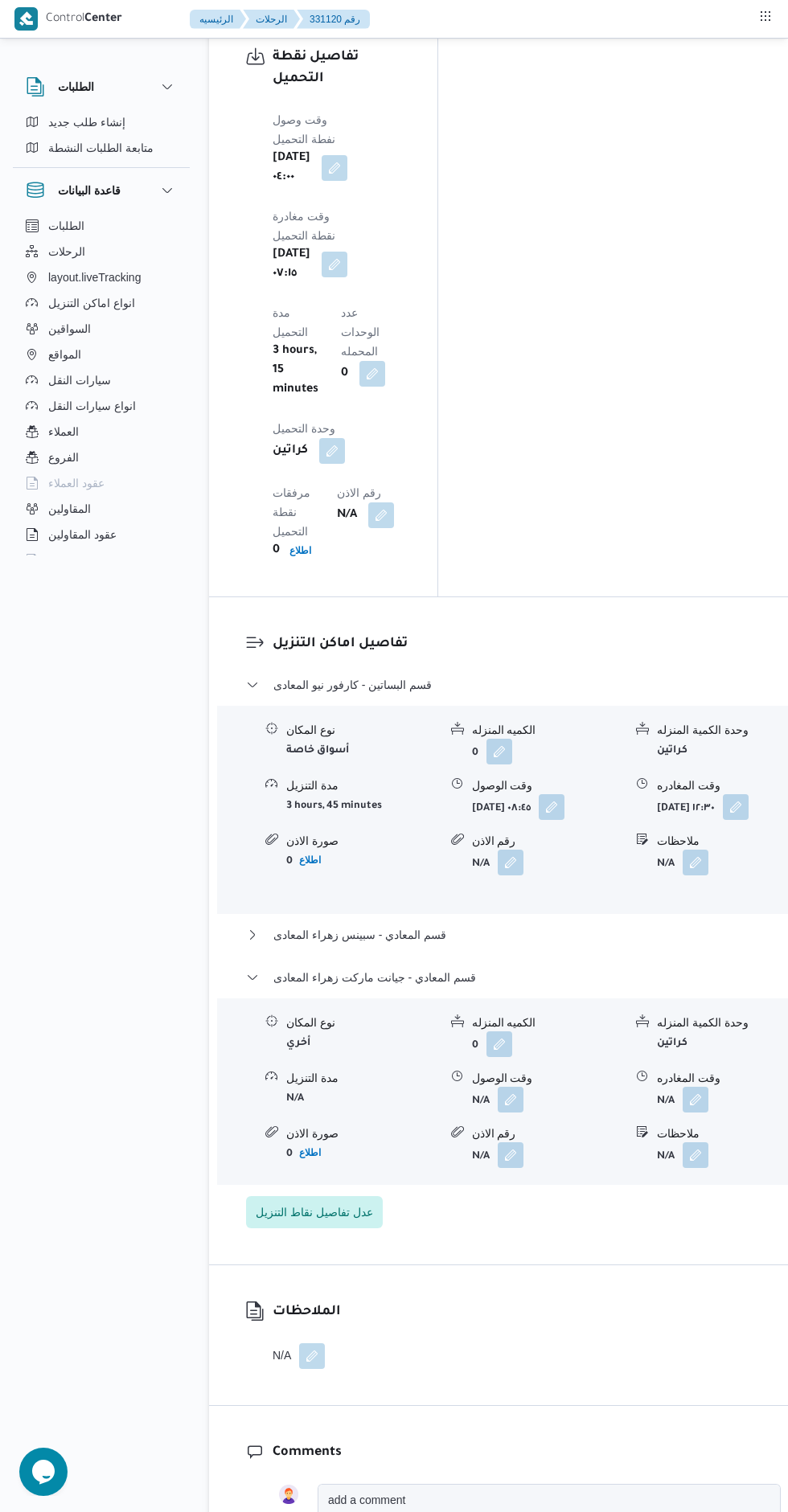
click at [683, 1087] on button "button" at bounding box center [695, 1099] width 26 height 26
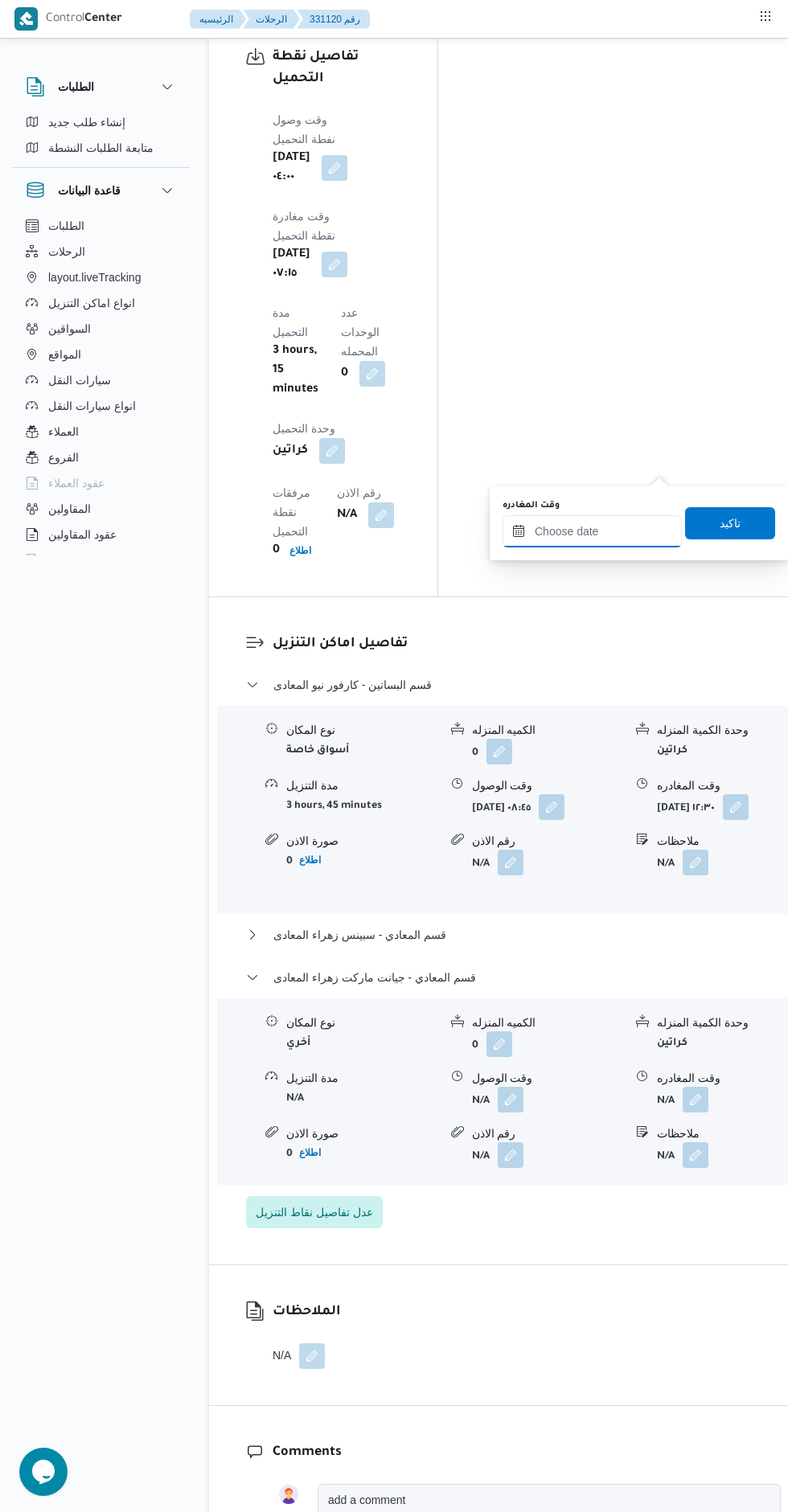
click at [565, 530] on input "وقت المغادره" at bounding box center [591, 531] width 179 height 32
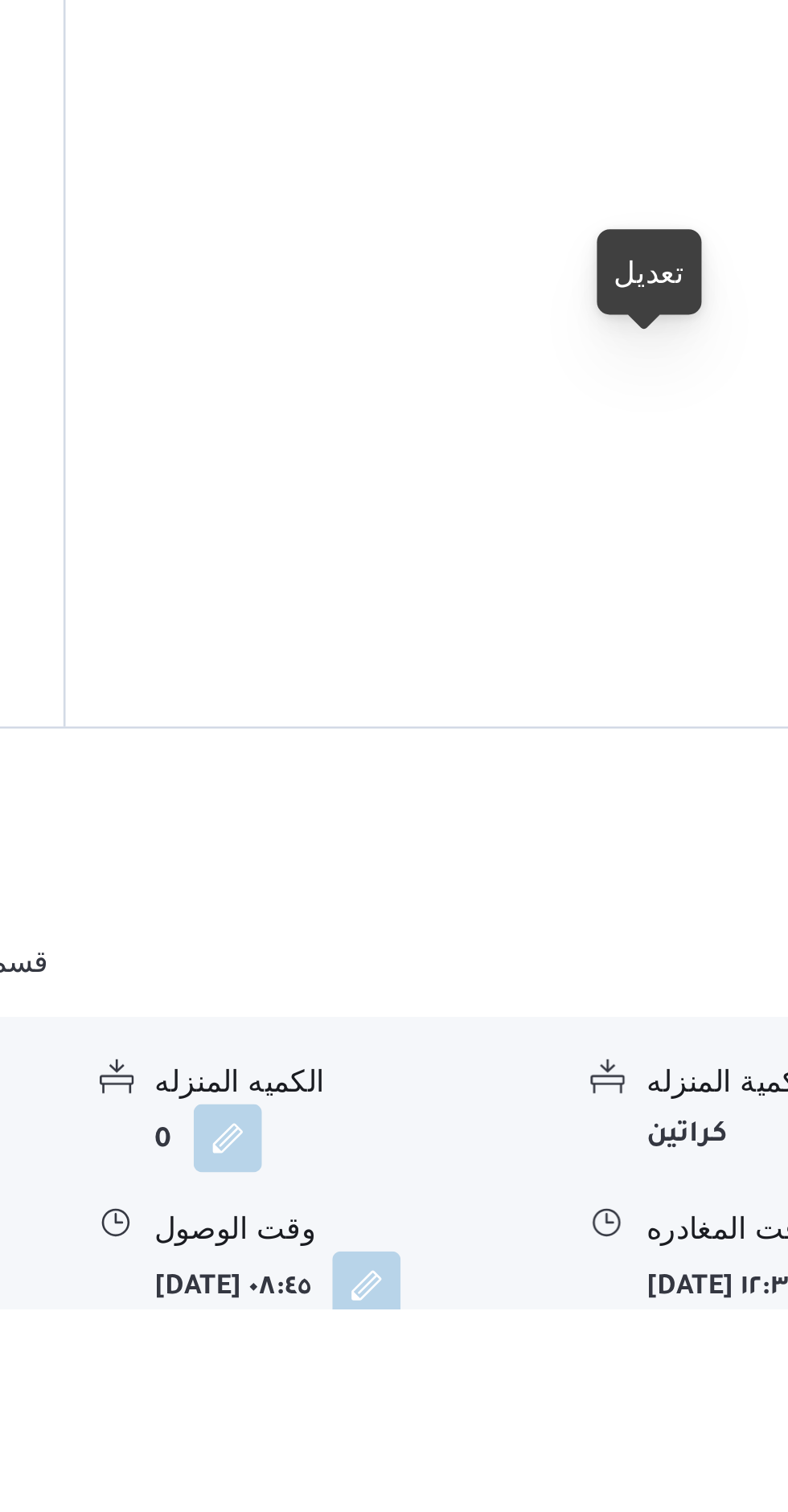
scroll to position [1426, 0]
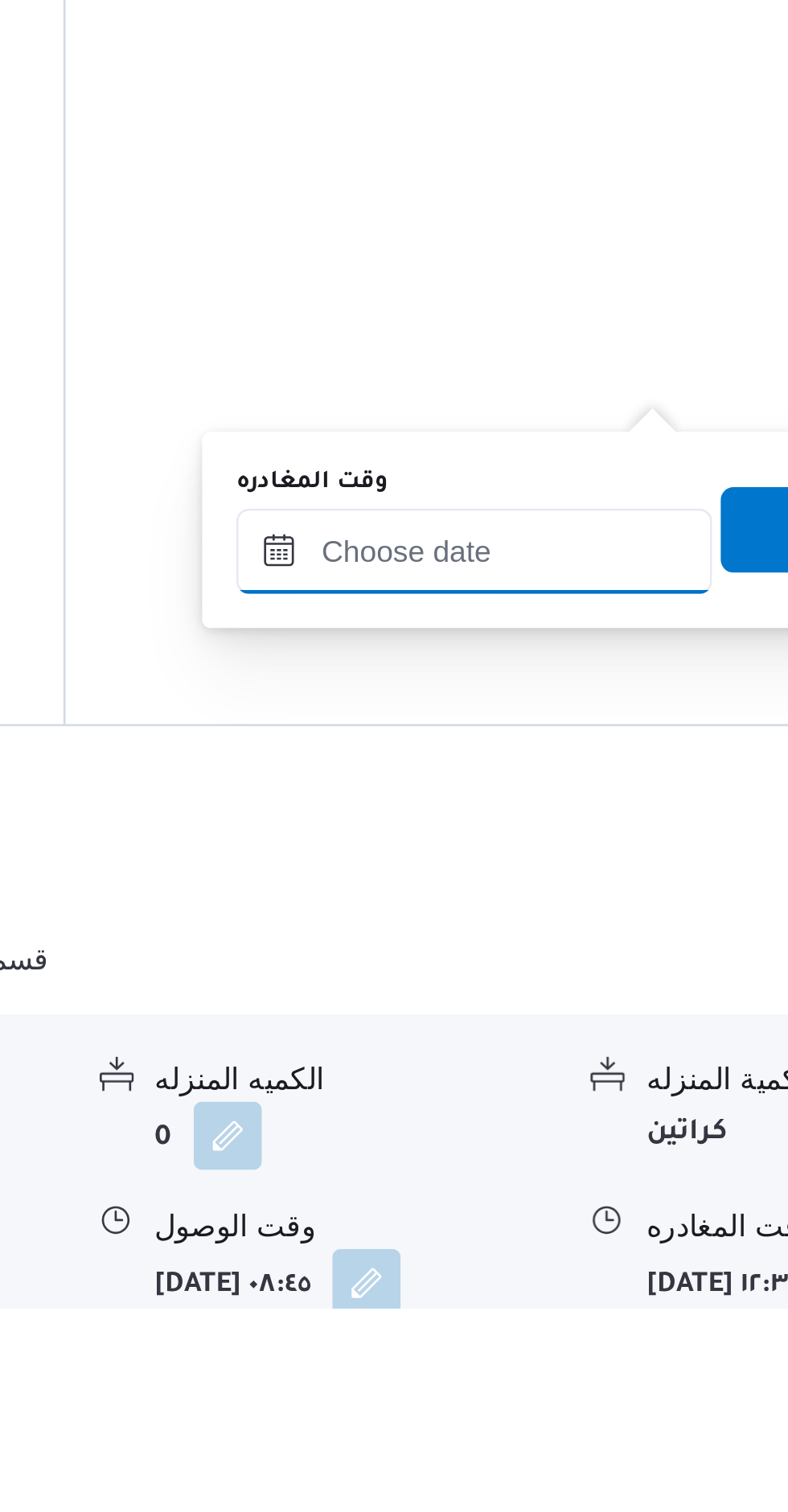
click at [581, 1241] on input "وقت المغادره" at bounding box center [591, 1226] width 179 height 32
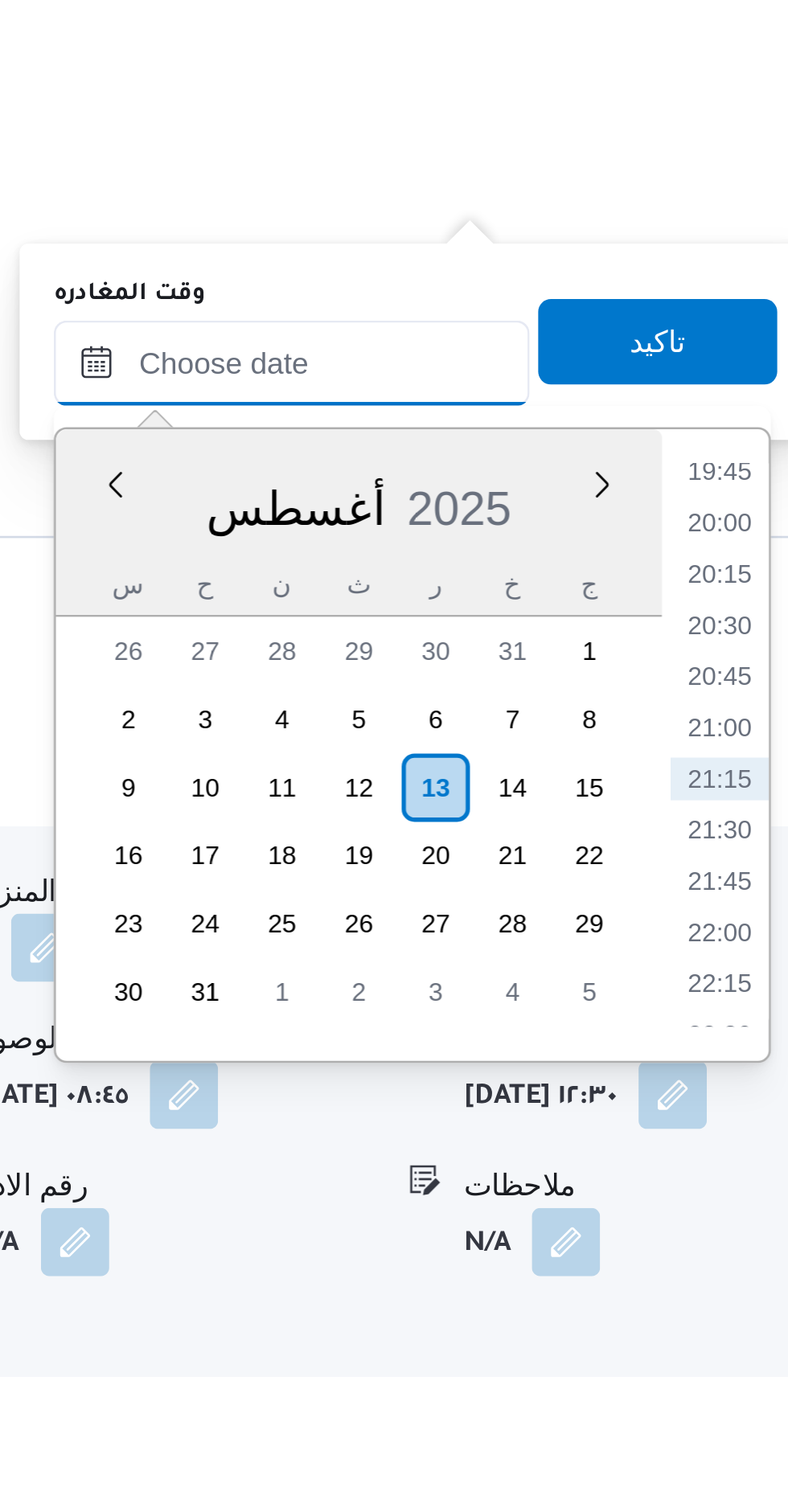
scroll to position [1550, 0]
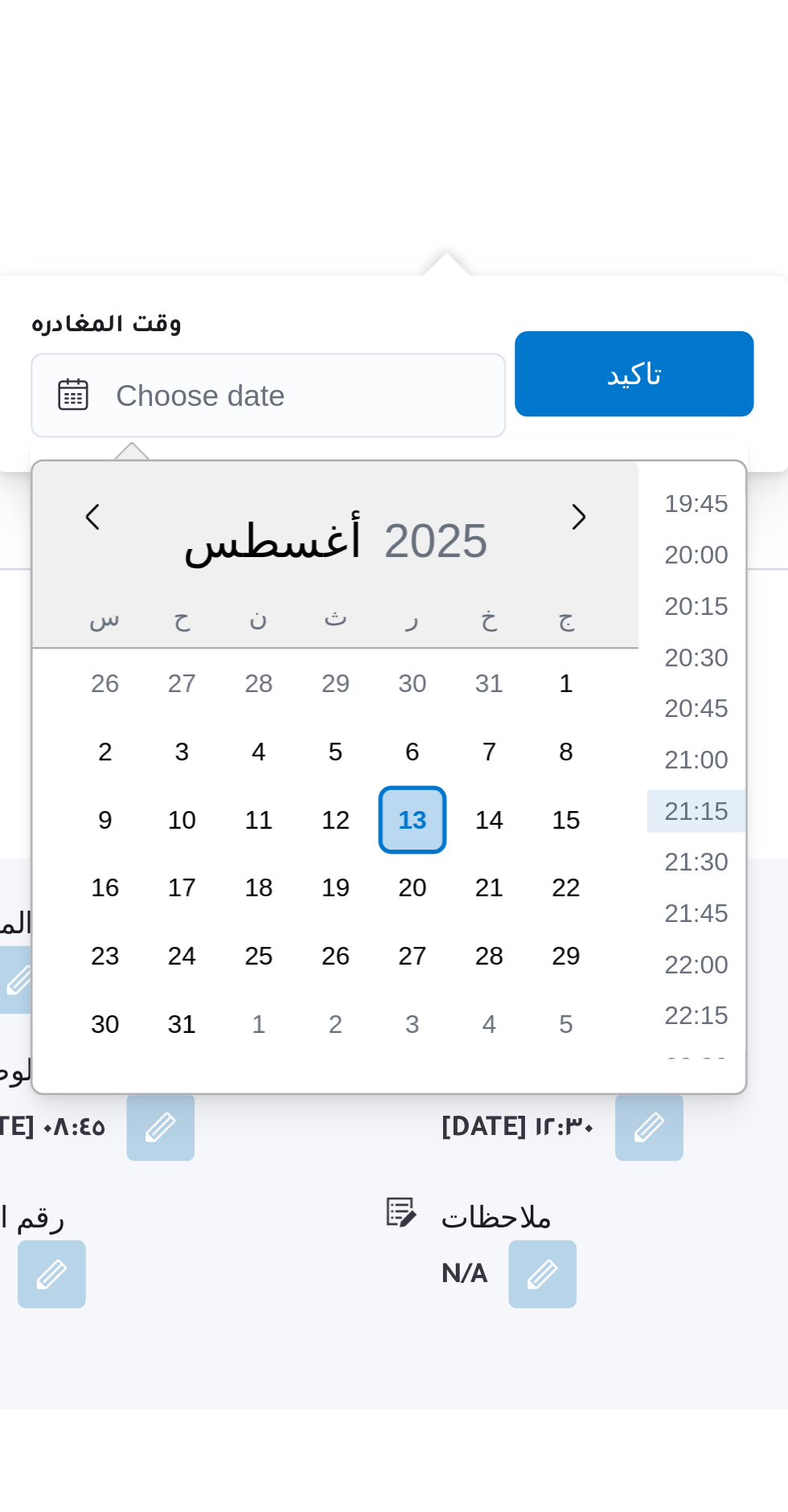
click at [759, 1150] on li "19:45" at bounding box center [753, 1143] width 37 height 16
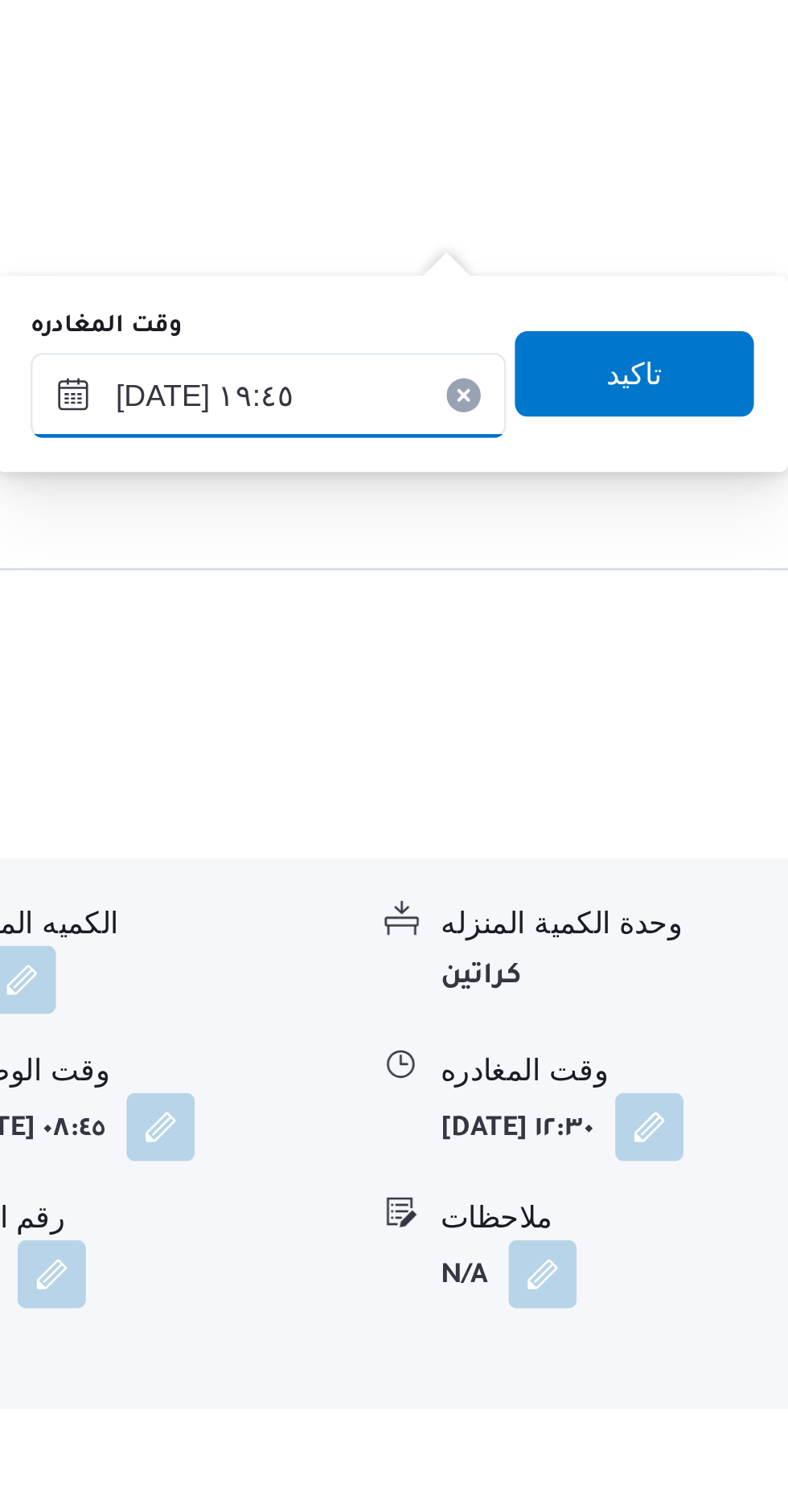
click at [606, 1102] on input "١٣/٠٨/٢٠٢٥ ١٩:٤٥" at bounding box center [591, 1102] width 179 height 32
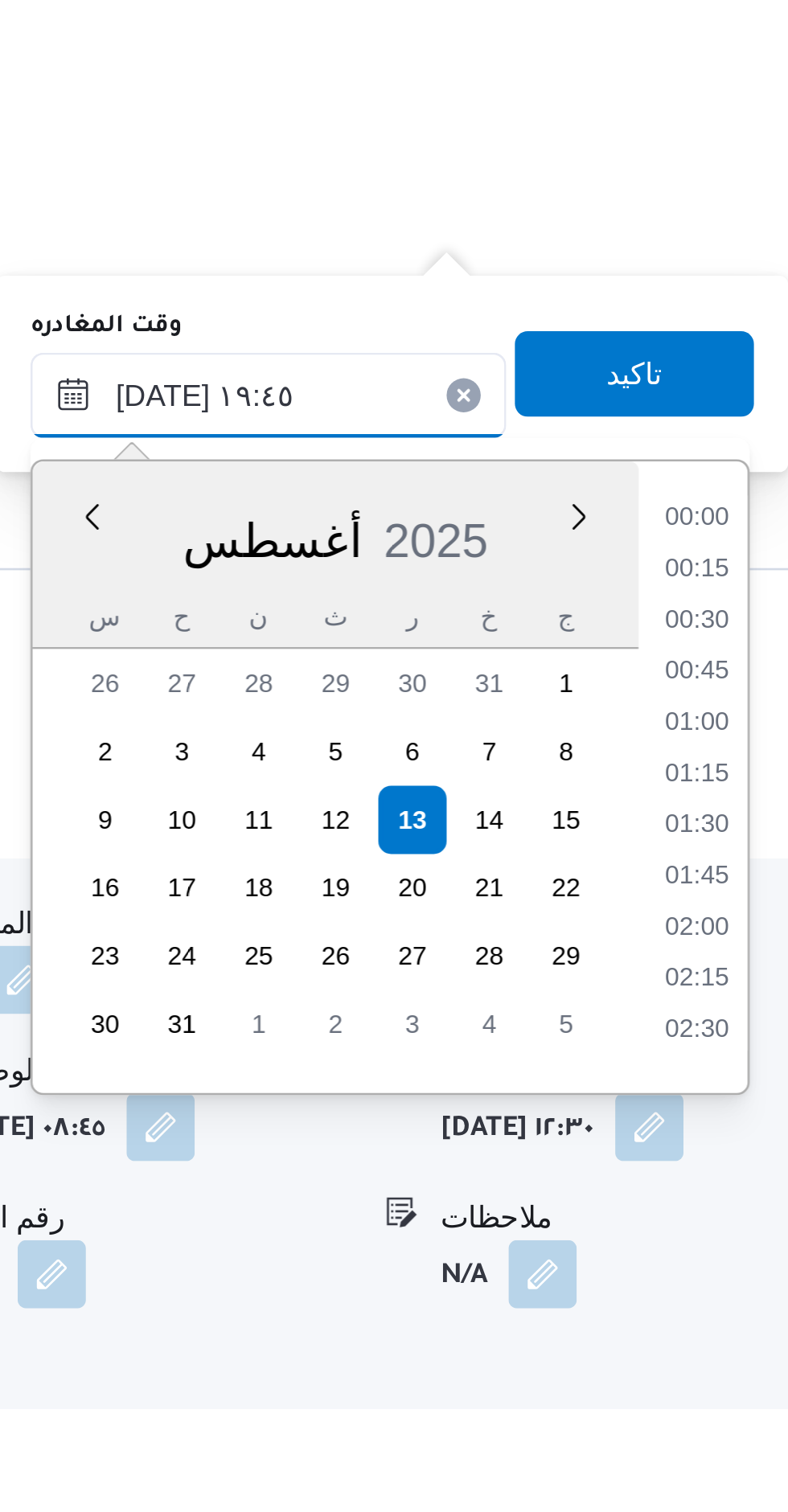
scroll to position [1413, 0]
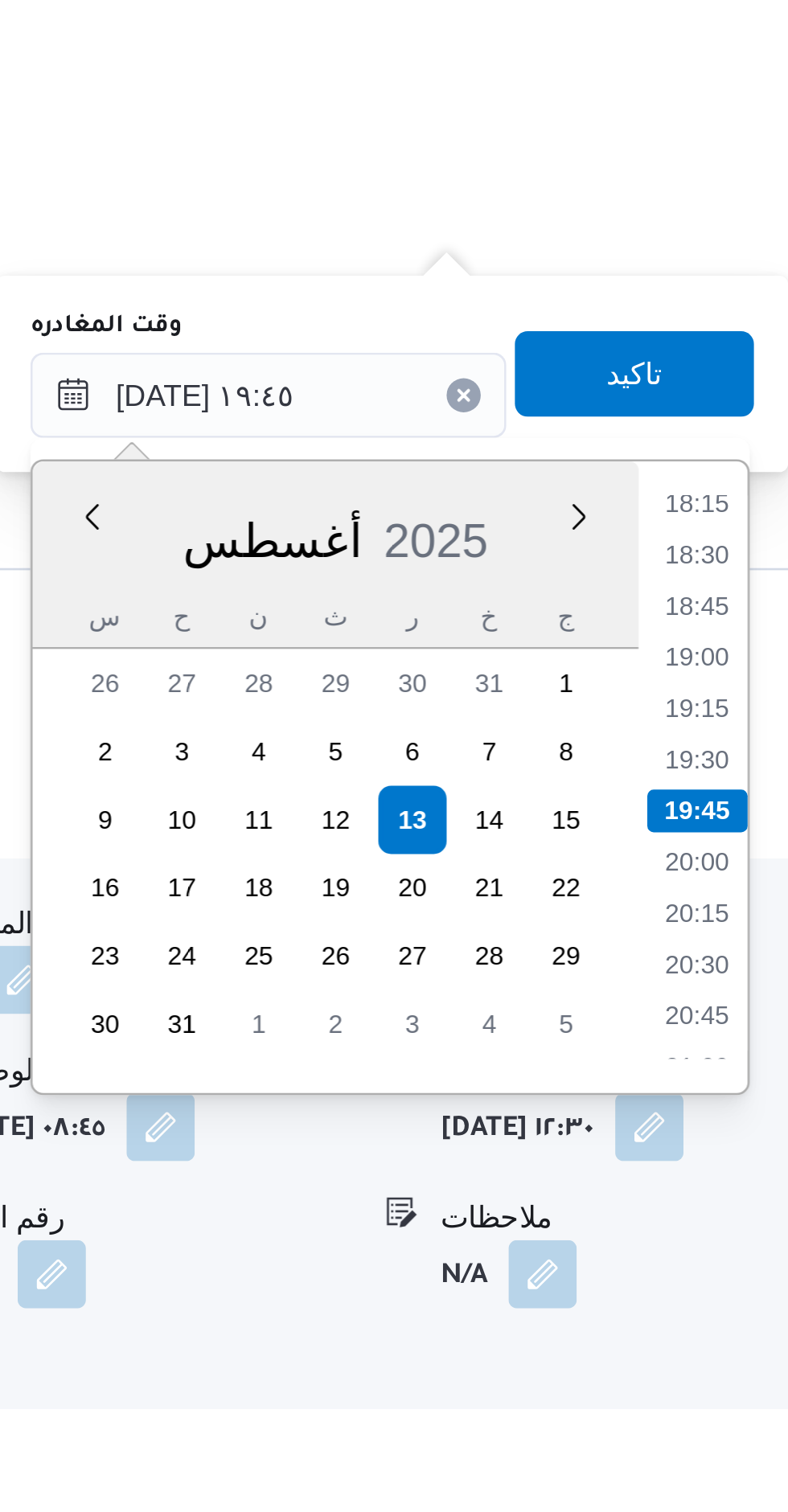
click at [753, 1150] on li "18:15" at bounding box center [753, 1143] width 37 height 16
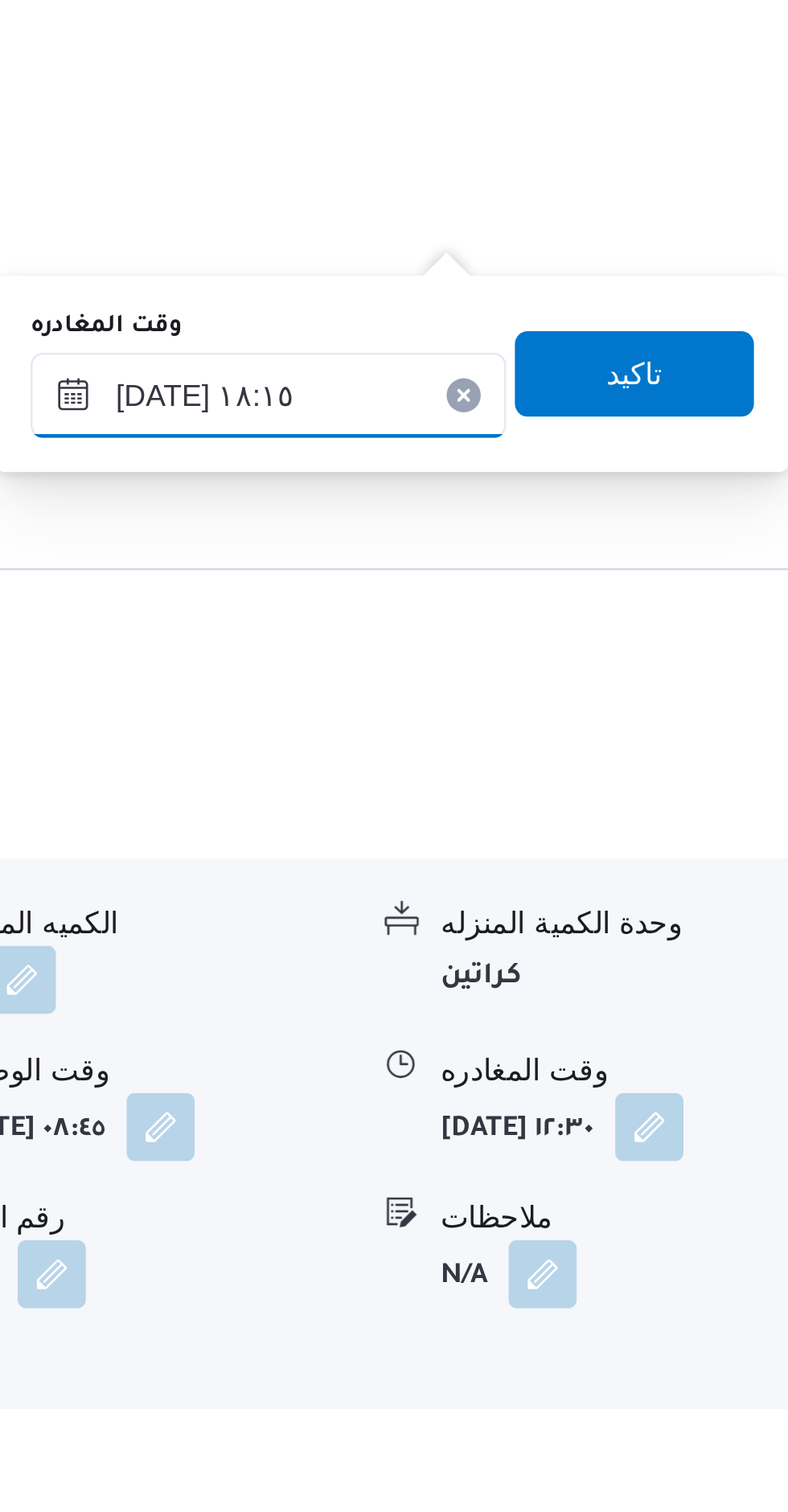
click at [598, 1101] on input "١٣/٠٨/٢٠٢٥ ١٨:١٥" at bounding box center [591, 1102] width 179 height 32
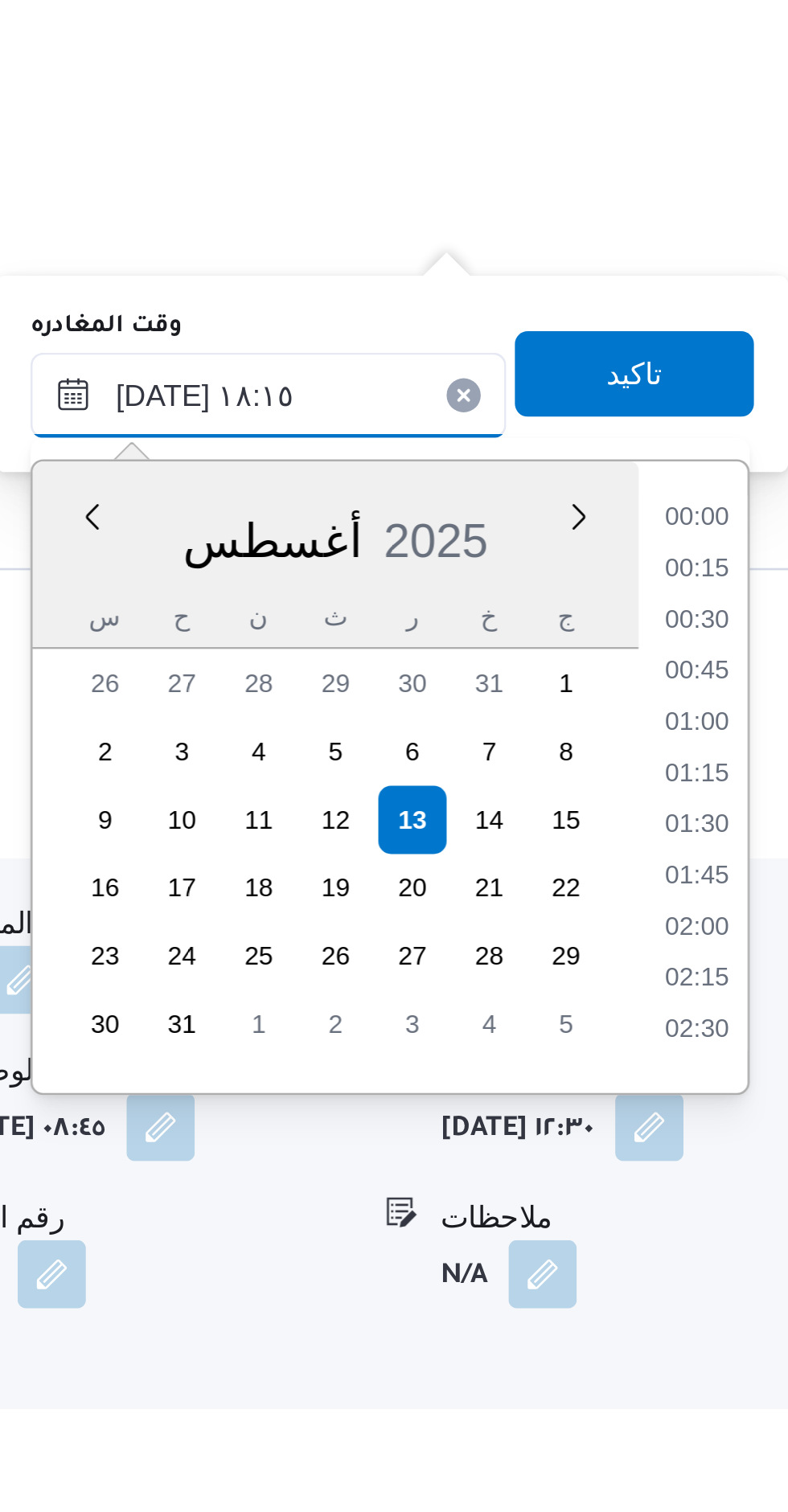
scroll to position [1298, 0]
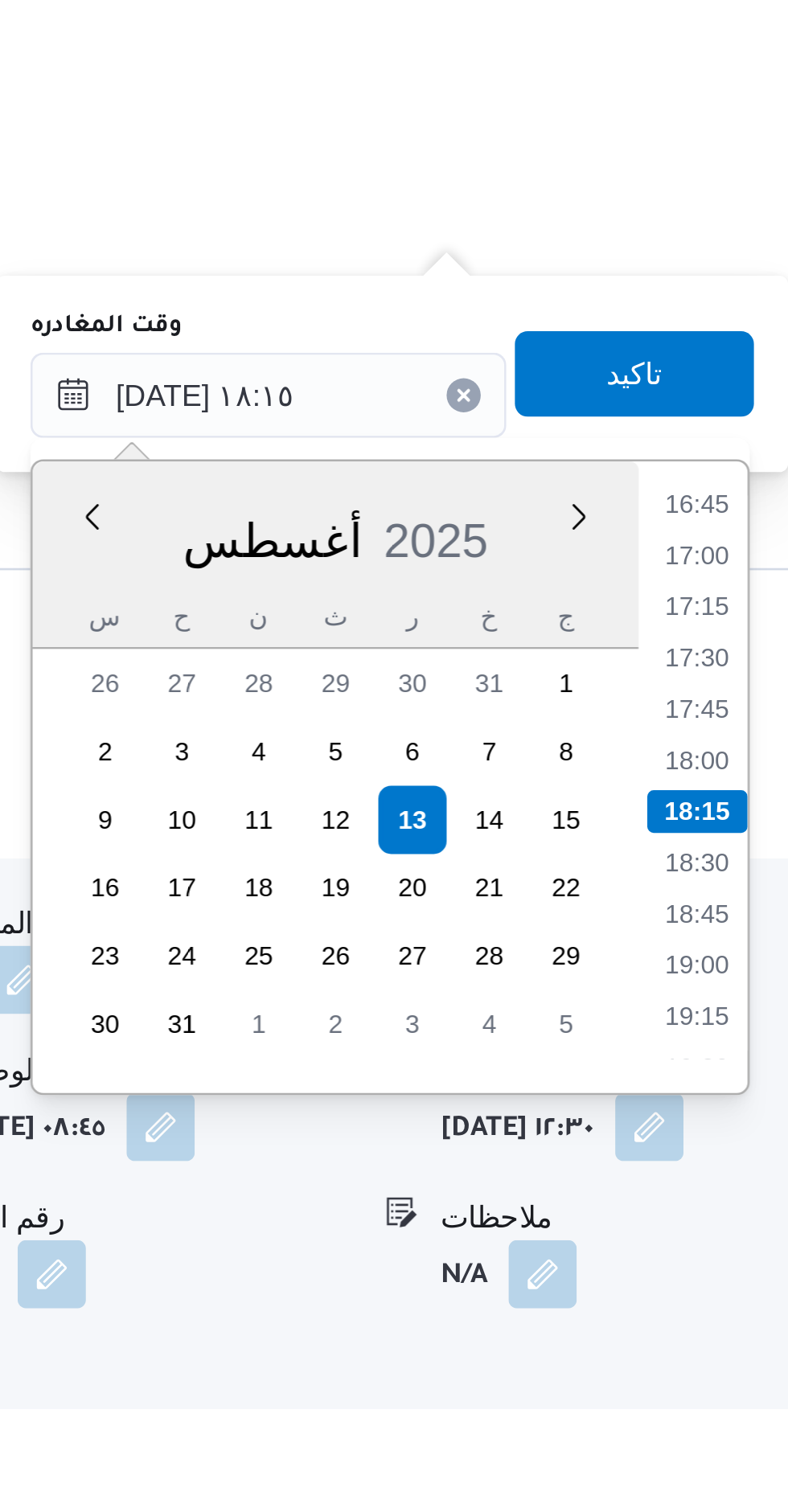
click at [756, 1145] on li "16:45" at bounding box center [753, 1143] width 37 height 16
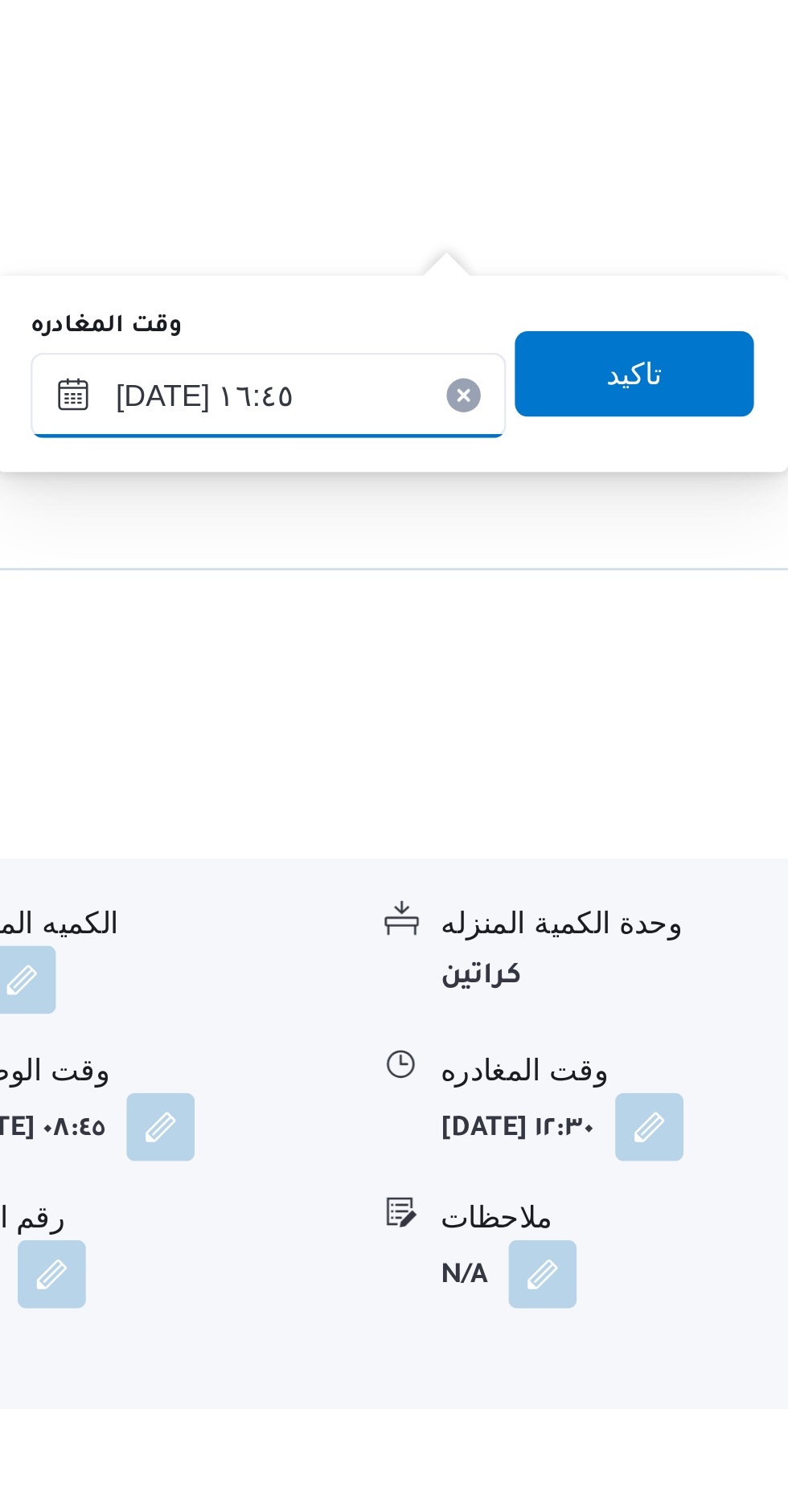
click at [613, 1107] on input "١٣/٠٨/٢٠٢٥ ١٦:٤٥" at bounding box center [591, 1102] width 179 height 32
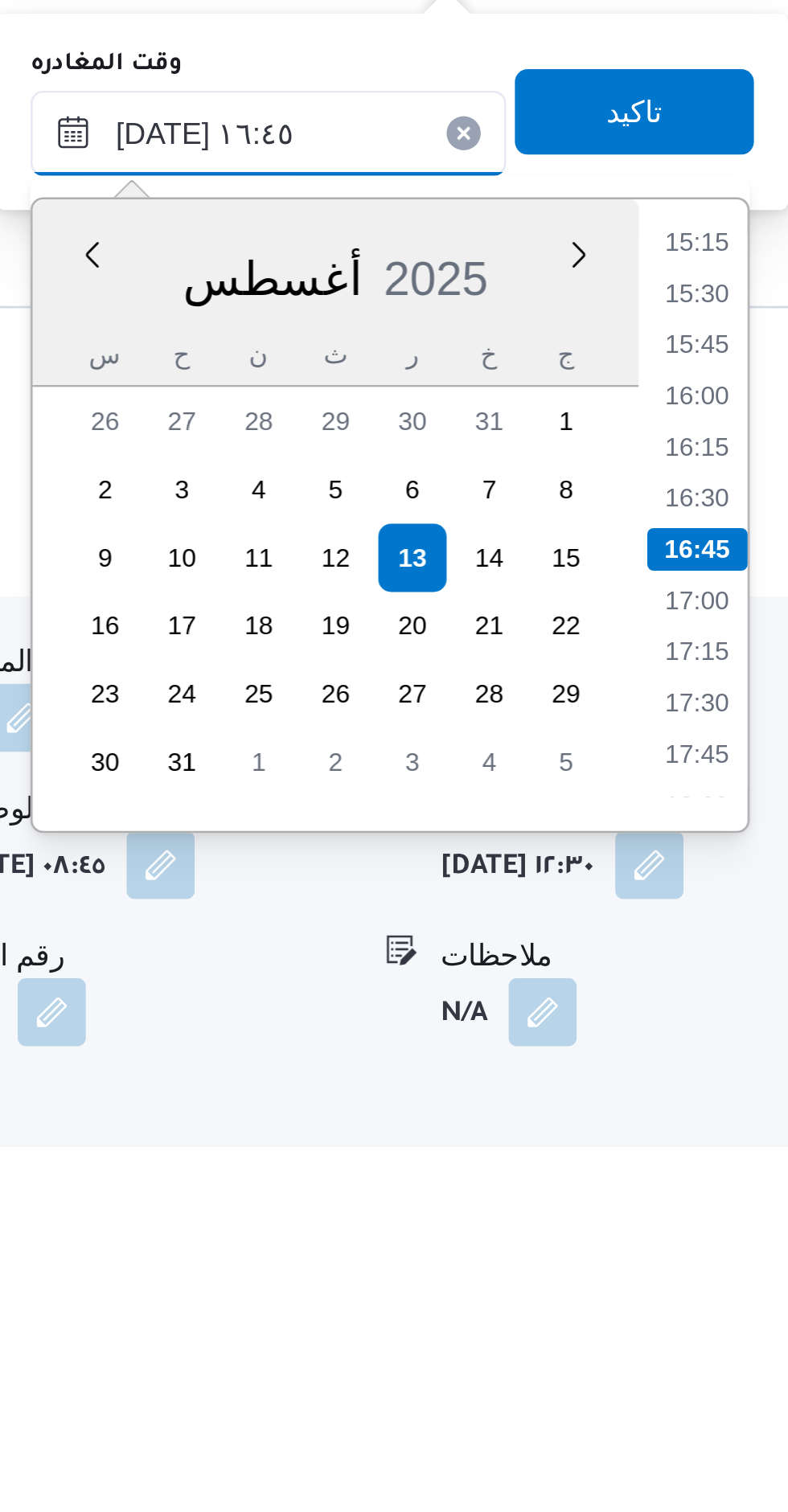
scroll to position [1549, 0]
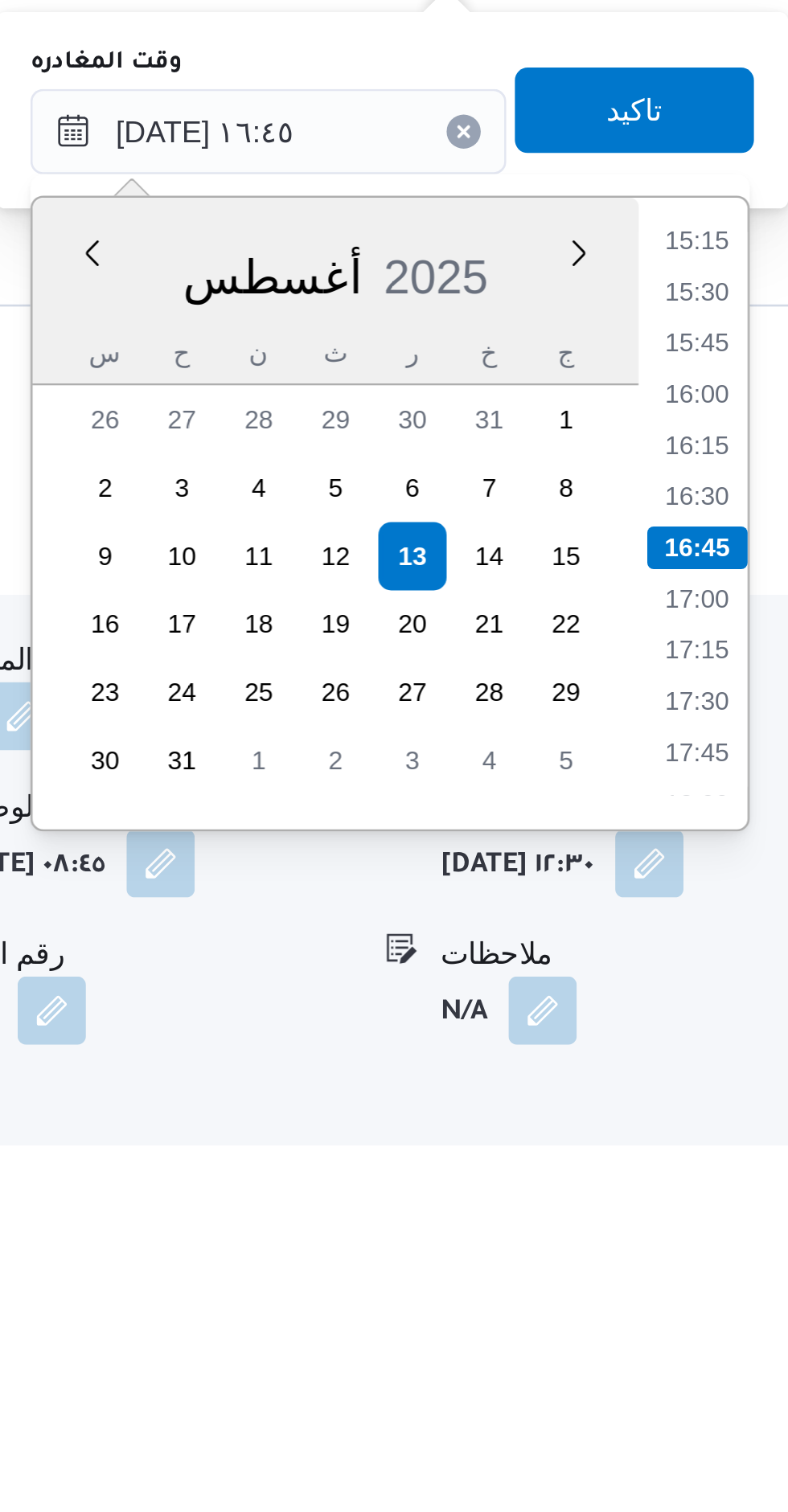
click at [753, 1278] on li "17:00" at bounding box center [753, 1279] width 37 height 16
type input "١٣/٠٨/٢٠٢٥ ١٧:٠٠"
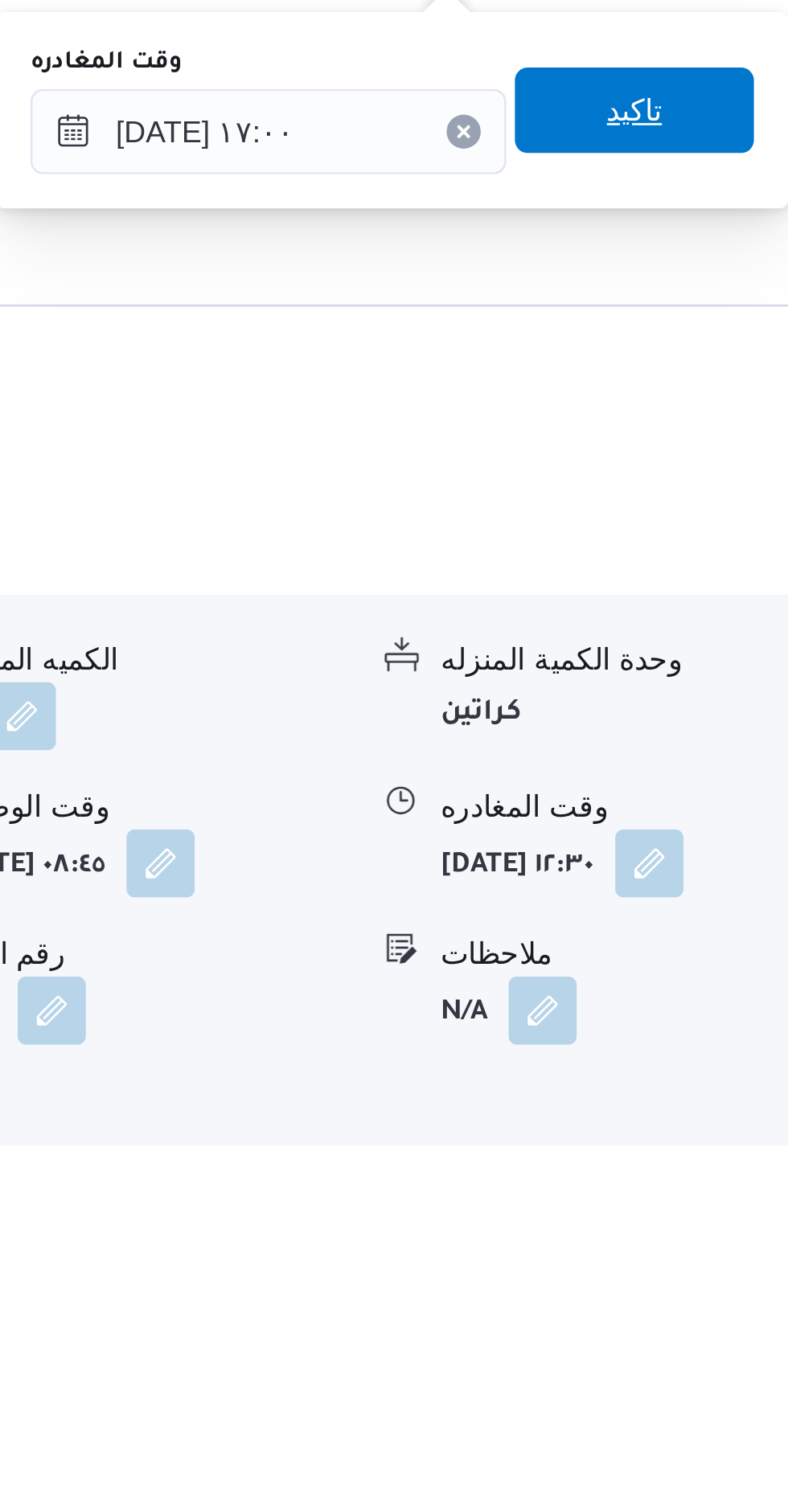
click at [694, 1095] on span "تاكيد" at bounding box center [729, 1095] width 90 height 32
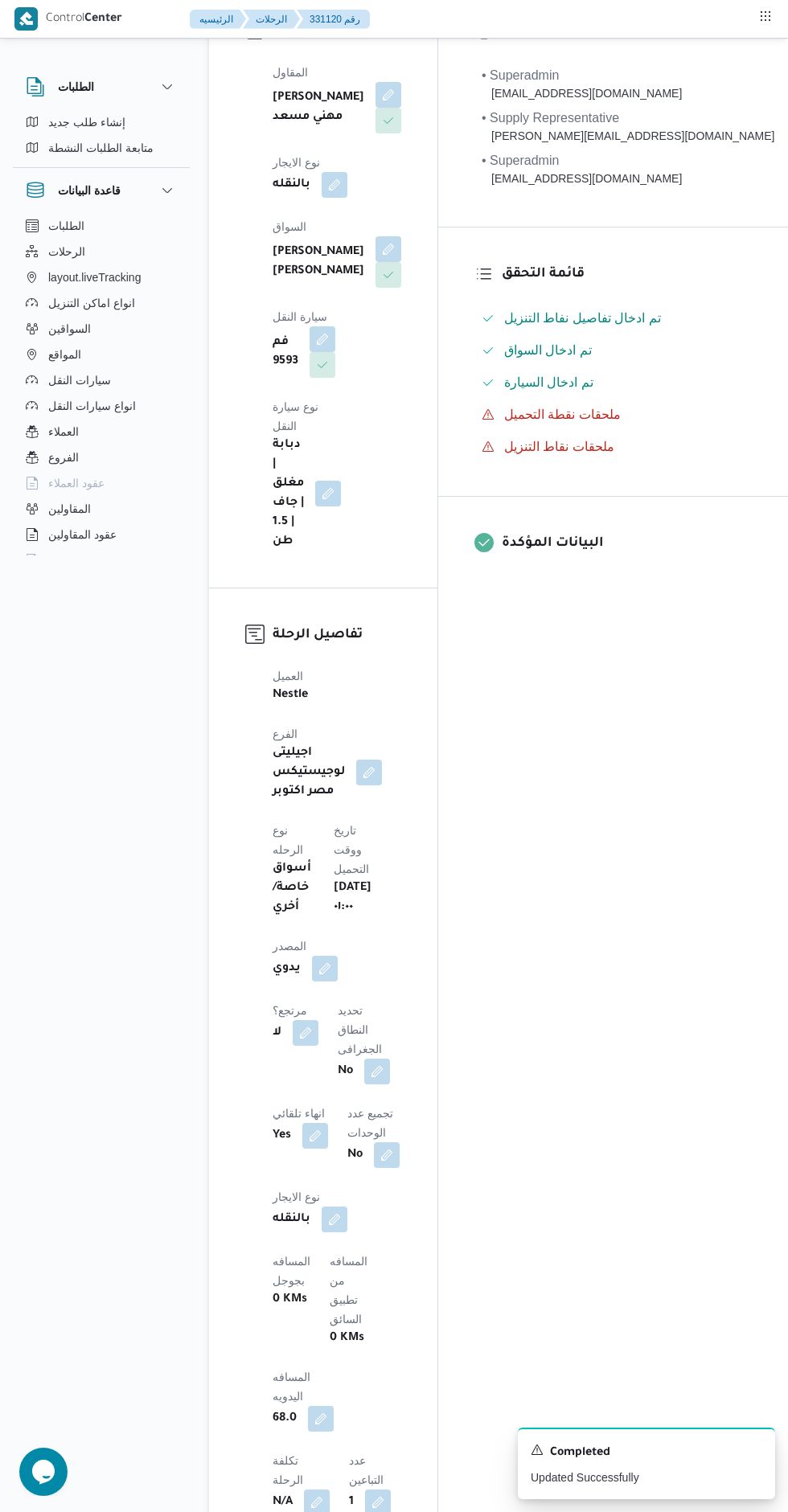
scroll to position [0, 0]
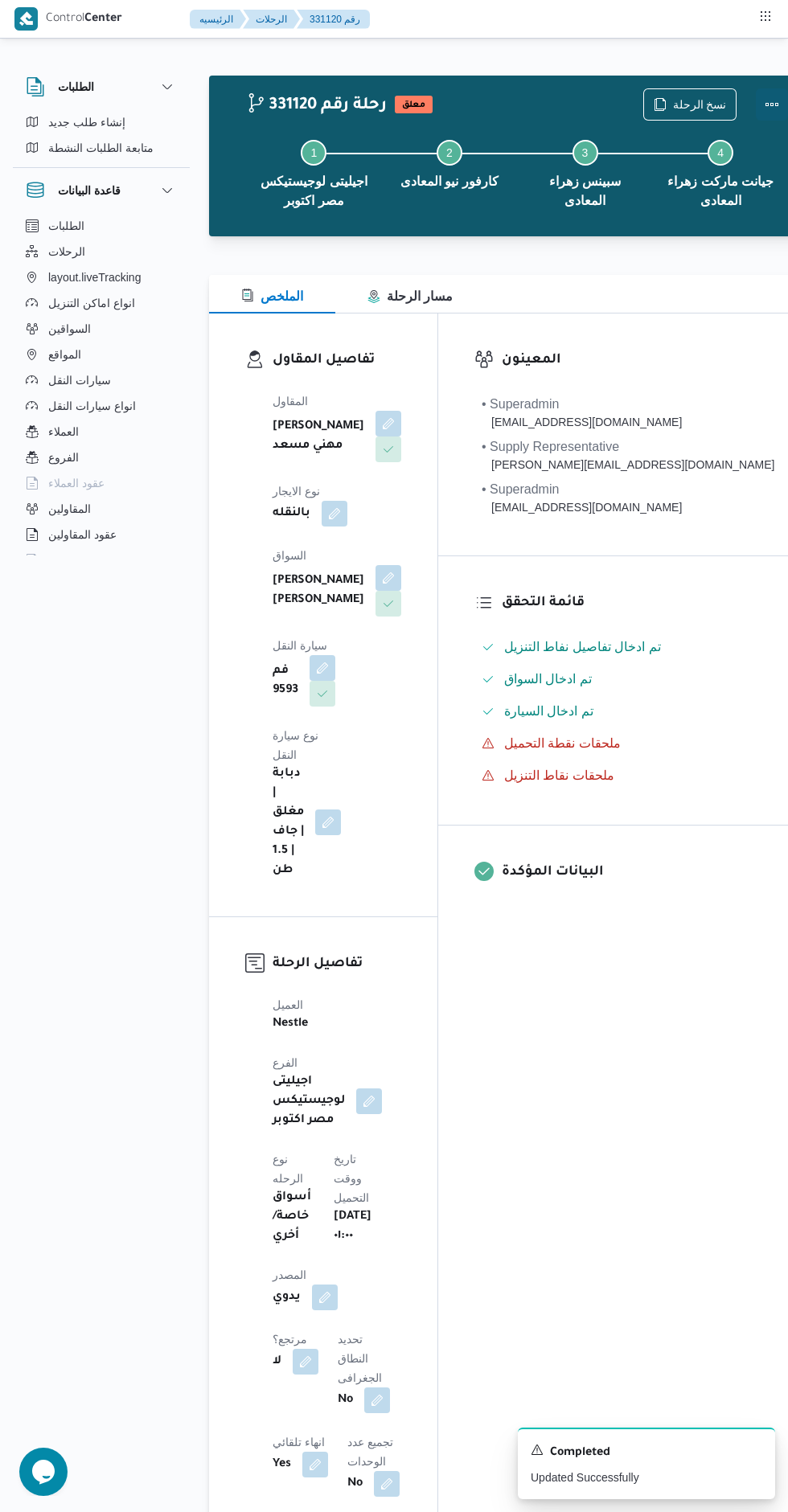
click at [756, 101] on button "Actions" at bounding box center [772, 104] width 32 height 32
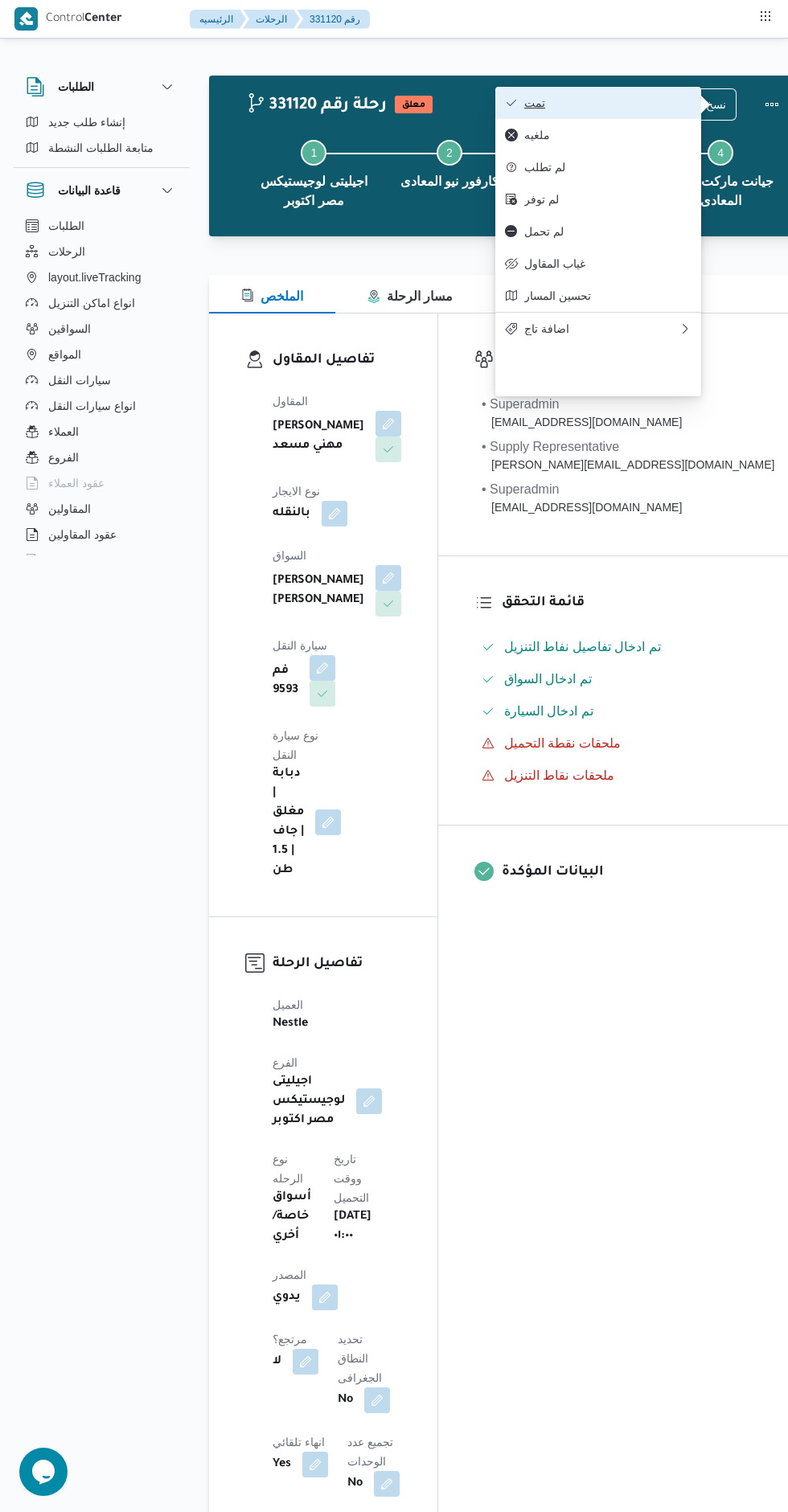
click at [661, 105] on span "تمت" at bounding box center [608, 102] width 167 height 12
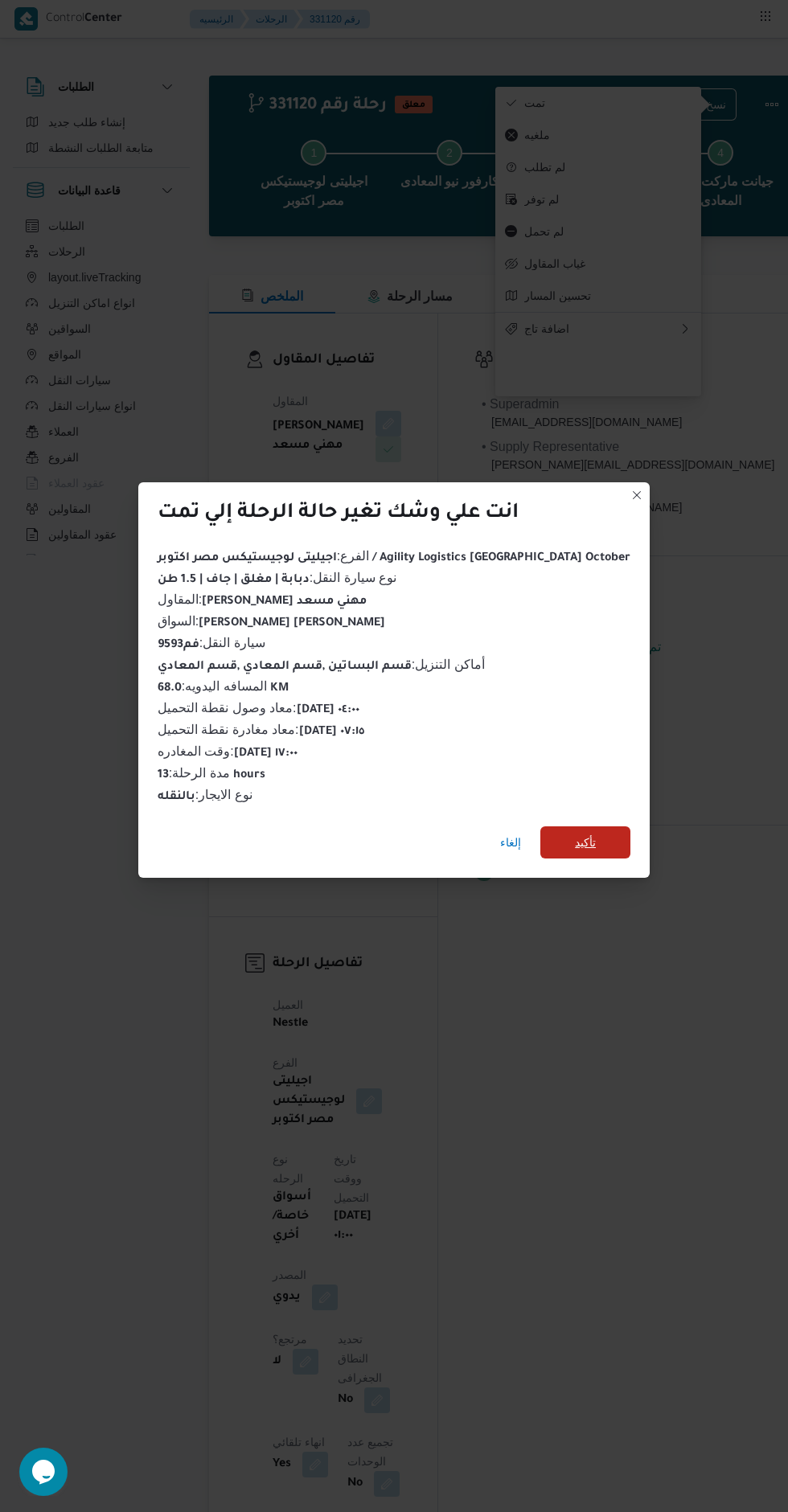
click at [567, 845] on span "تأكيد" at bounding box center [585, 842] width 90 height 32
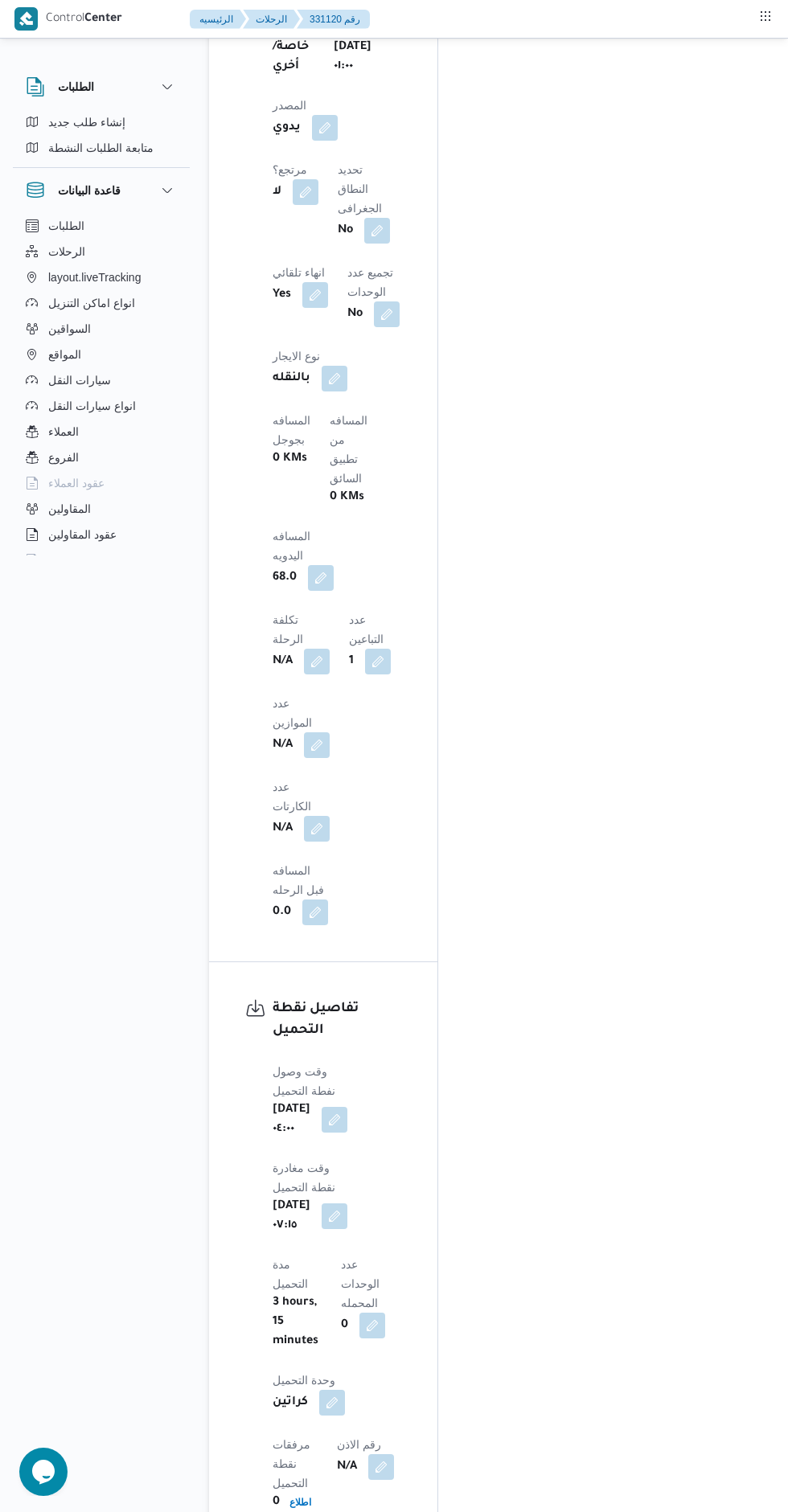
scroll to position [1172, 0]
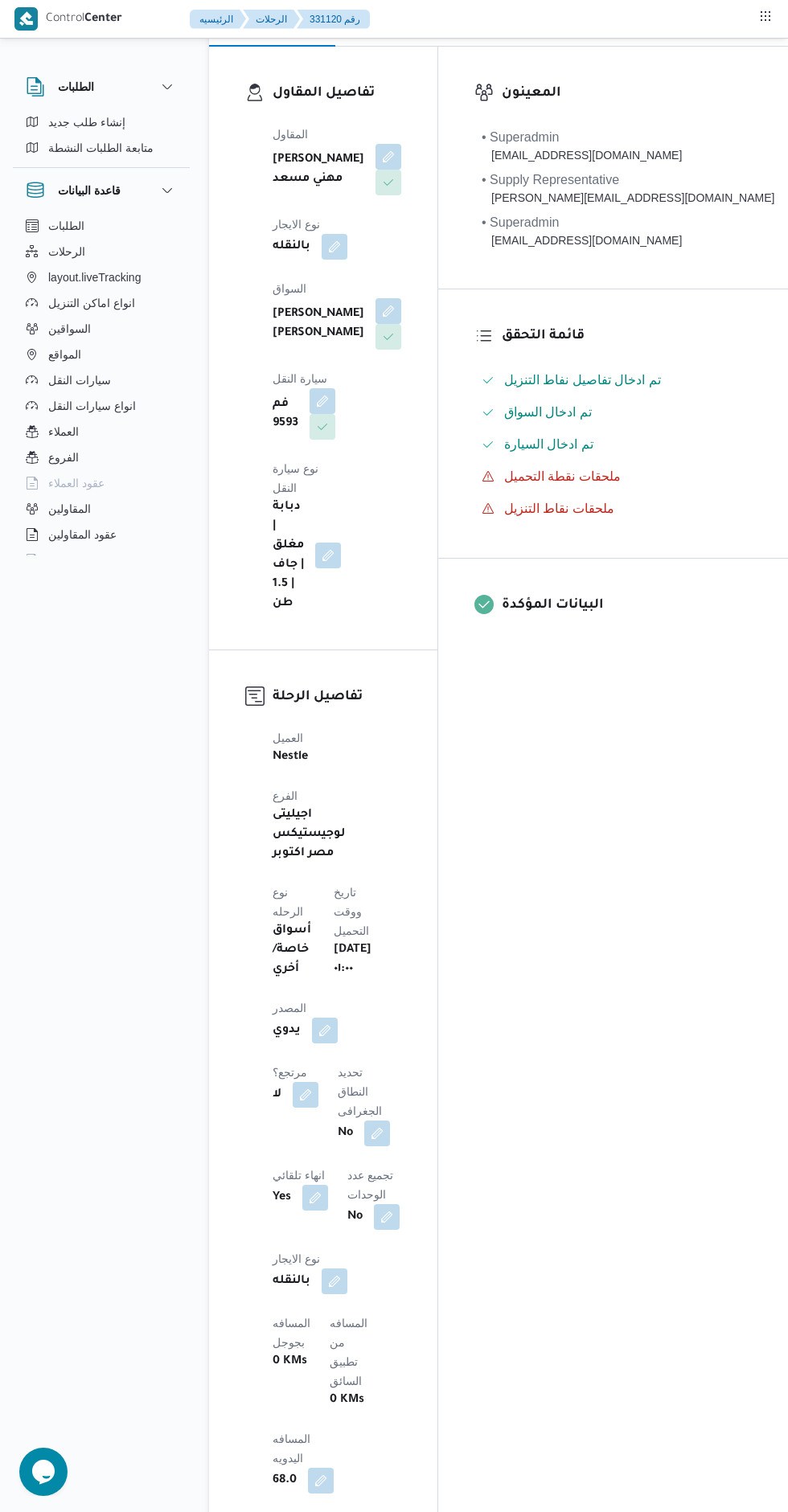
scroll to position [0, 0]
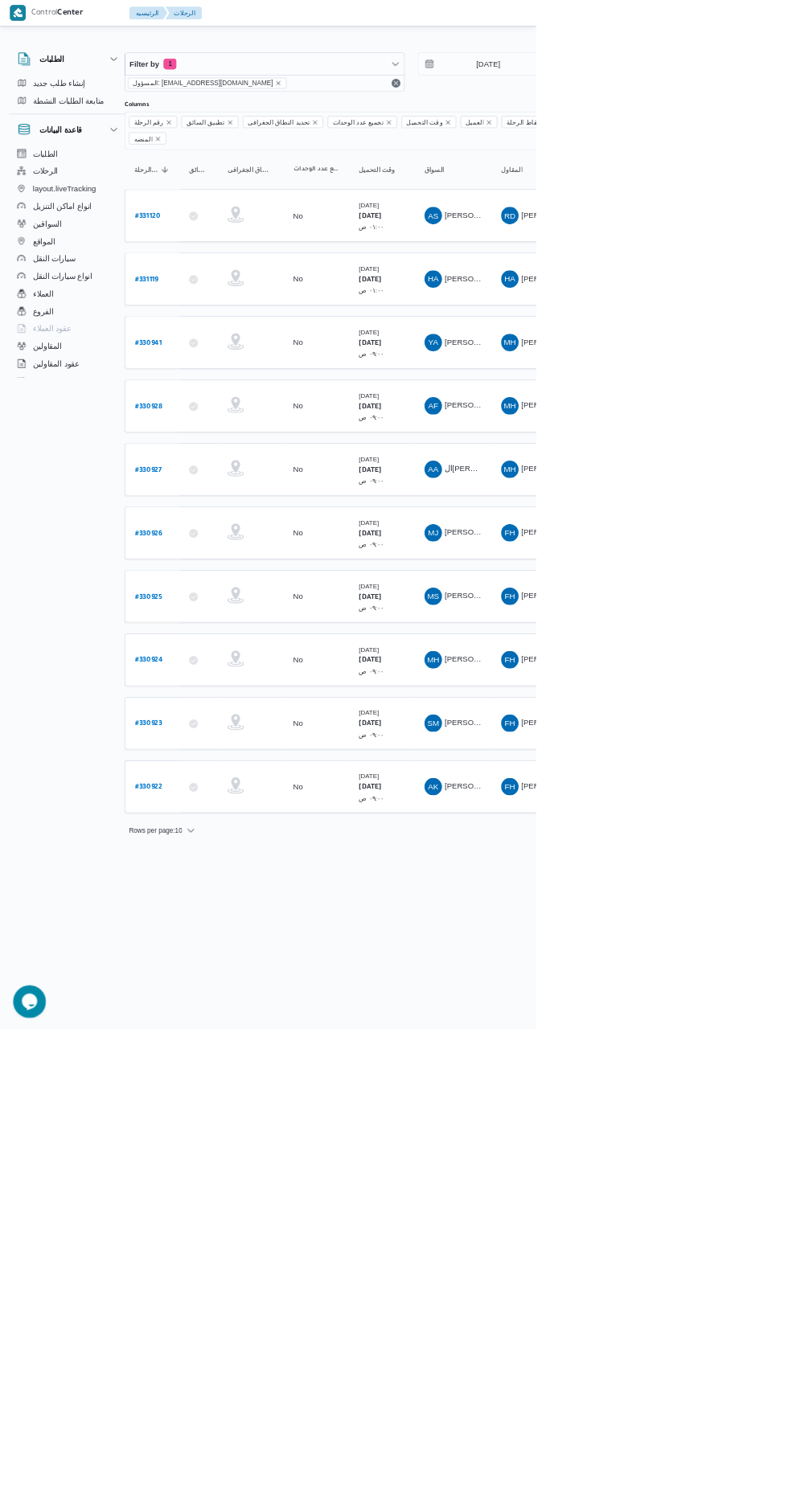
type input "[DATE]"
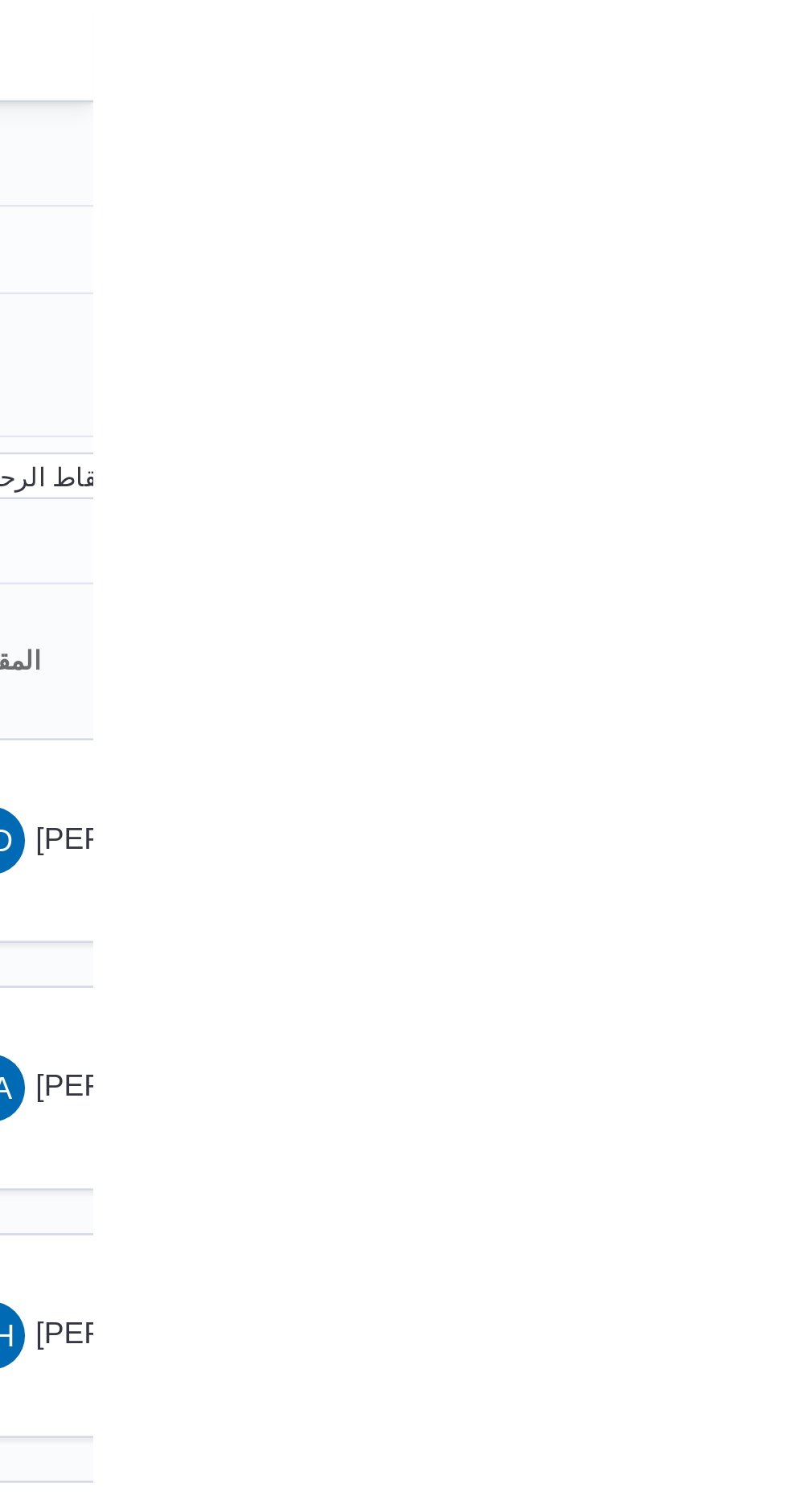
click at [787, 53] on div at bounding box center [666, 64] width 965 height 26
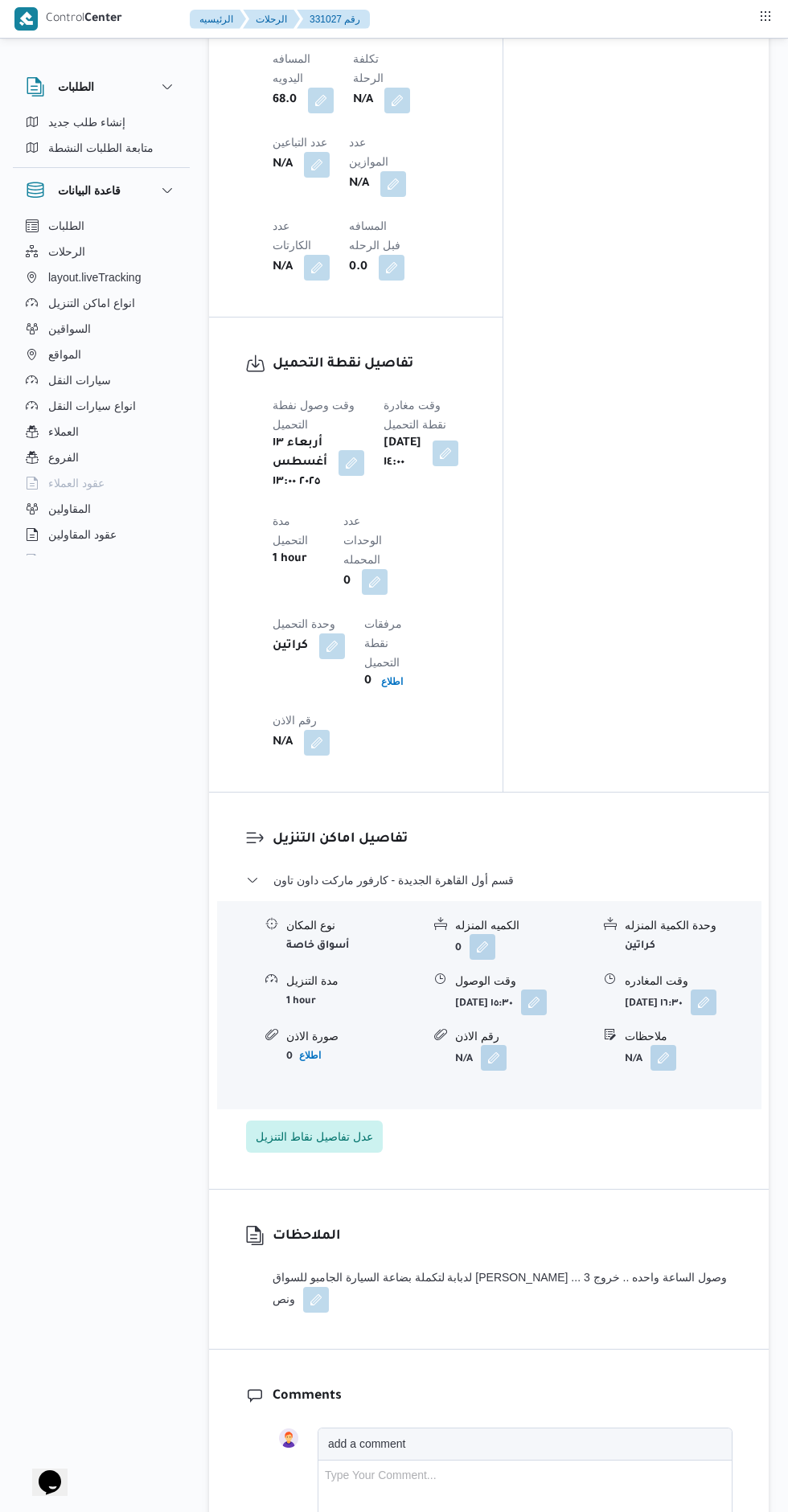
scroll to position [1429, 0]
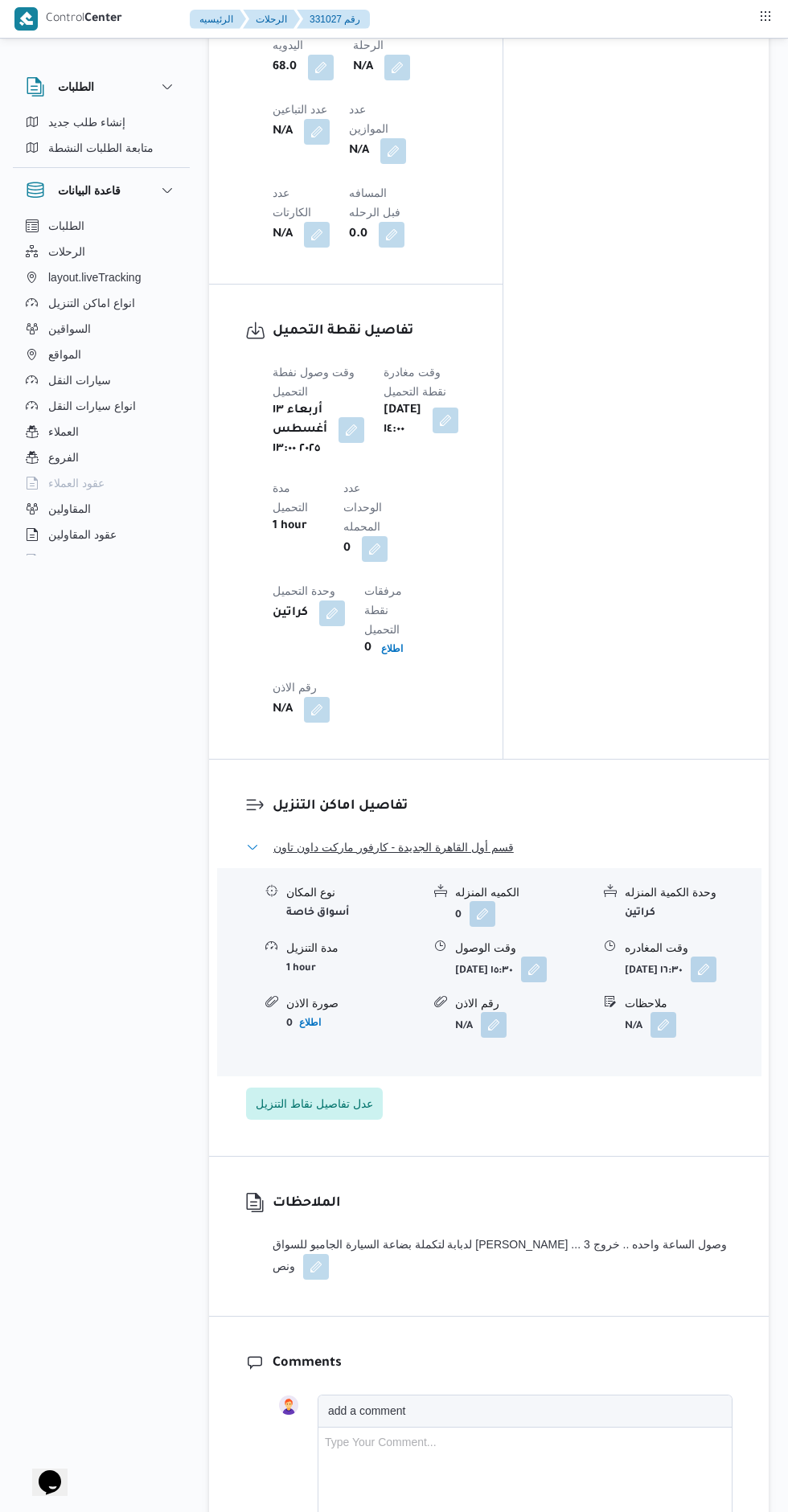
click at [557, 837] on button "قسم أول القاهرة الجديدة - كارفور ماركت داون تاون" at bounding box center [489, 847] width 486 height 20
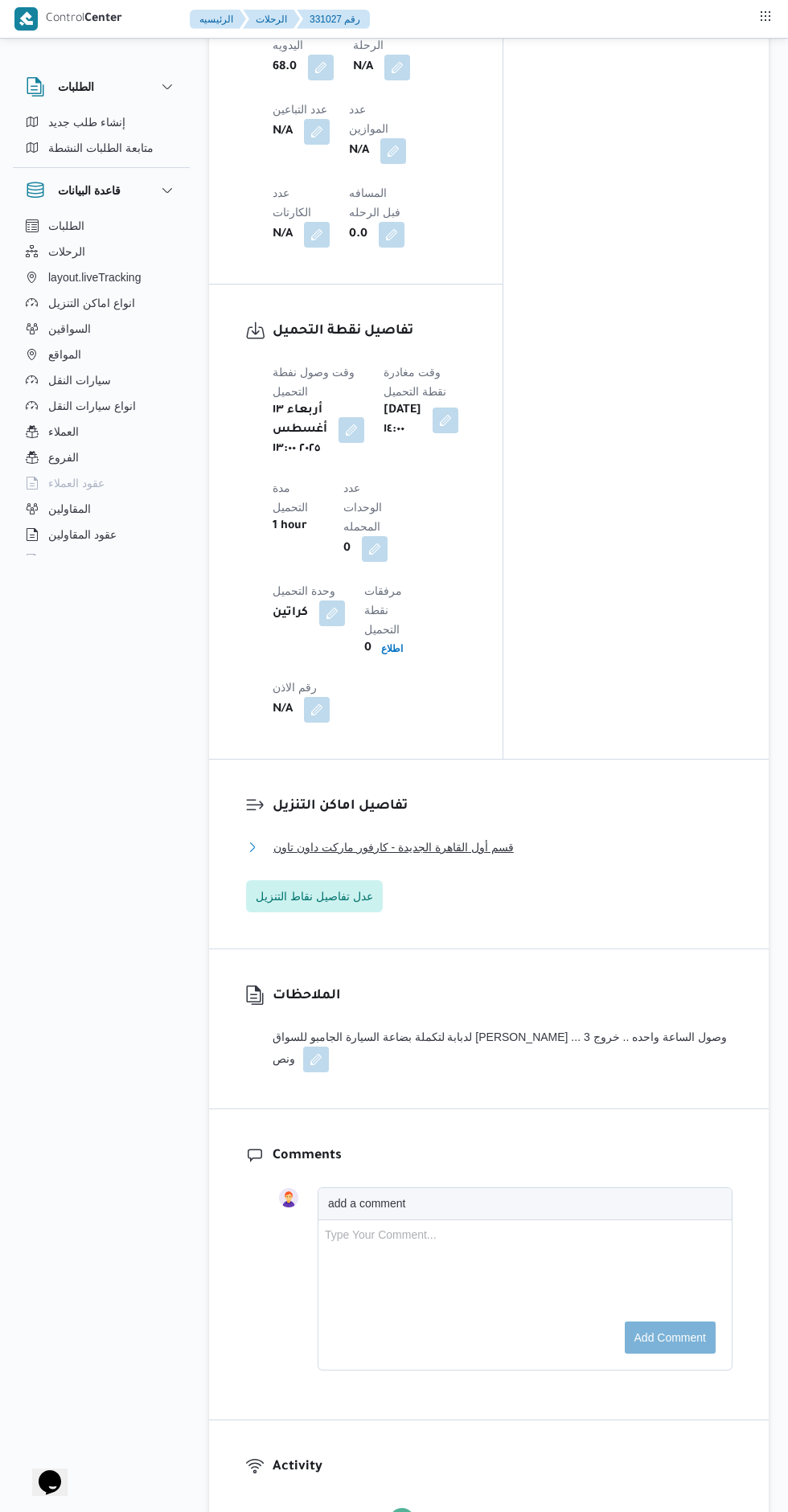
click at [557, 837] on button "قسم أول القاهرة الجديدة - كارفور ماركت داون تاون" at bounding box center [489, 847] width 486 height 20
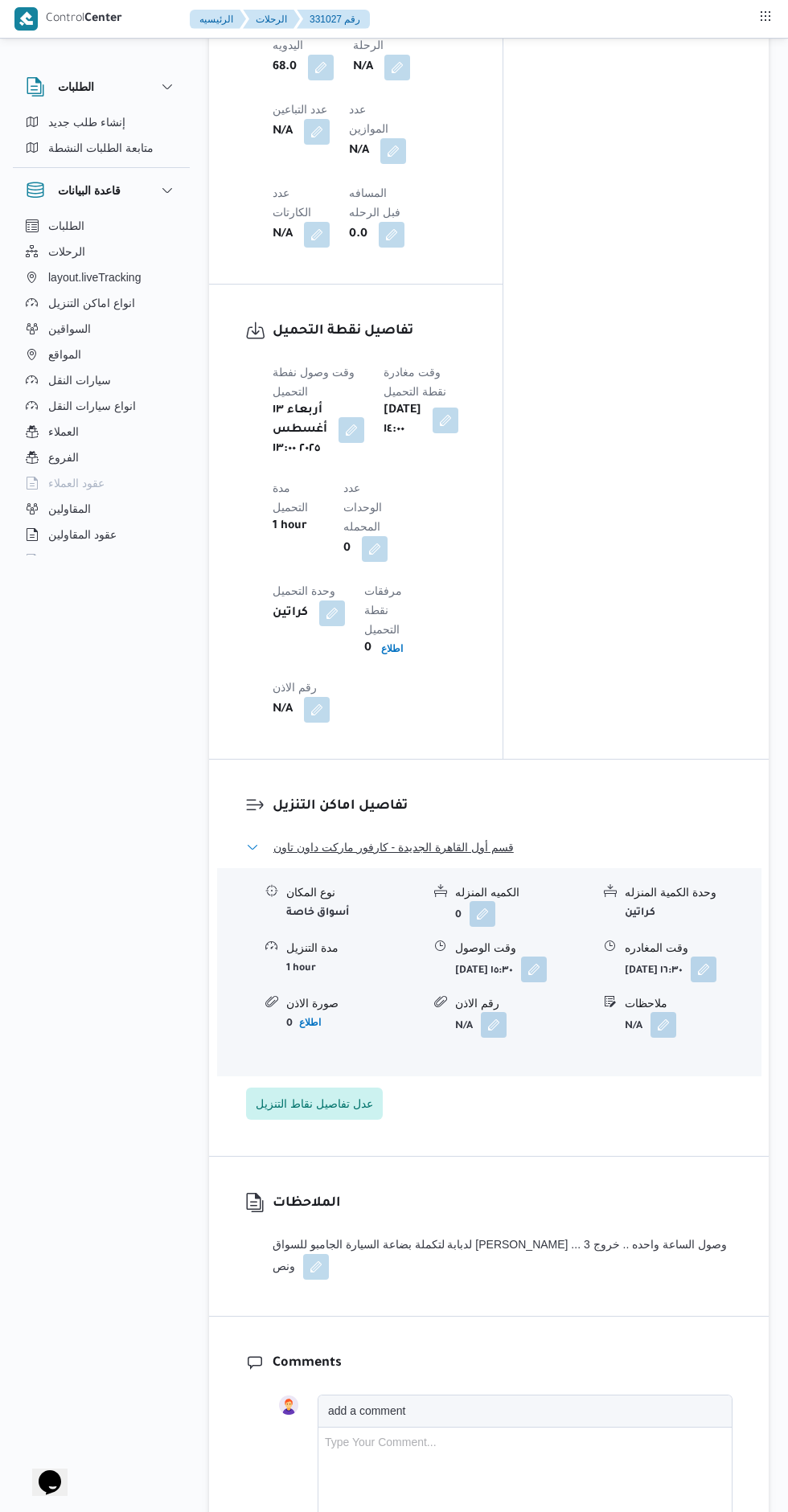
click at [573, 837] on button "قسم أول القاهرة الجديدة - كارفور ماركت داون تاون" at bounding box center [489, 847] width 486 height 20
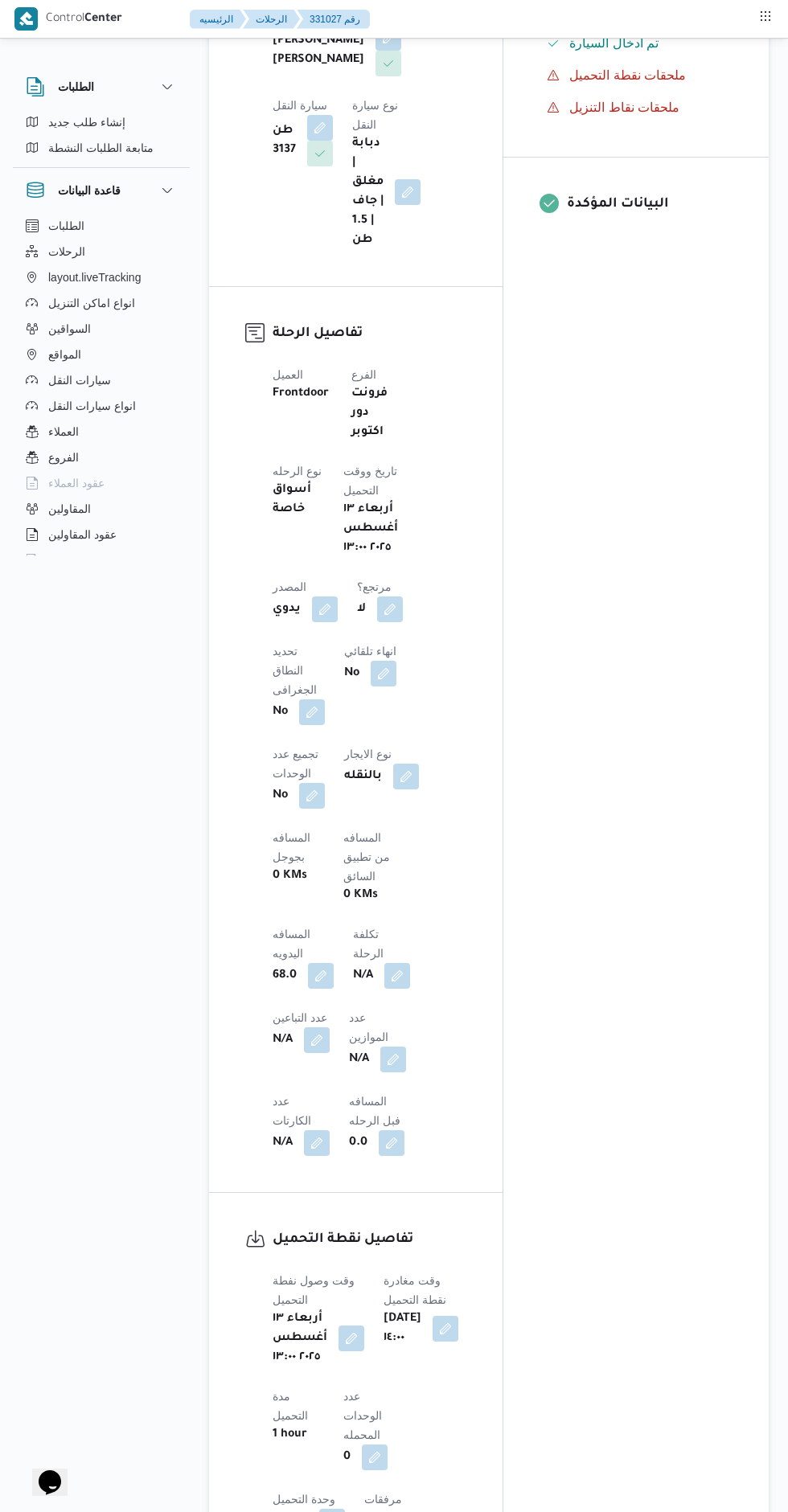
scroll to position [0, 0]
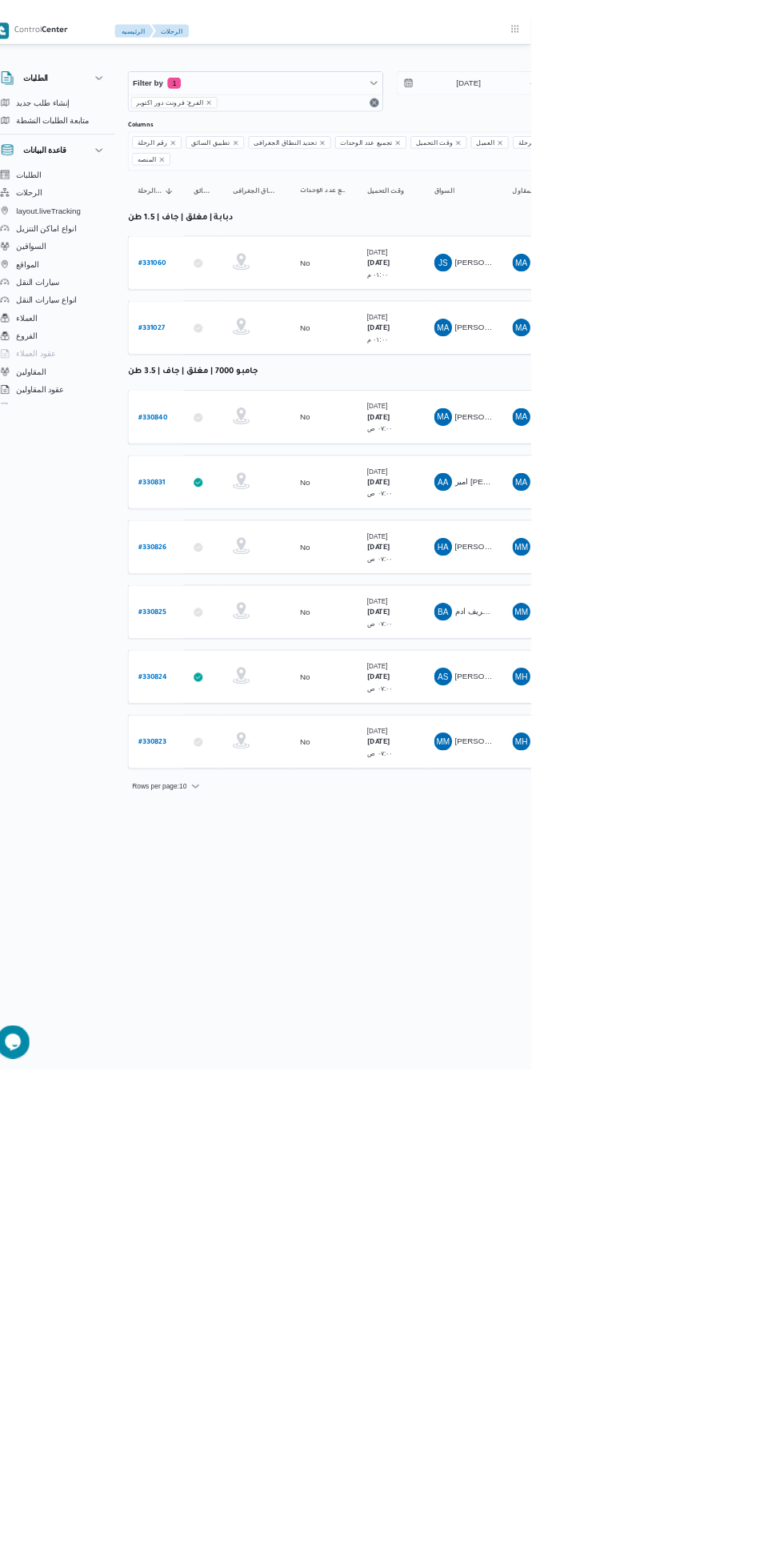
scroll to position [0, 26]
